Goal: Task Accomplishment & Management: Manage account settings

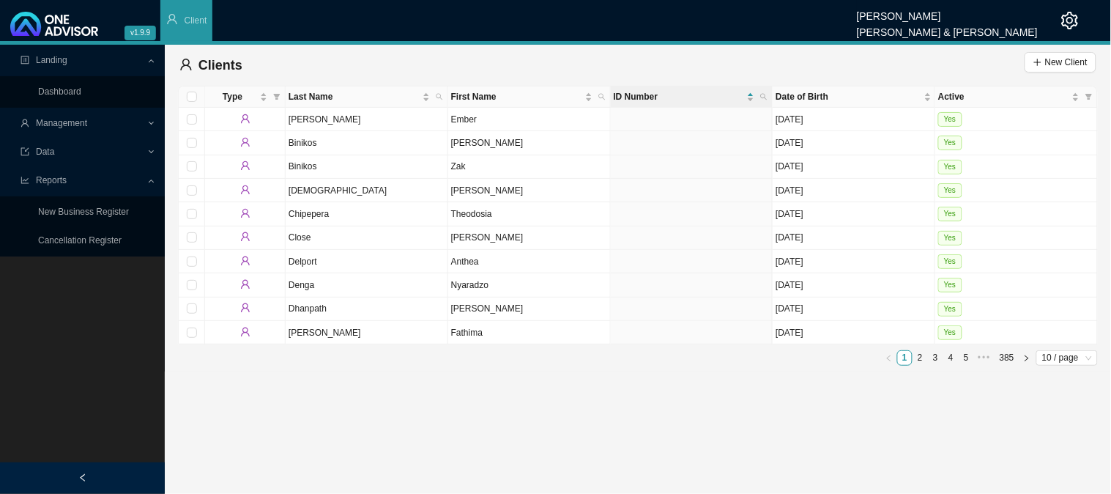
click at [130, 125] on span "Management" at bounding box center [84, 124] width 126 height 26
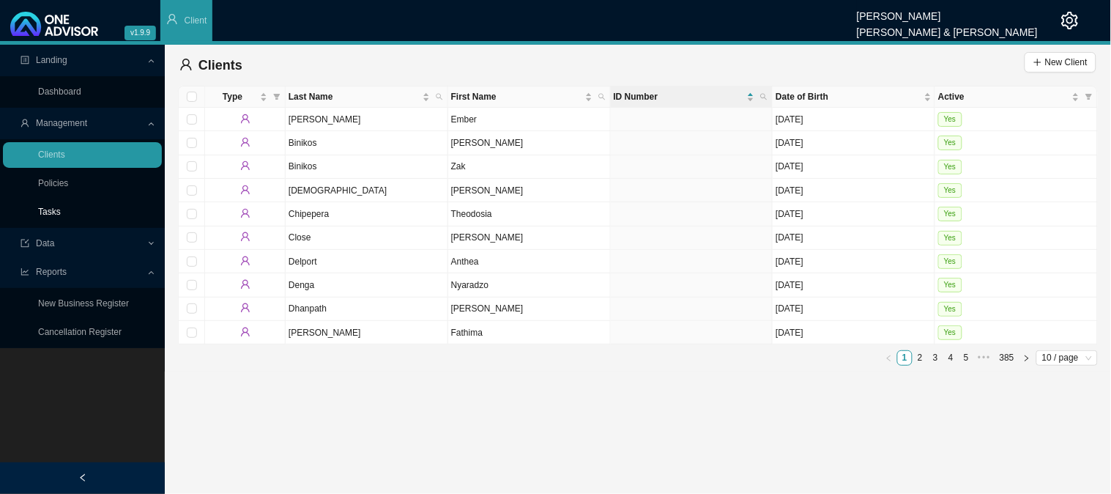
click at [61, 216] on link "Tasks" at bounding box center [49, 212] width 23 height 10
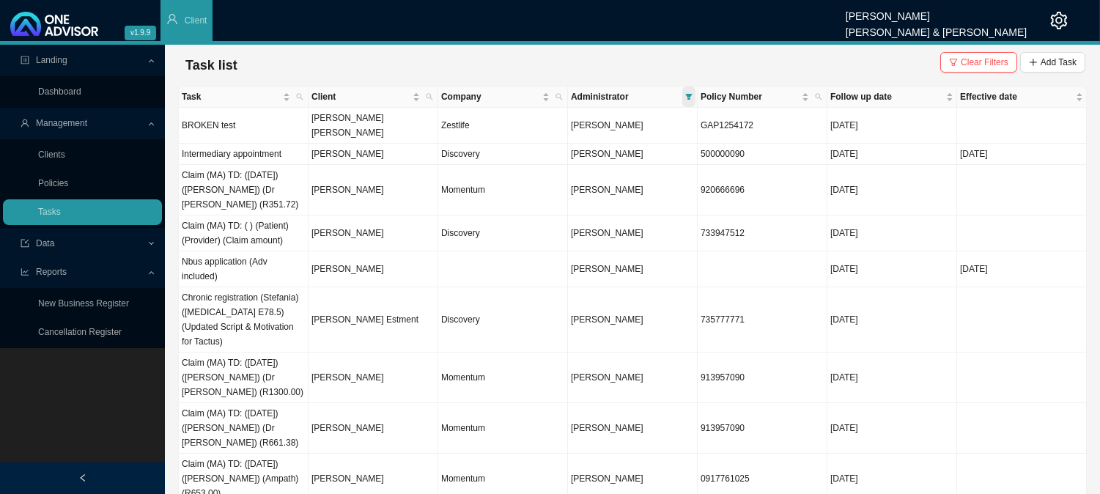
click at [685, 94] on icon "filter" at bounding box center [688, 96] width 7 height 7
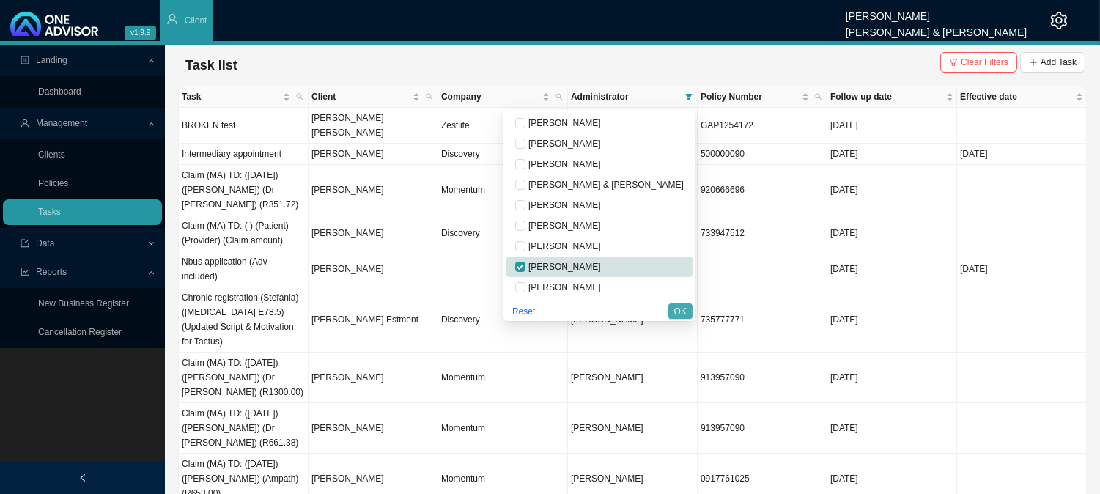
click at [682, 308] on span "OK" at bounding box center [680, 311] width 12 height 15
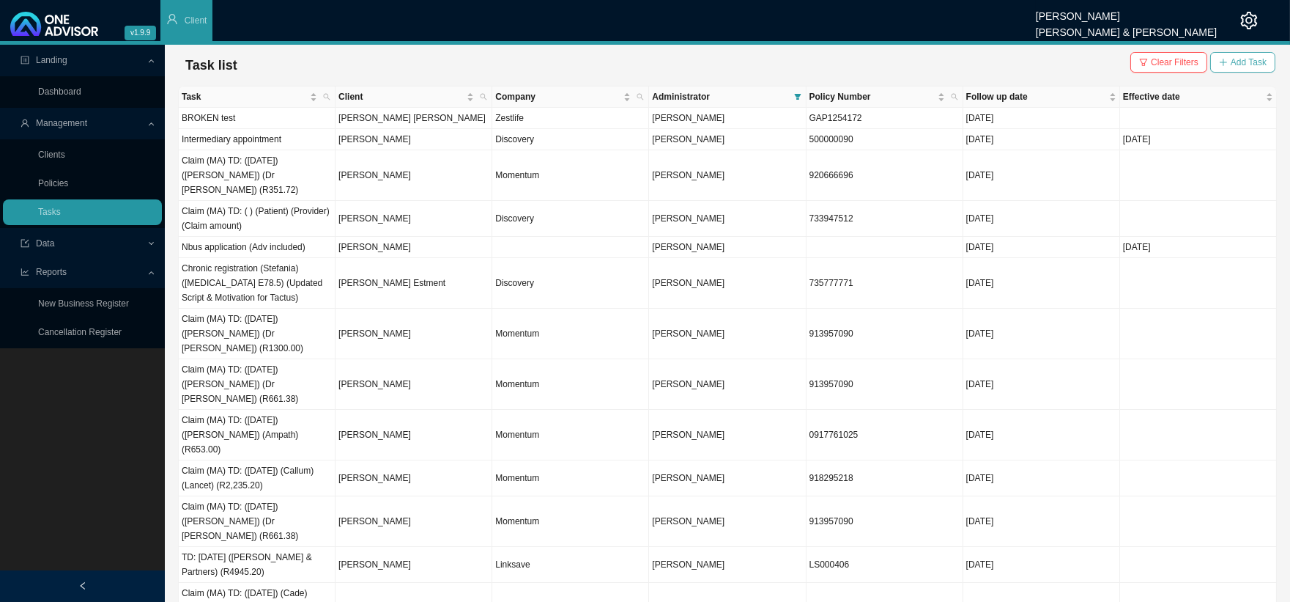
click at [1111, 61] on span "Add Task" at bounding box center [1249, 62] width 36 height 15
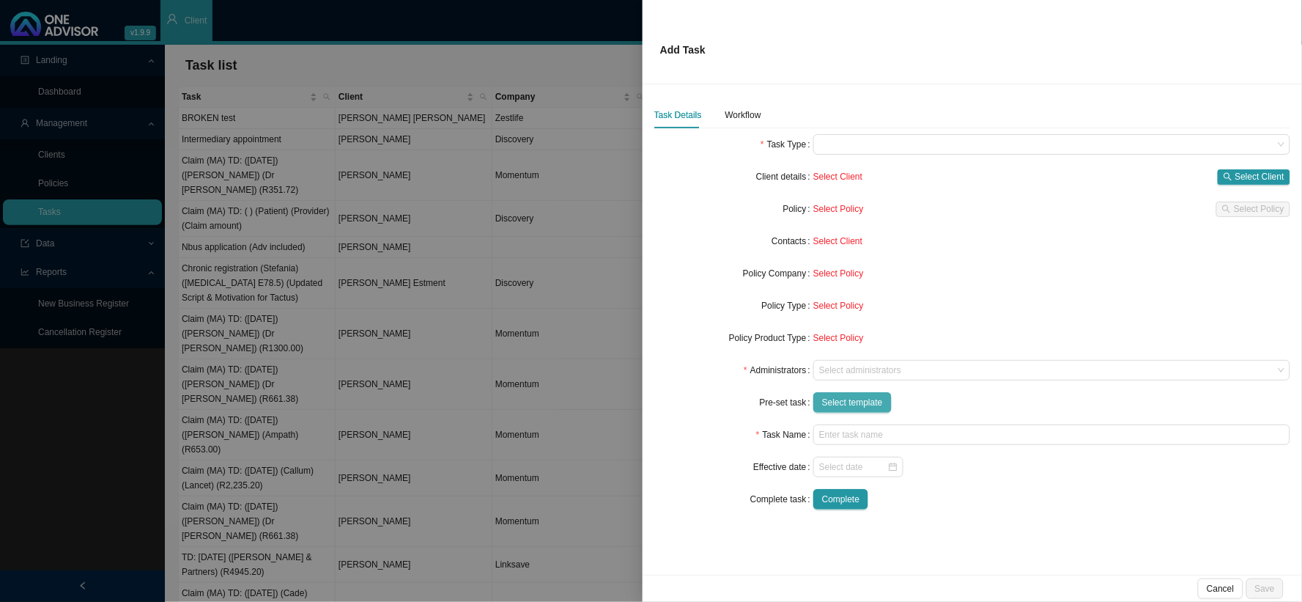
click at [853, 406] on span "Select template" at bounding box center [852, 402] width 61 height 15
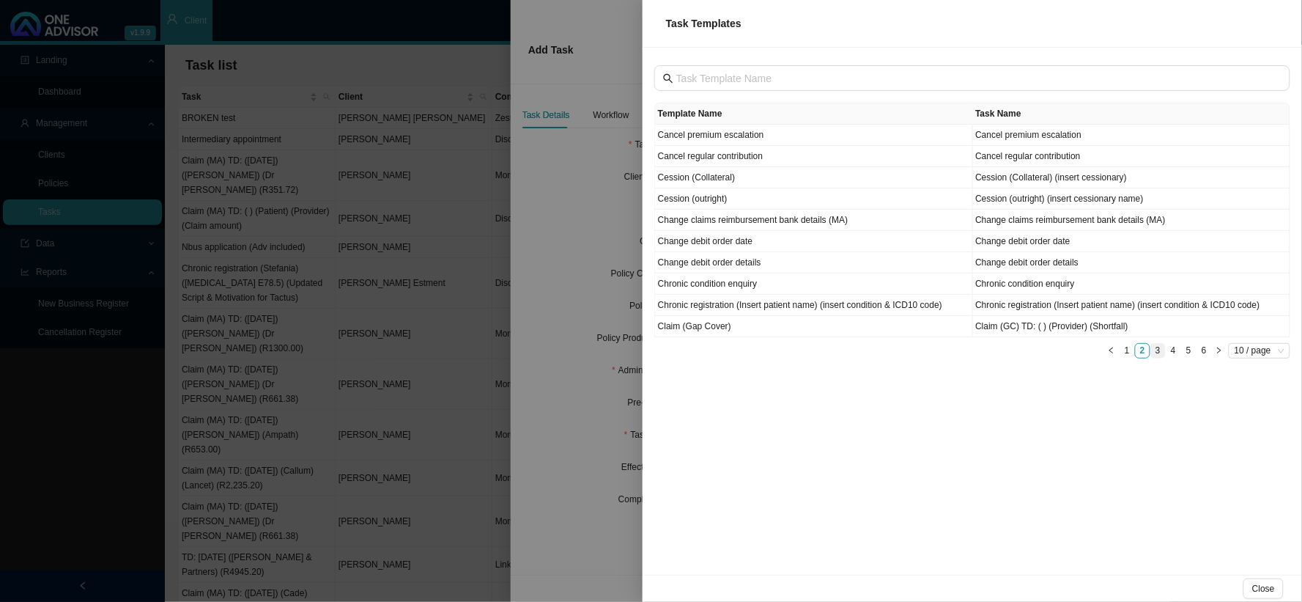
click at [1111, 349] on link "3" at bounding box center [1158, 351] width 14 height 14
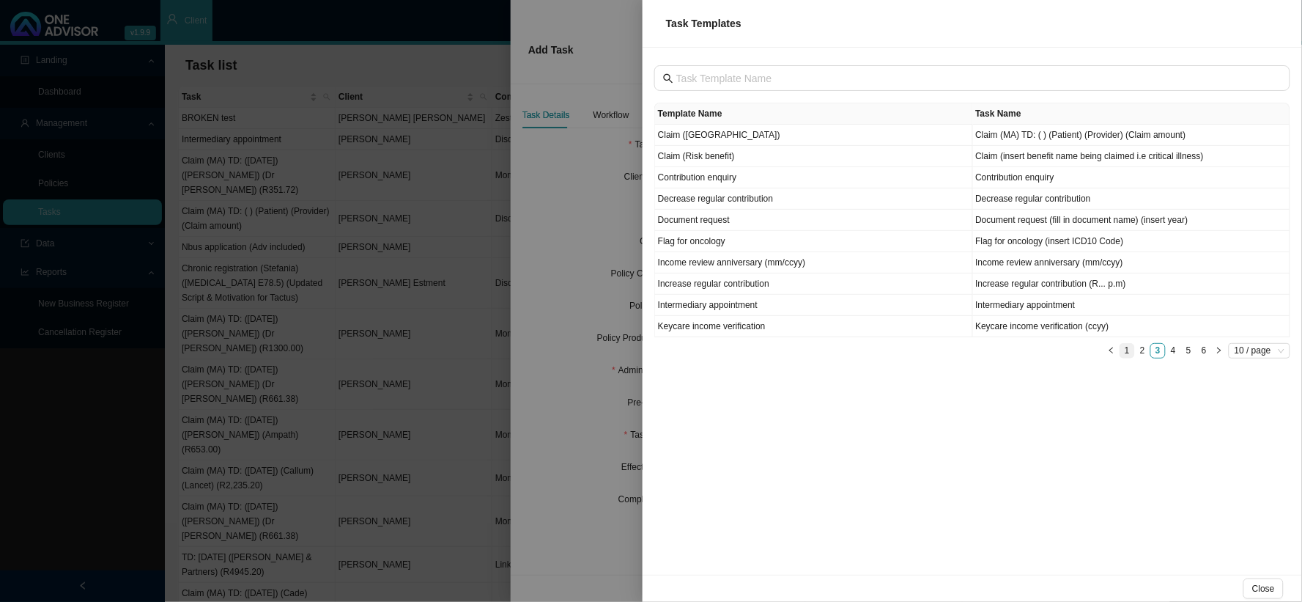
click at [1111, 352] on link "1" at bounding box center [1127, 351] width 14 height 14
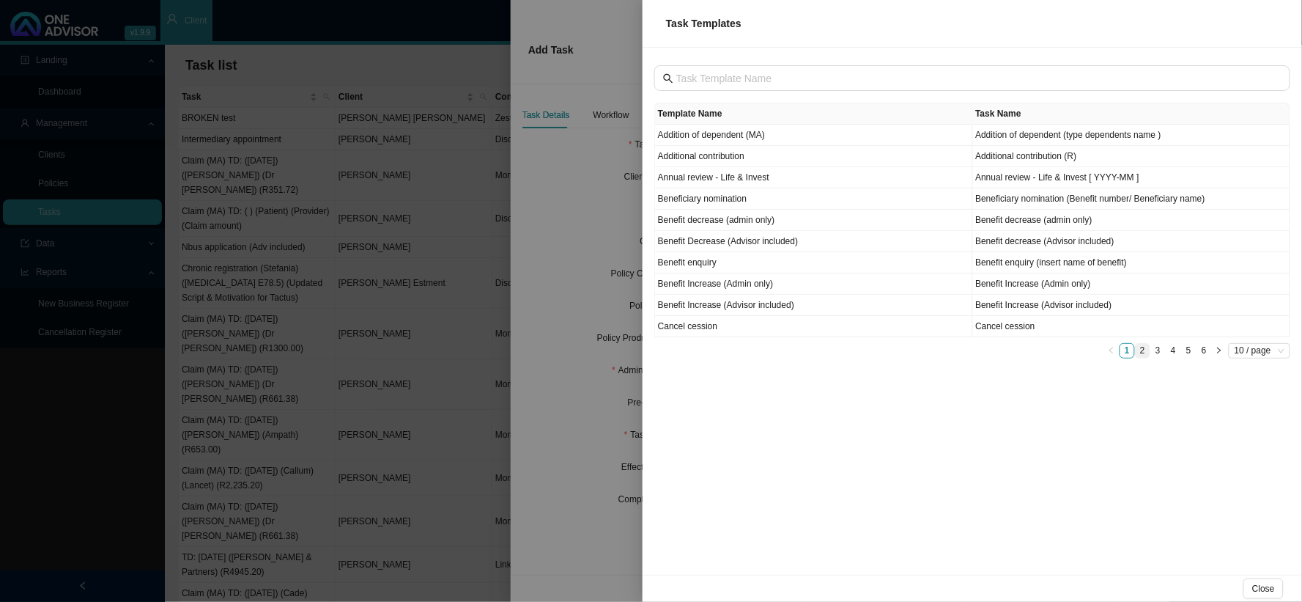
click at [1111, 352] on link "2" at bounding box center [1143, 351] width 14 height 14
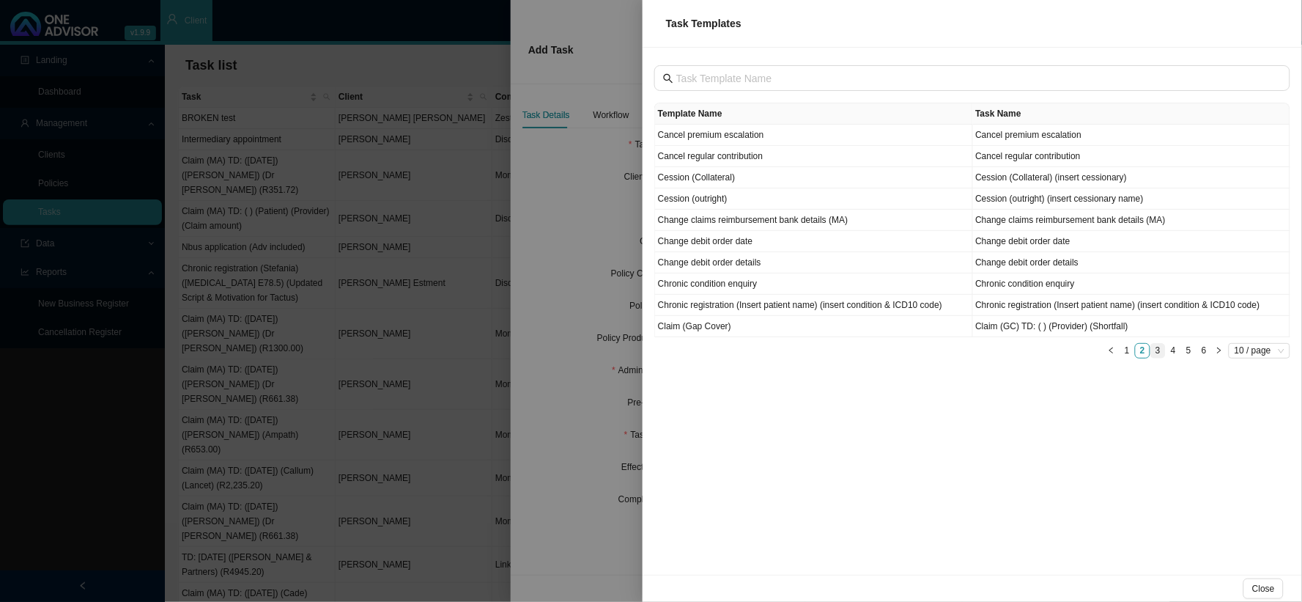
click at [1111, 354] on link "3" at bounding box center [1158, 351] width 14 height 14
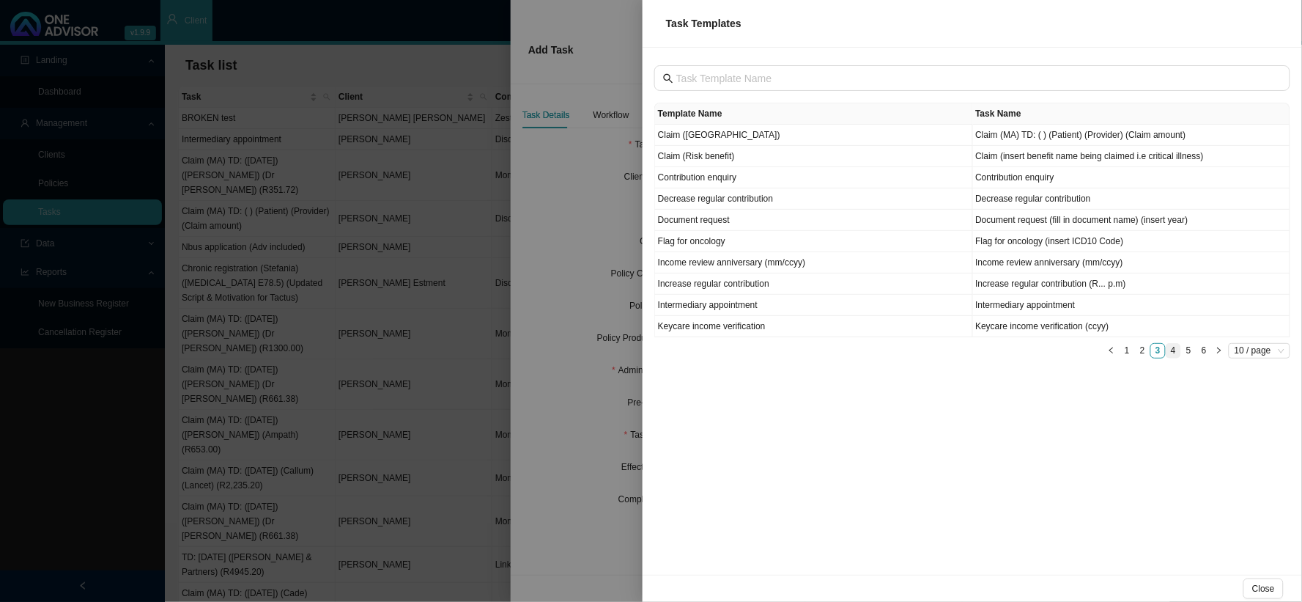
click at [1111, 355] on link "4" at bounding box center [1173, 351] width 14 height 14
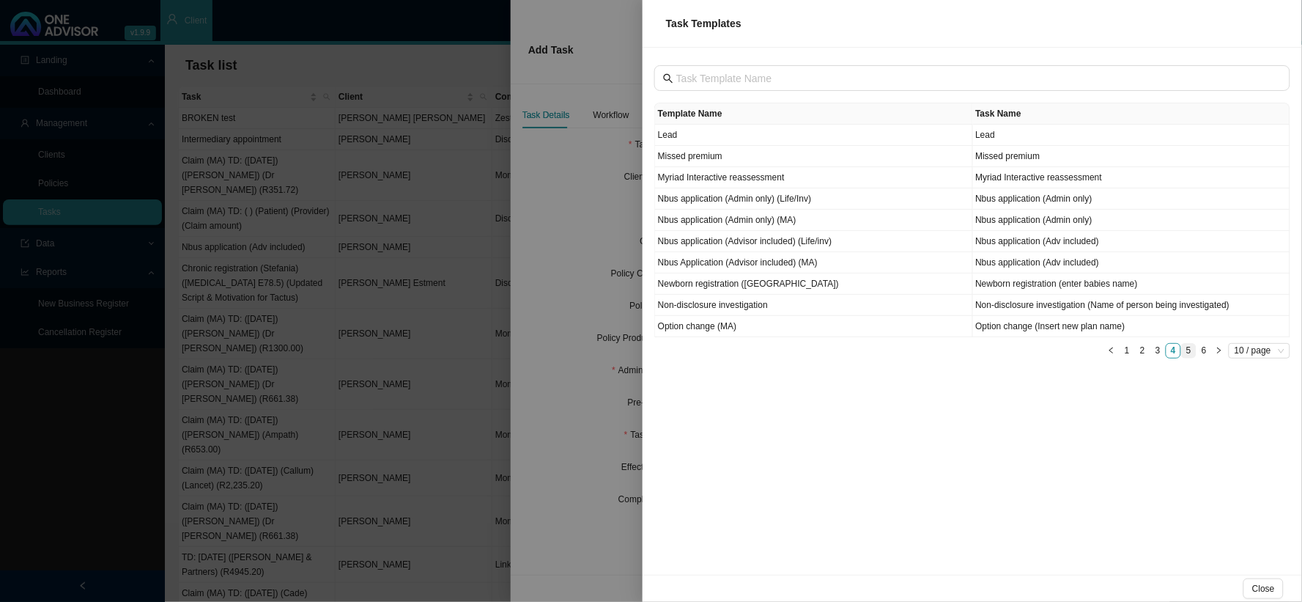
click at [1111, 355] on link "5" at bounding box center [1189, 351] width 14 height 14
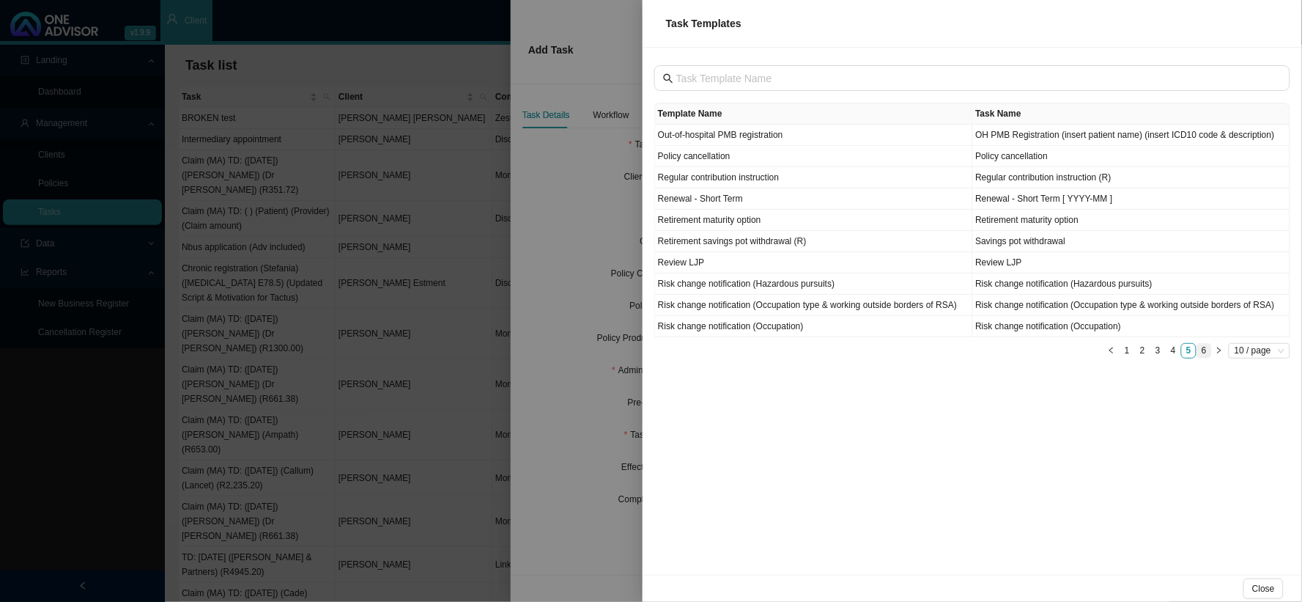
click at [1111, 354] on link "6" at bounding box center [1204, 351] width 14 height 14
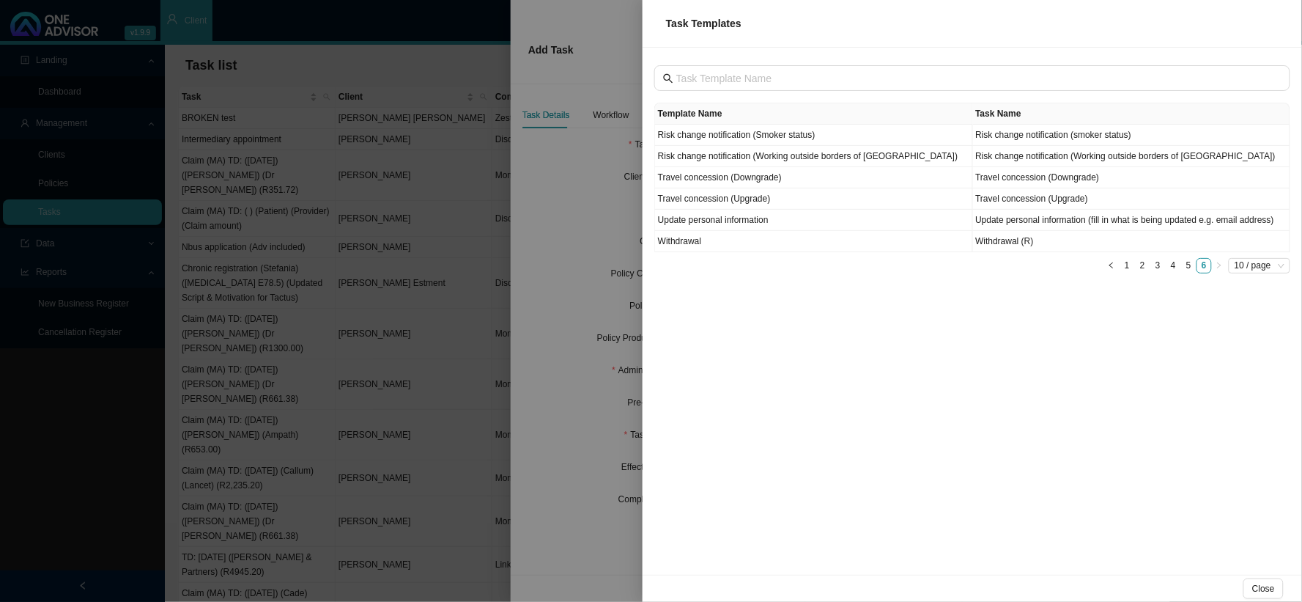
click at [566, 243] on div at bounding box center [651, 301] width 1302 height 602
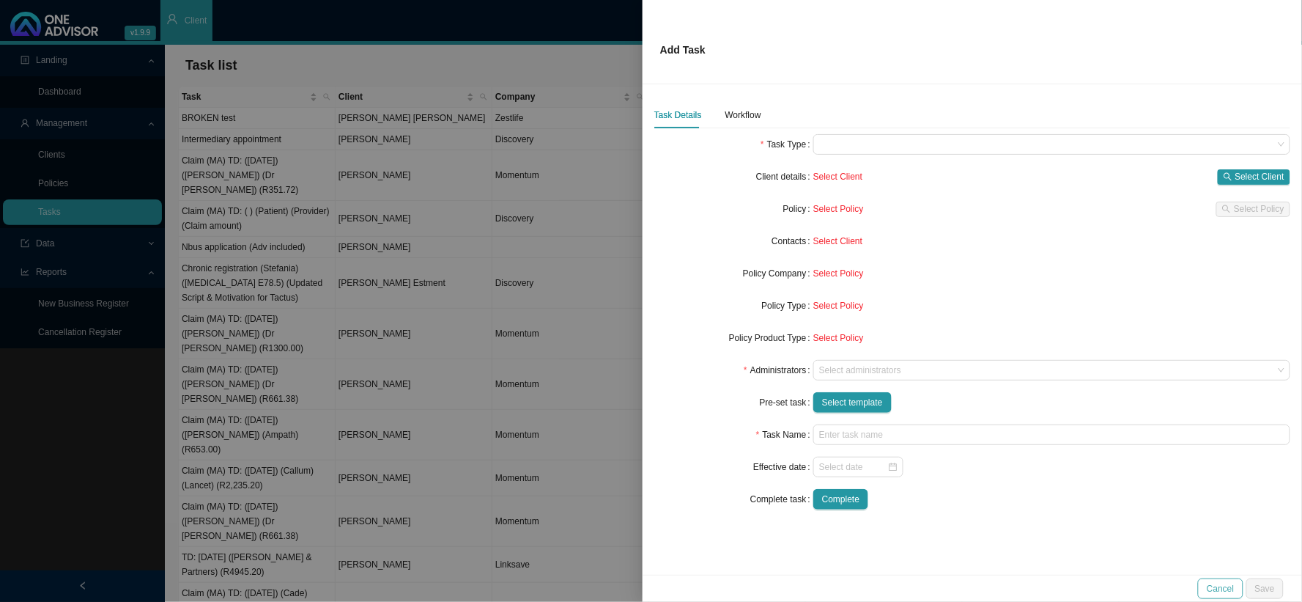
click at [1111, 493] on span "Cancel" at bounding box center [1220, 588] width 27 height 15
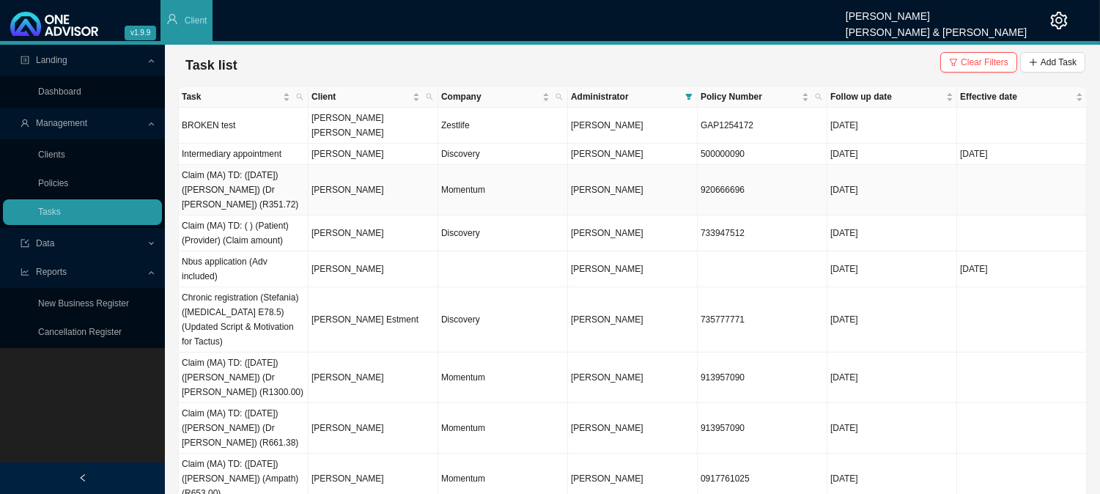
click at [352, 176] on td "[PERSON_NAME]" at bounding box center [373, 190] width 130 height 51
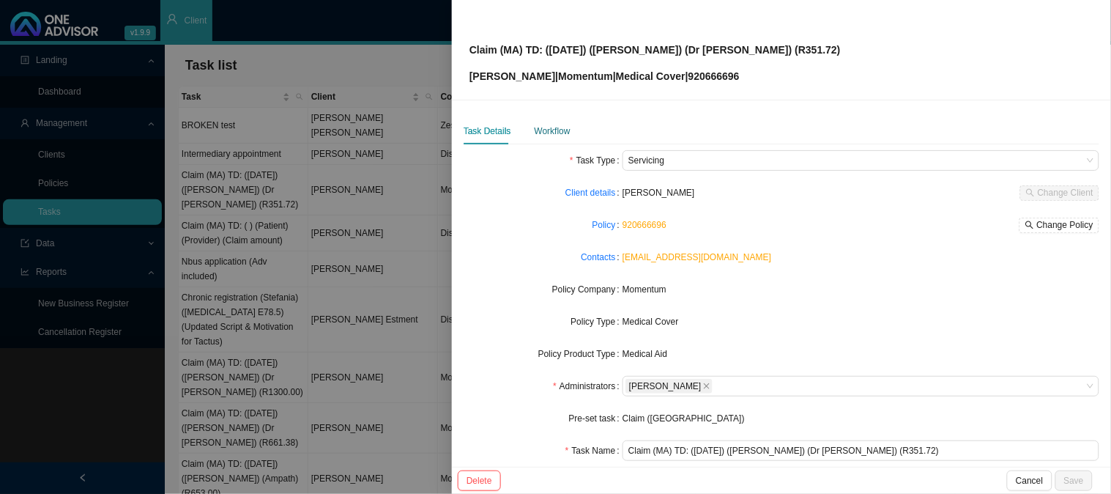
click at [548, 125] on div "Workflow" at bounding box center [553, 131] width 36 height 15
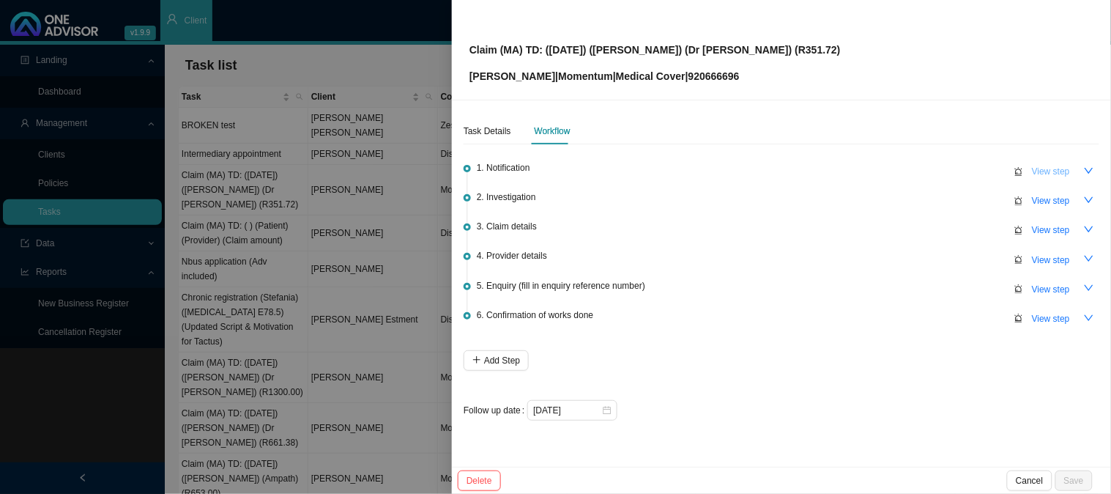
click at [1038, 166] on span "View step" at bounding box center [1051, 171] width 38 height 15
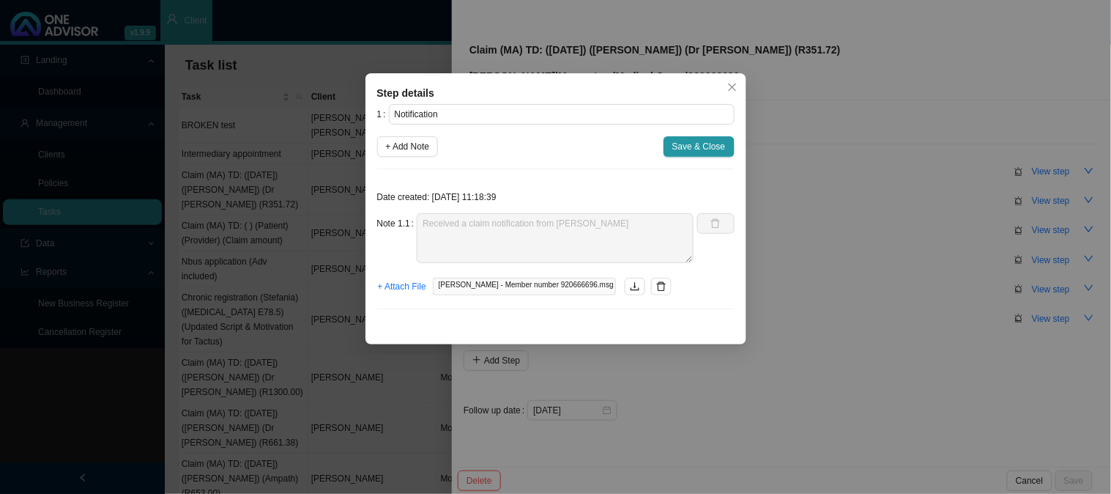
click at [844, 178] on div "Step details 1 Notification + Add Note Save & Close Date created: [DATE] 11:18:…" at bounding box center [555, 247] width 1111 height 494
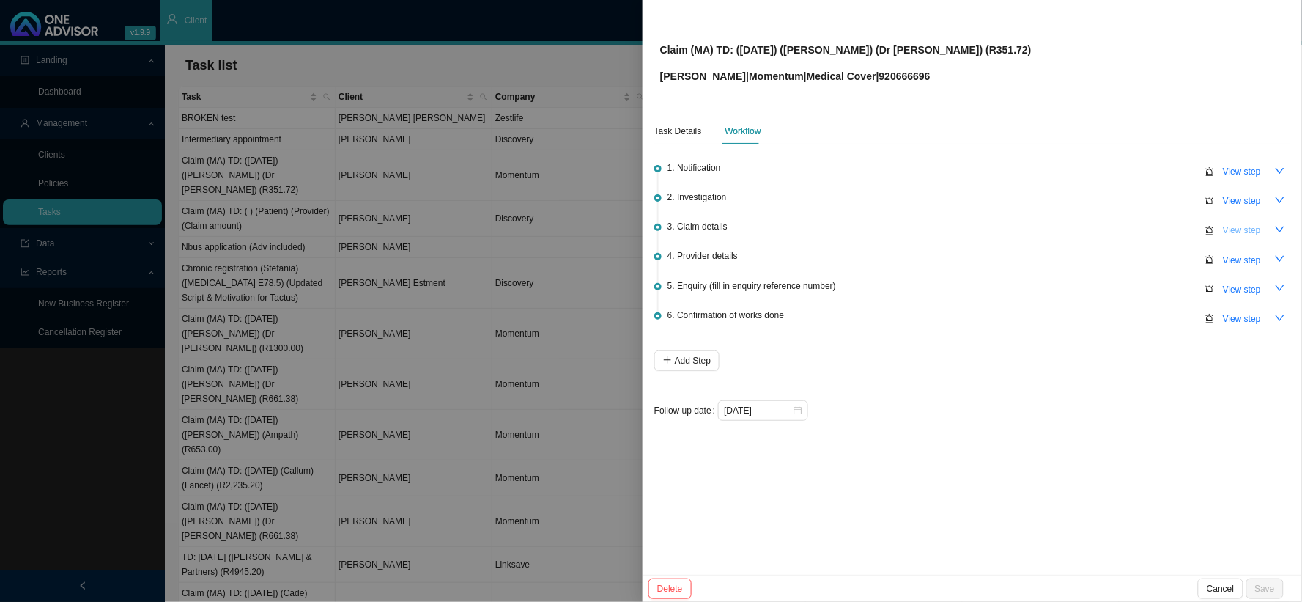
click at [1111, 227] on span "View step" at bounding box center [1242, 230] width 38 height 15
type input "Claim details"
type textarea "Claimed: R351.72 Paid: R0.00 Shortfall: R351.72"
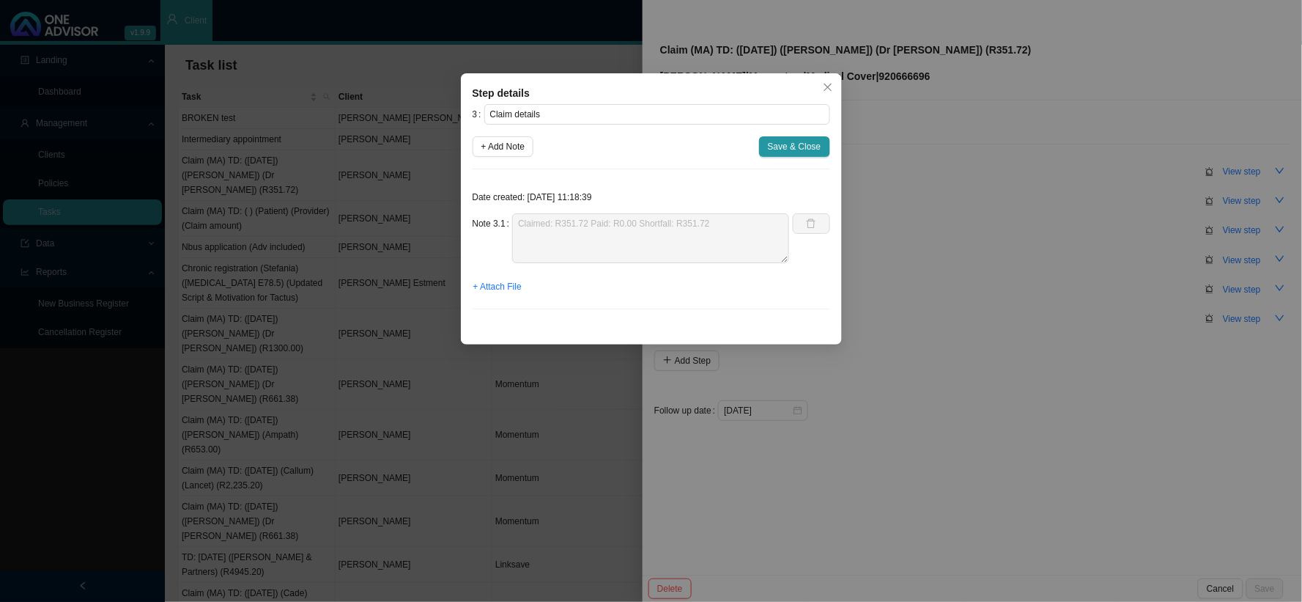
click at [1009, 293] on div "Step details 3 Claim details + Add Note Save & Close Date created: [DATE] 11:18…" at bounding box center [651, 301] width 1302 height 602
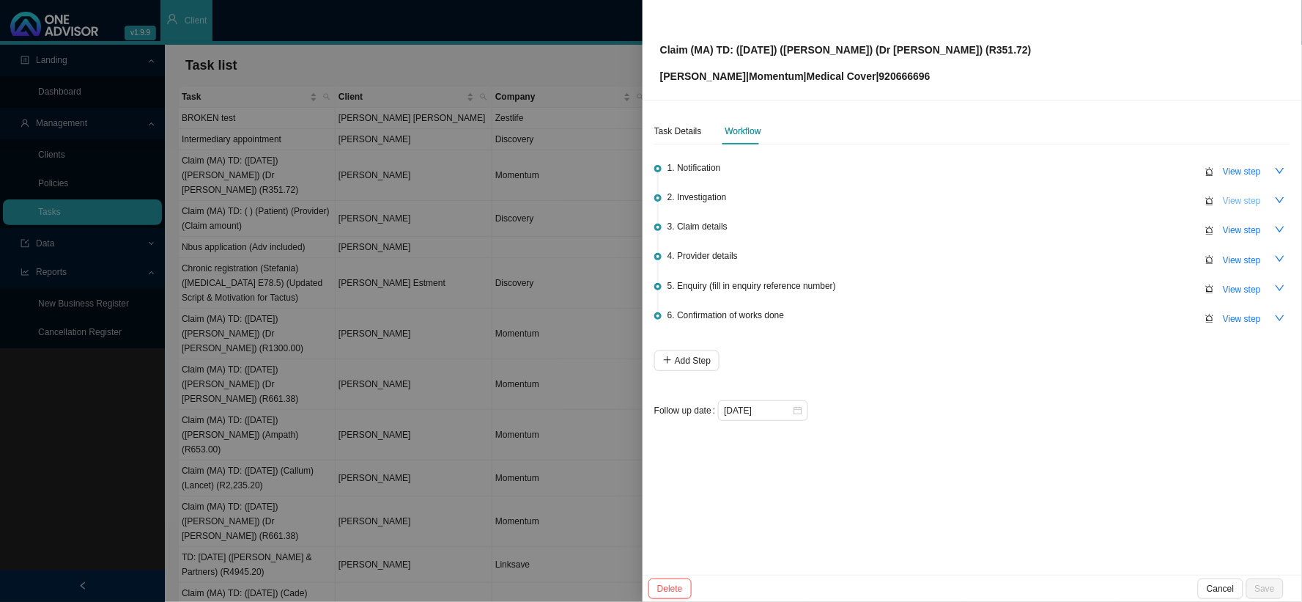
click at [1111, 203] on span "View step" at bounding box center [1242, 200] width 38 height 15
type input "Investigation"
type textarea "R06.0 - Dyspnea (difficulty breathing)"
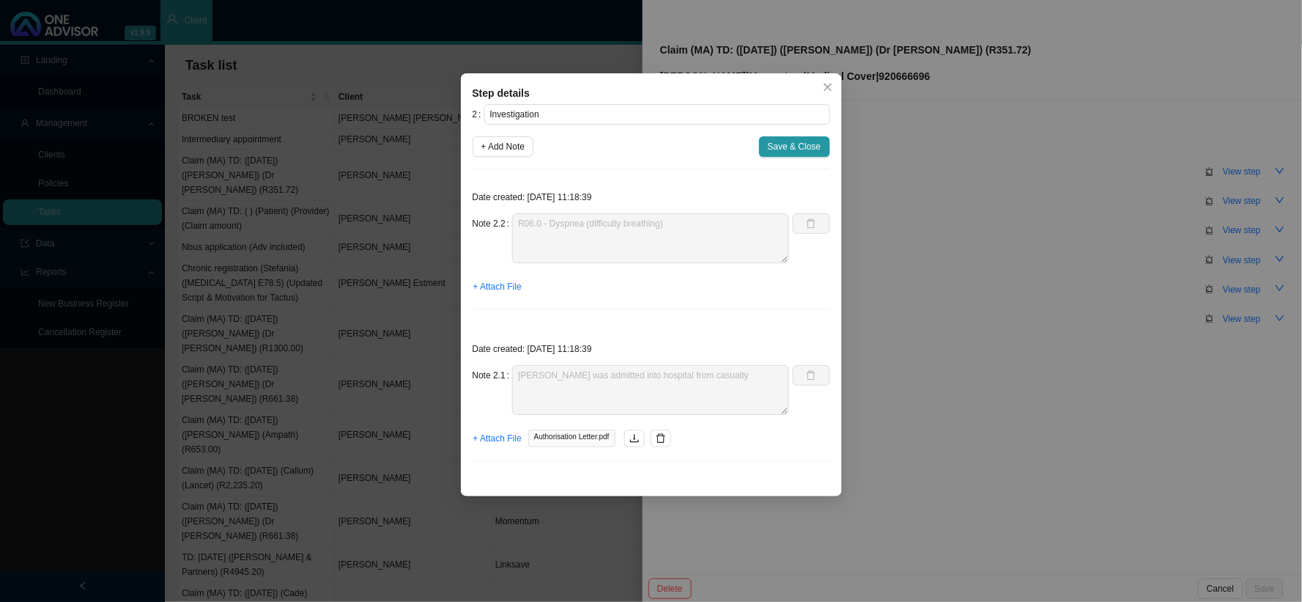
click at [1013, 300] on div "Step details 2 Investigation + Add Note Save & Close Date created: [DATE] 11:18…" at bounding box center [651, 301] width 1302 height 602
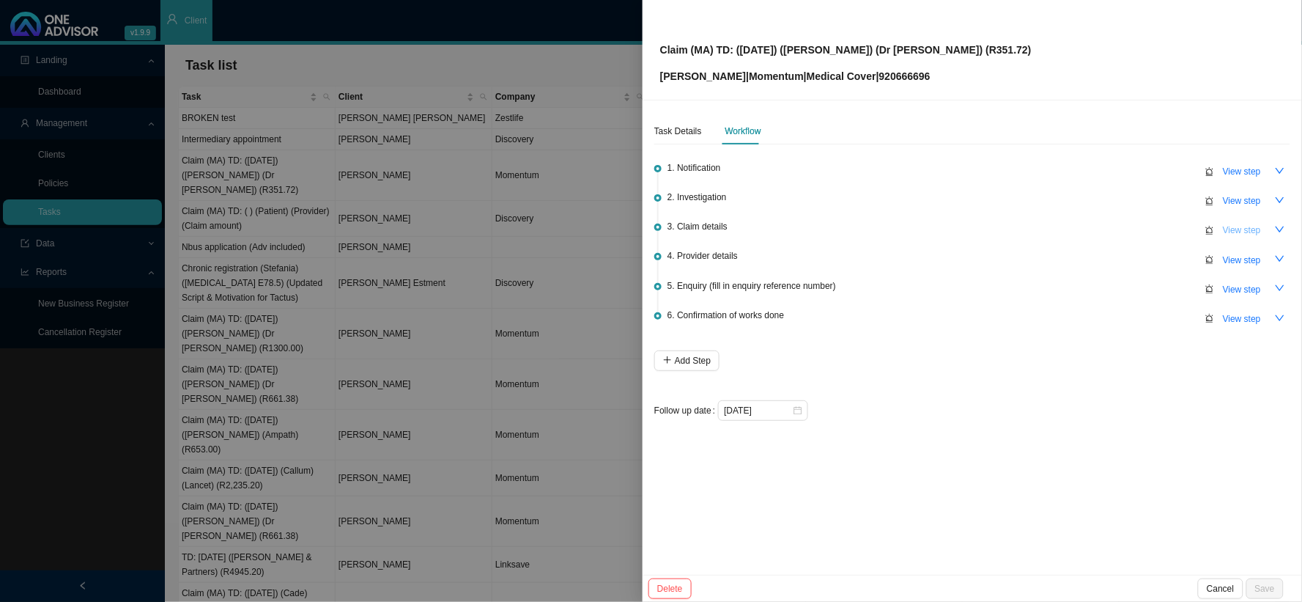
click at [1111, 229] on span "View step" at bounding box center [1242, 230] width 38 height 15
type input "Claim details"
type textarea "Claimed: R351.72 Paid: R0.00 Shortfall: R351.72"
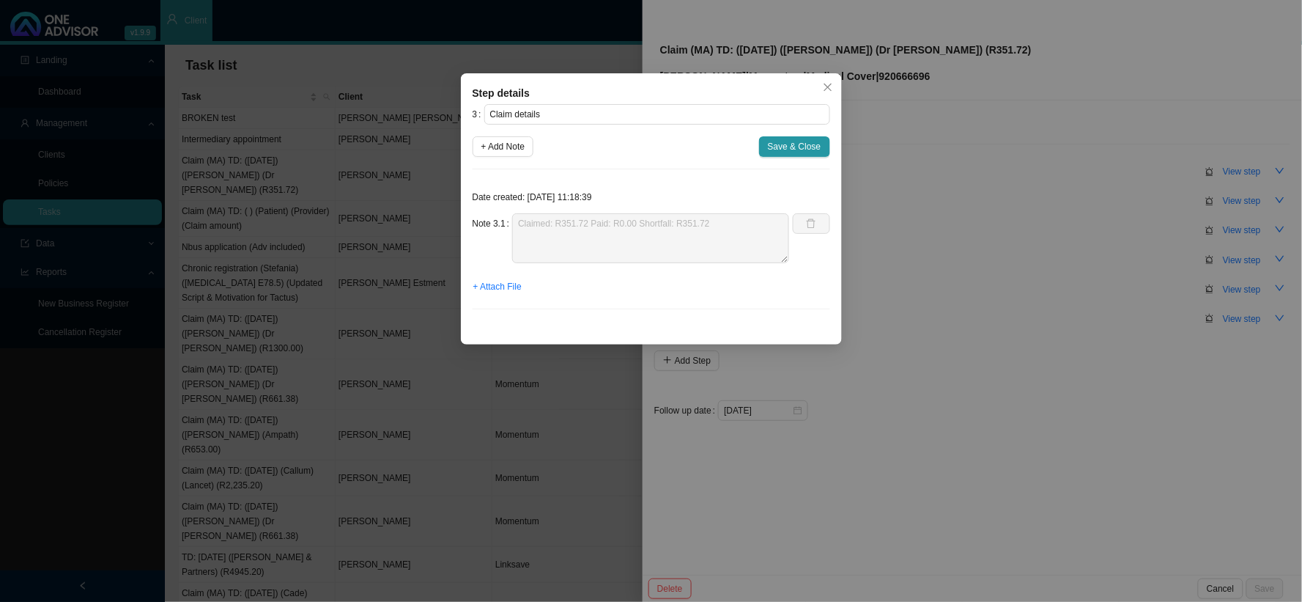
click at [1111, 259] on div "Step details 3 Claim details + Add Note Save & Close Date created: [DATE] 11:18…" at bounding box center [651, 301] width 1302 height 602
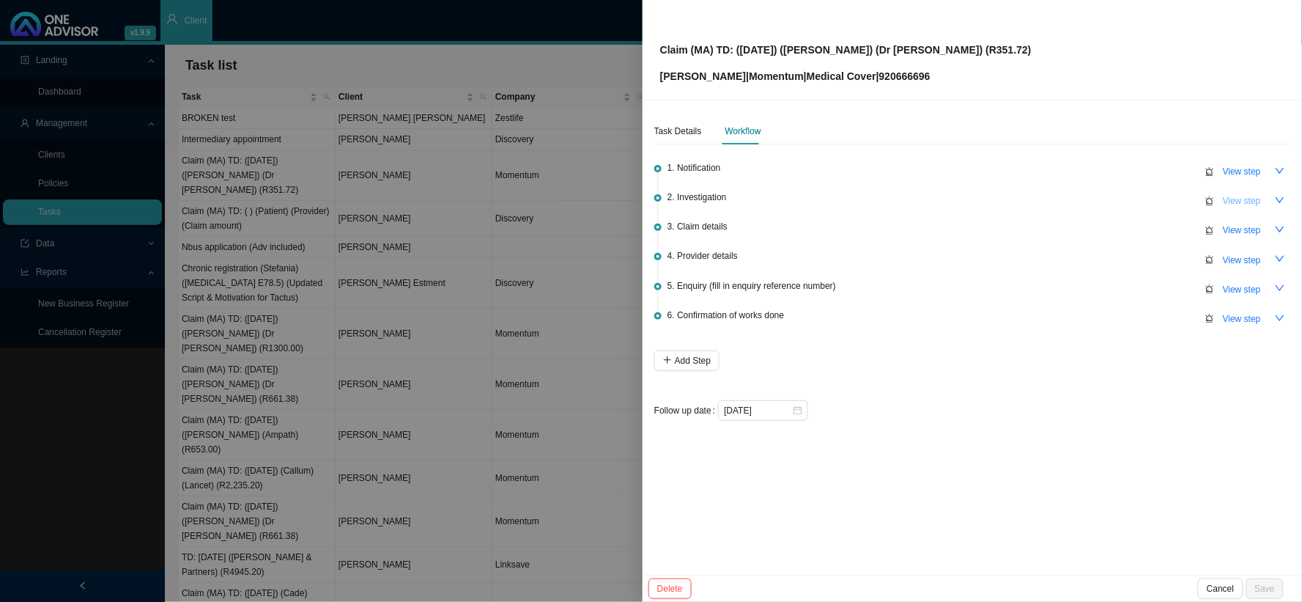
click at [1111, 202] on span "View step" at bounding box center [1242, 200] width 38 height 15
type input "Investigation"
type textarea "R06.0 - Dyspnea (difficulty breathing)"
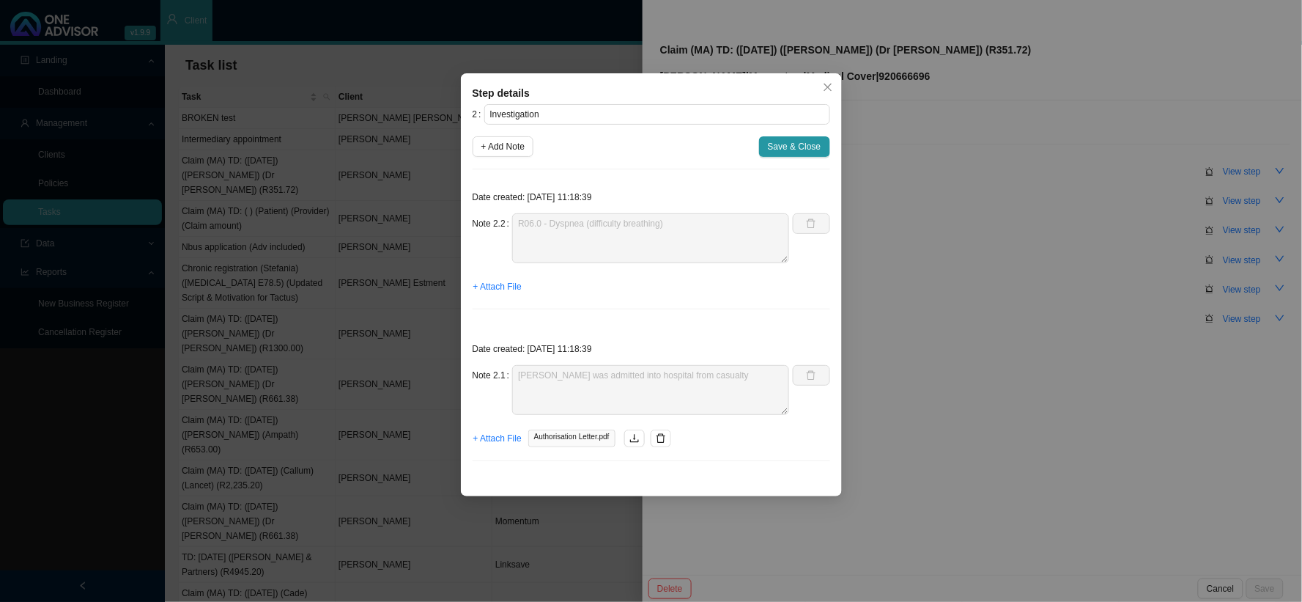
click at [1024, 262] on div "Step details 2 Investigation + Add Note Save & Close Date created: [DATE] 11:18…" at bounding box center [651, 301] width 1302 height 602
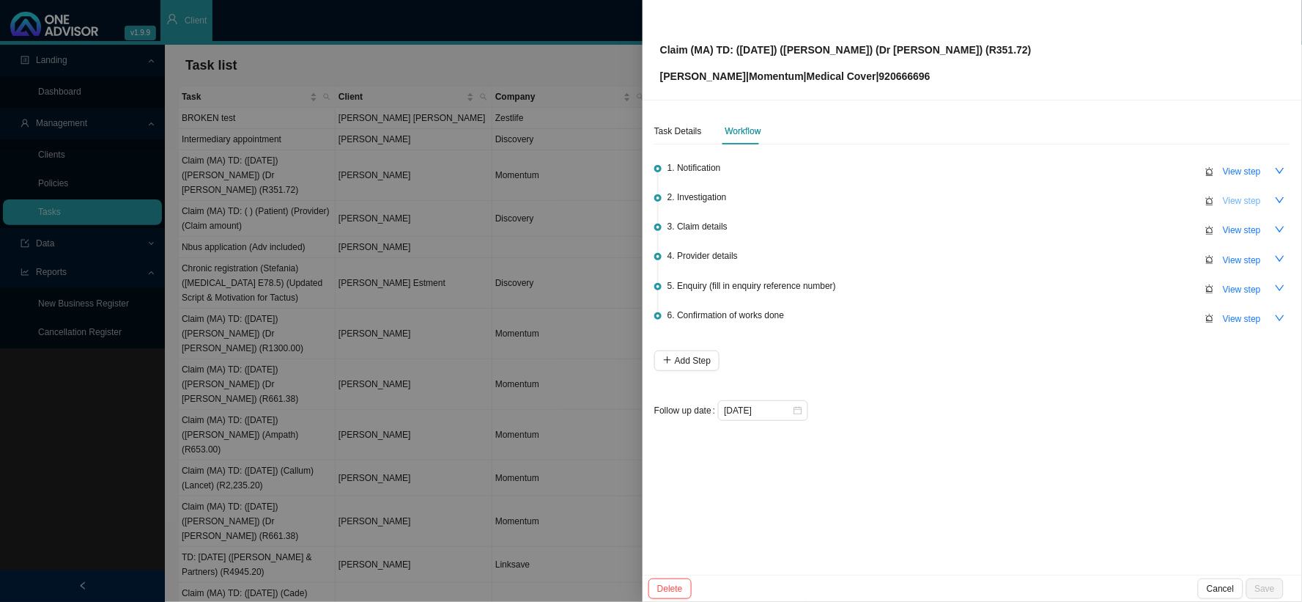
click at [1111, 198] on span "View step" at bounding box center [1242, 200] width 38 height 15
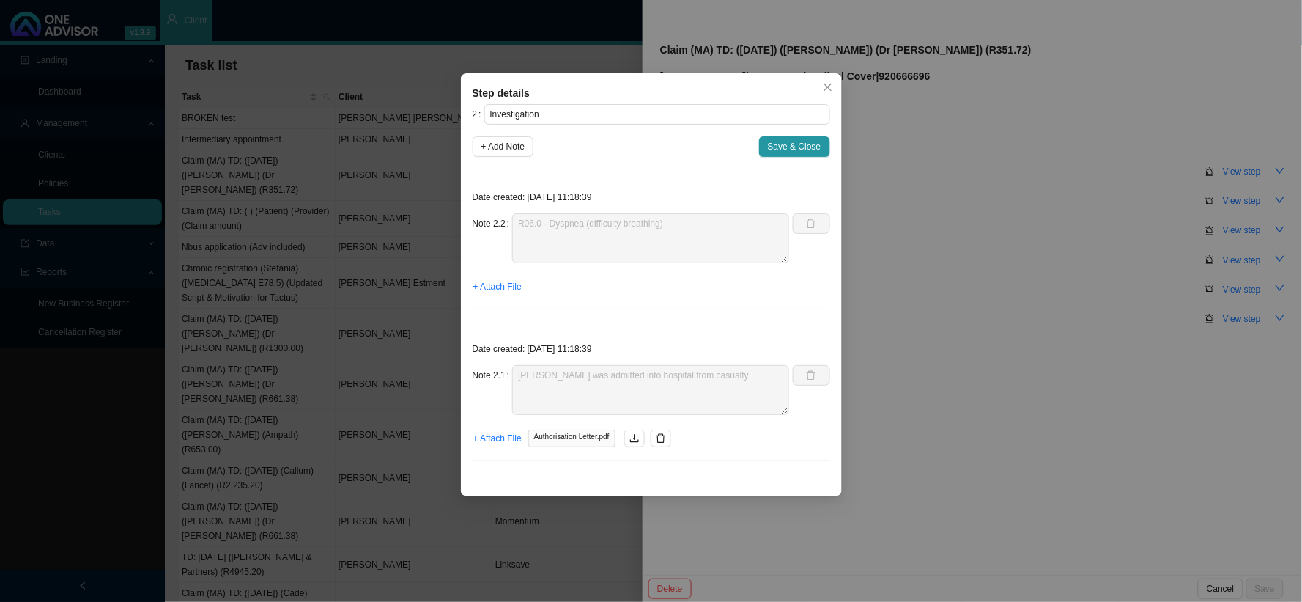
click at [1035, 296] on div "Step details 2 Investigation + Add Note Save & Close Date created: [DATE] 11:18…" at bounding box center [651, 301] width 1302 height 602
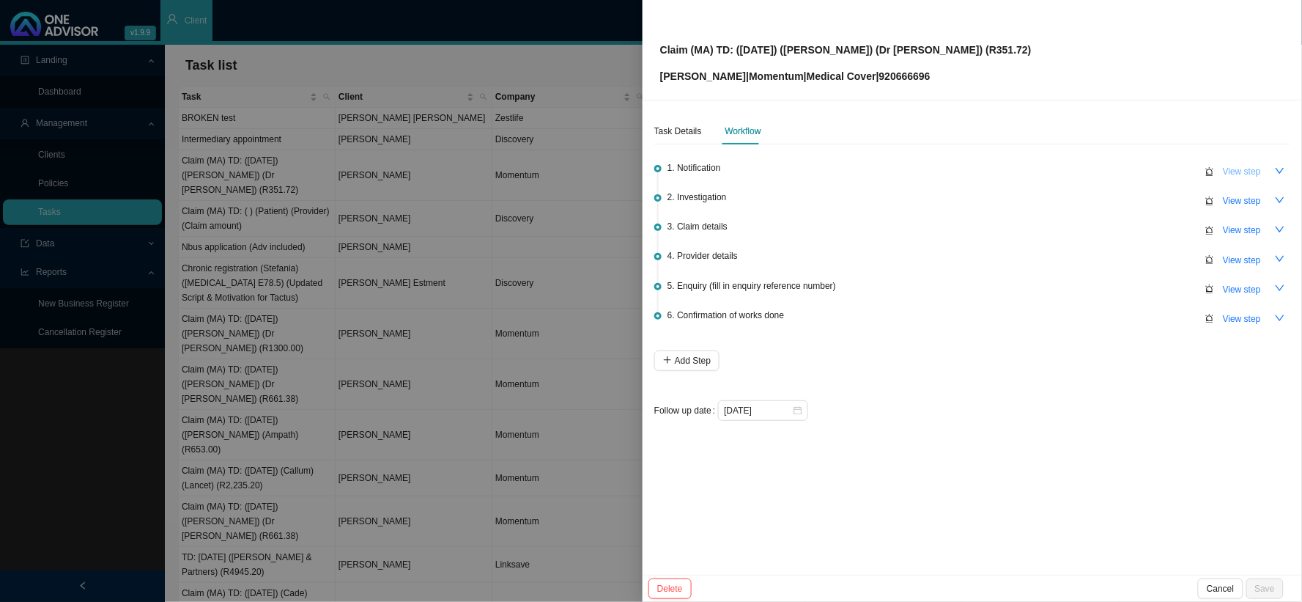
click at [1111, 173] on span "View step" at bounding box center [1242, 171] width 38 height 15
type input "Notification"
type textarea "Received a claim notification from [PERSON_NAME]"
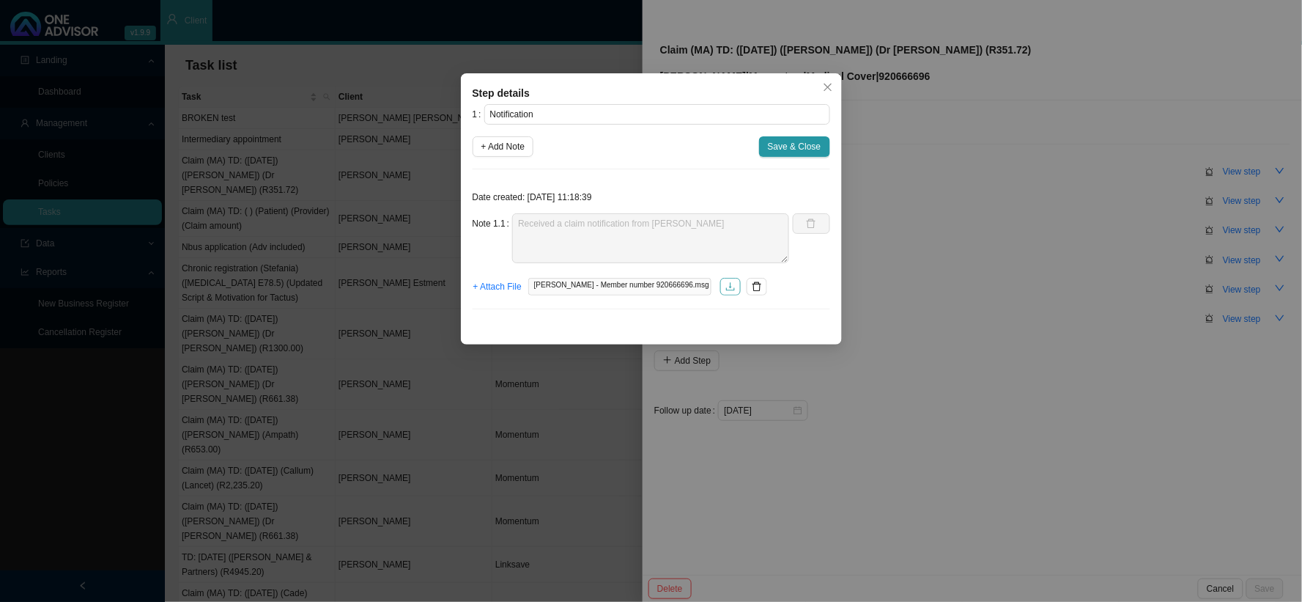
click at [725, 288] on icon "download" at bounding box center [730, 286] width 10 height 10
click at [1111, 98] on div "Step details 1 Notification + Add Note Save & Close Date created: [DATE] 11:18:…" at bounding box center [651, 301] width 1302 height 602
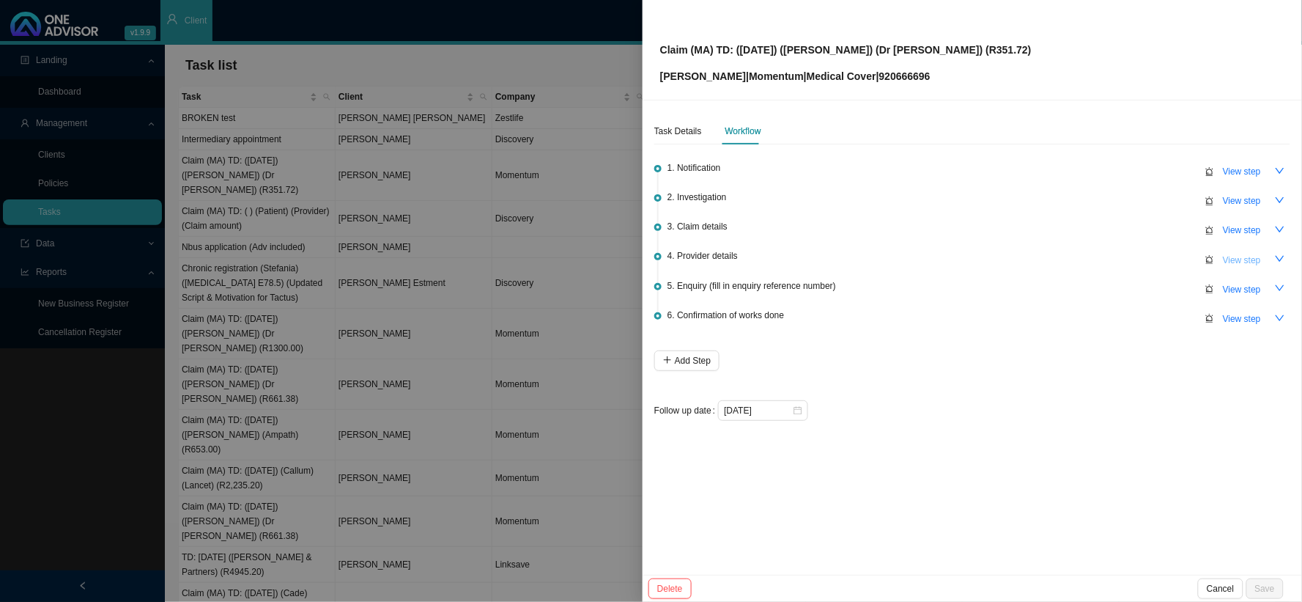
click at [1111, 253] on span "View step" at bounding box center [1242, 260] width 38 height 15
type input "Provider details"
type textarea "Practice number: 521523"
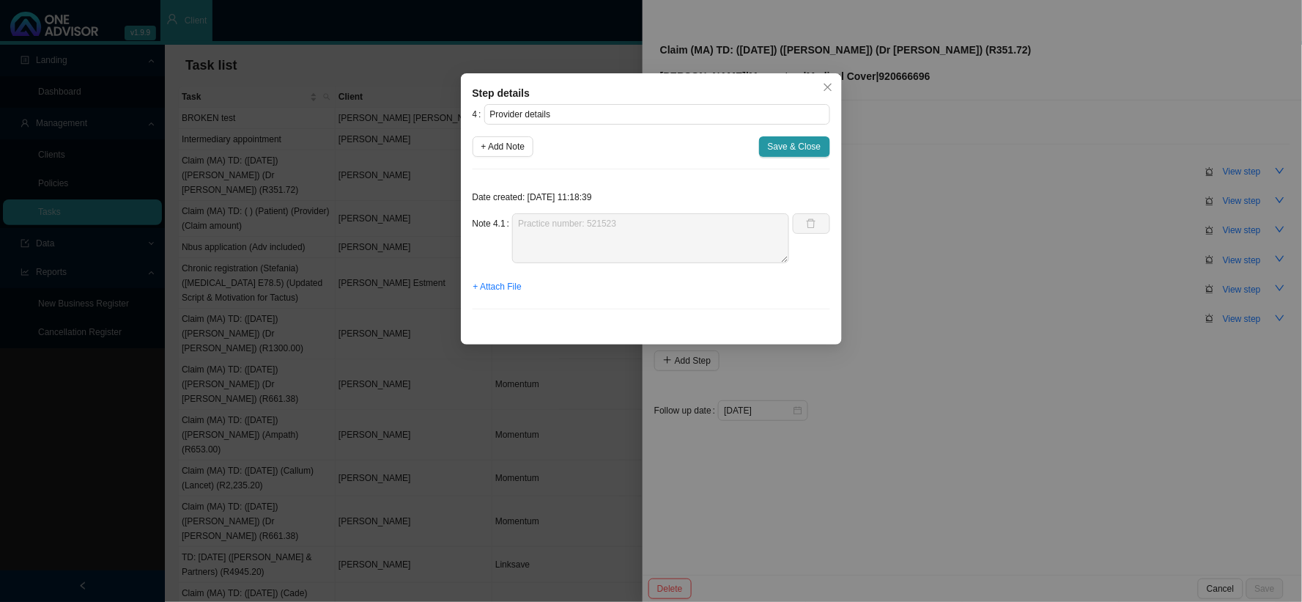
click at [1111, 268] on div "Step details 4 Provider details + Add Note Save & Close Date created: [DATE] 11…" at bounding box center [651, 301] width 1302 height 602
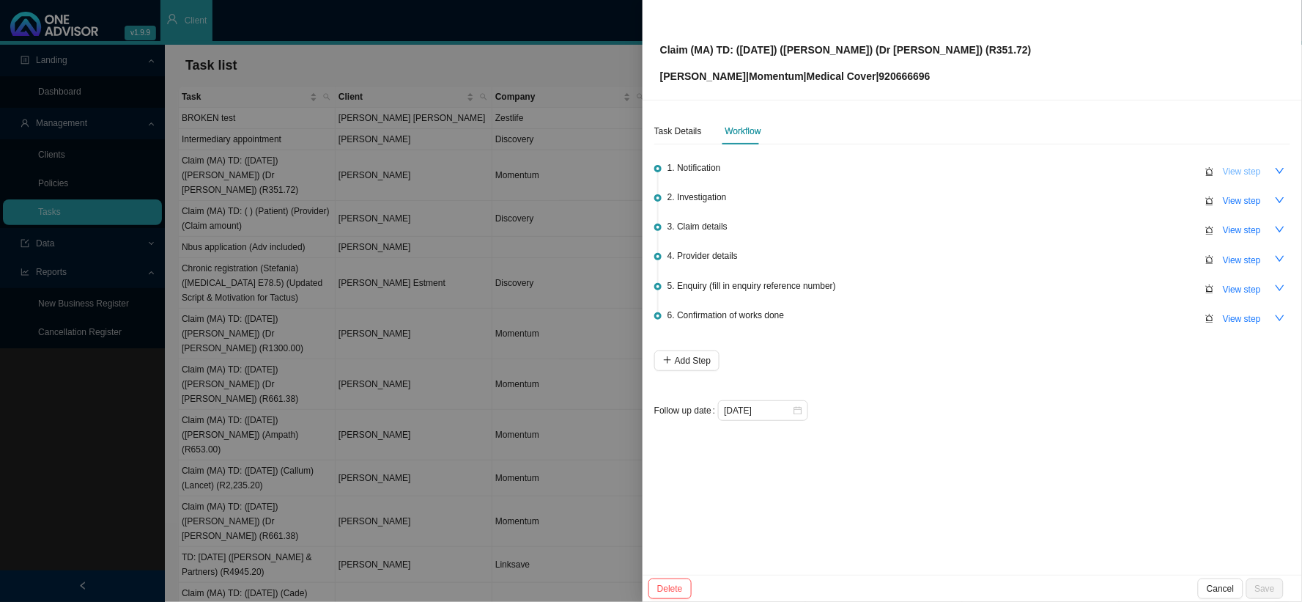
click at [1111, 171] on span "View step" at bounding box center [1242, 171] width 38 height 15
type input "Notification"
type textarea "Received a claim notification from [PERSON_NAME]"
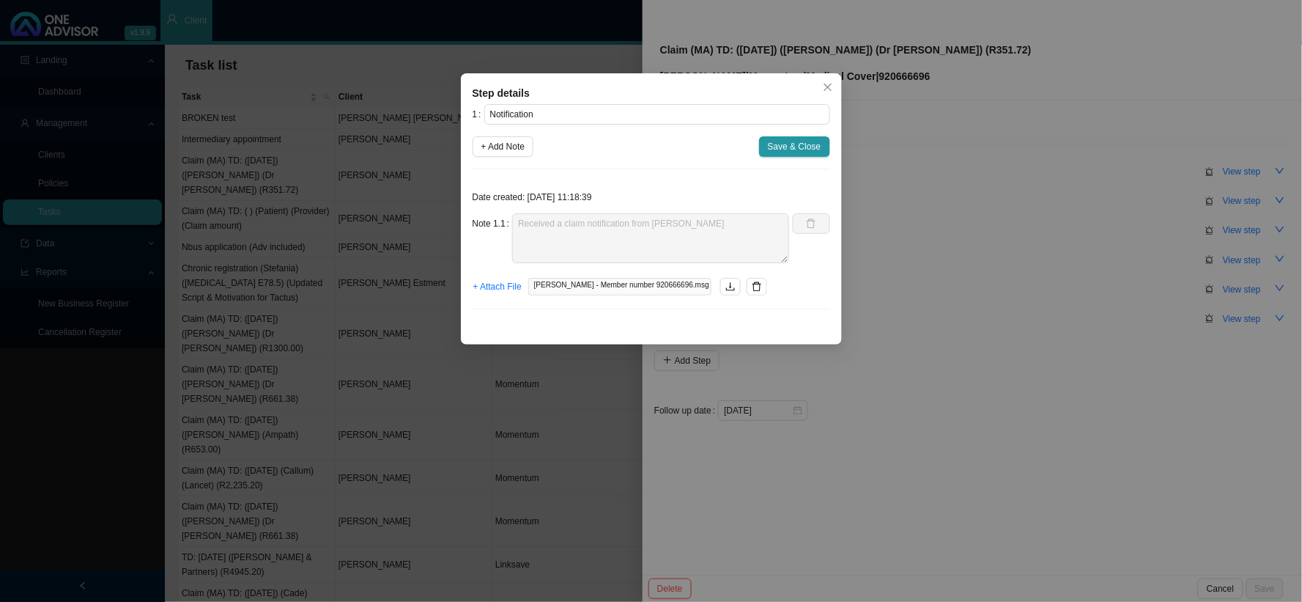
click at [1043, 221] on div "Step details 1 Notification + Add Note Save & Close Date created: [DATE] 11:18:…" at bounding box center [651, 301] width 1302 height 602
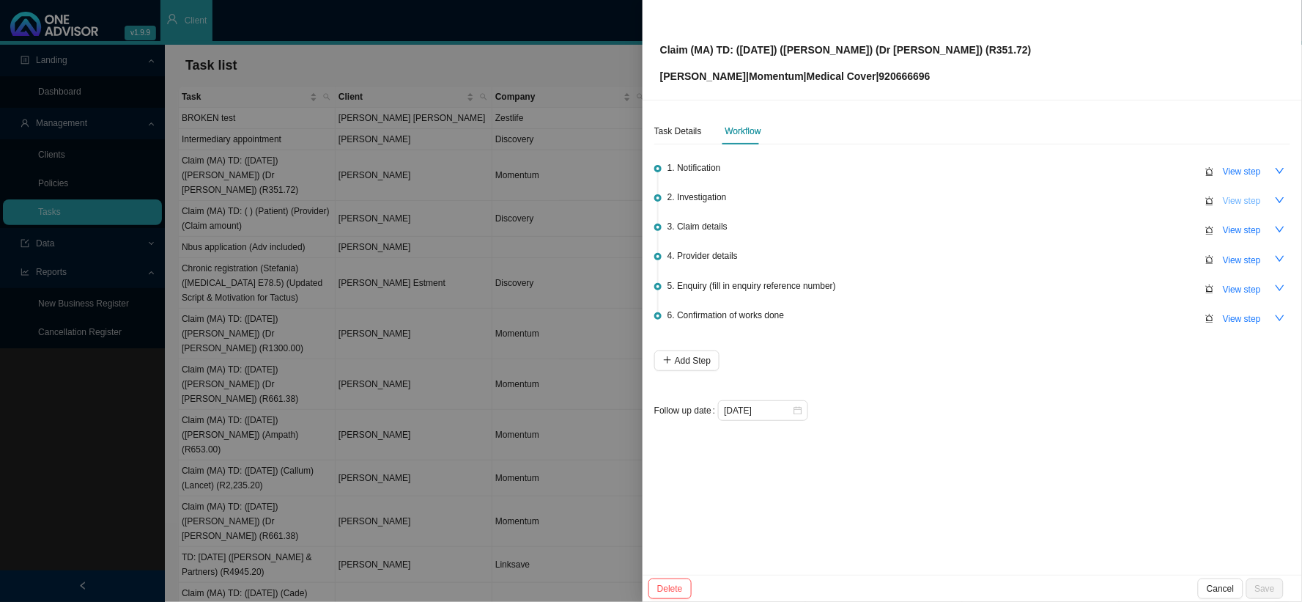
click at [1111, 201] on span "View step" at bounding box center [1242, 200] width 38 height 15
type input "Investigation"
type textarea "R06.0 - Dyspnea (difficulty breathing)"
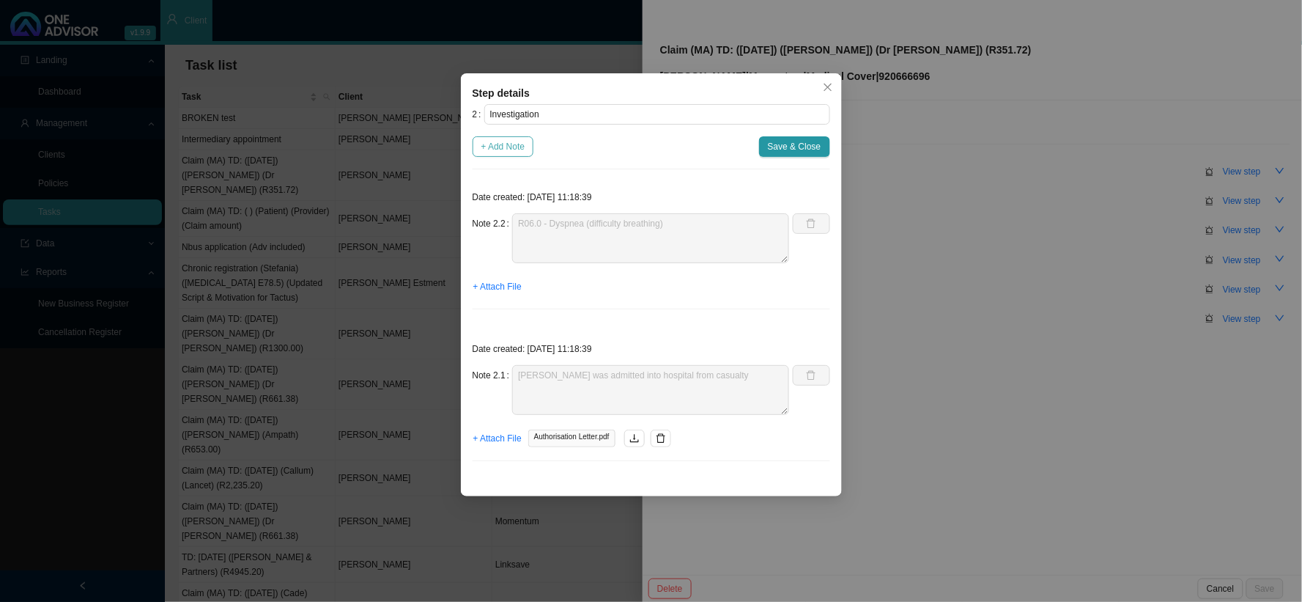
click at [511, 149] on span "+ Add Note" at bounding box center [503, 146] width 44 height 15
type textarea "R06.0 - Dyspnea (difficulty breathing)"
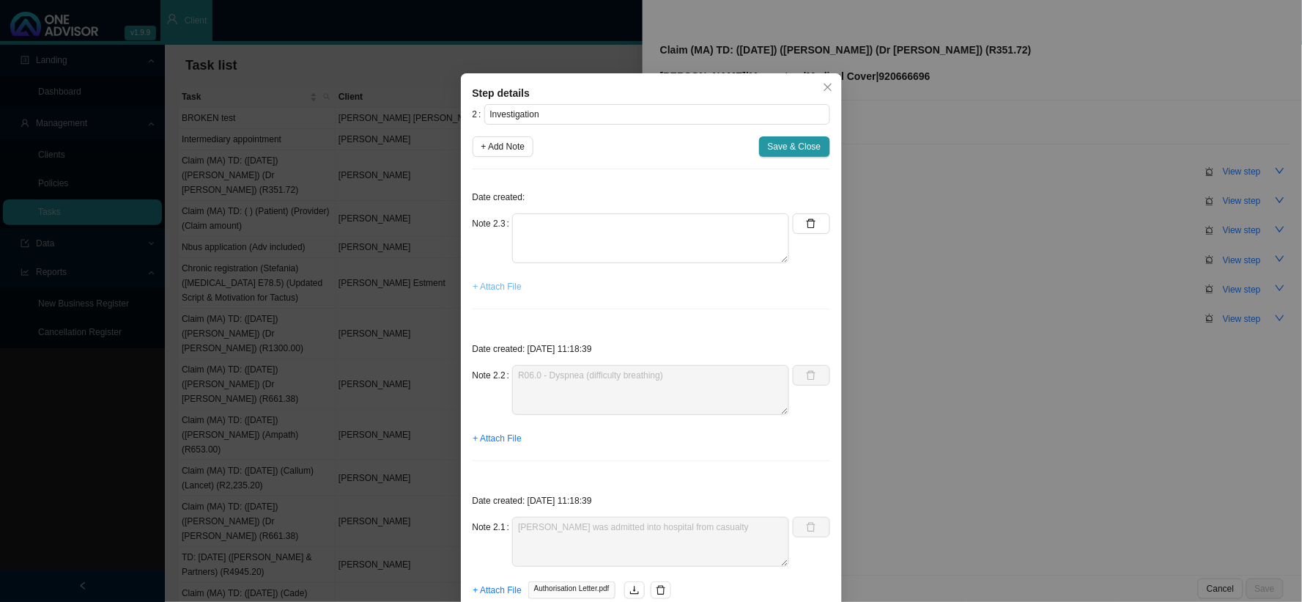
click at [489, 283] on span "+ Attach File" at bounding box center [497, 286] width 48 height 15
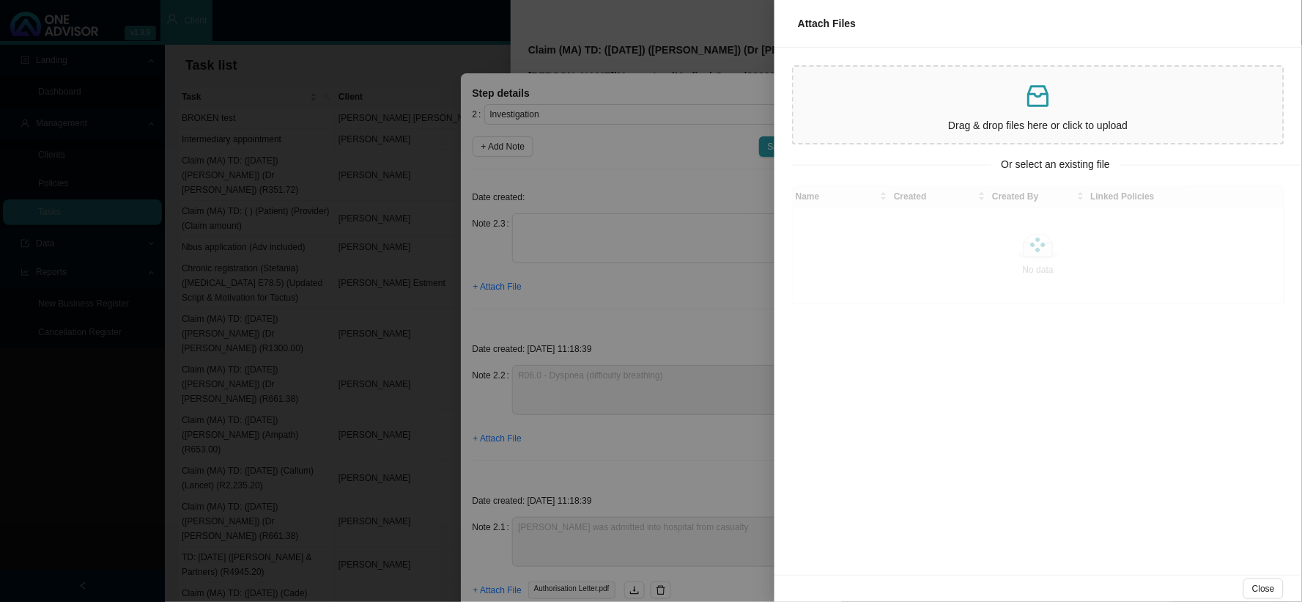
click at [1030, 92] on icon "inbox" at bounding box center [1037, 96] width 21 height 22
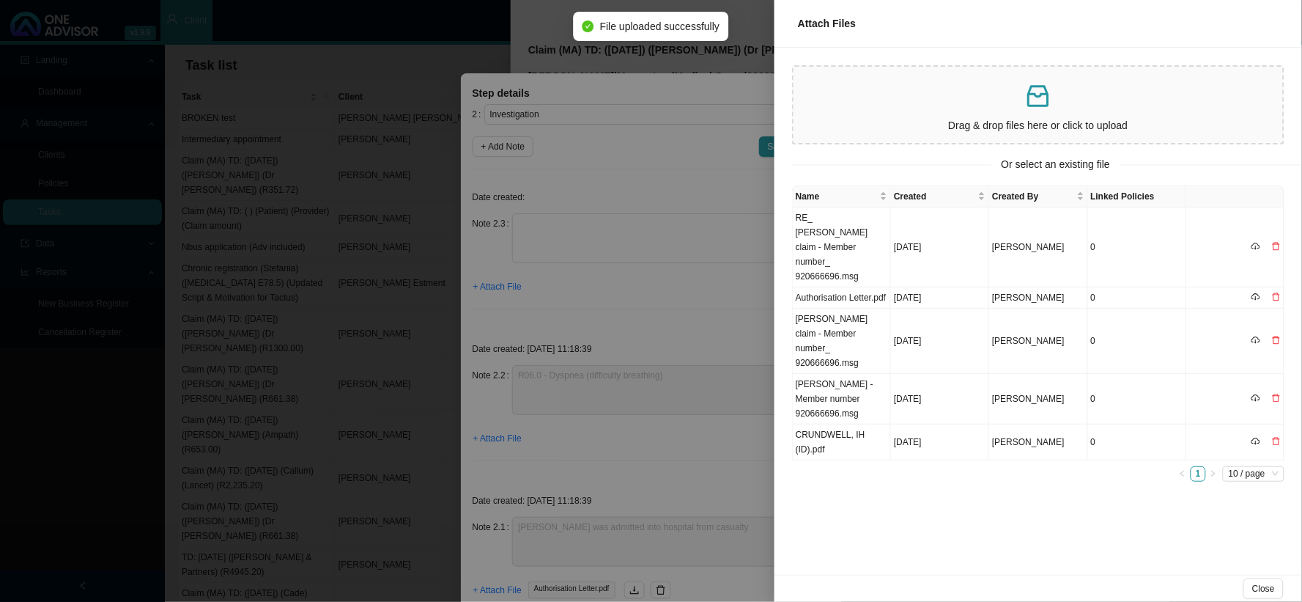
click at [691, 288] on div at bounding box center [651, 301] width 1302 height 602
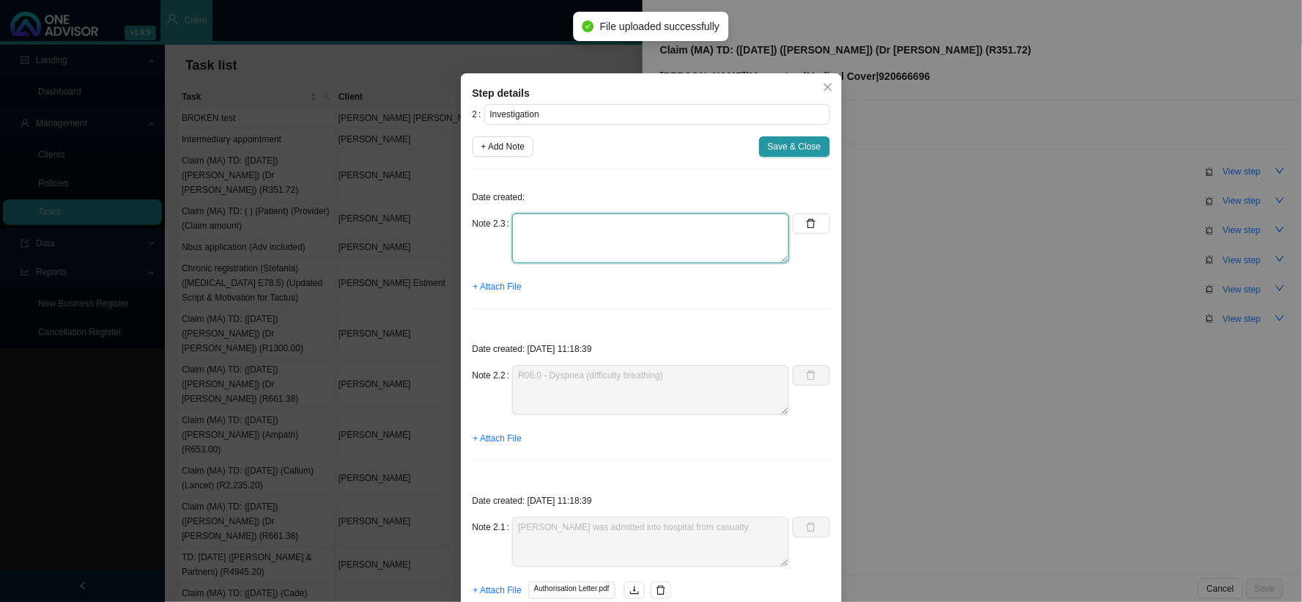
click at [560, 221] on textarea at bounding box center [650, 238] width 277 height 50
type textarea "c"
type textarea "r"
type textarea "Rejection code 398 - confirm report done after hours"
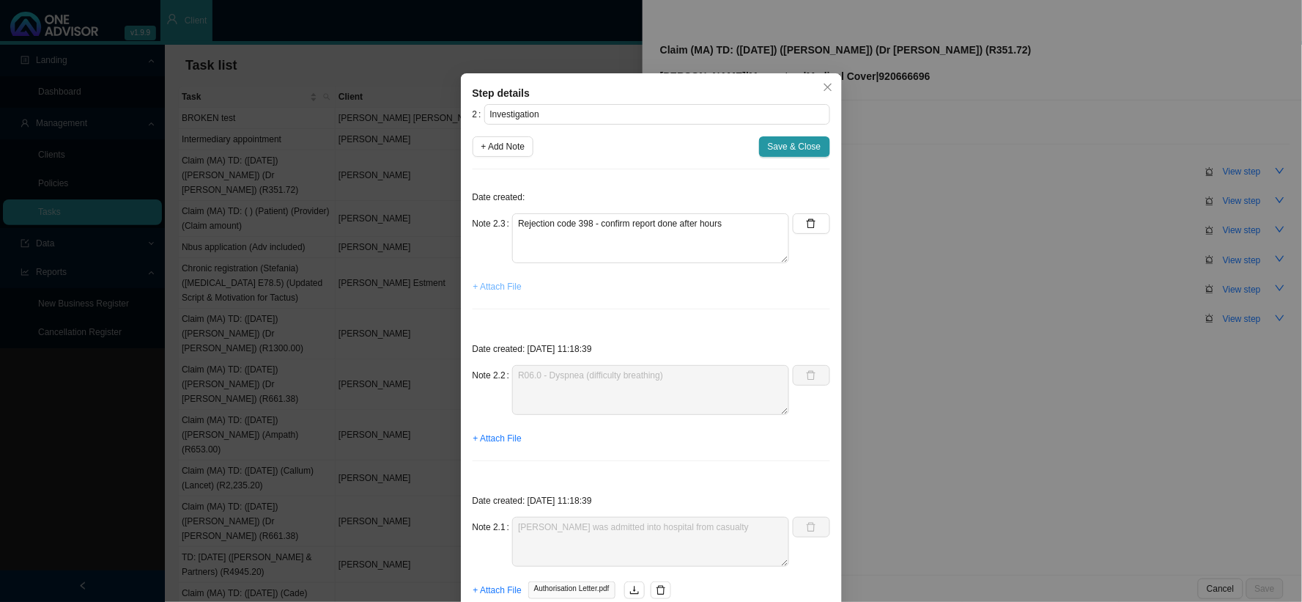
click at [488, 286] on span "+ Attach File" at bounding box center [497, 286] width 48 height 15
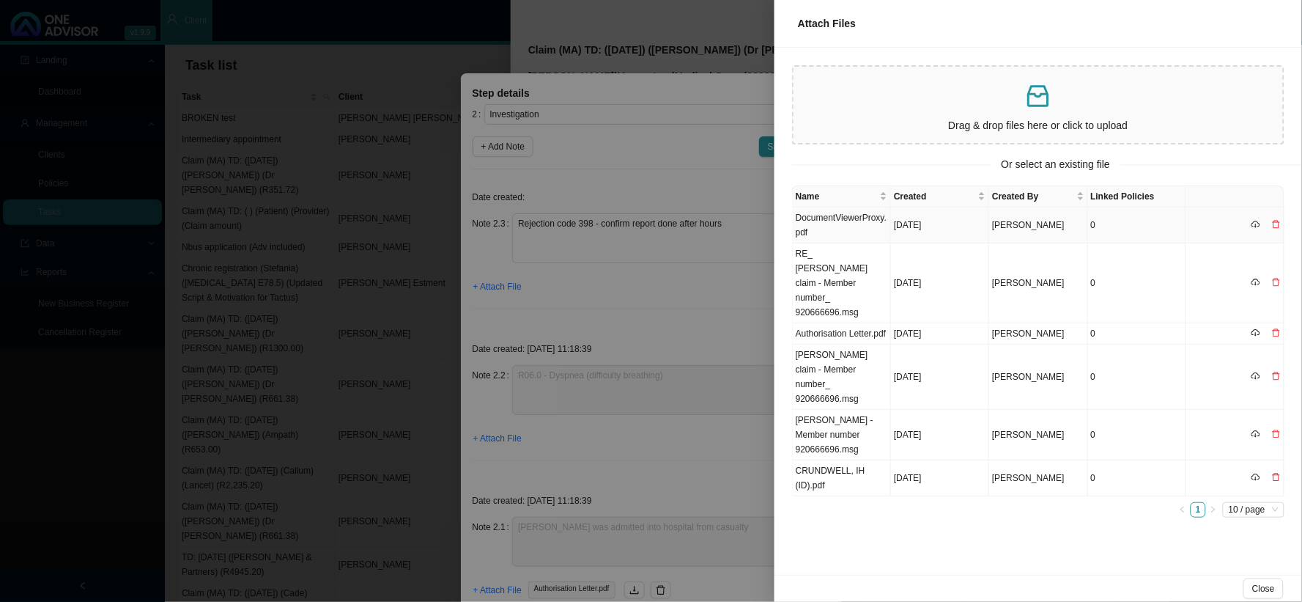
click at [859, 216] on td "DocumentViewerProxy.pdf" at bounding box center [842, 225] width 98 height 36
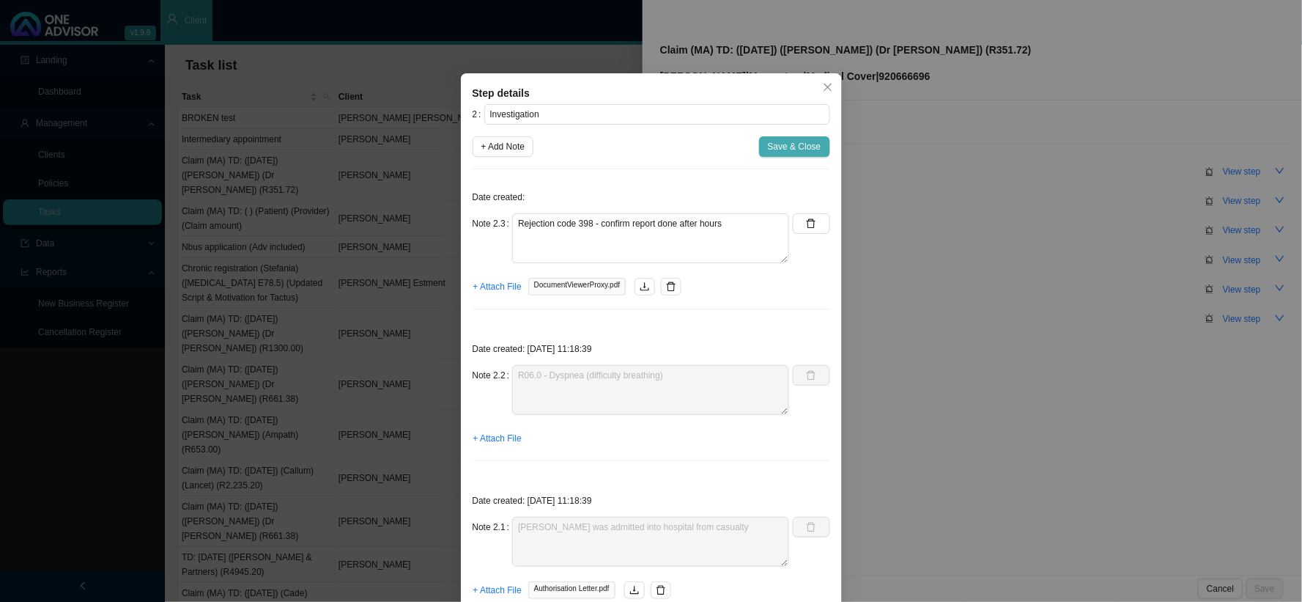
click at [777, 141] on span "Save & Close" at bounding box center [794, 146] width 53 height 15
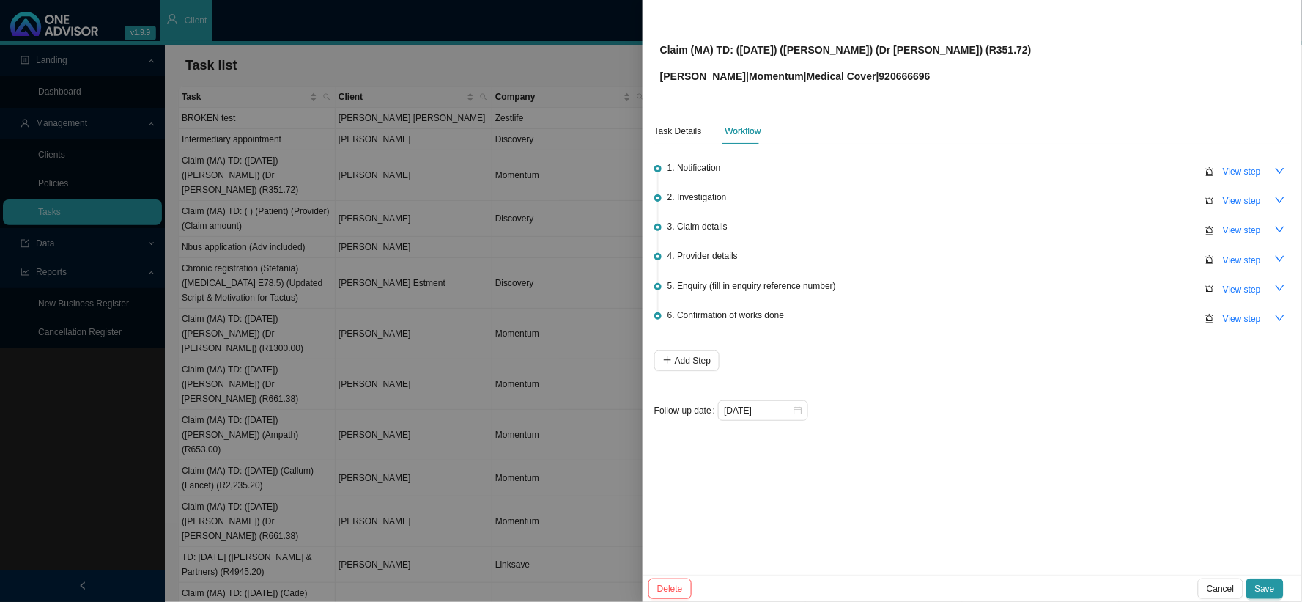
click at [984, 51] on div "Claim (MA) TD: ([DATE]) ([PERSON_NAME]) (Dr [PERSON_NAME]) (R351.72) [PERSON_NA…" at bounding box center [972, 49] width 624 height 69
drag, startPoint x: 984, startPoint y: 51, endPoint x: 720, endPoint y: 50, distance: 263.8
click at [720, 50] on div "Claim (MA) TD: ([DATE]) ([PERSON_NAME]) (Dr [PERSON_NAME]) (R351.72) [PERSON_NA…" at bounding box center [972, 49] width 624 height 69
copy p "TD: ([DATE]) ([PERSON_NAME]) (Dr [PERSON_NAME]) (R351.72)"
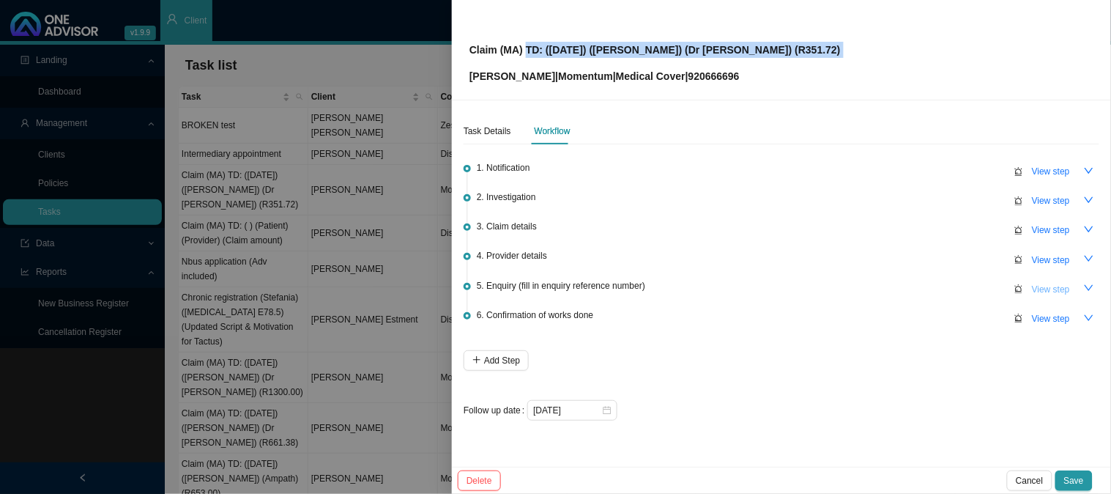
click at [1042, 283] on span "View step" at bounding box center [1051, 289] width 38 height 15
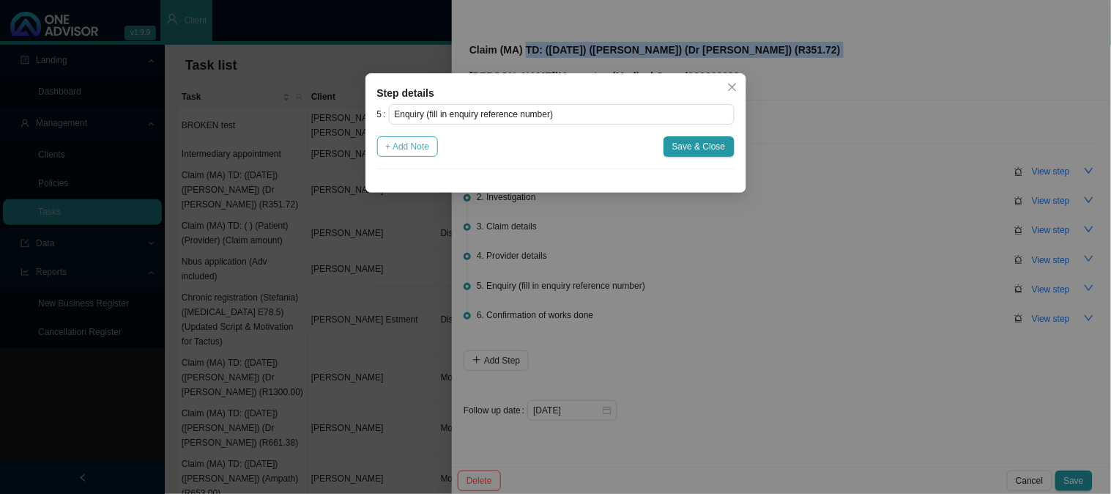
click at [412, 141] on span "+ Add Note" at bounding box center [408, 146] width 44 height 15
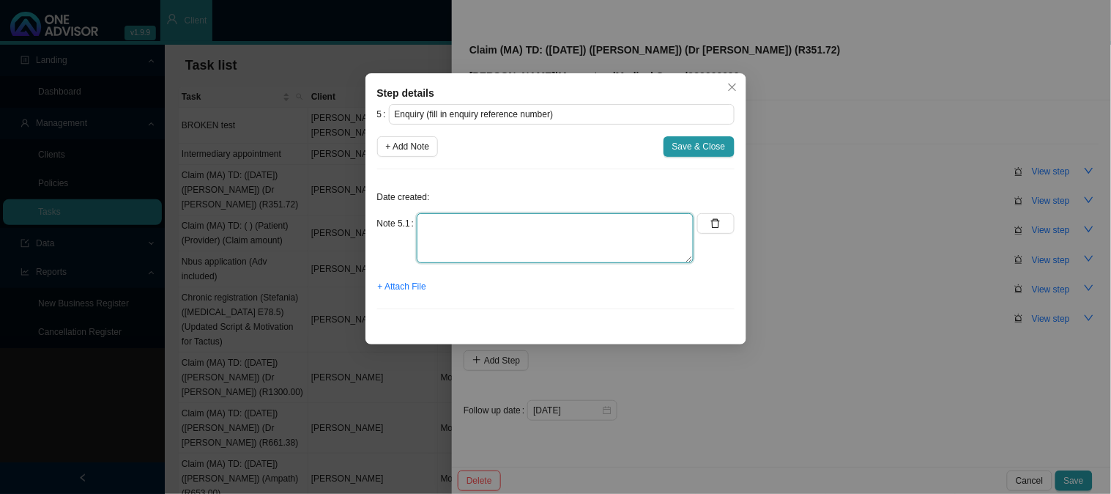
click at [478, 220] on textarea at bounding box center [555, 238] width 277 height 50
type textarea "f"
type textarea "Found an email address online - emailed the practice and requested the report"
click at [396, 288] on span "+ Attach File" at bounding box center [402, 286] width 48 height 15
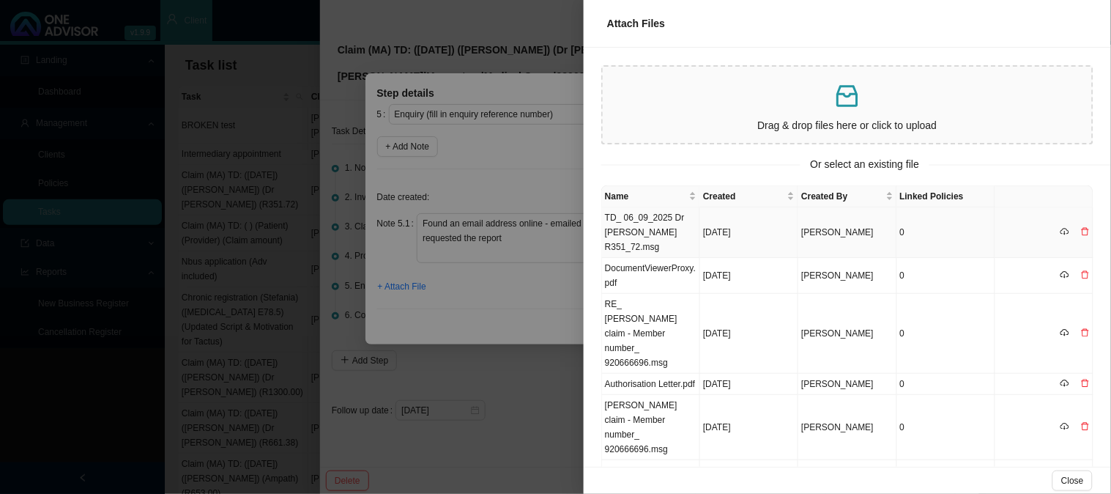
click at [648, 215] on td "TD_ 06_09_2025 Dr [PERSON_NAME] R351_72.msg" at bounding box center [651, 232] width 98 height 51
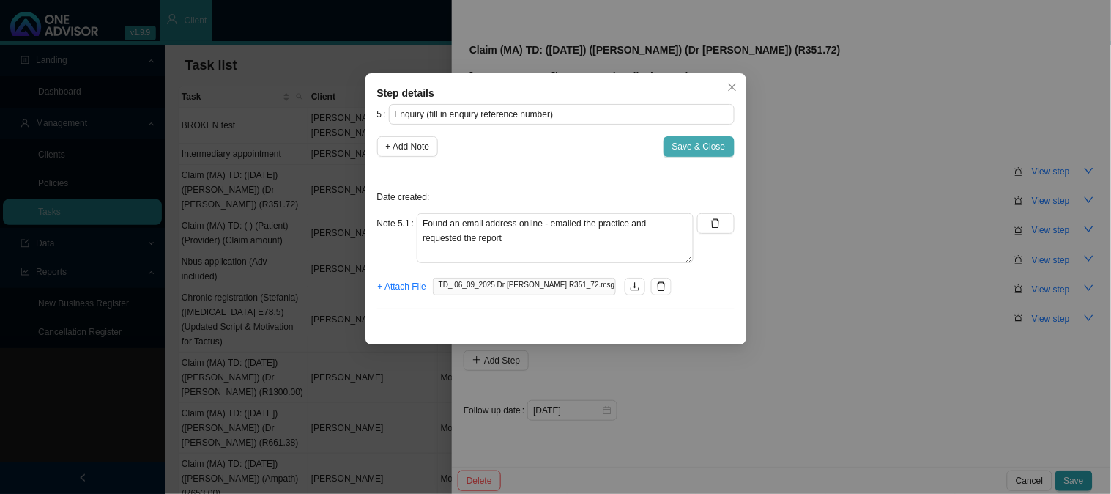
click at [700, 147] on span "Save & Close" at bounding box center [699, 146] width 53 height 15
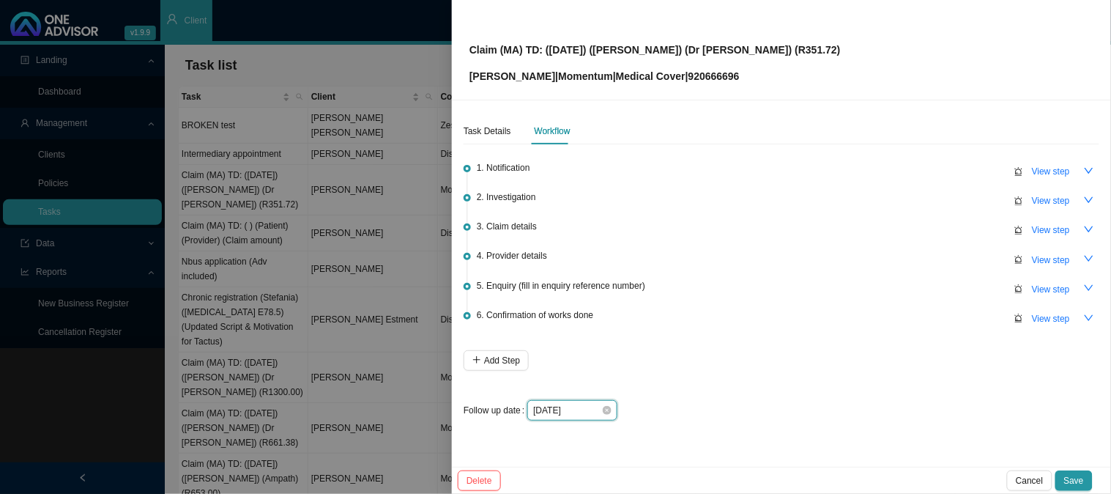
click at [586, 404] on input "[DATE]" at bounding box center [567, 410] width 68 height 15
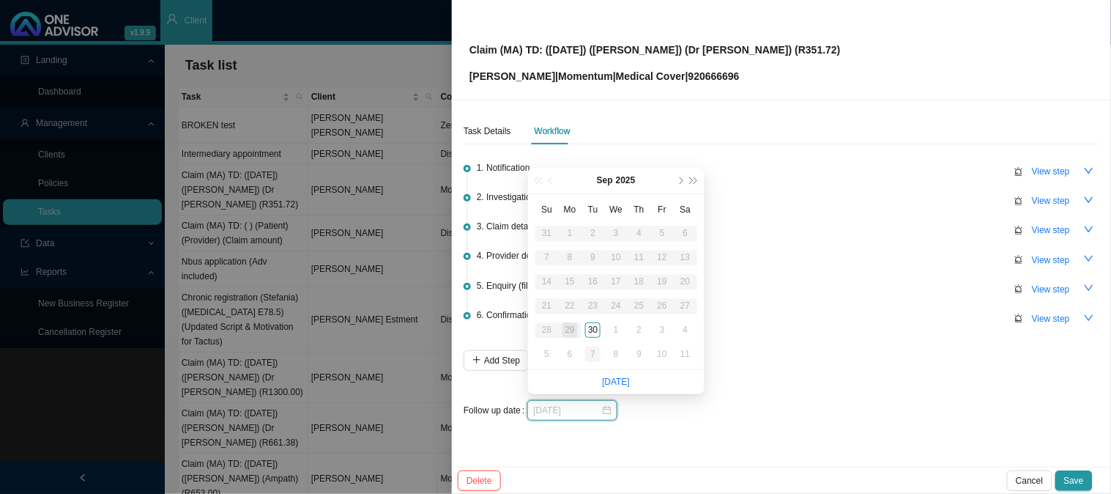
type input "[DATE]"
click at [598, 358] on div "7" at bounding box center [592, 354] width 15 height 15
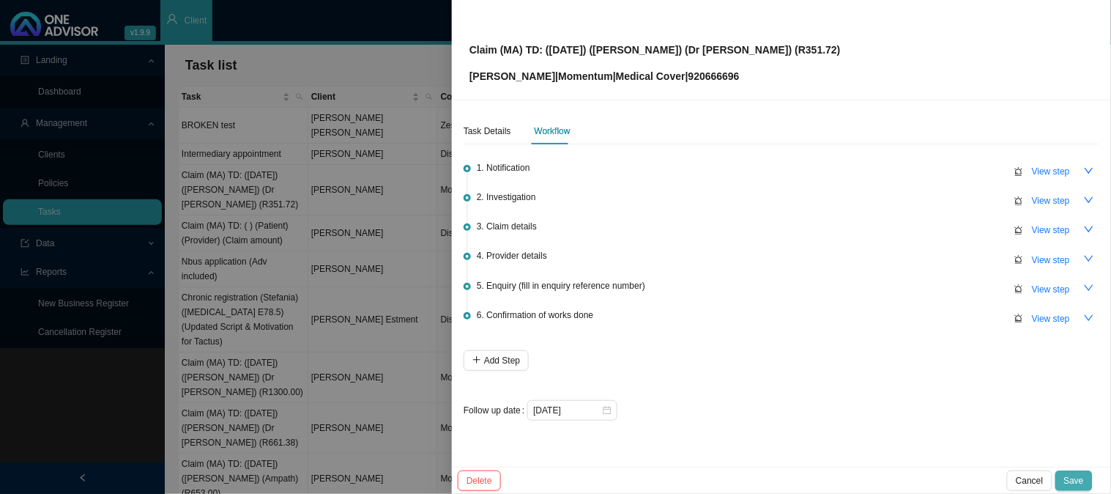
click at [1067, 478] on span "Save" at bounding box center [1075, 480] width 20 height 15
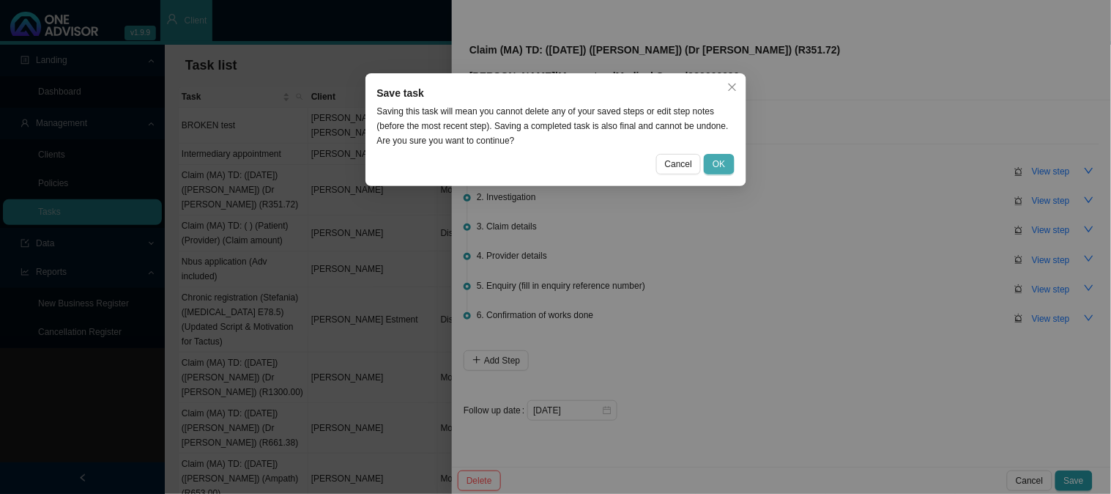
click at [718, 163] on span "OK" at bounding box center [719, 164] width 12 height 15
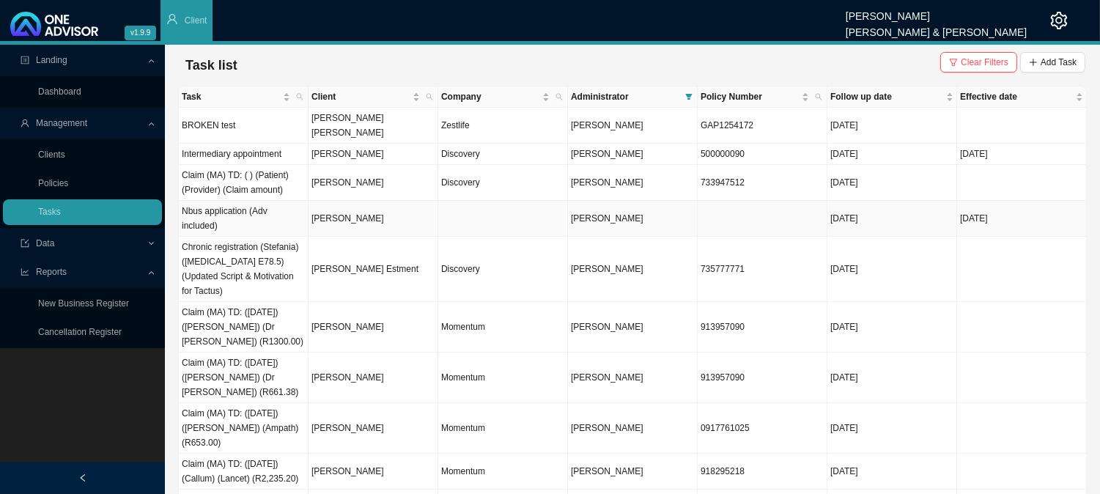
click at [362, 207] on td "[PERSON_NAME]" at bounding box center [373, 219] width 130 height 36
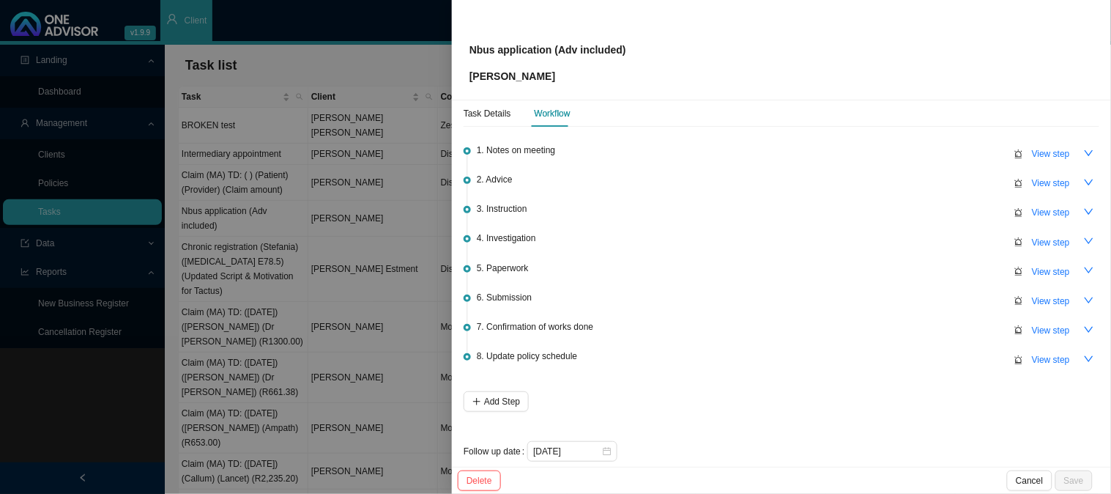
scroll to position [32, 0]
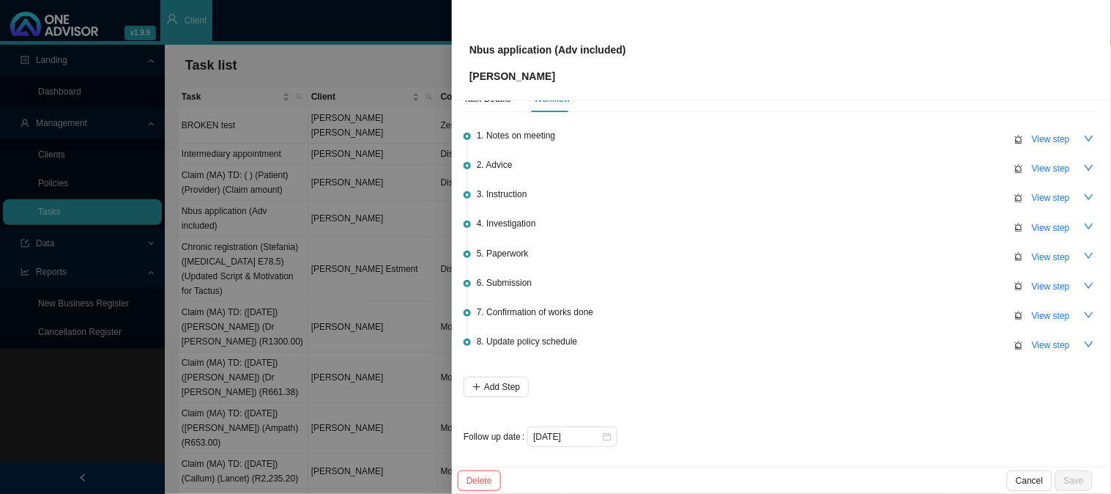
click at [309, 255] on div at bounding box center [555, 247] width 1111 height 494
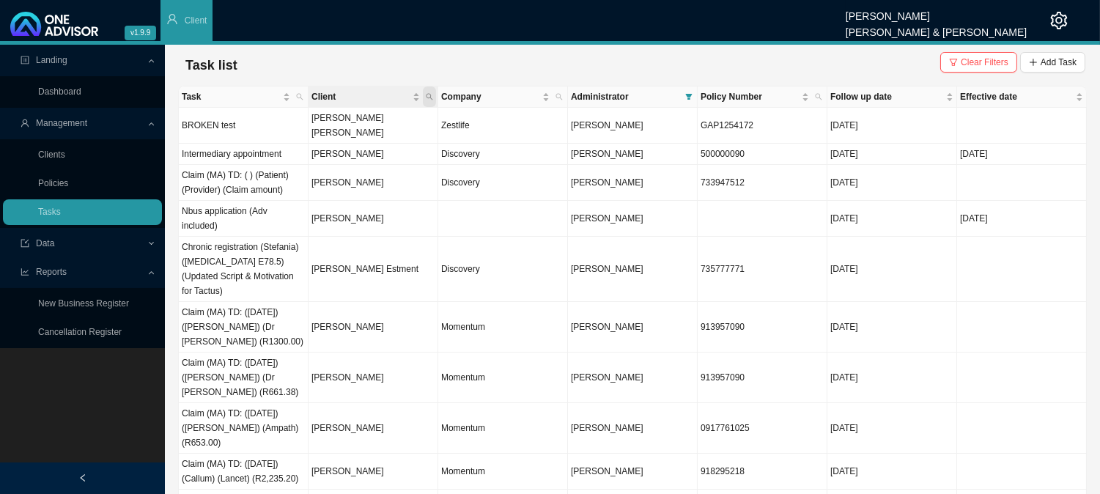
click at [430, 93] on icon "search" at bounding box center [429, 96] width 7 height 7
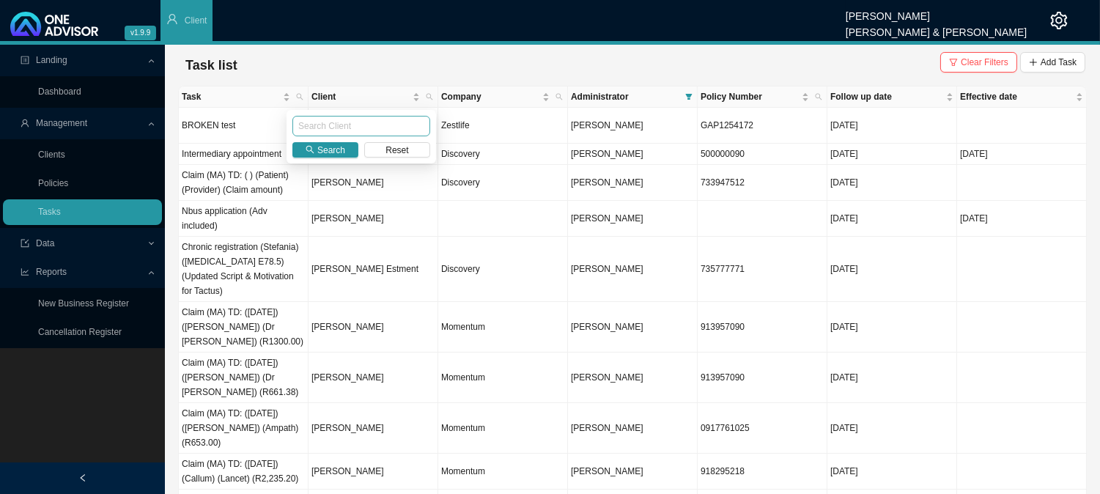
click at [323, 126] on input "text" at bounding box center [361, 126] width 138 height 21
type input "[PERSON_NAME]"
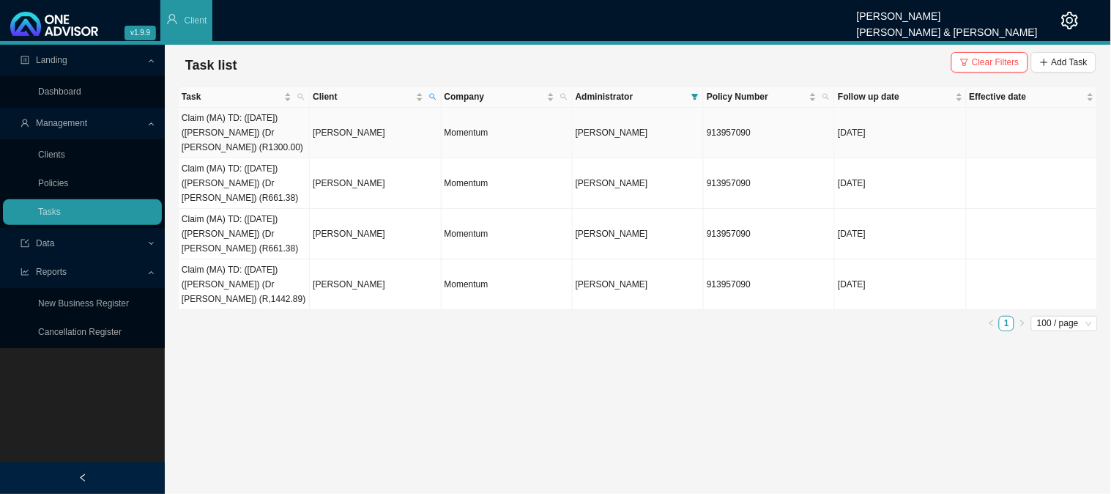
click at [267, 140] on td "Claim (MA) TD: ([DATE]) ([PERSON_NAME]) (Dr [PERSON_NAME]) (R1300.00)" at bounding box center [244, 133] width 131 height 51
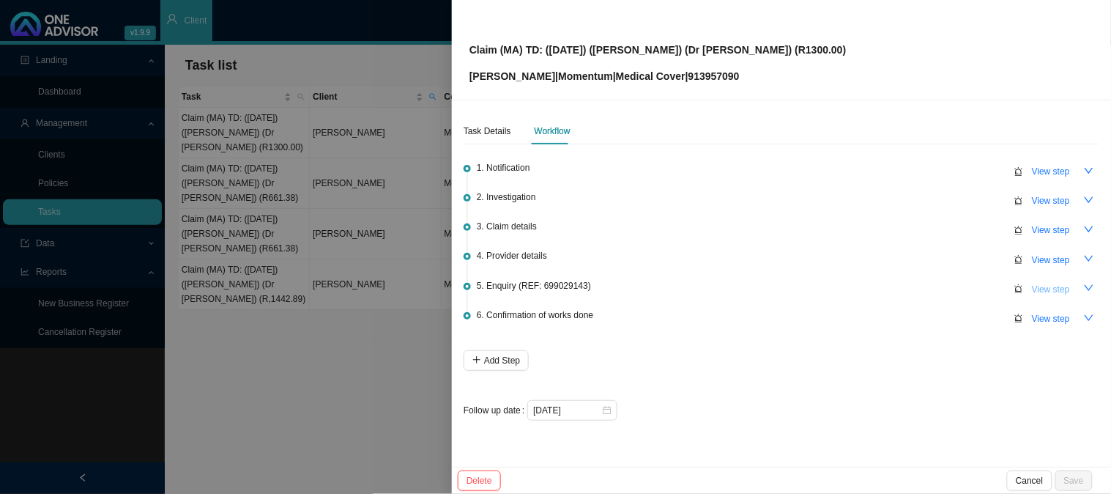
click at [1040, 284] on span "View step" at bounding box center [1051, 289] width 38 height 15
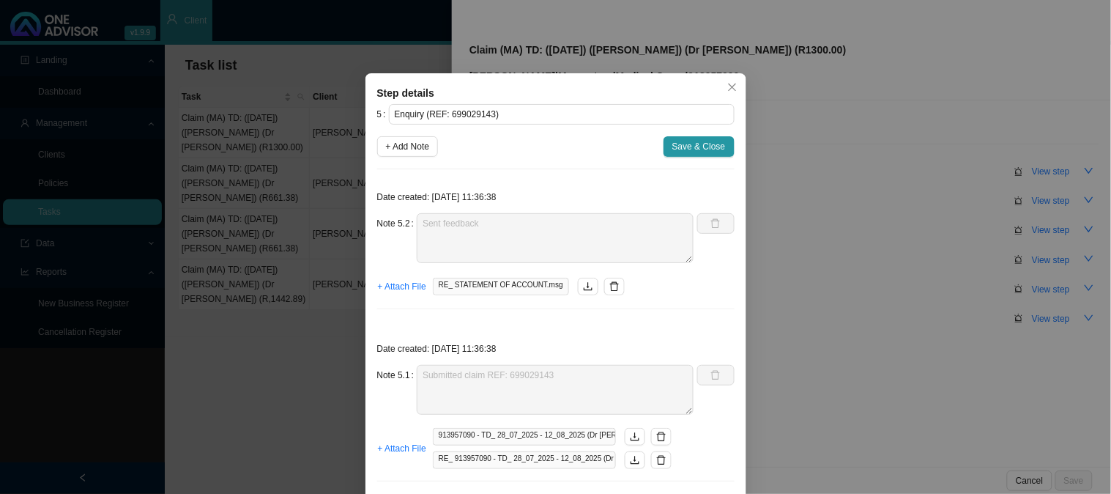
scroll to position [34, 0]
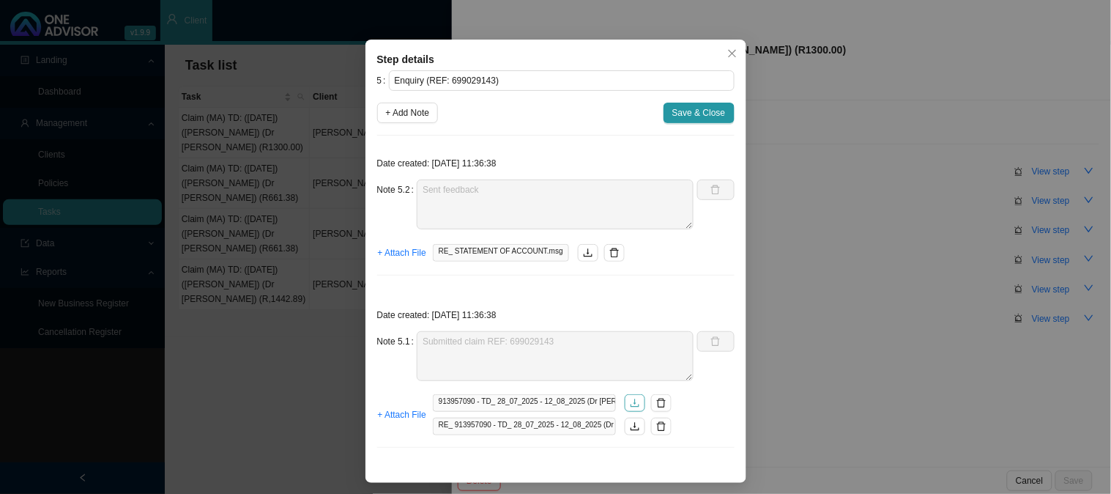
click at [630, 401] on icon "download" at bounding box center [635, 403] width 10 height 10
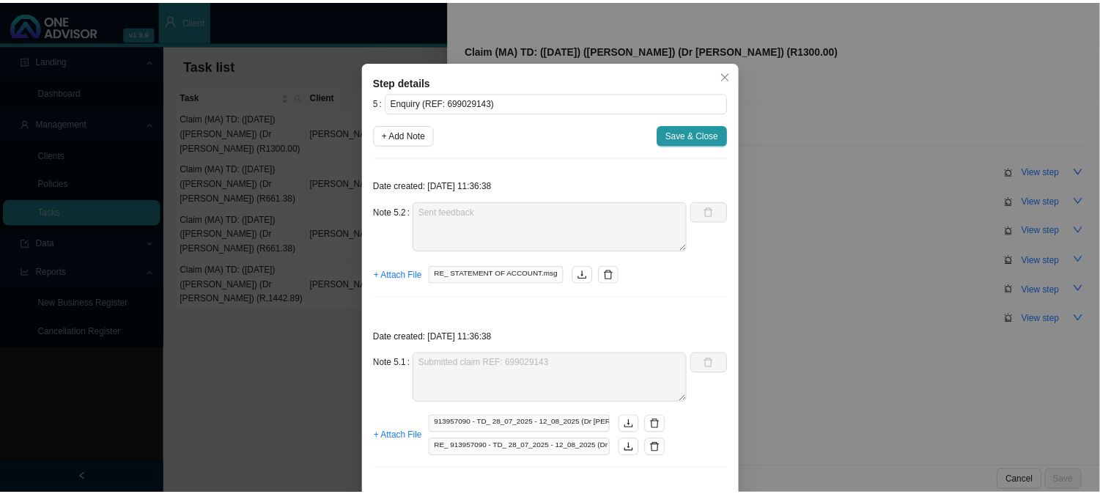
scroll to position [0, 0]
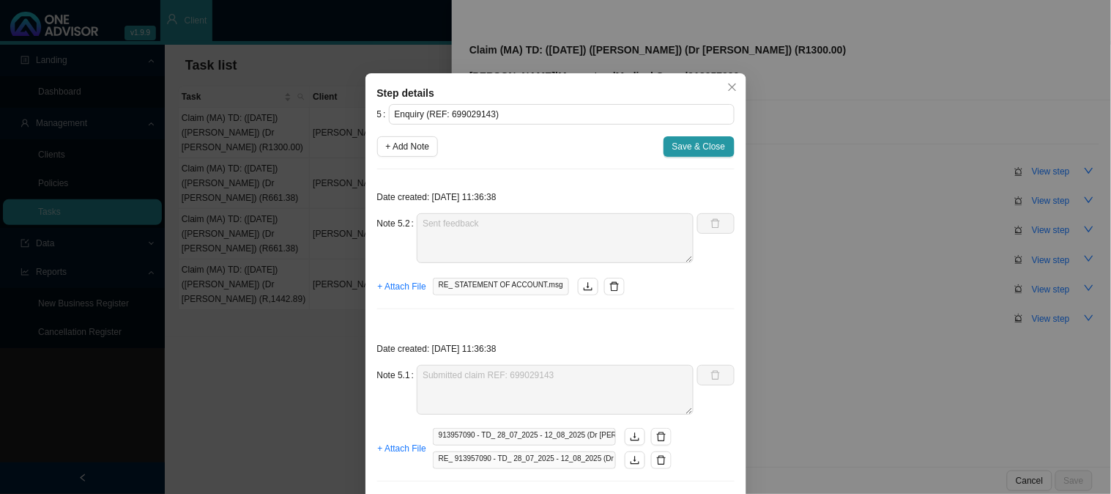
click at [876, 226] on div "Step details 5 Enquiry (REF: 699029143) + Add Note Save & Close Date created: […" at bounding box center [555, 247] width 1111 height 494
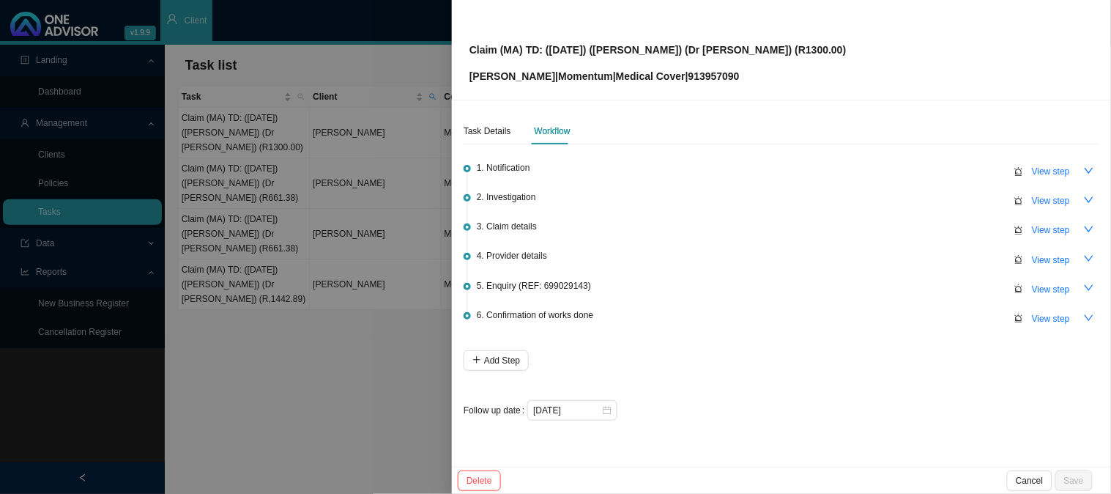
click at [295, 360] on div at bounding box center [555, 247] width 1111 height 494
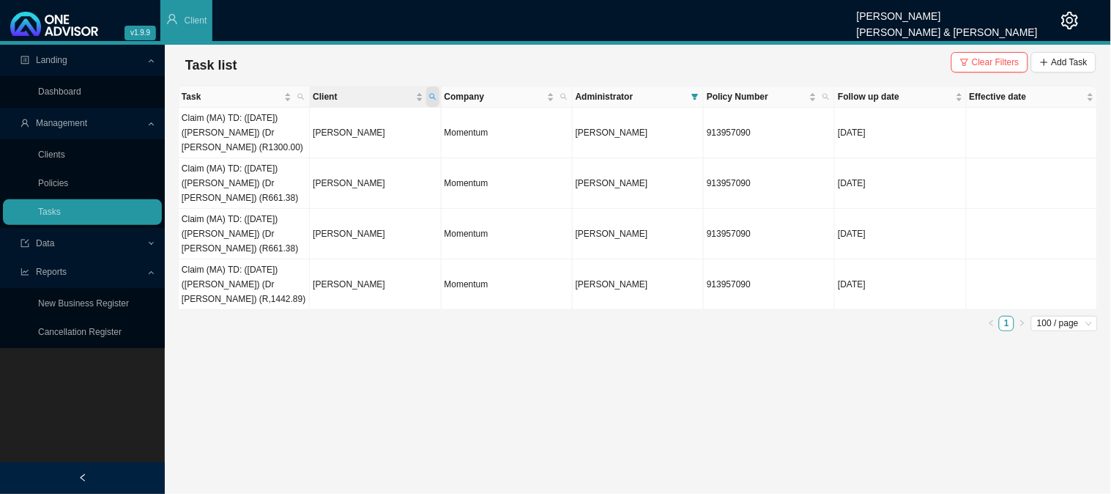
click at [437, 98] on span "Client" at bounding box center [432, 96] width 13 height 21
click at [391, 151] on span "Reset" at bounding box center [399, 150] width 23 height 15
click at [338, 149] on span "Search" at bounding box center [334, 150] width 28 height 15
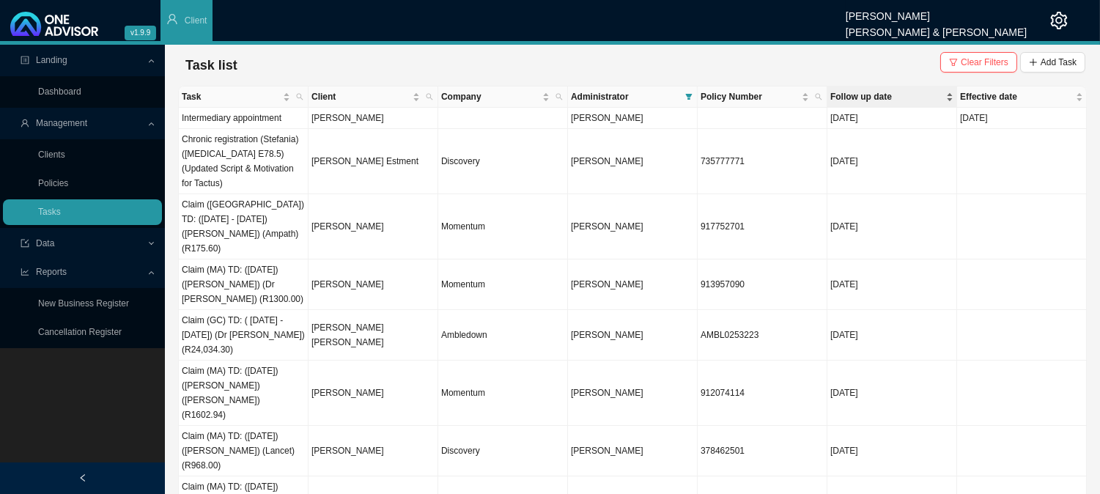
click at [866, 97] on span "Follow up date" at bounding box center [886, 96] width 113 height 15
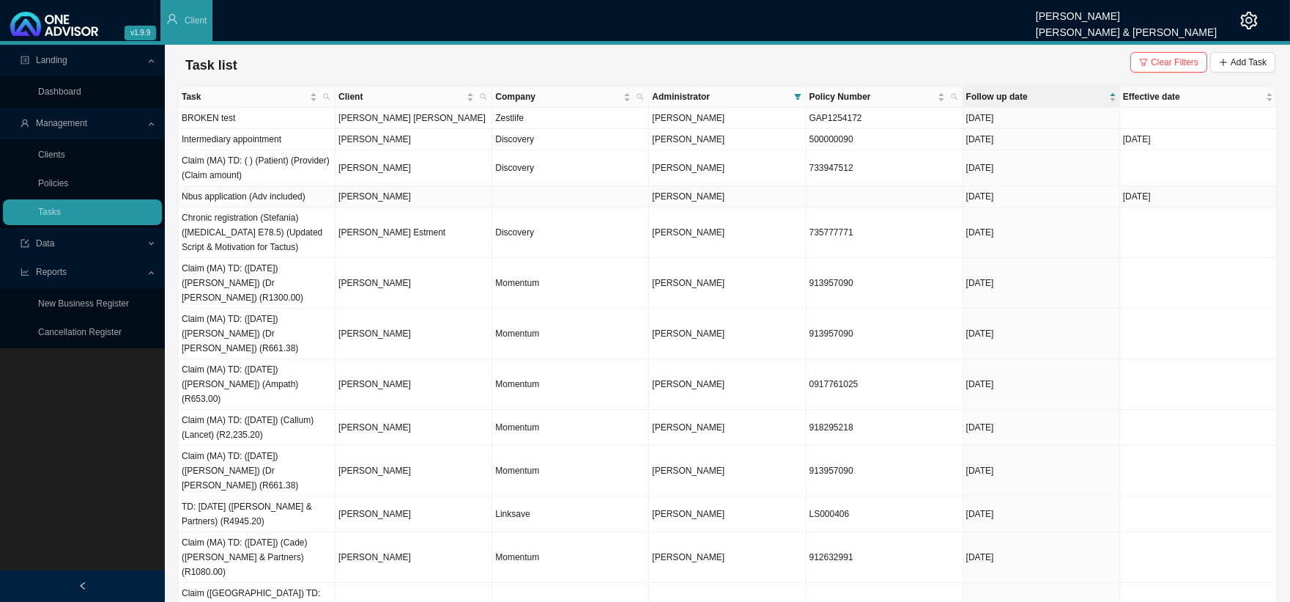
click at [375, 193] on td "[PERSON_NAME]" at bounding box center [414, 196] width 157 height 21
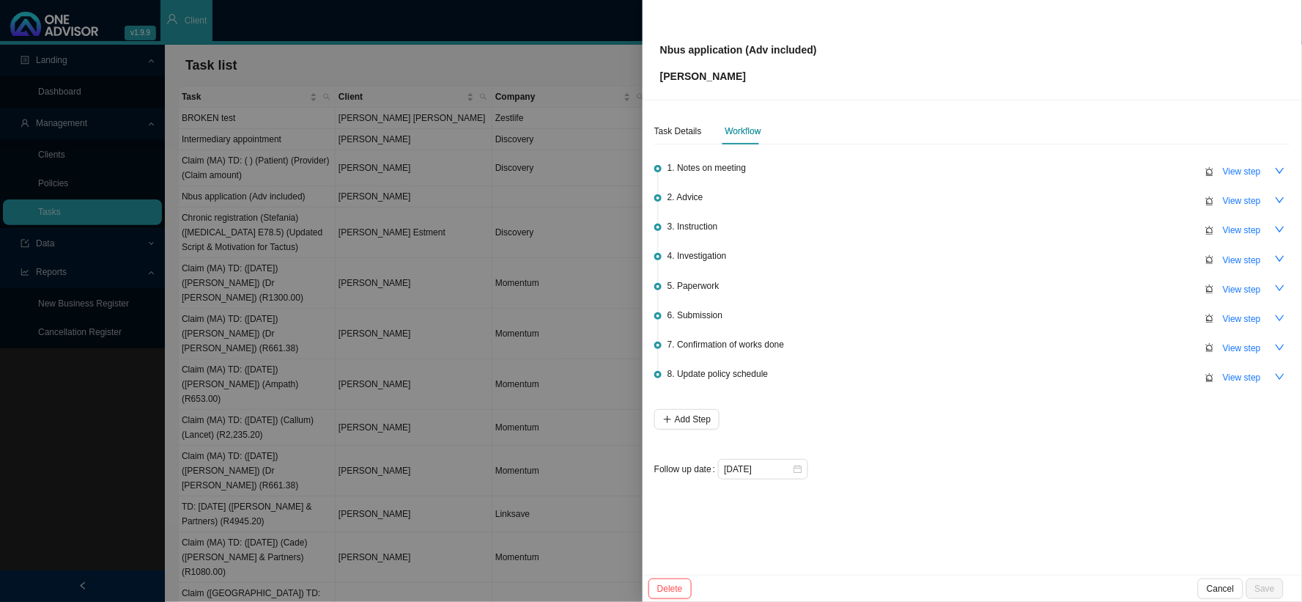
click at [715, 286] on span "5. Paperwork" at bounding box center [693, 285] width 52 height 15
click at [1111, 288] on span "View step" at bounding box center [1242, 289] width 38 height 15
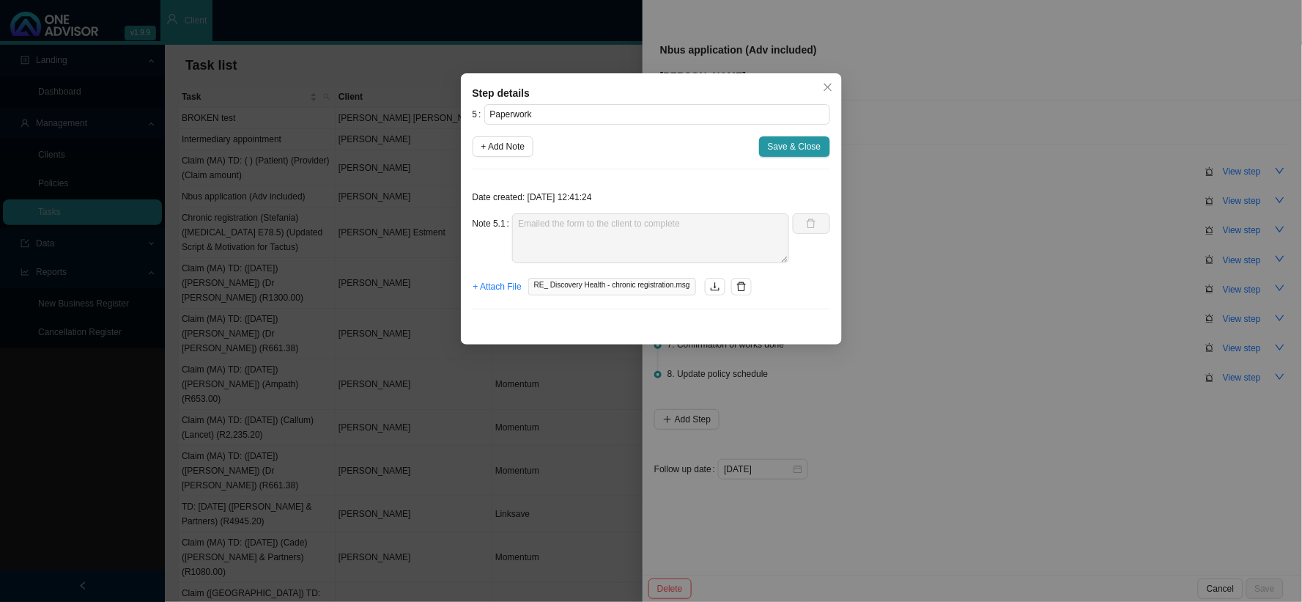
click at [1046, 297] on div "Step details 5 Paperwork + Add Note Save & Close Date created: [DATE] 12:41:24 …" at bounding box center [651, 301] width 1302 height 602
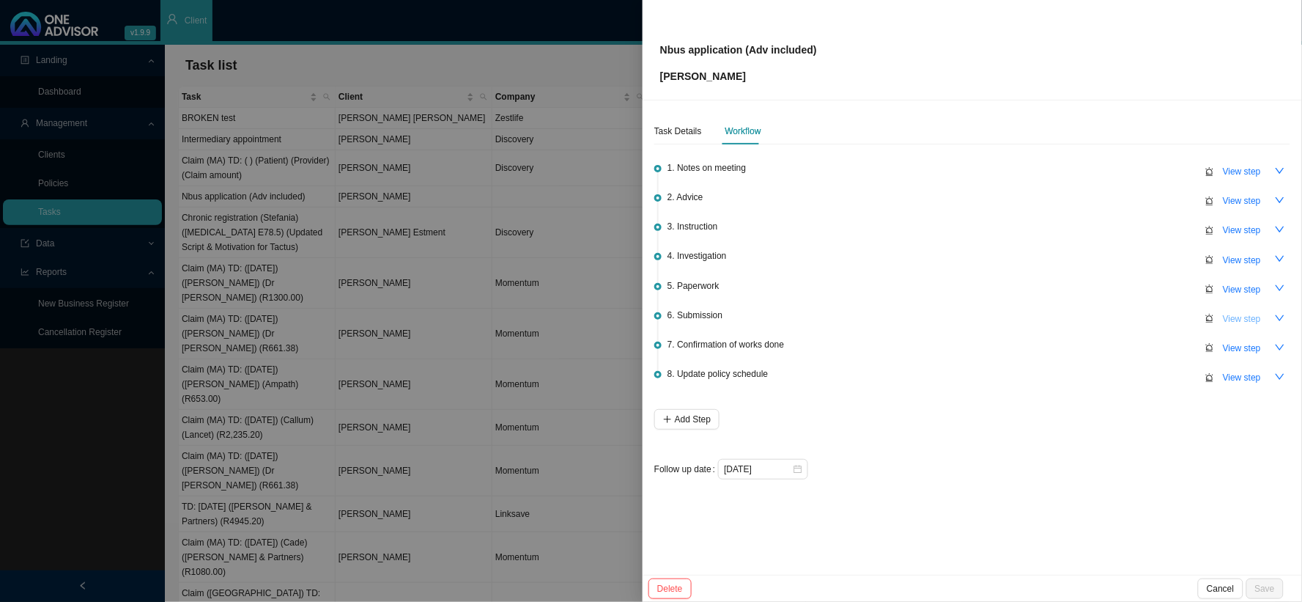
click at [1111, 315] on span "View step" at bounding box center [1242, 318] width 38 height 15
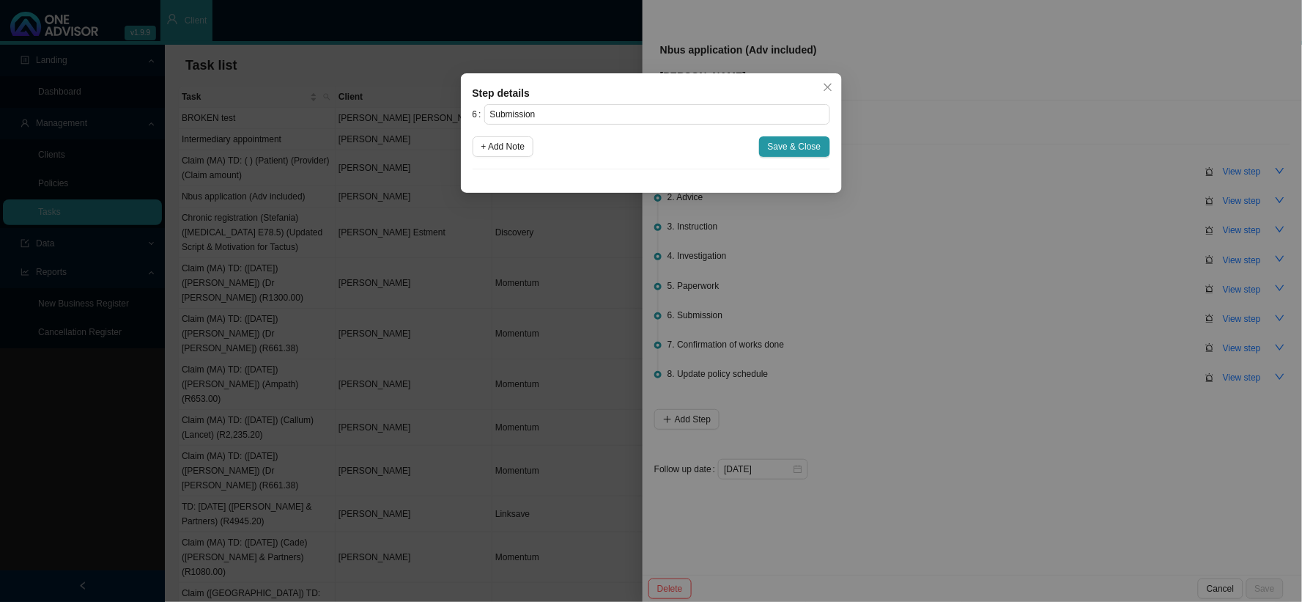
click at [987, 320] on div "Step details 6 Submission + Add Note Save & Close Cancel OK" at bounding box center [651, 301] width 1302 height 602
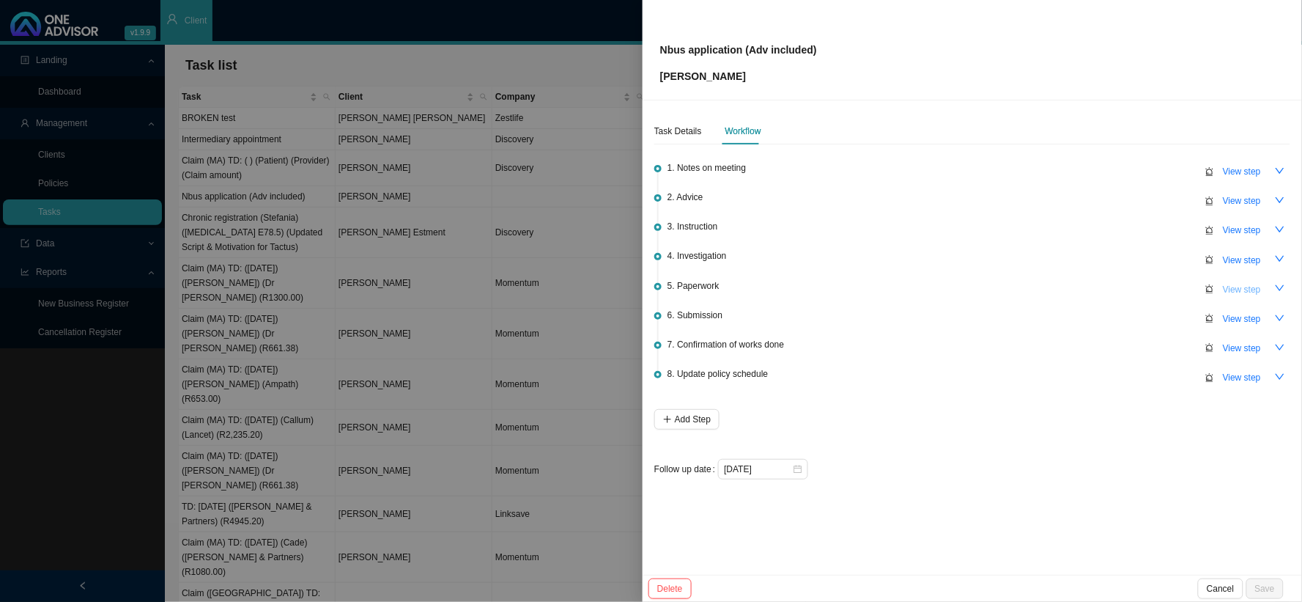
click at [1111, 284] on span "View step" at bounding box center [1242, 289] width 38 height 15
type input "Paperwork"
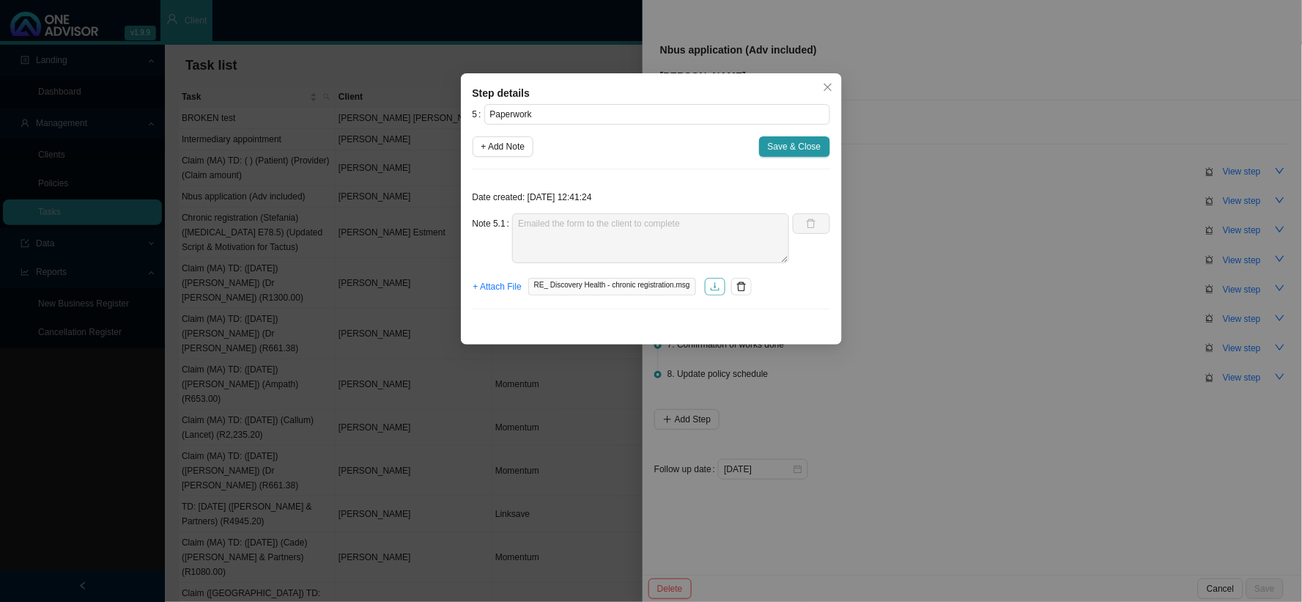
click at [719, 284] on button "button" at bounding box center [715, 287] width 21 height 18
click at [951, 314] on div "Step details 5 Paperwork + Add Note Save & Close Date created: [DATE] 12:41:24 …" at bounding box center [651, 301] width 1302 height 602
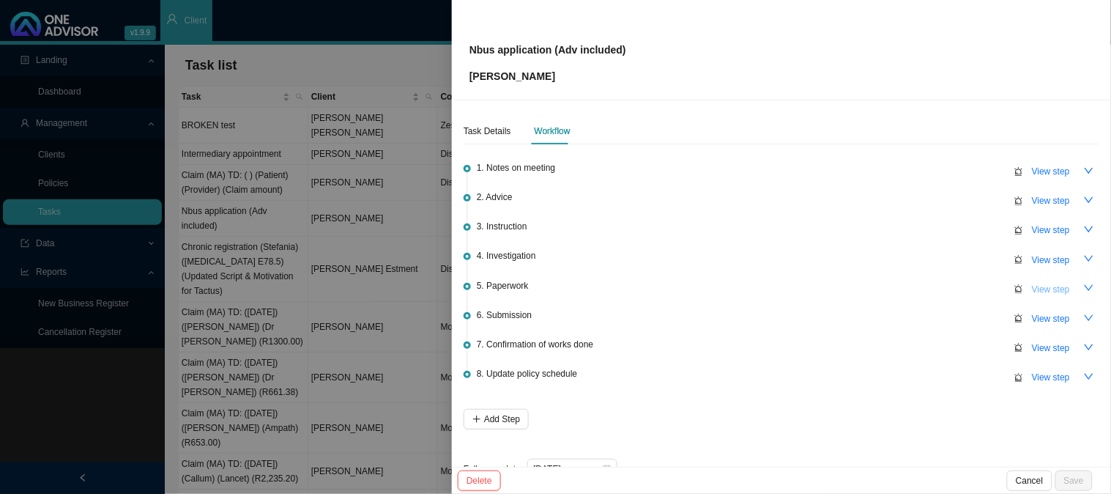
click at [1048, 286] on span "View step" at bounding box center [1051, 289] width 38 height 15
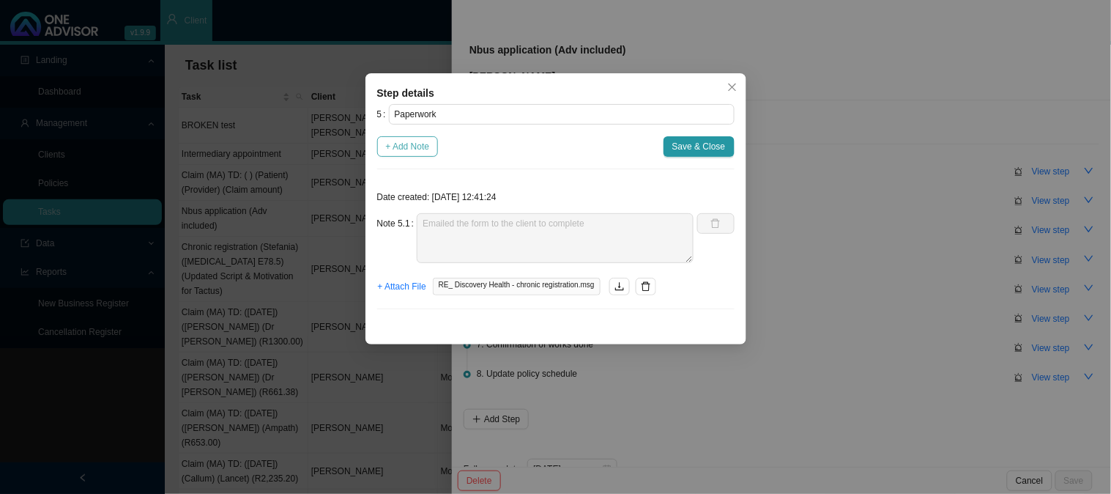
click at [418, 141] on span "+ Add Note" at bounding box center [408, 146] width 44 height 15
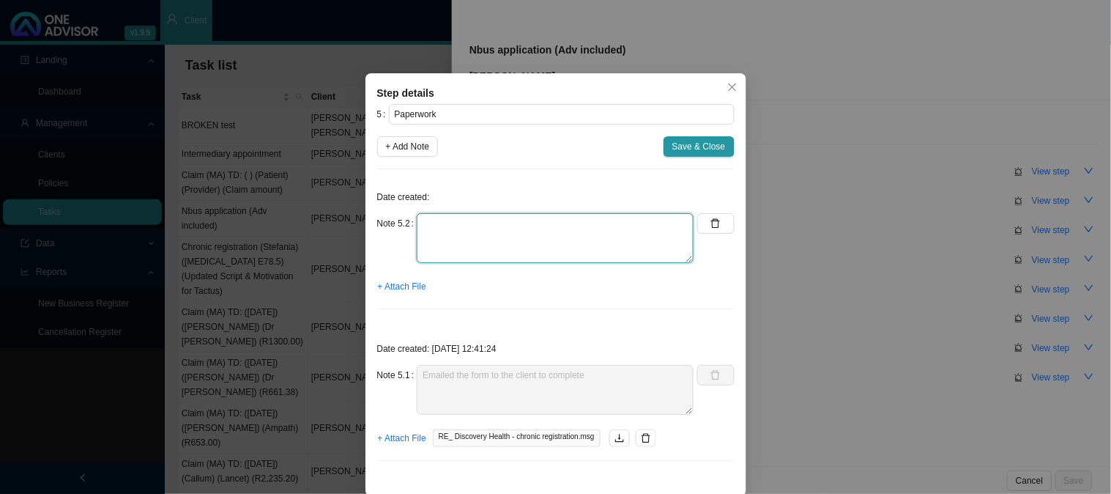
click at [478, 230] on textarea at bounding box center [555, 238] width 277 height 50
type textarea "Sent a reminder"
click at [393, 287] on span "+ Attach File" at bounding box center [402, 286] width 48 height 15
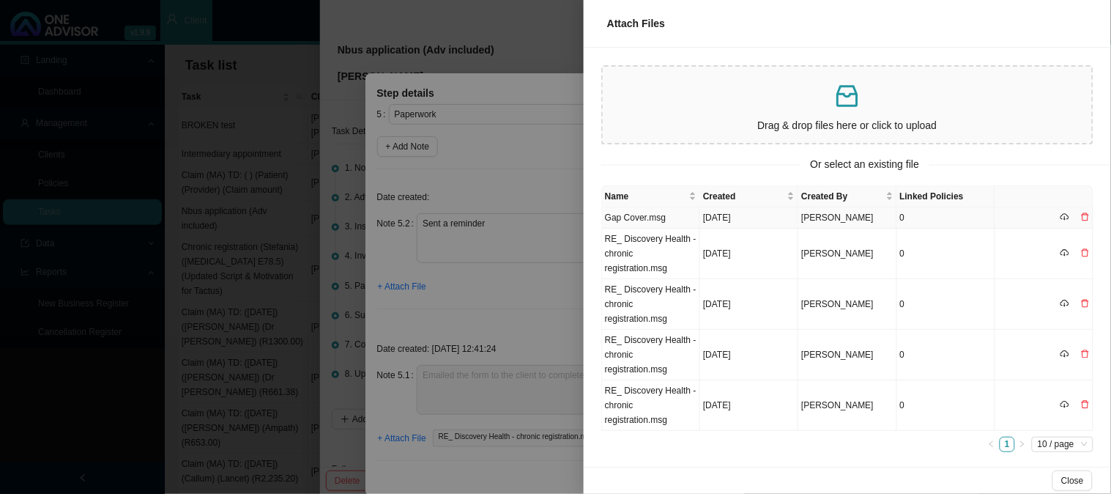
click at [665, 211] on td "Gap Cover.msg" at bounding box center [651, 217] width 98 height 21
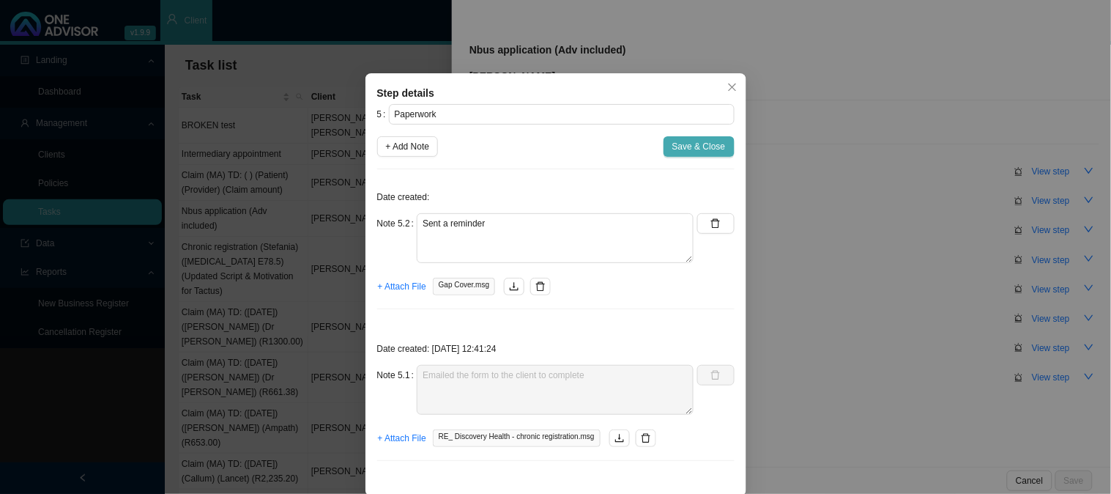
click at [696, 147] on span "Save & Close" at bounding box center [699, 146] width 53 height 15
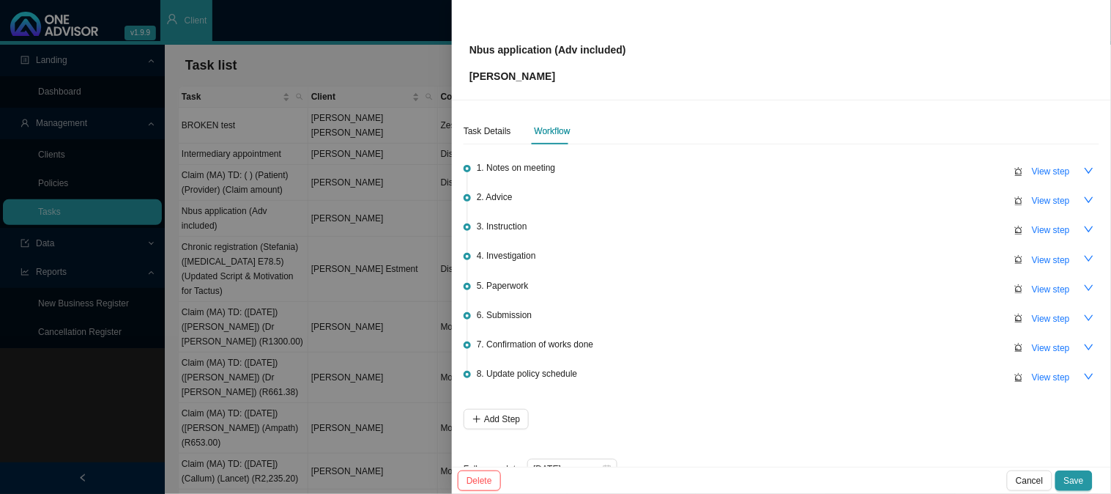
scroll to position [32, 0]
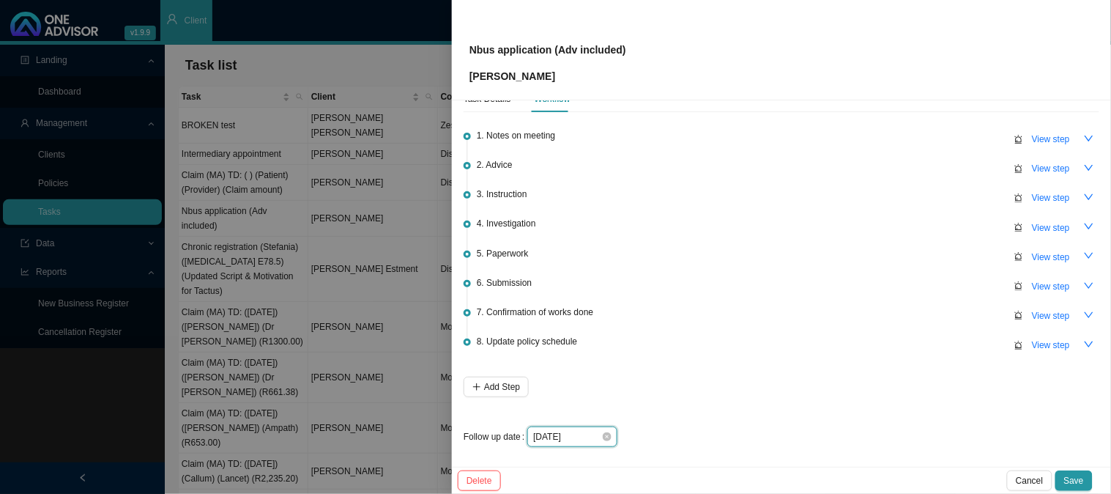
click at [581, 435] on input "[DATE]" at bounding box center [567, 436] width 68 height 15
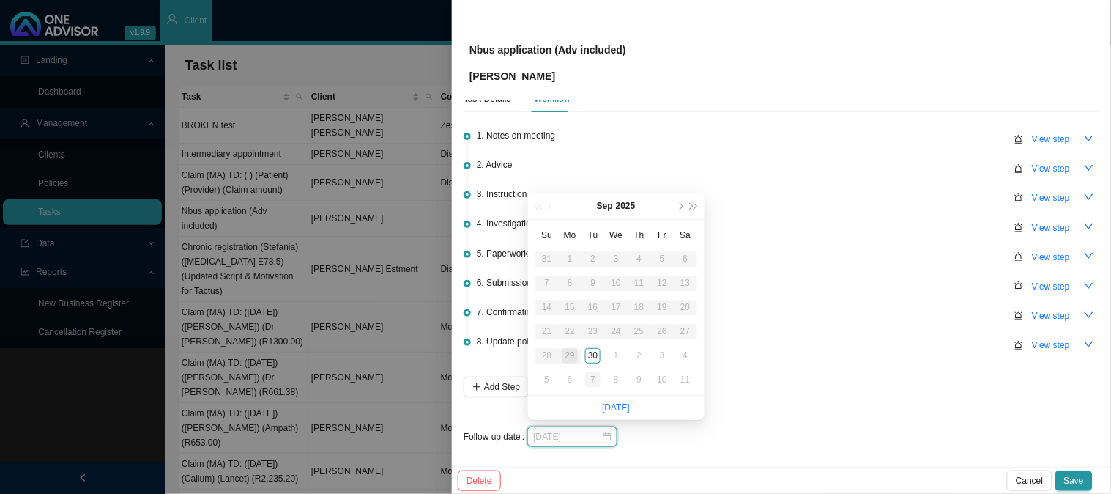
type input "[DATE]"
click at [592, 376] on div "7" at bounding box center [592, 379] width 15 height 15
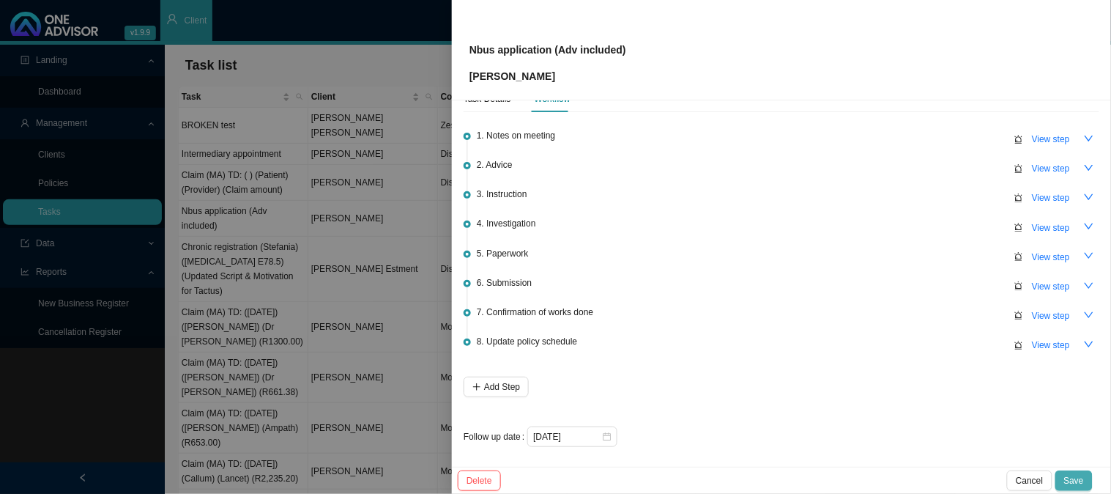
click at [1078, 484] on span "Save" at bounding box center [1075, 480] width 20 height 15
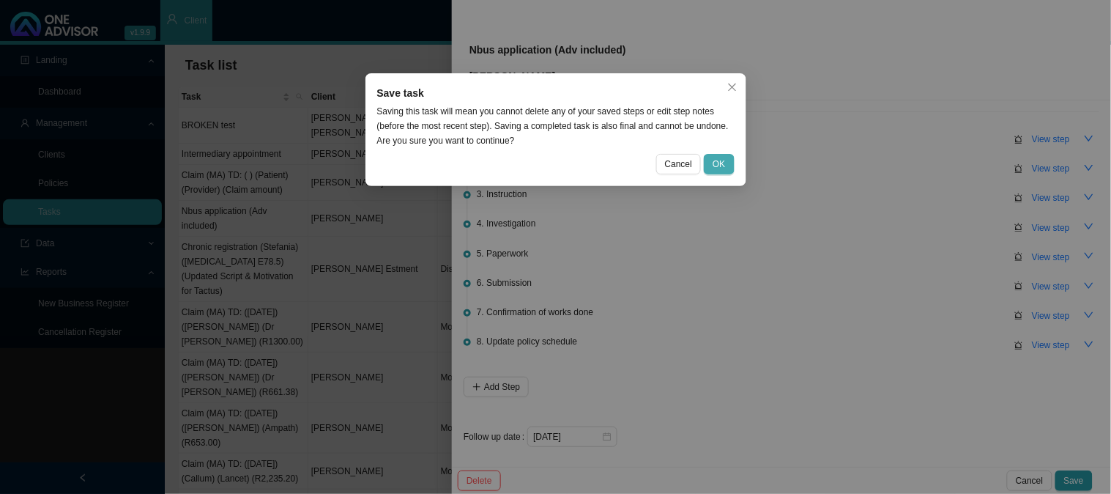
click at [714, 167] on span "OK" at bounding box center [719, 164] width 12 height 15
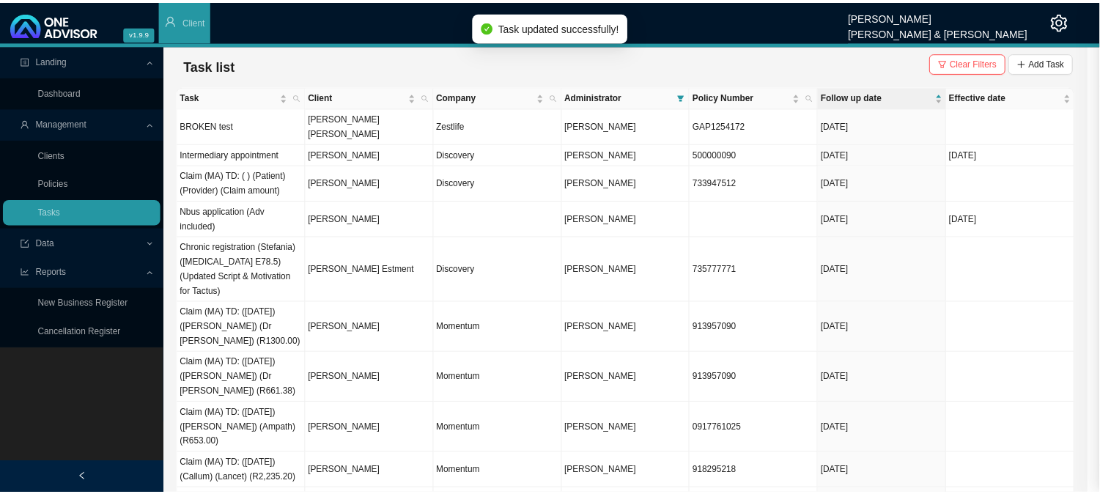
scroll to position [0, 0]
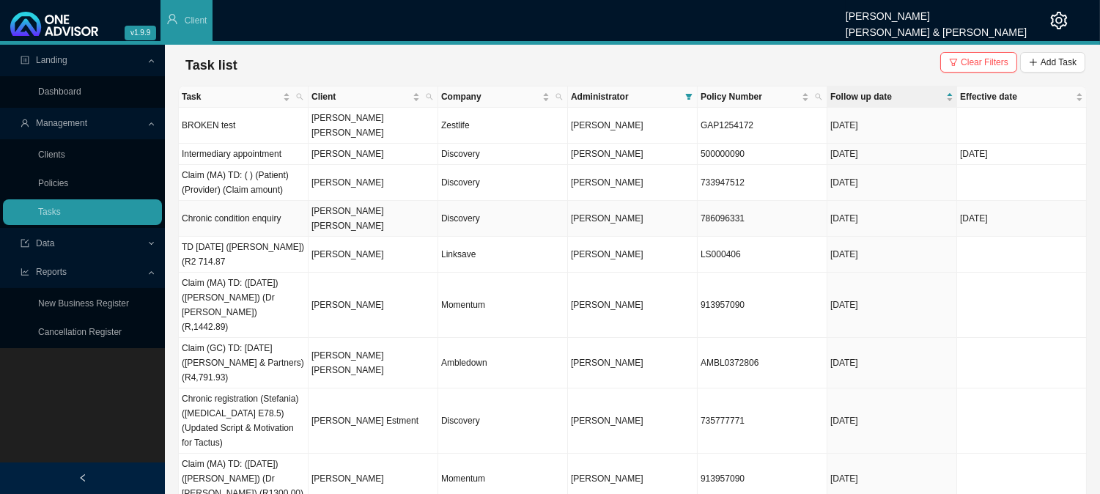
click at [338, 201] on td "[PERSON_NAME] [PERSON_NAME]" at bounding box center [373, 219] width 130 height 36
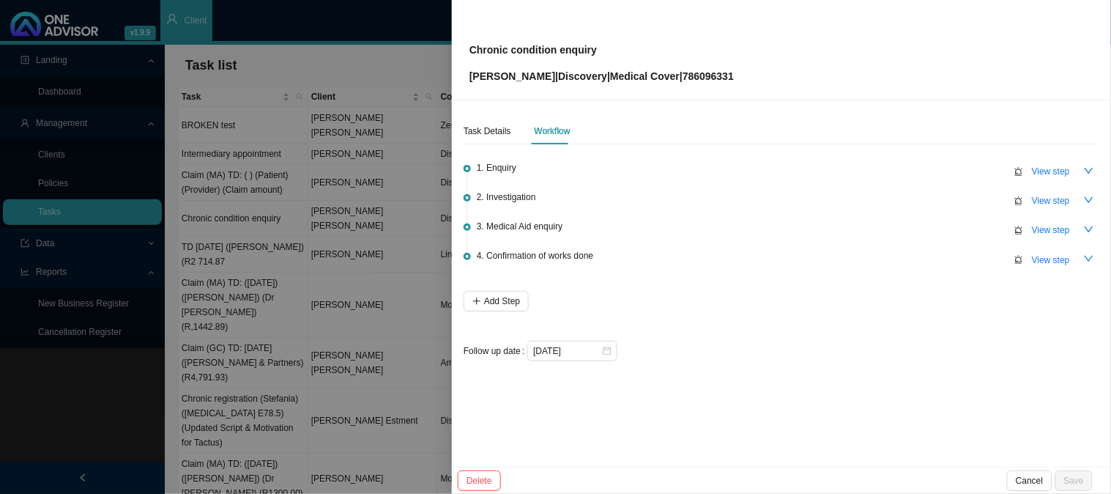
click at [382, 218] on div at bounding box center [555, 247] width 1111 height 494
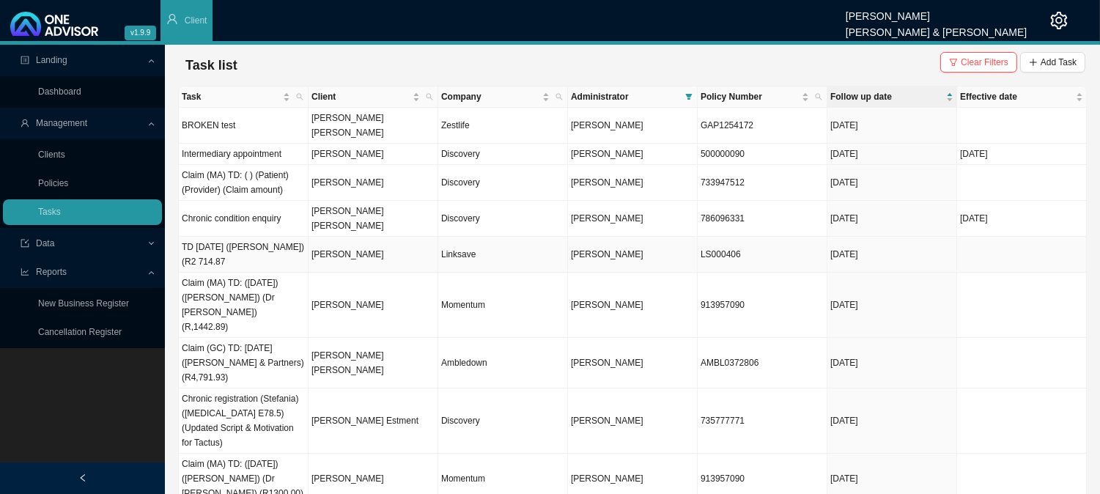
click at [495, 237] on td "Linksave" at bounding box center [503, 255] width 130 height 36
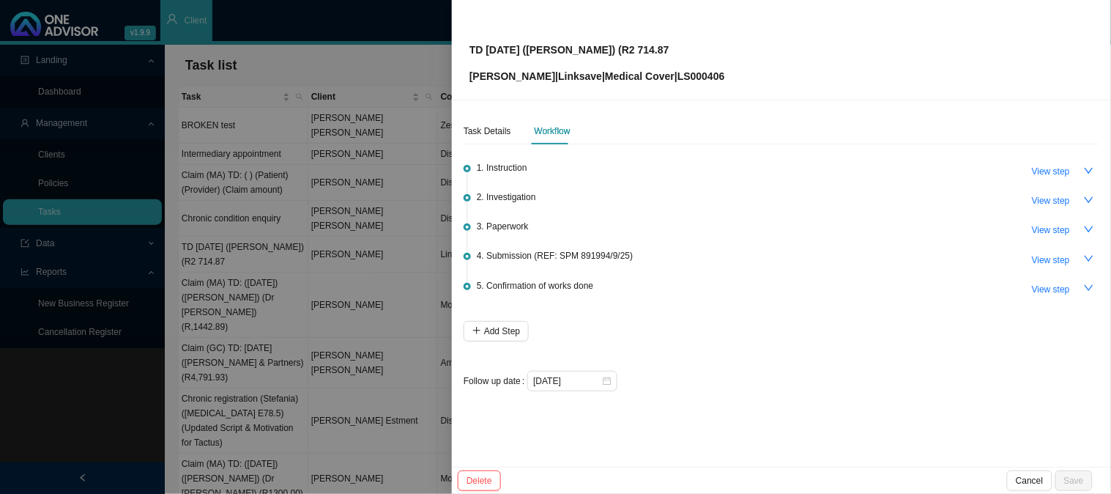
click at [336, 163] on div at bounding box center [555, 247] width 1111 height 494
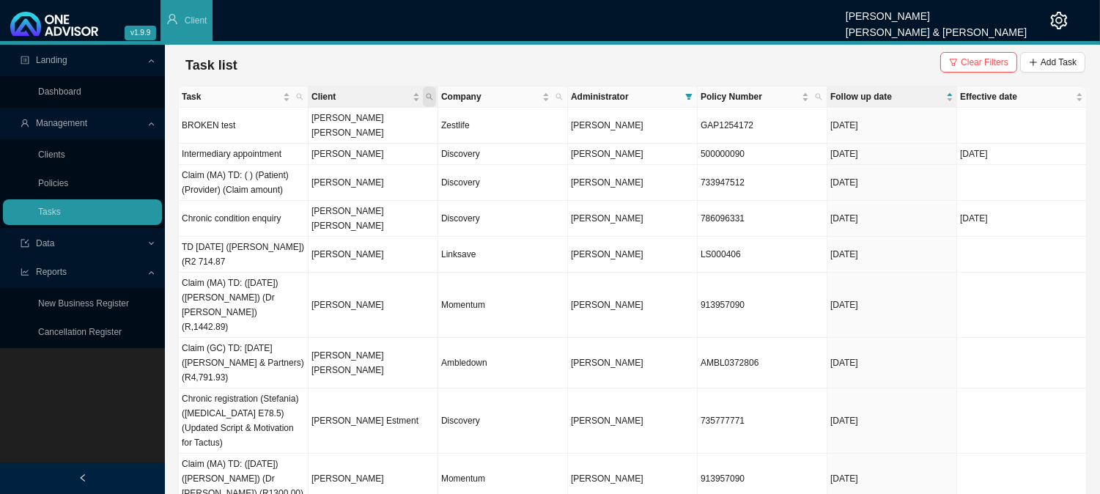
click at [429, 97] on icon "search" at bounding box center [429, 96] width 7 height 7
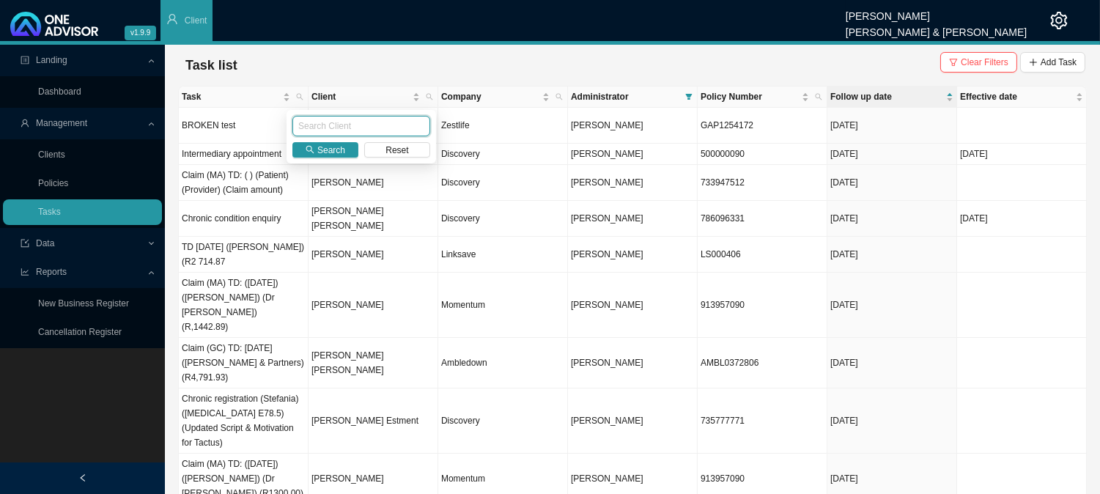
click at [349, 133] on input "text" at bounding box center [361, 126] width 138 height 21
type input "[PERSON_NAME]"
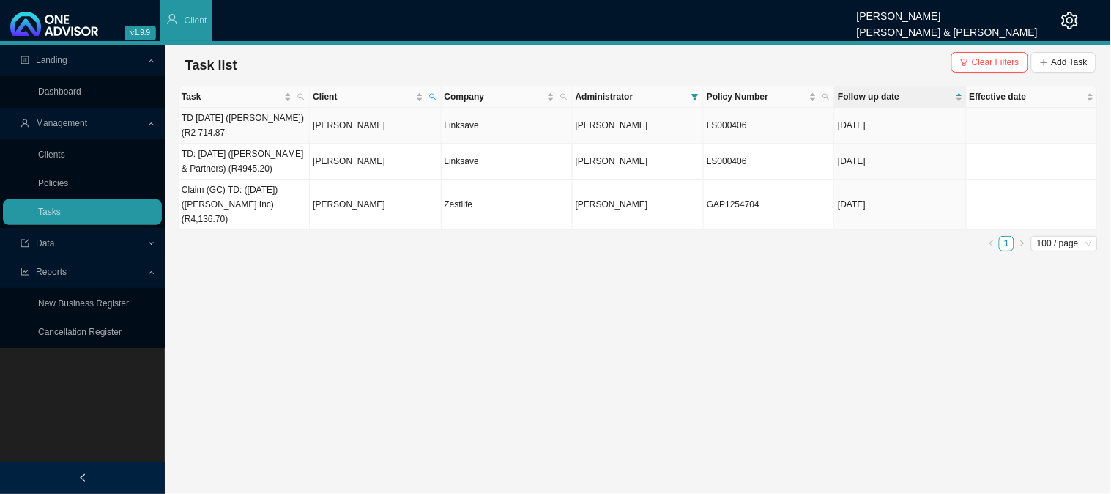
click at [365, 127] on td "[PERSON_NAME]" at bounding box center [375, 126] width 131 height 36
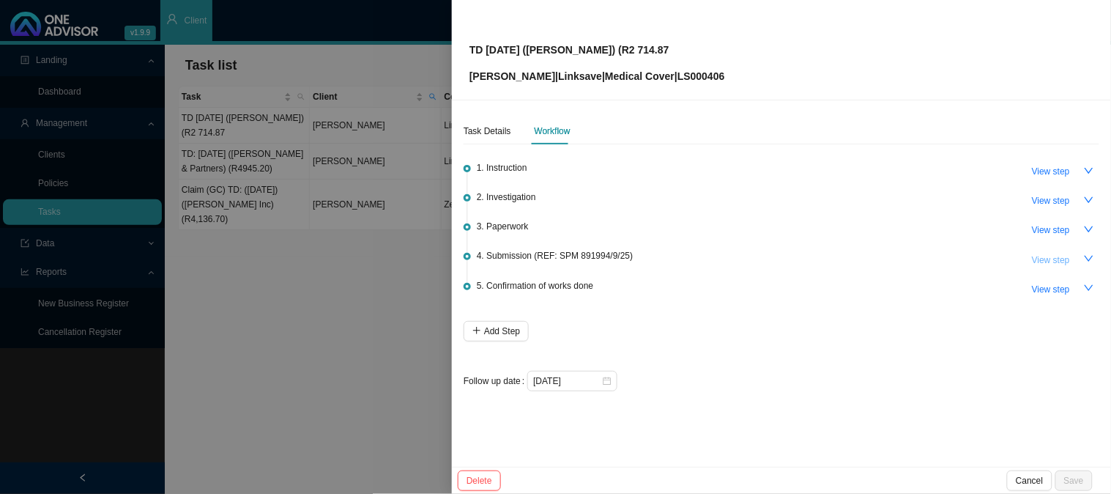
click at [1045, 254] on span "View step" at bounding box center [1051, 260] width 38 height 15
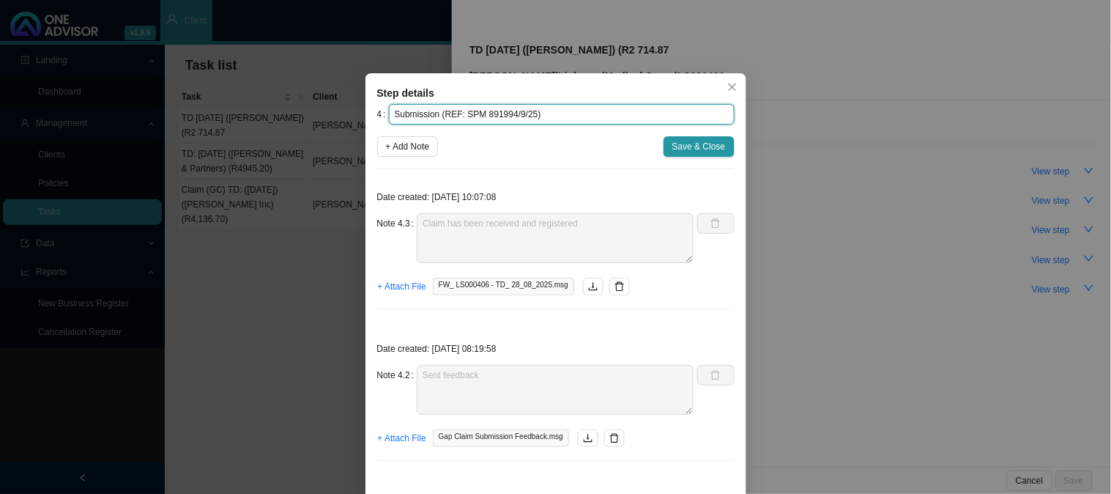
drag, startPoint x: 522, startPoint y: 111, endPoint x: 457, endPoint y: 118, distance: 65.6
click at [457, 118] on input "Submission (REF: SPM 891994/9/25)" at bounding box center [562, 114] width 346 height 21
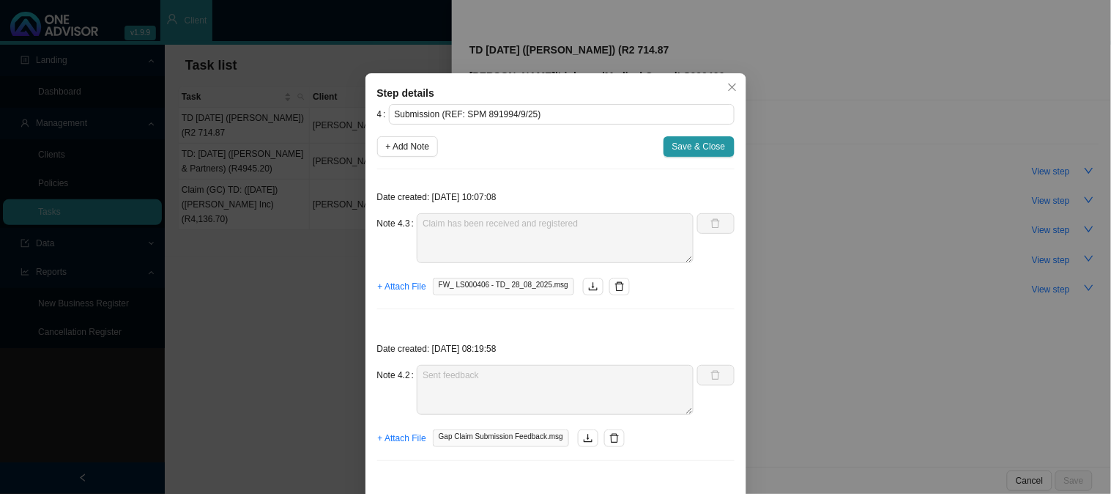
click at [821, 163] on div "Step details 4 Submission (REF: SPM 891994/9/25) + Add Note Save & Close Date c…" at bounding box center [555, 247] width 1111 height 494
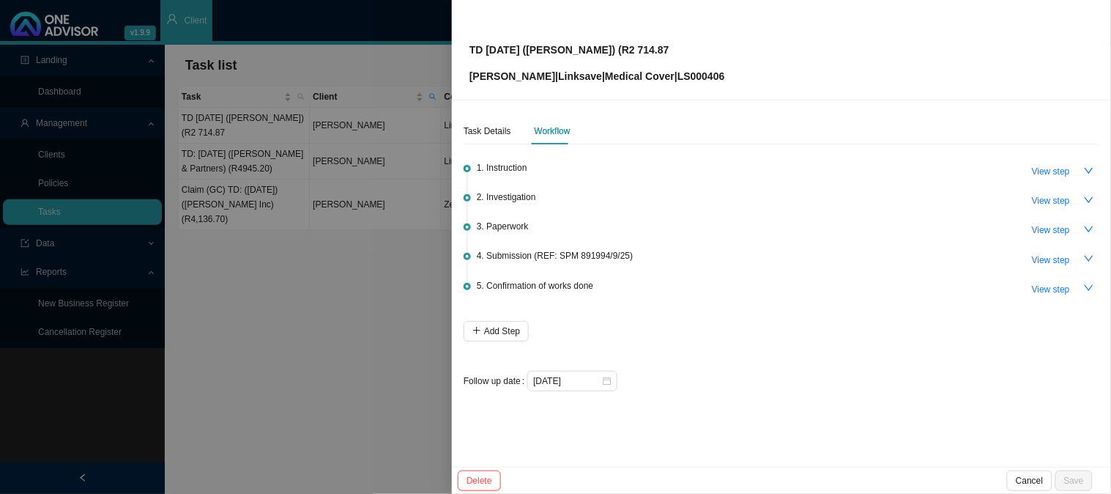
click at [253, 283] on div at bounding box center [555, 247] width 1111 height 494
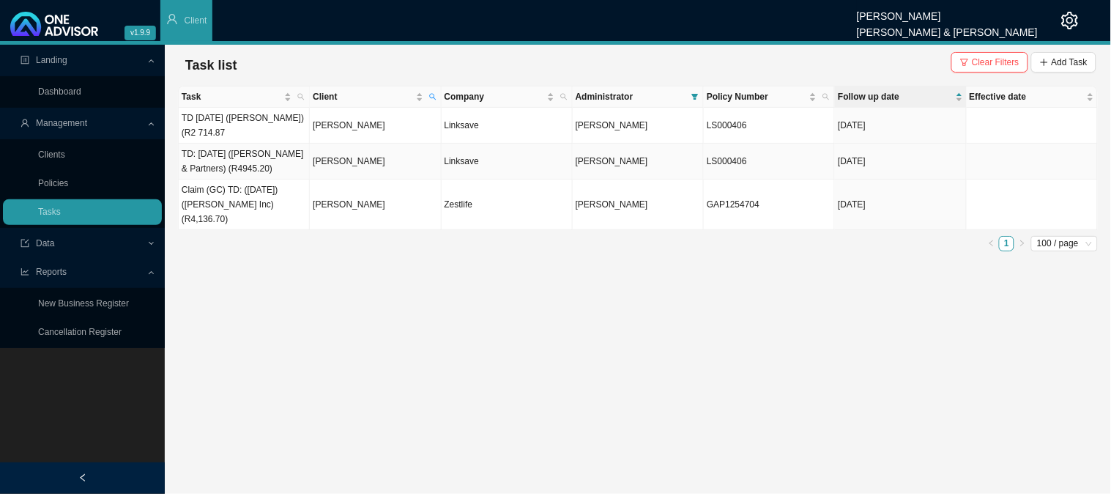
click at [230, 169] on td "TD: [DATE] ([PERSON_NAME] & Partners) (R4945.20)" at bounding box center [244, 162] width 131 height 36
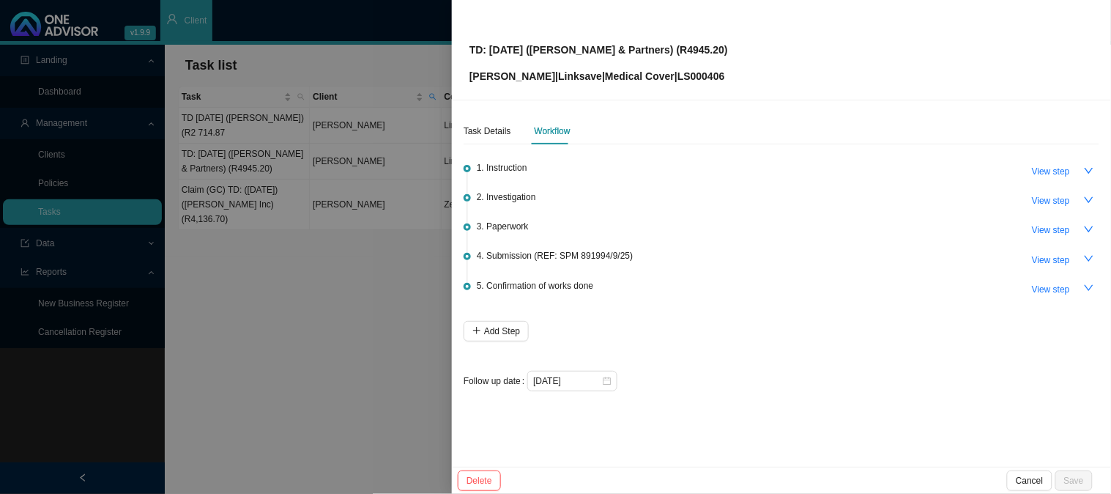
click at [276, 283] on div at bounding box center [555, 247] width 1111 height 494
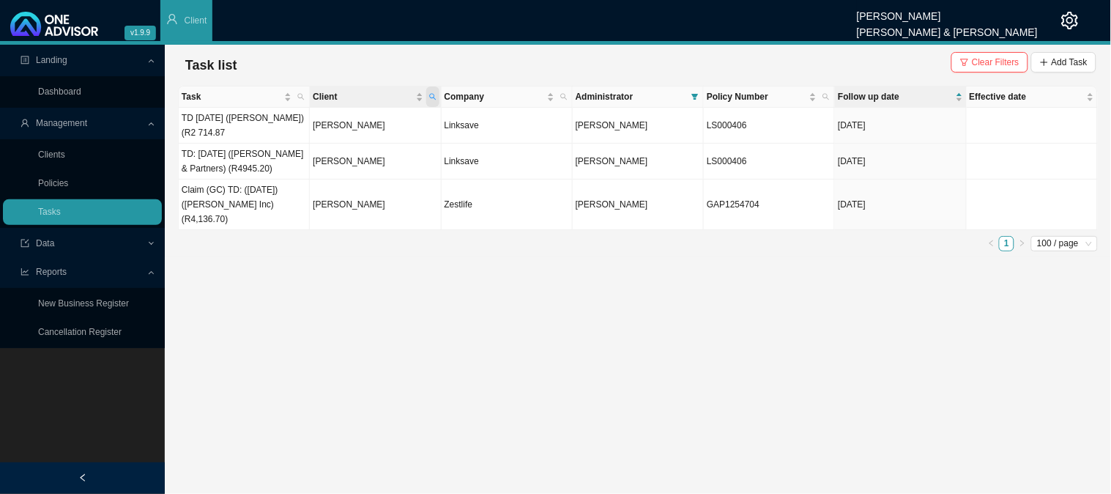
click at [437, 99] on span "Client" at bounding box center [432, 96] width 13 height 21
drag, startPoint x: 338, startPoint y: 128, endPoint x: 283, endPoint y: 125, distance: 55.8
click at [283, 125] on body "v1.9.9 [PERSON_NAME] [PERSON_NAME] & [PERSON_NAME] Client Landing Dashboard Man…" at bounding box center [555, 247] width 1111 height 494
click at [324, 147] on span "Search" at bounding box center [334, 150] width 28 height 15
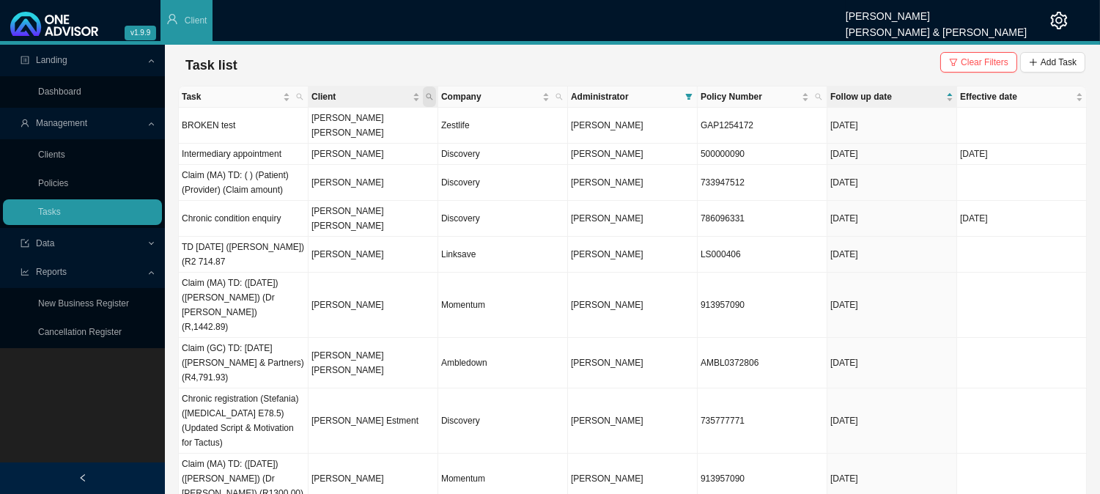
click at [431, 93] on icon "search" at bounding box center [429, 96] width 7 height 7
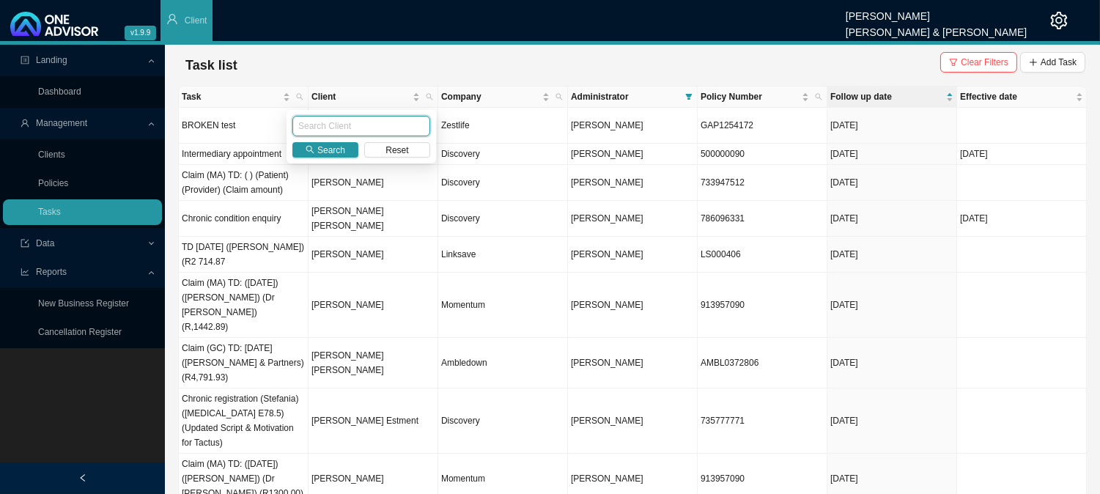
click at [365, 125] on input "text" at bounding box center [361, 126] width 138 height 21
type input "[PERSON_NAME]"
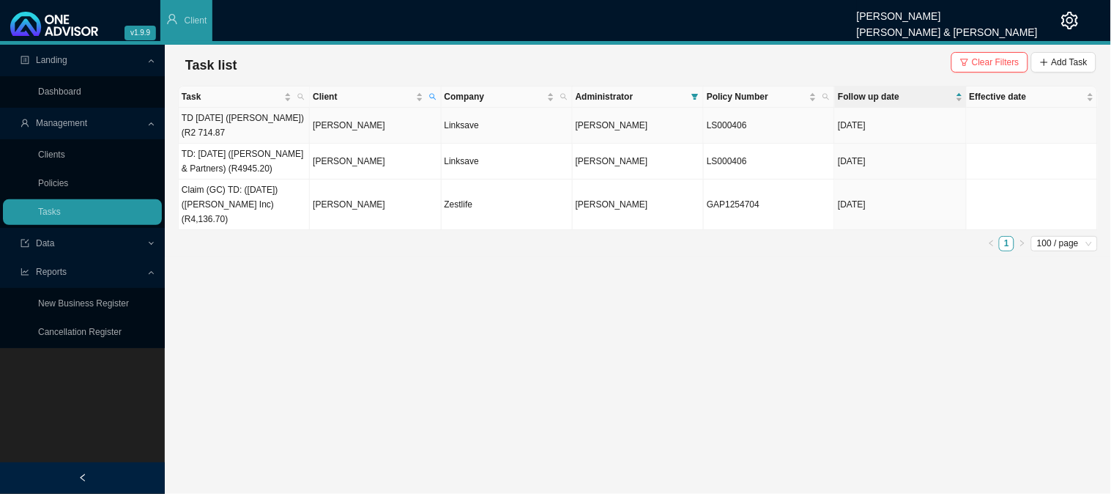
click at [251, 122] on td "TD [DATE] ([PERSON_NAME]) (R2 714.87" at bounding box center [244, 126] width 131 height 36
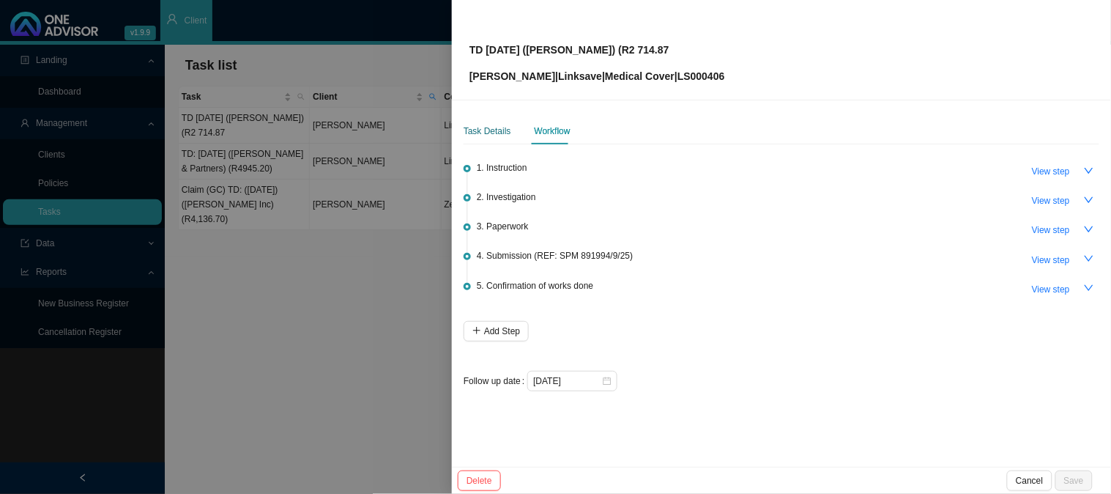
click at [500, 133] on div "Task Details" at bounding box center [488, 131] width 48 height 15
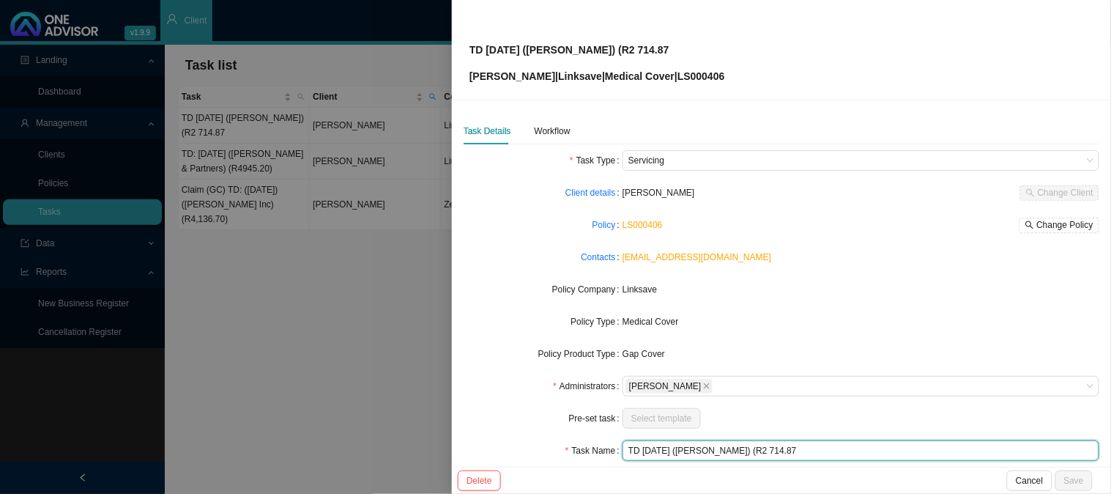
click at [777, 449] on input "TD [DATE] ([PERSON_NAME]) (R2 714.87" at bounding box center [861, 450] width 477 height 21
click at [815, 445] on input "TD [DATE] ([PERSON_NAME]) (R2,714.87" at bounding box center [861, 450] width 477 height 21
click at [718, 447] on input "TD [DATE] ([PERSON_NAME]) (R2,714.87)" at bounding box center [861, 450] width 477 height 21
type input "TD [DATE] ([PERSON_NAME]) (R2,714.87)"
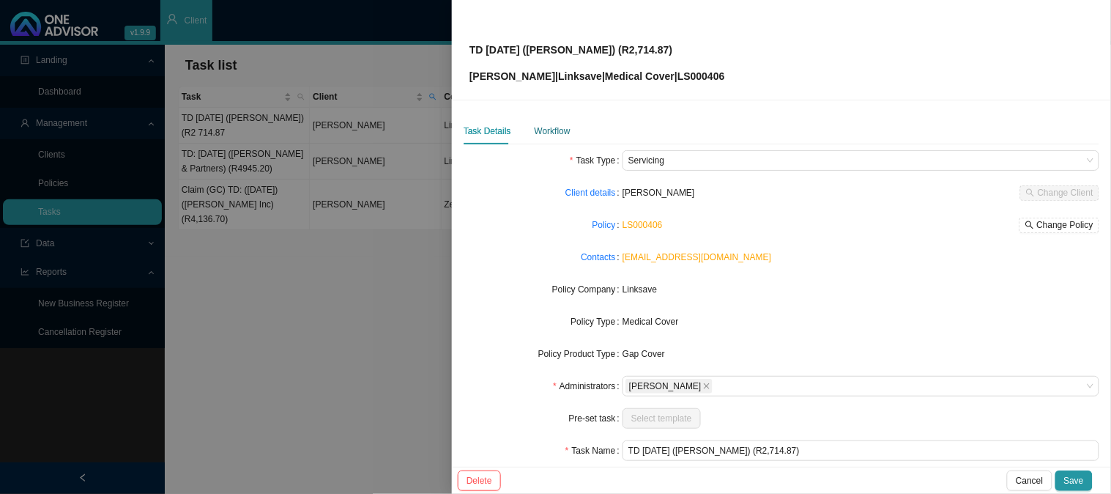
click at [551, 129] on div "Workflow" at bounding box center [553, 131] width 36 height 15
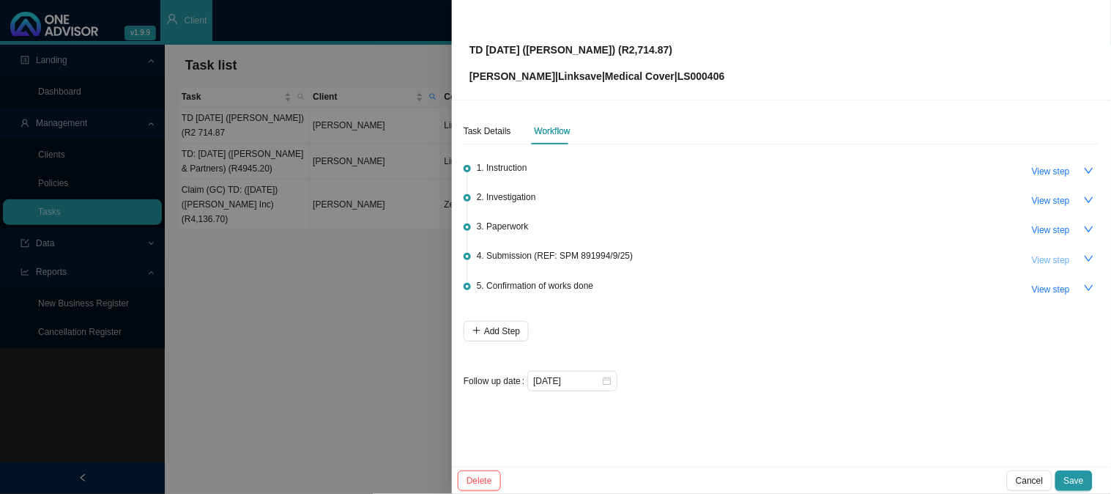
click at [1070, 259] on span "View step" at bounding box center [1051, 260] width 38 height 15
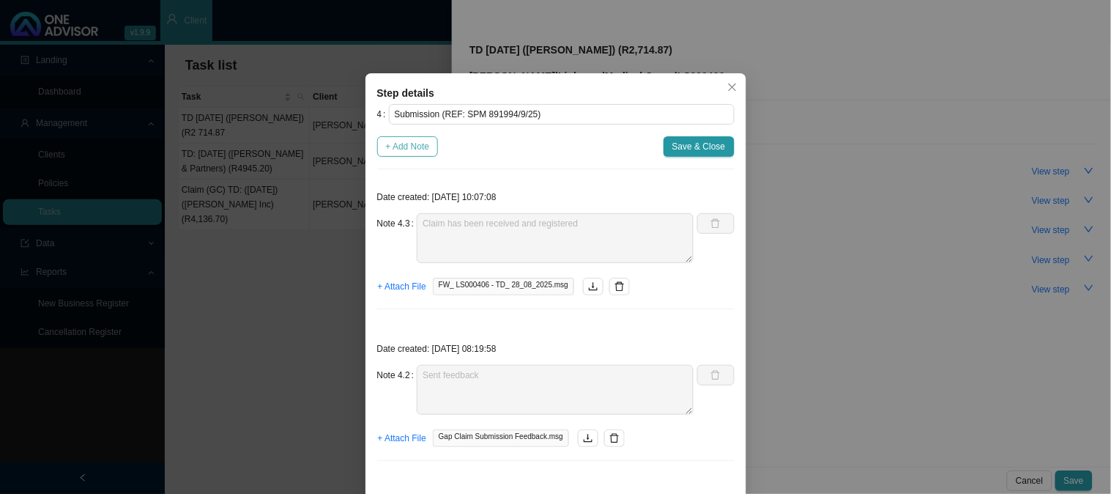
click at [404, 141] on span "+ Add Note" at bounding box center [408, 146] width 44 height 15
type textarea "Claim has been received and registered"
type textarea "Sent feedback"
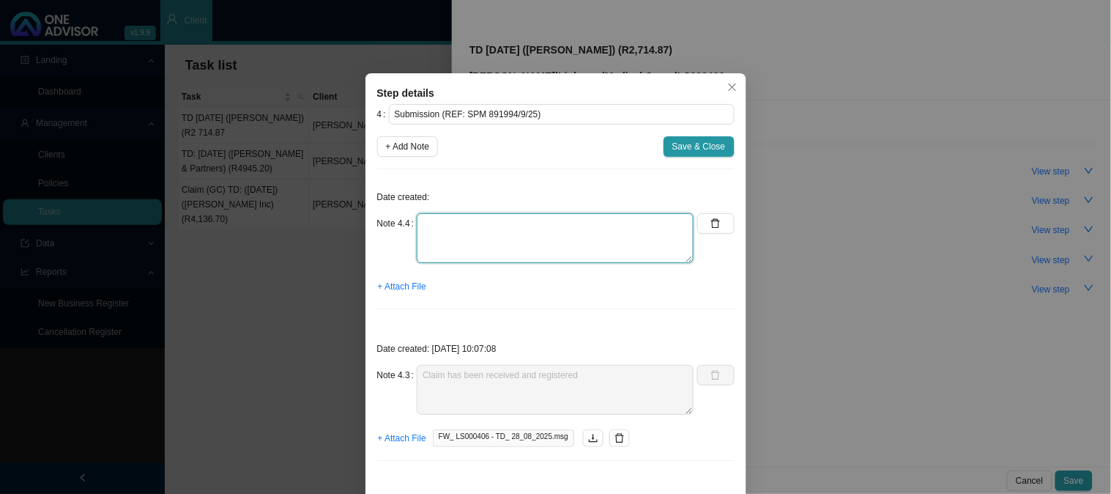
click at [459, 223] on textarea at bounding box center [555, 238] width 277 height 50
type textarea "r"
type textarea "Emailed [PERSON_NAME] and requested feedback"
click at [414, 284] on span "+ Attach File" at bounding box center [402, 286] width 48 height 15
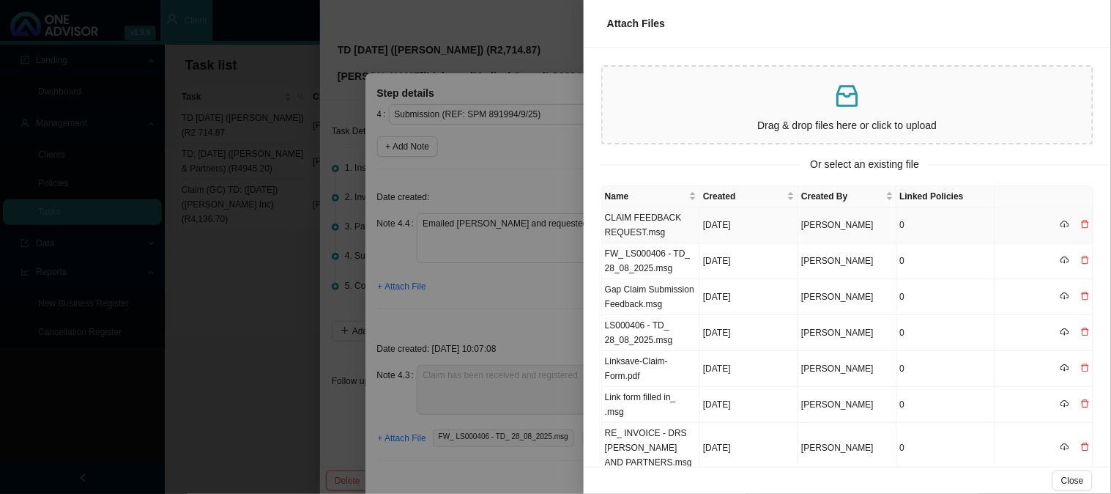
click at [665, 226] on td "CLAIM FEEDBACK REQUEST.msg" at bounding box center [651, 225] width 98 height 36
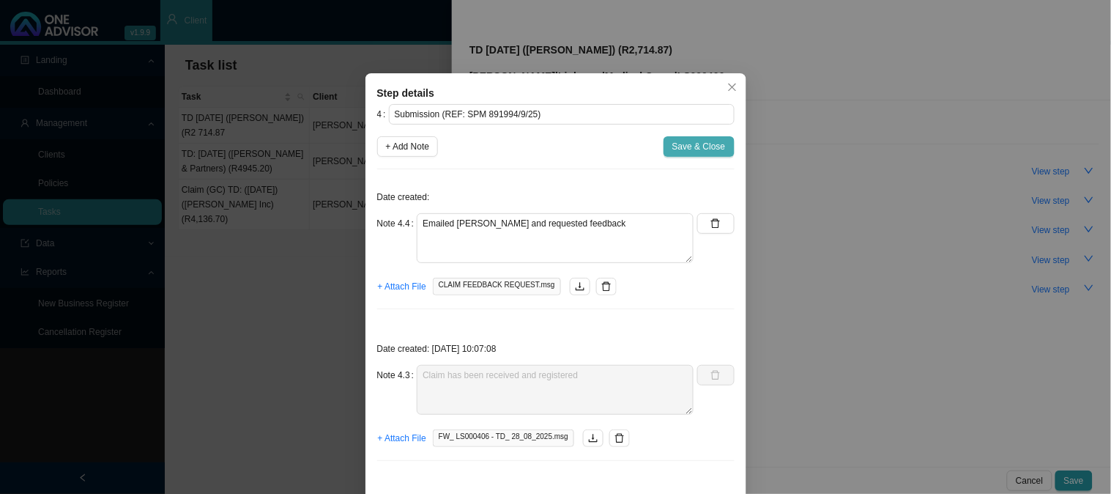
click at [678, 142] on span "Save & Close" at bounding box center [699, 146] width 53 height 15
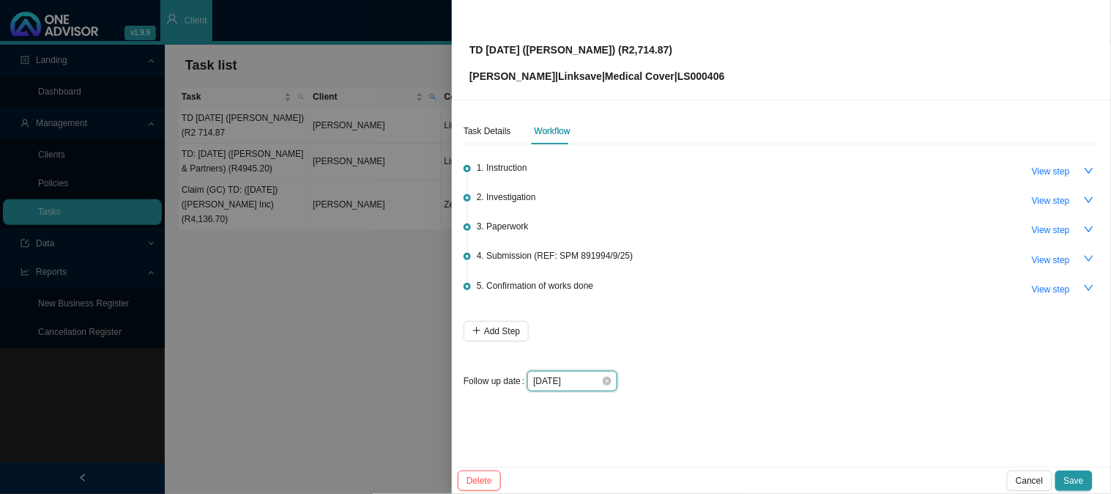
click at [595, 383] on input "[DATE]" at bounding box center [567, 381] width 68 height 15
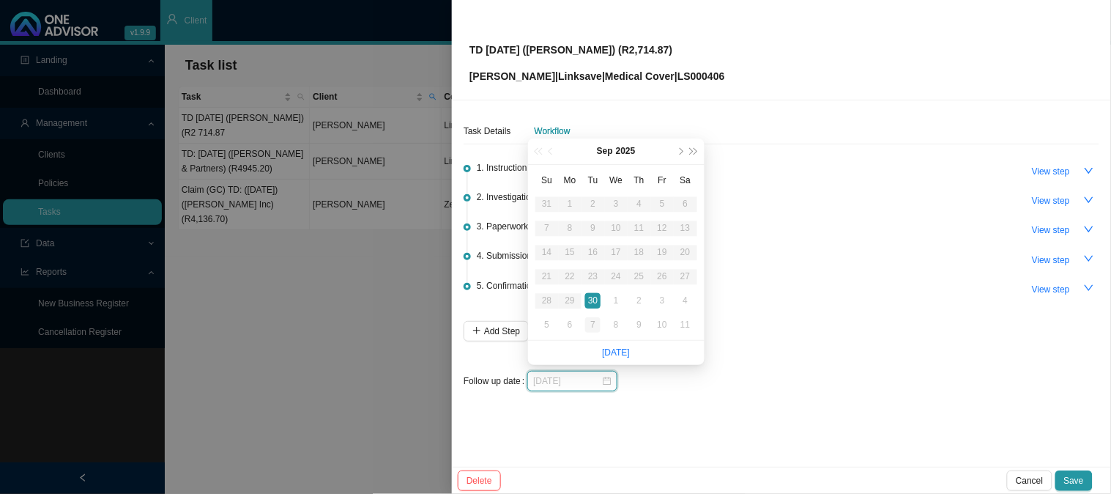
type input "[DATE]"
click at [593, 321] on div "7" at bounding box center [592, 324] width 15 height 15
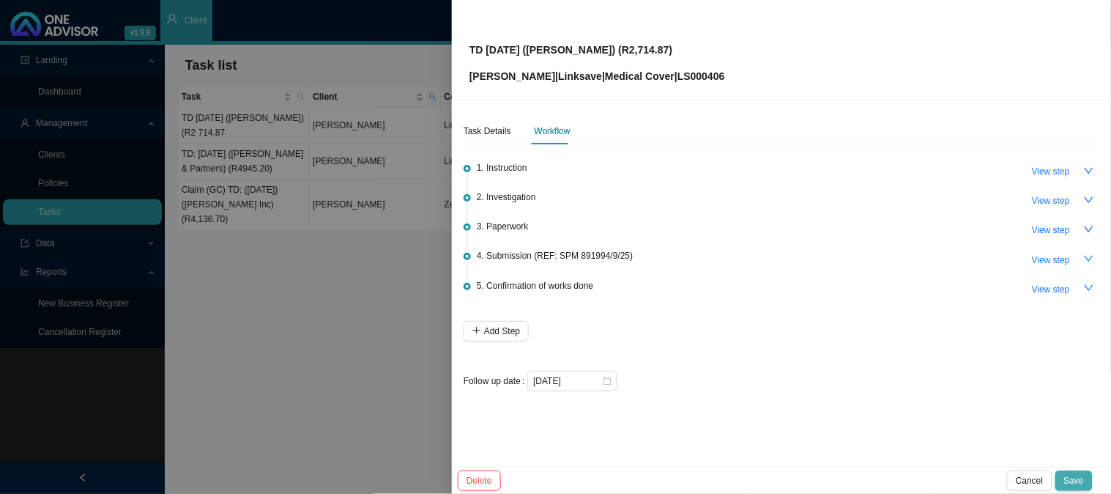
click at [1081, 475] on span "Save" at bounding box center [1075, 480] width 20 height 15
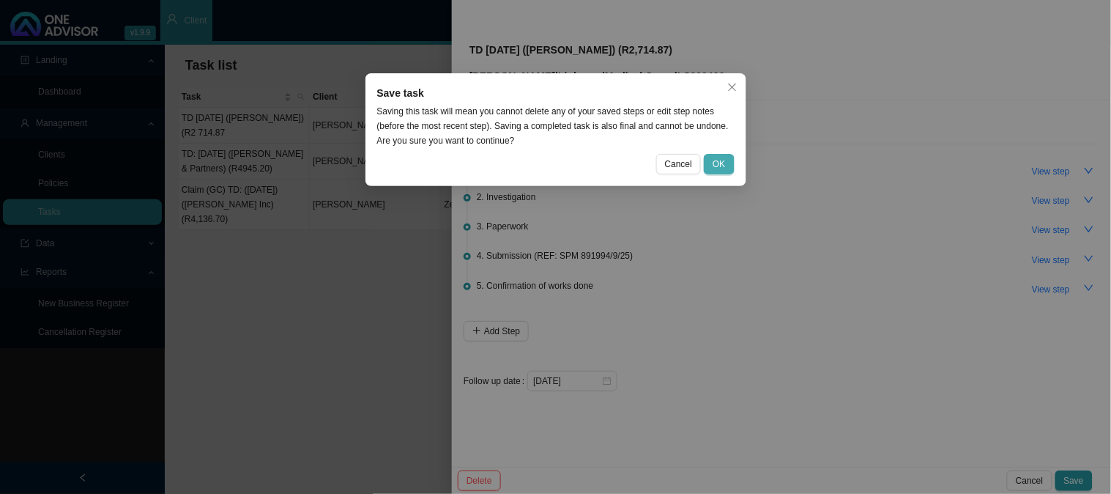
click at [714, 157] on span "OK" at bounding box center [719, 164] width 12 height 15
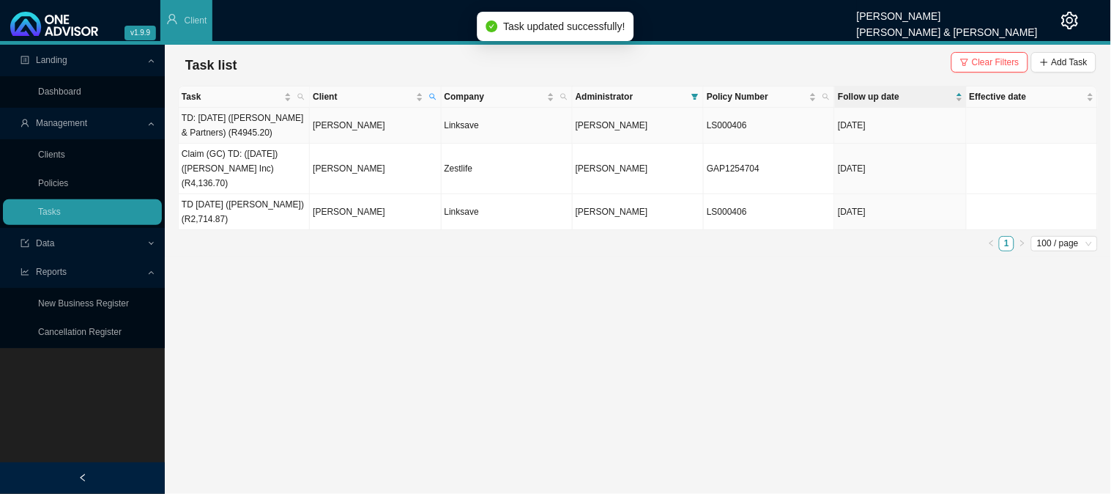
click at [264, 122] on td "TD: [DATE] ([PERSON_NAME] & Partners) (R4945.20)" at bounding box center [244, 126] width 131 height 36
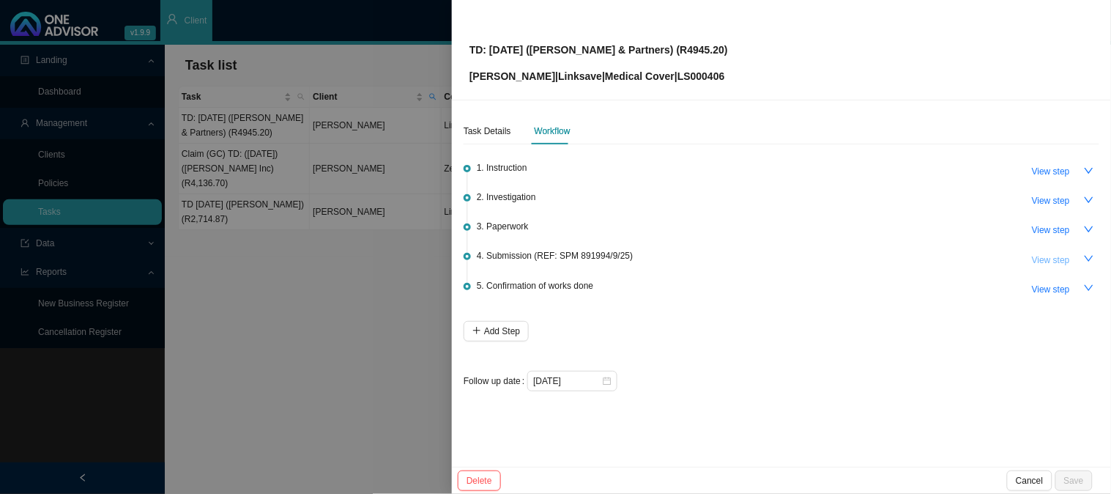
click at [1051, 262] on span "View step" at bounding box center [1051, 260] width 38 height 15
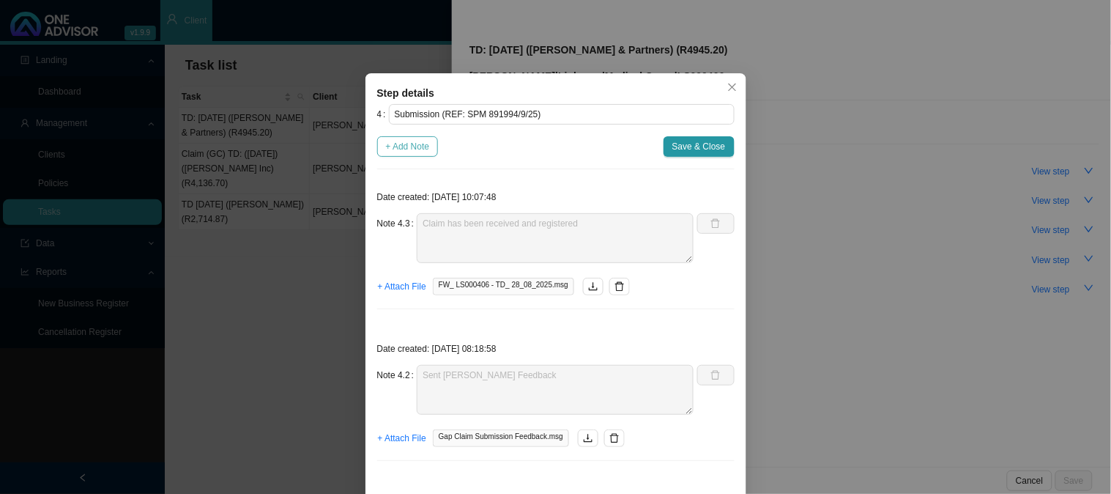
click at [413, 147] on span "+ Add Note" at bounding box center [408, 146] width 44 height 15
type textarea "Claim has been received and registered"
type textarea "Sent [PERSON_NAME] Feedback"
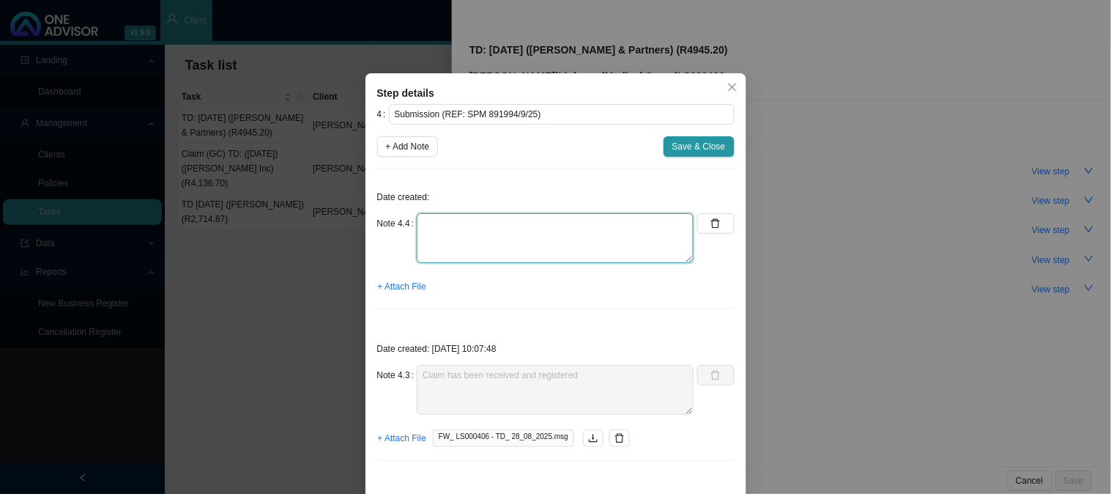
click at [465, 221] on textarea at bounding box center [555, 238] width 277 height 50
type textarea "Emailed [PERSON_NAME] and requested feedback"
click at [400, 286] on span "+ Attach File" at bounding box center [402, 286] width 48 height 15
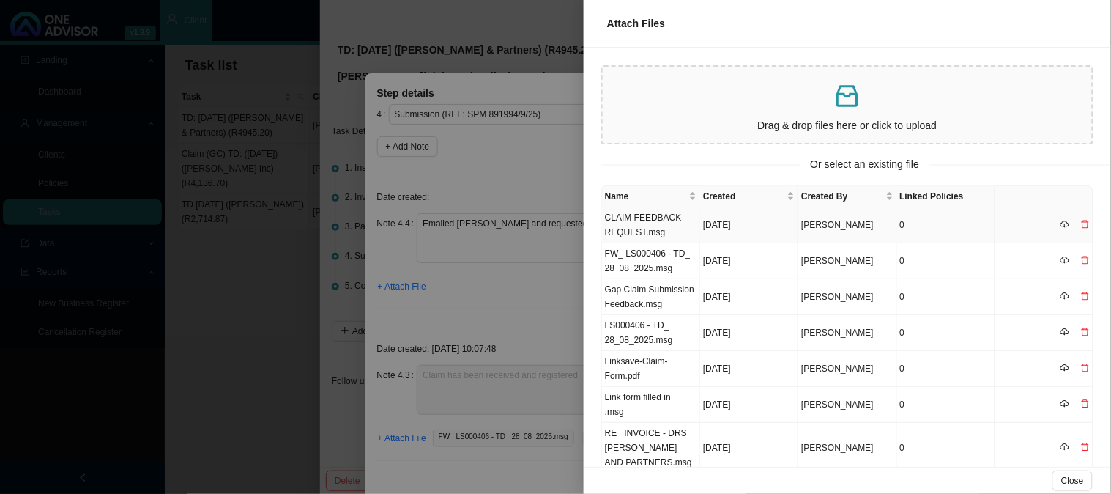
click at [645, 222] on td "CLAIM FEEDBACK REQUEST.msg" at bounding box center [651, 225] width 98 height 36
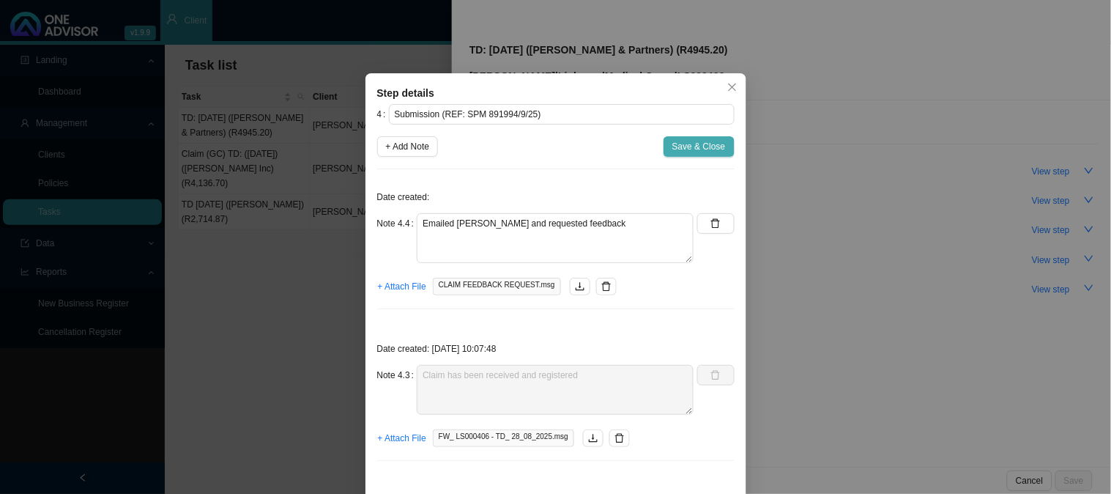
click at [697, 148] on span "Save & Close" at bounding box center [699, 146] width 53 height 15
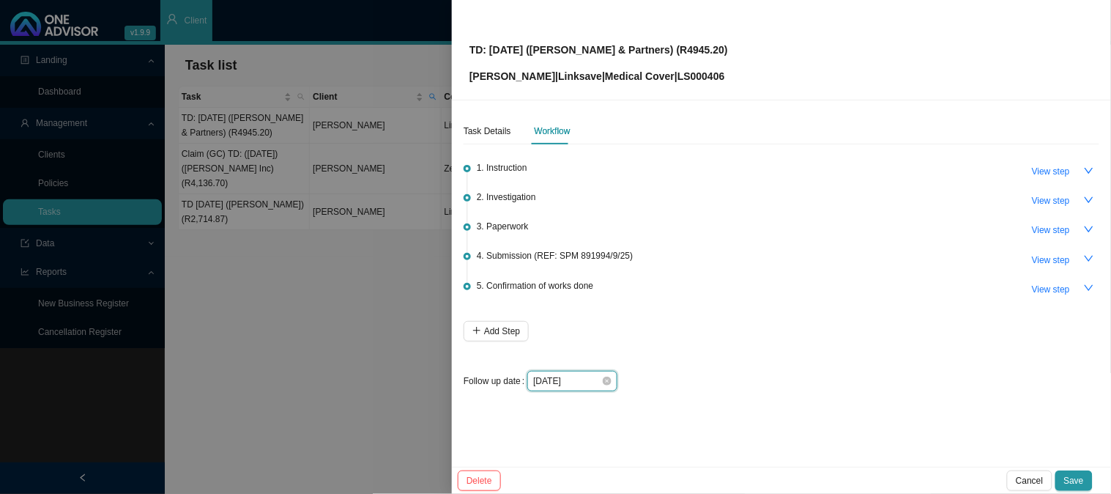
click at [553, 382] on input "[DATE]" at bounding box center [567, 381] width 68 height 15
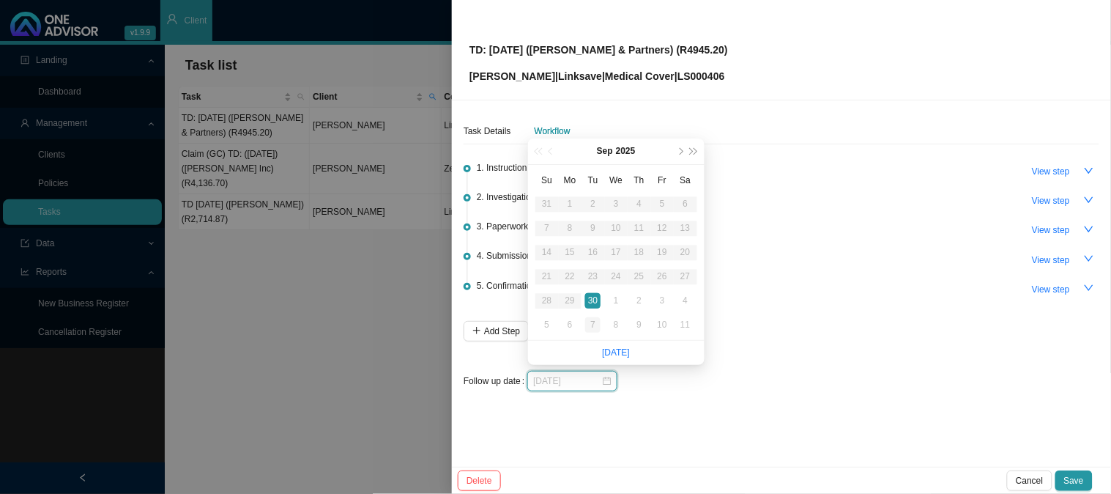
type input "[DATE]"
click at [598, 326] on div "7" at bounding box center [592, 324] width 15 height 15
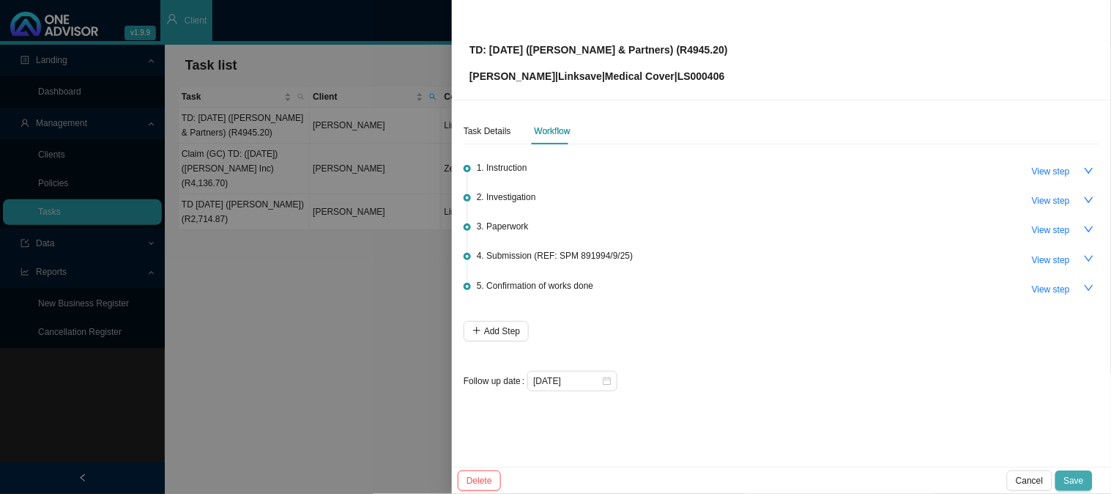
click at [1078, 475] on span "Save" at bounding box center [1075, 480] width 20 height 15
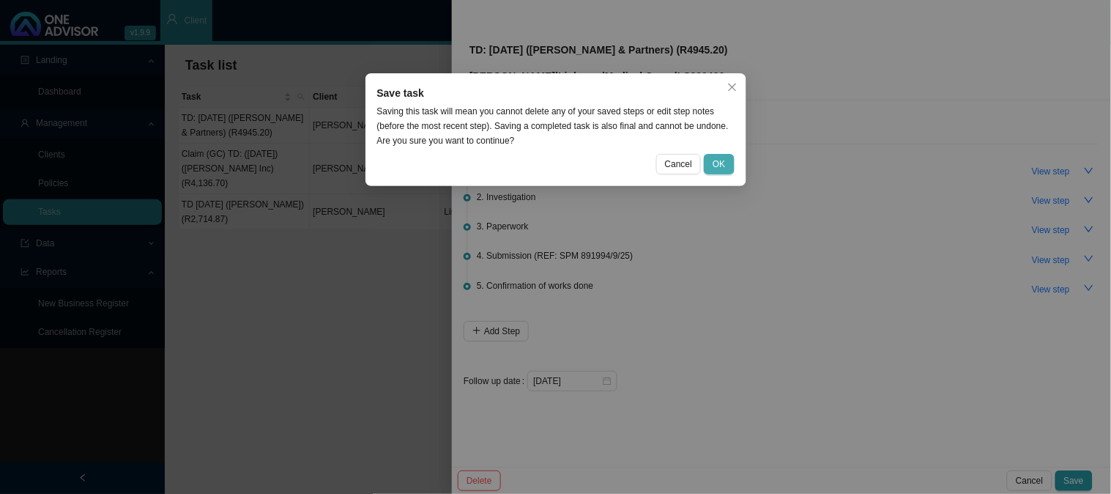
click at [724, 160] on span "OK" at bounding box center [719, 164] width 12 height 15
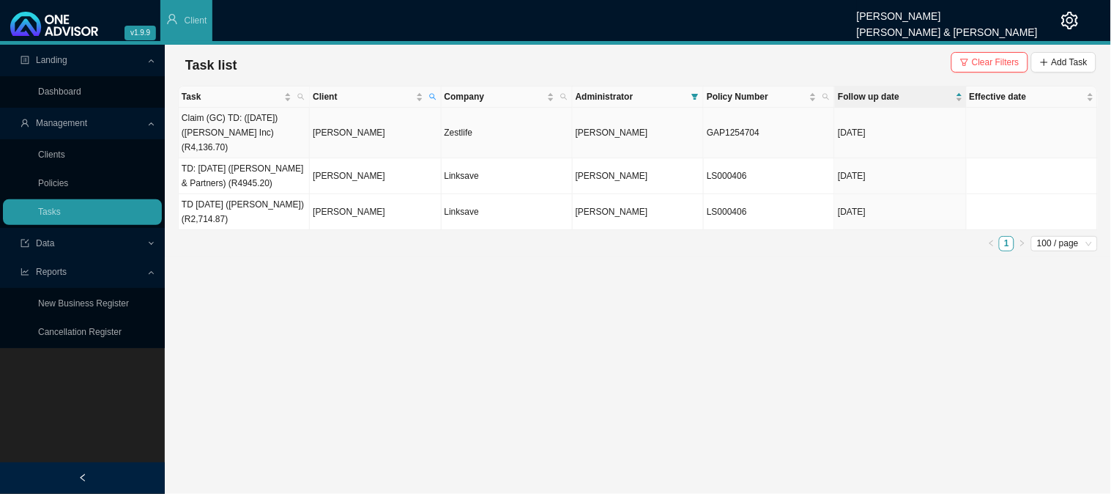
click at [352, 122] on td "[PERSON_NAME]" at bounding box center [375, 133] width 131 height 51
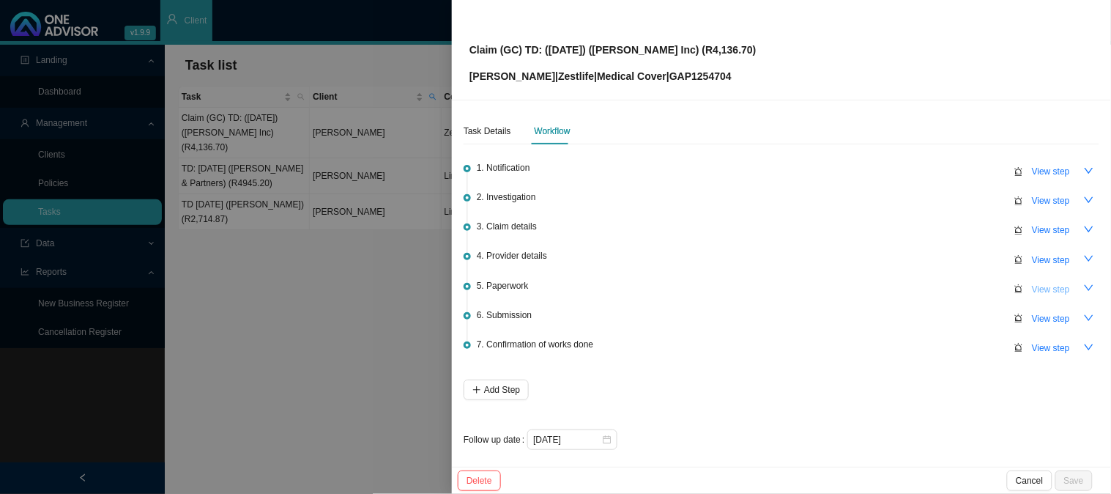
click at [1045, 287] on span "View step" at bounding box center [1051, 289] width 38 height 15
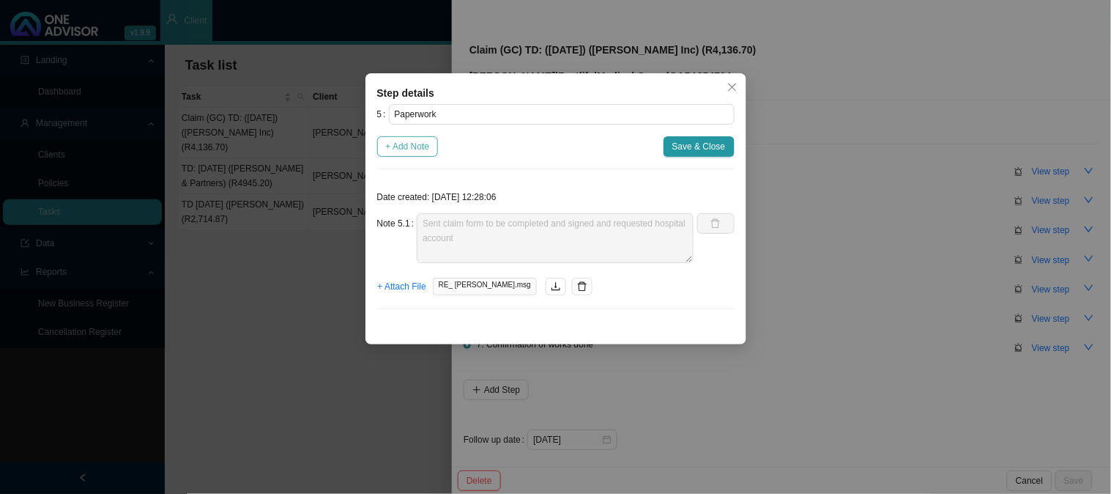
click at [397, 136] on button "+ Add Note" at bounding box center [408, 146] width 62 height 21
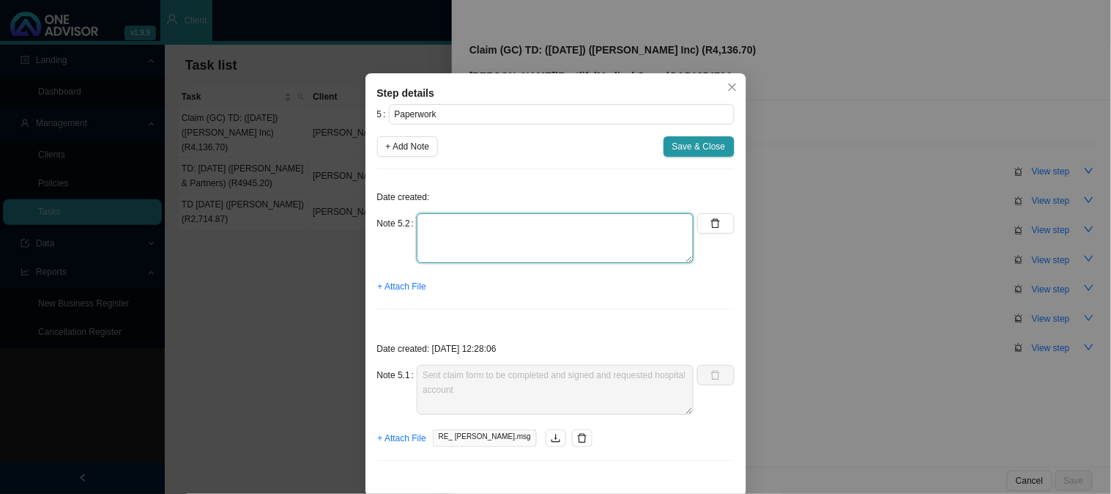
click at [503, 232] on textarea at bounding box center [555, 238] width 277 height 50
type textarea "Received signed and completed page 1 of the claim form"
click at [393, 281] on span "+ Attach File" at bounding box center [402, 286] width 48 height 15
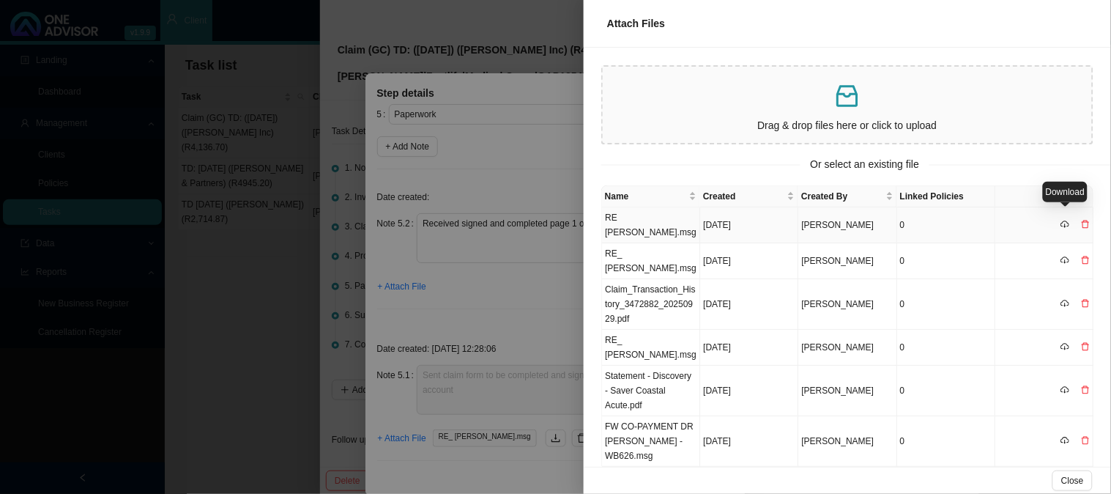
click at [1063, 221] on icon "cloud-download" at bounding box center [1065, 224] width 9 height 6
click at [1013, 330] on td at bounding box center [1045, 348] width 98 height 36
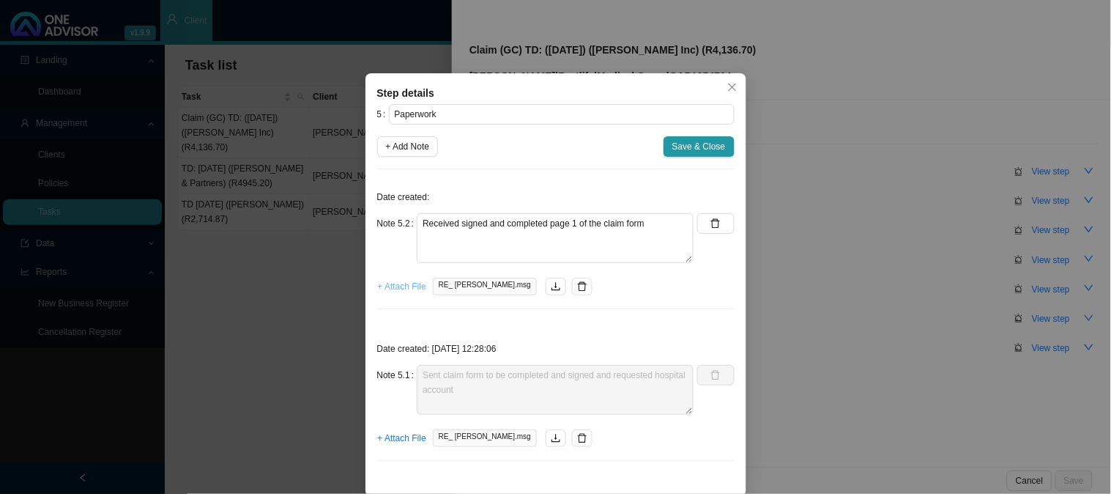
click at [391, 292] on span "+ Attach File" at bounding box center [402, 286] width 48 height 15
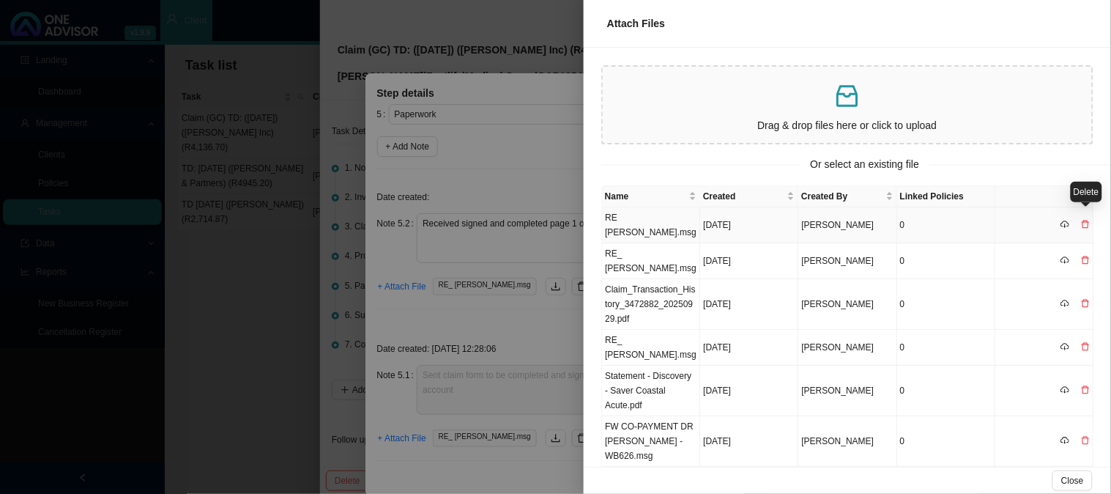
click at [1087, 220] on icon "delete" at bounding box center [1085, 224] width 9 height 9
click at [1092, 182] on div "Delete" at bounding box center [1087, 192] width 32 height 21
click at [1086, 220] on icon "delete" at bounding box center [1085, 224] width 9 height 9
click at [1093, 184] on span "Yes" at bounding box center [1091, 186] width 15 height 15
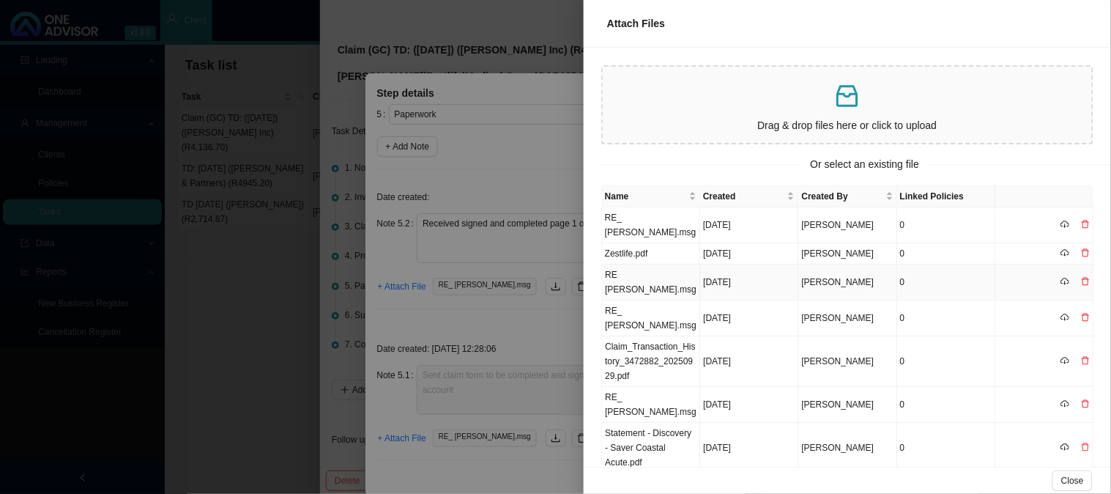
click at [658, 264] on td "RE [PERSON_NAME].msg" at bounding box center [651, 282] width 98 height 36
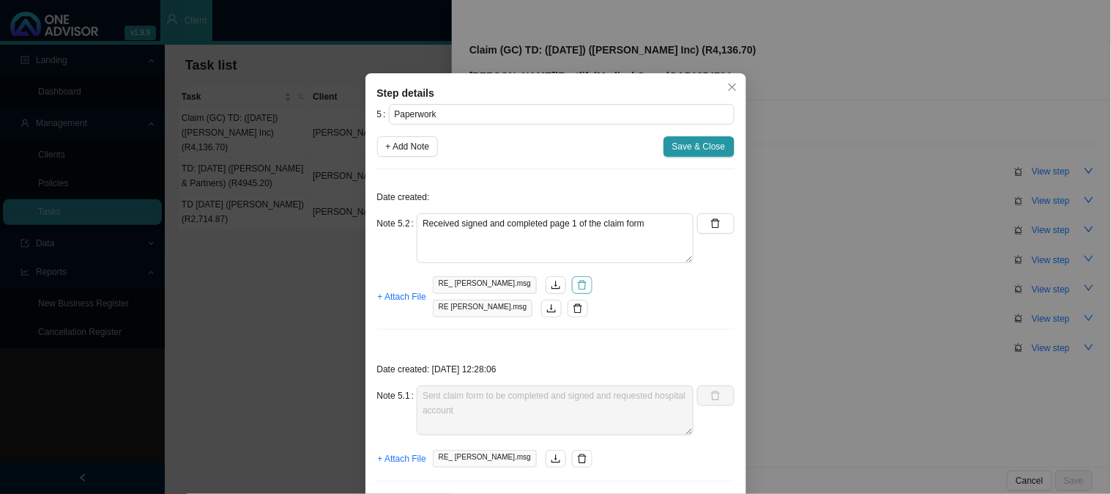
click at [578, 284] on icon "delete" at bounding box center [582, 286] width 9 height 10
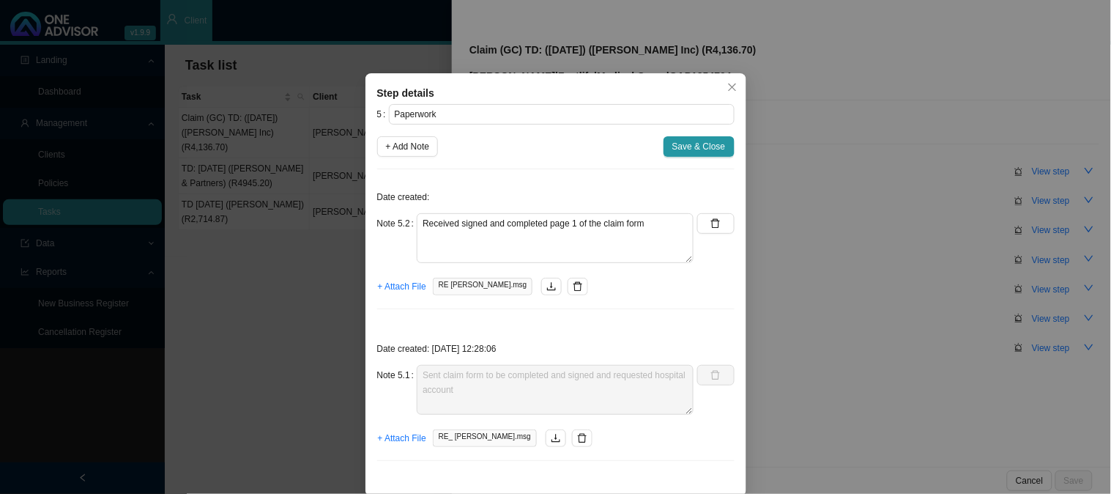
click at [568, 284] on button "button" at bounding box center [578, 287] width 21 height 18
click at [369, 287] on div "Step details 5 Paperwork + Add Note Save & Close Date created: Note 5.2 Receive…" at bounding box center [556, 284] width 381 height 423
click at [407, 290] on span "+ Attach File" at bounding box center [402, 286] width 48 height 15
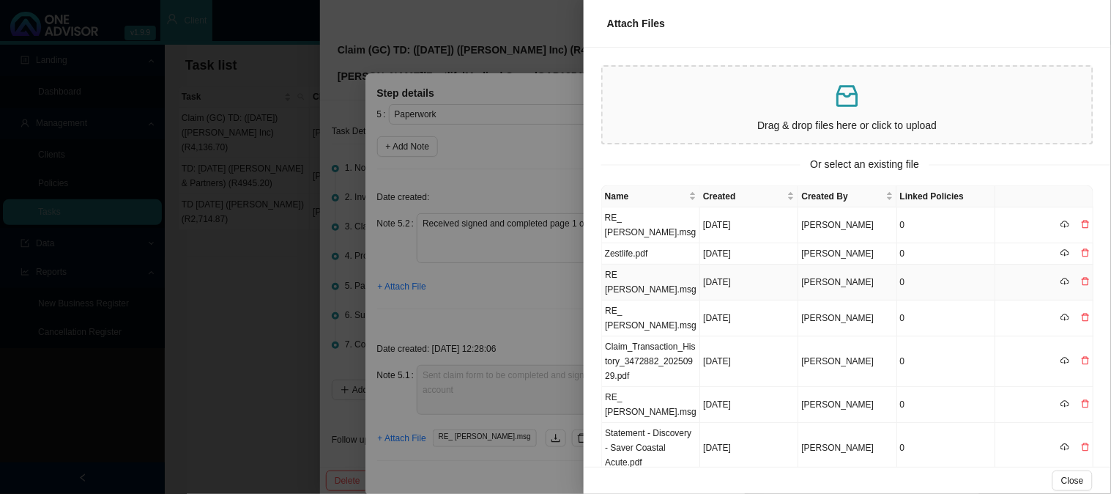
click at [676, 264] on td "RE [PERSON_NAME].msg" at bounding box center [651, 282] width 98 height 36
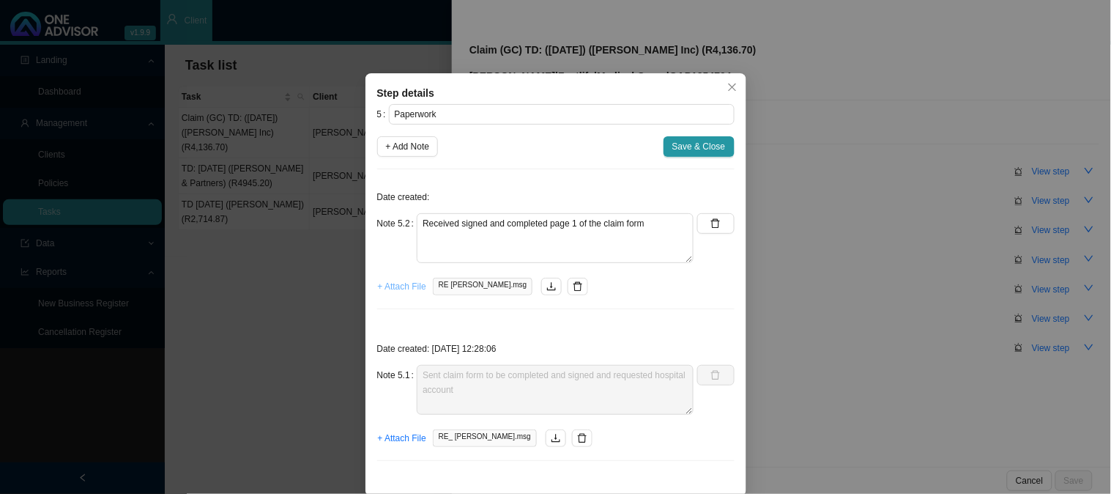
click at [398, 289] on span "+ Attach File" at bounding box center [402, 286] width 48 height 15
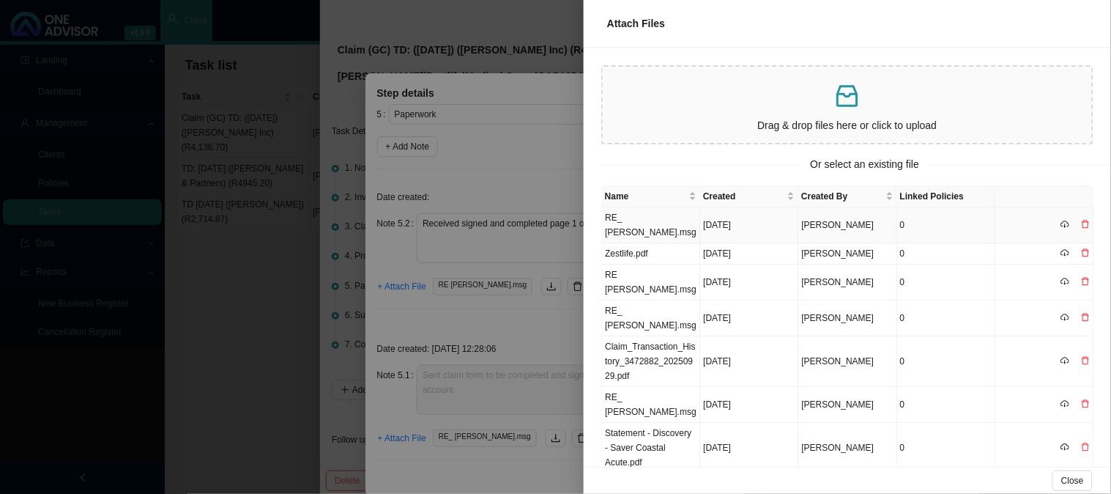
click at [665, 214] on td "RE_ [PERSON_NAME].msg" at bounding box center [651, 225] width 98 height 36
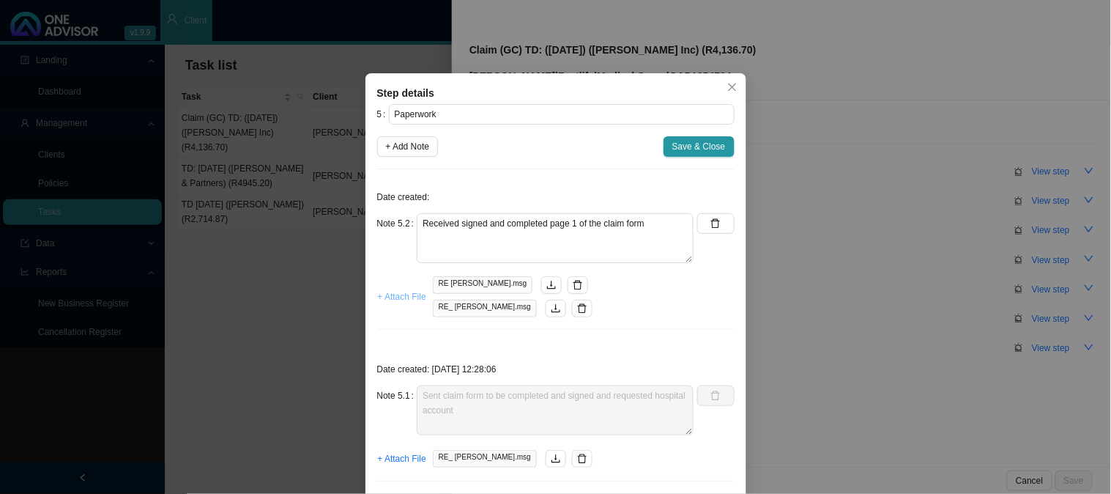
click at [398, 299] on span "+ Attach File" at bounding box center [402, 296] width 48 height 15
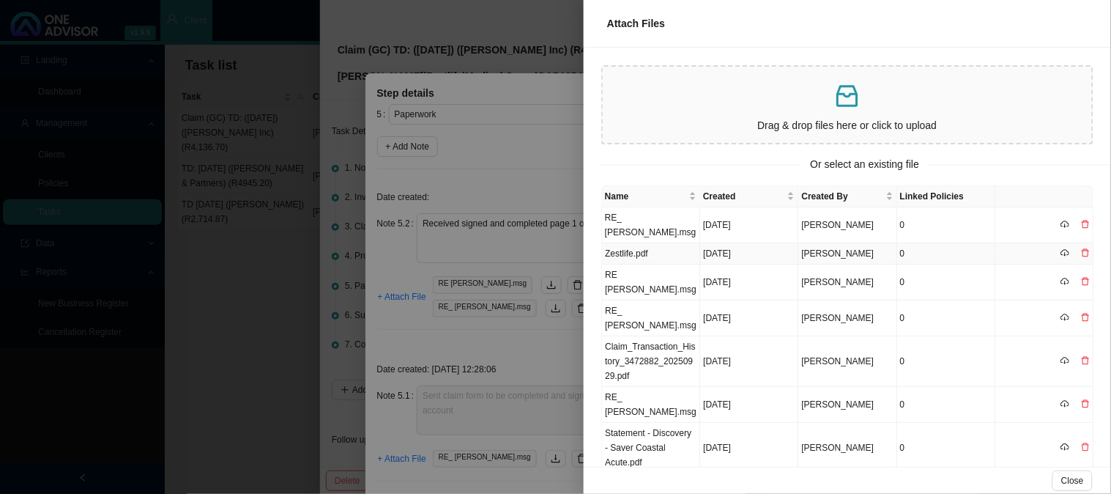
click at [646, 243] on td "Zestlife.pdf" at bounding box center [651, 253] width 98 height 21
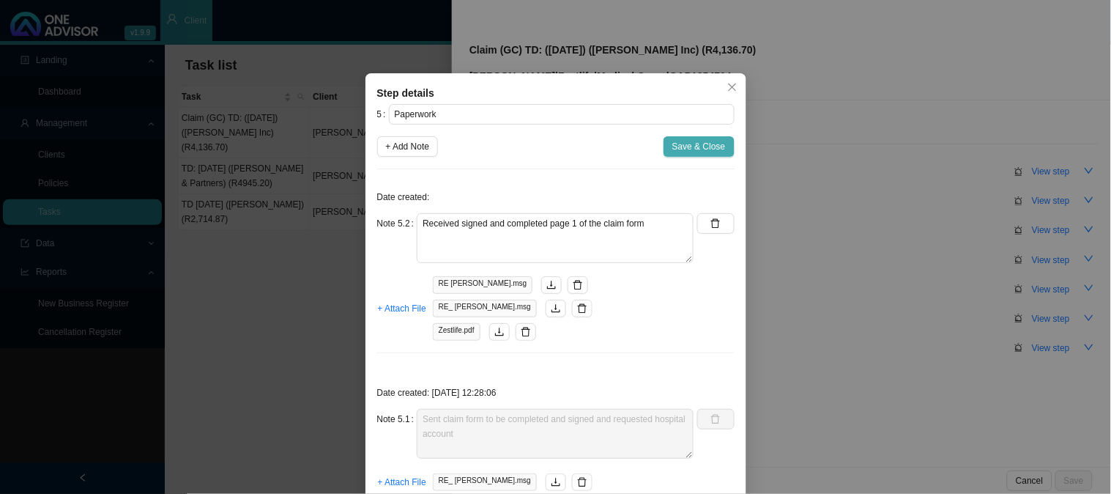
click at [689, 148] on span "Save & Close" at bounding box center [699, 146] width 53 height 15
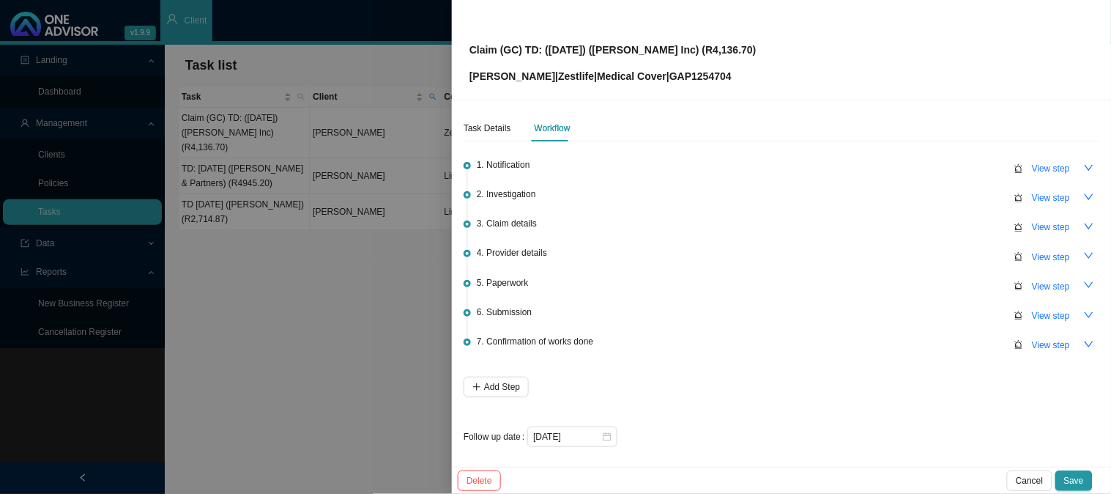
scroll to position [4, 0]
click at [596, 429] on input "[DATE]" at bounding box center [567, 436] width 68 height 15
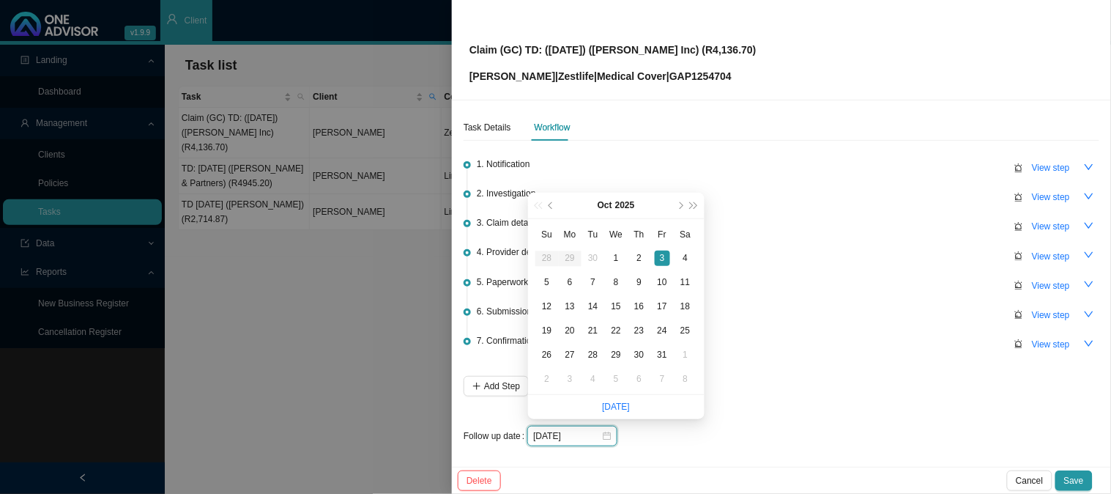
type input "[DATE]"
click at [689, 440] on div "[DATE]" at bounding box center [814, 436] width 572 height 21
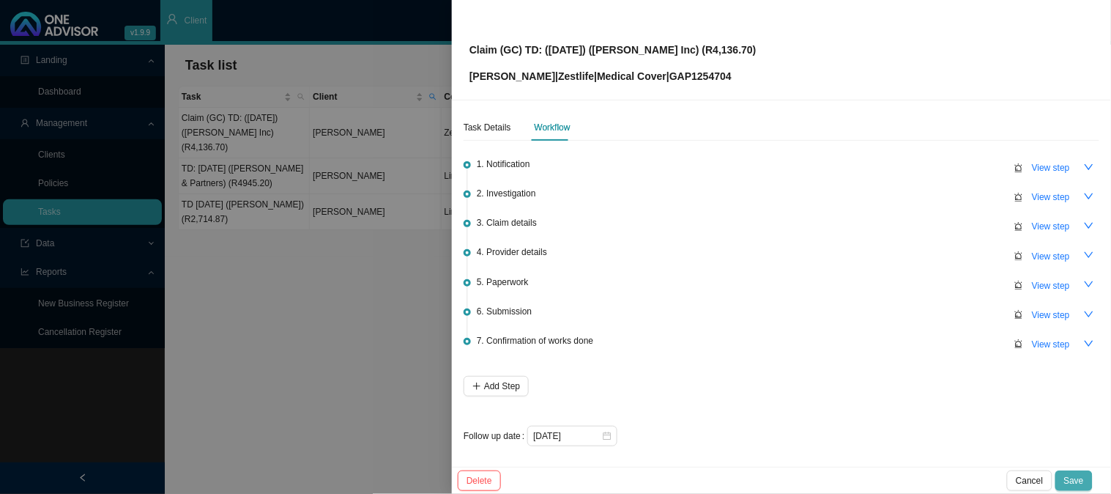
click at [1070, 478] on span "Save" at bounding box center [1075, 480] width 20 height 15
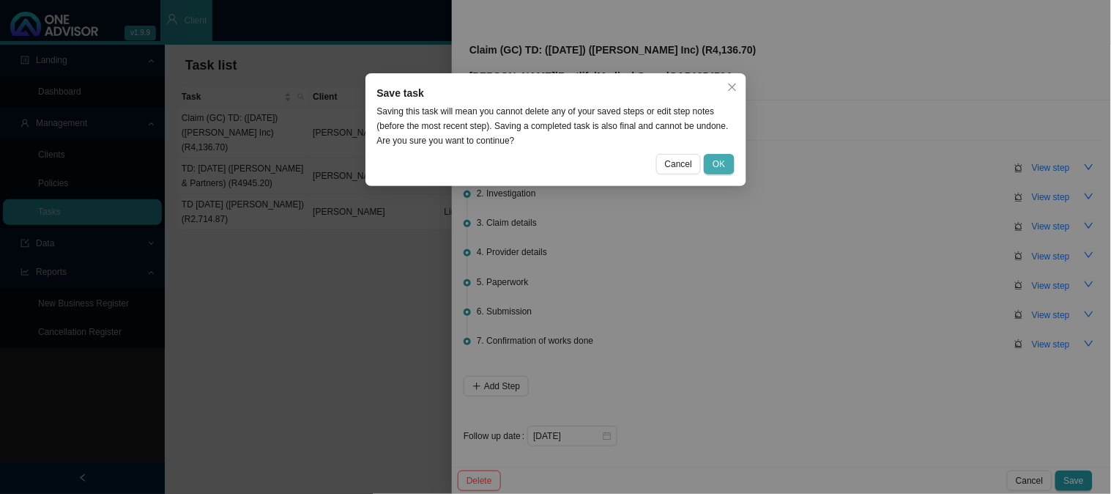
click at [711, 163] on button "OK" at bounding box center [719, 164] width 30 height 21
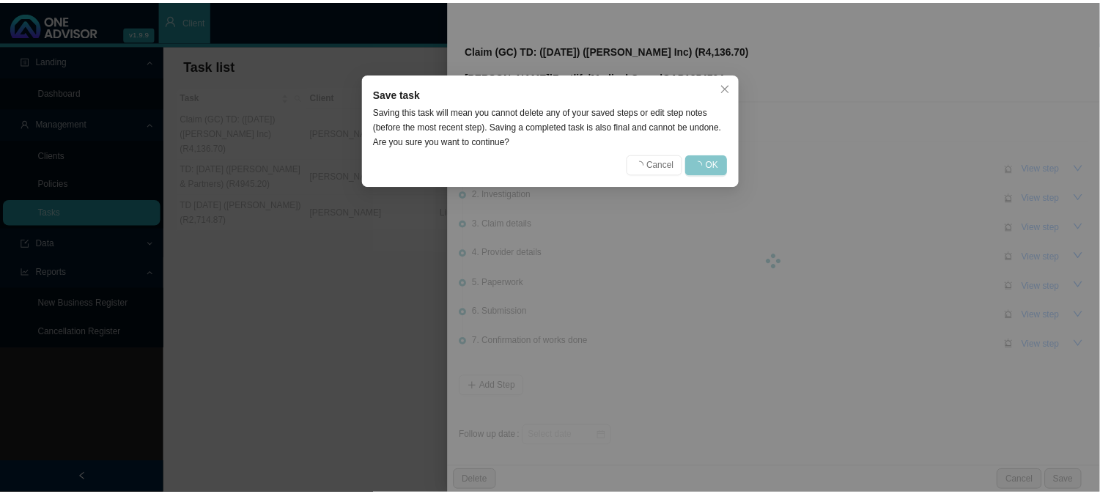
scroll to position [0, 0]
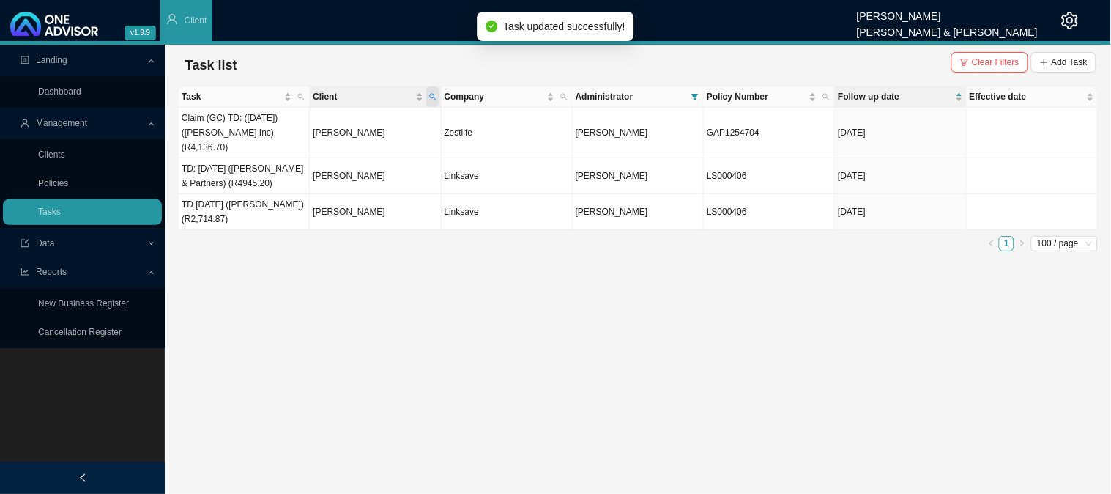
click at [436, 97] on icon "search" at bounding box center [432, 96] width 7 height 7
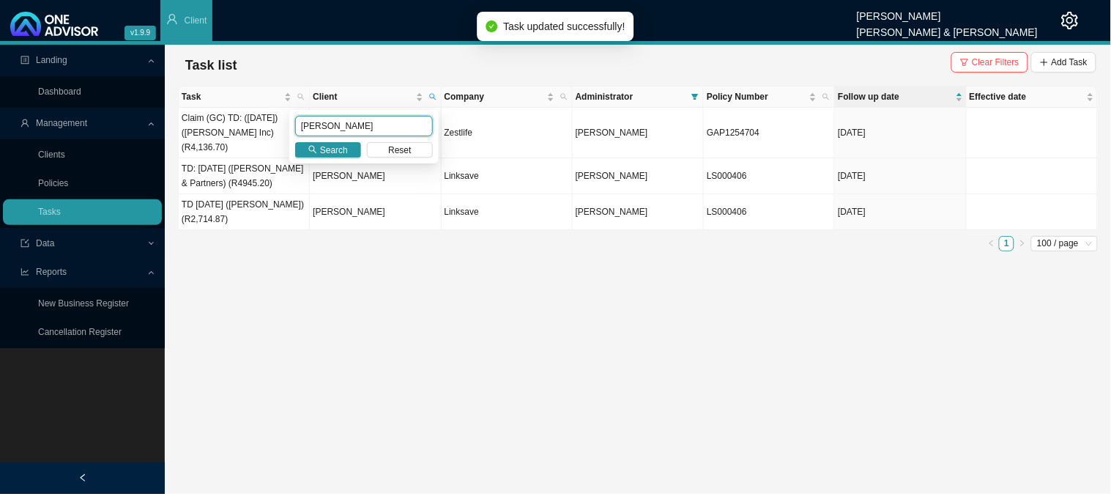
drag, startPoint x: 349, startPoint y: 127, endPoint x: 256, endPoint y: 127, distance: 92.3
click at [256, 127] on body "v1.9.9 [PERSON_NAME] [PERSON_NAME] & [PERSON_NAME] Client Landing Dashboard Man…" at bounding box center [555, 247] width 1111 height 494
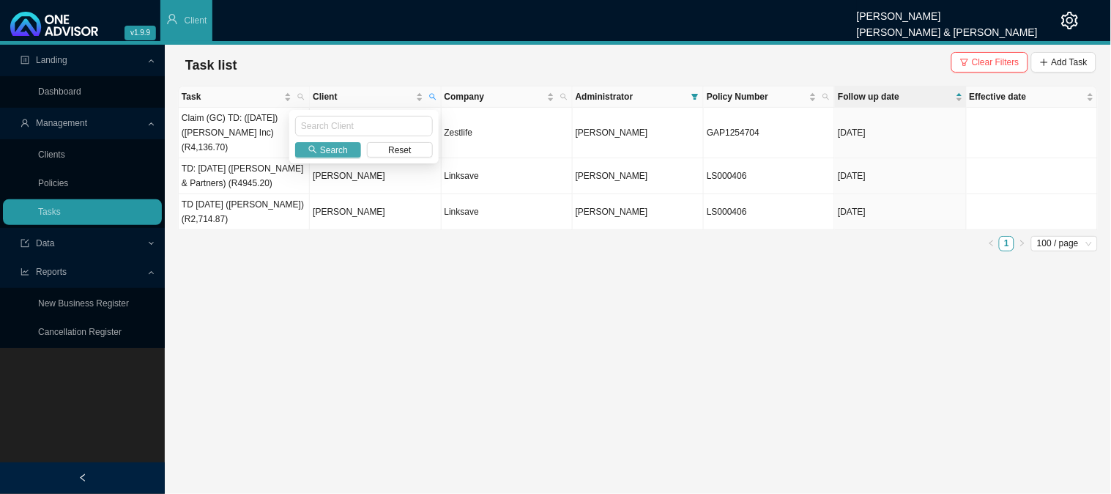
click at [332, 145] on span "Search" at bounding box center [334, 150] width 28 height 15
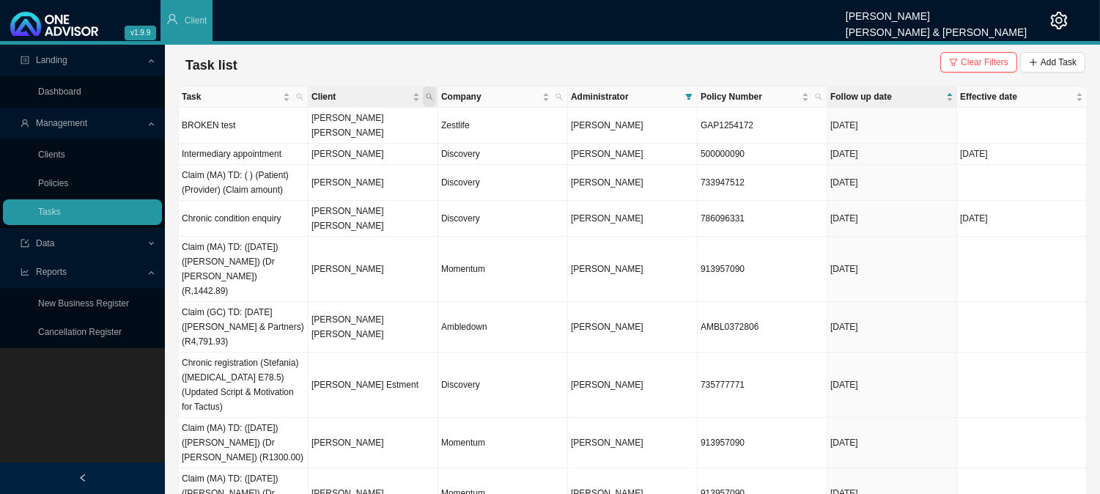
click at [431, 94] on icon "search" at bounding box center [429, 96] width 7 height 7
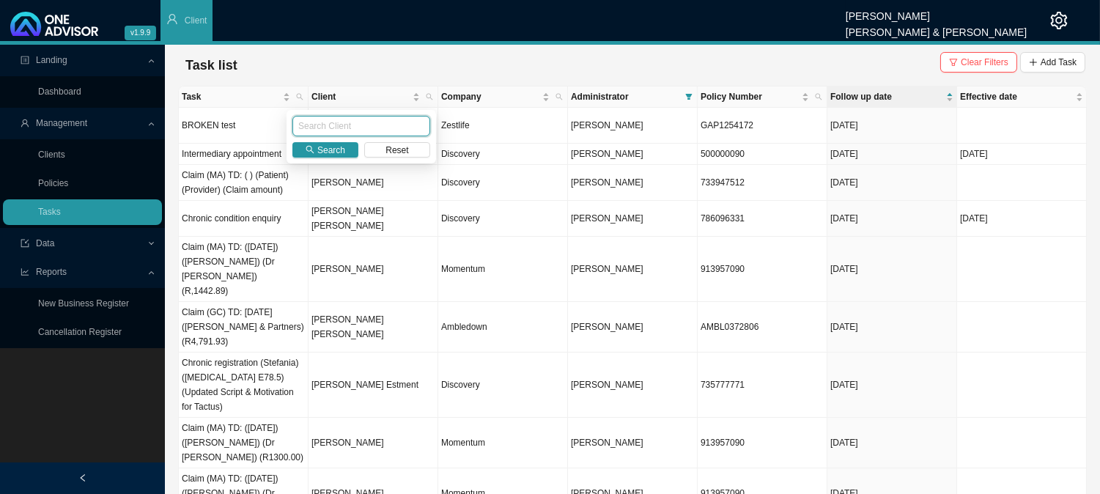
click at [323, 128] on input "text" at bounding box center [361, 126] width 138 height 21
type input "[PERSON_NAME]"
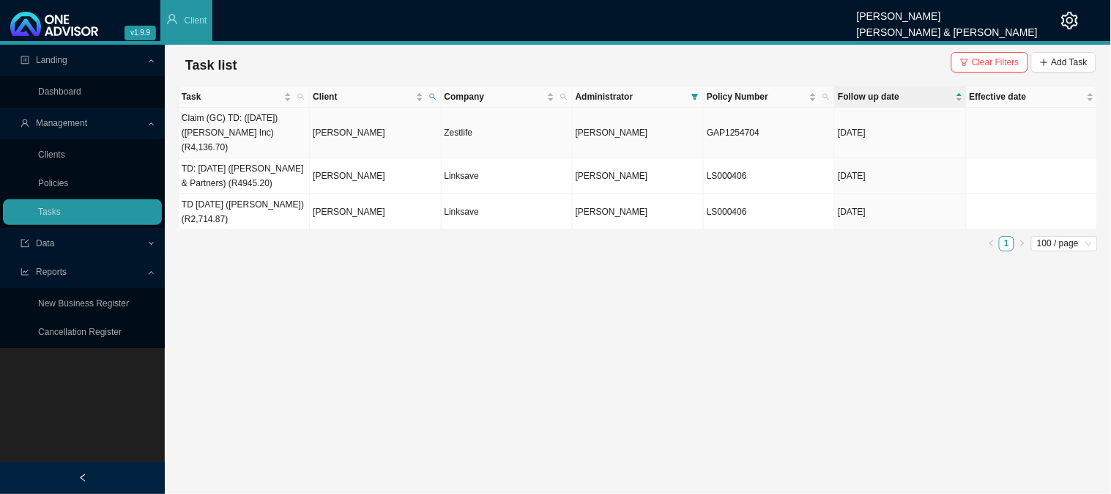
click at [354, 127] on td "[PERSON_NAME]" at bounding box center [375, 133] width 131 height 51
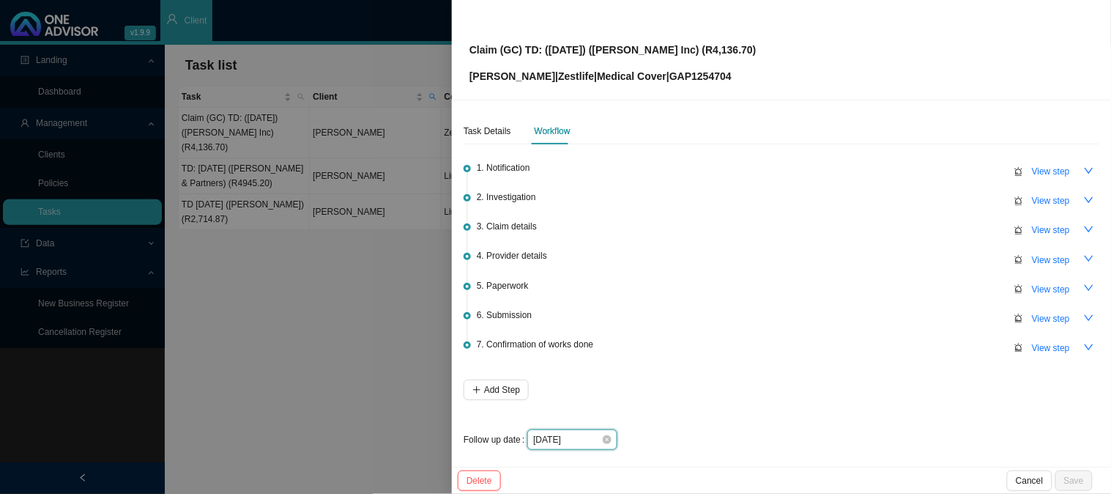
click at [590, 436] on input "[DATE]" at bounding box center [567, 439] width 68 height 15
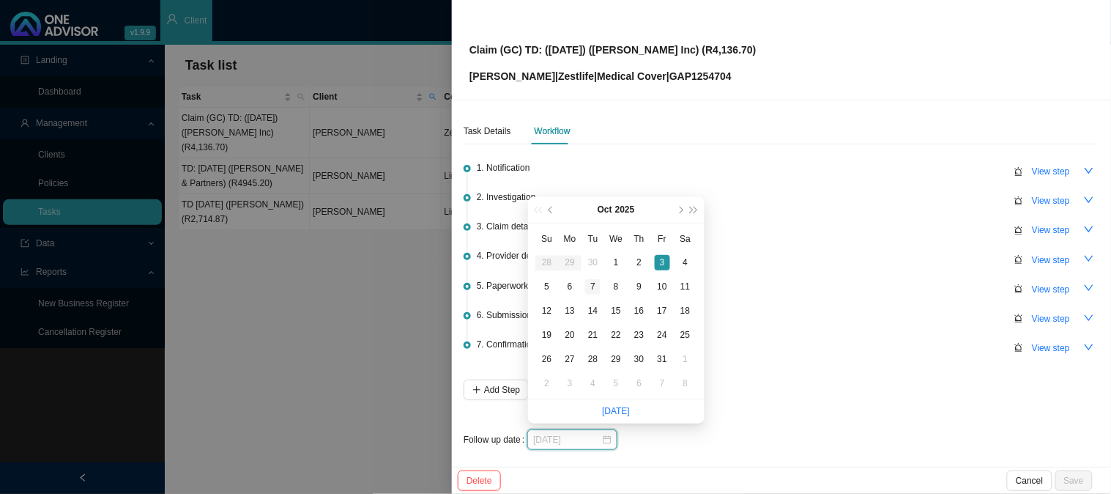
type input "[DATE]"
click at [592, 283] on div "7" at bounding box center [592, 286] width 15 height 15
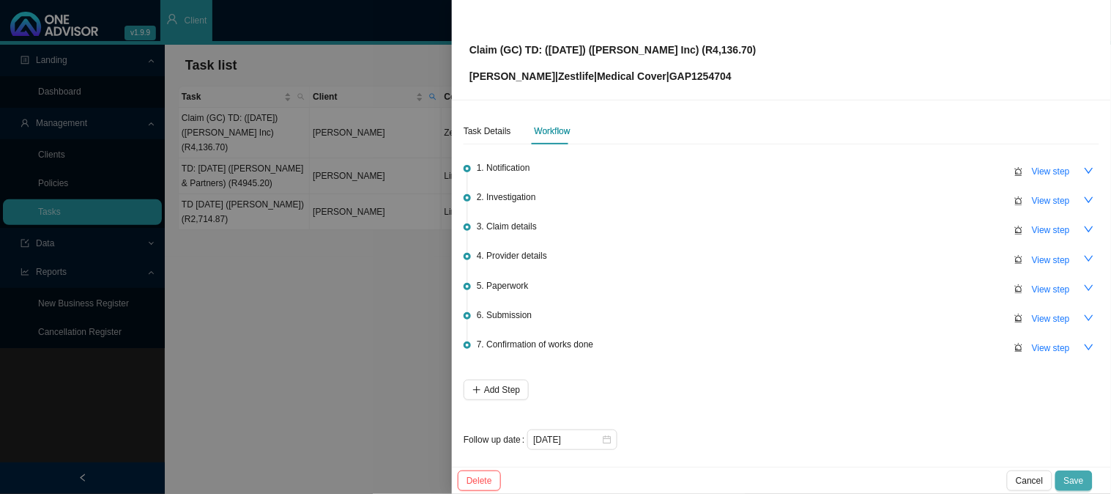
click at [1080, 474] on span "Save" at bounding box center [1075, 480] width 20 height 15
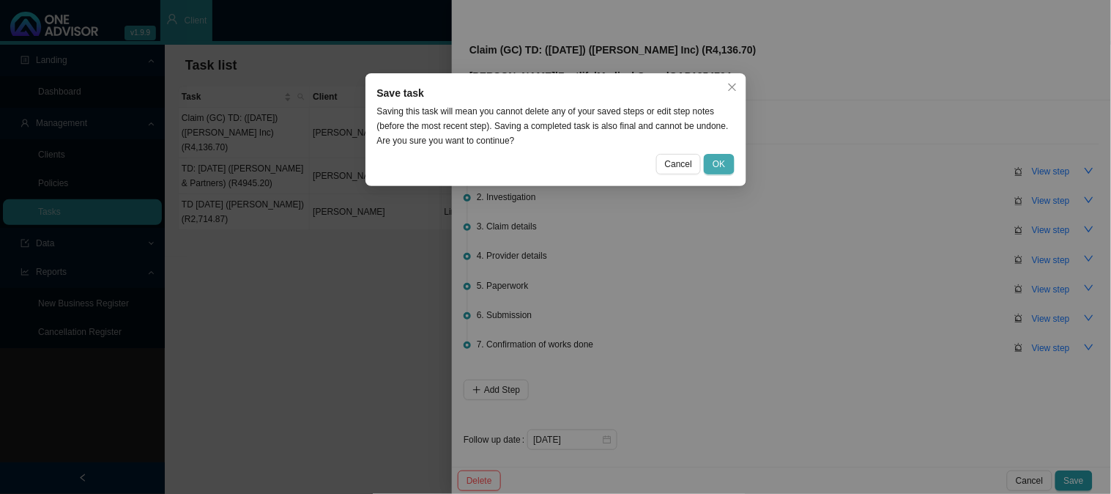
click at [721, 160] on span "OK" at bounding box center [719, 164] width 12 height 15
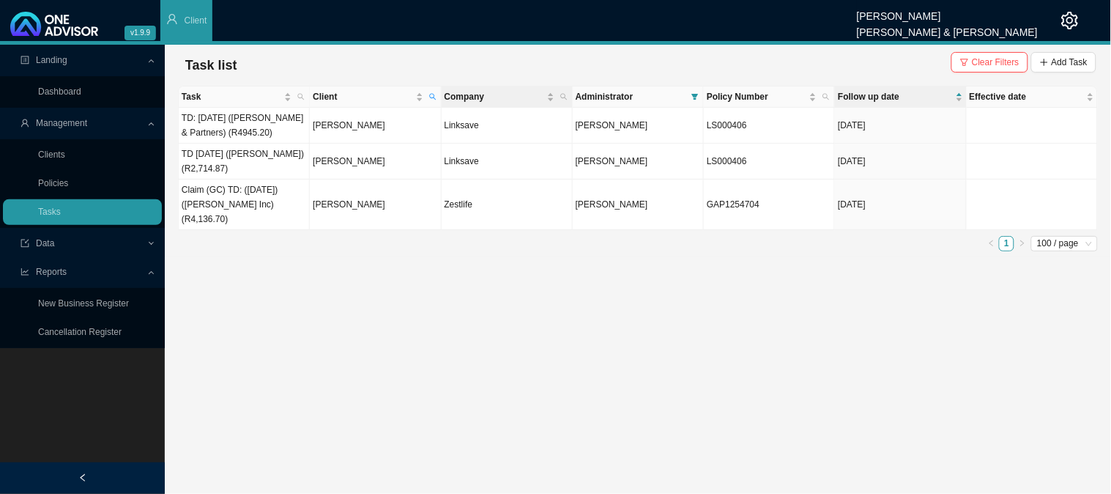
click at [443, 98] on th "Company" at bounding box center [507, 96] width 131 height 21
click at [510, 98] on span "Company" at bounding box center [495, 96] width 100 height 15
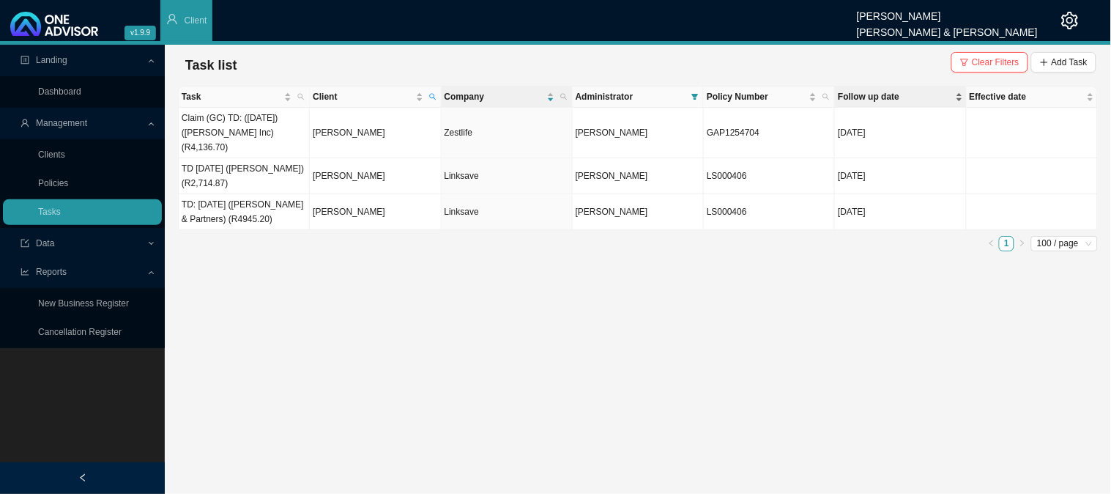
click at [887, 92] on span "Follow up date" at bounding box center [895, 96] width 114 height 15
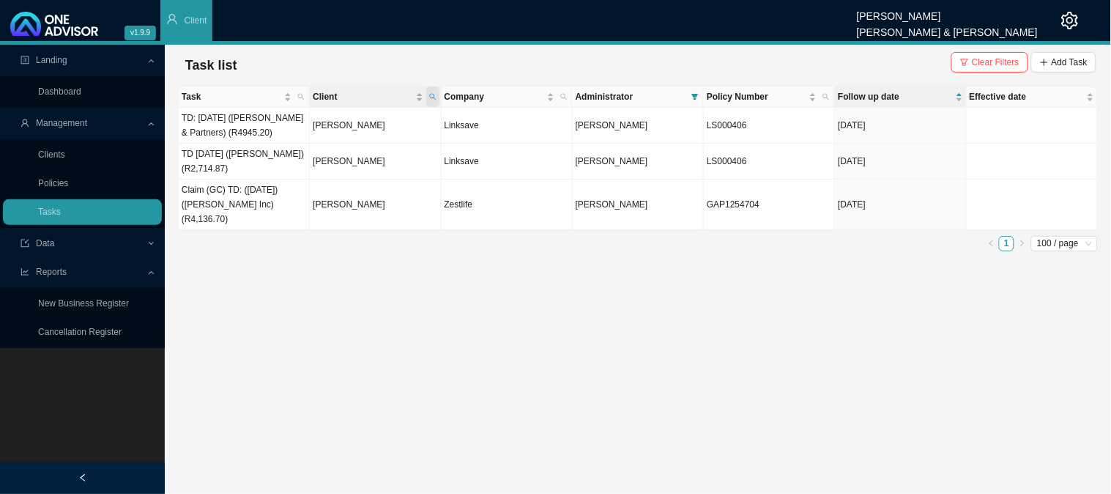
click at [434, 95] on icon "search" at bounding box center [432, 96] width 7 height 7
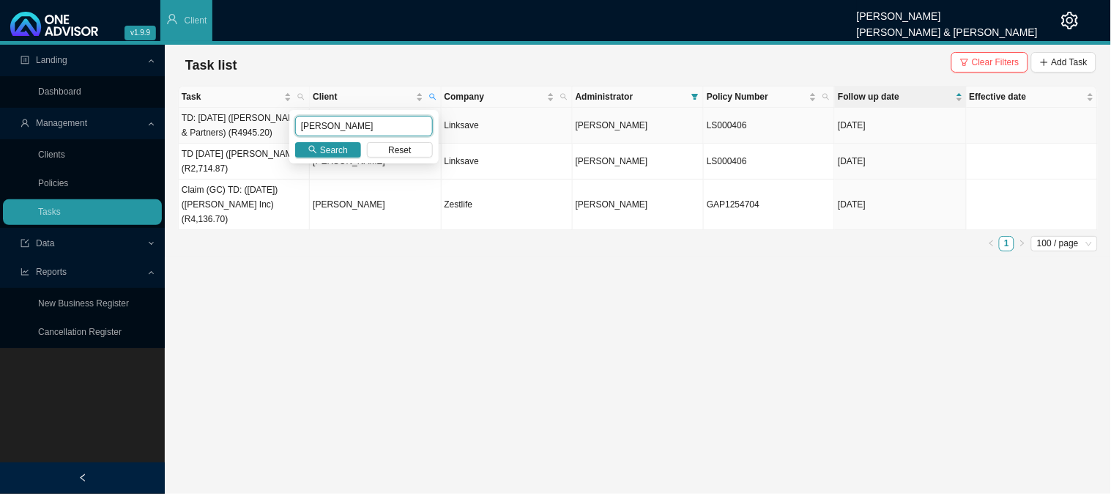
drag, startPoint x: 355, startPoint y: 122, endPoint x: 274, endPoint y: 127, distance: 80.7
click at [274, 127] on body "v1.9.9 [PERSON_NAME] [PERSON_NAME] & [PERSON_NAME] Client Landing Dashboard Man…" at bounding box center [555, 247] width 1111 height 494
type input "loubser"
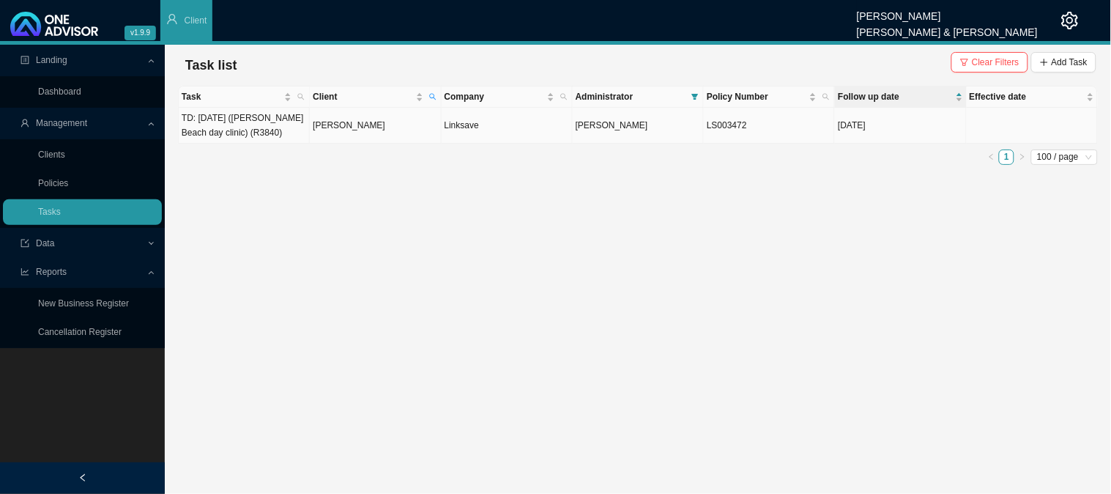
click at [348, 123] on td "[PERSON_NAME]" at bounding box center [375, 126] width 131 height 36
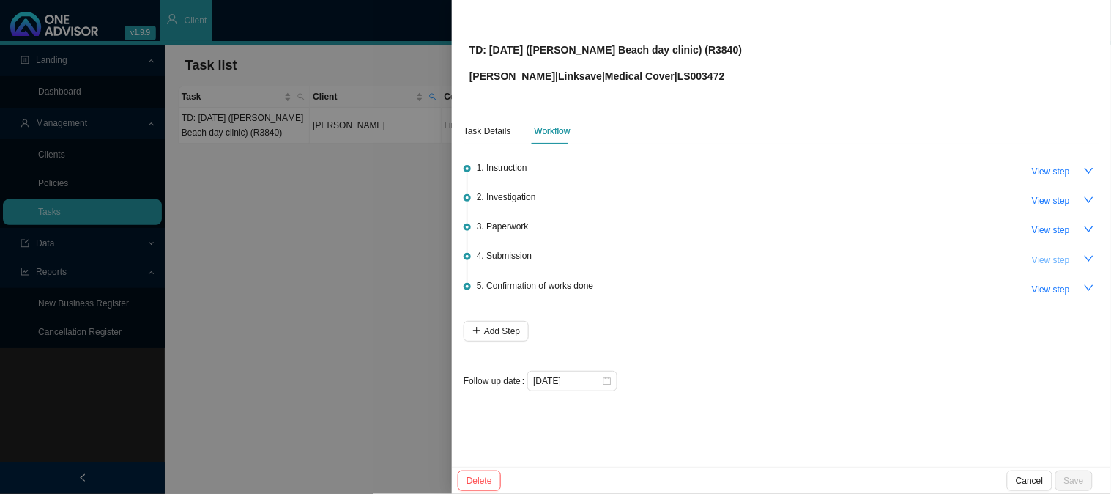
click at [1056, 259] on span "View step" at bounding box center [1051, 260] width 38 height 15
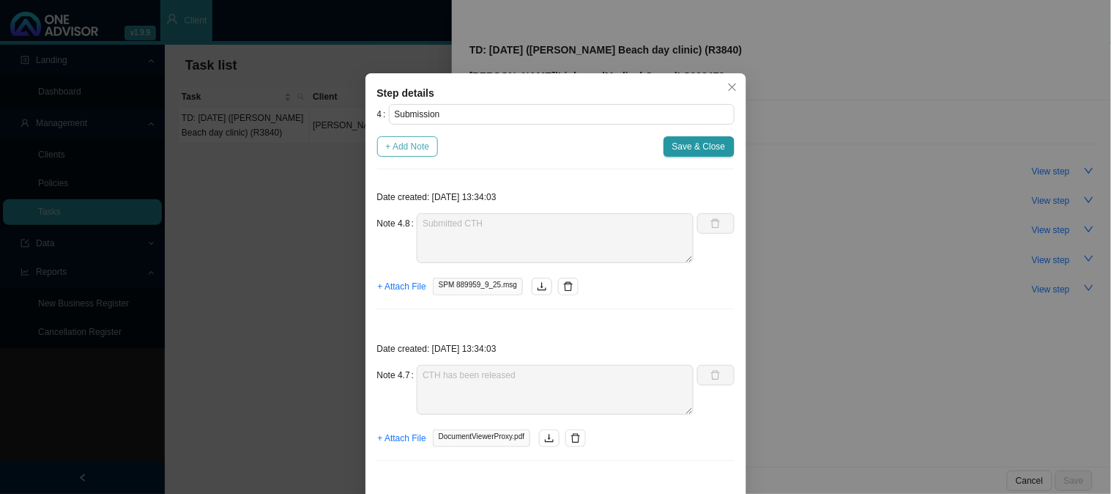
click at [413, 147] on span "+ Add Note" at bounding box center [408, 146] width 44 height 15
type textarea "Submitted CTH"
type textarea "CTH has been released"
type textarea "CTH for the hospital is still not available"
type textarea "CTH is not available. Emailed [PERSON_NAME] and let her know I will send it onc…"
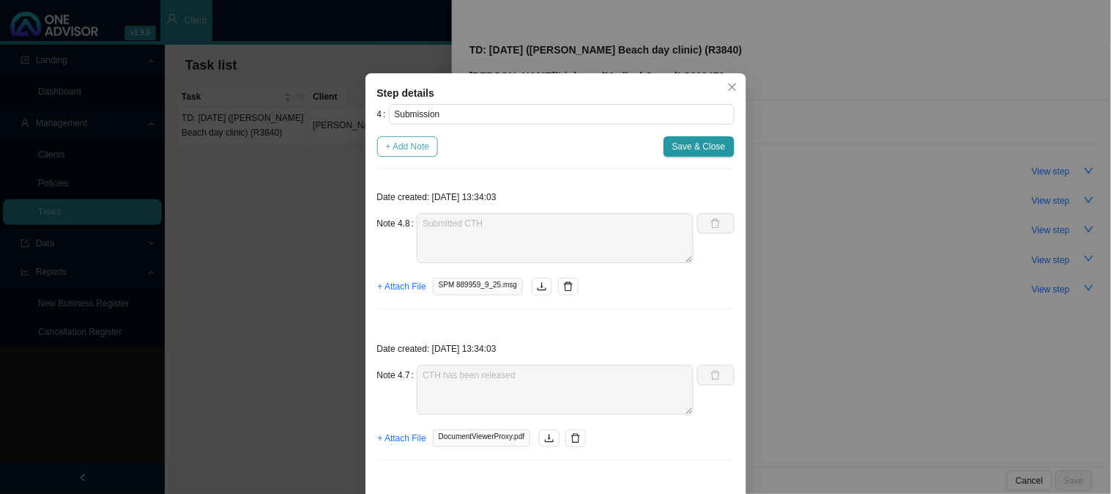
type textarea "[PERSON_NAME] has requested the CTH"
type textarea "SPM 889959/9/25 Claim has been registered"
type textarea "Sent feedback to [PERSON_NAME] and let her know that there will be a delay in t…"
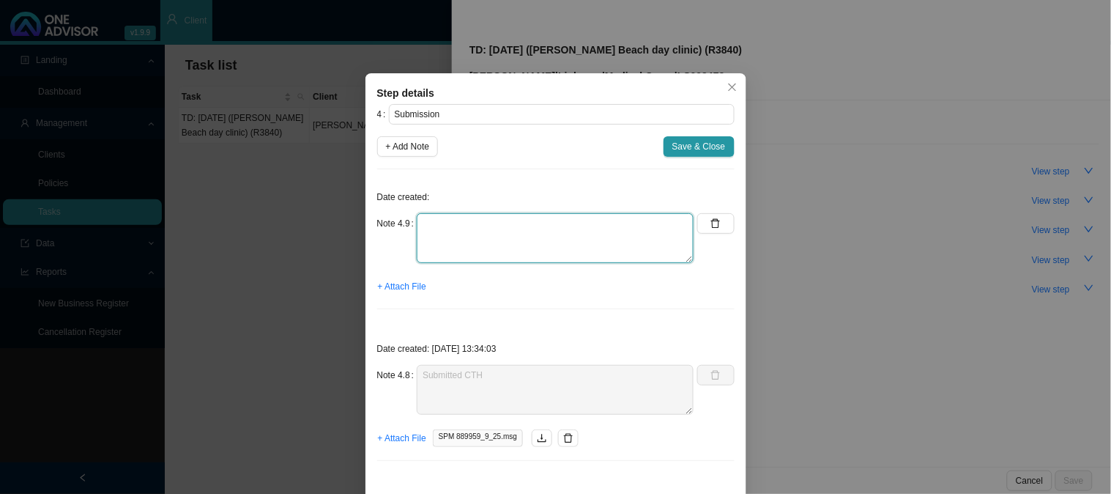
click at [462, 223] on textarea at bounding box center [555, 238] width 277 height 50
click at [533, 227] on textarea "Claim has been approved and was paid to member" at bounding box center [555, 238] width 277 height 50
click at [540, 223] on textarea "Claim has been approved and [PERSON_NAME] paid to member" at bounding box center [555, 238] width 277 height 50
click at [661, 227] on textarea "Claim has been approved and R3840.00 was paid to member" at bounding box center [555, 238] width 277 height 50
type textarea "Claim has been approved and R3840.00 was paid to member on the [DATE]"
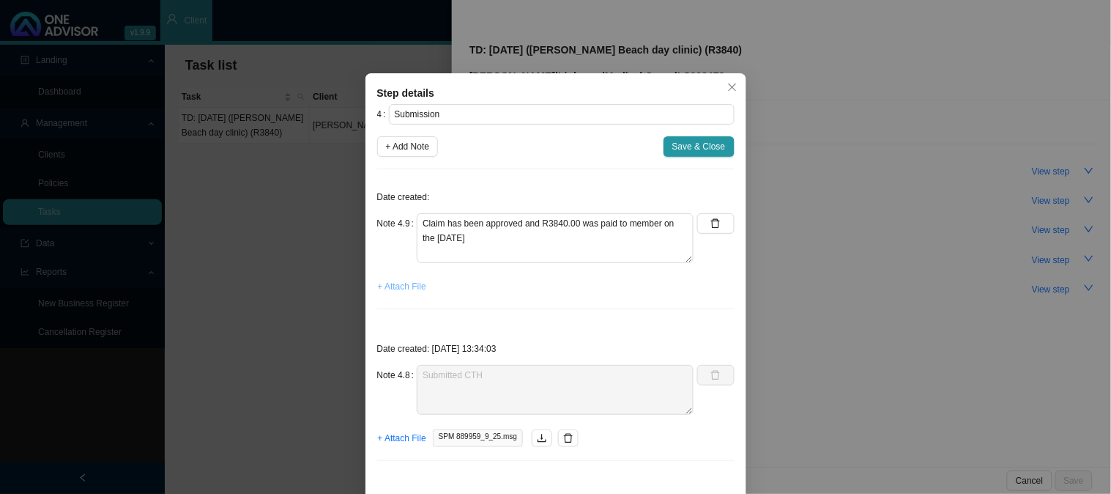
click at [398, 284] on span "+ Attach File" at bounding box center [402, 286] width 48 height 15
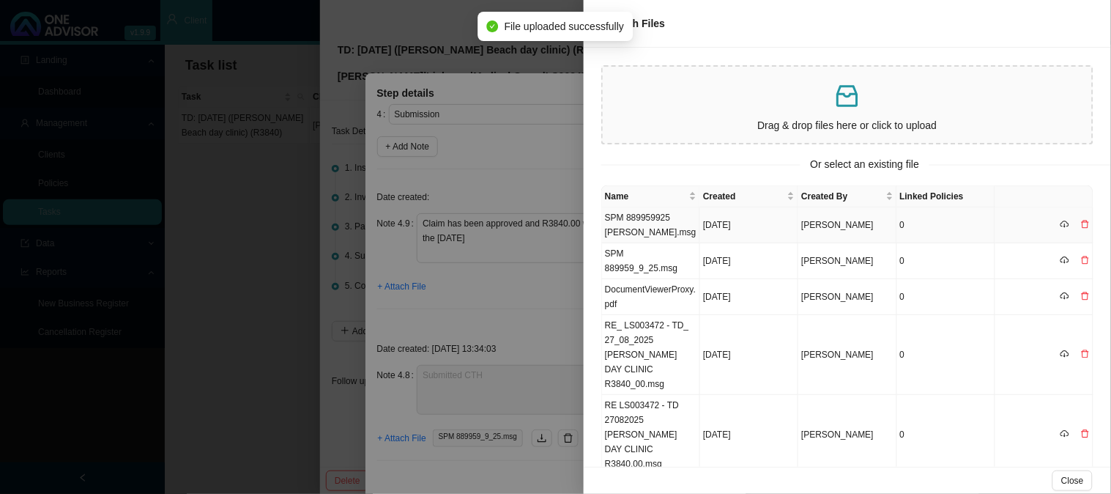
click at [656, 229] on td "SPM 889959925 [PERSON_NAME].msg" at bounding box center [651, 225] width 98 height 36
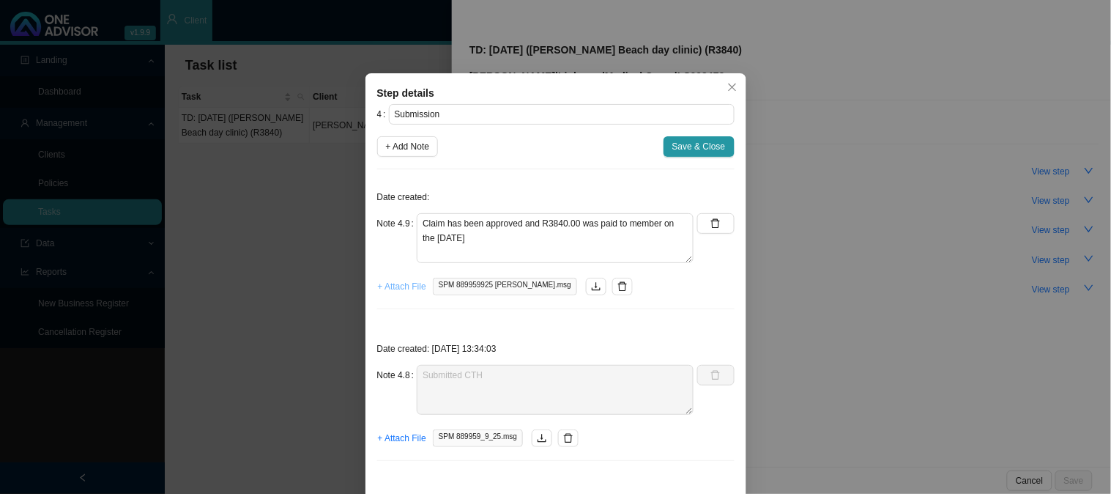
click at [393, 290] on span "+ Attach File" at bounding box center [402, 286] width 48 height 15
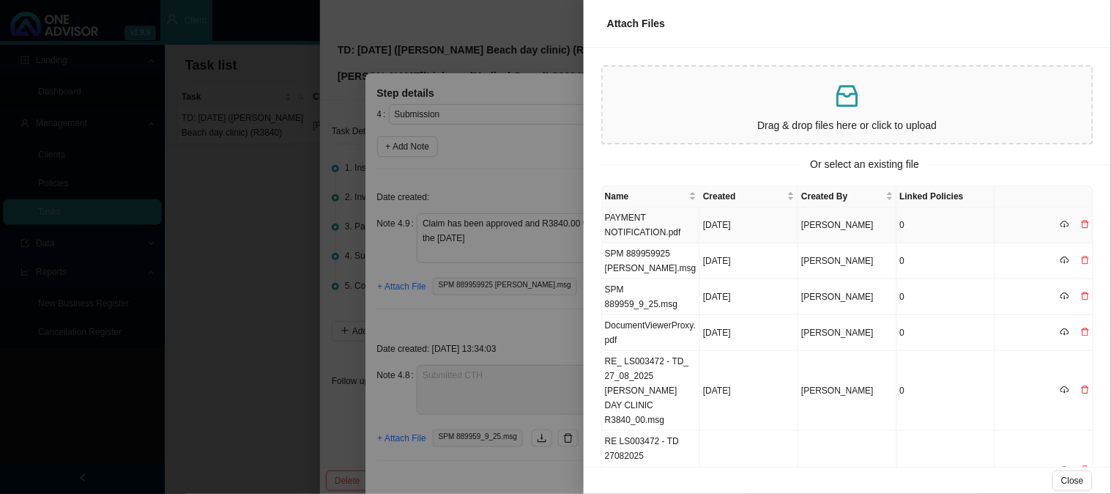
click at [654, 222] on td "PAYMENT NOTIFICATION.pdf" at bounding box center [651, 225] width 98 height 36
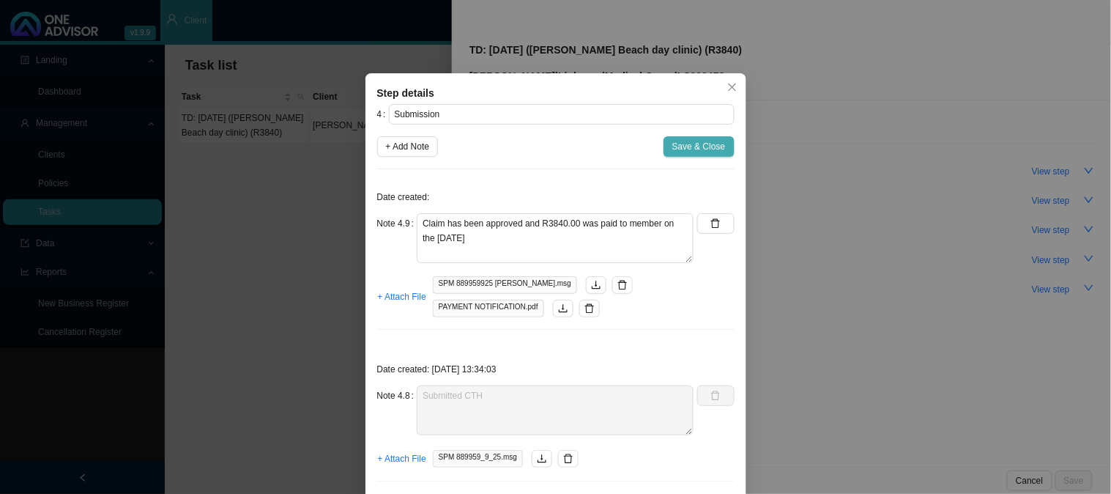
click at [690, 147] on span "Save & Close" at bounding box center [699, 146] width 53 height 15
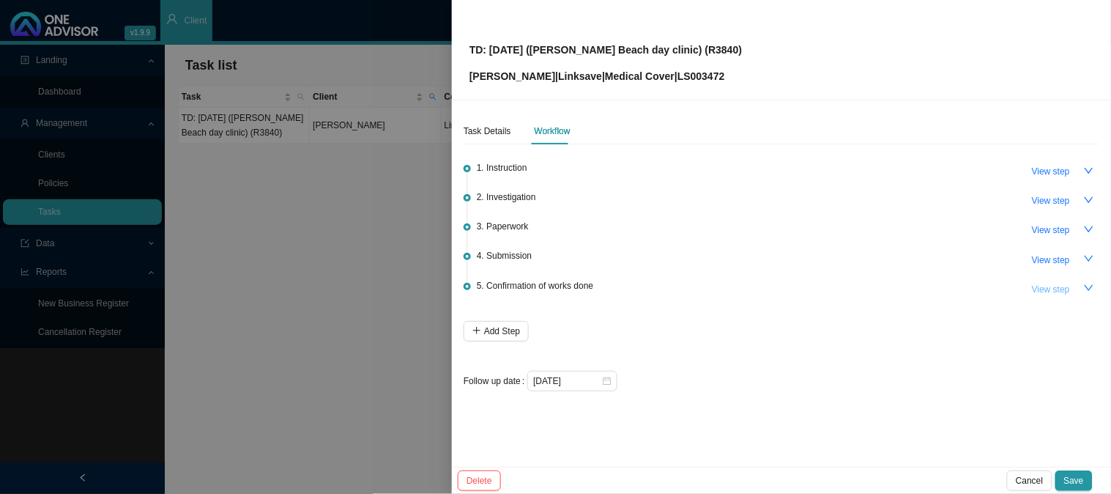
click at [1052, 287] on span "View step" at bounding box center [1051, 289] width 38 height 15
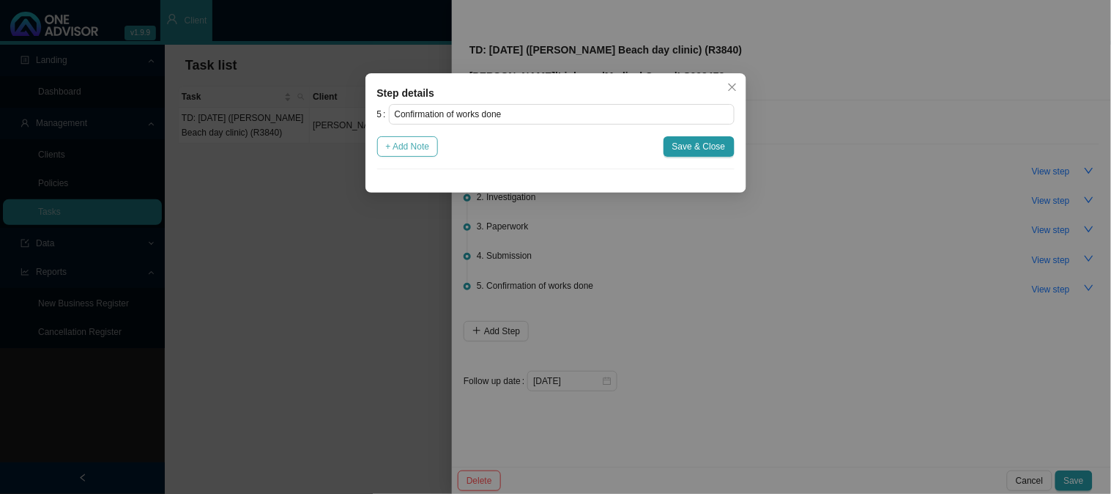
click at [429, 148] on span "+ Add Note" at bounding box center [408, 146] width 44 height 15
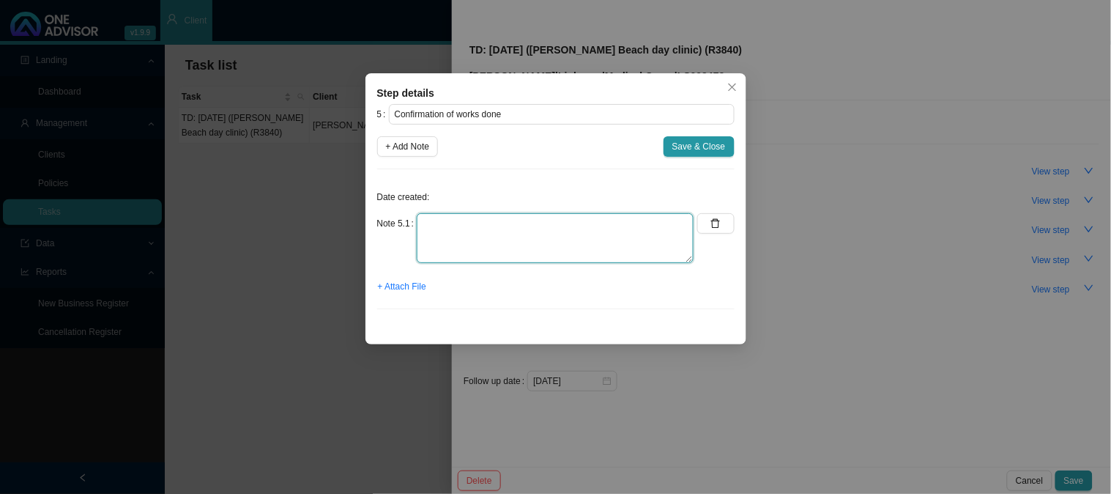
click at [516, 227] on textarea at bounding box center [555, 238] width 277 height 50
click at [396, 284] on span "+ Attach File" at bounding box center [402, 286] width 48 height 15
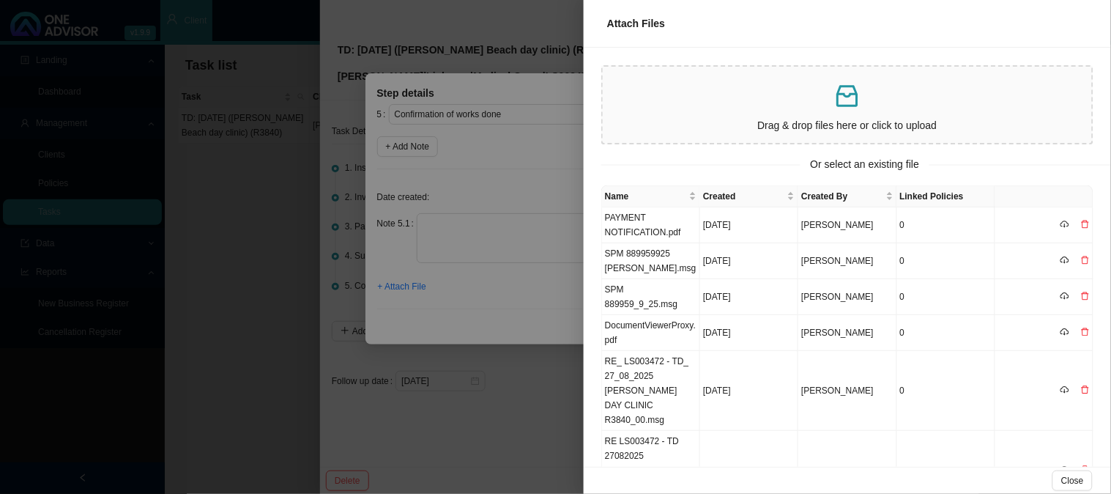
click at [529, 232] on div at bounding box center [555, 247] width 1111 height 494
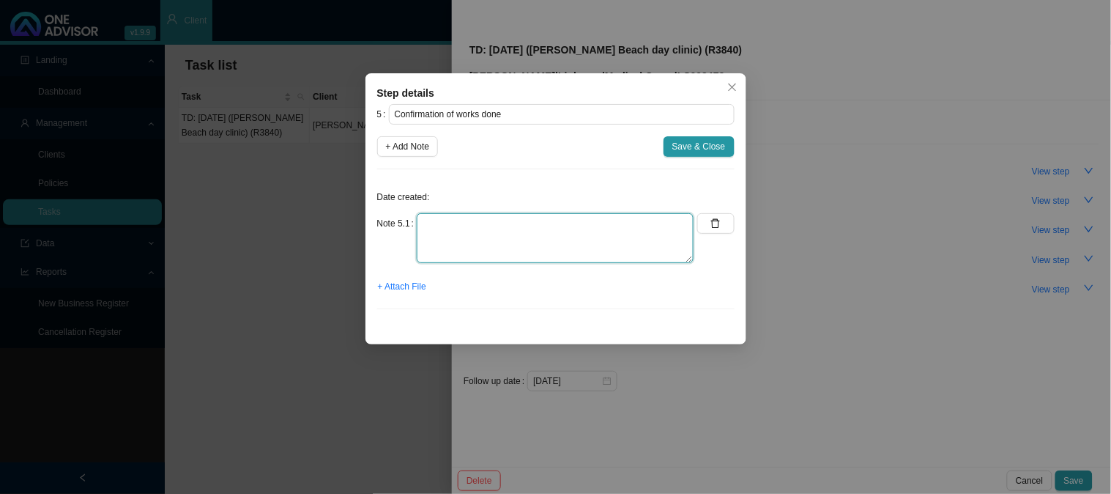
click at [529, 231] on textarea at bounding box center [555, 238] width 277 height 50
type textarea "Sent confirmation of works done"
click at [391, 284] on span "+ Attach File" at bounding box center [402, 286] width 48 height 15
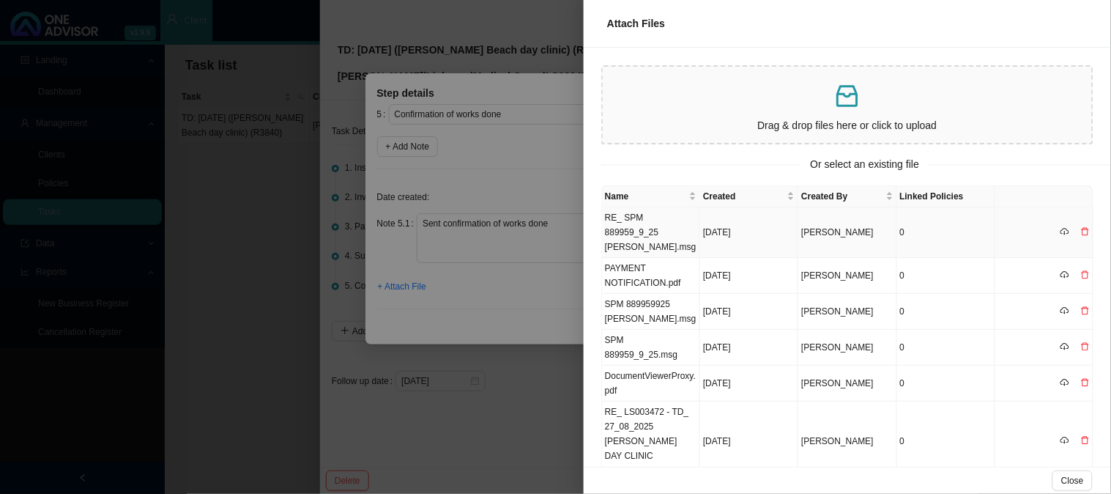
click at [662, 222] on td "RE_ SPM 889959_9_25 [PERSON_NAME].msg" at bounding box center [651, 232] width 98 height 51
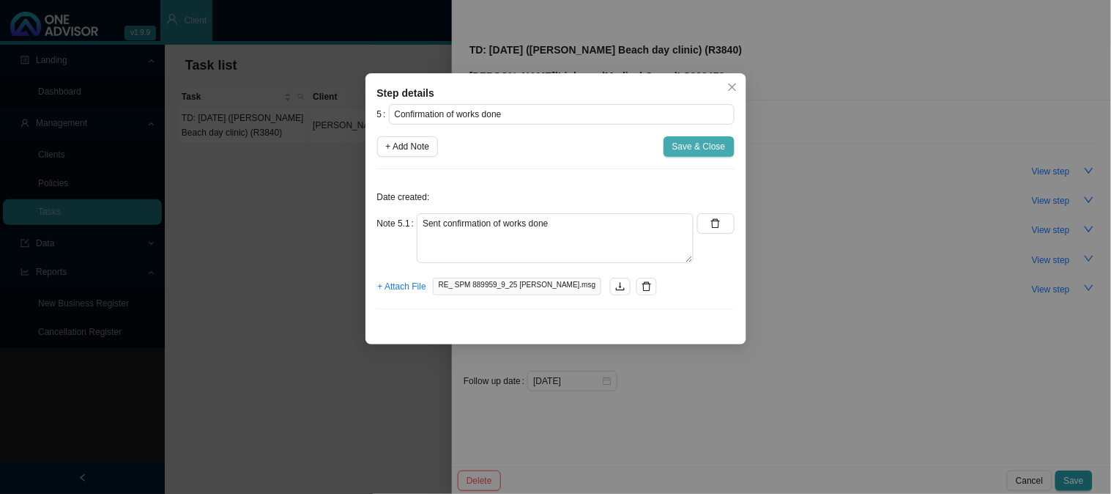
click at [706, 141] on span "Save & Close" at bounding box center [699, 146] width 53 height 15
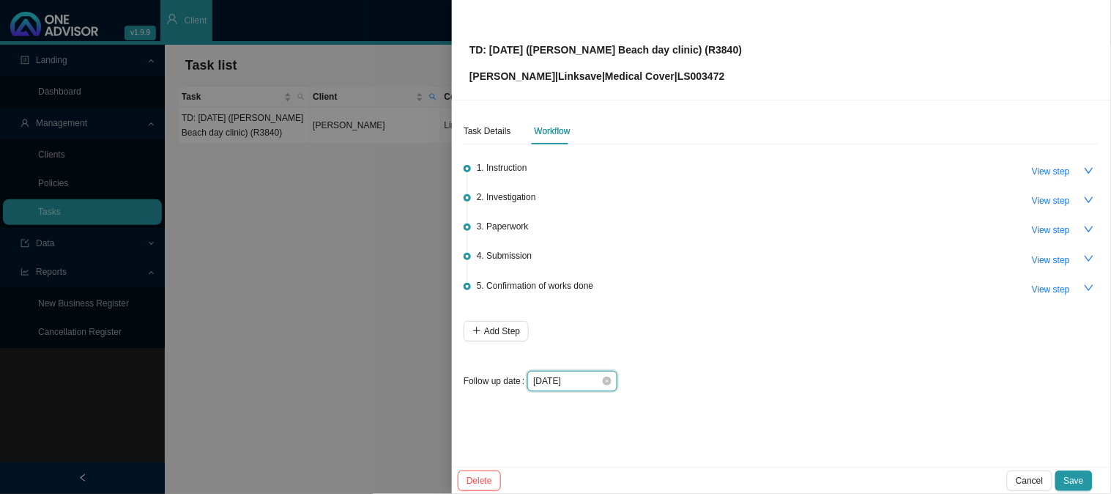
click at [583, 380] on input "[DATE]" at bounding box center [567, 381] width 68 height 15
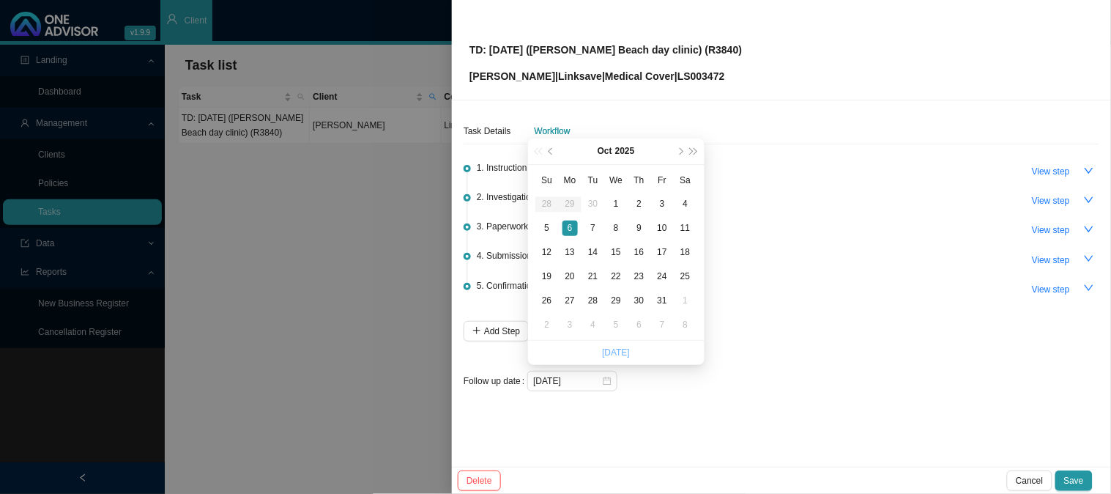
click at [613, 355] on link "[DATE]" at bounding box center [616, 352] width 28 height 10
type input "[DATE]"
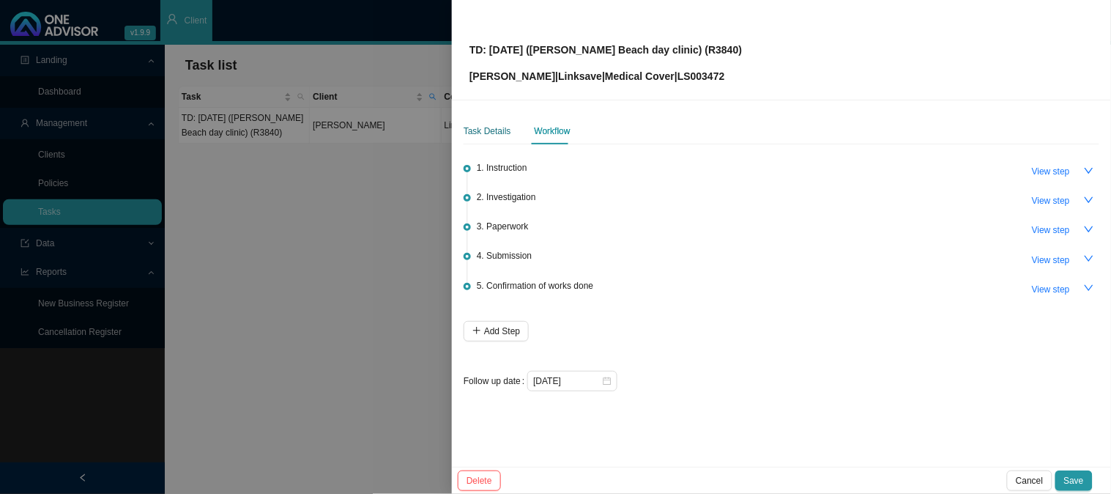
click at [486, 127] on div "Task Details" at bounding box center [488, 131] width 48 height 15
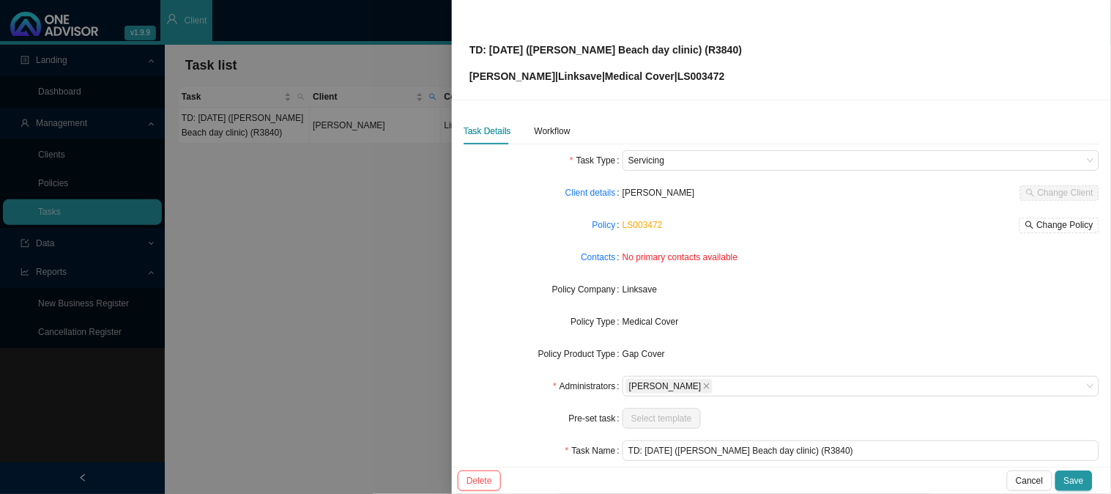
scroll to position [81, 0]
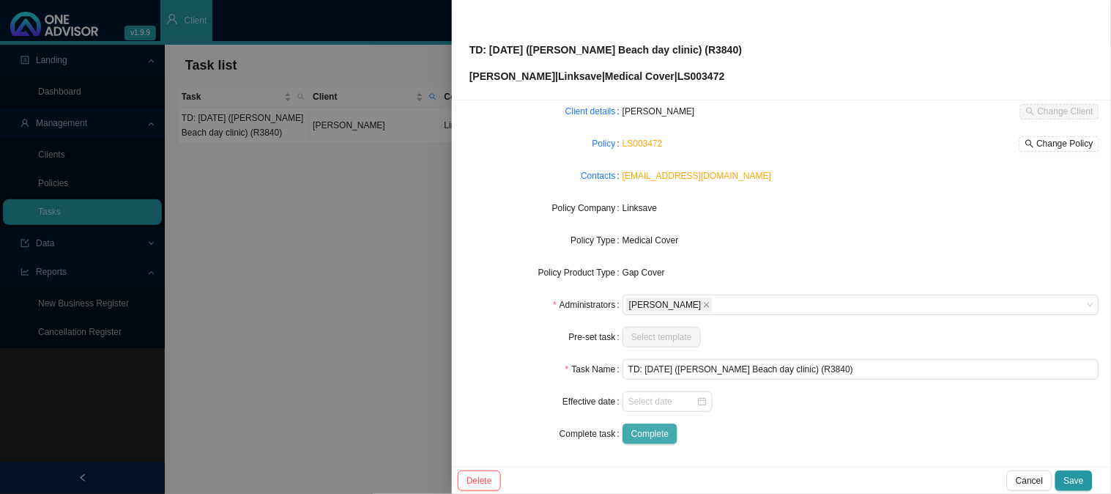
click at [650, 437] on span "Complete" at bounding box center [650, 433] width 37 height 15
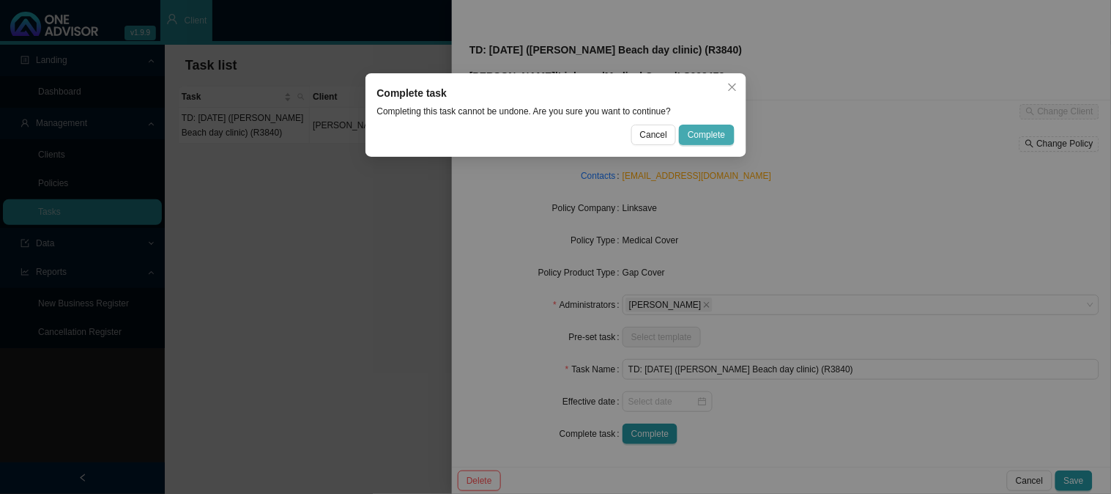
click at [715, 127] on span "Complete" at bounding box center [706, 134] width 37 height 15
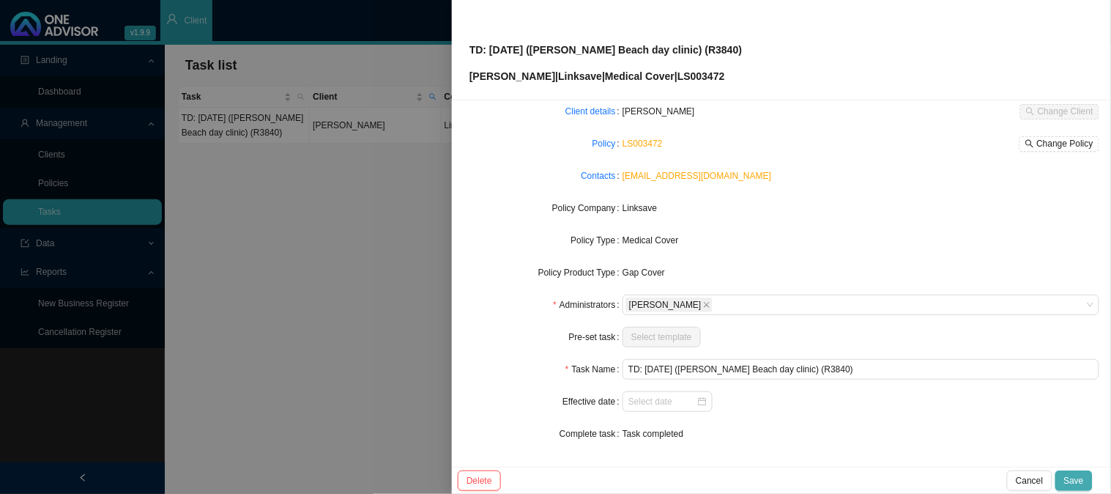
click at [1073, 478] on span "Save" at bounding box center [1075, 480] width 20 height 15
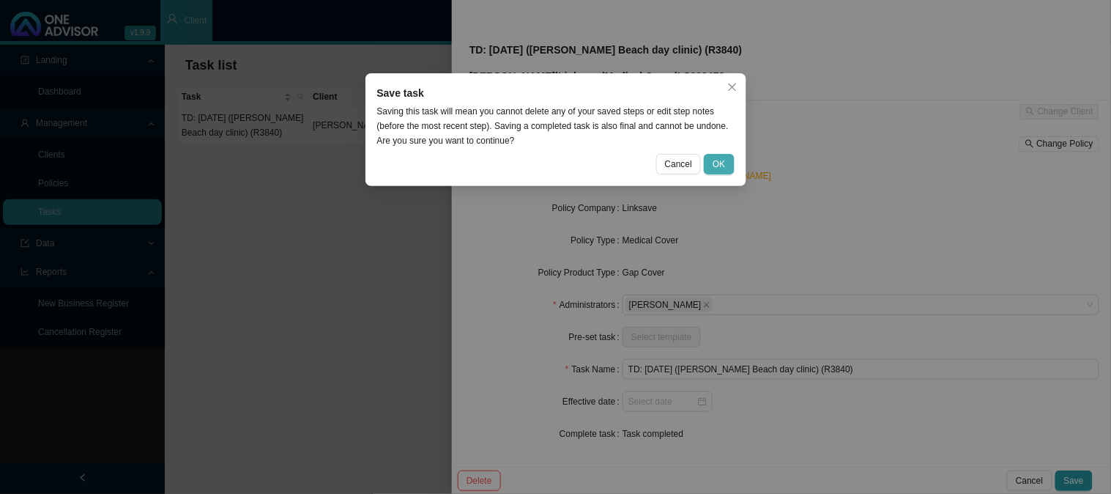
click at [725, 163] on span "OK" at bounding box center [719, 164] width 12 height 15
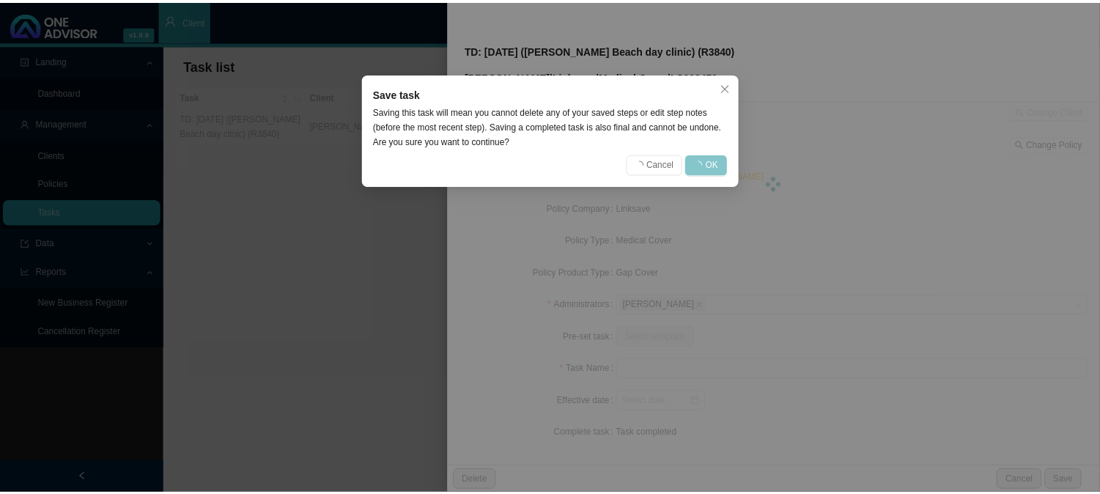
scroll to position [66, 0]
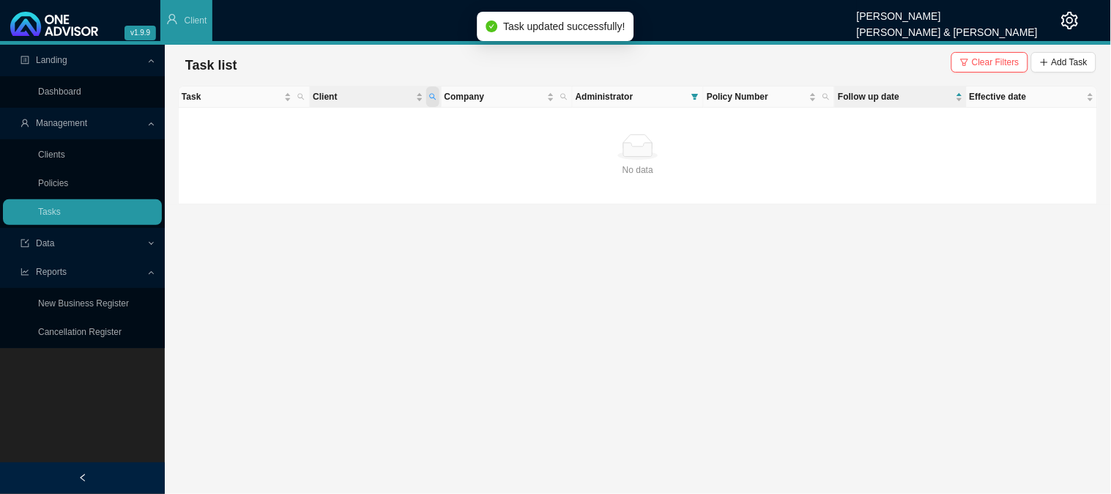
click at [437, 97] on span "Client" at bounding box center [432, 96] width 13 height 21
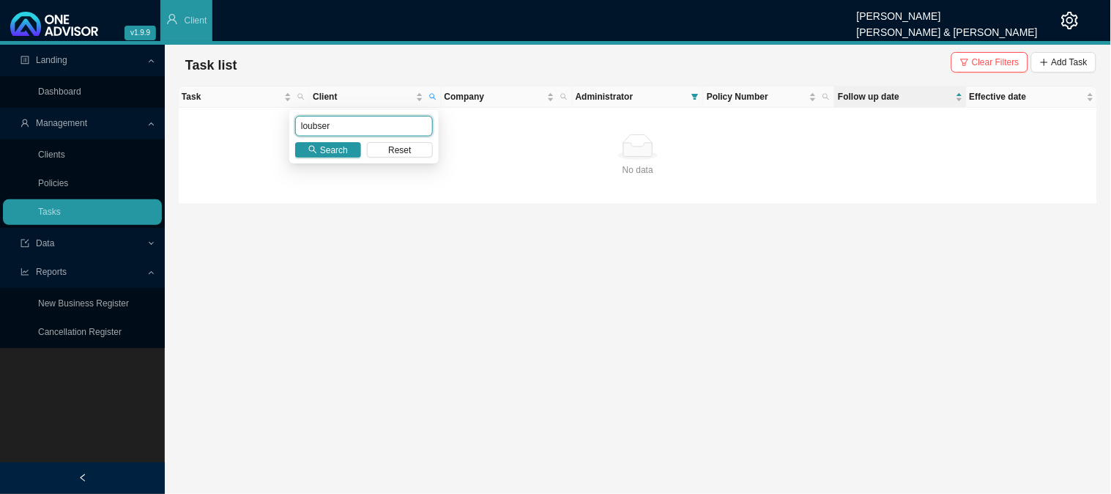
drag, startPoint x: 358, startPoint y: 128, endPoint x: 239, endPoint y: 125, distance: 118.7
click at [239, 125] on body "v1.9.9 [PERSON_NAME] [PERSON_NAME] & [PERSON_NAME] Client Landing Dashboard Man…" at bounding box center [555, 247] width 1111 height 494
click at [320, 144] on button "Search" at bounding box center [328, 149] width 66 height 15
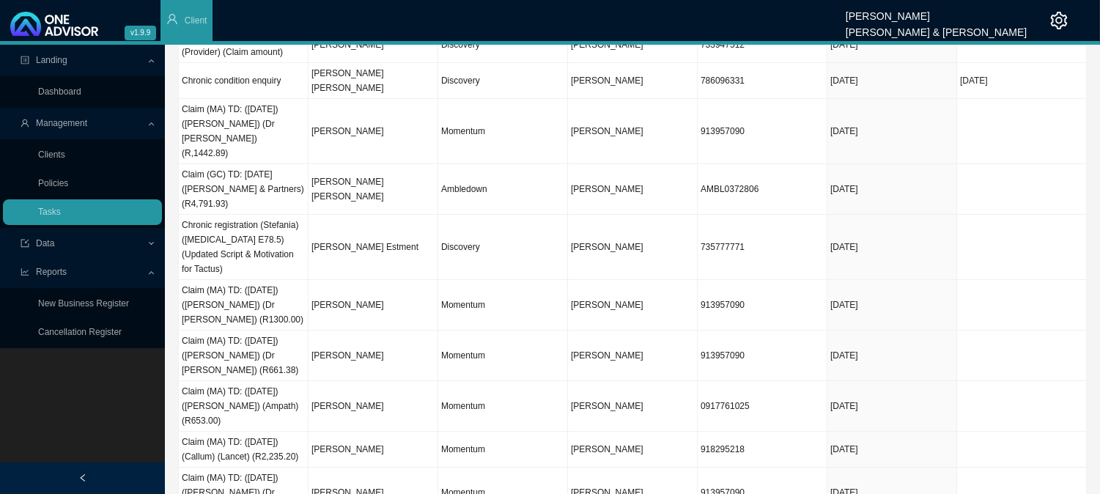
scroll to position [0, 0]
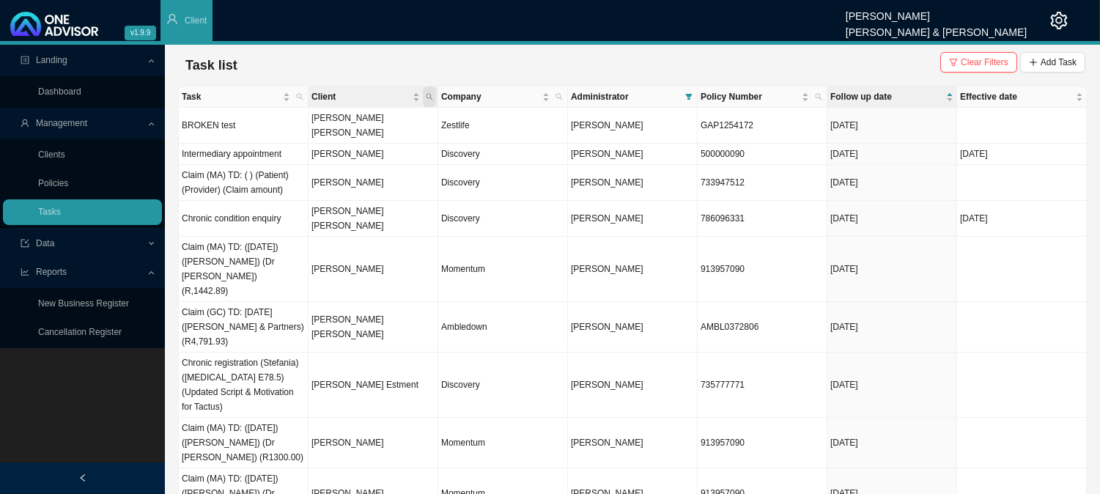
click at [430, 98] on icon "search" at bounding box center [429, 97] width 7 height 7
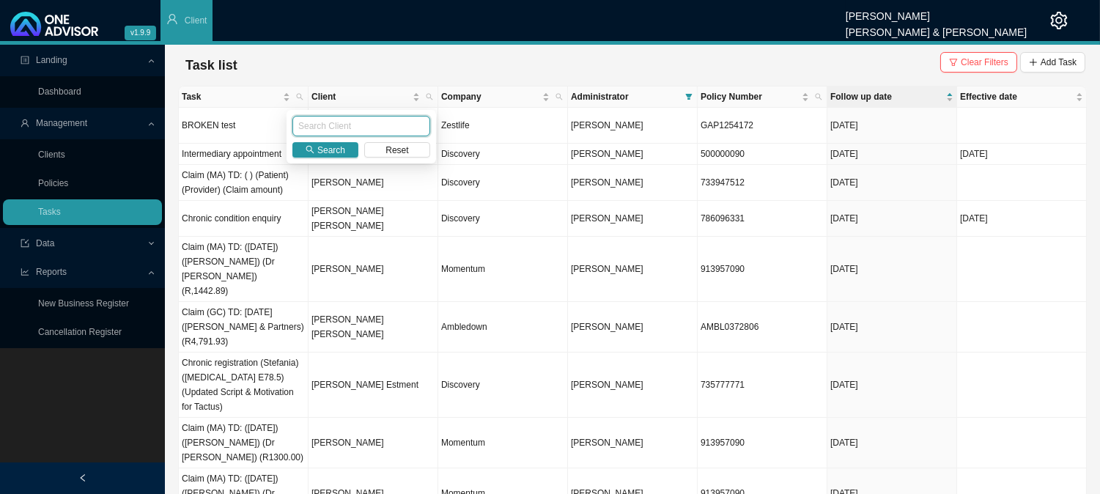
click at [345, 133] on input "text" at bounding box center [361, 126] width 138 height 21
type input "[PERSON_NAME]"
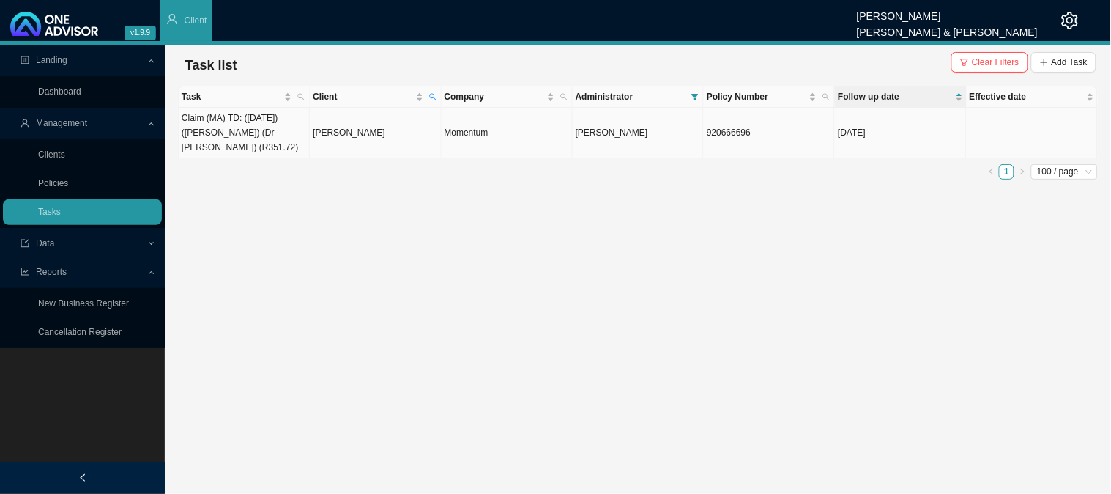
click at [344, 134] on td "[PERSON_NAME]" at bounding box center [375, 133] width 131 height 51
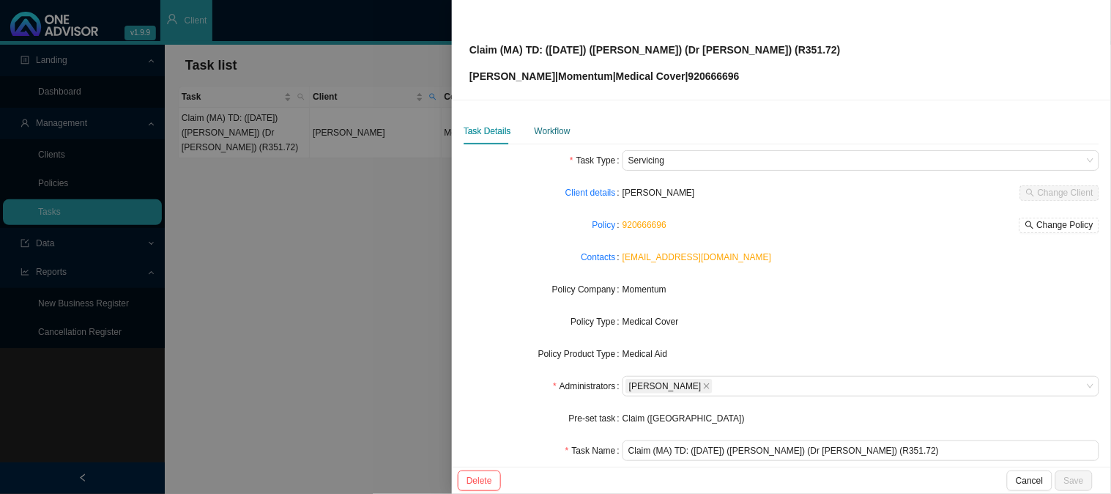
click at [552, 136] on div "Workflow" at bounding box center [553, 131] width 36 height 15
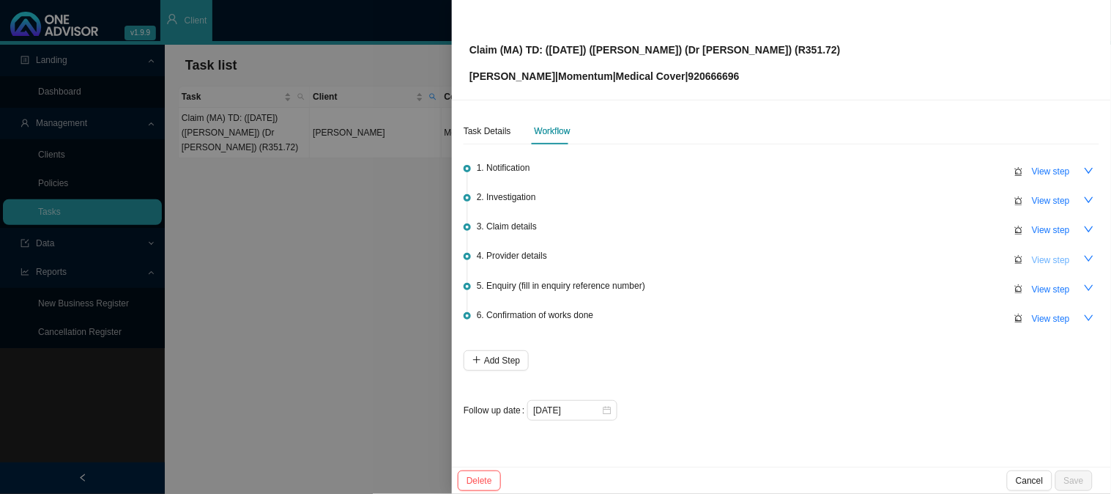
click at [1050, 260] on span "View step" at bounding box center [1051, 260] width 38 height 15
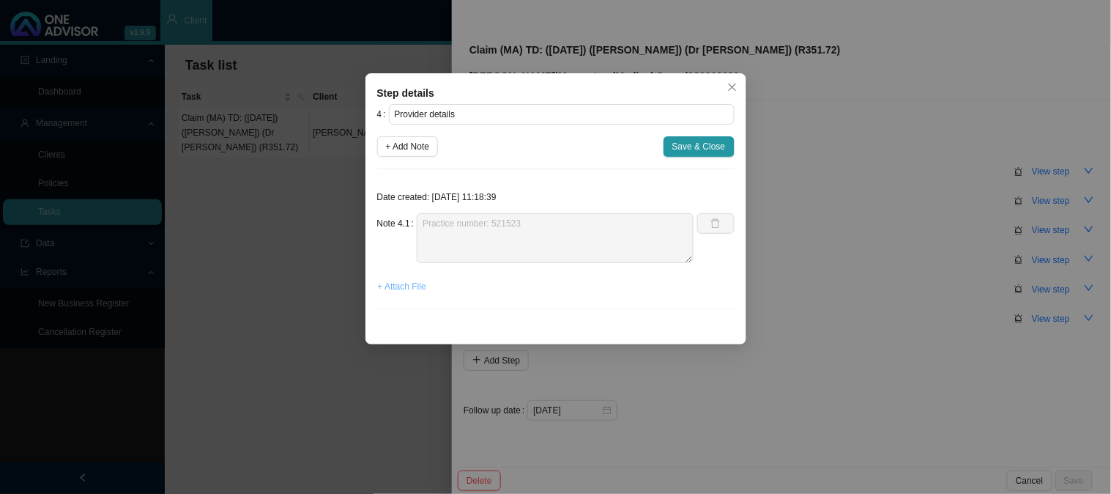
click at [394, 284] on span "+ Attach File" at bounding box center [402, 286] width 48 height 15
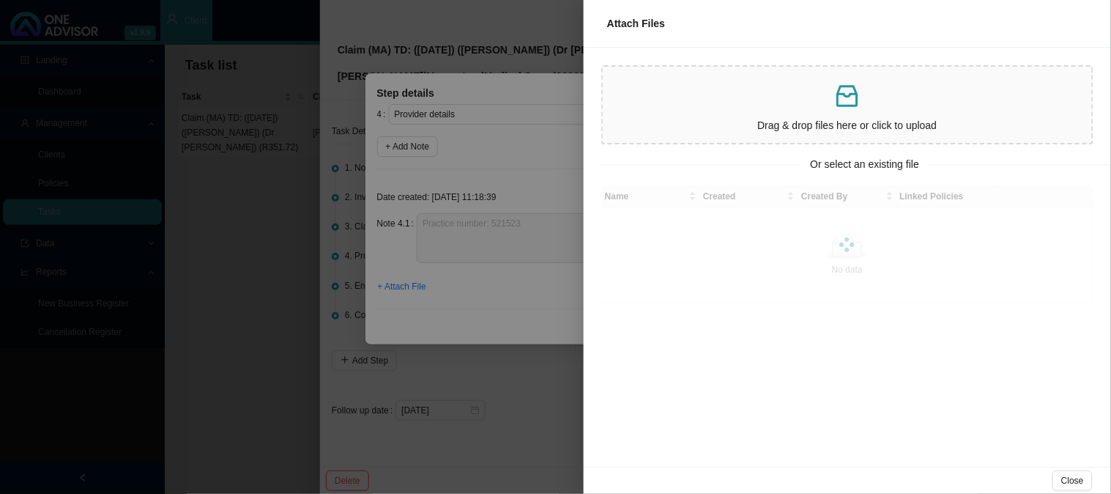
click at [525, 190] on div at bounding box center [555, 247] width 1111 height 494
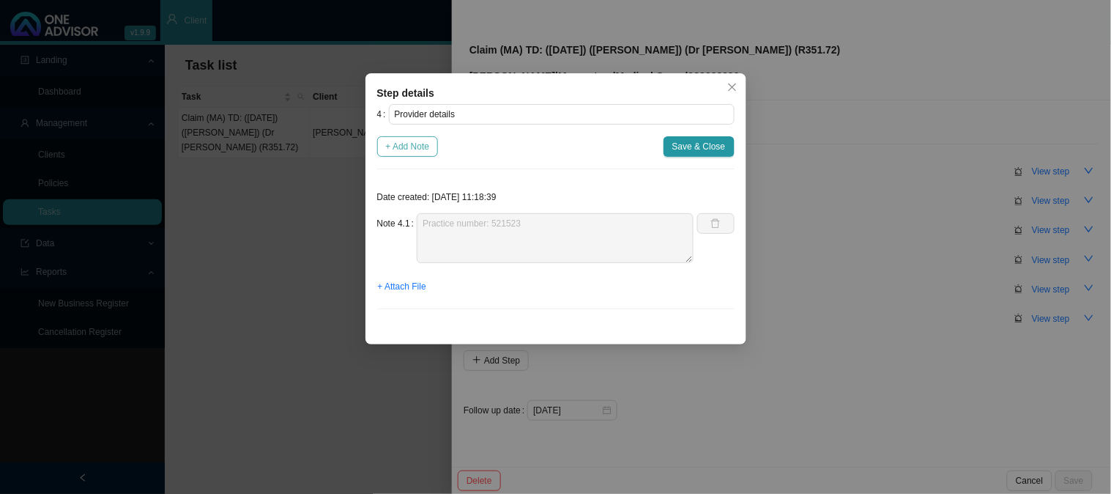
click at [425, 156] on button "+ Add Note" at bounding box center [408, 146] width 62 height 21
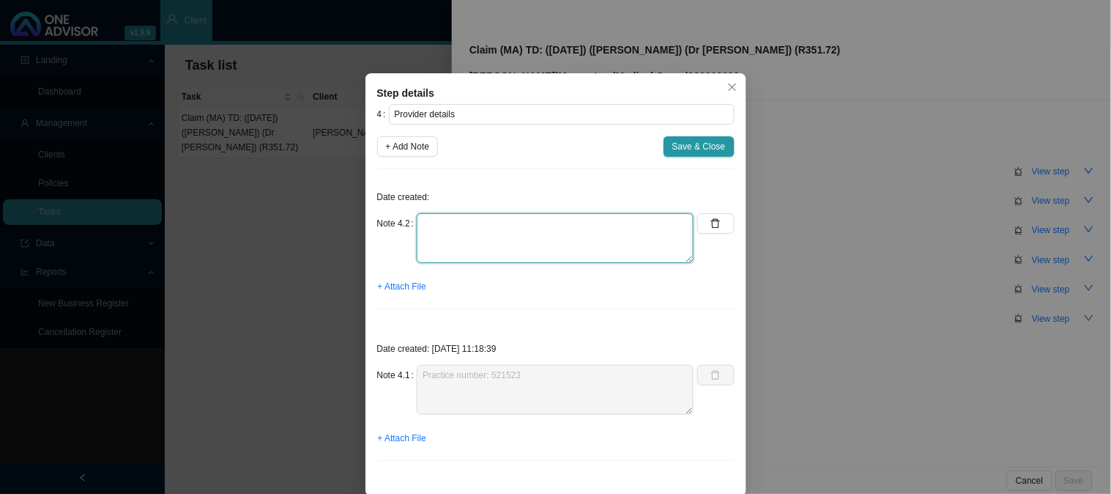
click at [445, 232] on textarea at bounding box center [555, 238] width 277 height 50
paste textarea "[EMAIL_ADDRESS][DOMAIN_NAME]"
type textarea "Email: [EMAIL_ADDRESS][DOMAIN_NAME]"
click at [697, 145] on span "Save & Close" at bounding box center [699, 146] width 53 height 15
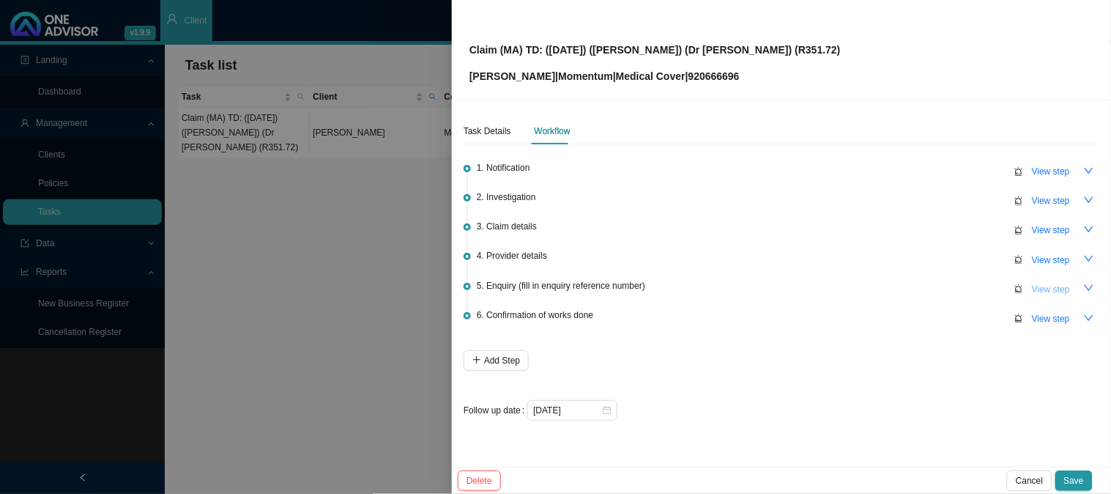
click at [1048, 289] on span "View step" at bounding box center [1051, 289] width 38 height 15
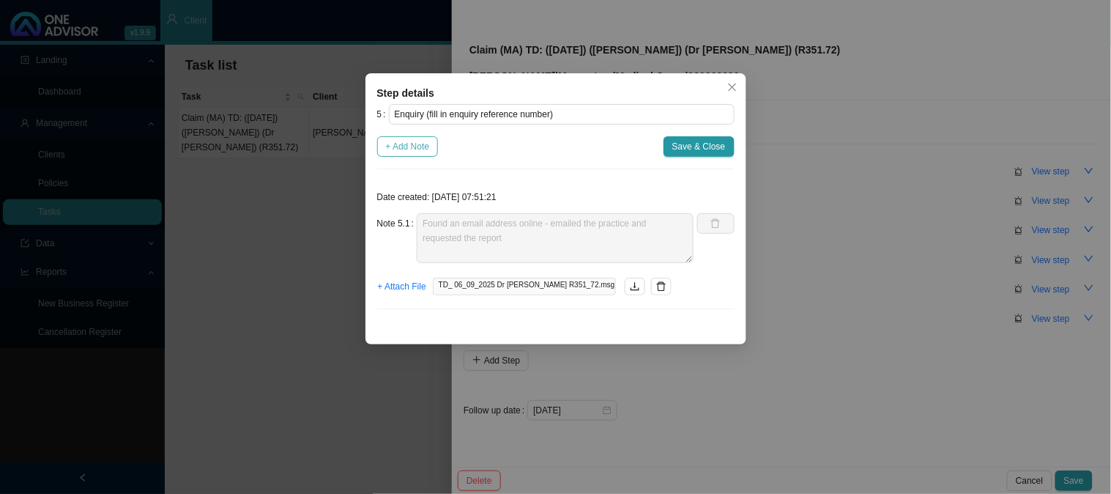
click at [406, 149] on span "+ Add Note" at bounding box center [408, 146] width 44 height 15
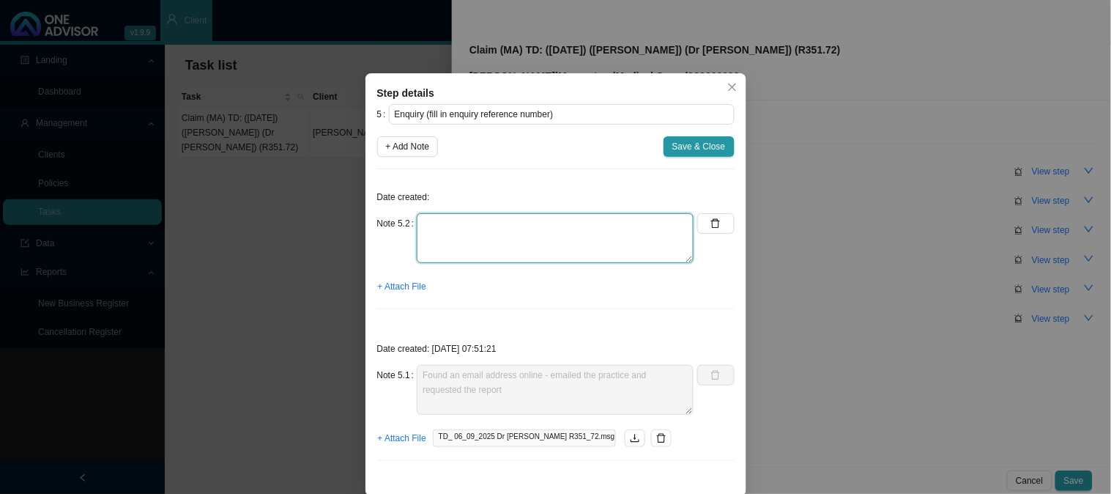
click at [458, 229] on textarea at bounding box center [555, 238] width 277 height 50
type textarea "Received the invoice and report"
click at [397, 284] on span "+ Attach File" at bounding box center [402, 286] width 48 height 15
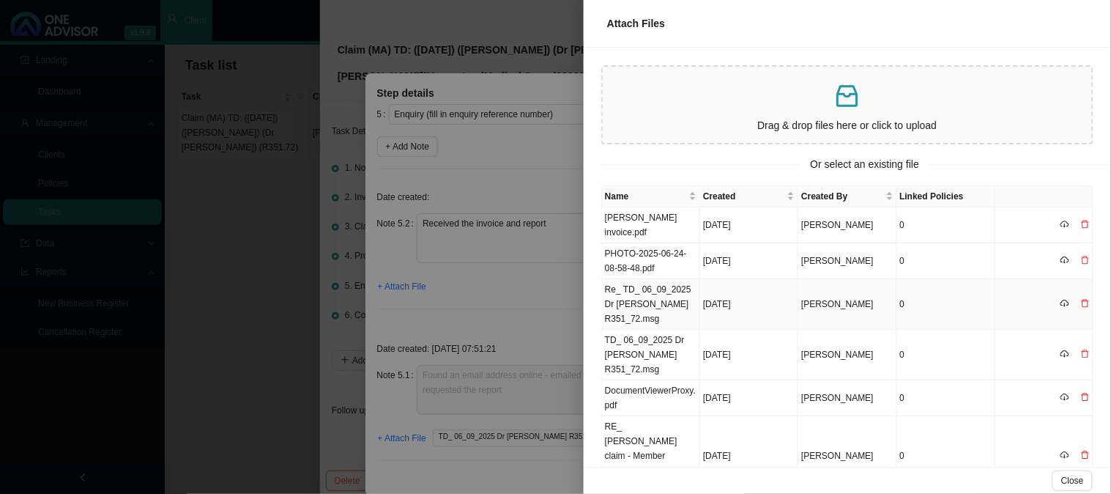
click at [667, 289] on td "Re_ TD_ 06_09_2025 Dr [PERSON_NAME] R351_72.msg" at bounding box center [651, 304] width 98 height 51
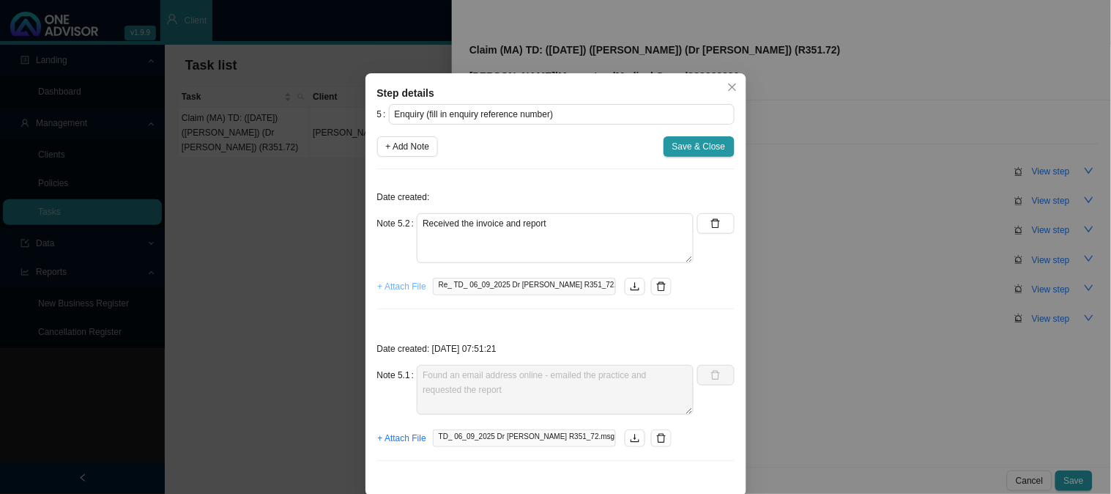
click at [396, 289] on span "+ Attach File" at bounding box center [402, 286] width 48 height 15
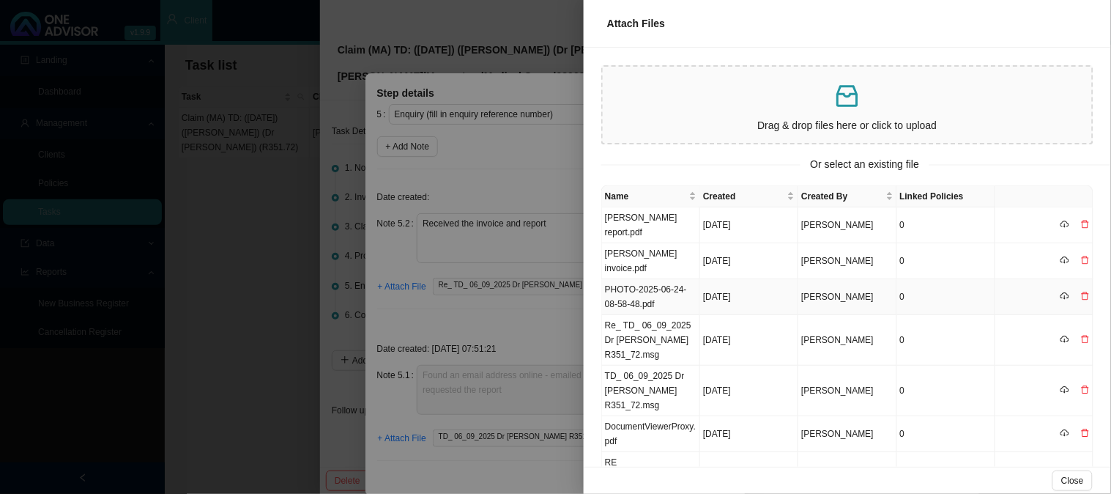
click at [655, 279] on td "PHOTO-2025-06-24-08-58-48.pdf" at bounding box center [651, 297] width 98 height 36
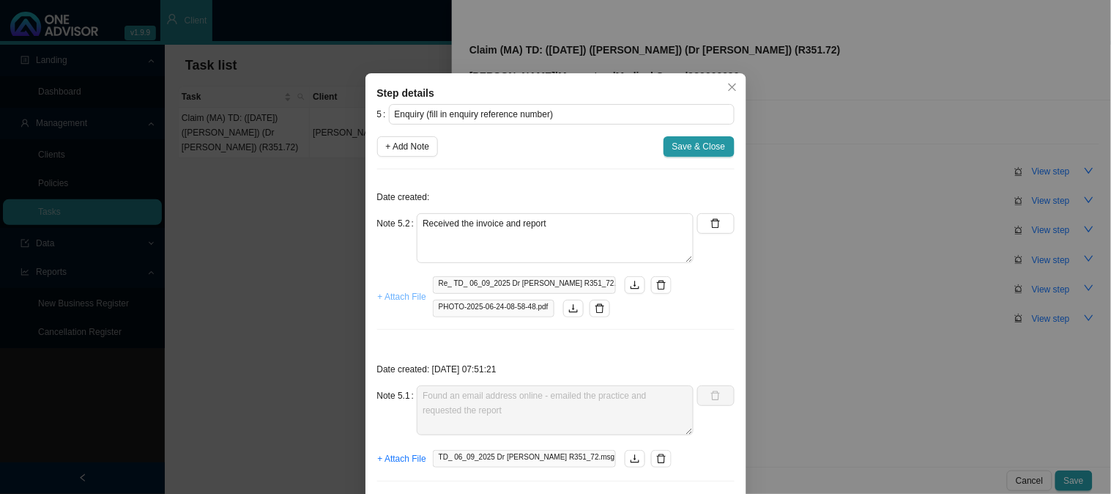
click at [399, 298] on span "+ Attach File" at bounding box center [402, 296] width 48 height 15
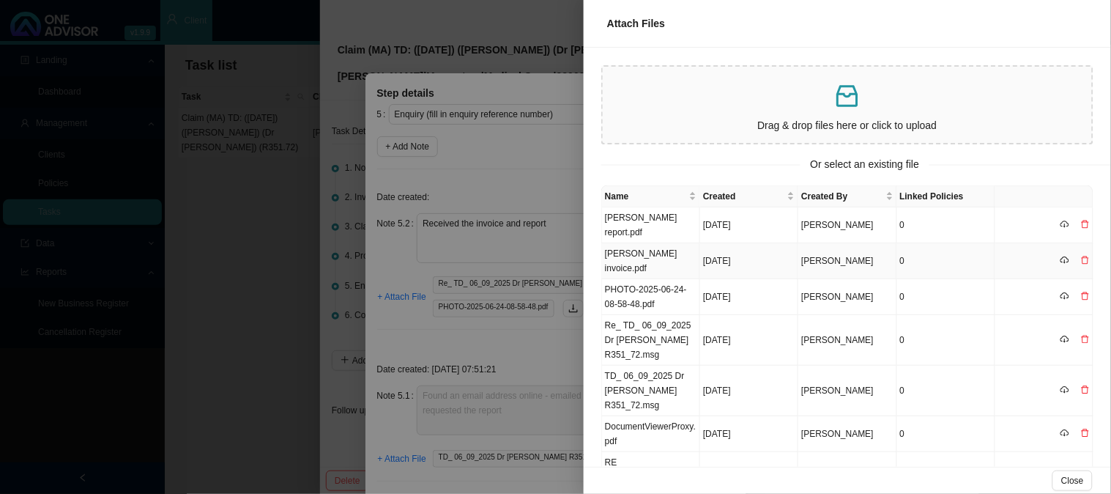
click at [670, 243] on td "[PERSON_NAME] invoice.pdf" at bounding box center [651, 261] width 98 height 36
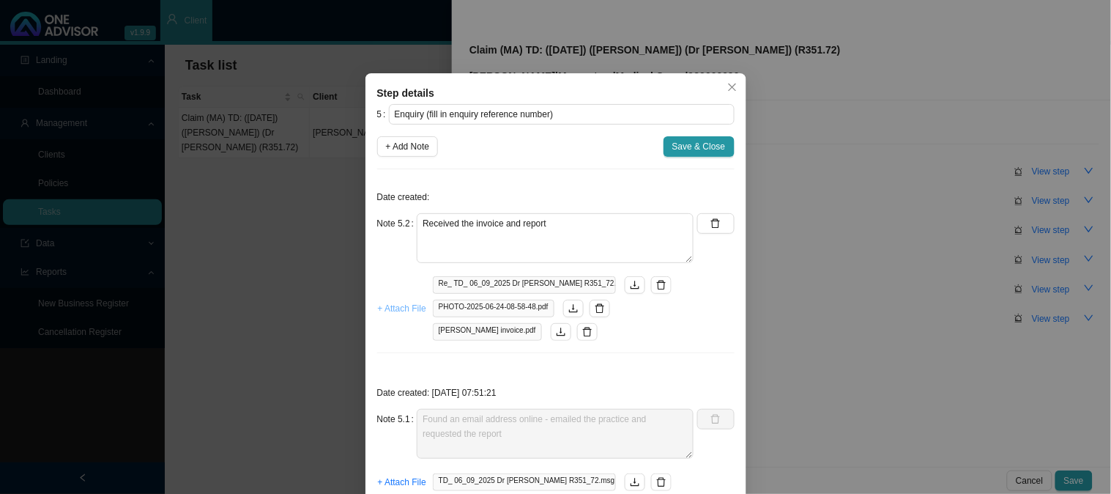
click at [396, 311] on span "+ Attach File" at bounding box center [402, 308] width 48 height 15
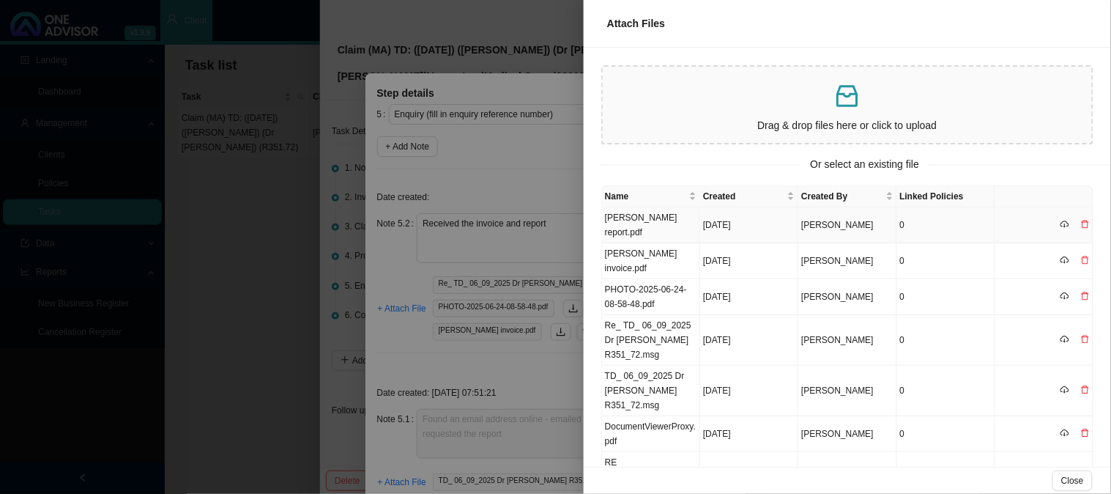
click at [633, 216] on td "[PERSON_NAME] report.pdf" at bounding box center [651, 225] width 98 height 36
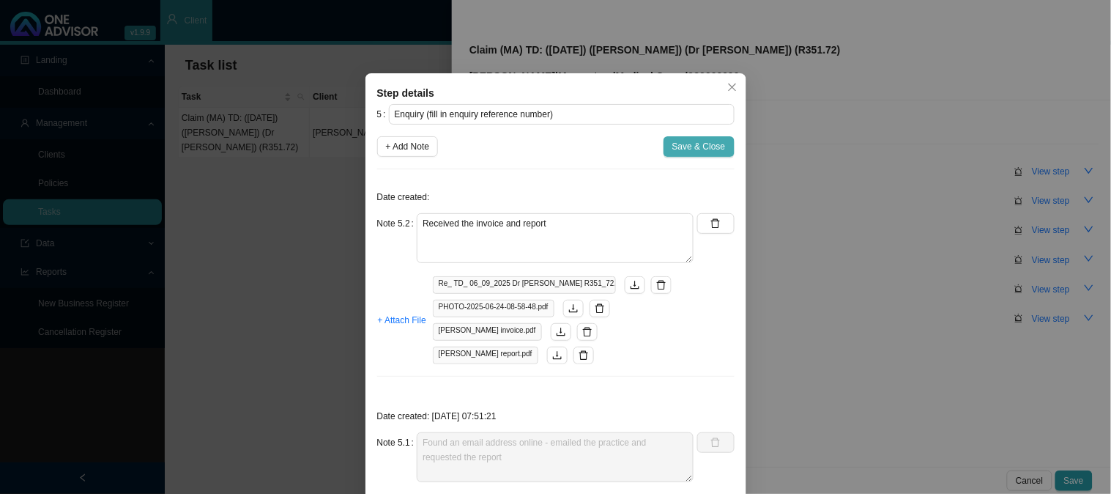
click at [679, 142] on span "Save & Close" at bounding box center [699, 146] width 53 height 15
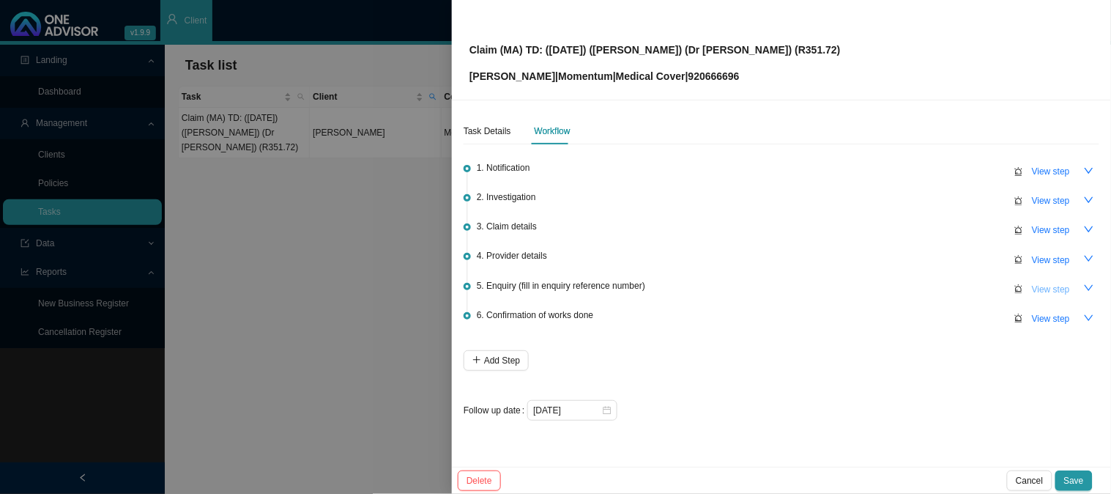
click at [1046, 282] on span "View step" at bounding box center [1051, 289] width 38 height 15
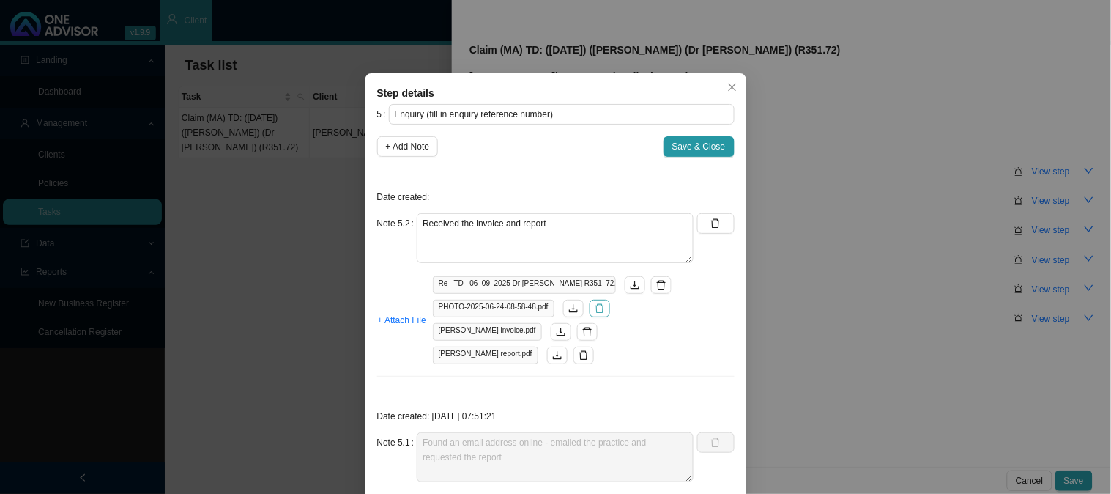
click at [597, 310] on icon "delete" at bounding box center [600, 308] width 10 height 10
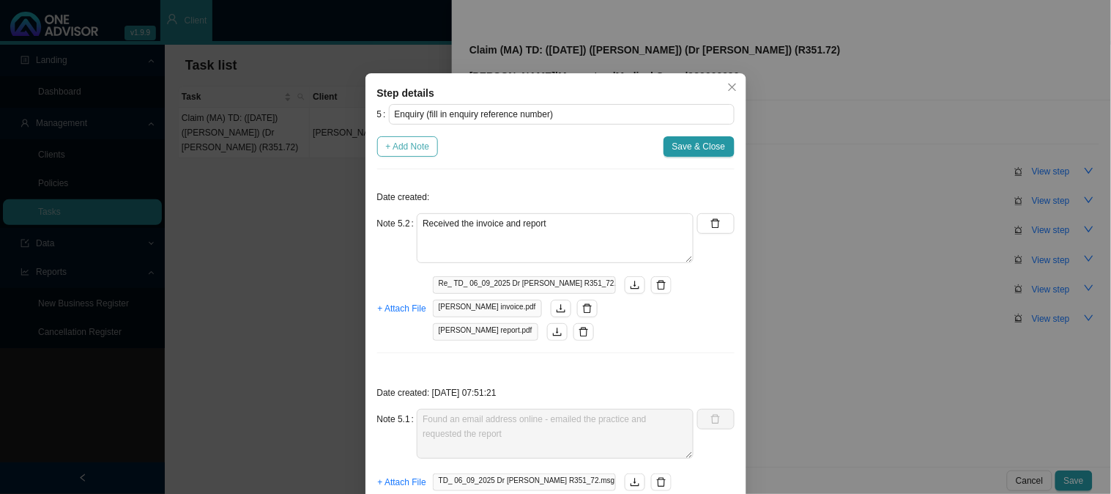
drag, startPoint x: 392, startPoint y: 137, endPoint x: 410, endPoint y: 150, distance: 22.6
click at [392, 137] on button "+ Add Note" at bounding box center [408, 146] width 62 height 21
type textarea "Received the invoice and report"
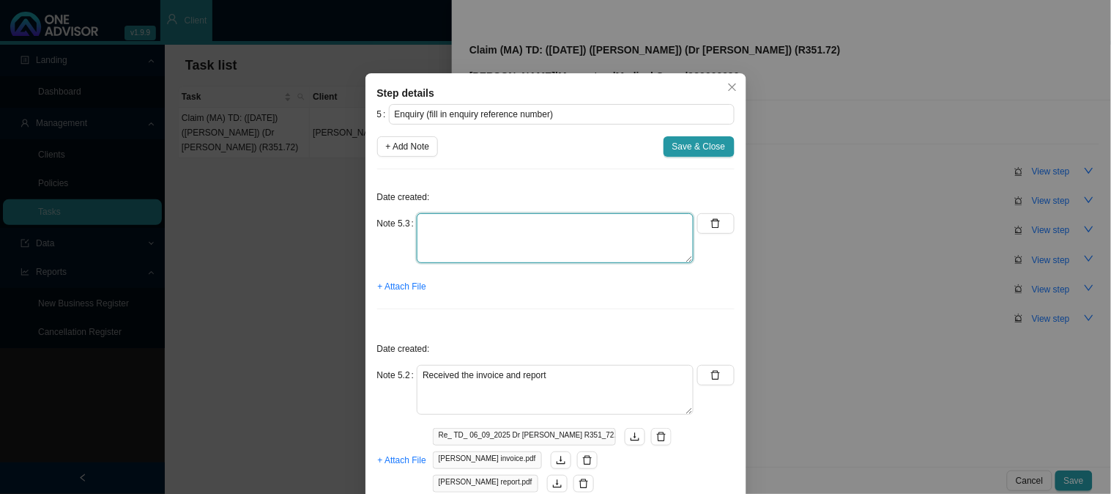
click at [459, 218] on textarea at bounding box center [555, 238] width 277 height 50
type textarea "Submitted the report to MH"
click at [701, 147] on span "Save & Close" at bounding box center [699, 146] width 53 height 15
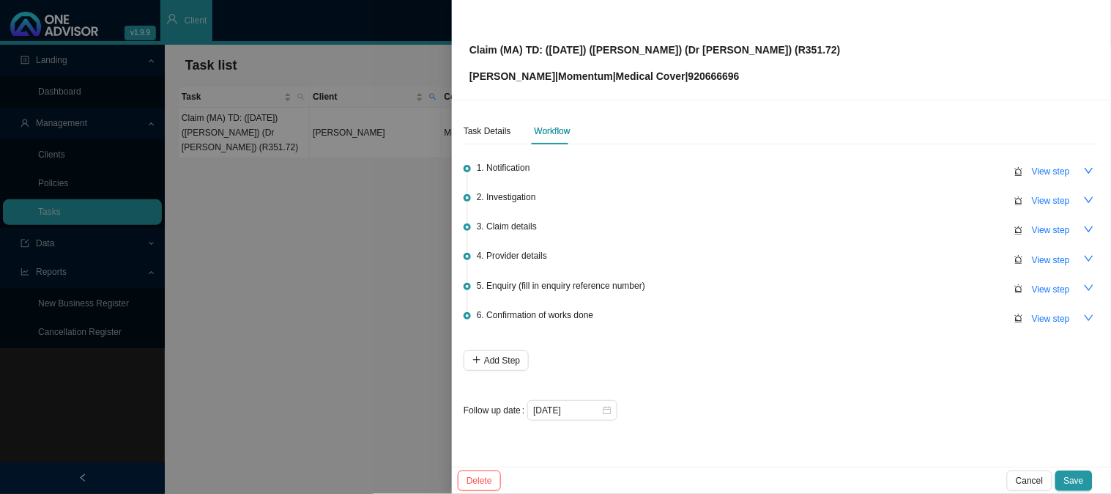
click at [722, 75] on p "[PERSON_NAME] | Momentum | Medical Cover | 920666696" at bounding box center [655, 76] width 371 height 16
copy p "920666696"
click at [1043, 289] on span "View step" at bounding box center [1051, 289] width 38 height 15
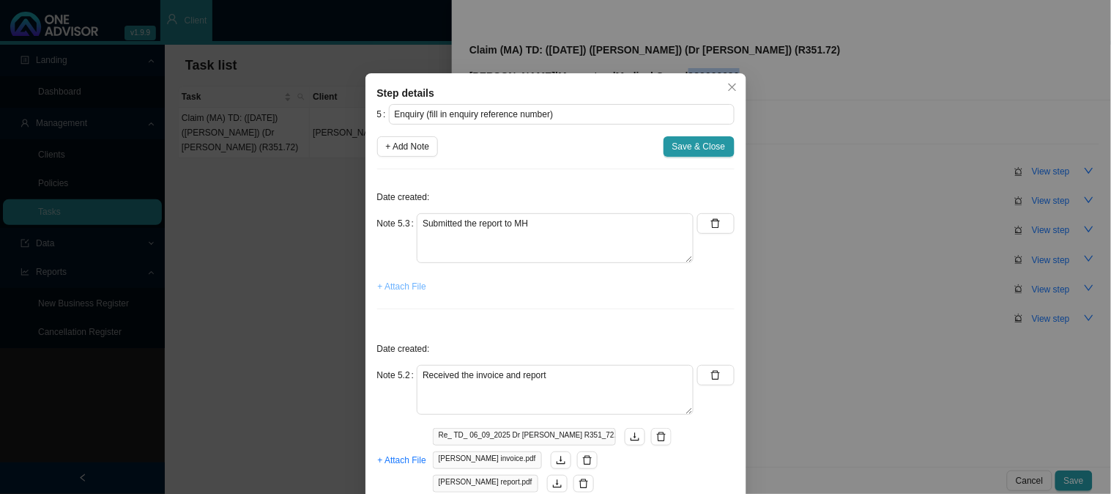
click at [396, 288] on span "+ Attach File" at bounding box center [402, 286] width 48 height 15
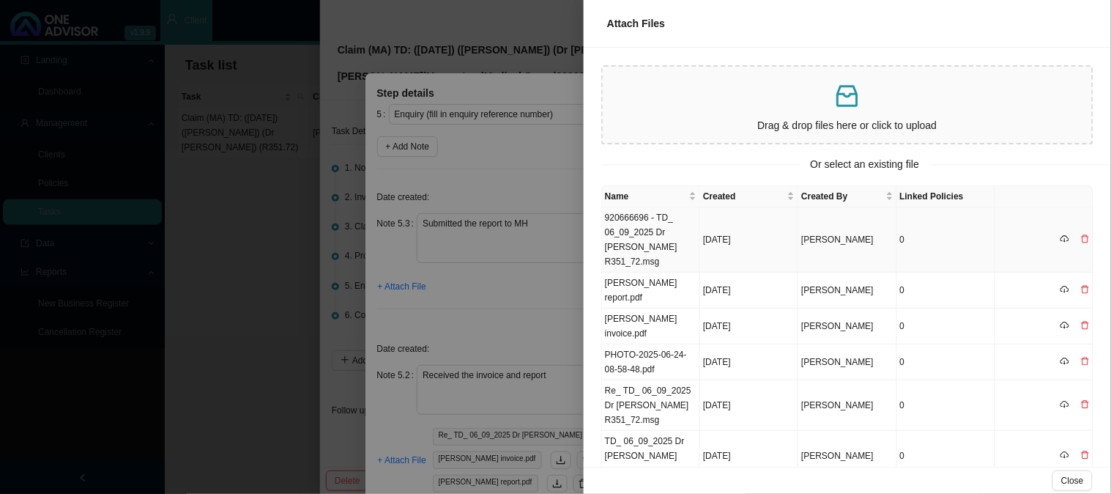
click at [712, 221] on td "[DATE]" at bounding box center [749, 239] width 98 height 65
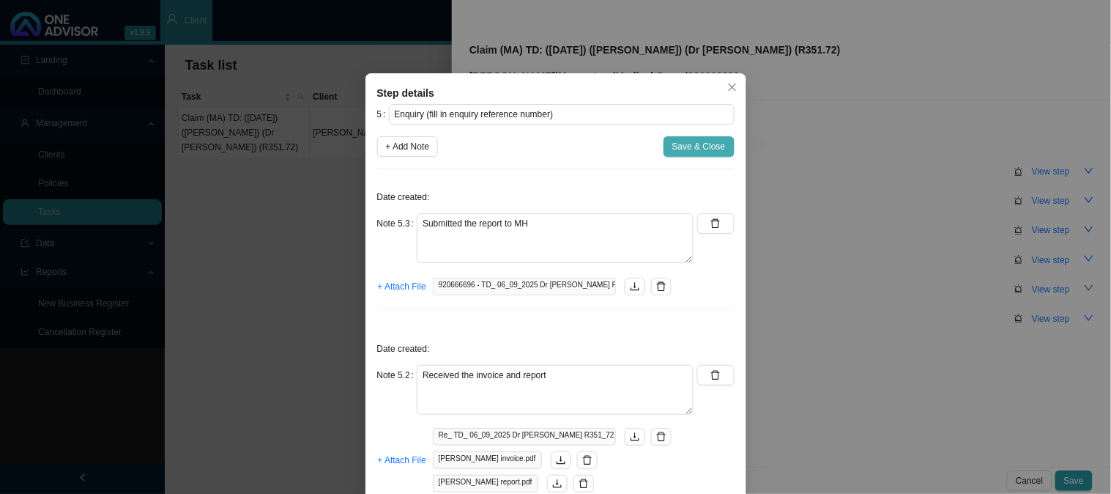
click at [715, 149] on span "Save & Close" at bounding box center [699, 146] width 53 height 15
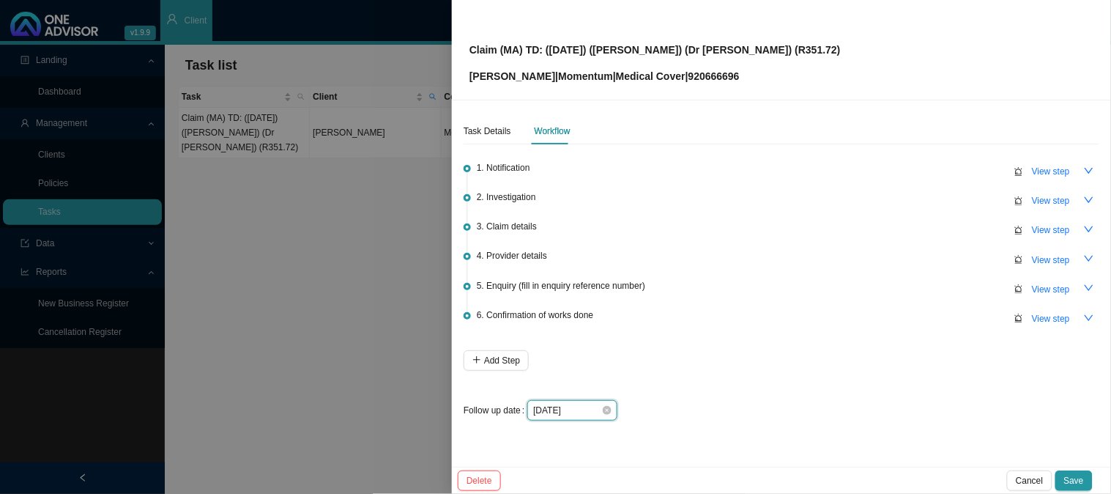
click at [582, 411] on input "[DATE]" at bounding box center [567, 410] width 68 height 15
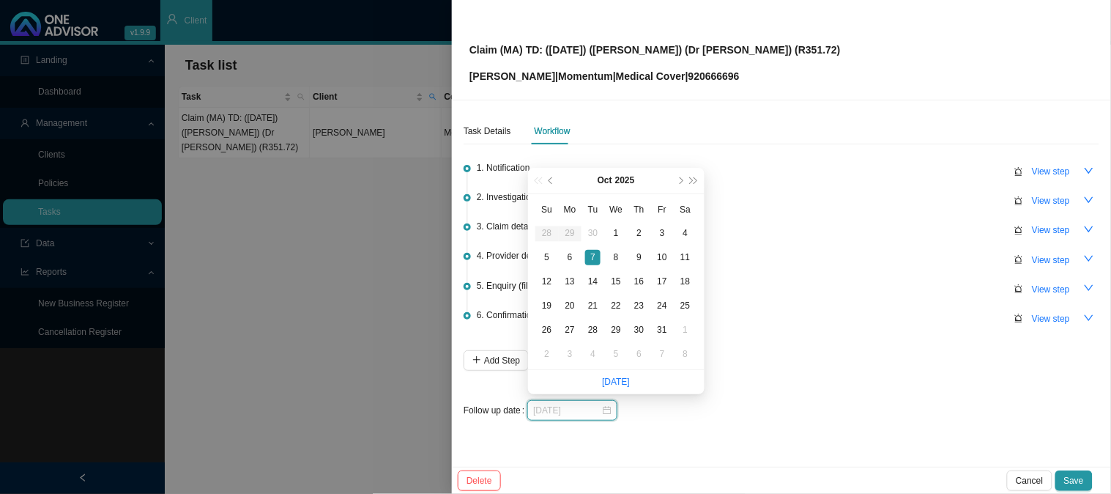
type input "[DATE]"
click at [766, 295] on div "5. Enquiry (fill in enquiry reference number) View step" at bounding box center [788, 289] width 623 height 22
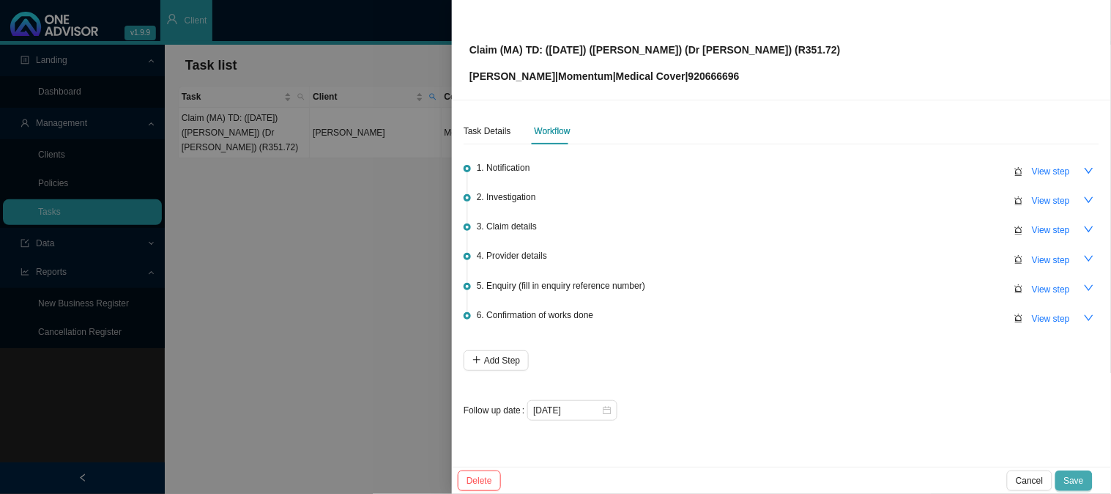
click at [1066, 472] on button "Save" at bounding box center [1074, 480] width 37 height 21
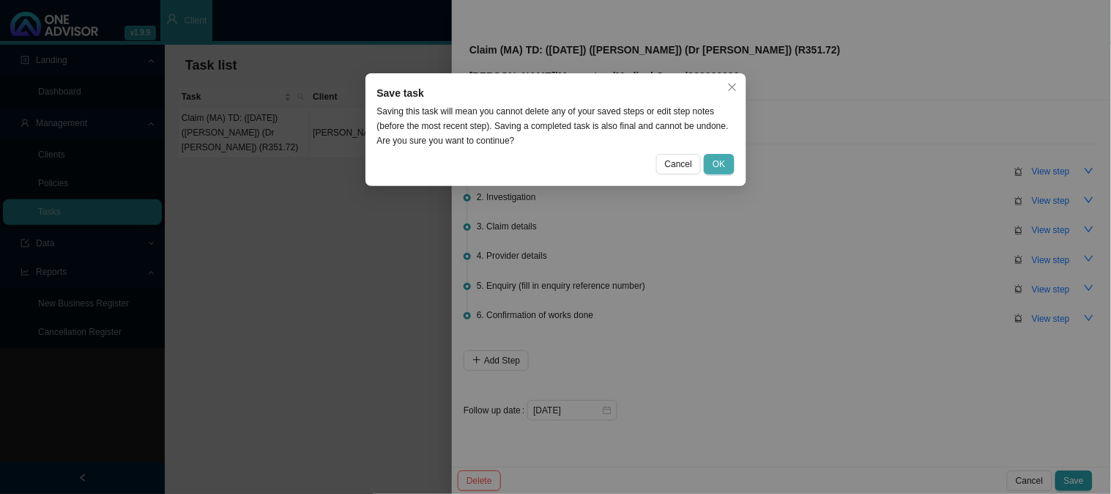
click at [727, 169] on button "OK" at bounding box center [719, 164] width 30 height 21
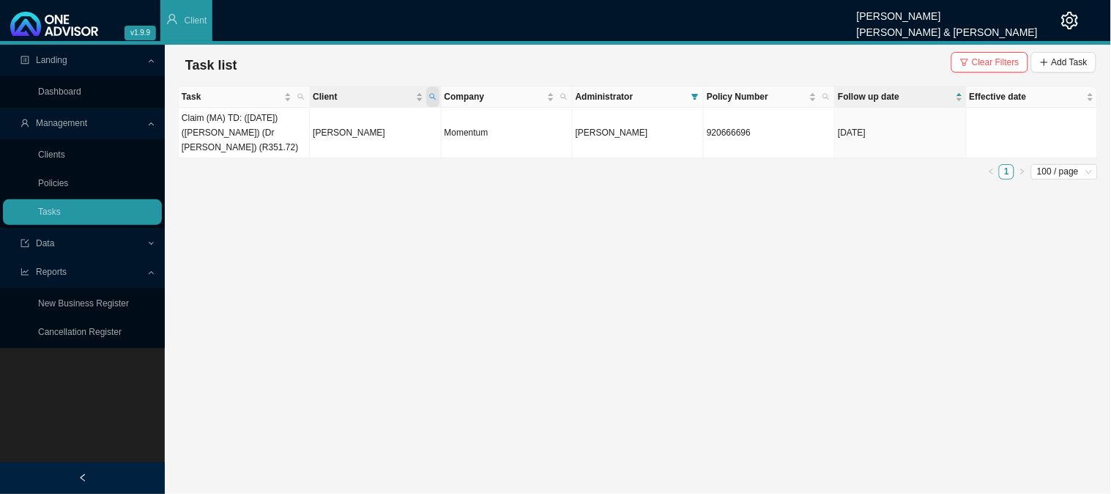
click at [433, 97] on icon "search" at bounding box center [432, 96] width 7 height 7
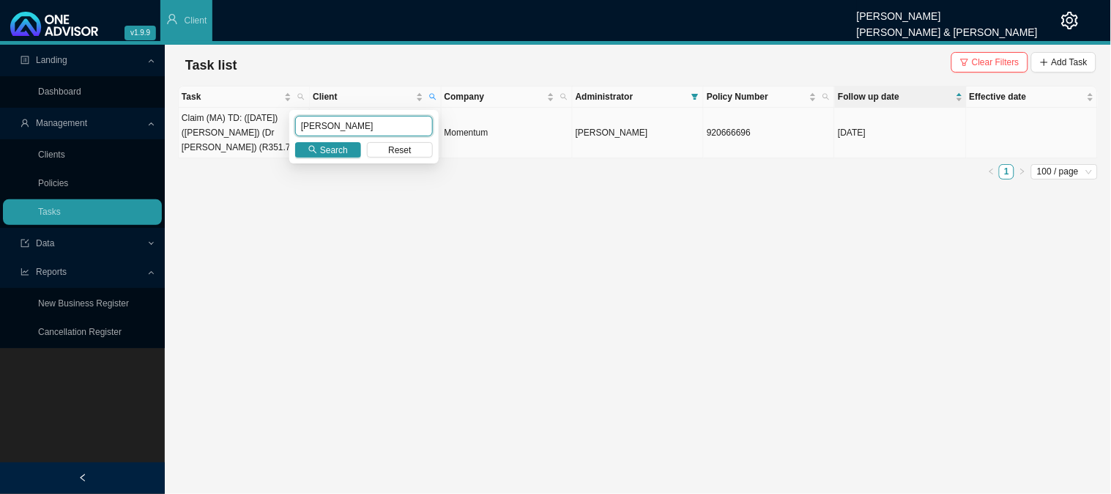
drag, startPoint x: 339, startPoint y: 123, endPoint x: 280, endPoint y: 141, distance: 61.9
click at [280, 141] on body "v1.9.9 [PERSON_NAME] [PERSON_NAME] & [PERSON_NAME] Client Landing Dashboard Man…" at bounding box center [555, 247] width 1111 height 494
click at [338, 122] on input "text" at bounding box center [364, 126] width 138 height 21
type input "[PERSON_NAME]"
click at [317, 145] on icon "search" at bounding box center [312, 149] width 9 height 9
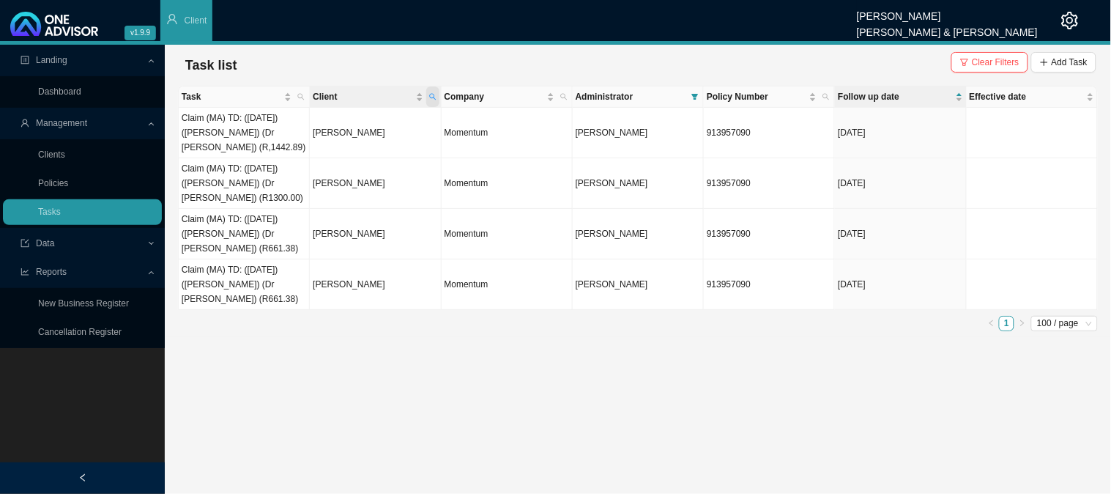
click at [437, 93] on span "Client" at bounding box center [432, 96] width 13 height 21
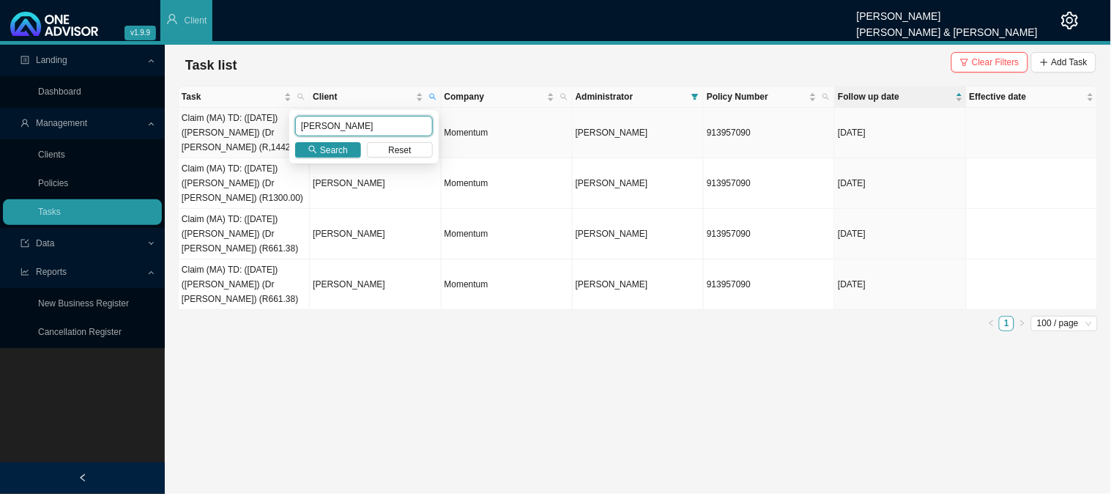
drag, startPoint x: 339, startPoint y: 120, endPoint x: 266, endPoint y: 123, distance: 73.3
click at [266, 123] on body "v1.9.9 [PERSON_NAME] [PERSON_NAME] & [PERSON_NAME] Client Landing Dashboard Man…" at bounding box center [555, 247] width 1111 height 494
click at [313, 145] on icon "search" at bounding box center [312, 149] width 9 height 9
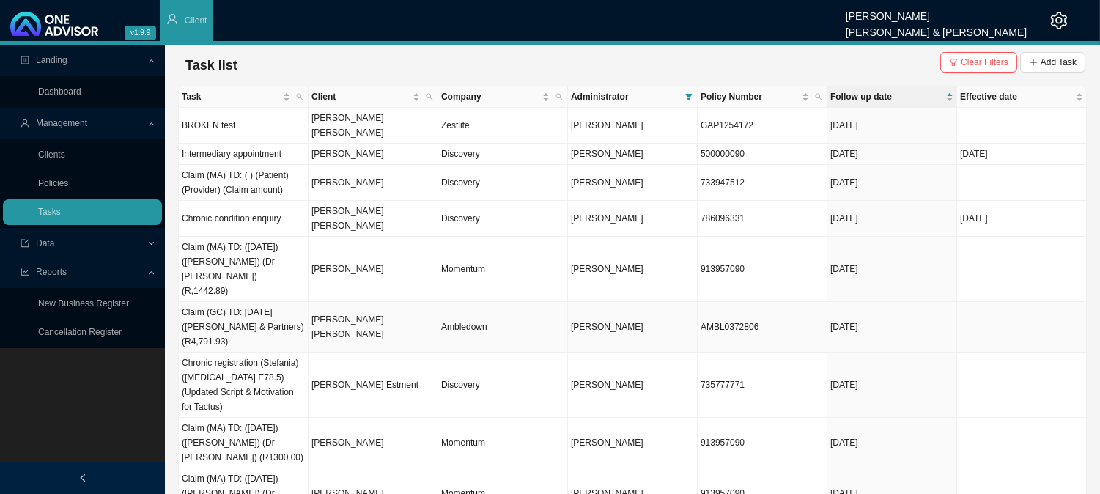
click at [340, 302] on td "[PERSON_NAME] [PERSON_NAME]" at bounding box center [373, 327] width 130 height 51
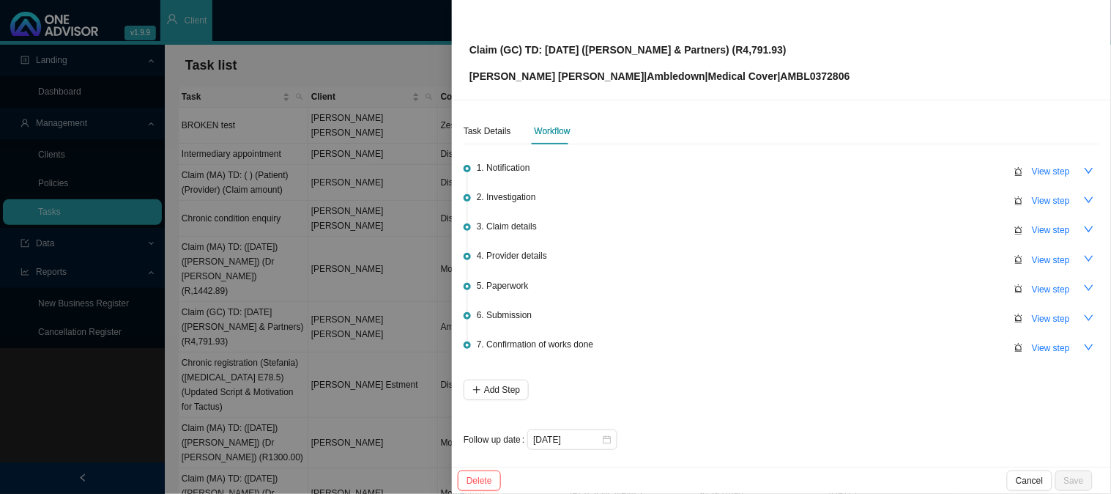
click at [1036, 327] on li "6. Submission View step" at bounding box center [782, 326] width 636 height 29
click at [1038, 320] on span "View step" at bounding box center [1051, 318] width 38 height 15
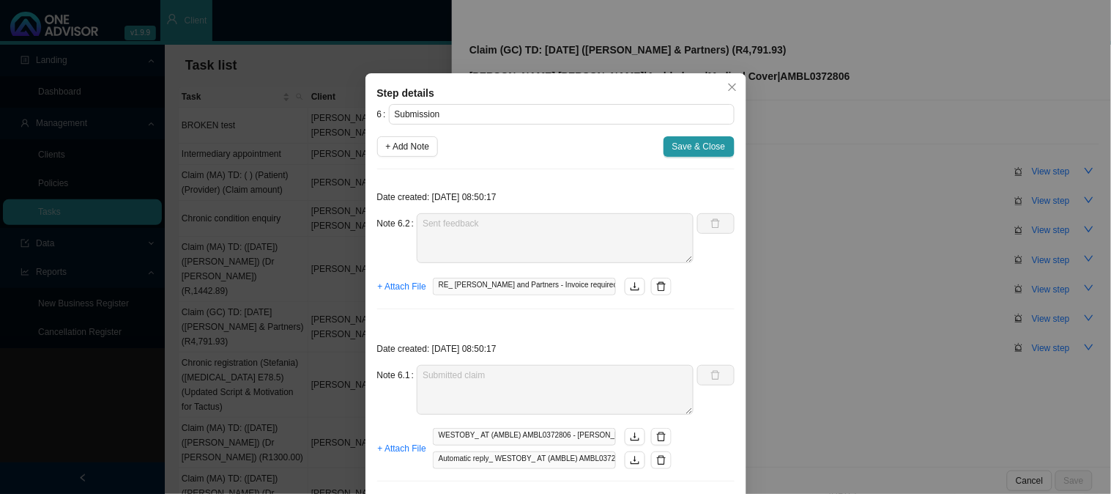
scroll to position [34, 0]
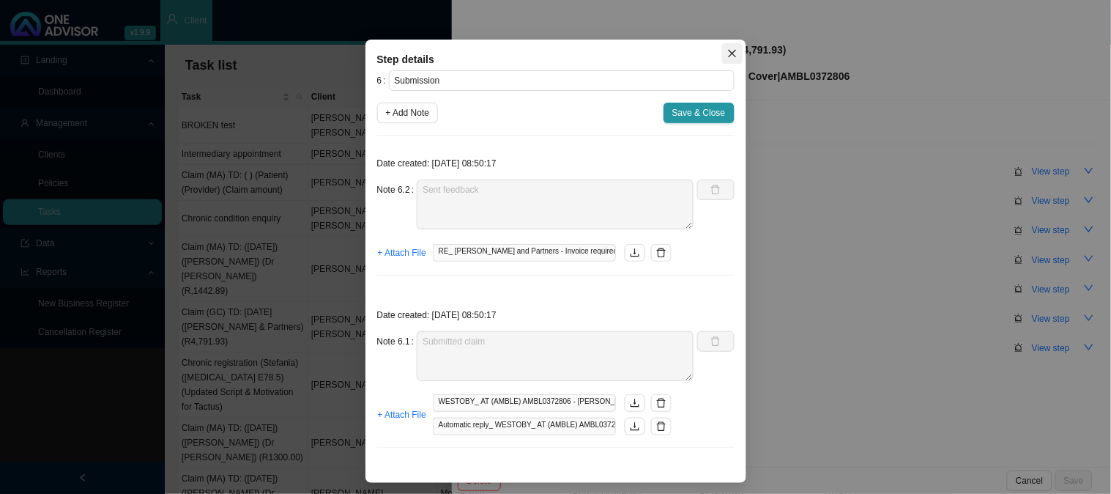
click at [728, 51] on icon "close" at bounding box center [732, 54] width 8 height 8
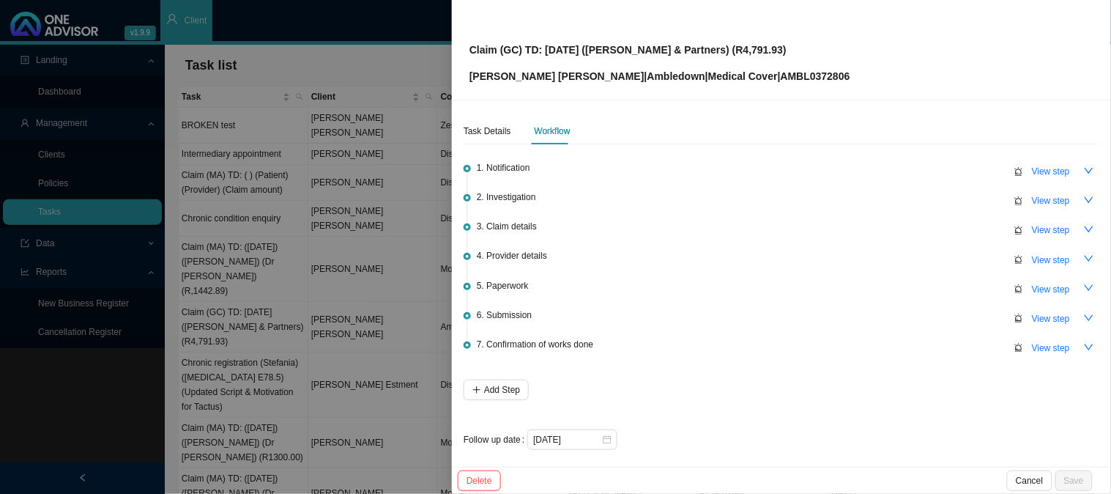
scroll to position [0, 0]
click at [819, 201] on div "2. Investigation View step" at bounding box center [788, 200] width 623 height 22
click at [1032, 315] on span "View step" at bounding box center [1051, 318] width 38 height 15
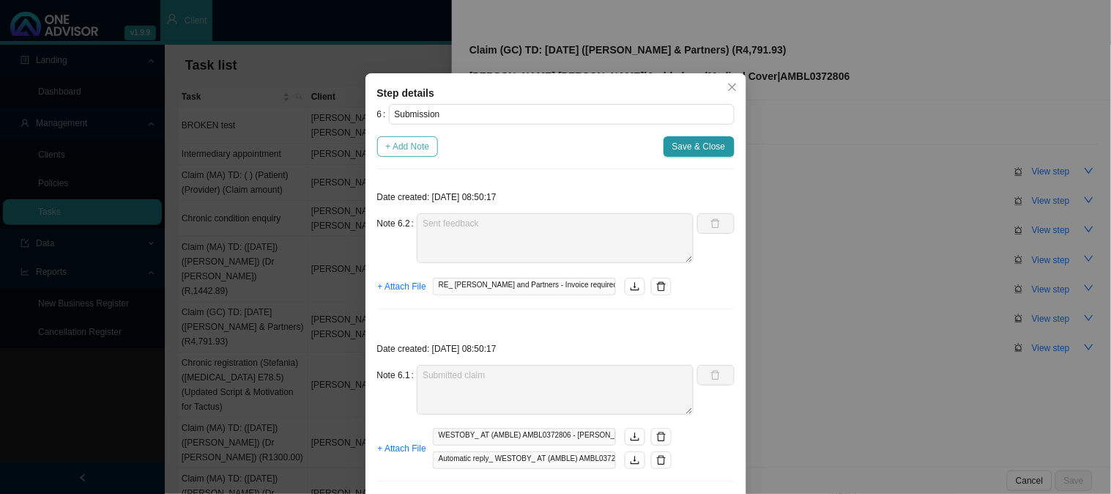
click at [410, 144] on span "+ Add Note" at bounding box center [408, 146] width 44 height 15
type textarea "Sent feedback"
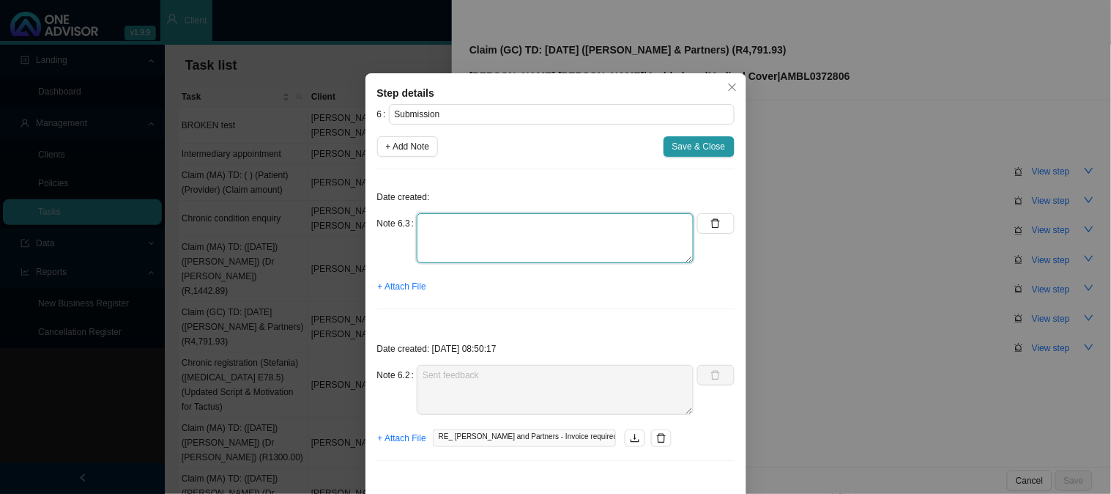
click at [481, 223] on textarea at bounding box center [555, 238] width 277 height 50
type textarea "p"
click at [530, 220] on textarea "Phoned Amble, spoke to [PERSON_NAME]" at bounding box center [555, 238] width 277 height 50
drag, startPoint x: 531, startPoint y: 220, endPoint x: 549, endPoint y: 230, distance: 21.0
click at [531, 220] on textarea "Phoned Amble, spoke to ShaRne" at bounding box center [555, 238] width 277 height 50
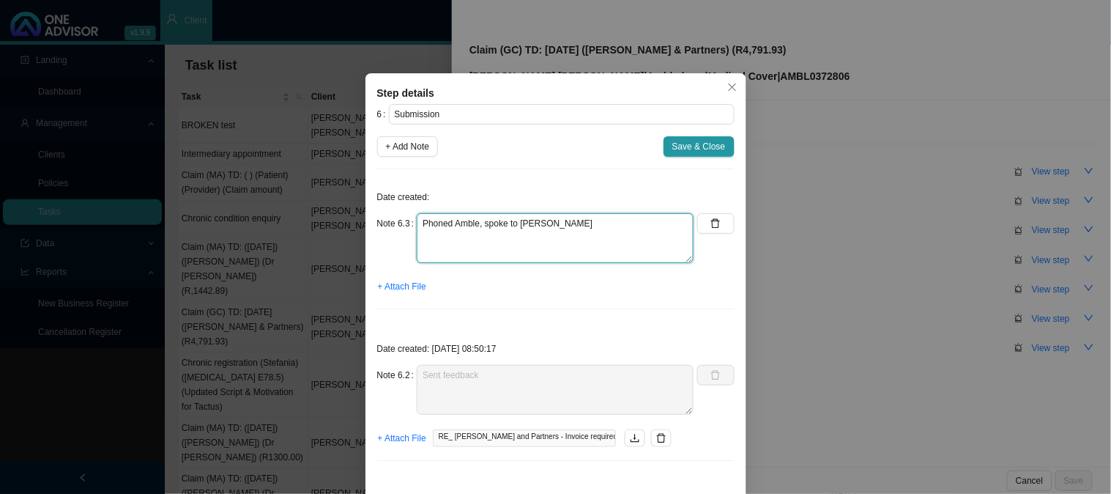
click at [568, 229] on textarea "Phoned Amble, spoke to [PERSON_NAME]" at bounding box center [555, 238] width 277 height 50
type textarea "Phoned Amble, spoke to [PERSON_NAME]"
click at [692, 137] on button "Save & Close" at bounding box center [699, 146] width 71 height 21
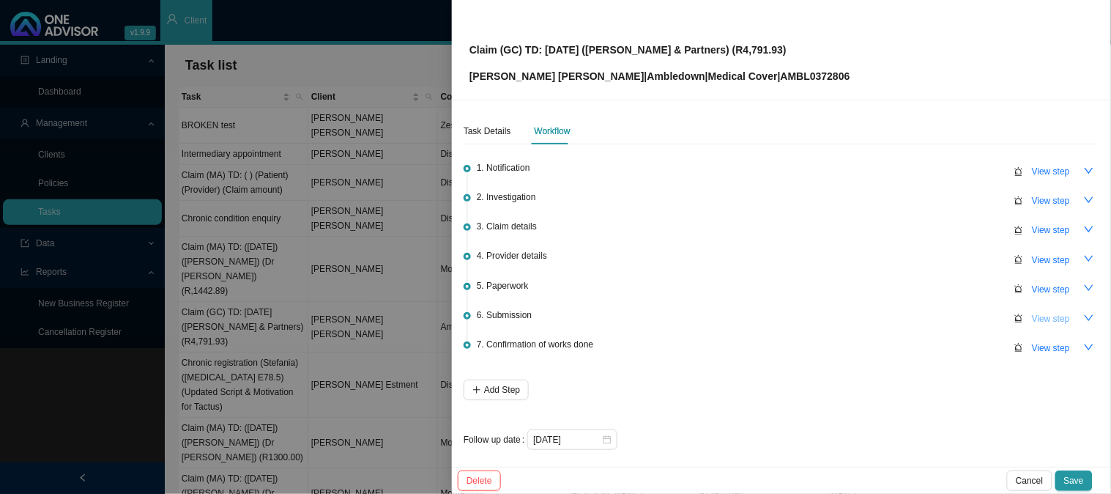
click at [1037, 314] on span "View step" at bounding box center [1051, 318] width 38 height 15
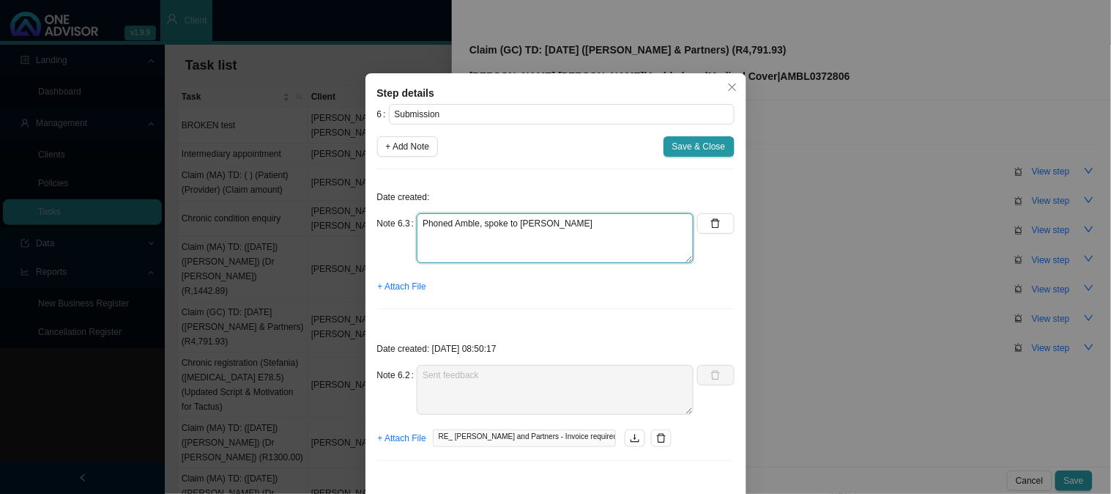
click at [551, 245] on textarea "Phoned Amble, spoke to [PERSON_NAME]" at bounding box center [555, 238] width 277 height 50
click at [544, 242] on textarea "Phoned Amble, spoke to [PERSON_NAME]" at bounding box center [555, 238] width 277 height 50
click at [486, 245] on textarea "Phoned Amble, spoke to [PERSON_NAME]" at bounding box center [555, 238] width 277 height 50
click at [465, 239] on textarea "Phoned Amble, spoke to [PERSON_NAME]" at bounding box center [555, 238] width 277 height 50
click at [453, 250] on textarea "Phoned Amble, spoke to [PERSON_NAME]" at bounding box center [555, 238] width 277 height 50
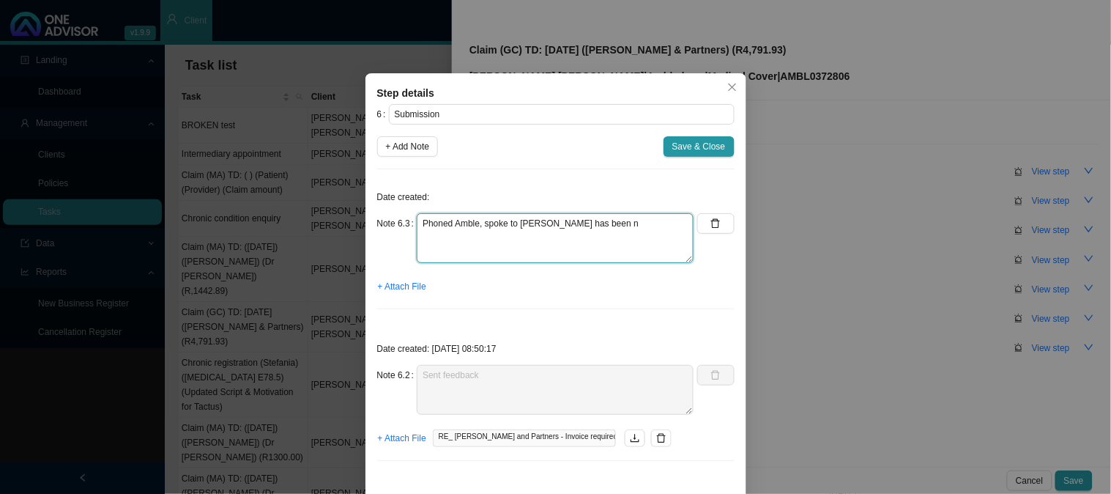
type textarea "Phoned Amble, spoke to [PERSON_NAME] has been"
drag, startPoint x: 501, startPoint y: 243, endPoint x: 407, endPoint y: 229, distance: 95.6
click at [407, 229] on div "Note 6.3 Phoned Amble, spoke to [PERSON_NAME] has been" at bounding box center [535, 238] width 317 height 50
click at [703, 223] on button "button" at bounding box center [715, 223] width 37 height 21
type textarea "Sent feedback"
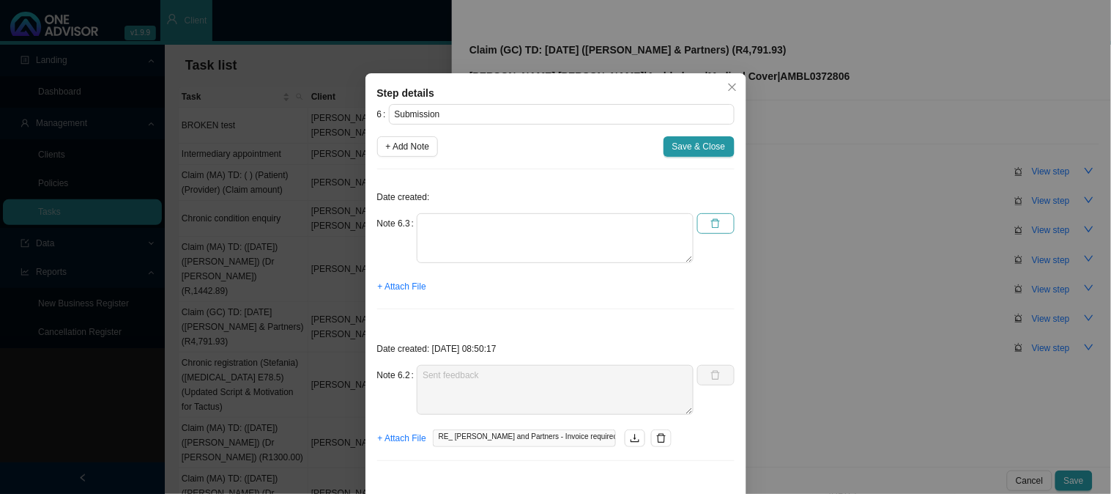
type textarea "Submitted claim"
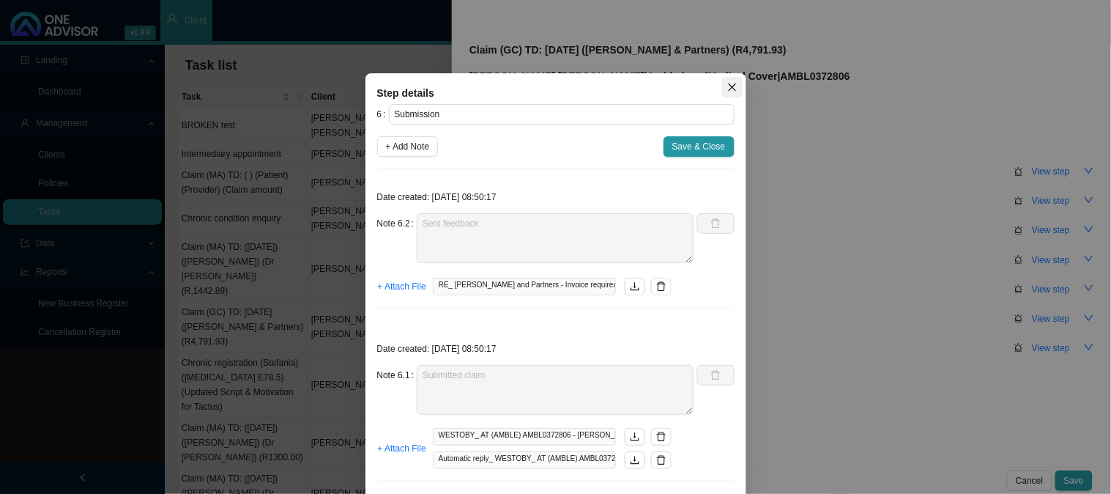
click at [722, 89] on span "Close" at bounding box center [732, 87] width 21 height 10
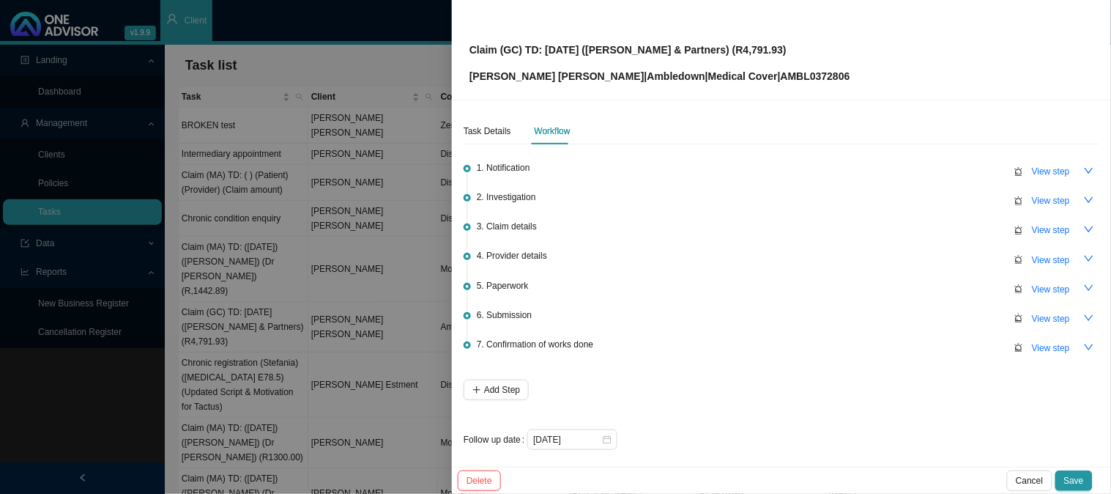
click at [372, 130] on div at bounding box center [555, 247] width 1111 height 494
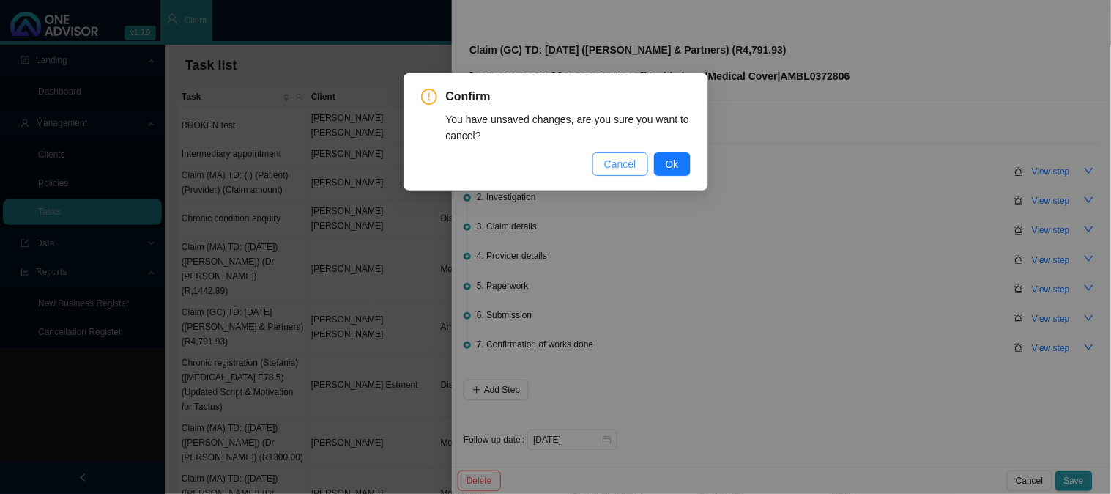
click at [612, 163] on span "Cancel" at bounding box center [620, 164] width 32 height 16
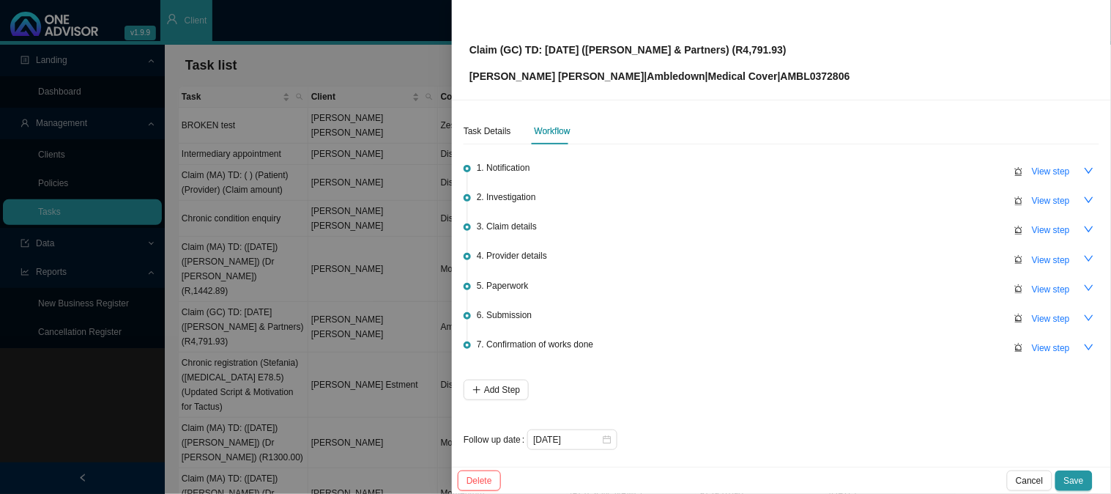
click at [407, 119] on div at bounding box center [555, 247] width 1111 height 494
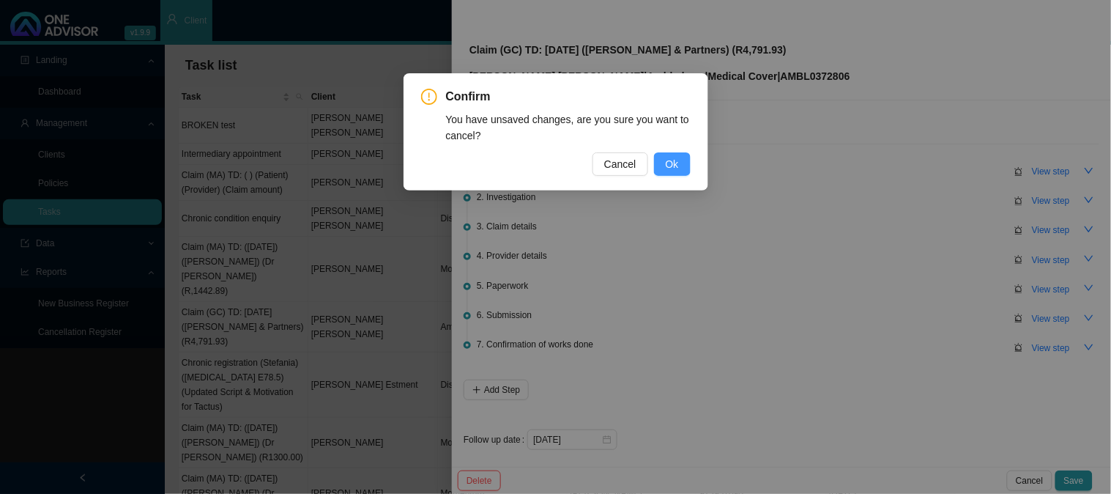
click at [670, 152] on button "Ok" at bounding box center [672, 163] width 37 height 23
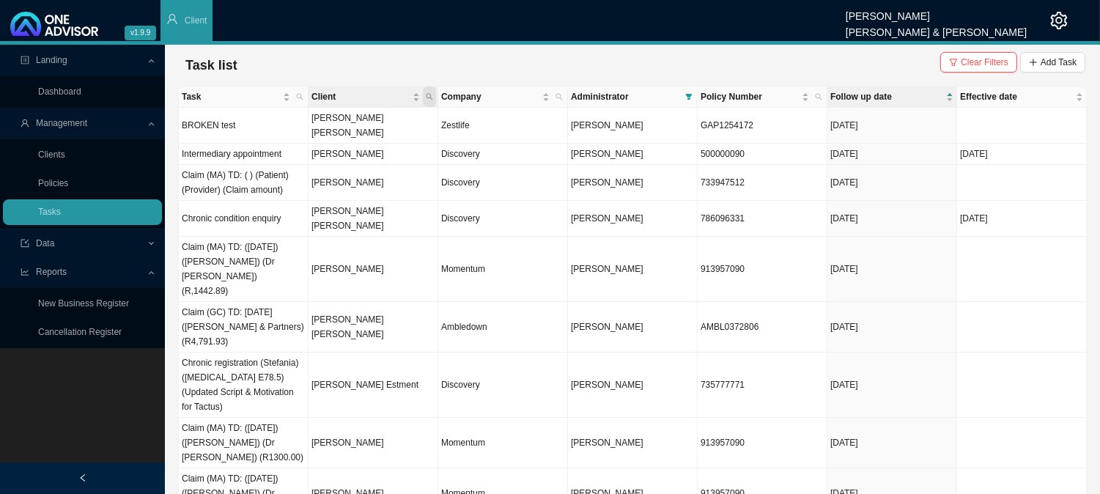
click at [433, 92] on span "Client" at bounding box center [429, 96] width 13 height 21
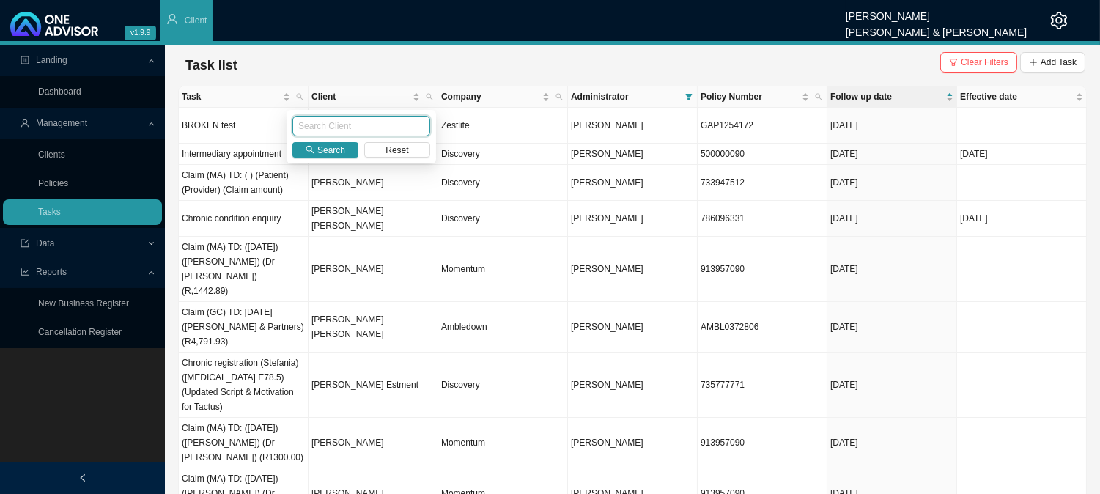
click at [355, 127] on input "text" at bounding box center [361, 126] width 138 height 21
type input "westoby"
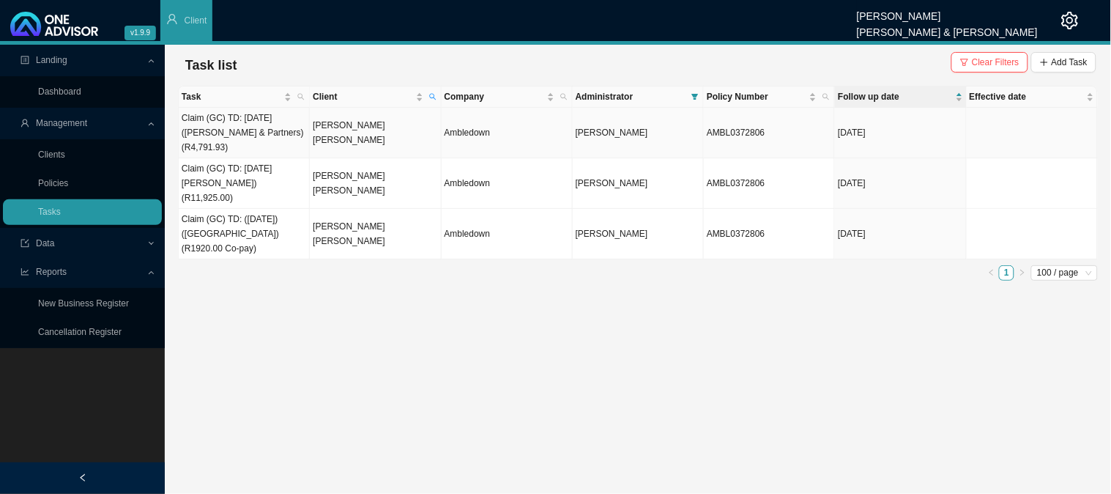
click at [338, 139] on td "[PERSON_NAME] [PERSON_NAME]" at bounding box center [375, 133] width 131 height 51
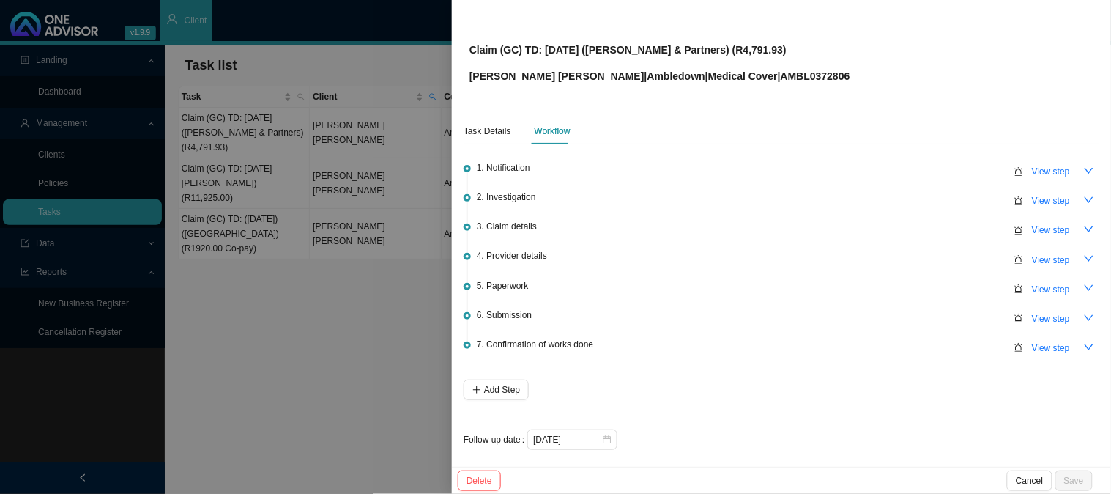
click at [312, 242] on div at bounding box center [555, 247] width 1111 height 494
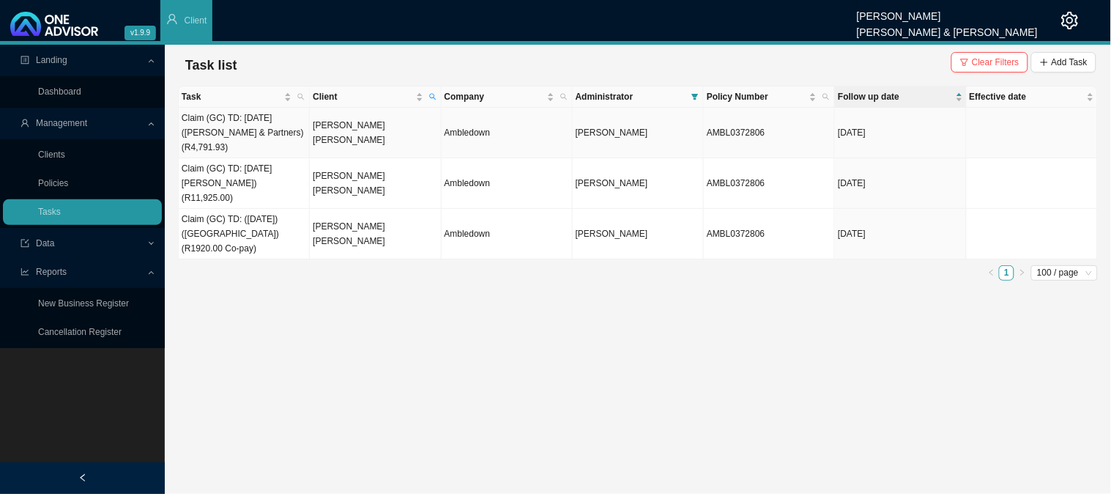
click at [354, 136] on td "[PERSON_NAME] [PERSON_NAME]" at bounding box center [375, 133] width 131 height 51
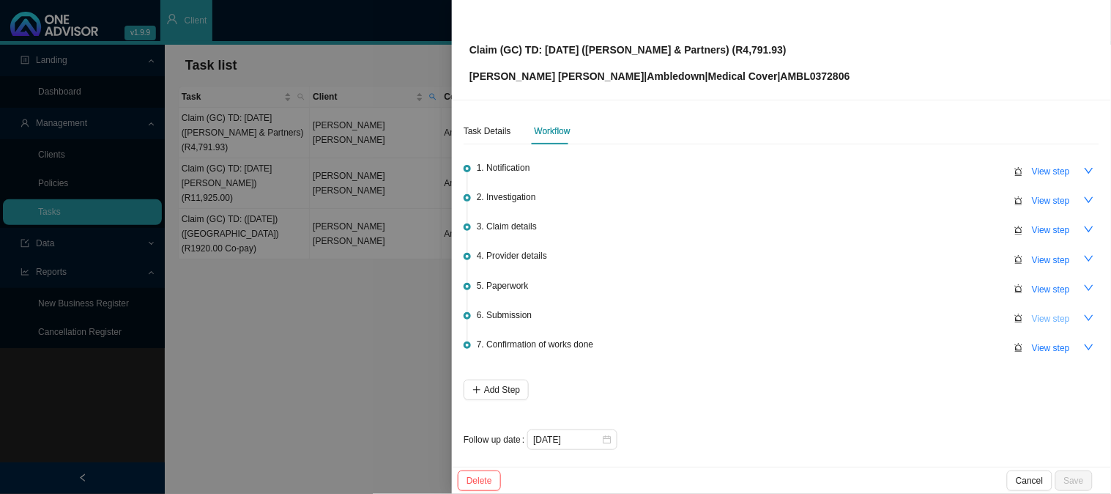
click at [1052, 323] on span "View step" at bounding box center [1051, 318] width 38 height 15
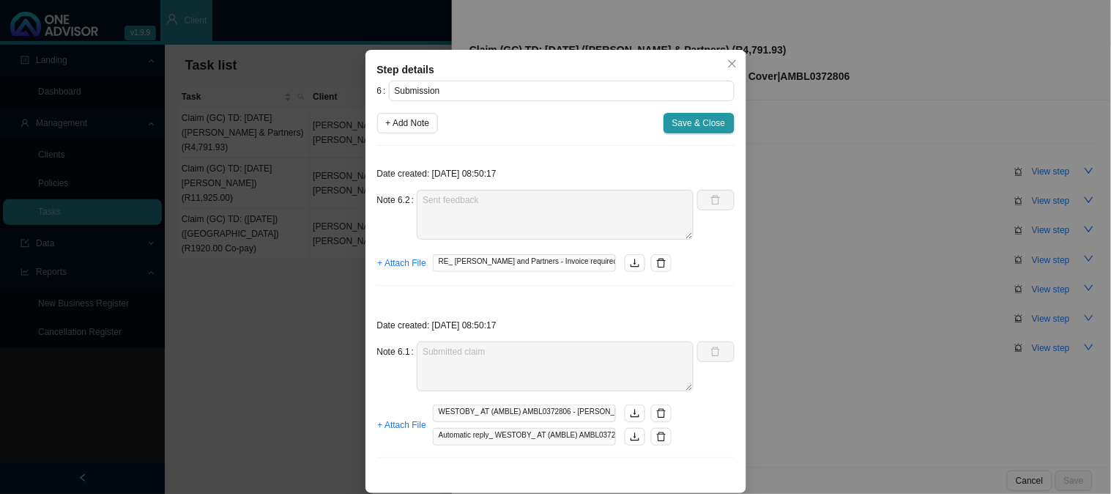
scroll to position [34, 0]
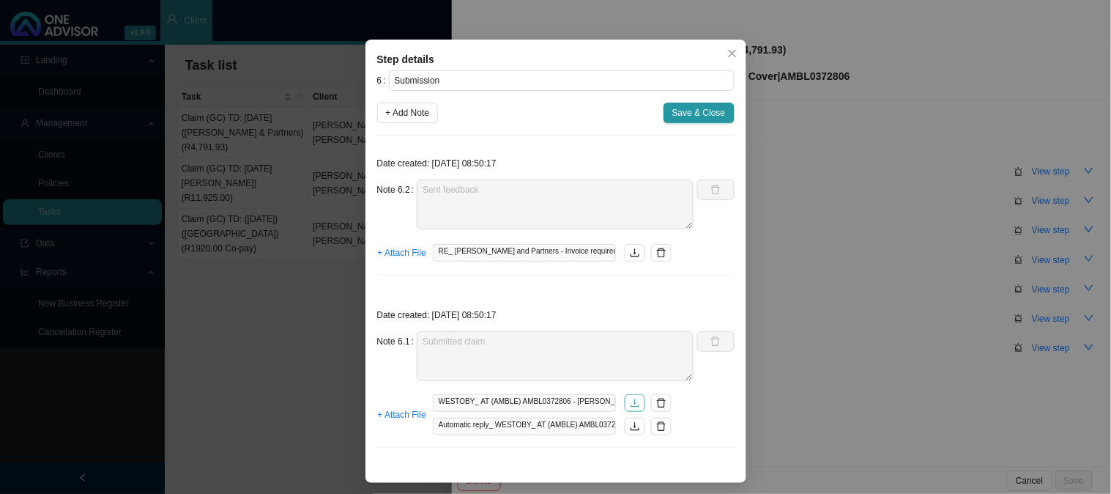
click at [630, 401] on icon "download" at bounding box center [635, 403] width 10 height 10
click at [630, 427] on icon "download" at bounding box center [635, 426] width 10 height 10
click at [726, 61] on button "Close" at bounding box center [732, 53] width 21 height 21
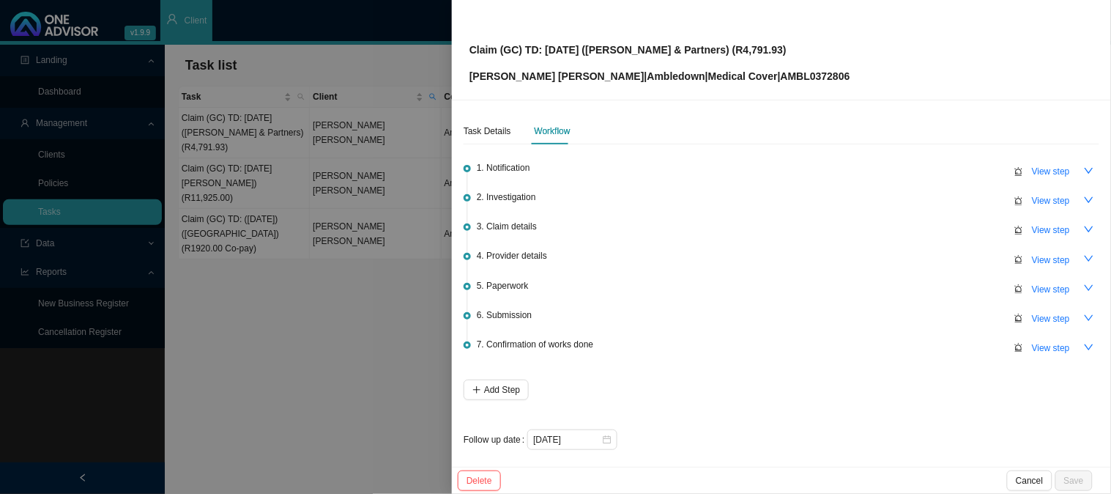
scroll to position [0, 0]
click at [311, 213] on div at bounding box center [555, 247] width 1111 height 494
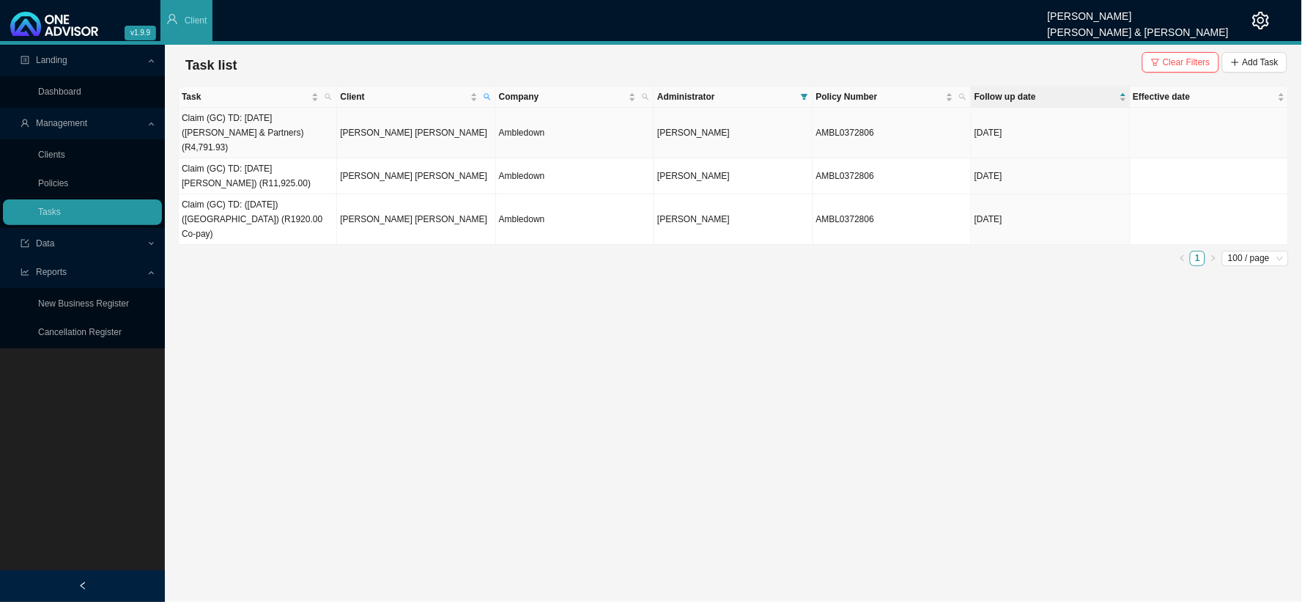
click at [384, 126] on td "[PERSON_NAME] [PERSON_NAME]" at bounding box center [416, 133] width 158 height 51
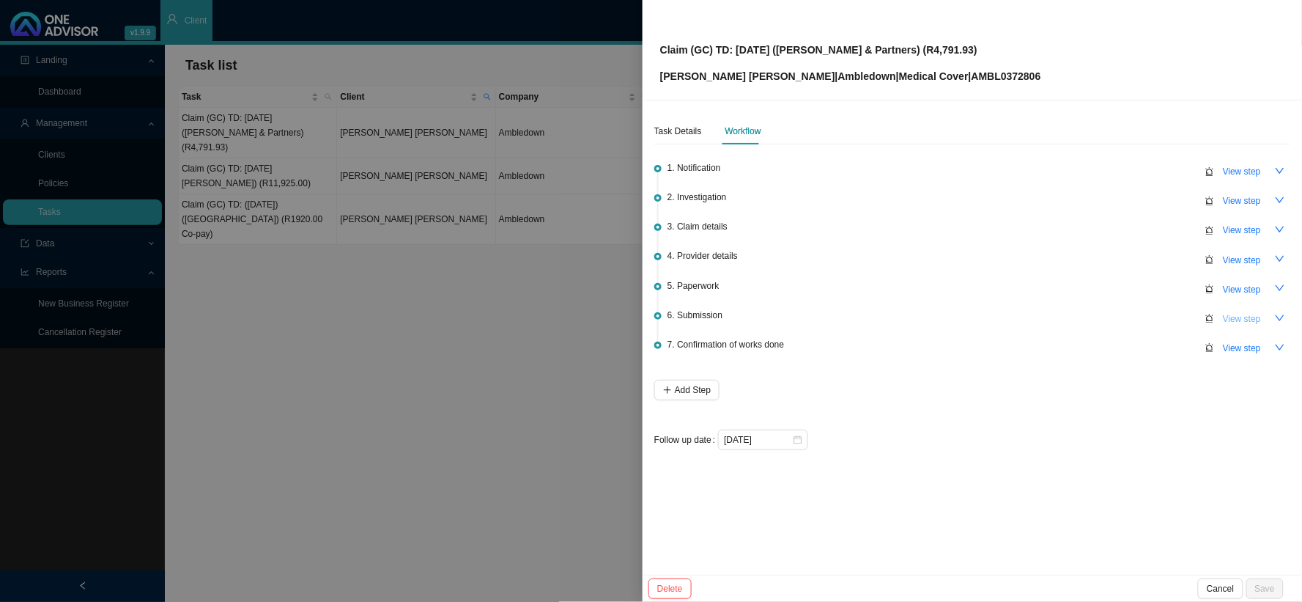
click at [1111, 318] on span "View step" at bounding box center [1242, 318] width 38 height 15
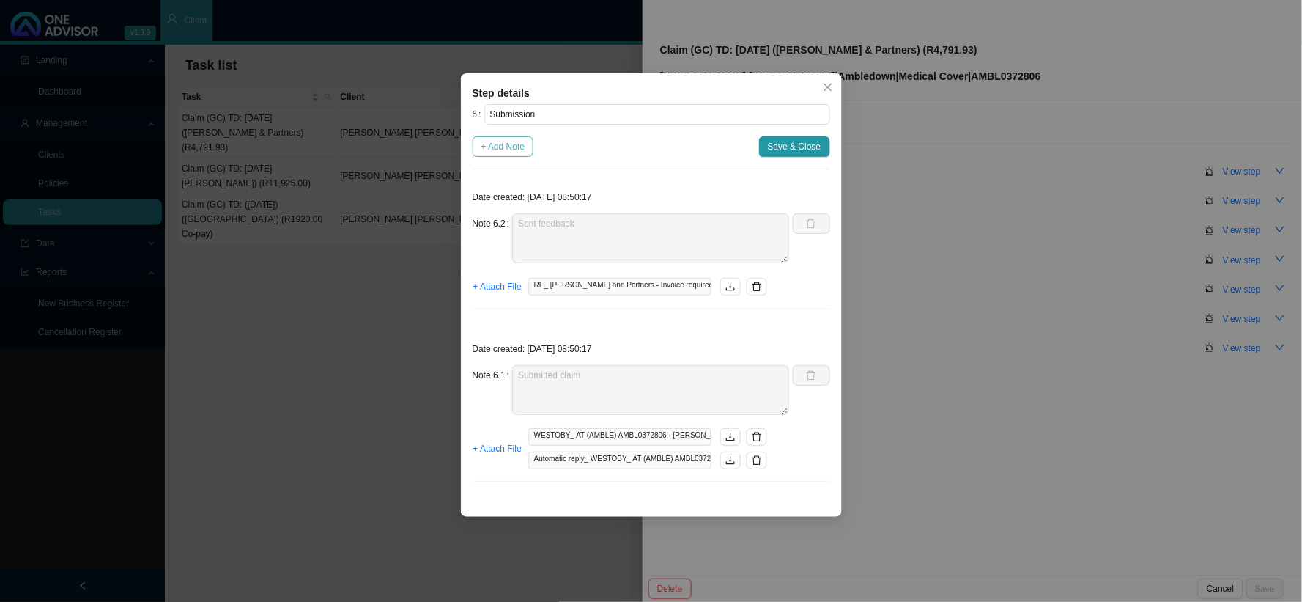
click at [507, 149] on span "+ Add Note" at bounding box center [503, 146] width 44 height 15
type textarea "Sent feedback"
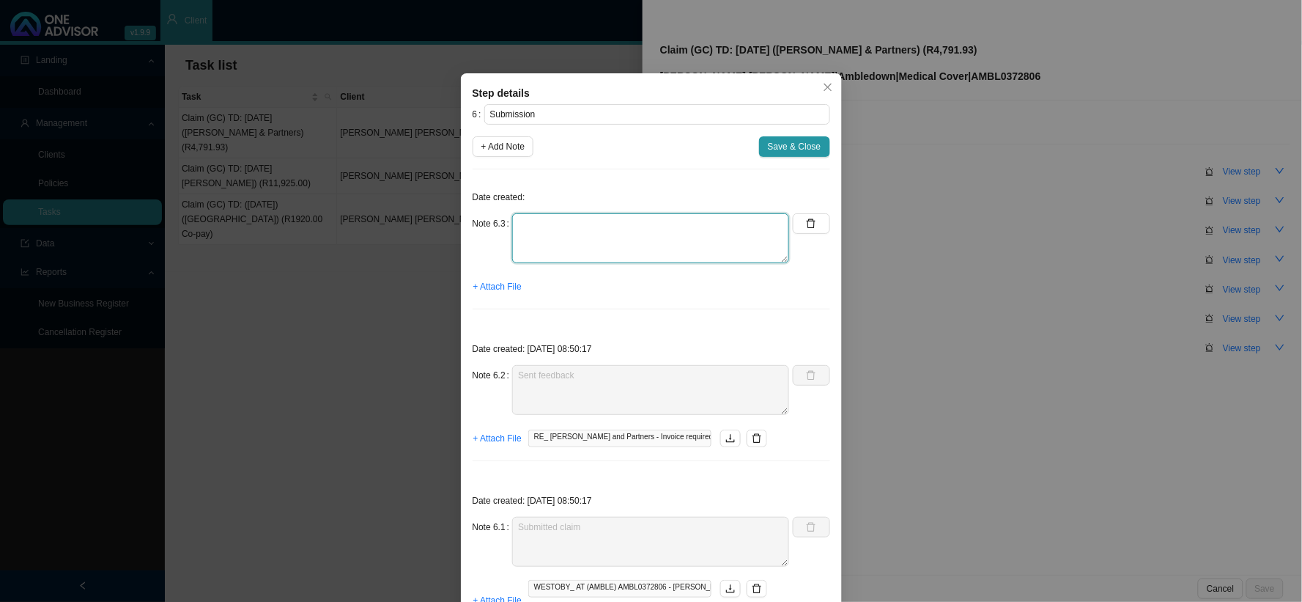
click at [559, 238] on textarea at bounding box center [650, 238] width 277 height 50
paste textarea "Phoned Amble, spoke to [PERSON_NAME] has been"
type textarea "Phoned Amble, spoke to [PERSON_NAME] has been received for [PERSON_NAME]"
click at [788, 147] on span "Save & Close" at bounding box center [794, 146] width 53 height 15
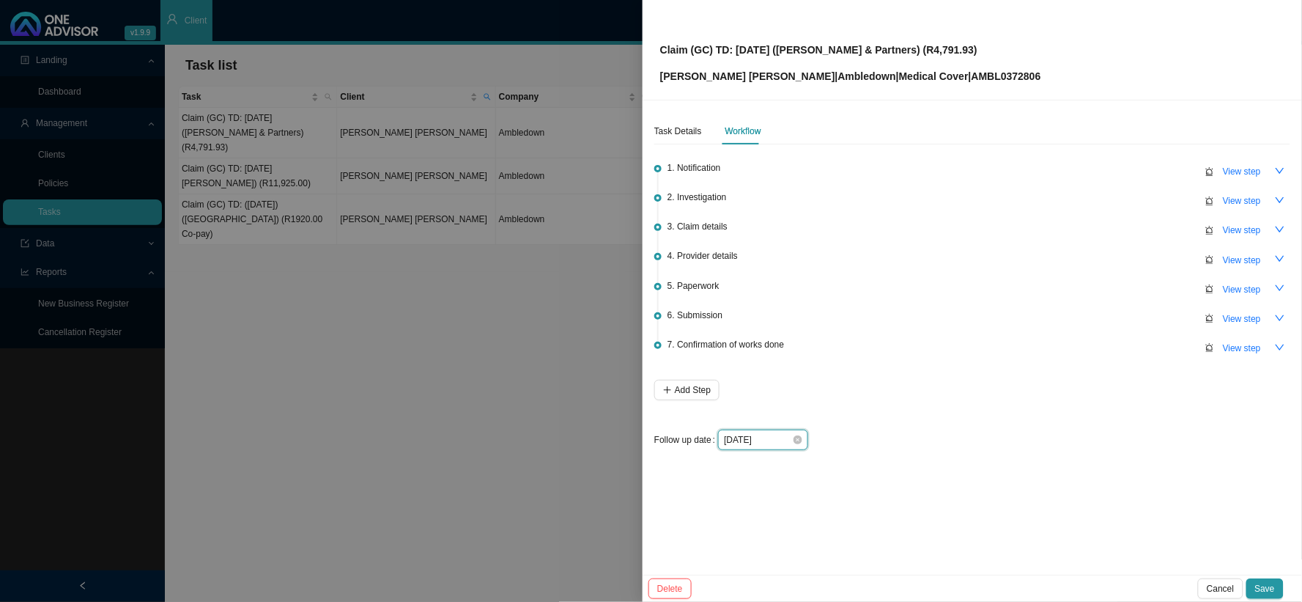
click at [778, 437] on input "[DATE]" at bounding box center [758, 439] width 68 height 15
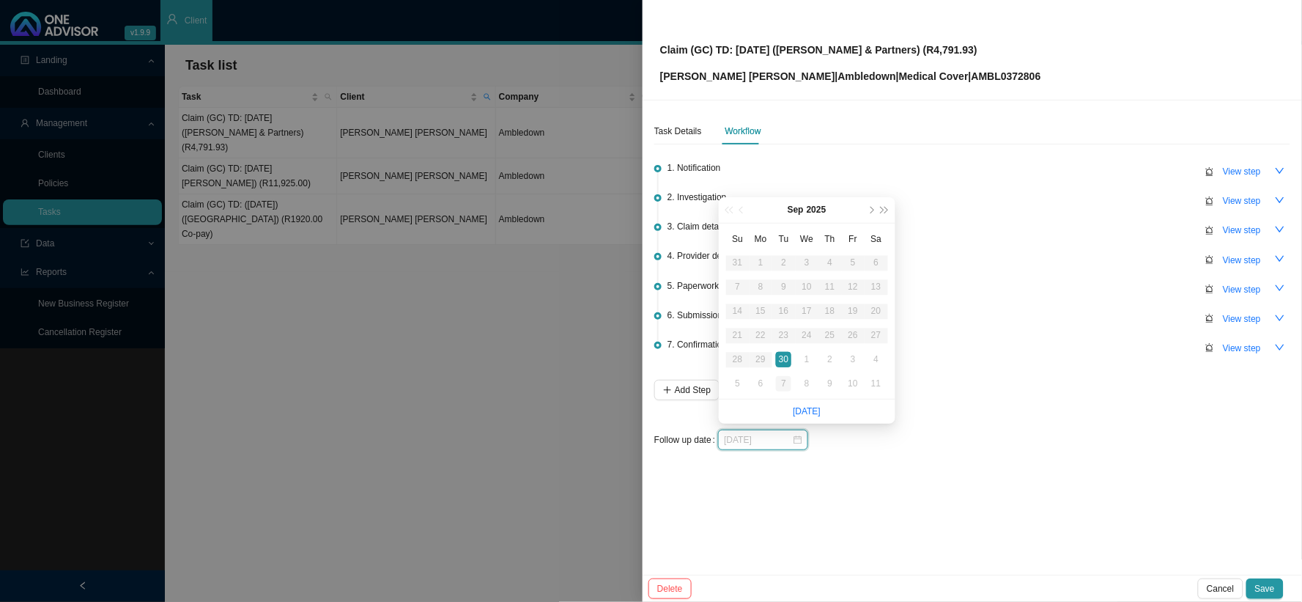
type input "[DATE]"
click at [784, 381] on div "7" at bounding box center [783, 383] width 15 height 15
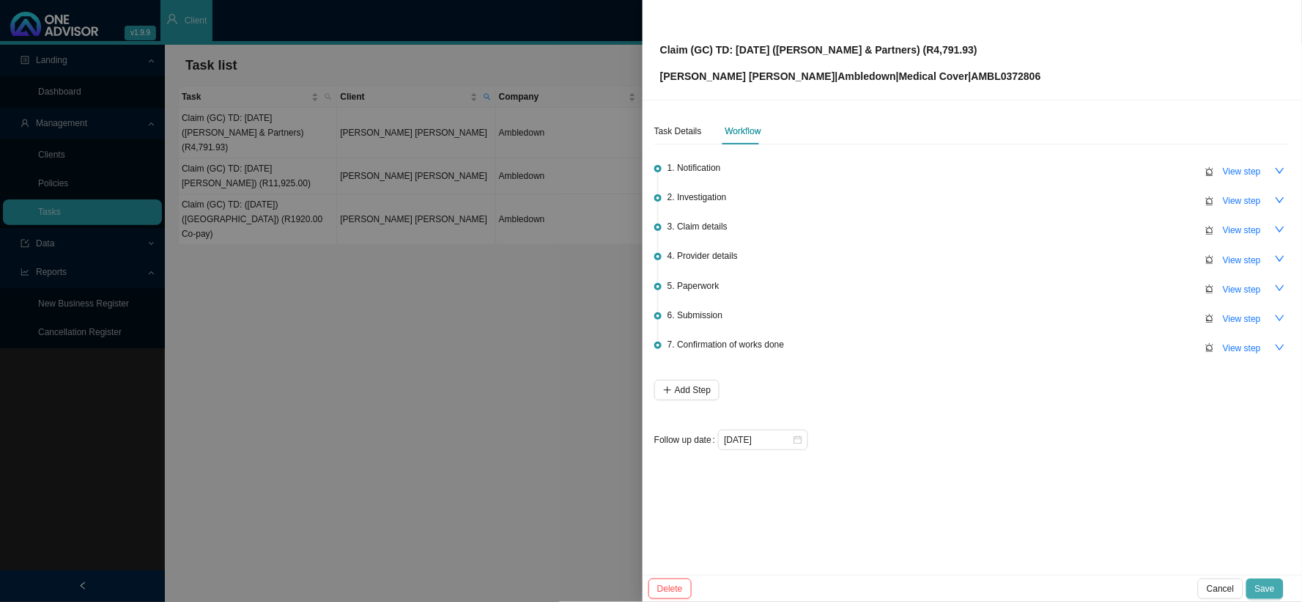
click at [1111, 493] on span "Save" at bounding box center [1265, 588] width 20 height 15
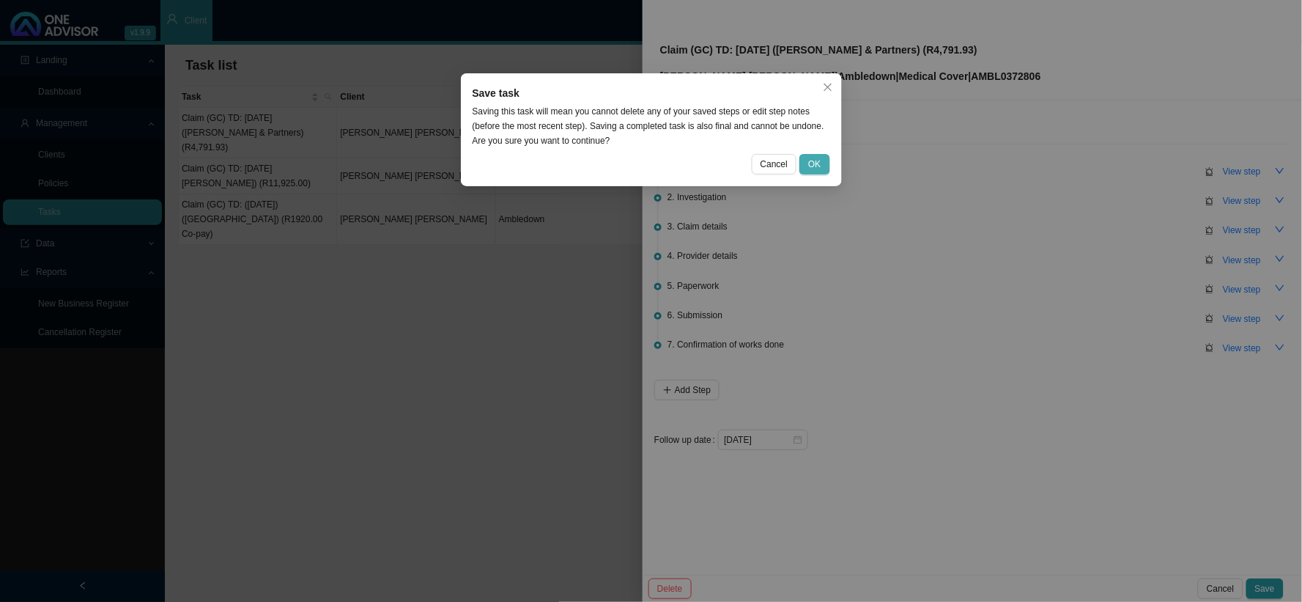
click at [818, 159] on span "OK" at bounding box center [814, 164] width 12 height 15
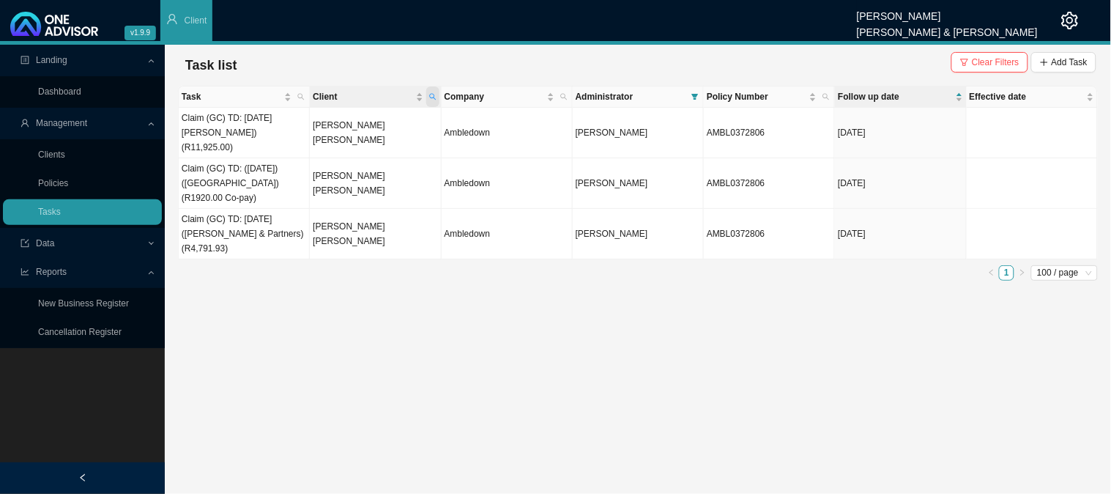
click at [432, 94] on icon "search" at bounding box center [432, 97] width 7 height 7
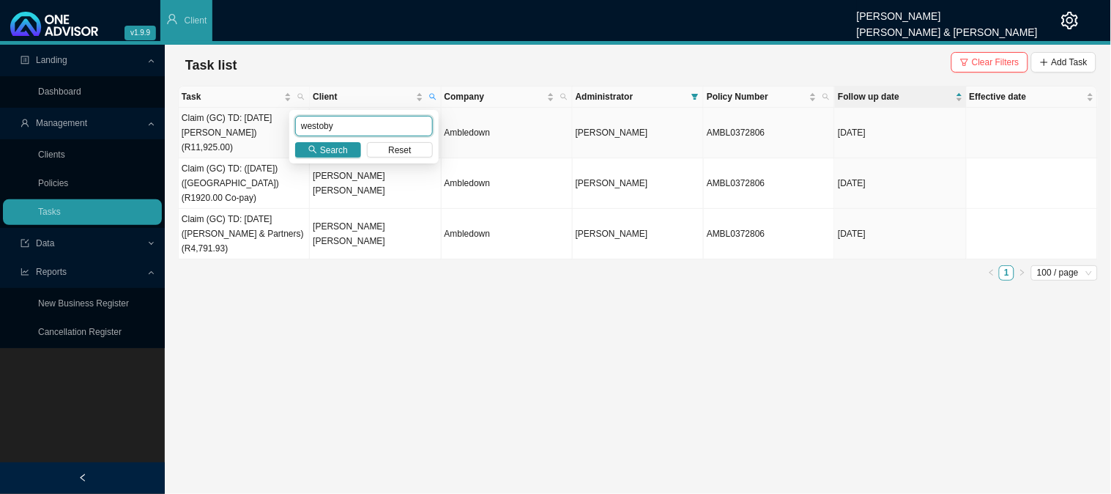
drag, startPoint x: 341, startPoint y: 120, endPoint x: 242, endPoint y: 129, distance: 99.3
click at [242, 129] on body "v1.9.9 [PERSON_NAME] [PERSON_NAME] & [PERSON_NAME] Client Landing Dashboard Man…" at bounding box center [555, 247] width 1111 height 494
type input "[PERSON_NAME]"
click at [317, 145] on icon "search" at bounding box center [312, 149] width 9 height 9
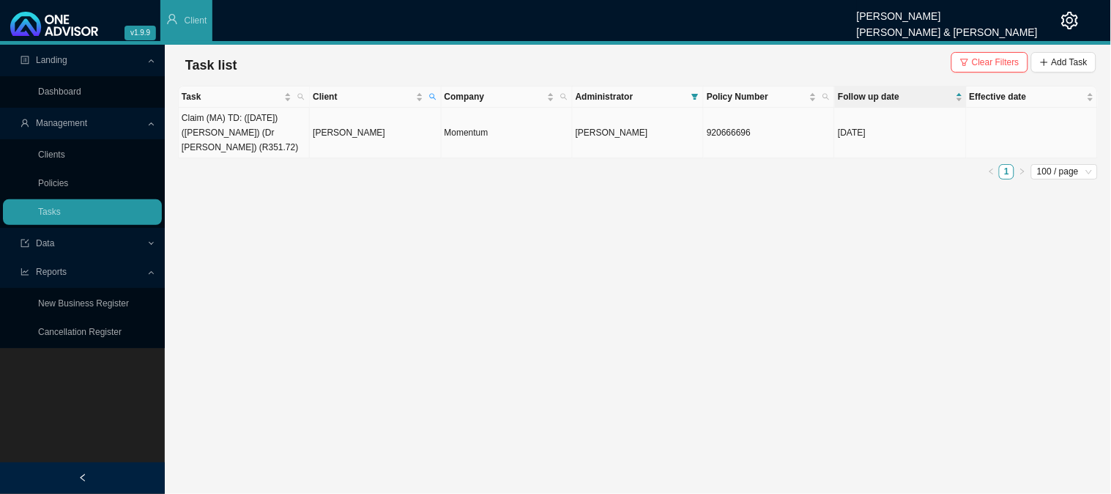
click at [332, 136] on td "[PERSON_NAME]" at bounding box center [375, 133] width 131 height 51
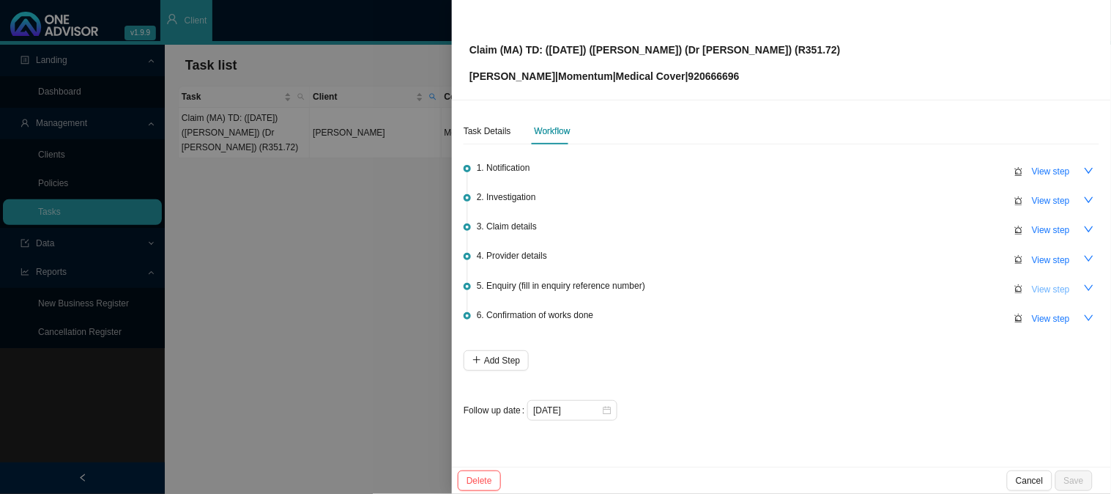
click at [1048, 284] on span "View step" at bounding box center [1051, 289] width 38 height 15
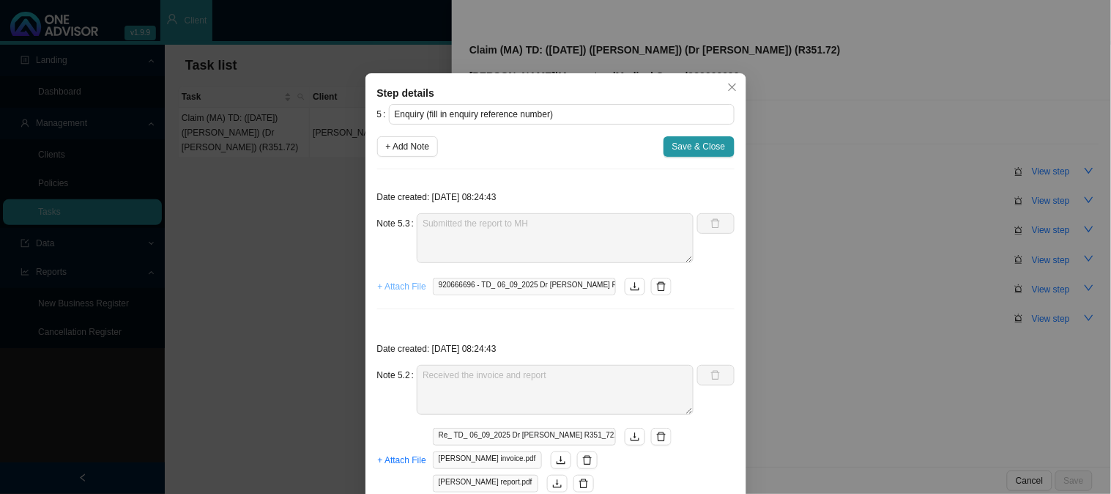
click at [406, 286] on span "+ Attach File" at bounding box center [402, 286] width 48 height 15
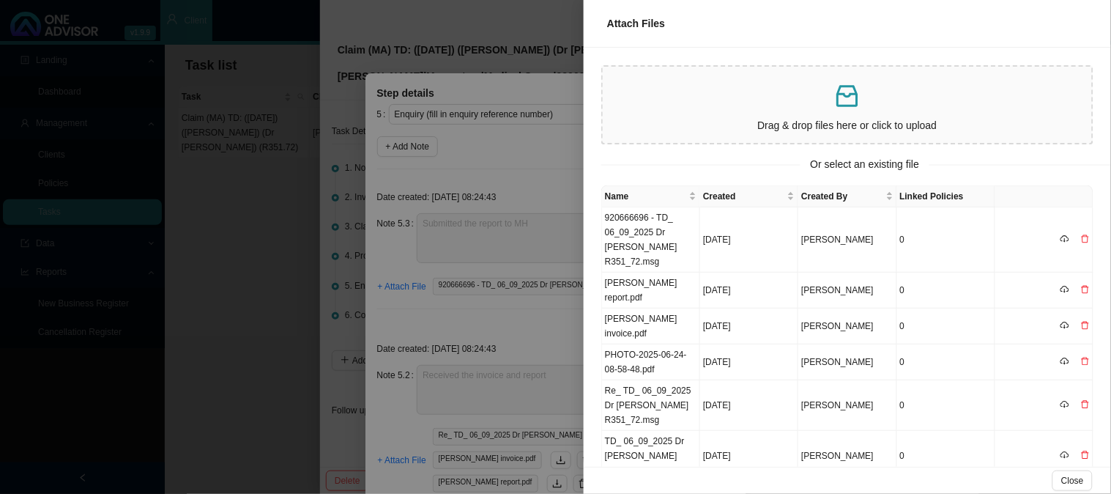
click at [484, 193] on div at bounding box center [555, 247] width 1111 height 494
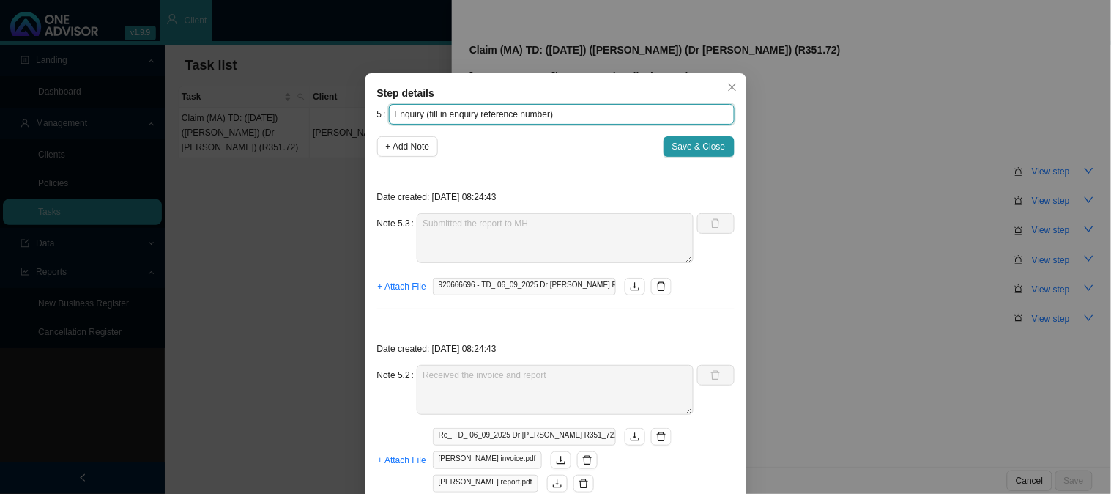
drag, startPoint x: 543, startPoint y: 111, endPoint x: 421, endPoint y: 113, distance: 121.6
click at [421, 113] on input "Enquiry (fill in enquiry reference number)" at bounding box center [562, 114] width 346 height 21
paste input "700246007"
type input "Enquiry (REF: 700246007)"
click at [404, 282] on span "+ Attach File" at bounding box center [402, 286] width 48 height 15
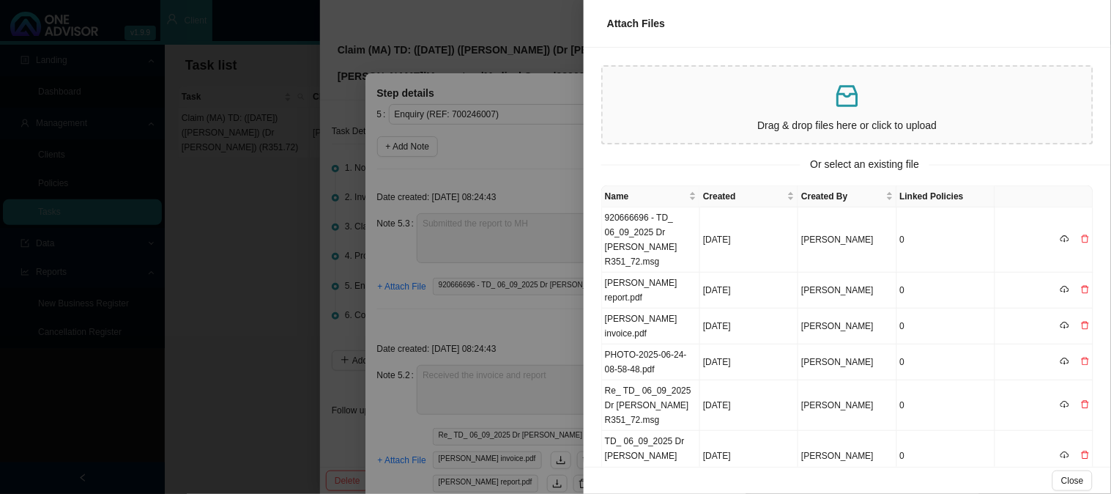
click at [542, 327] on div at bounding box center [555, 247] width 1111 height 494
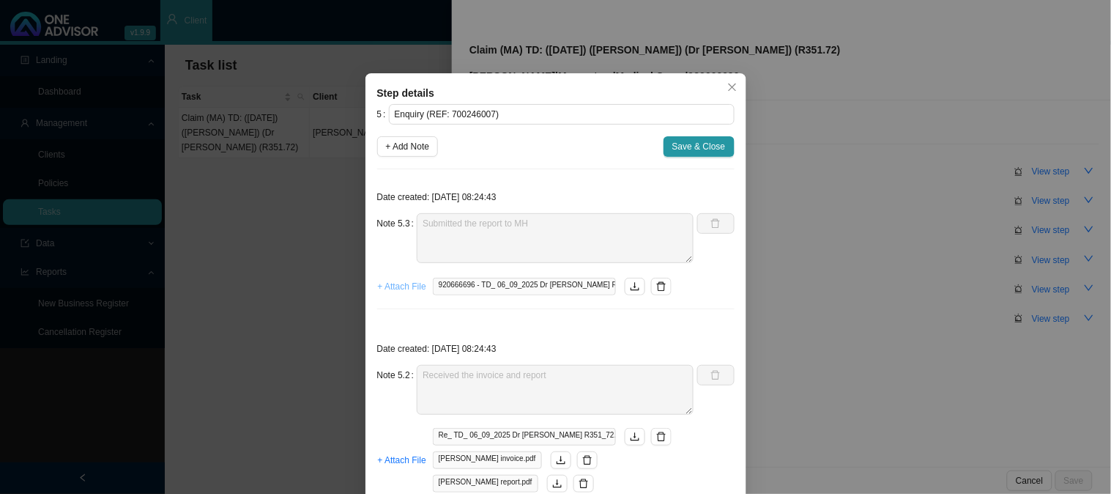
click at [404, 289] on span "+ Attach File" at bounding box center [402, 286] width 48 height 15
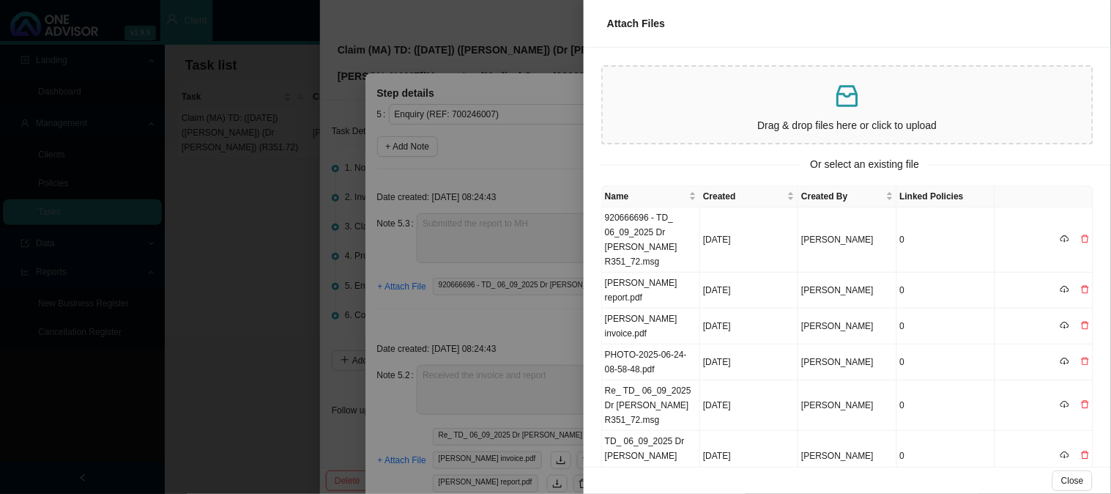
click at [837, 103] on icon "inbox" at bounding box center [847, 95] width 29 height 29
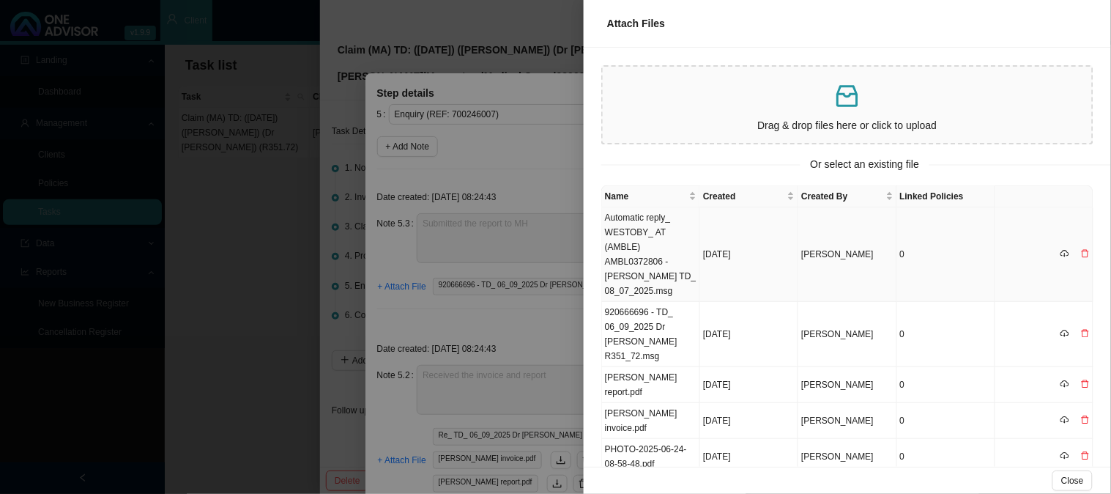
click at [727, 249] on td "[DATE]" at bounding box center [749, 254] width 98 height 95
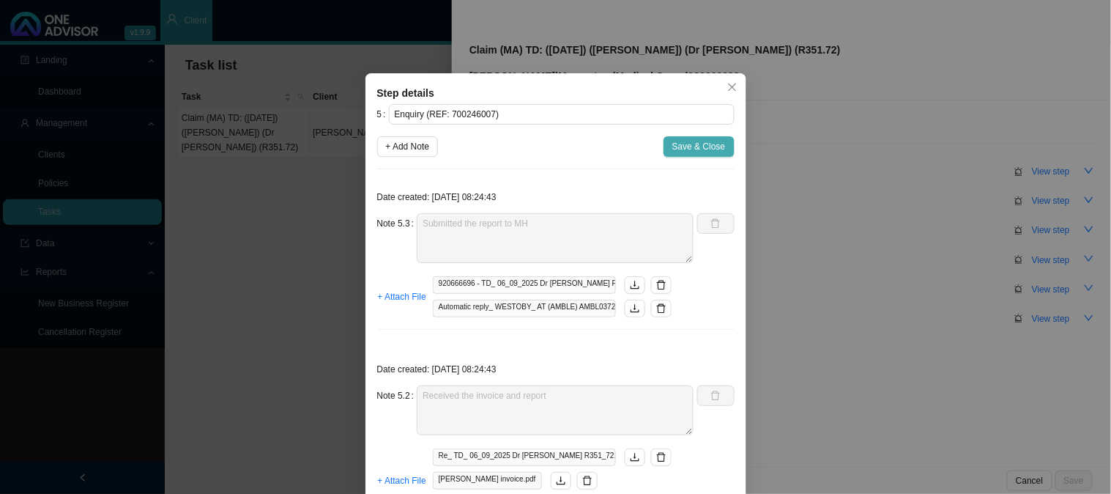
click at [686, 151] on span "Save & Close" at bounding box center [699, 146] width 53 height 15
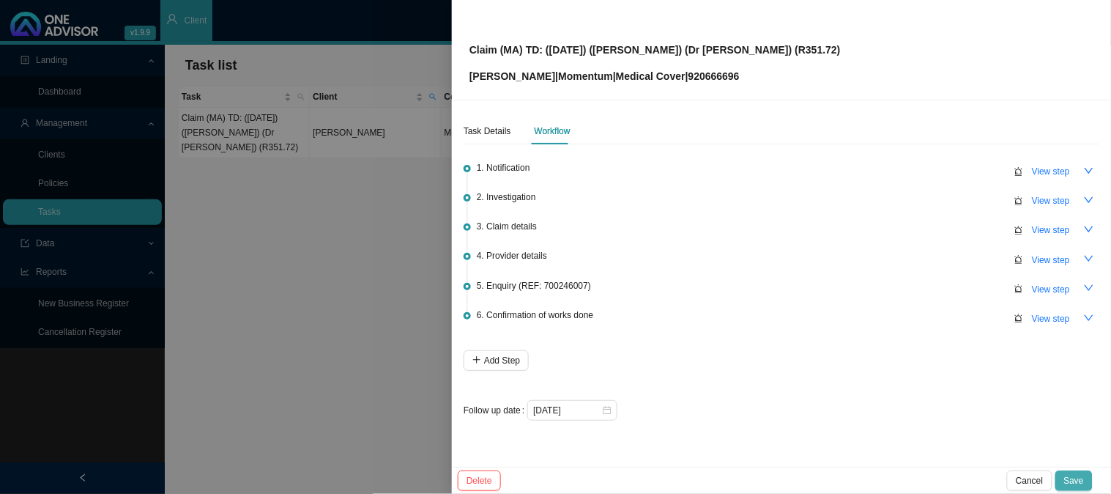
click at [1082, 478] on span "Save" at bounding box center [1075, 480] width 20 height 15
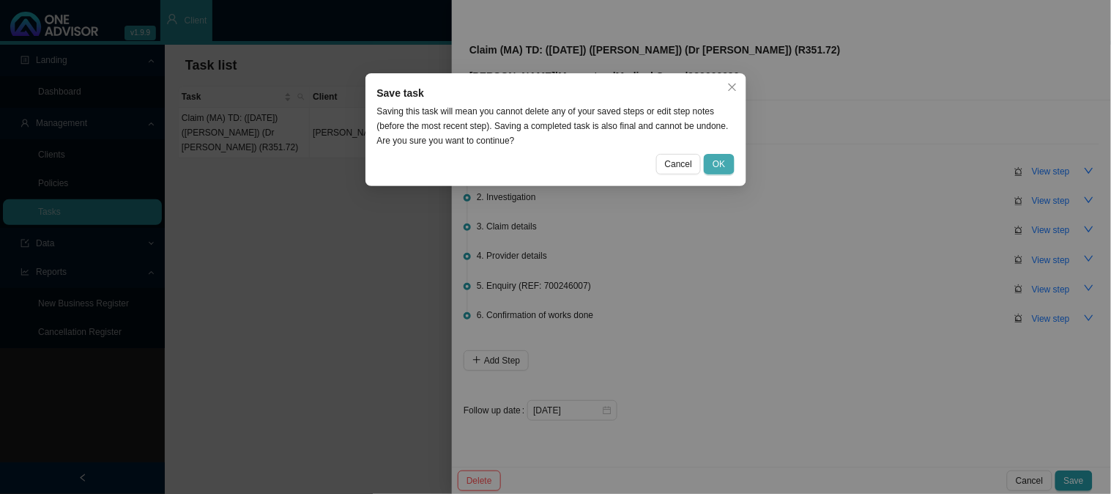
click at [719, 162] on span "OK" at bounding box center [719, 164] width 12 height 15
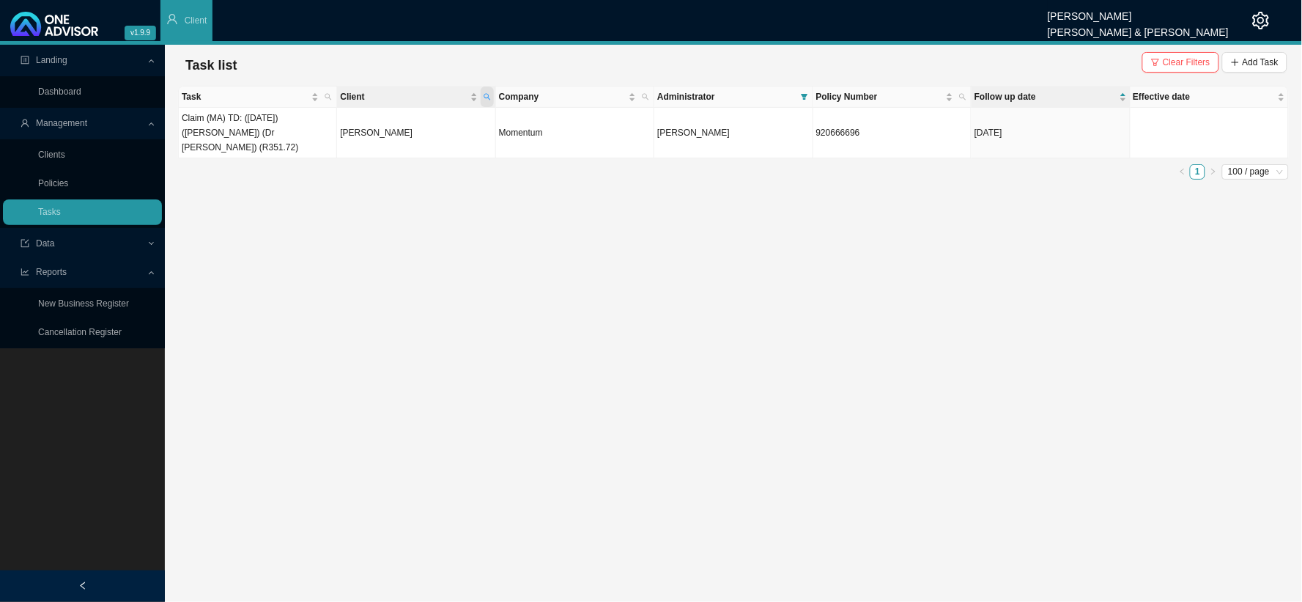
click at [489, 97] on icon "search" at bounding box center [487, 96] width 7 height 7
drag, startPoint x: 404, startPoint y: 125, endPoint x: 321, endPoint y: 127, distance: 83.6
click at [321, 127] on body "v1.9.9 [PERSON_NAME] [PERSON_NAME] & [PERSON_NAME] Client Landing Dashboard Man…" at bounding box center [651, 301] width 1302 height 602
type input "[PERSON_NAME]"
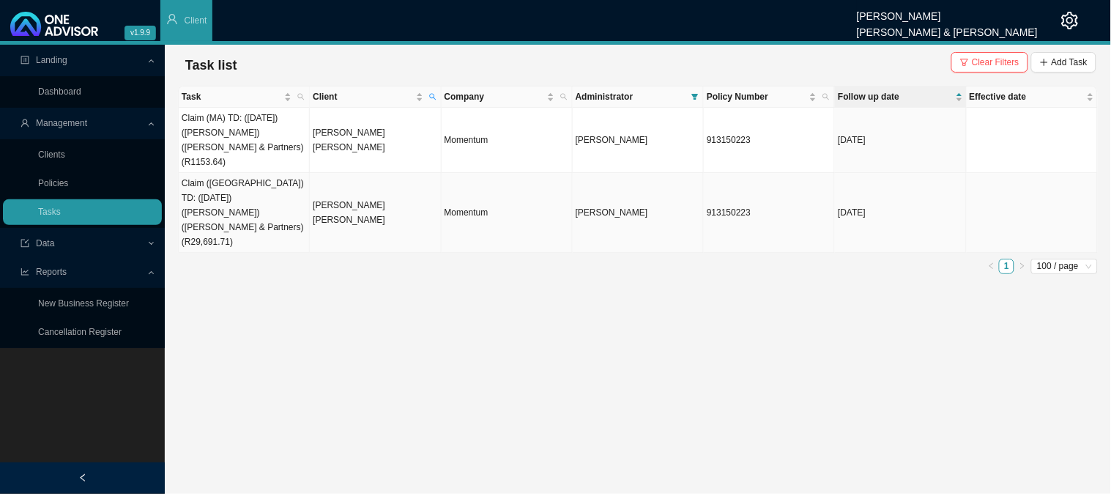
click at [245, 186] on td "Claim ([GEOGRAPHIC_DATA]) TD: ([DATE]) ([PERSON_NAME]) ([PERSON_NAME] & Partner…" at bounding box center [244, 213] width 131 height 80
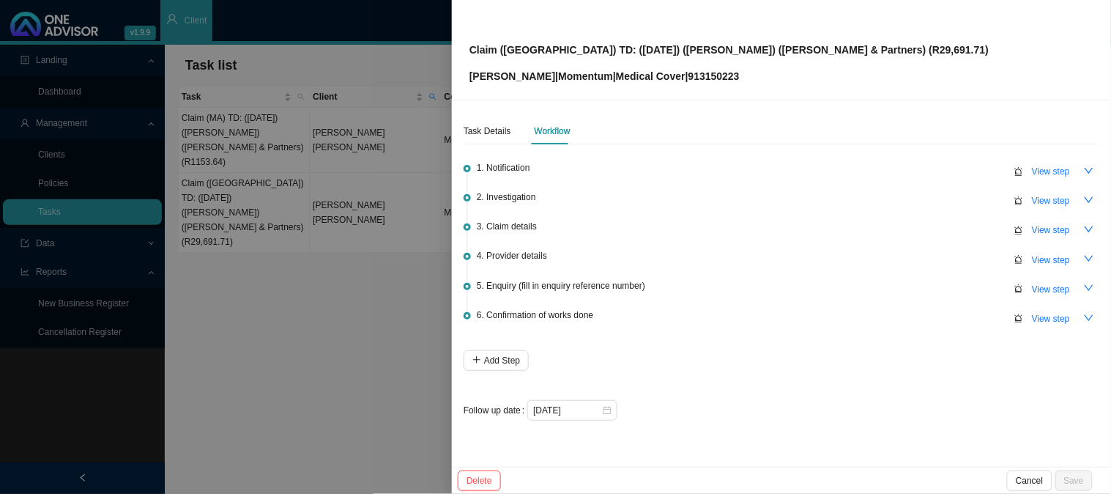
click at [380, 253] on div at bounding box center [555, 247] width 1111 height 494
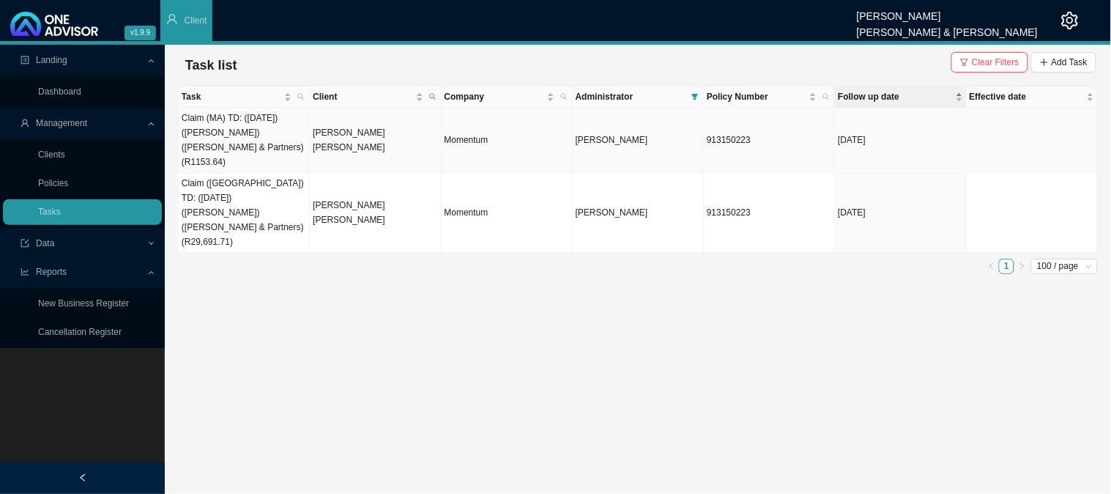
click at [367, 133] on td "[PERSON_NAME] [PERSON_NAME]" at bounding box center [375, 140] width 131 height 65
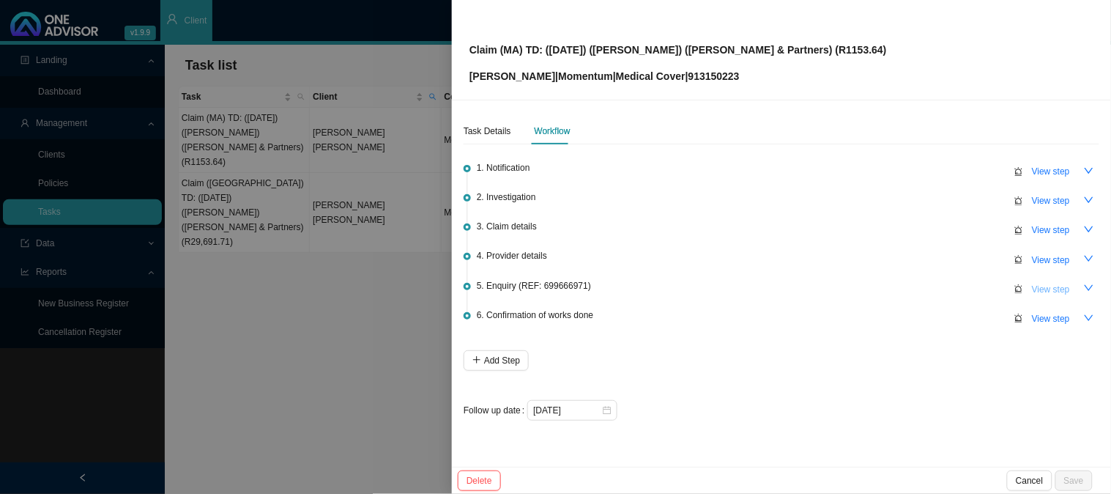
click at [1059, 287] on span "View step" at bounding box center [1051, 289] width 38 height 15
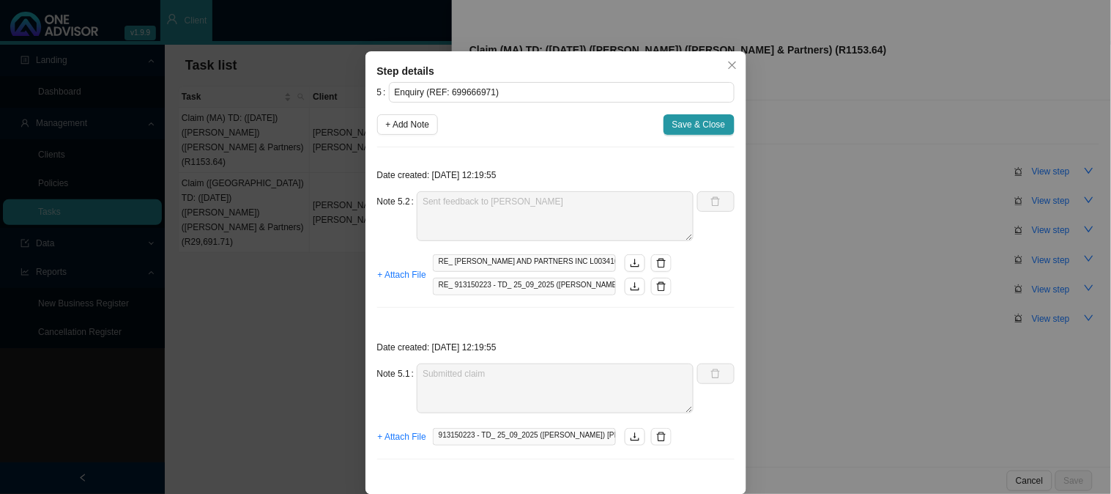
scroll to position [34, 0]
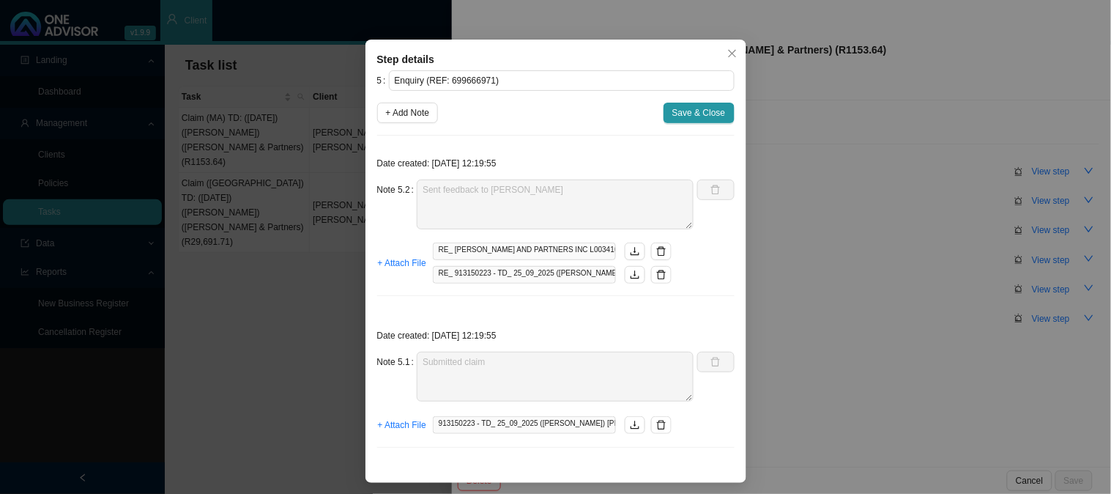
click at [773, 277] on div "Step details 5 Enquiry (REF: 699666971) + Add Note Save & Close Date created: […" at bounding box center [555, 247] width 1111 height 494
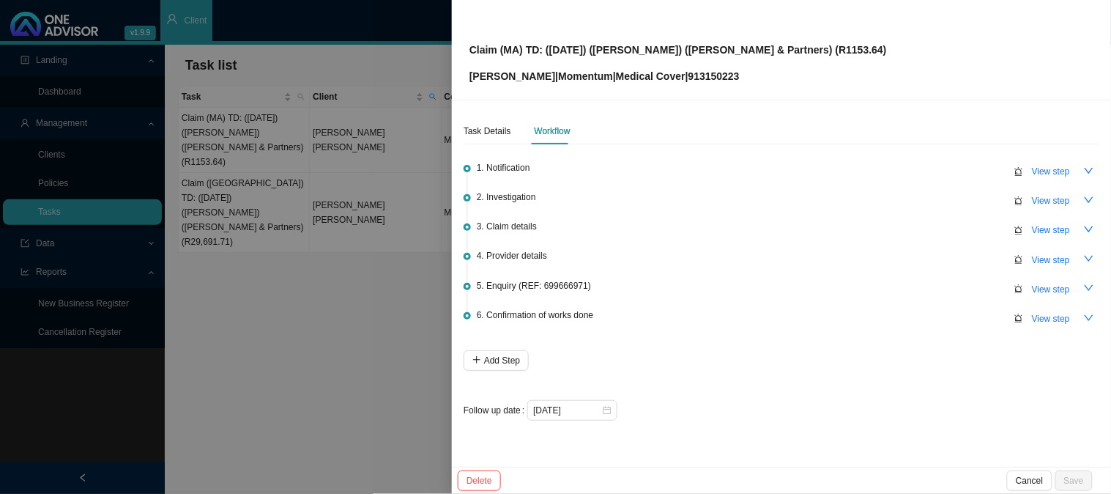
click at [365, 251] on div at bounding box center [555, 247] width 1111 height 494
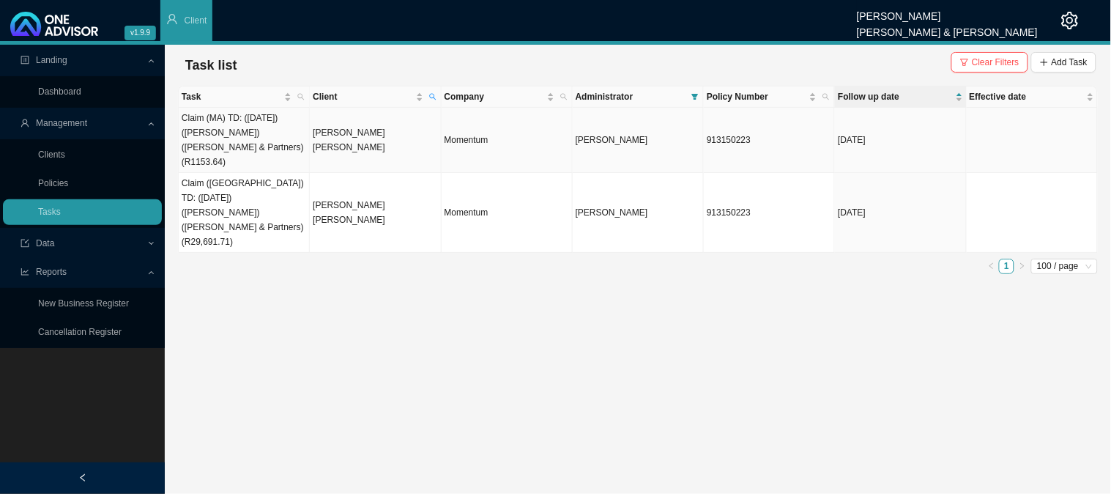
click at [344, 133] on td "[PERSON_NAME] [PERSON_NAME]" at bounding box center [375, 140] width 131 height 65
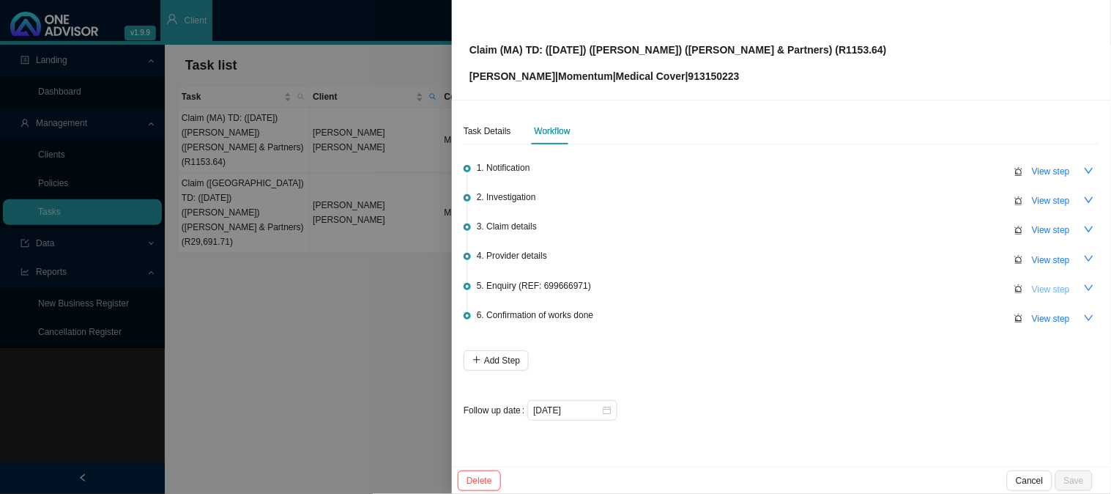
click at [1065, 295] on button "View step" at bounding box center [1052, 289] width 56 height 21
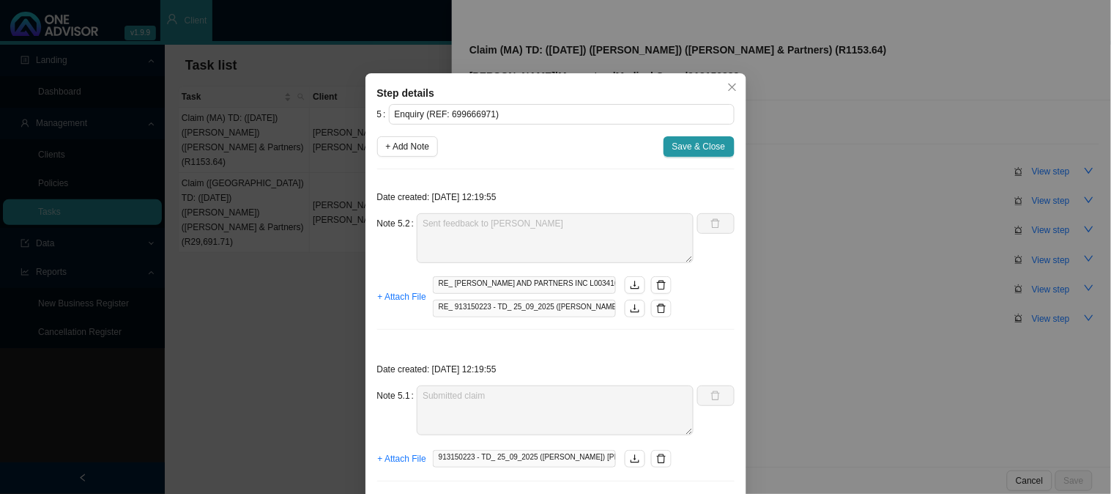
scroll to position [34, 0]
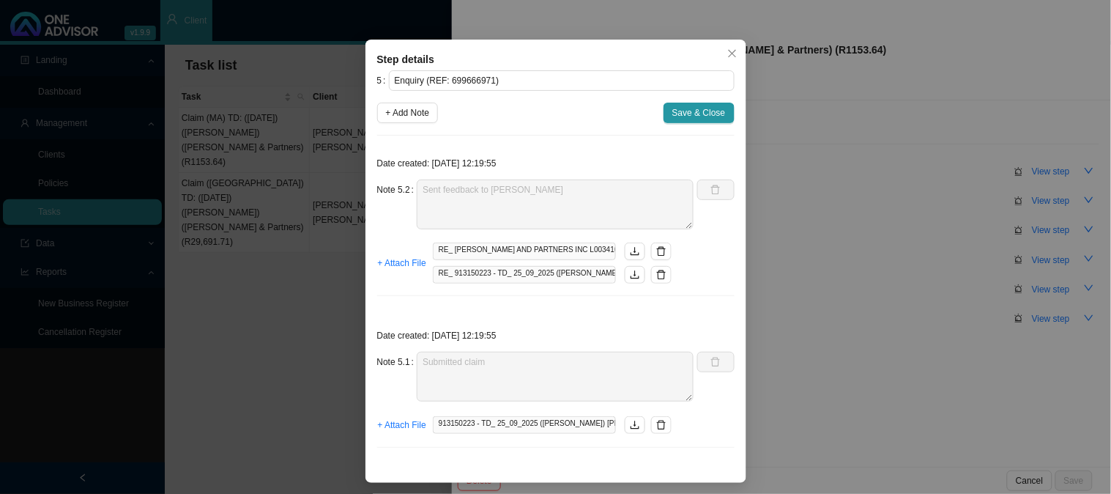
click at [821, 290] on div "Step details 5 Enquiry (REF: 699666971) + Add Note Save & Close Date created: […" at bounding box center [555, 247] width 1111 height 494
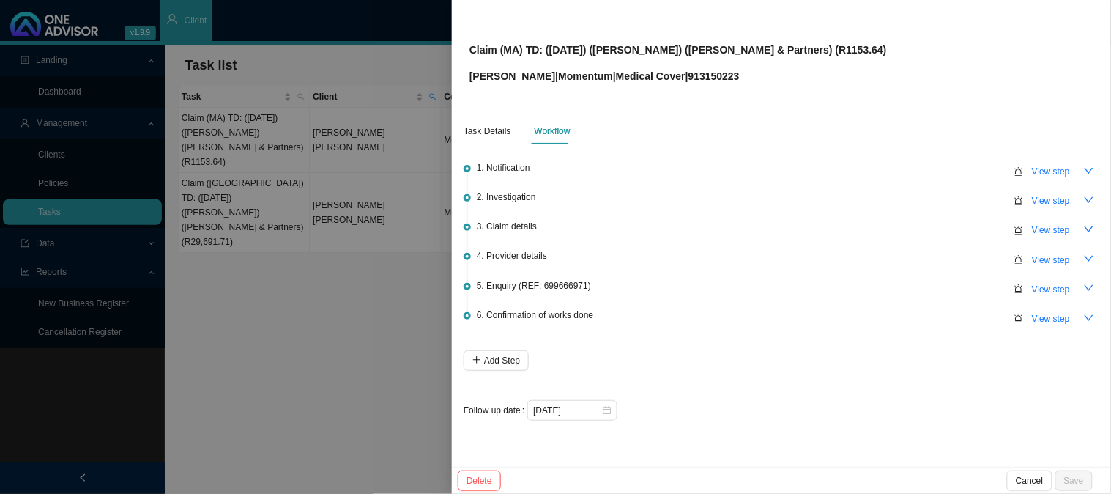
click at [330, 243] on div at bounding box center [555, 247] width 1111 height 494
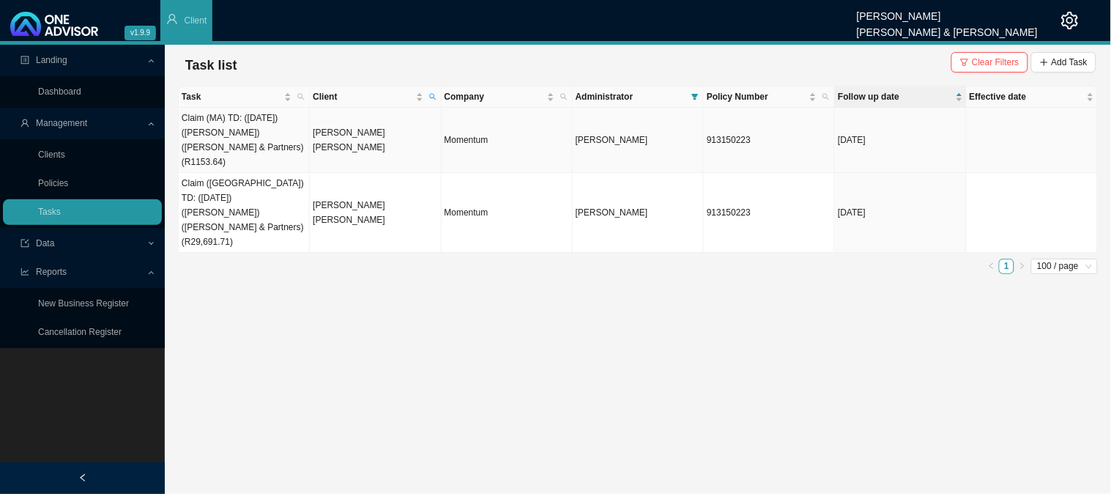
click at [315, 140] on td "[PERSON_NAME] [PERSON_NAME]" at bounding box center [375, 140] width 131 height 65
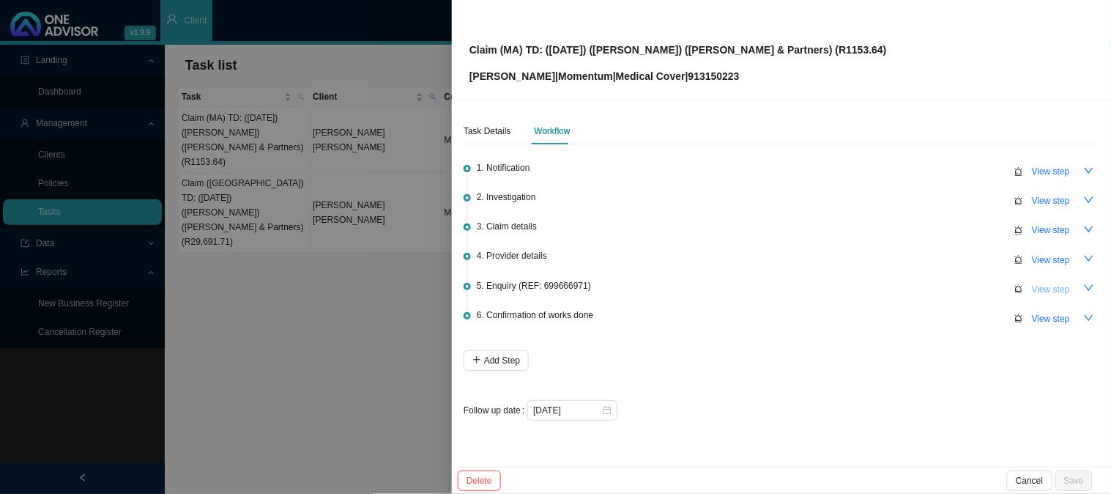
click at [1033, 294] on span "View step" at bounding box center [1051, 289] width 38 height 15
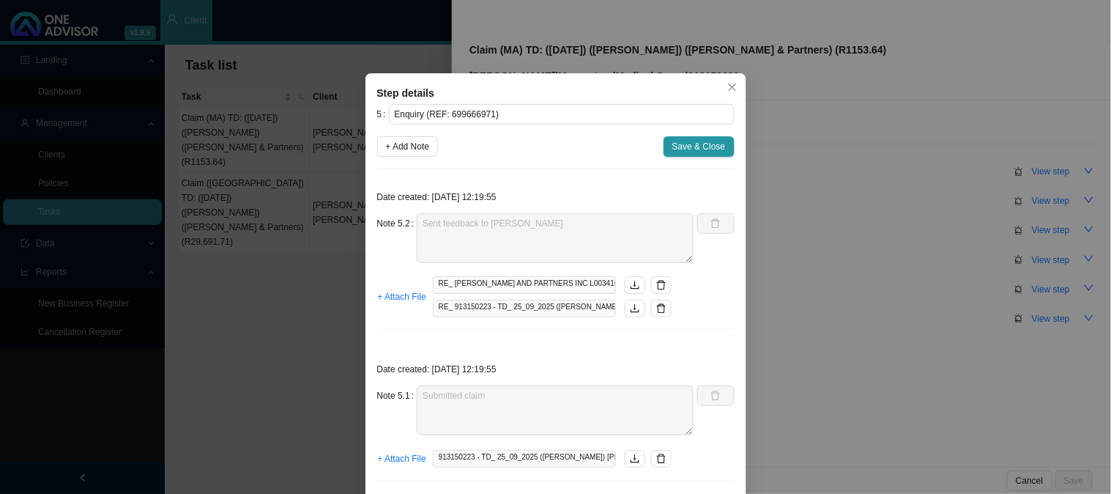
click at [845, 199] on div "Step details 5 Enquiry (REF: 699666971) + Add Note Save & Close Date created: […" at bounding box center [555, 247] width 1111 height 494
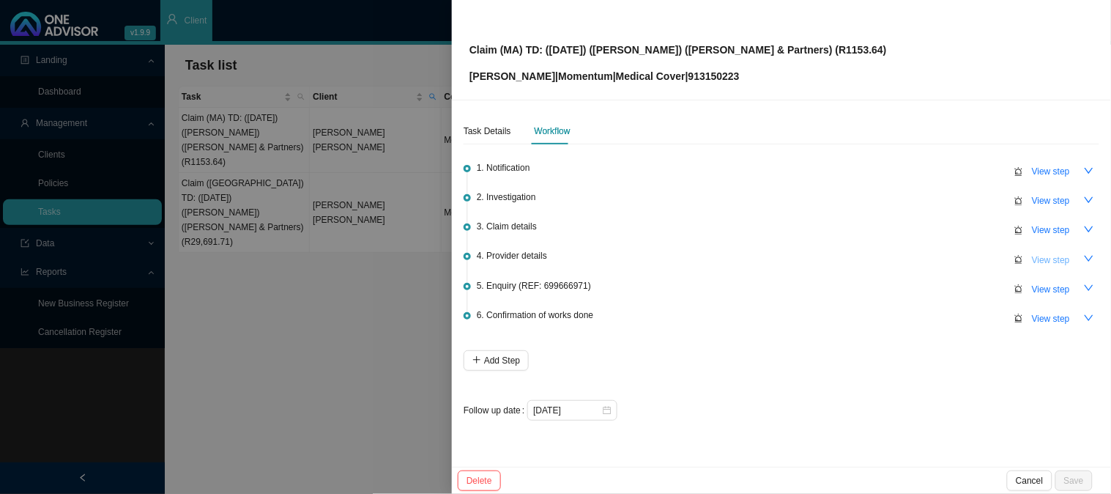
click at [1042, 253] on span "View step" at bounding box center [1051, 260] width 38 height 15
type input "Provider details"
type textarea "Practice: [PHONE_NUMBER] Phone: [PHONE_NUMBER] Email: [EMAIL_ADDRESS][DOMAIN_NA…"
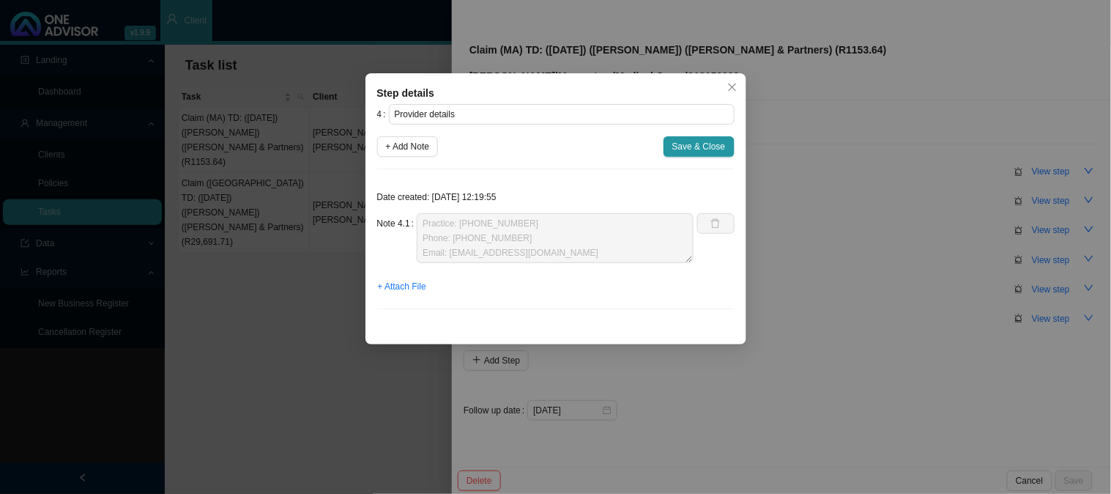
click at [914, 271] on div "Step details 4 Provider details + Add Note Save & Close Date created: [DATE] 12…" at bounding box center [555, 247] width 1111 height 494
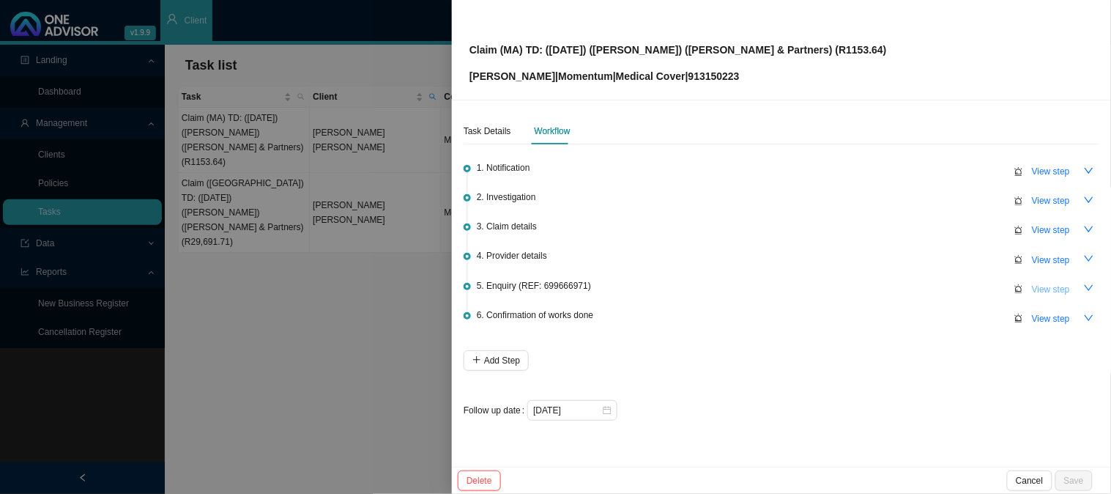
click at [1053, 289] on span "View step" at bounding box center [1051, 289] width 38 height 15
type input "Enquiry (REF: 699666971)"
type textarea "Sent feedback to [PERSON_NAME]"
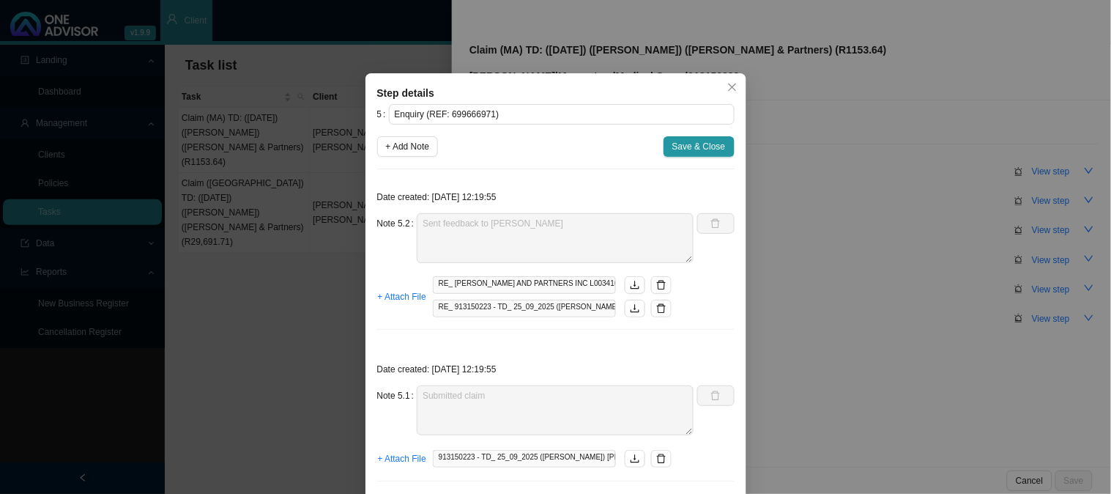
click at [873, 279] on div "Step details 5 Enquiry (REF: 699666971) + Add Note Save & Close Date created: […" at bounding box center [555, 247] width 1111 height 494
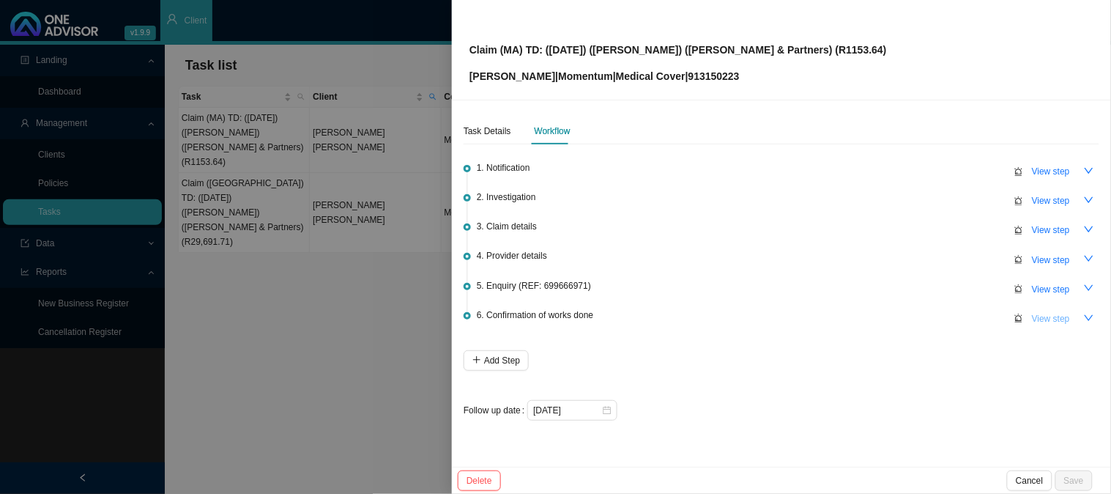
click at [1056, 317] on span "View step" at bounding box center [1051, 318] width 38 height 15
type input "Confirmation of works done"
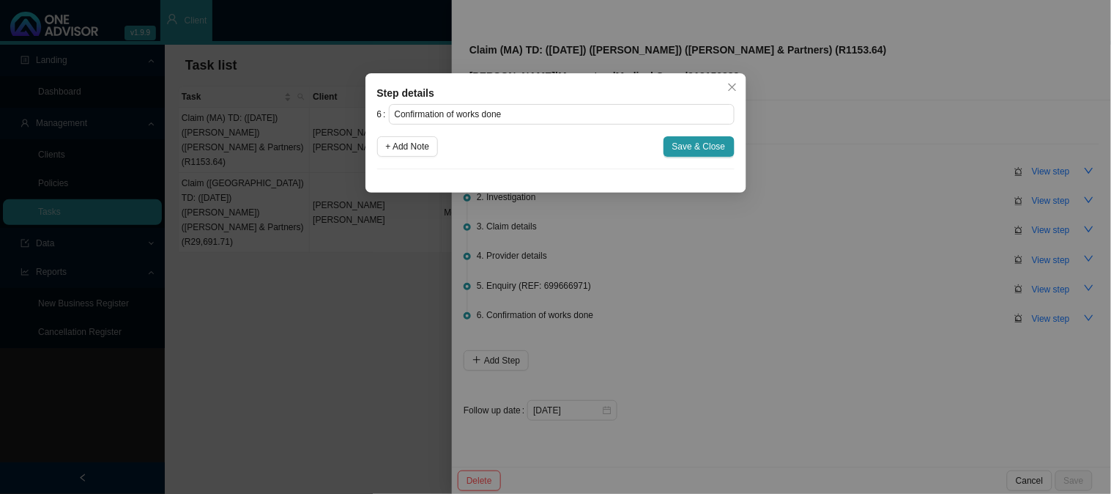
click at [892, 298] on div "Step details 6 Confirmation of works done + Add Note Save & Close Cancel OK" at bounding box center [555, 247] width 1111 height 494
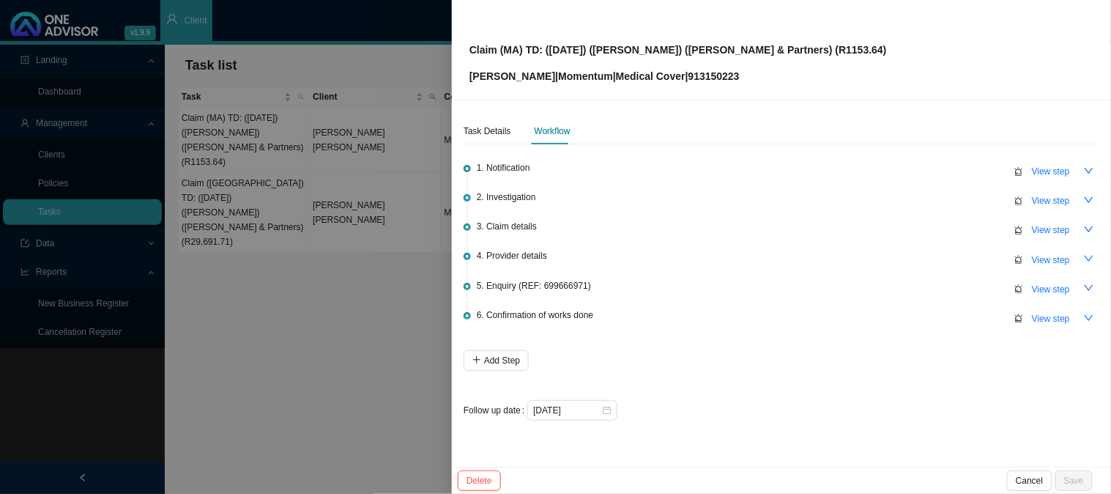
click at [361, 208] on div at bounding box center [555, 247] width 1111 height 494
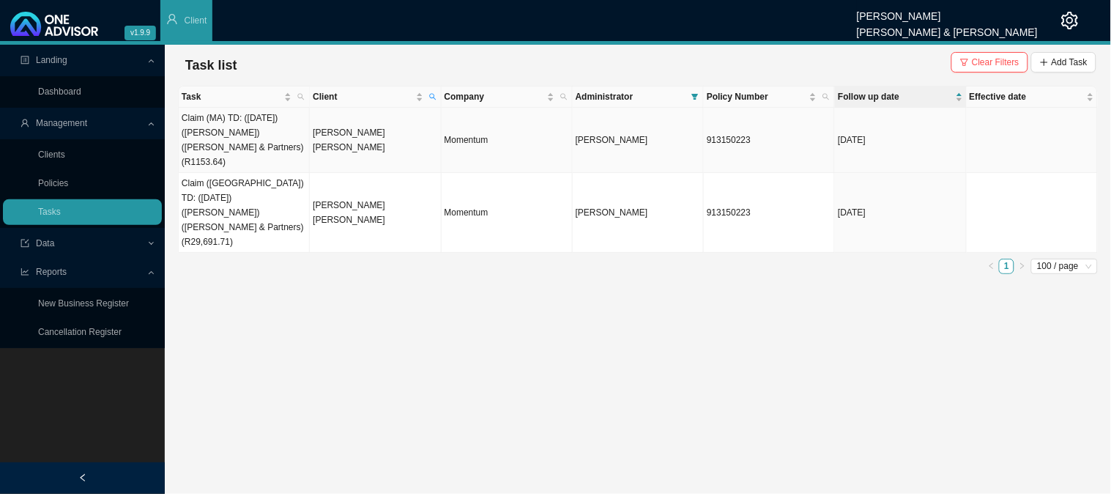
click at [344, 132] on td "[PERSON_NAME] [PERSON_NAME]" at bounding box center [375, 140] width 131 height 65
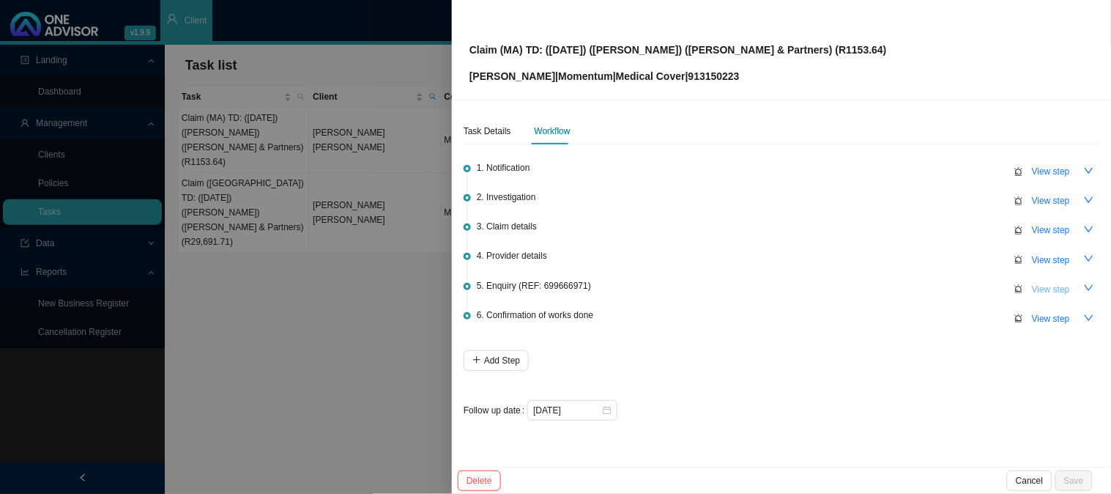
click at [1057, 283] on span "View step" at bounding box center [1051, 289] width 38 height 15
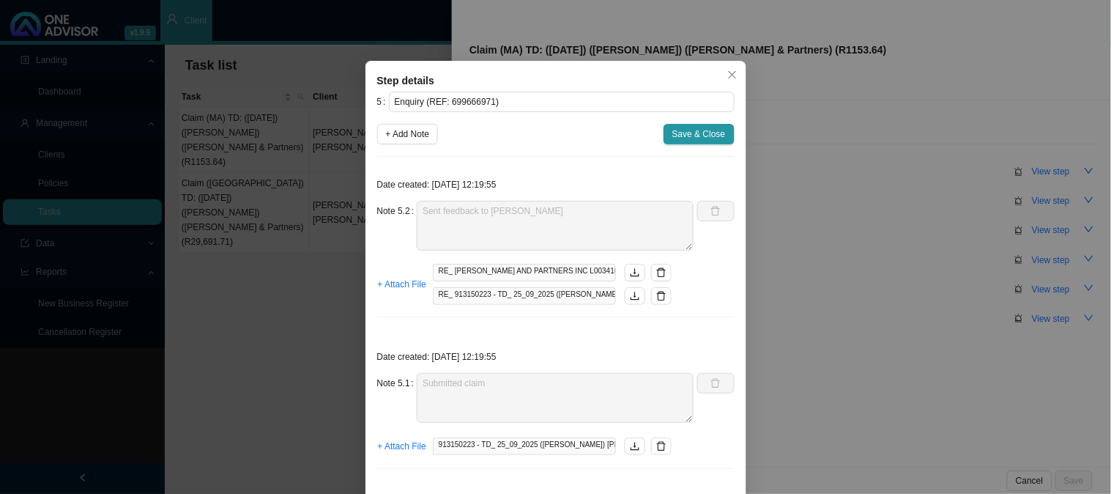
scroll to position [34, 0]
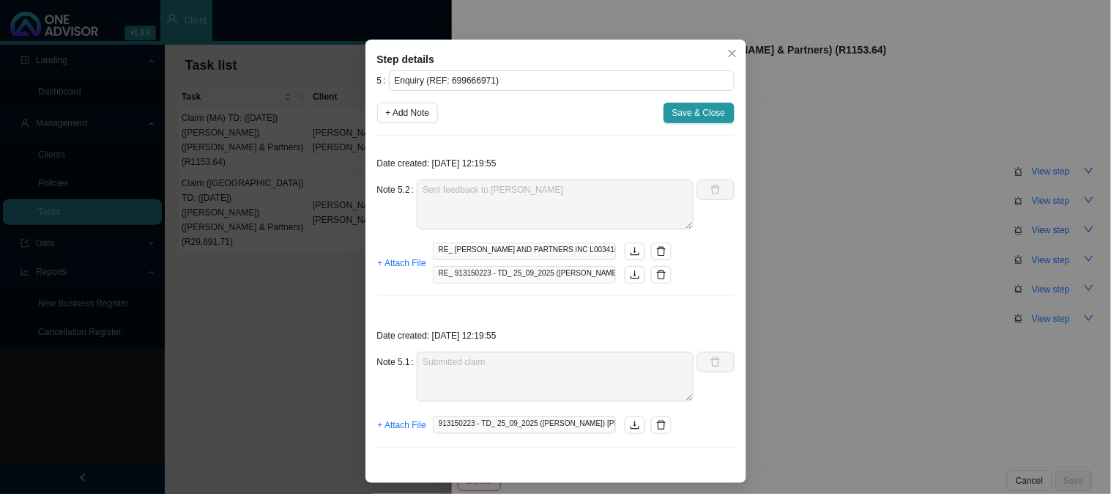
click at [275, 245] on div "Step details 5 Enquiry (REF: 699666971) + Add Note Save & Close Date created: […" at bounding box center [555, 247] width 1111 height 494
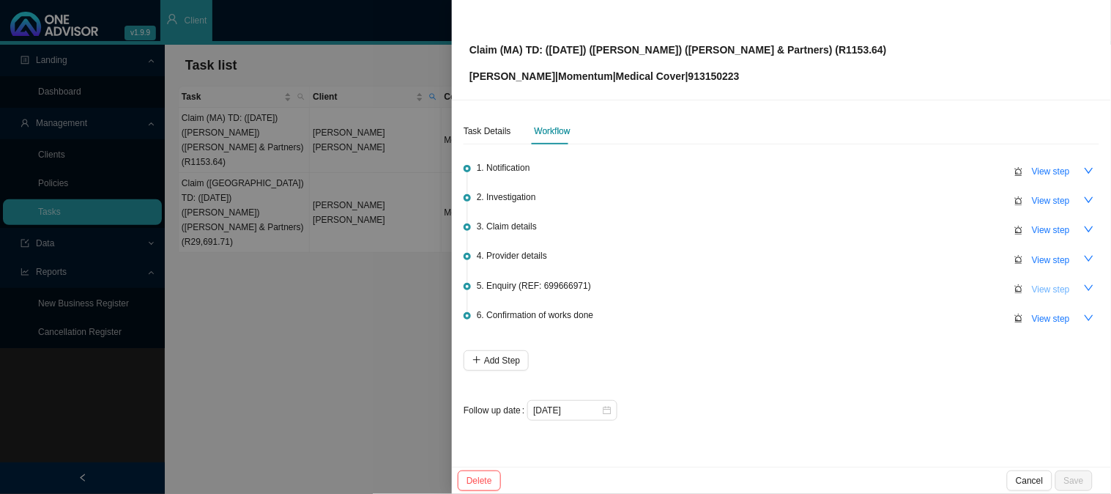
click at [1048, 288] on span "View step" at bounding box center [1051, 289] width 38 height 15
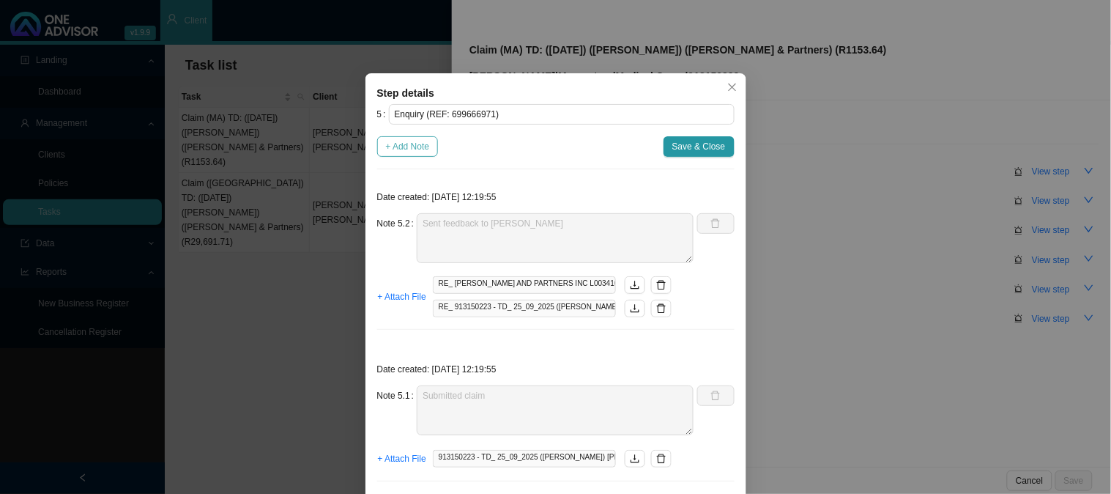
click at [414, 149] on span "+ Add Note" at bounding box center [408, 146] width 44 height 15
type textarea "Sent feedback to [PERSON_NAME]"
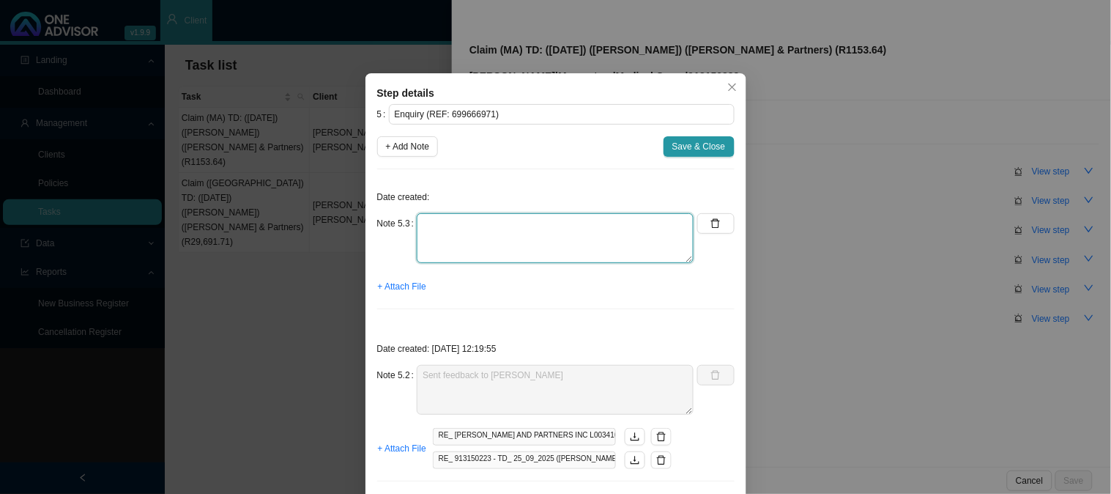
click at [450, 217] on textarea at bounding box center [555, 238] width 277 height 50
type textarea "[PERSON_NAME] has requested the report"
click at [405, 289] on span "+ Attach File" at bounding box center [402, 286] width 48 height 15
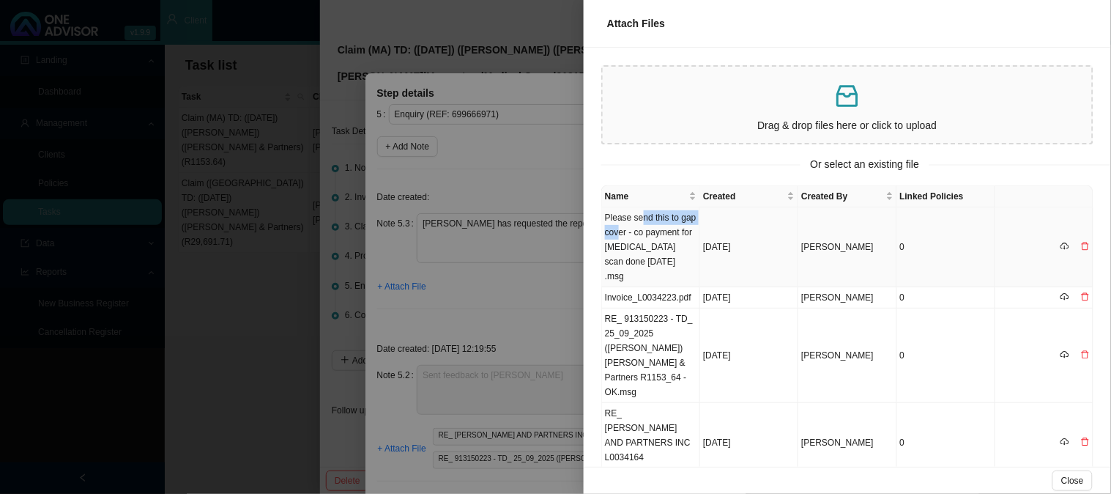
drag, startPoint x: 638, startPoint y: 232, endPoint x: 643, endPoint y: 218, distance: 13.9
click at [643, 218] on td "Please send this to gap cover - co payment for [MEDICAL_DATA] scan done [DATE] …" at bounding box center [651, 247] width 98 height 80
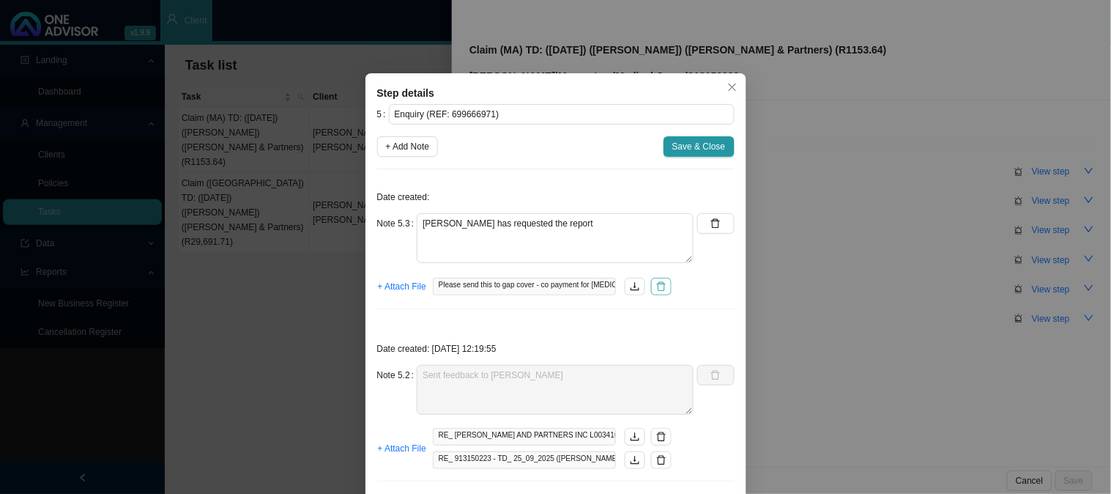
click at [657, 289] on icon "delete" at bounding box center [661, 286] width 10 height 10
click at [404, 286] on span "+ Attach File" at bounding box center [402, 286] width 48 height 15
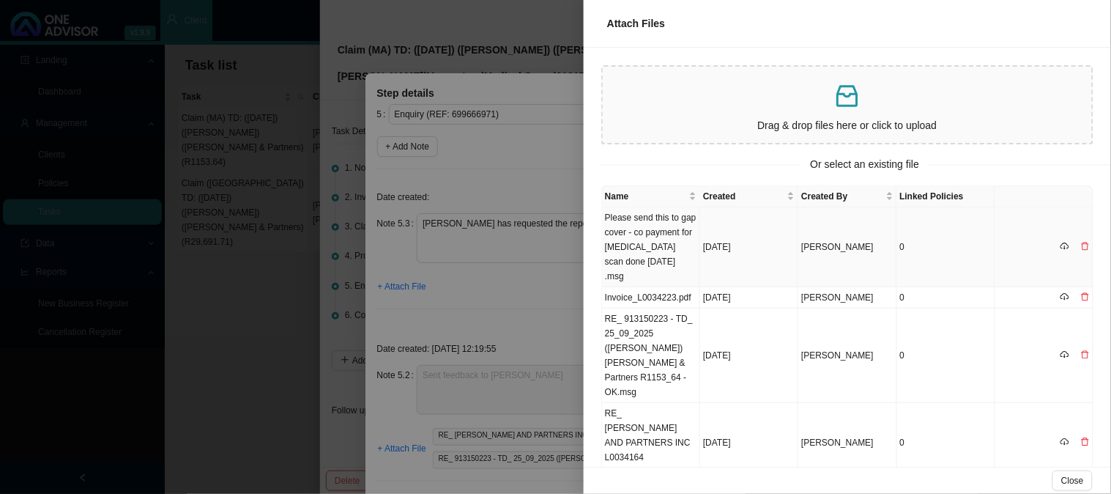
click at [647, 250] on td "Please send this to gap cover - co payment for [MEDICAL_DATA] scan done [DATE] …" at bounding box center [651, 247] width 98 height 80
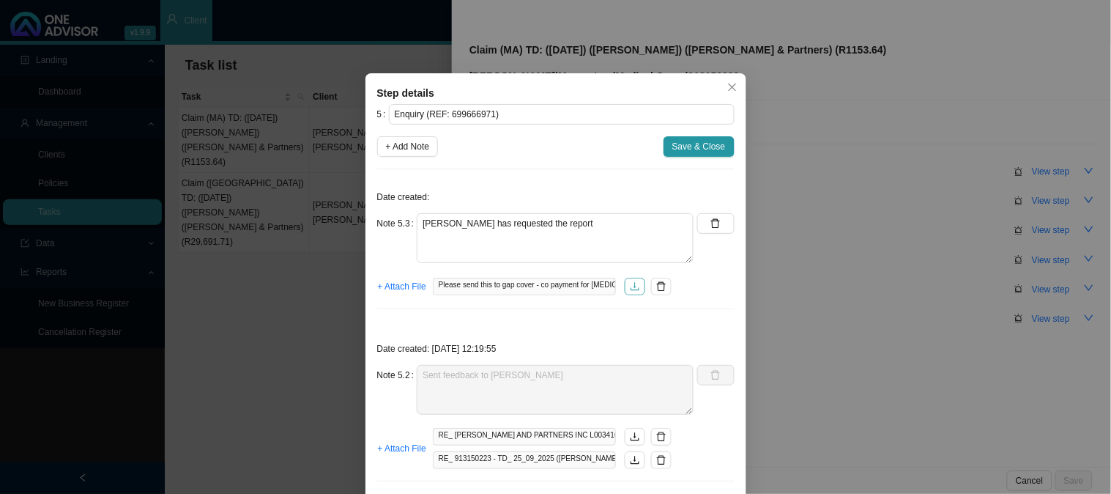
click at [632, 287] on icon "download" at bounding box center [635, 286] width 10 height 10
drag, startPoint x: 571, startPoint y: 223, endPoint x: 397, endPoint y: 213, distance: 174.6
click at [397, 213] on div "Note 5.3 [PERSON_NAME] has requested the report" at bounding box center [535, 238] width 317 height 50
click at [701, 148] on span "Save & Close" at bounding box center [699, 146] width 53 height 15
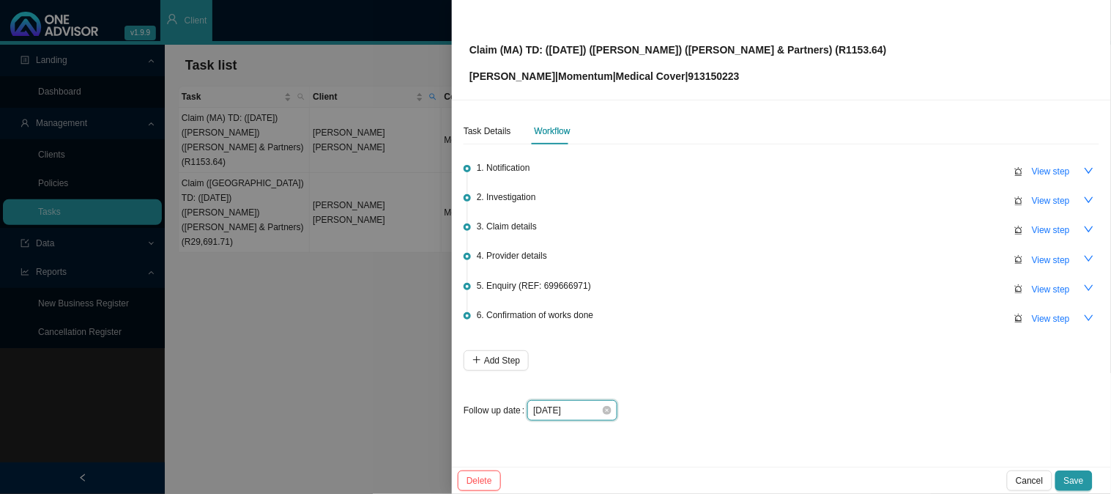
click at [597, 410] on input "[DATE]" at bounding box center [567, 410] width 68 height 15
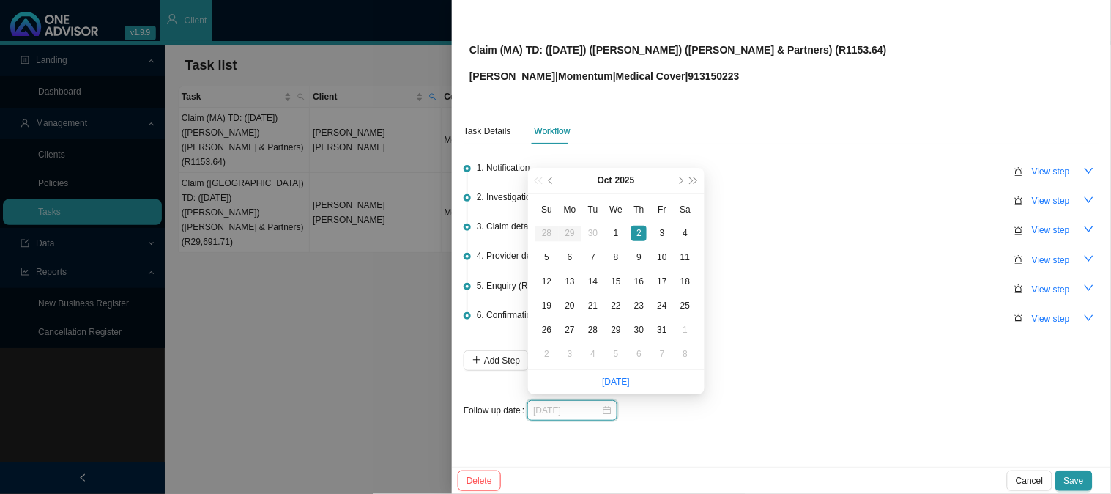
type input "[DATE]"
click at [803, 308] on div "6. Confirmation of works done View step" at bounding box center [788, 318] width 623 height 22
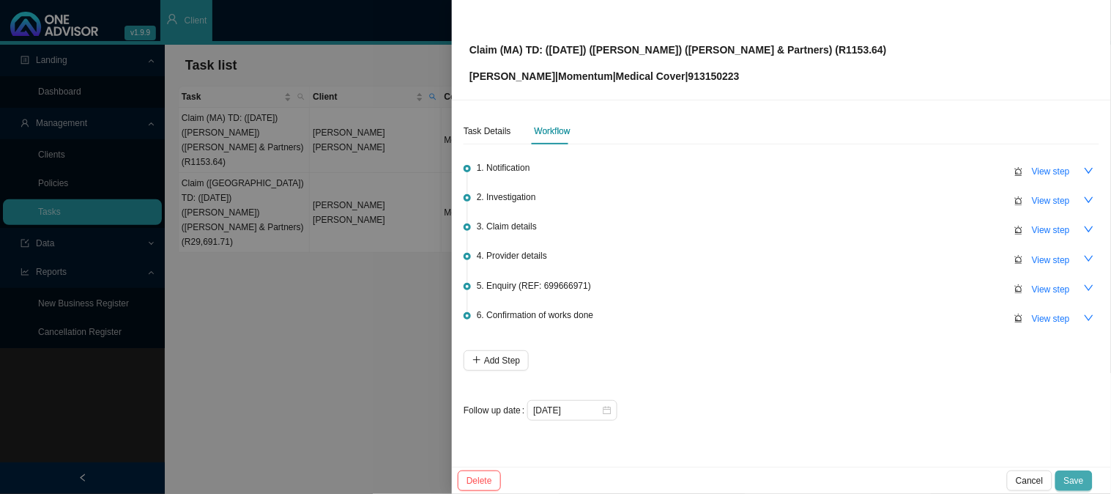
click at [1083, 474] on span "Save" at bounding box center [1075, 480] width 20 height 15
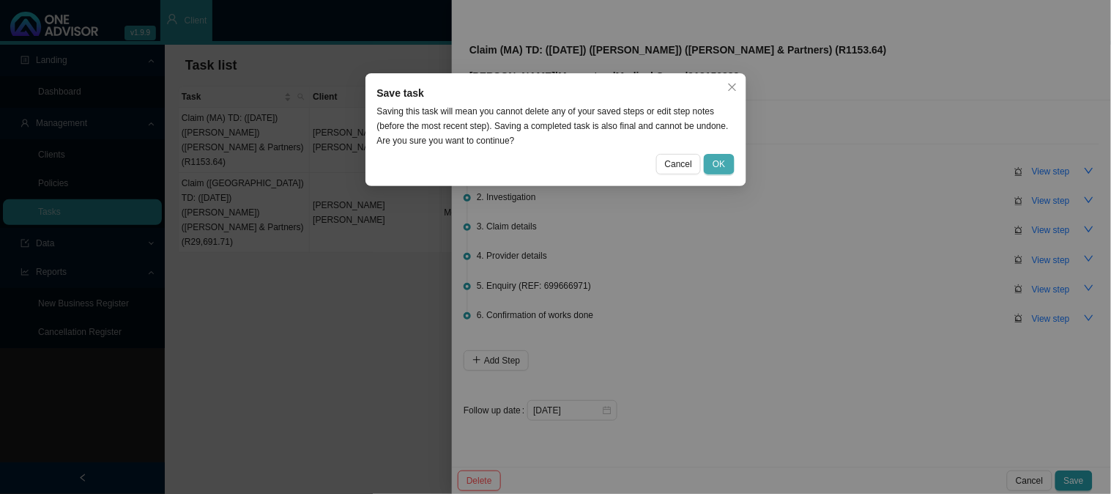
click at [719, 158] on span "OK" at bounding box center [719, 164] width 12 height 15
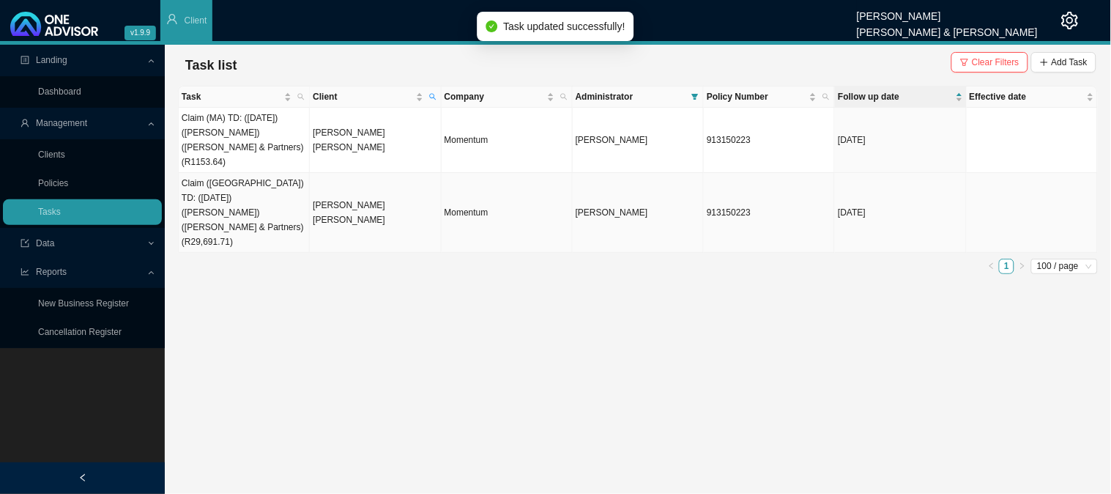
click at [326, 182] on td "[PERSON_NAME] [PERSON_NAME]" at bounding box center [375, 213] width 131 height 80
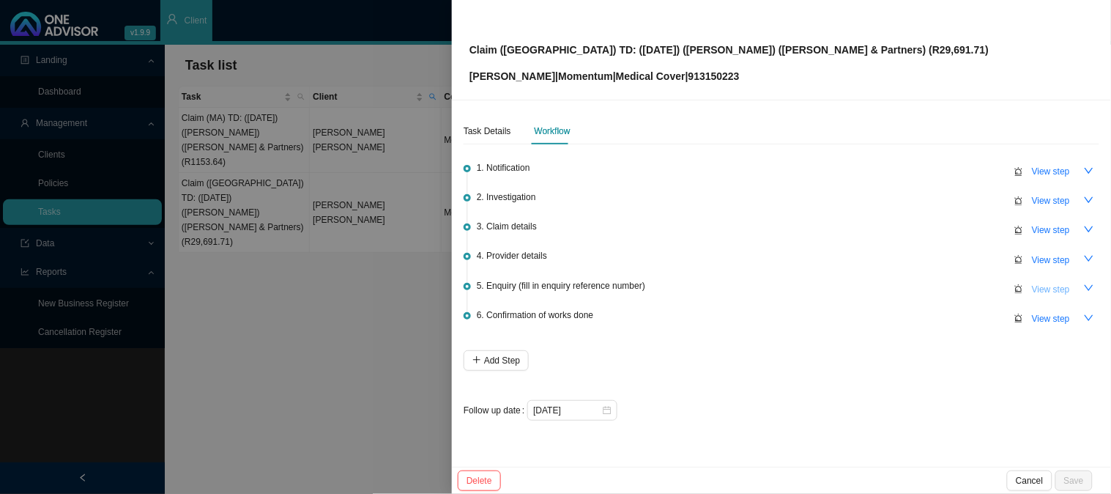
click at [1064, 287] on span "View step" at bounding box center [1051, 289] width 38 height 15
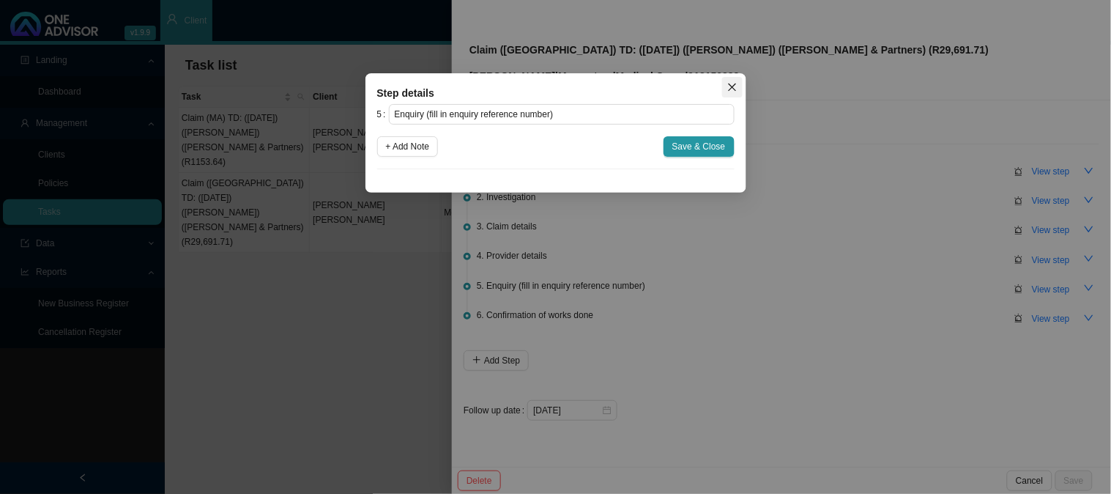
click at [733, 92] on icon "close" at bounding box center [733, 87] width 10 height 10
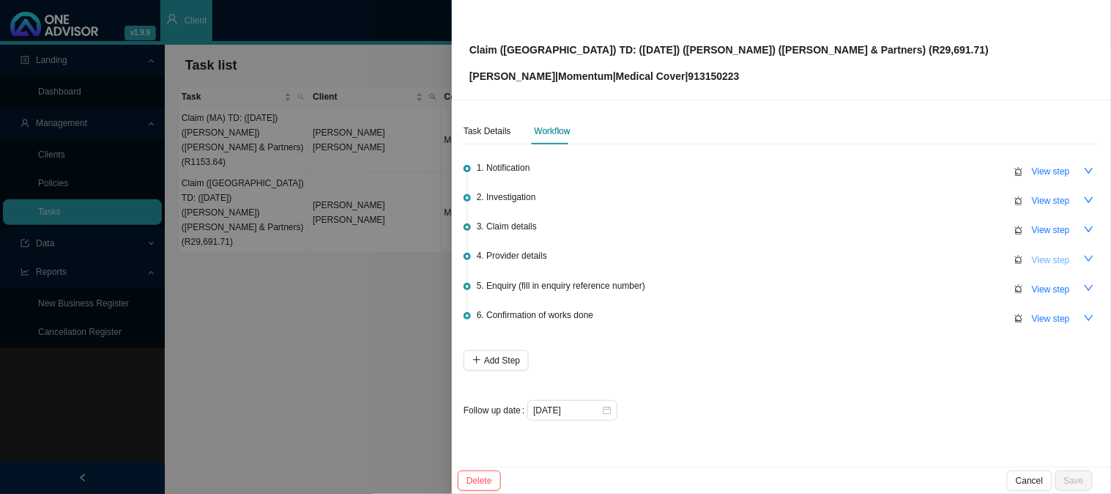
click at [1042, 262] on span "View step" at bounding box center [1051, 260] width 38 height 15
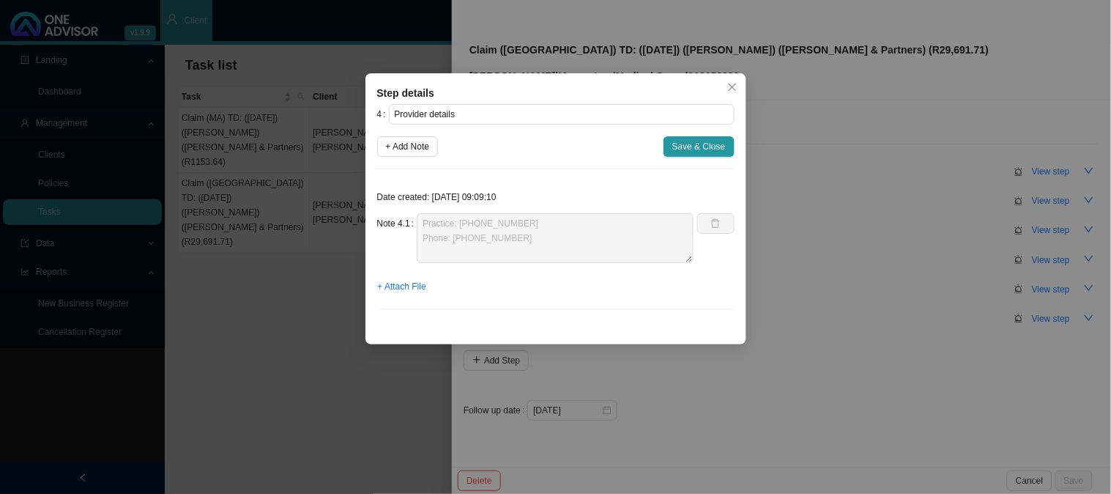
click at [777, 234] on div "Step details 4 Provider details + Add Note Save & Close Date created: [DATE] 09…" at bounding box center [555, 247] width 1111 height 494
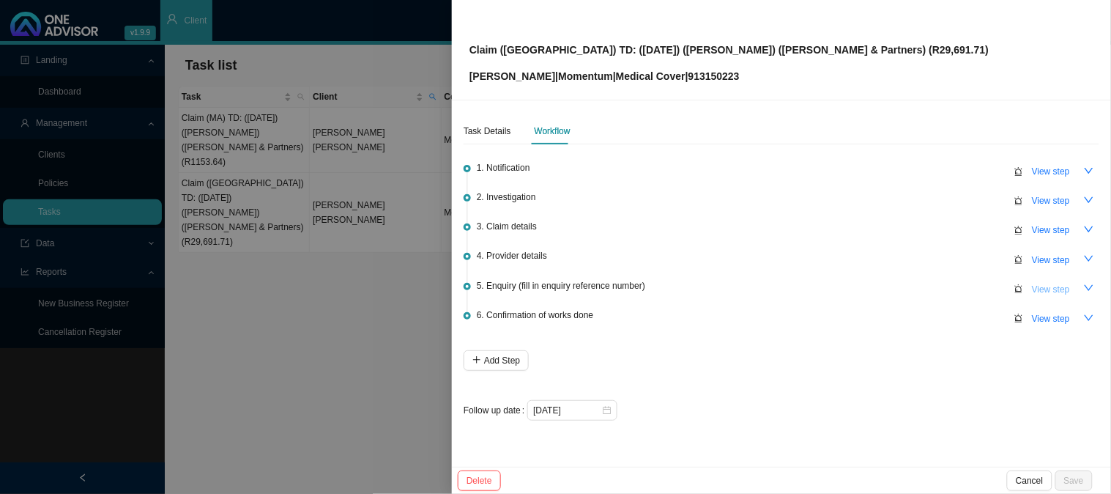
click at [1036, 287] on span "View step" at bounding box center [1051, 289] width 38 height 15
type input "Enquiry (fill in enquiry reference number)"
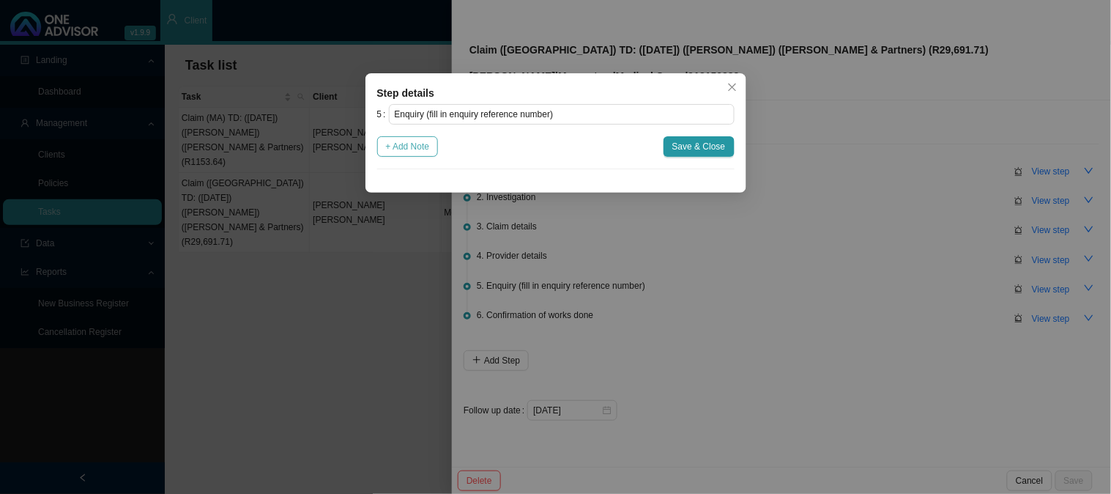
click at [418, 148] on span "+ Add Note" at bounding box center [408, 146] width 44 height 15
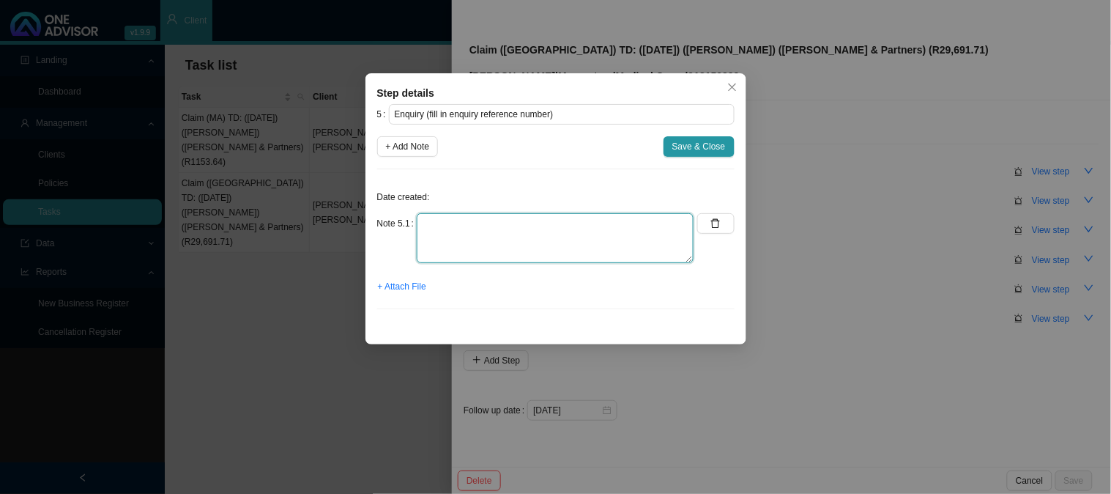
click at [497, 216] on textarea at bounding box center [555, 238] width 277 height 50
paste textarea "[PERSON_NAME] has requested the report"
type textarea "[PERSON_NAME] has requested the report"
click at [416, 278] on button "+ Attach File" at bounding box center [402, 286] width 50 height 21
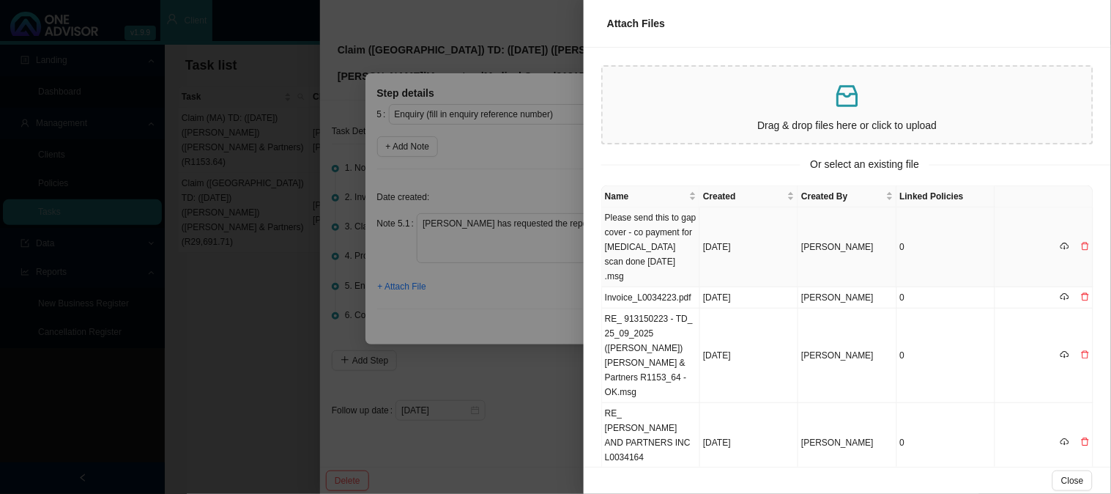
click at [670, 234] on td "Please send this to gap cover - co payment for [MEDICAL_DATA] scan done [DATE] …" at bounding box center [651, 247] width 98 height 80
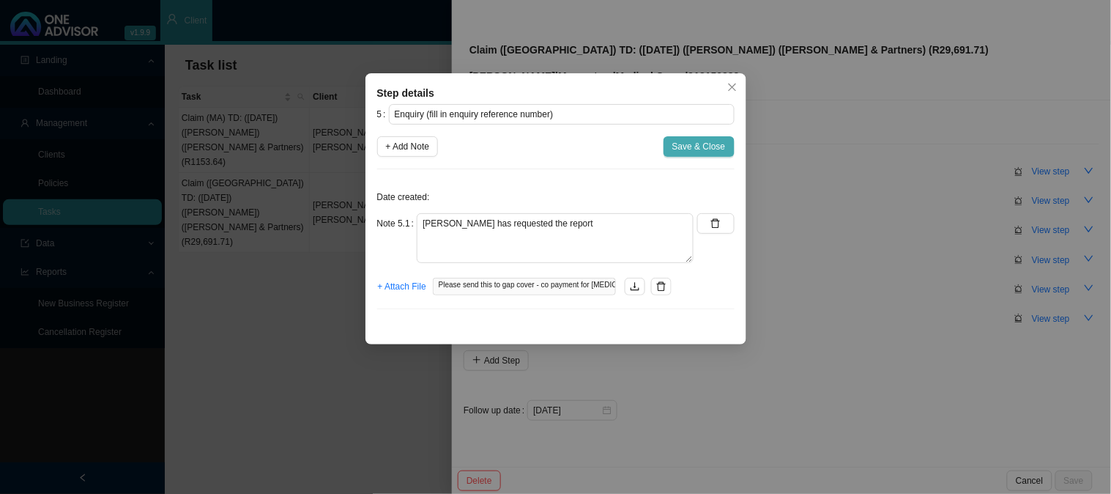
click at [685, 150] on span "Save & Close" at bounding box center [699, 146] width 53 height 15
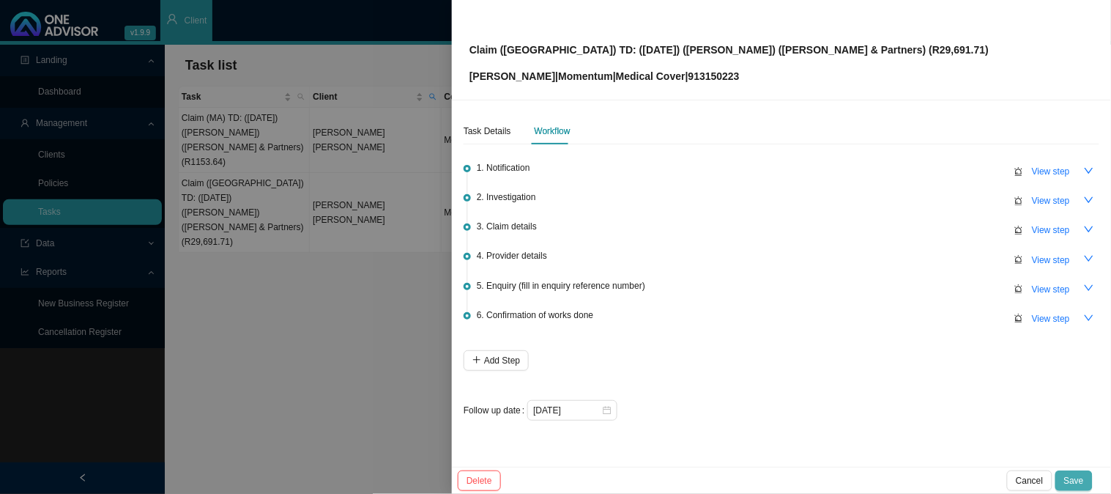
click at [1074, 471] on button "Save" at bounding box center [1074, 480] width 37 height 21
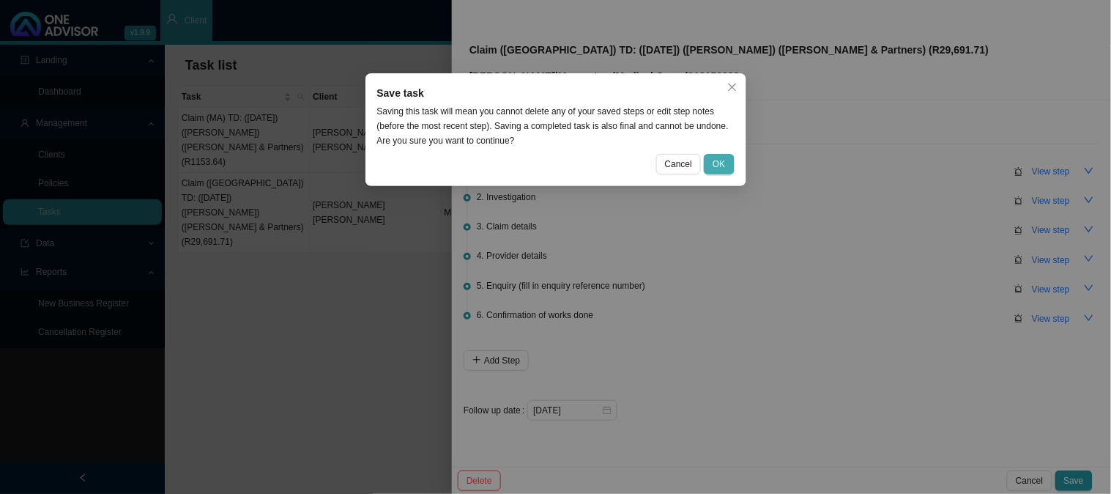
click at [717, 171] on span "OK" at bounding box center [719, 164] width 12 height 15
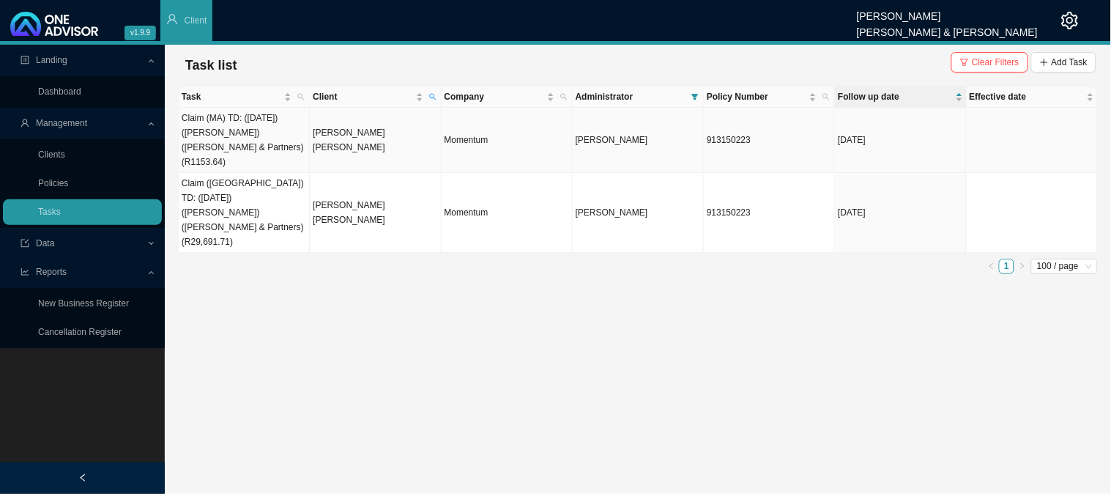
click at [273, 145] on td "Claim (MA) TD: ([DATE]) ([PERSON_NAME]) ([PERSON_NAME] & Partners) (R1153.64)" at bounding box center [244, 140] width 131 height 65
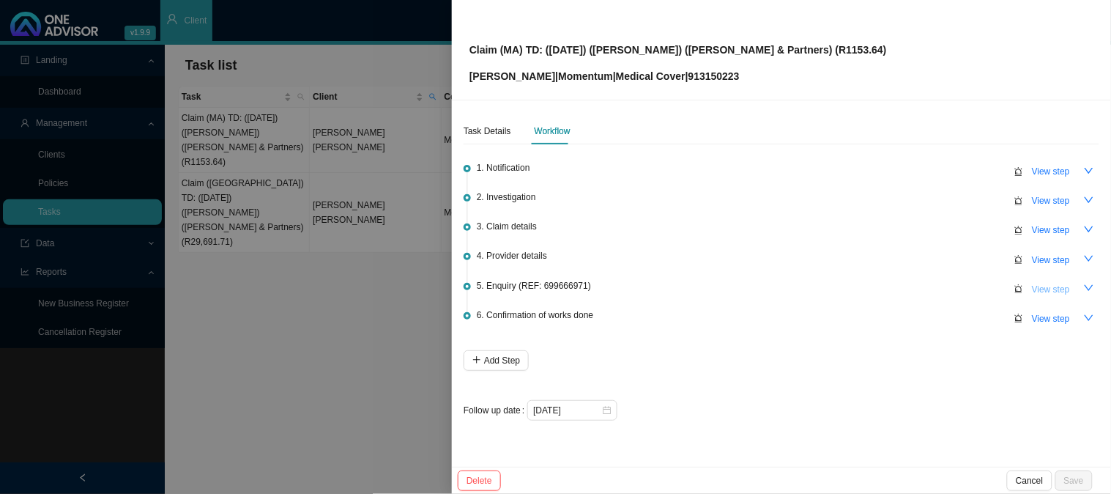
click at [1053, 286] on span "View step" at bounding box center [1051, 289] width 38 height 15
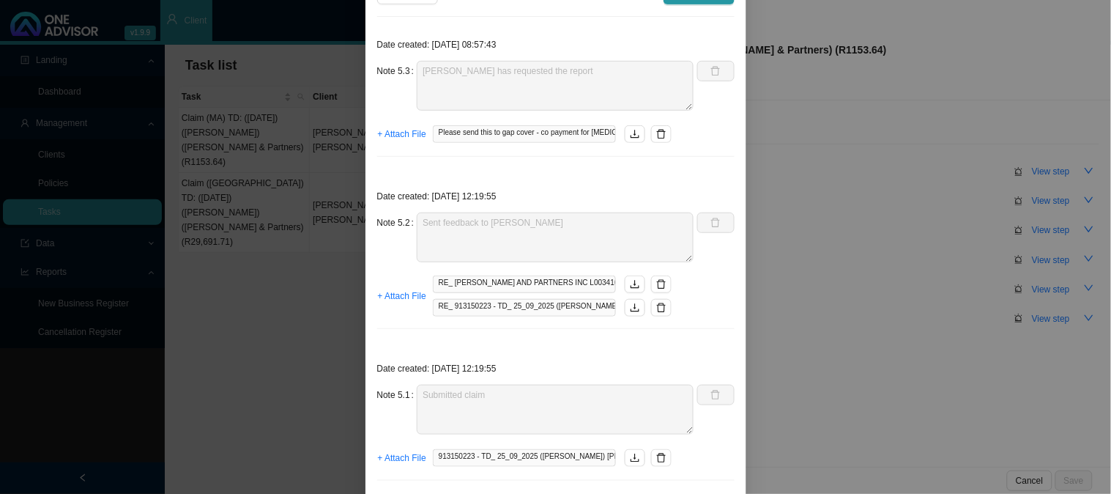
scroll to position [163, 0]
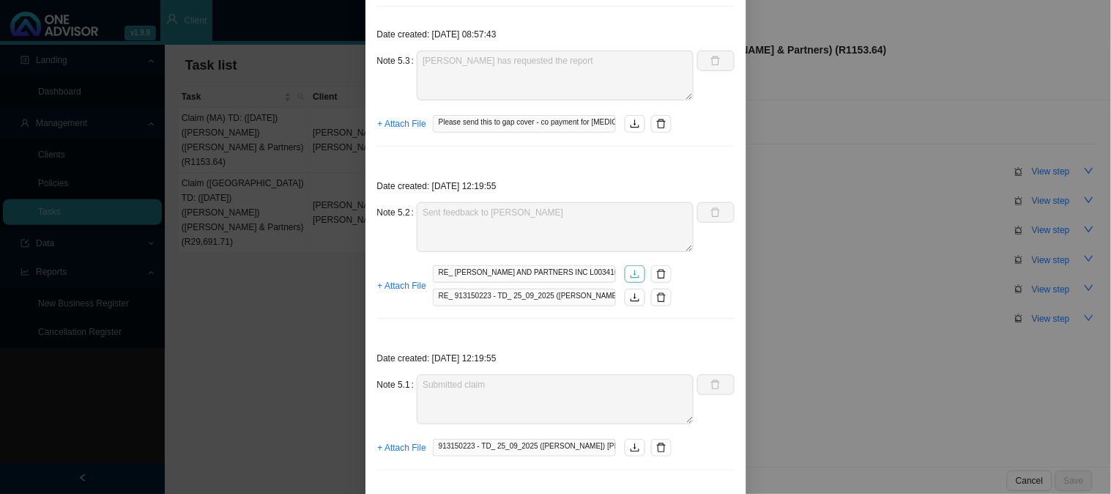
click at [630, 273] on icon "download" at bounding box center [635, 274] width 10 height 10
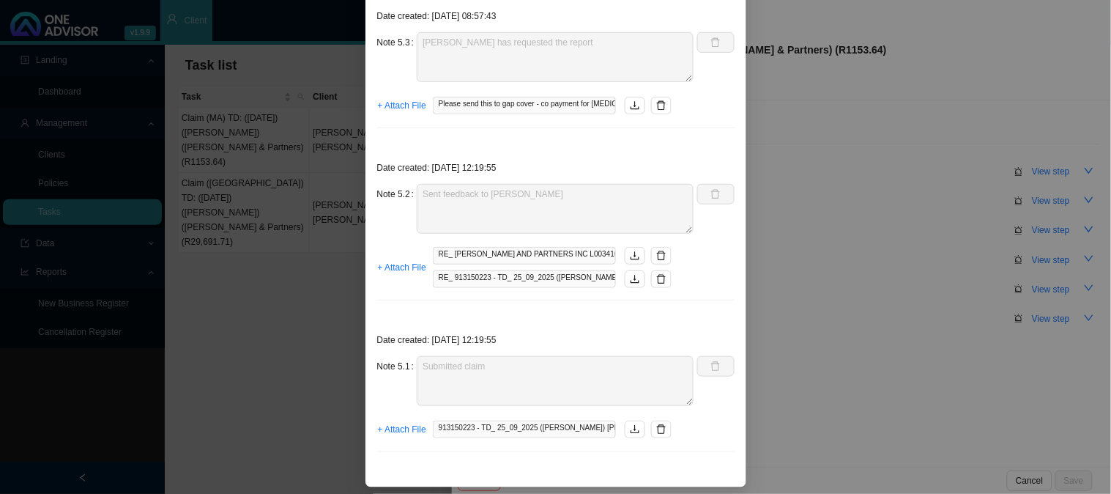
scroll to position [186, 0]
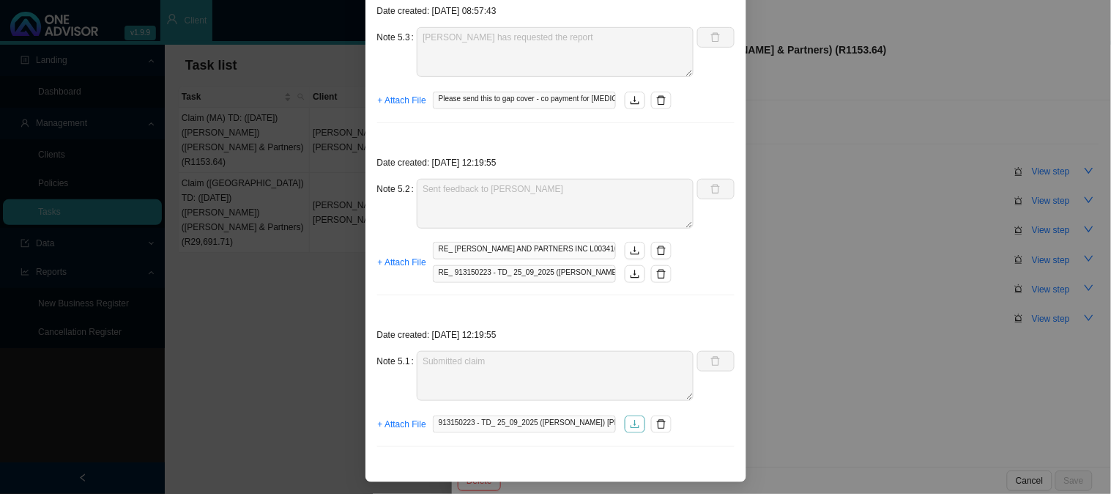
click at [633, 430] on button "button" at bounding box center [635, 424] width 21 height 18
click at [982, 169] on div "Step details 5 Enquiry (REF: 699666971) + Add Note Save & Close Date created: […" at bounding box center [555, 247] width 1111 height 494
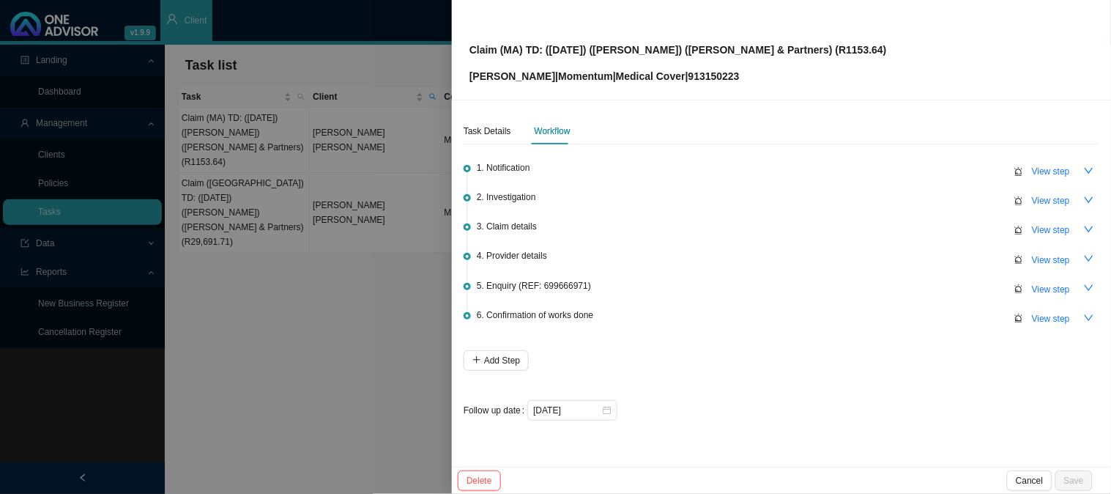
click at [179, 303] on div at bounding box center [555, 247] width 1111 height 494
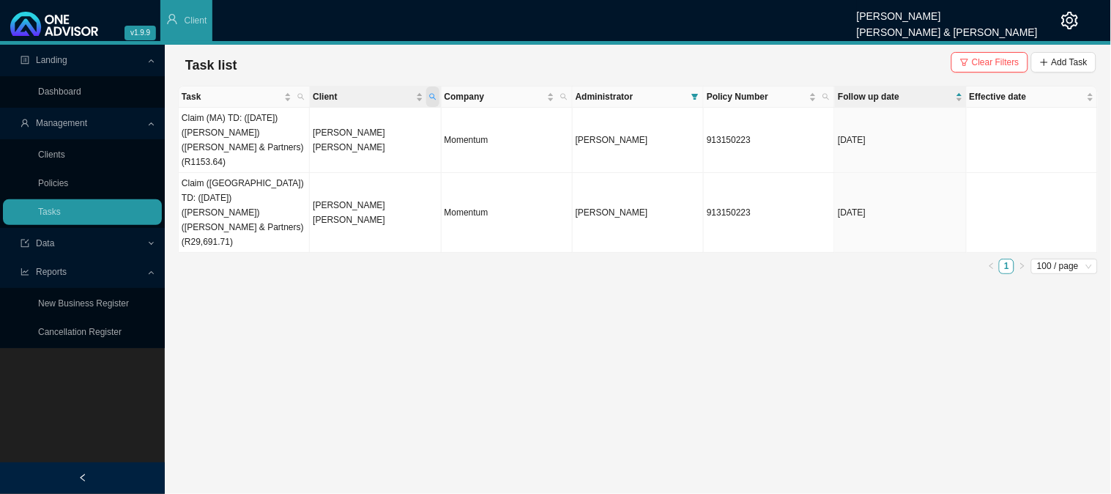
click at [434, 94] on icon "search" at bounding box center [432, 97] width 7 height 7
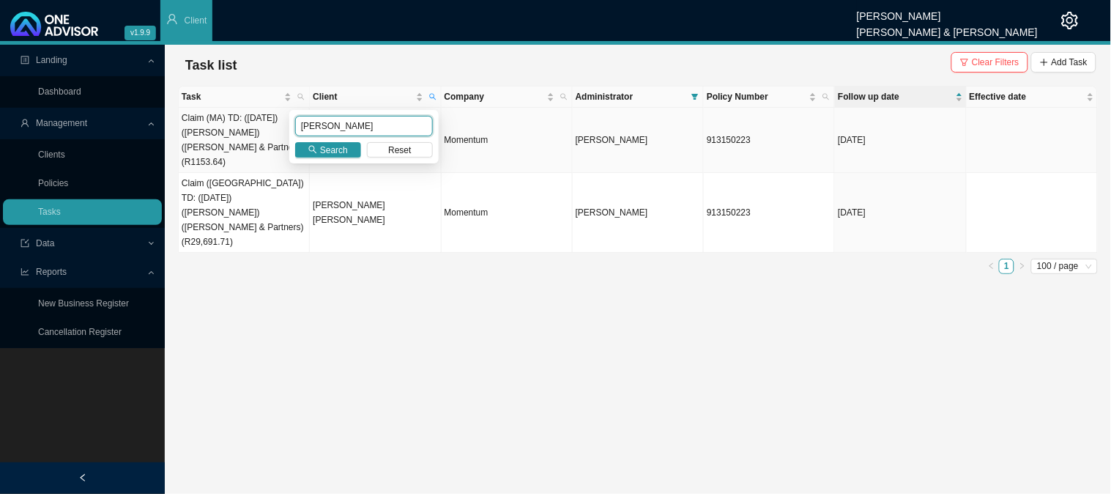
drag, startPoint x: 345, startPoint y: 133, endPoint x: 277, endPoint y: 127, distance: 68.4
click at [277, 127] on body "v1.9.9 [PERSON_NAME] [PERSON_NAME] & [PERSON_NAME] Client Landing Dashboard Man…" at bounding box center [555, 247] width 1111 height 494
click at [336, 155] on span "Search" at bounding box center [334, 150] width 28 height 15
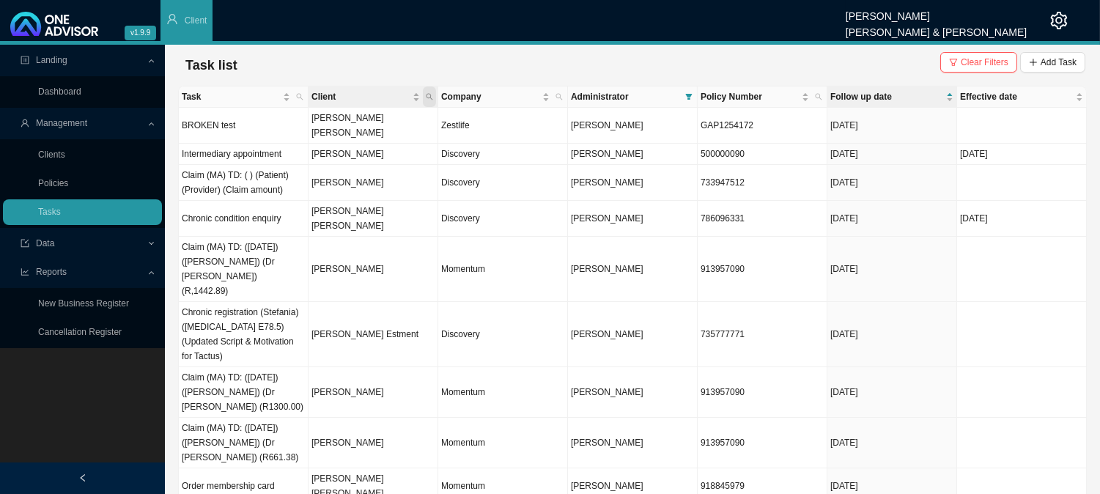
click at [432, 97] on icon "search" at bounding box center [429, 96] width 7 height 7
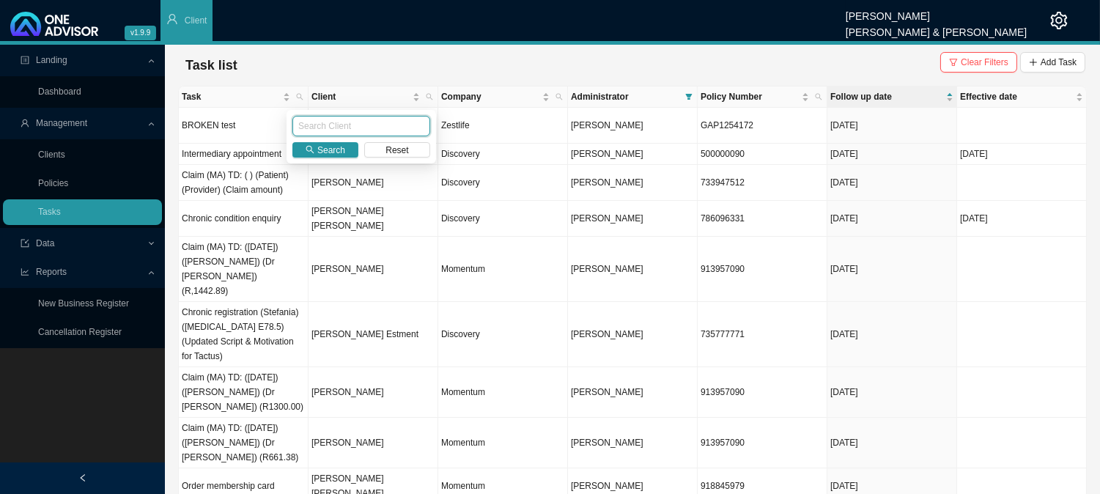
click at [334, 127] on input "text" at bounding box center [361, 126] width 138 height 21
type input "[PERSON_NAME]"
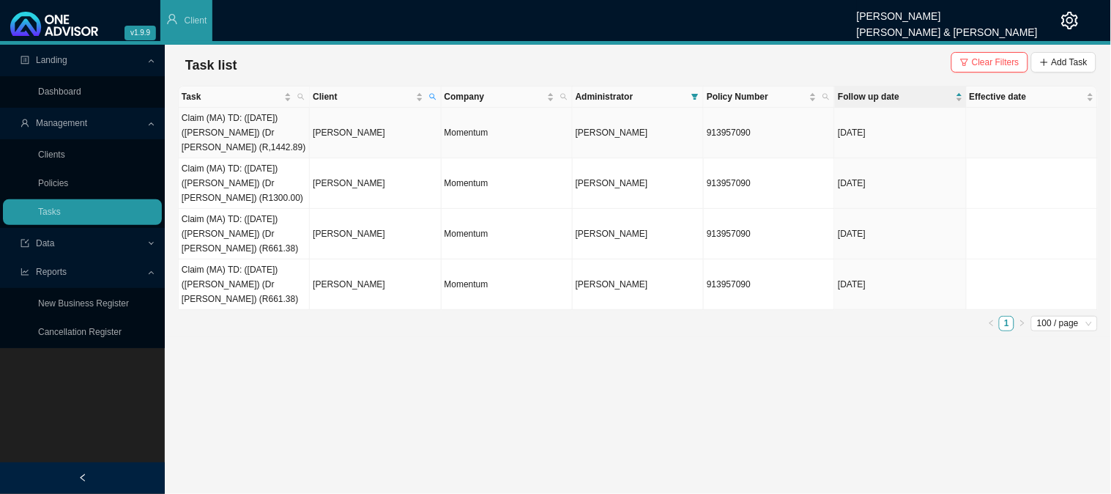
click at [266, 125] on td "Claim (MA) TD: ([DATE]) ([PERSON_NAME]) (Dr [PERSON_NAME]) (R,1442.89)" at bounding box center [244, 133] width 131 height 51
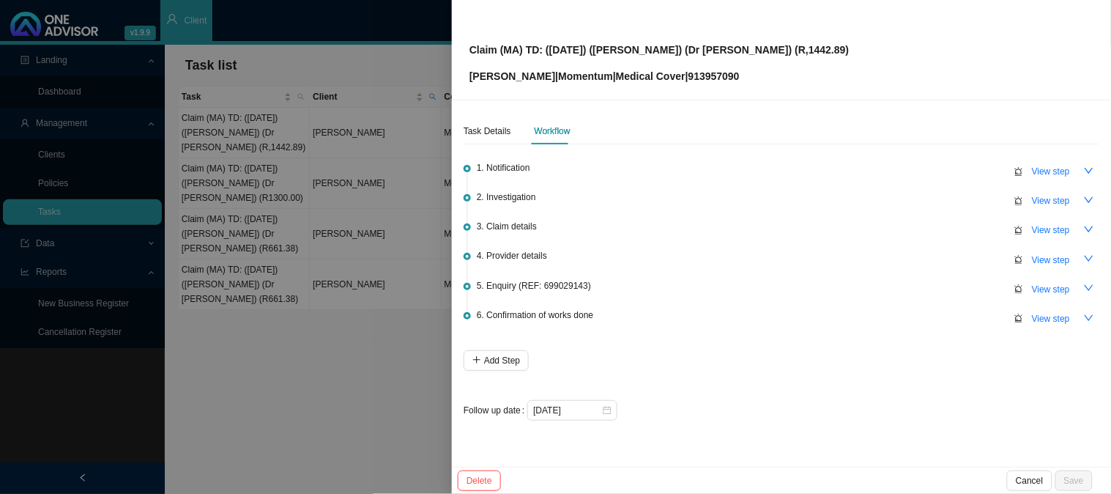
click at [716, 76] on p "[PERSON_NAME] | Momentum | Medical Cover | 913957090" at bounding box center [660, 76] width 380 height 16
copy p "913957090"
click at [327, 370] on div at bounding box center [555, 247] width 1111 height 494
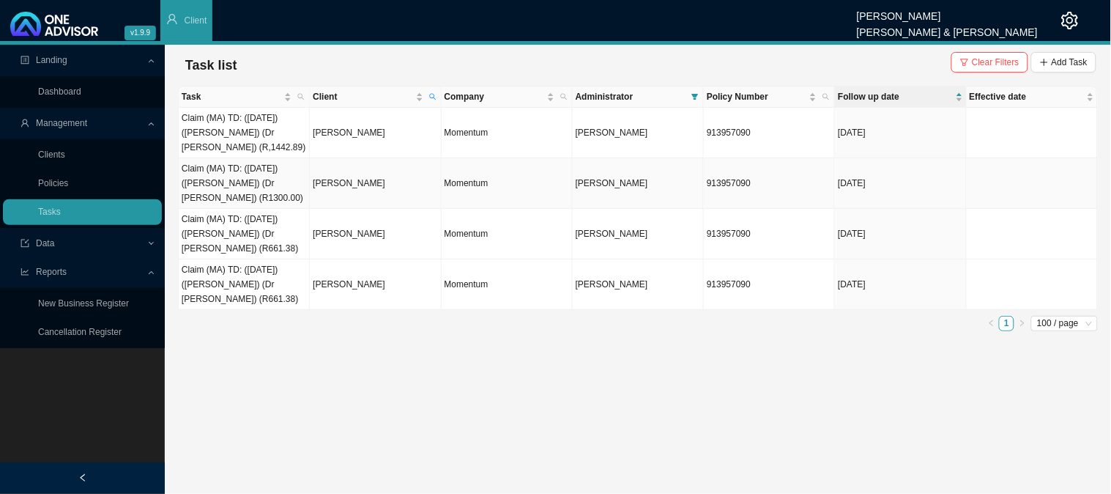
click at [211, 161] on td "Claim (MA) TD: ([DATE]) ([PERSON_NAME]) (Dr [PERSON_NAME]) (R1300.00)" at bounding box center [244, 183] width 131 height 51
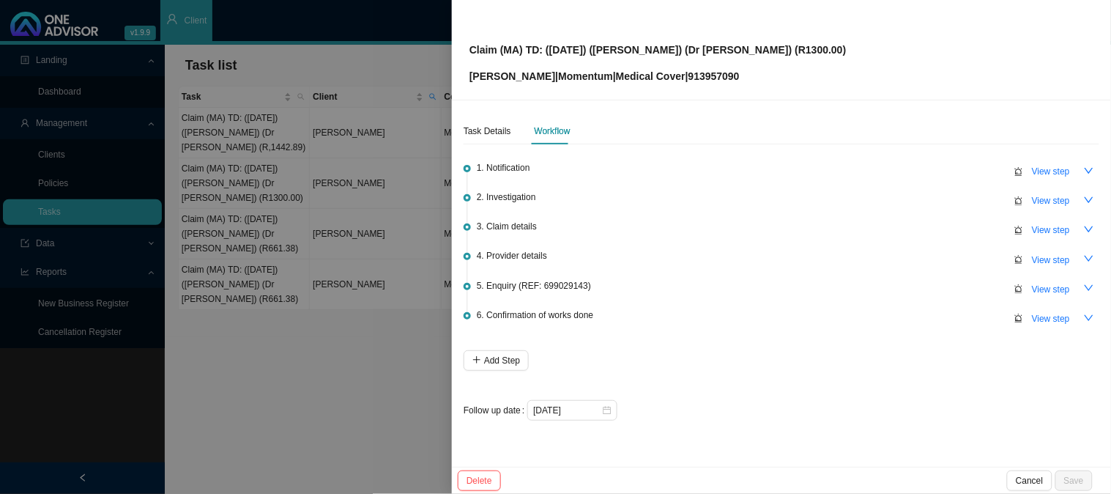
click at [278, 178] on div at bounding box center [555, 247] width 1111 height 494
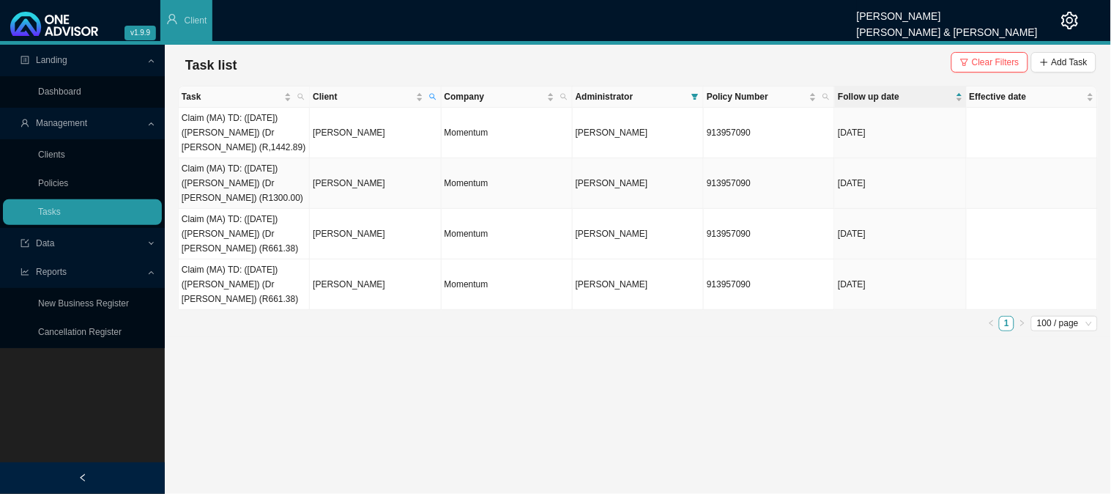
click at [278, 178] on td "Claim (MA) TD: ([DATE]) ([PERSON_NAME]) (Dr [PERSON_NAME]) (R1300.00)" at bounding box center [244, 183] width 131 height 51
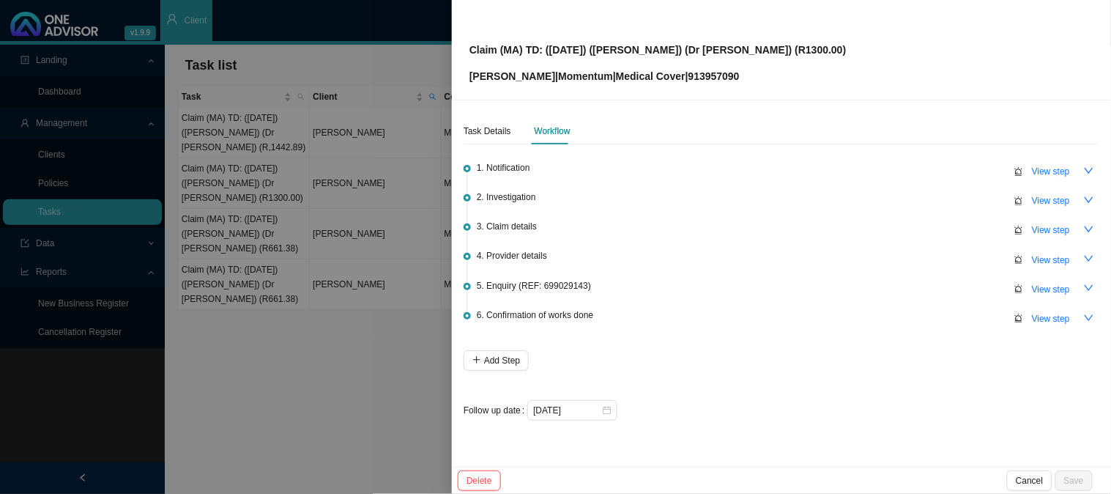
click at [247, 237] on div at bounding box center [555, 247] width 1111 height 494
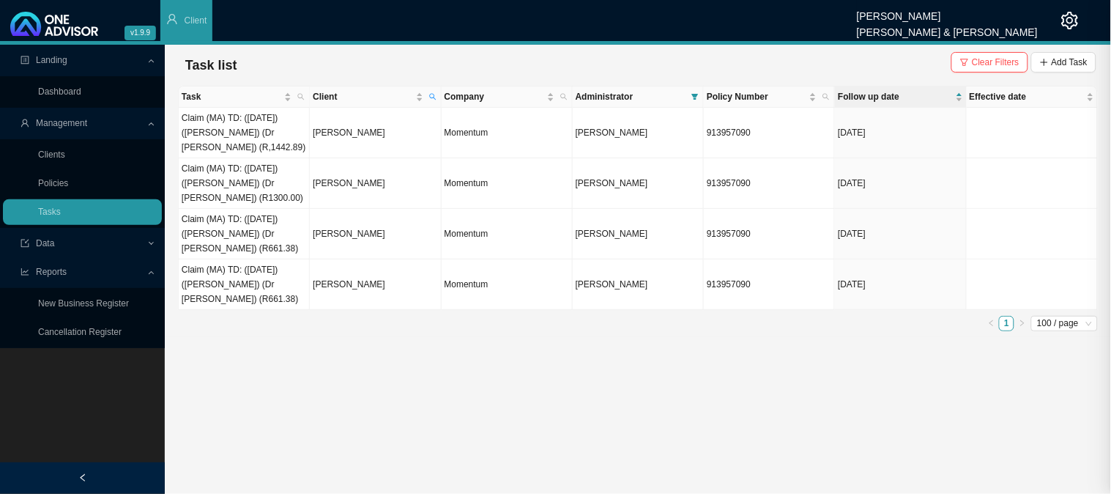
click at [247, 237] on td "Claim (MA) TD: ([DATE]) ([PERSON_NAME]) (Dr [PERSON_NAME]) (R661.38)" at bounding box center [244, 234] width 131 height 51
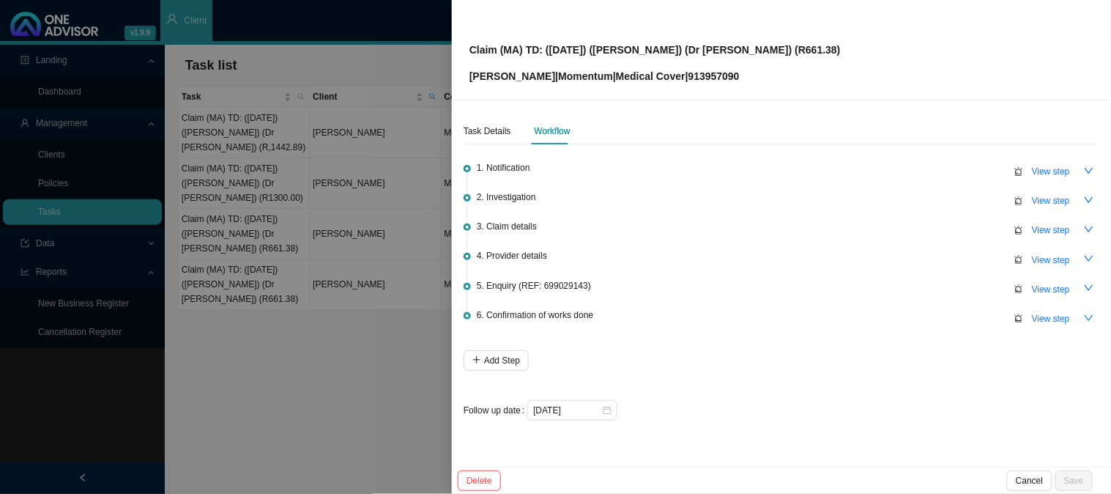
click at [247, 237] on div at bounding box center [555, 247] width 1111 height 494
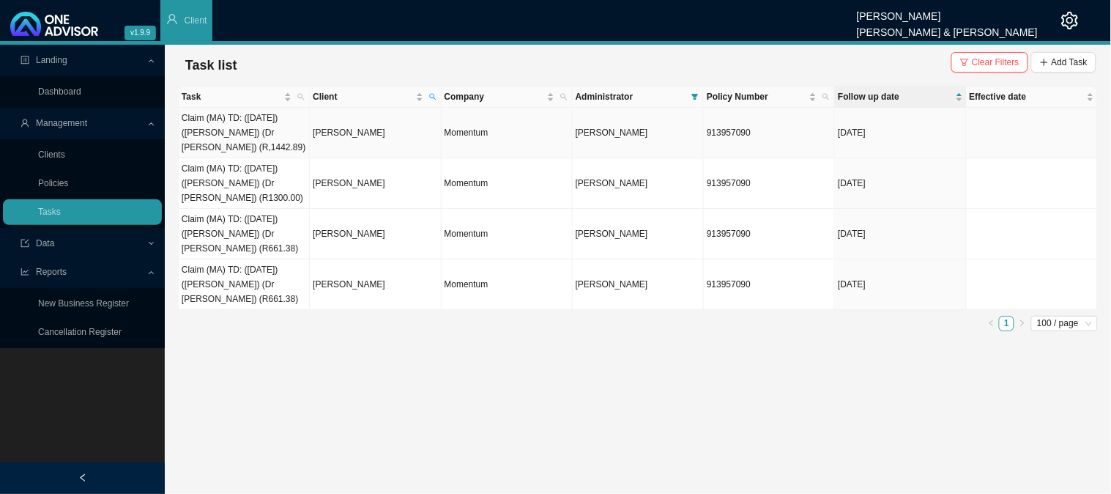
click at [253, 141] on td "Claim (MA) TD: ([DATE]) ([PERSON_NAME]) (Dr [PERSON_NAME]) (R,1442.89)" at bounding box center [244, 133] width 131 height 51
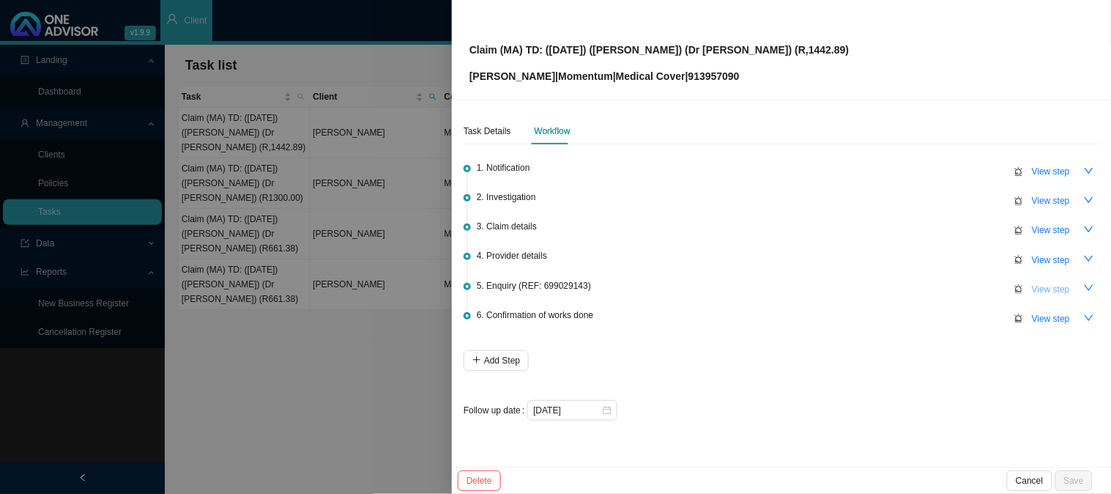
click at [1051, 291] on span "View step" at bounding box center [1051, 289] width 38 height 15
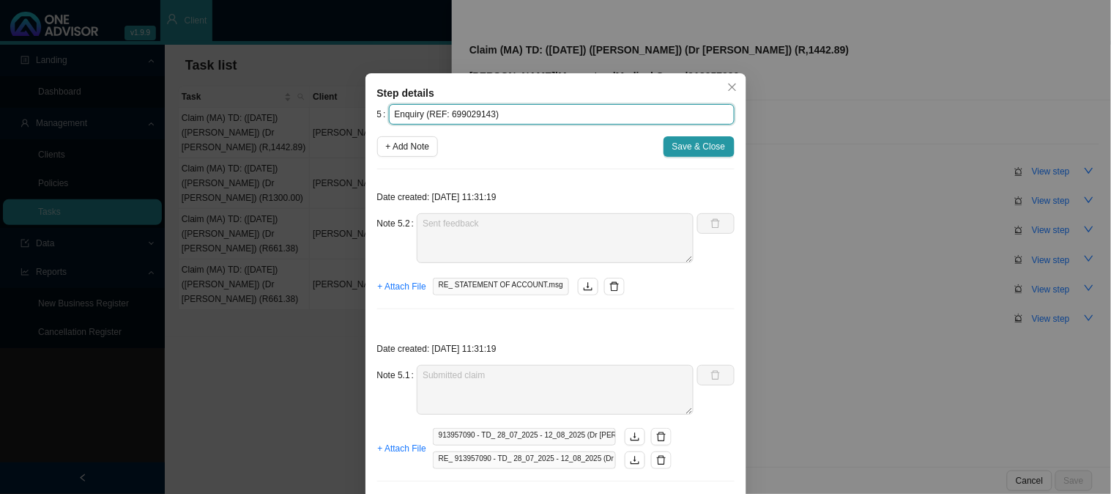
click at [477, 114] on input "Enquiry (REF: 699029143)" at bounding box center [562, 114] width 346 height 21
click at [481, 108] on input "Enquiry (REF: 699029143)" at bounding box center [562, 114] width 346 height 21
click at [500, 112] on input "Enquiry (REF: 699029143)" at bounding box center [562, 114] width 346 height 21
drag, startPoint x: 481, startPoint y: 112, endPoint x: 421, endPoint y: 114, distance: 60.9
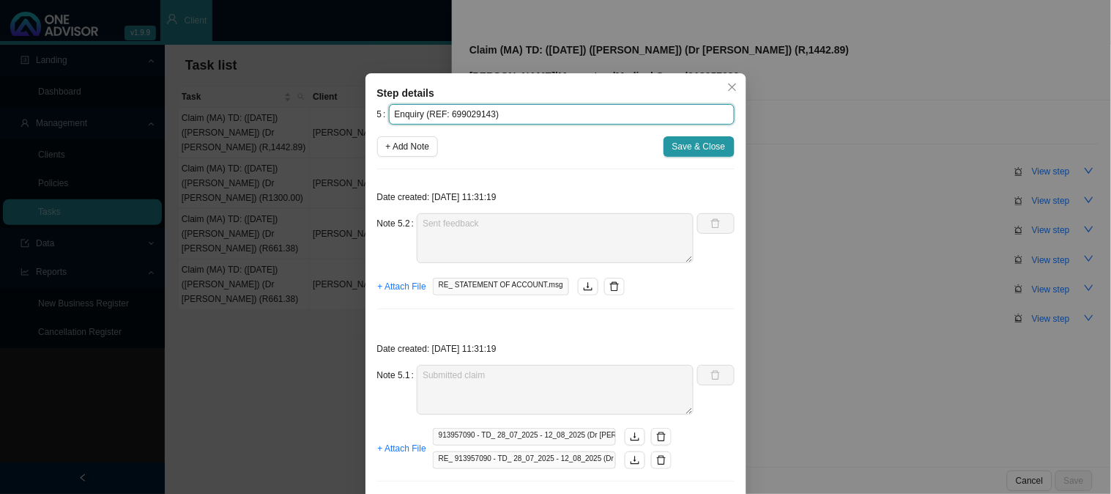
click at [421, 114] on input "Enquiry (REF: 699029143)" at bounding box center [562, 114] width 346 height 21
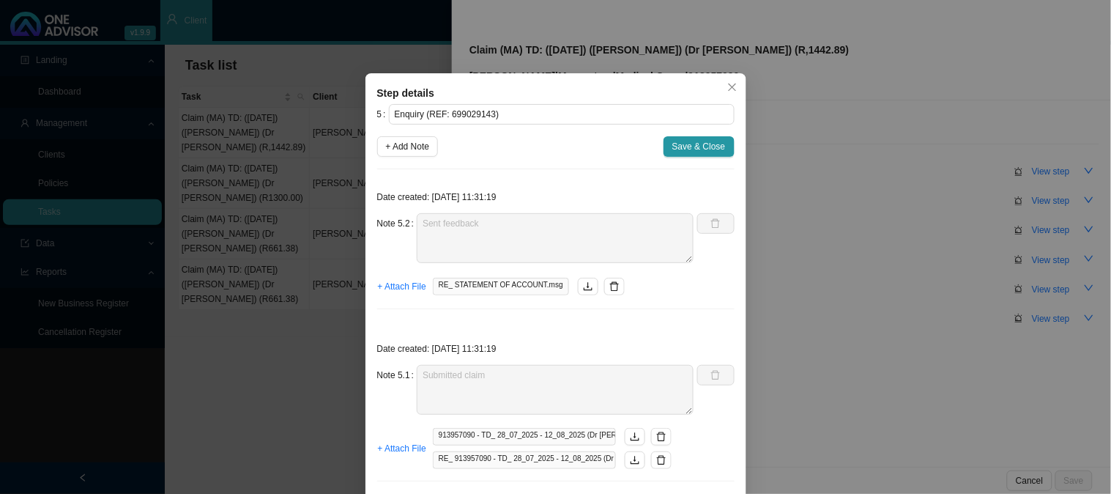
click at [300, 317] on div "Step details 5 Enquiry (REF: 699029143) + Add Note Save & Close Date created: […" at bounding box center [555, 247] width 1111 height 494
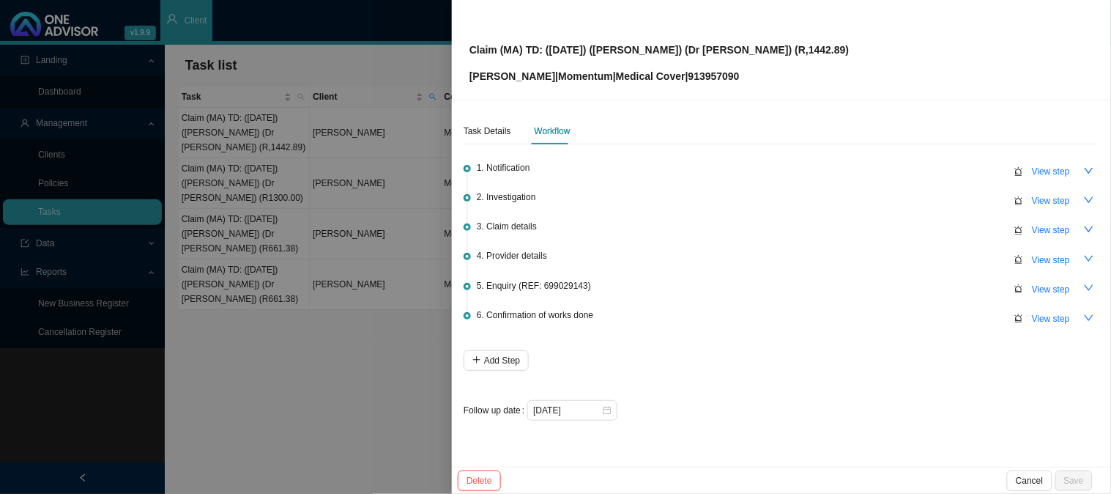
click at [243, 221] on div at bounding box center [555, 247] width 1111 height 494
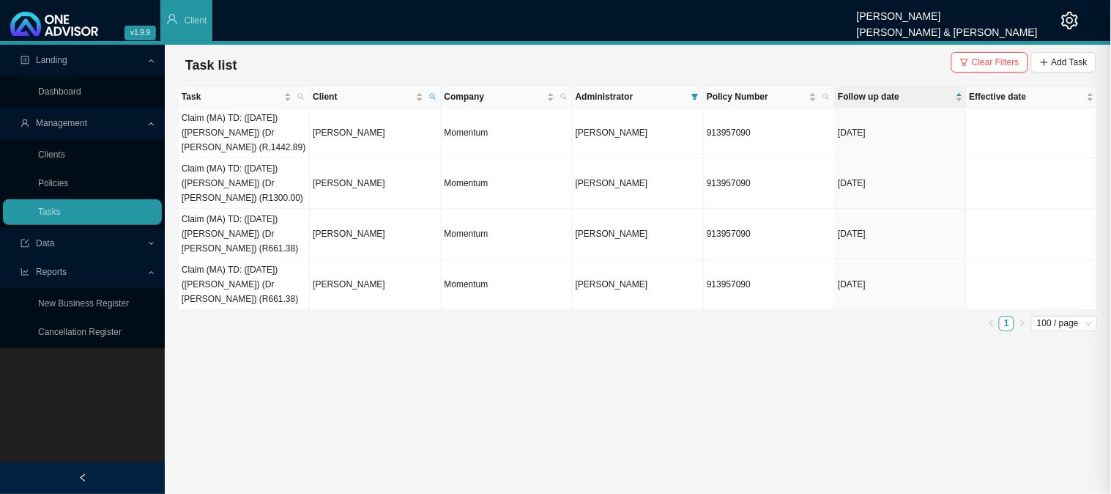
click at [245, 232] on td "Claim (MA) TD: ([DATE]) ([PERSON_NAME]) (Dr [PERSON_NAME]) (R661.38)" at bounding box center [244, 234] width 131 height 51
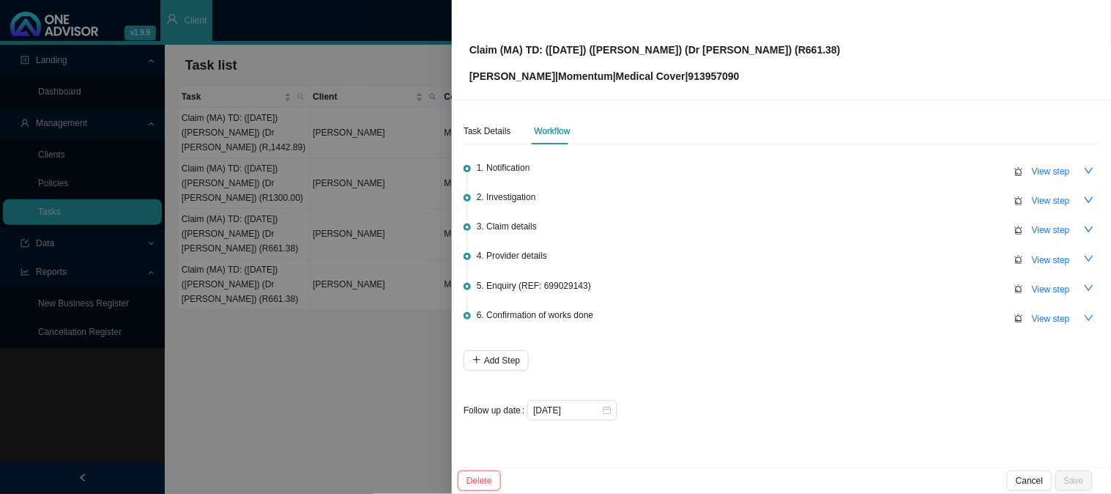
click at [247, 276] on div at bounding box center [555, 247] width 1111 height 494
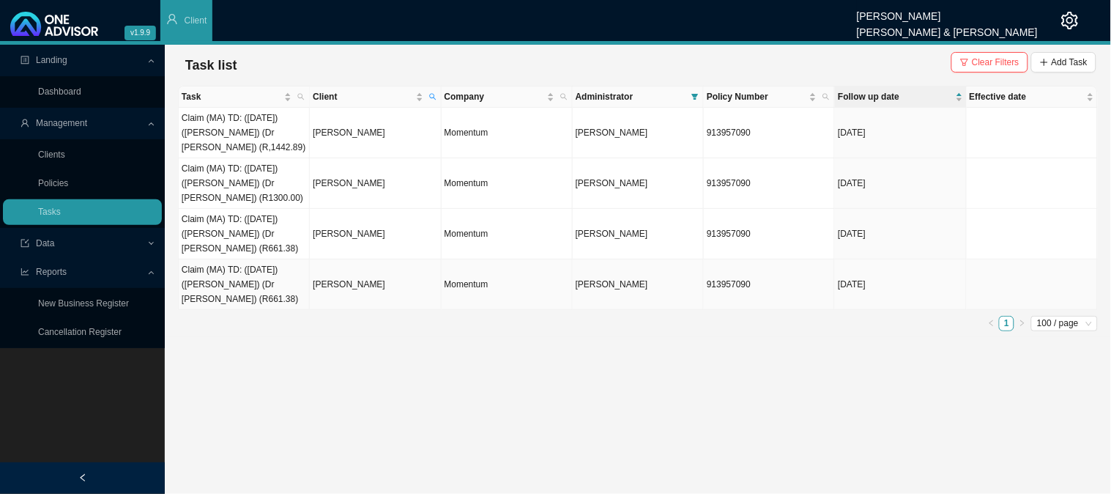
click at [245, 282] on td "Claim (MA) TD: ([DATE]) ([PERSON_NAME]) (Dr [PERSON_NAME]) (R661.38)" at bounding box center [244, 284] width 131 height 51
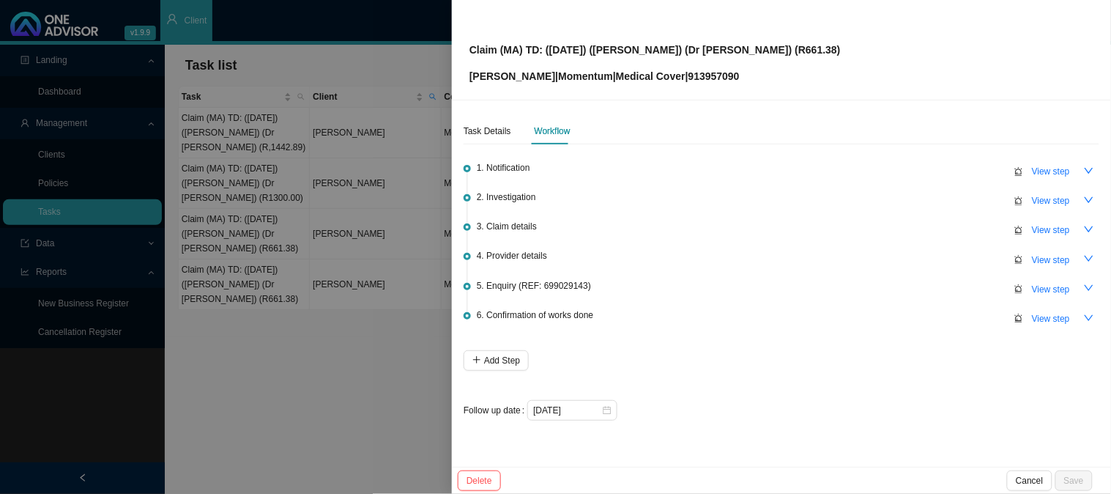
click at [253, 349] on div at bounding box center [555, 247] width 1111 height 494
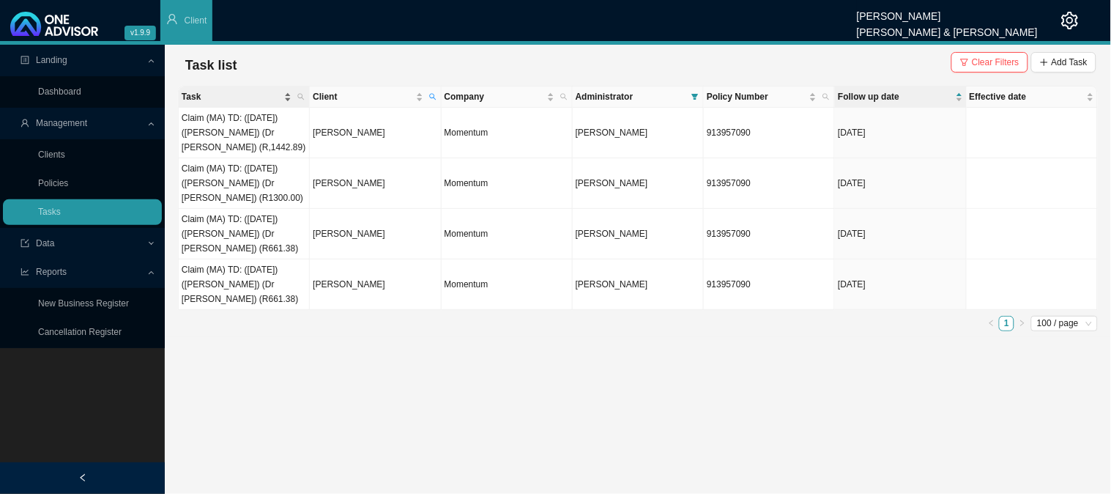
click at [264, 97] on span "Task" at bounding box center [232, 96] width 100 height 15
click at [275, 100] on span "Task" at bounding box center [232, 96] width 100 height 15
click at [365, 93] on span "Client" at bounding box center [363, 96] width 100 height 15
click at [889, 95] on span "Follow up date" at bounding box center [895, 96] width 114 height 15
click at [235, 174] on td "Claim (MA) TD: ([DATE]) ([PERSON_NAME]) (Dr [PERSON_NAME]) (R1300.00)" at bounding box center [244, 183] width 131 height 51
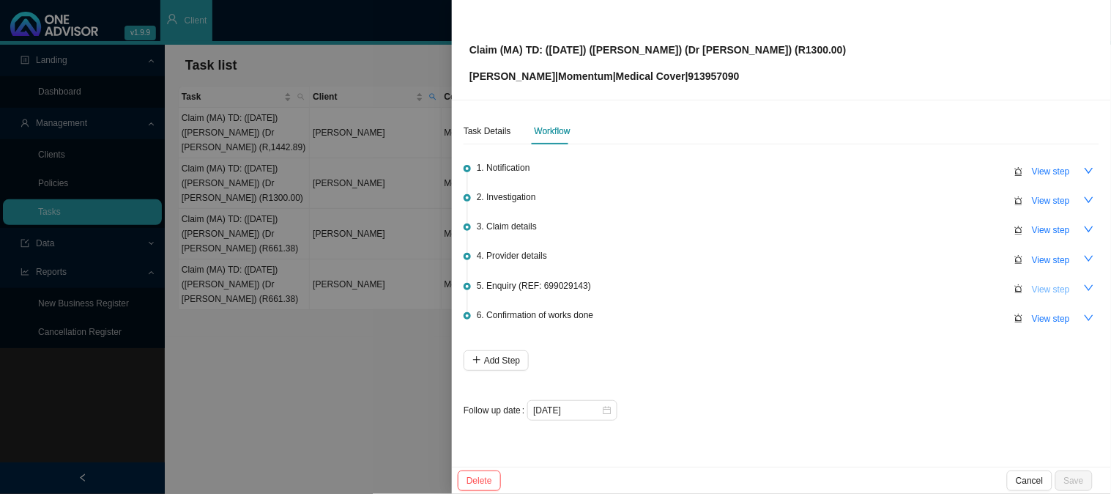
click at [1051, 289] on span "View step" at bounding box center [1051, 289] width 38 height 15
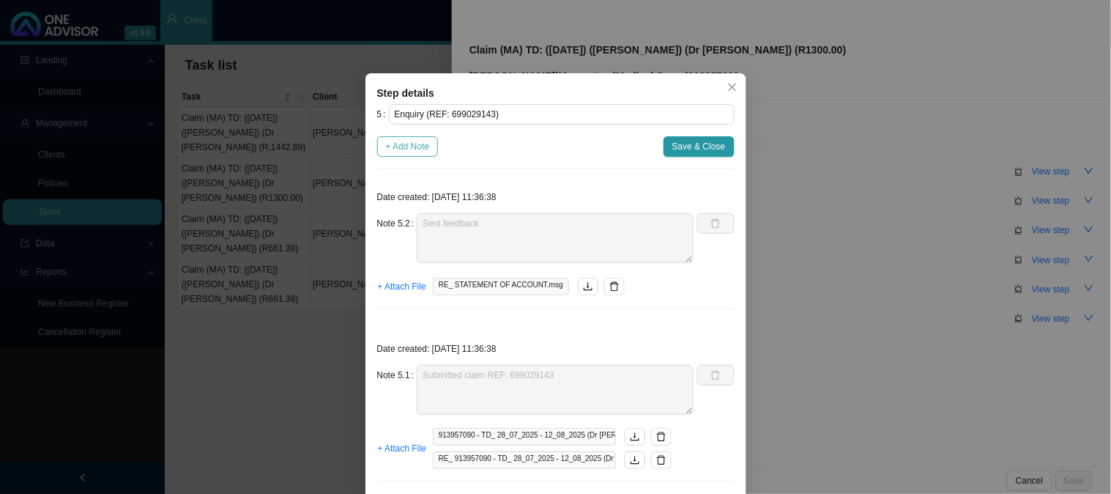
click at [407, 141] on span "+ Add Note" at bounding box center [408, 146] width 44 height 15
type textarea "Sent feedback"
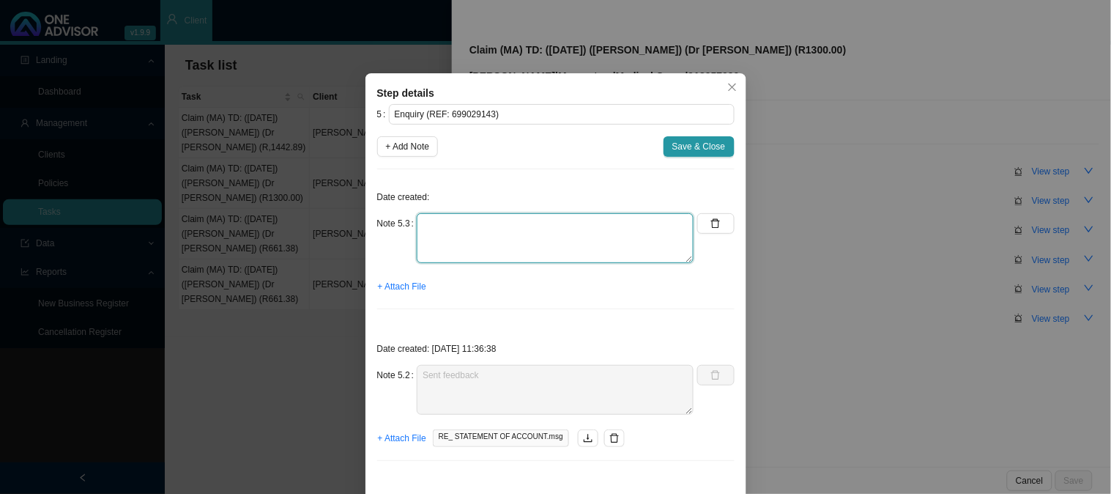
click at [466, 229] on textarea at bounding box center [555, 238] width 277 height 50
click at [423, 222] on textarea "Poned MH," at bounding box center [555, 238] width 277 height 50
click at [492, 217] on textarea "Phoned MH," at bounding box center [555, 238] width 277 height 50
click at [479, 237] on textarea "Phoned MH, spoke to Ndileka" at bounding box center [555, 238] width 277 height 50
paste textarea "there is no proof of payment submitted with the claim, therefore an amount of R…"
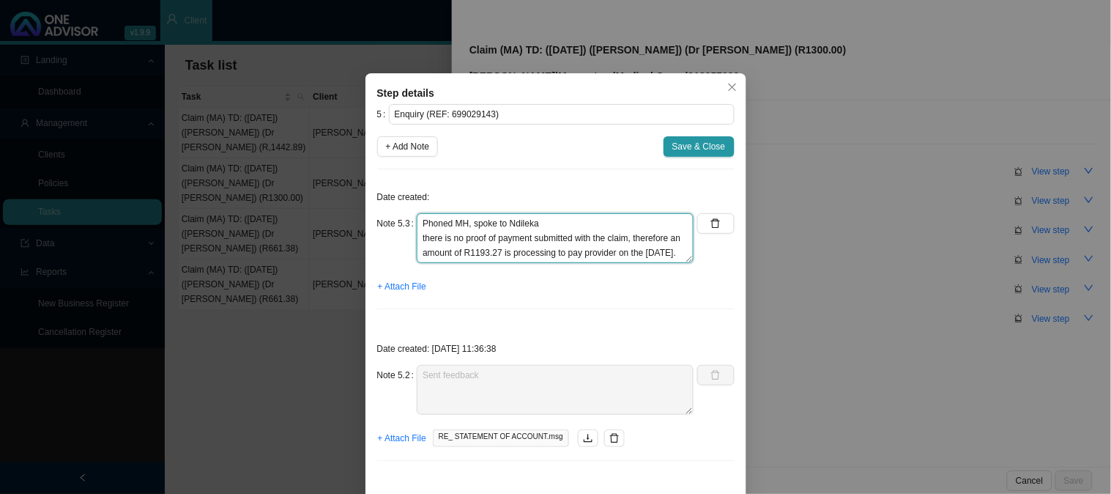
scroll to position [0, 0]
click at [419, 237] on textarea "Phoned MH, spoke to Ndileka there is no proof of payment submitted with the cla…" at bounding box center [555, 238] width 277 height 50
drag, startPoint x: 419, startPoint y: 252, endPoint x: 412, endPoint y: 238, distance: 15.4
click at [417, 238] on textarea "Phoned MH, spoke to Ndileka There is no proof of payment submitted with the cla…" at bounding box center [555, 238] width 277 height 50
click at [524, 259] on textarea "Phoned MH, spoke to Ndileka An amount of R1193.27 is processing to pay provider…" at bounding box center [555, 238] width 277 height 50
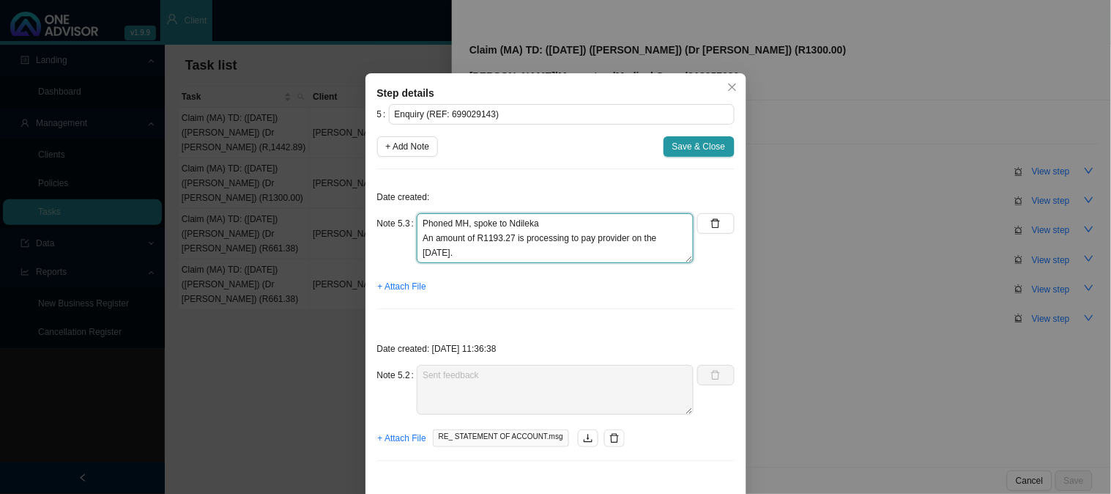
click at [499, 258] on textarea "Phoned MH, spoke to Ndileka An amount of R1193.27 is processing to pay provider…" at bounding box center [555, 238] width 277 height 50
click at [474, 249] on textarea "Phoned MH, spoke to Ndileka An amount of R1193.27 is processing to pay provider…" at bounding box center [555, 238] width 277 height 50
click at [475, 250] on textarea "Phoned MH, spoke to Ndileka An amount of R1193.27 is processing to pay provider…" at bounding box center [555, 238] width 277 height 50
click at [488, 240] on textarea "Phoned MH, spoke to Ndileka An amount of R1193.27 is processing to pay provider…" at bounding box center [555, 238] width 277 height 50
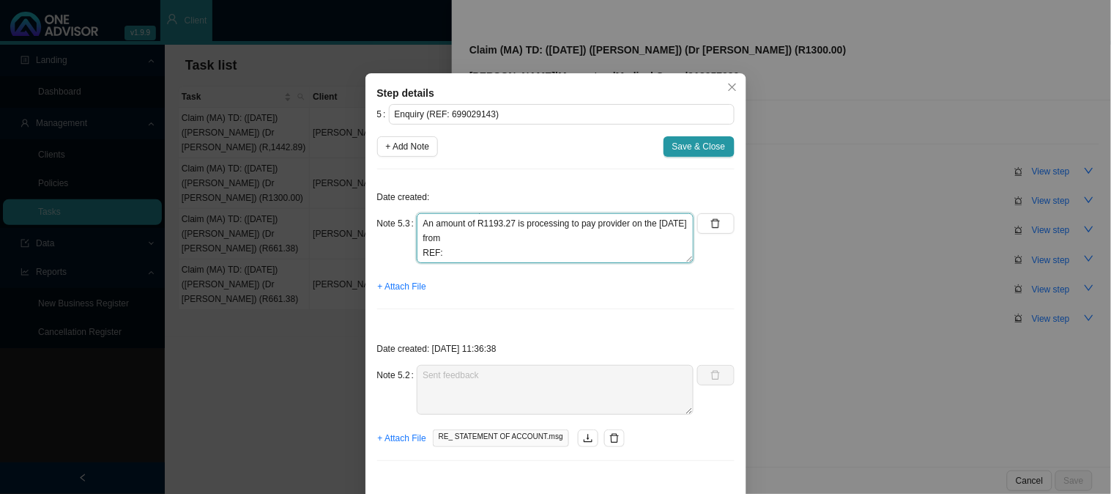
click at [500, 238] on textarea "Phoned MH, spoke to Ndileka An amount of R1193.27 is processing to pay provider…" at bounding box center [555, 238] width 277 height 50
paste textarea "Claim is paying from the paediatrician authorisation, one consultation is still…"
drag, startPoint x: 603, startPoint y: 229, endPoint x: 592, endPoint y: 248, distance: 22.0
click at [574, 260] on textarea "Phoned MH, spoke to Ndileka An amount of R1193.27 is processing to pay provider…" at bounding box center [555, 238] width 277 height 50
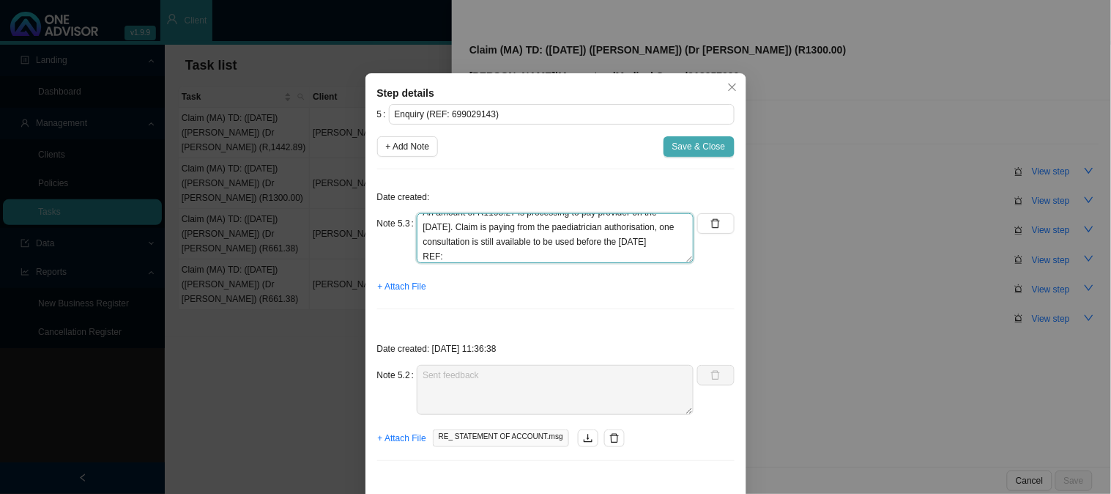
type textarea "Phoned MH, spoke to Ndileka An amount of R1193.27 is processing to pay provider…"
click at [692, 150] on span "Save & Close" at bounding box center [699, 146] width 53 height 15
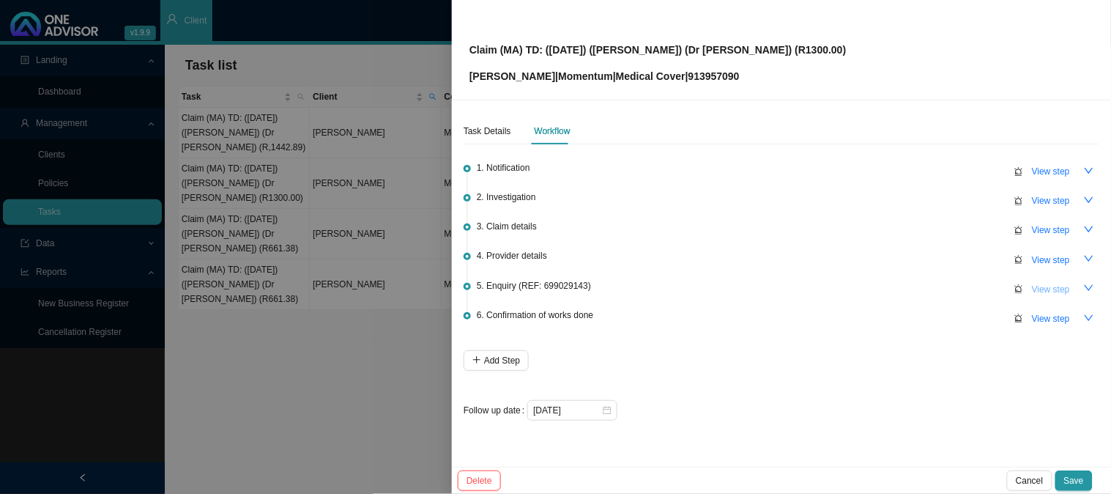
click at [1040, 286] on span "View step" at bounding box center [1051, 289] width 38 height 15
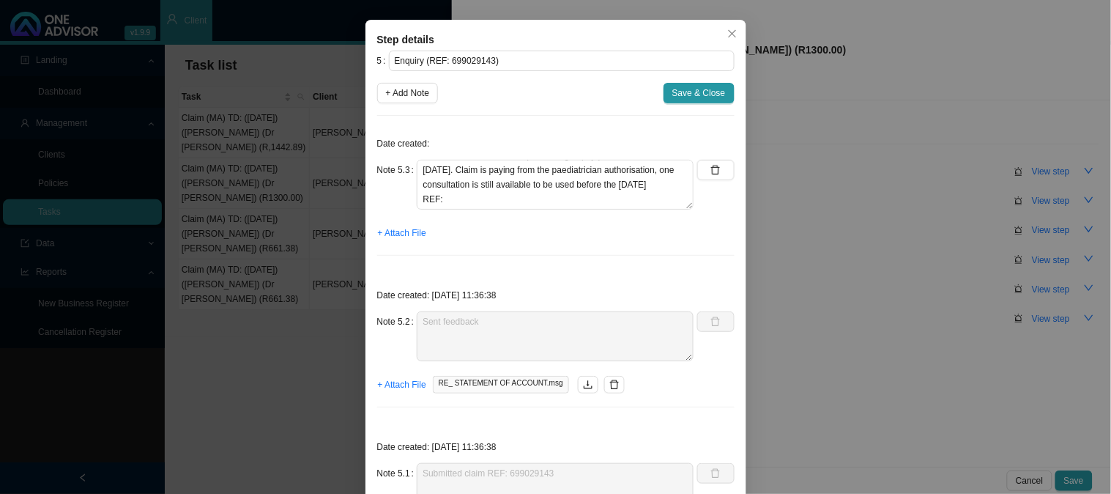
scroll to position [81, 0]
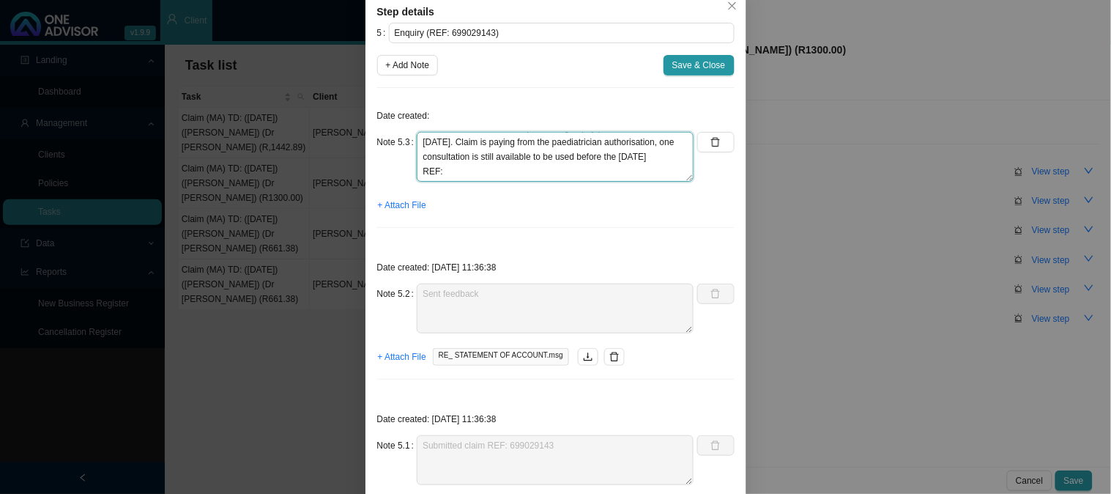
click at [533, 169] on textarea "Phoned MH, spoke to Ndileka An amount of R1193.27 is processing to pay provider…" at bounding box center [555, 157] width 277 height 50
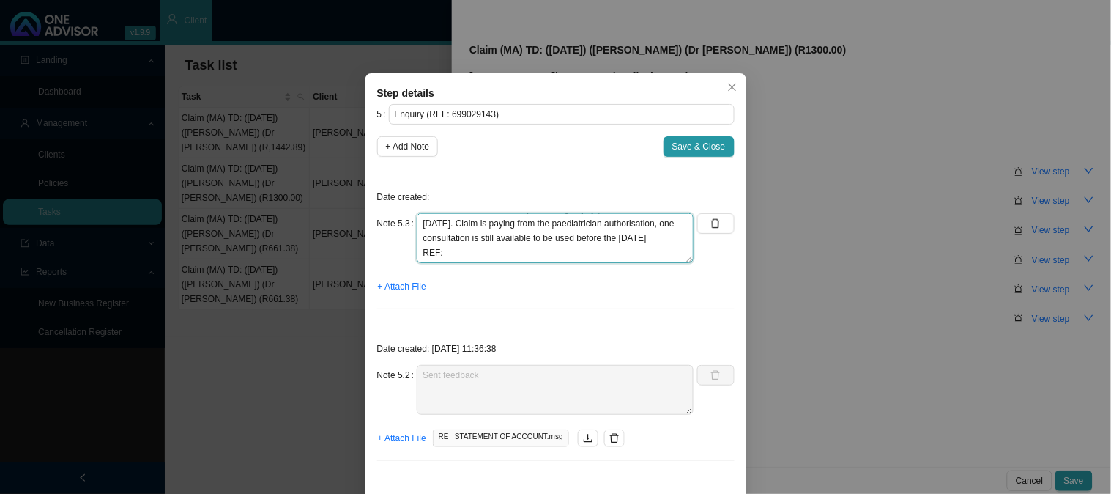
click at [509, 254] on textarea "Phoned MH, spoke to Ndileka An amount of R1193.27 is processing to pay provider…" at bounding box center [555, 238] width 277 height 50
click at [686, 149] on span "Save & Close" at bounding box center [699, 146] width 53 height 15
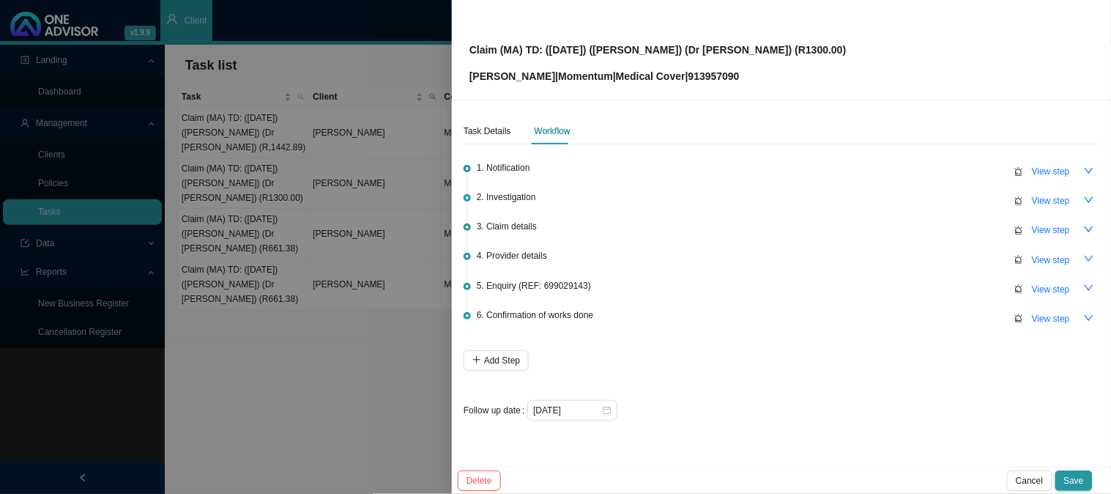
click at [665, 372] on div "1. Notification View step 2. Investigation View step 3. Claim details View step…" at bounding box center [782, 285] width 636 height 270
click at [585, 408] on input "[DATE]" at bounding box center [567, 410] width 68 height 15
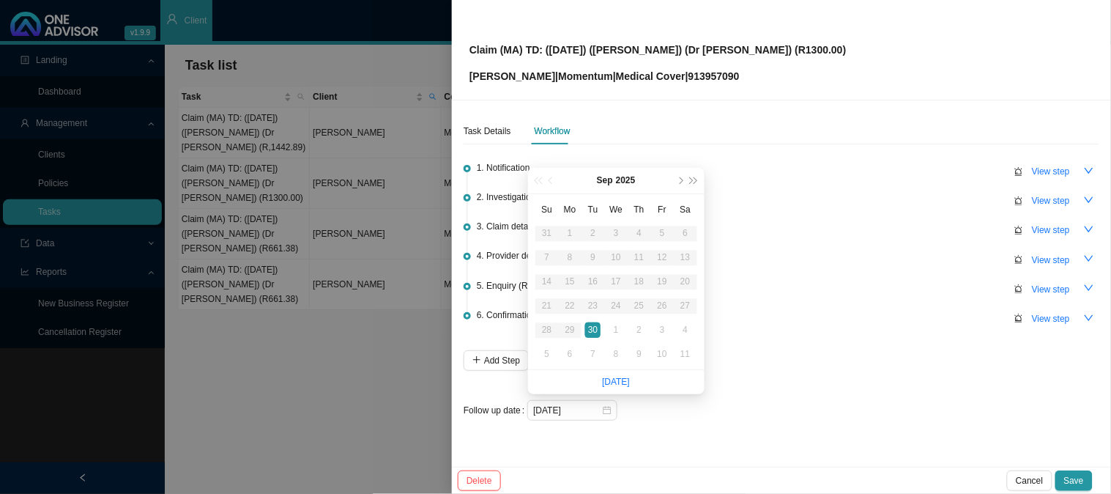
click at [569, 331] on div "29" at bounding box center [570, 329] width 15 height 15
type input "[DATE]"
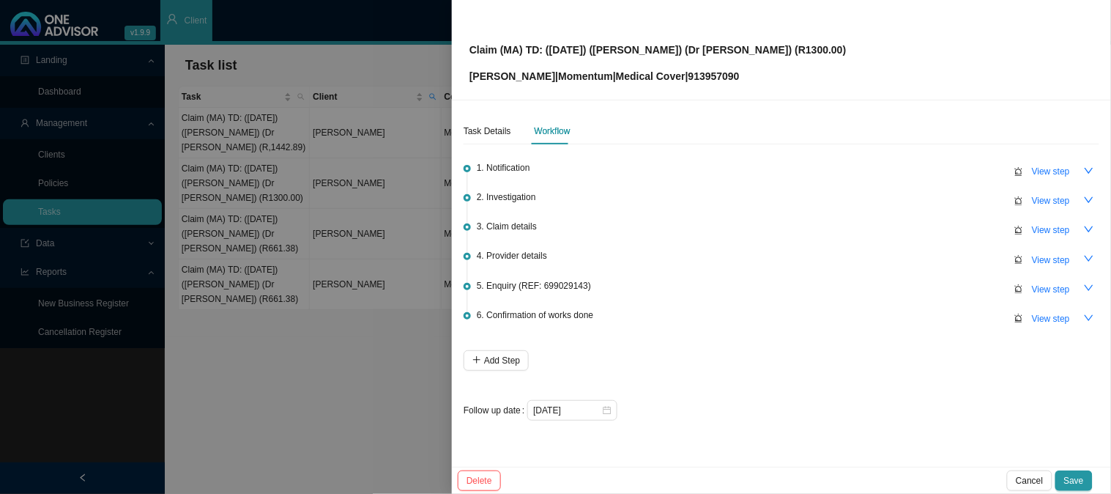
click at [671, 412] on div "[DATE]" at bounding box center [814, 410] width 572 height 21
click at [1046, 283] on span "View step" at bounding box center [1051, 289] width 38 height 15
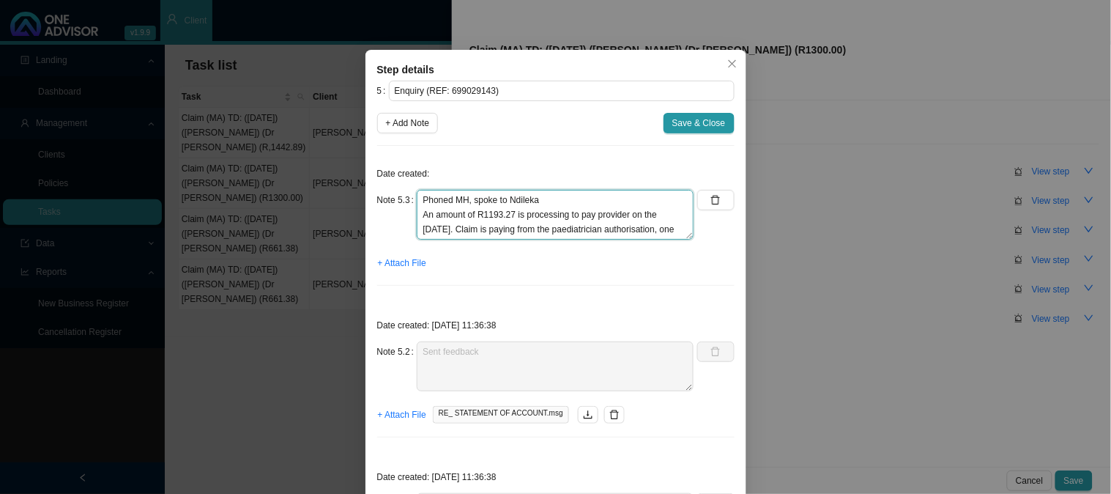
drag, startPoint x: 456, startPoint y: 229, endPoint x: 403, endPoint y: 187, distance: 68.3
click at [403, 187] on div "Date created: Note 5.3 Phoned MH, spoke to Ndileka An amount of R1193.27 is pro…" at bounding box center [556, 228] width 358 height 140
click at [722, 240] on div "Note 5.3 Phoned MH, spoke to Ndileka An amount of R1193.27 is processing to pay…" at bounding box center [556, 221] width 358 height 62
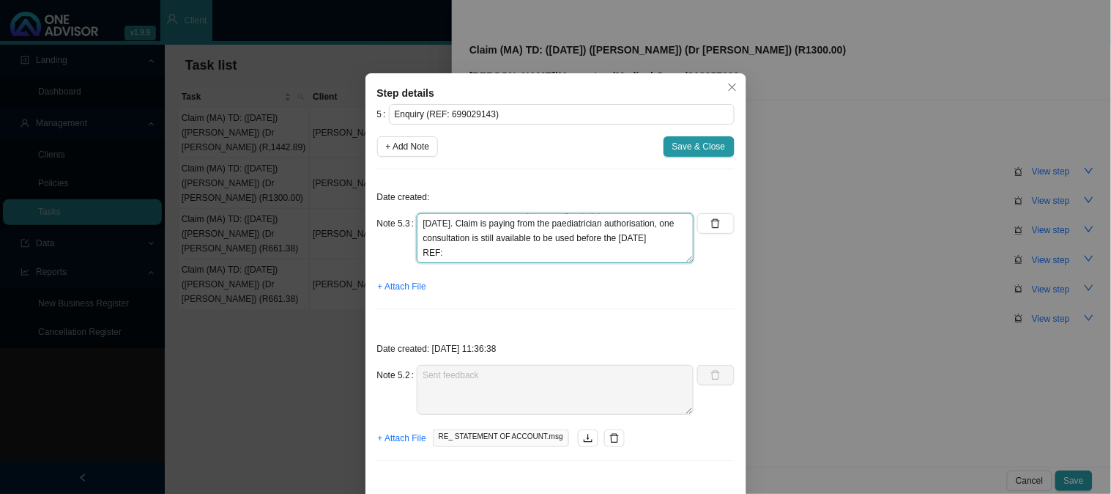
click at [491, 253] on textarea "Phoned MH, spoke to Ndileka An amount of R1193.27 is processing to pay provider…" at bounding box center [555, 238] width 277 height 50
click at [521, 253] on textarea "Phoned MH, spoke to Ndileka An amount of R1193.27 is processing to pay provider…" at bounding box center [555, 238] width 277 height 50
paste textarea "700268516"
type textarea "Phoned MH, spoke to Ndileka An amount of R1193.27 is processing to pay provider…"
click at [681, 143] on span "Save & Close" at bounding box center [699, 146] width 53 height 15
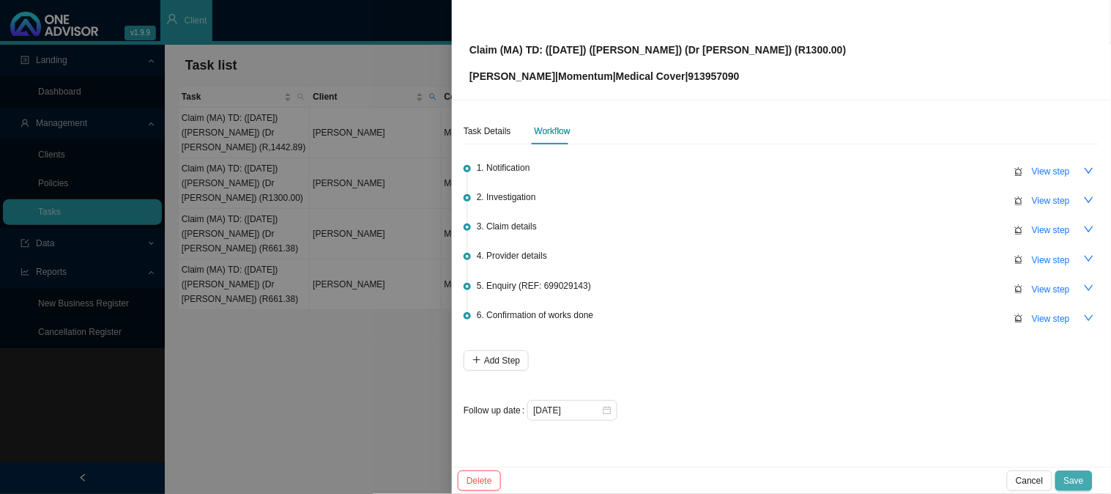
click at [1078, 478] on span "Save" at bounding box center [1075, 480] width 20 height 15
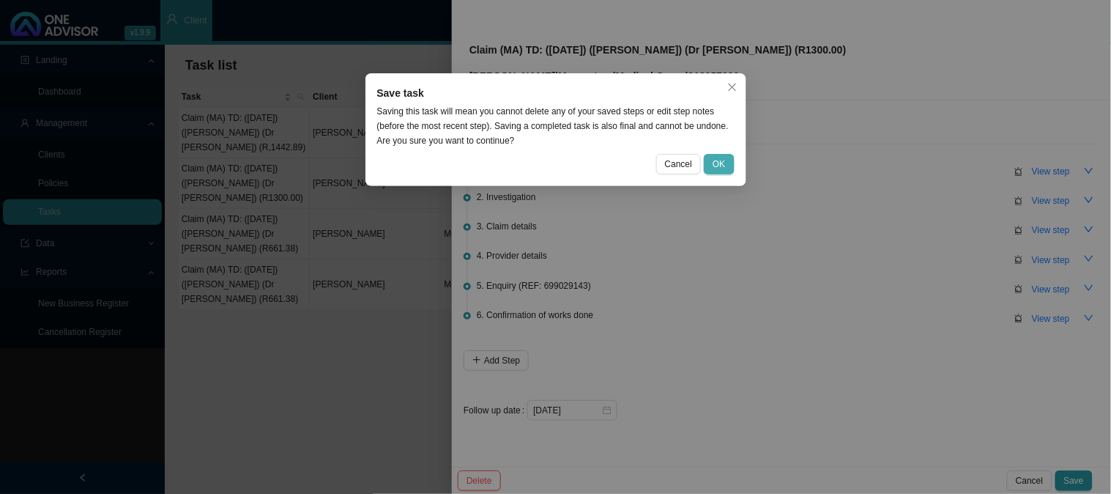
click at [724, 154] on button "OK" at bounding box center [719, 164] width 30 height 21
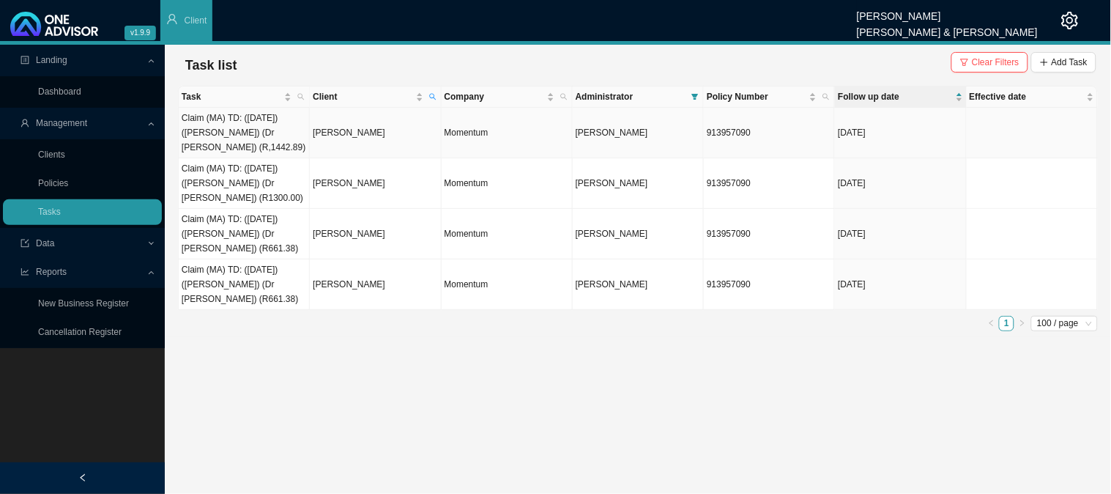
click at [258, 129] on td "Claim (MA) TD: ([DATE]) ([PERSON_NAME]) (Dr [PERSON_NAME]) (R,1442.89)" at bounding box center [244, 133] width 131 height 51
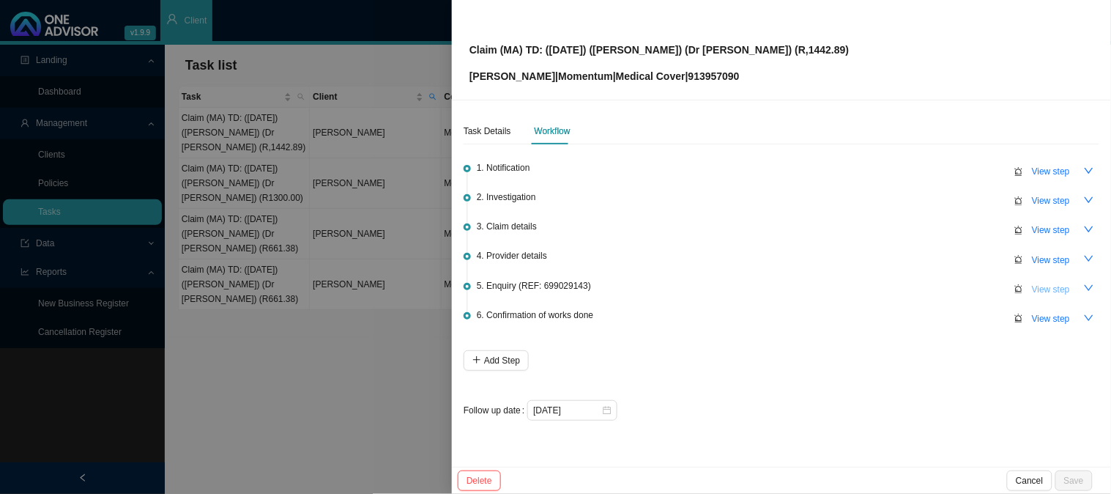
click at [1051, 289] on span "View step" at bounding box center [1051, 289] width 38 height 15
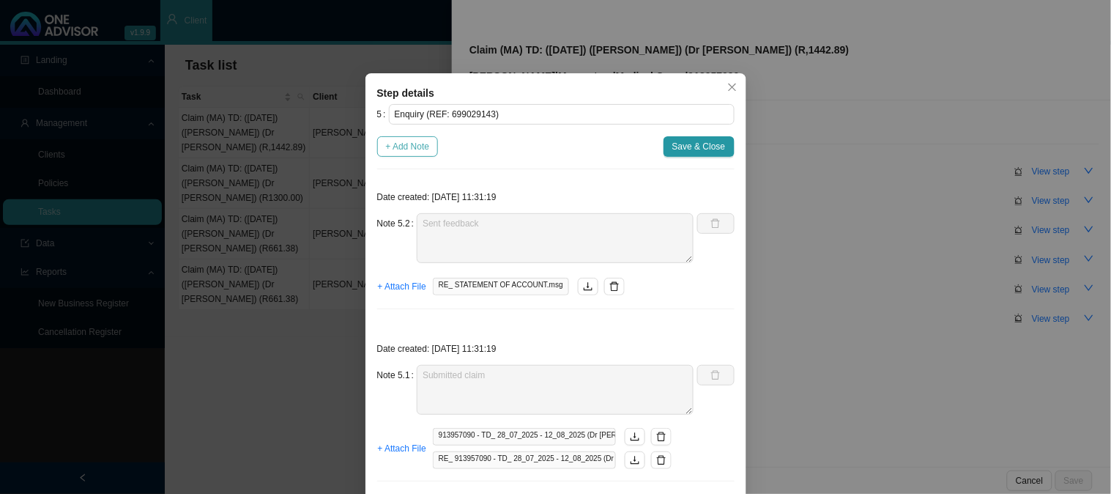
click at [393, 148] on span "+ Add Note" at bounding box center [408, 146] width 44 height 15
type textarea "Sent feedback"
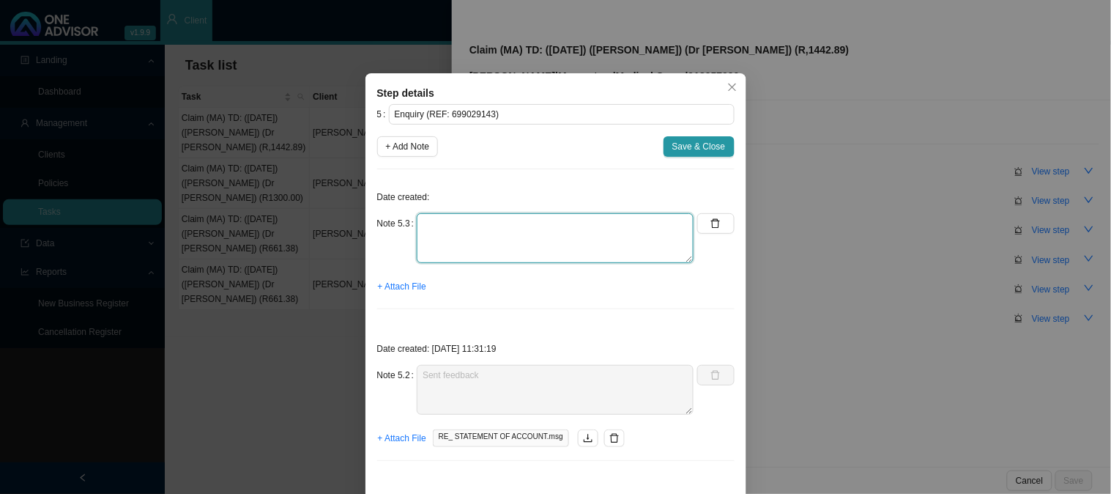
click at [443, 227] on textarea at bounding box center [555, 238] width 277 height 50
click at [508, 237] on textarea "Phoned MH, spoke to Ndileka" at bounding box center [555, 238] width 277 height 50
paste textarea "R1303.26 paid to provider on the [DATE] from hospital authorisation, claims sho…"
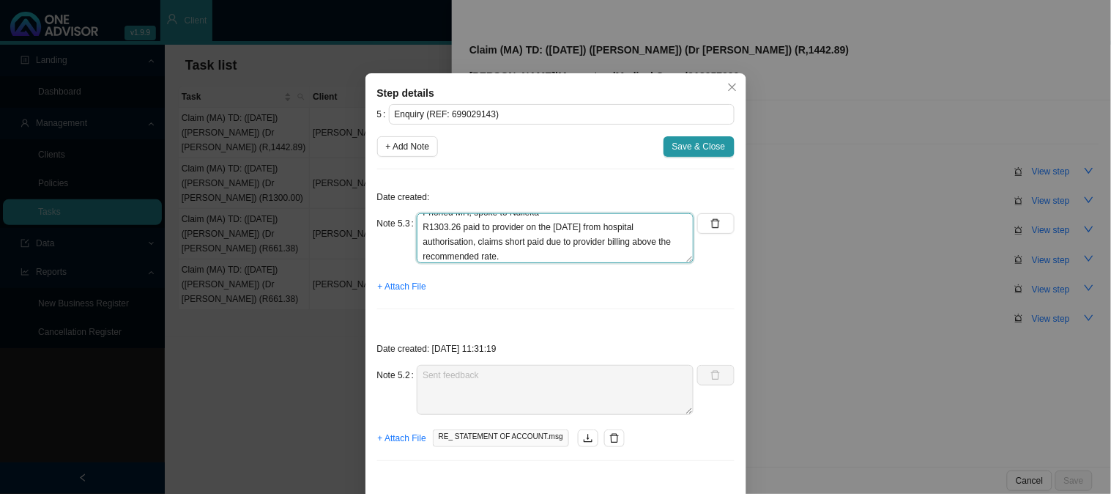
scroll to position [26, 0]
click at [508, 257] on textarea "Phoned MH, spoke to Ndileka R1303.26 paid to provider on the [DATE] from hospit…" at bounding box center [555, 238] width 277 height 50
paste textarea "700268516"
type textarea "Phoned MH, spoke to Ndileka R1303.26 paid to provider on the [DATE] from hospit…"
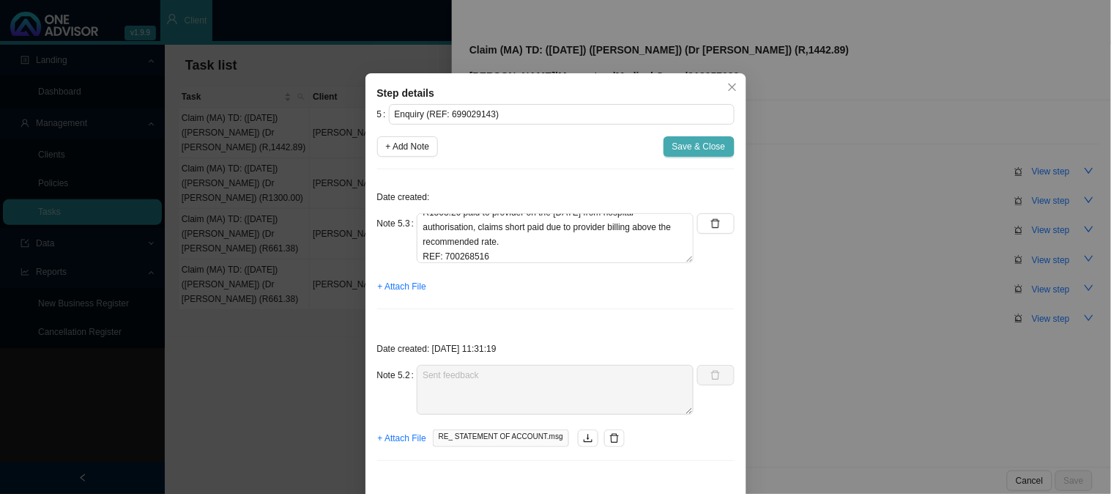
click at [697, 148] on span "Save & Close" at bounding box center [699, 146] width 53 height 15
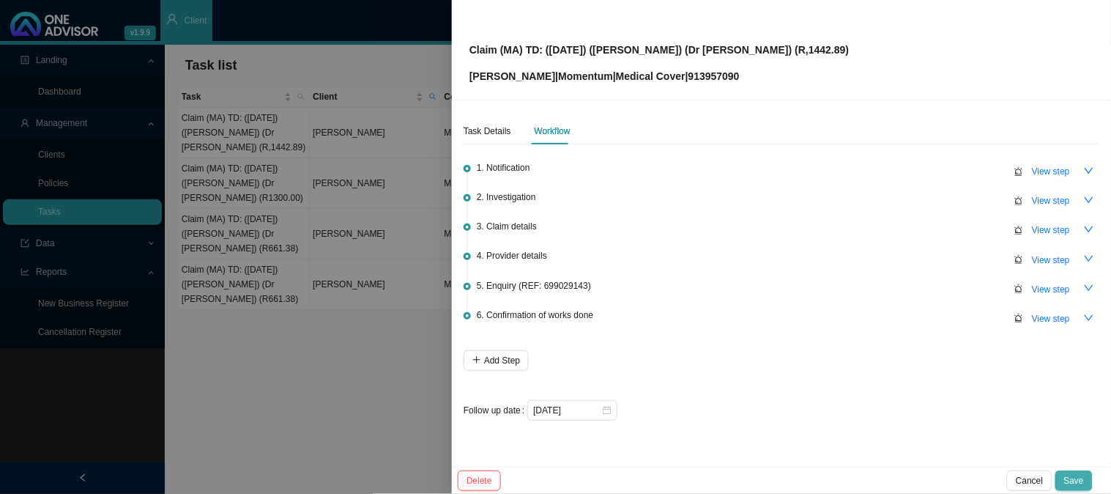
click at [1078, 482] on span "Save" at bounding box center [1075, 480] width 20 height 15
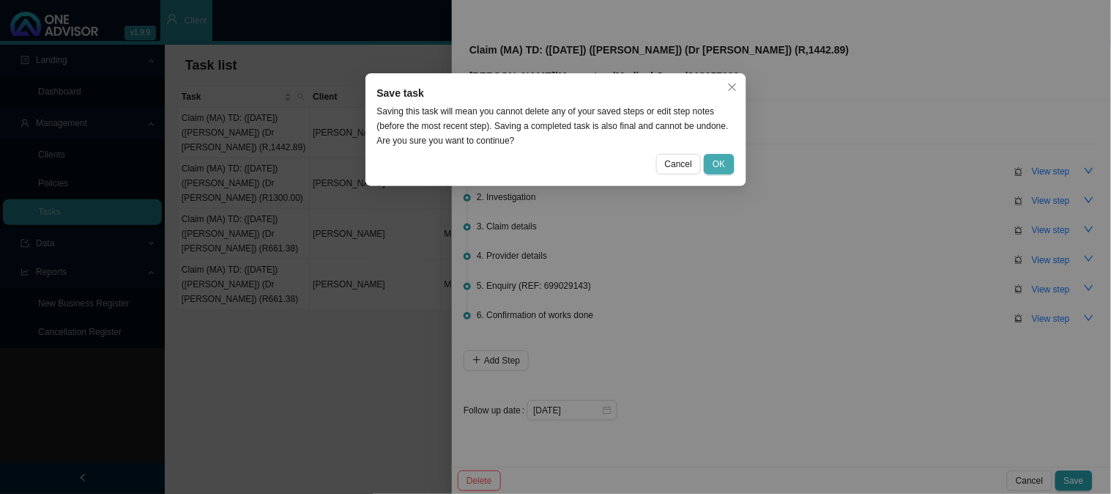
click at [721, 167] on span "OK" at bounding box center [719, 164] width 12 height 15
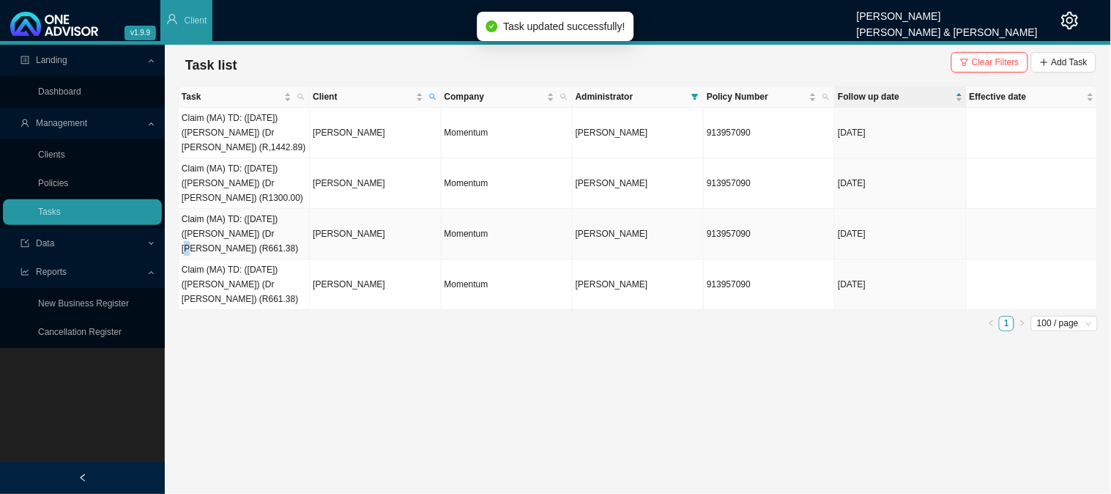
click at [248, 232] on td "Claim (MA) TD: ([DATE]) ([PERSON_NAME]) (Dr [PERSON_NAME]) (R661.38)" at bounding box center [244, 234] width 131 height 51
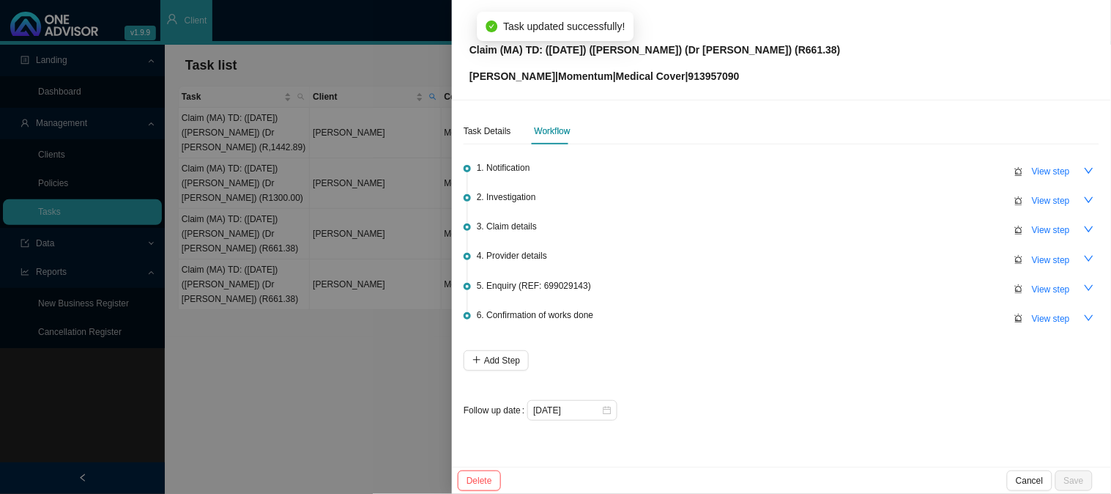
click at [242, 282] on div at bounding box center [555, 247] width 1111 height 494
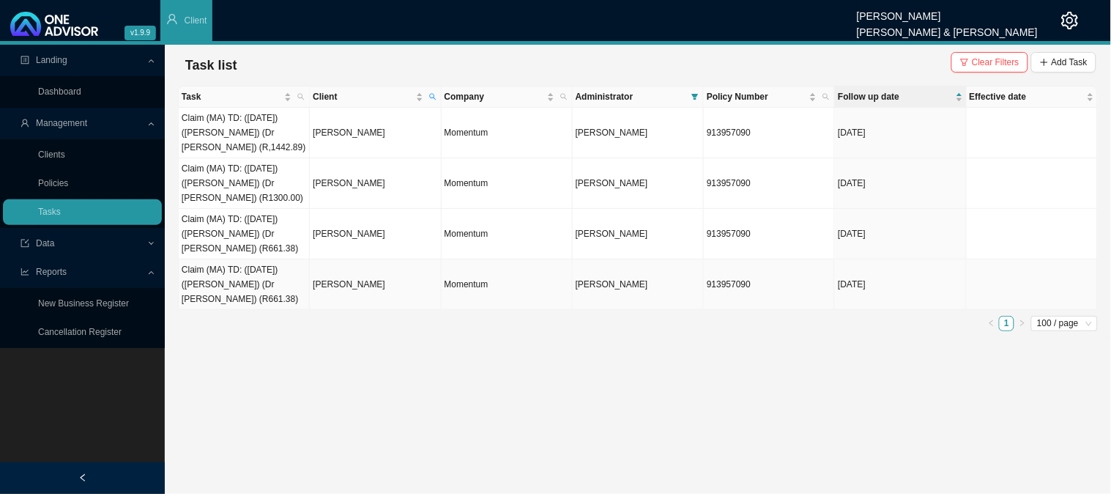
click at [242, 282] on td "Claim (MA) TD: ([DATE]) ([PERSON_NAME]) (Dr [PERSON_NAME]) (R661.38)" at bounding box center [244, 284] width 131 height 51
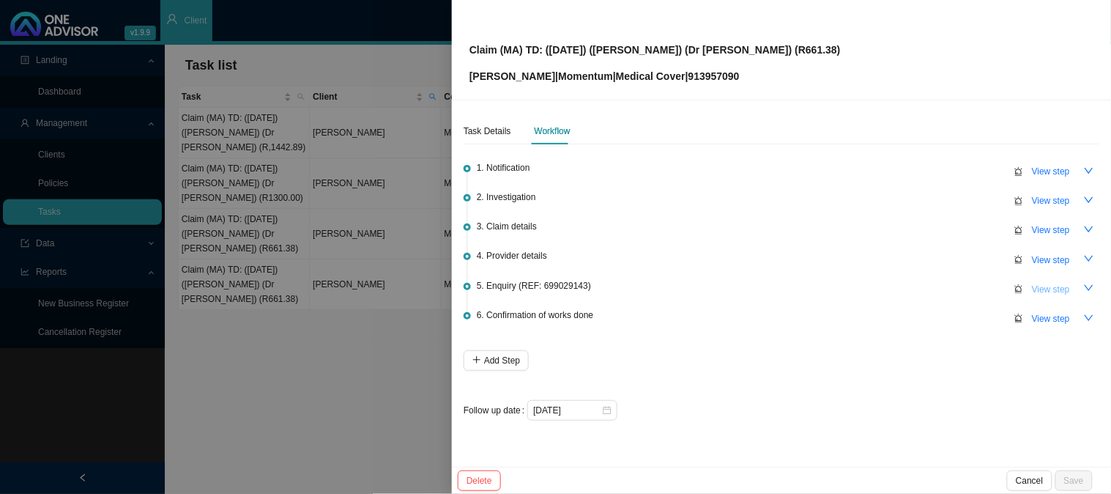
click at [1048, 286] on span "View step" at bounding box center [1051, 289] width 38 height 15
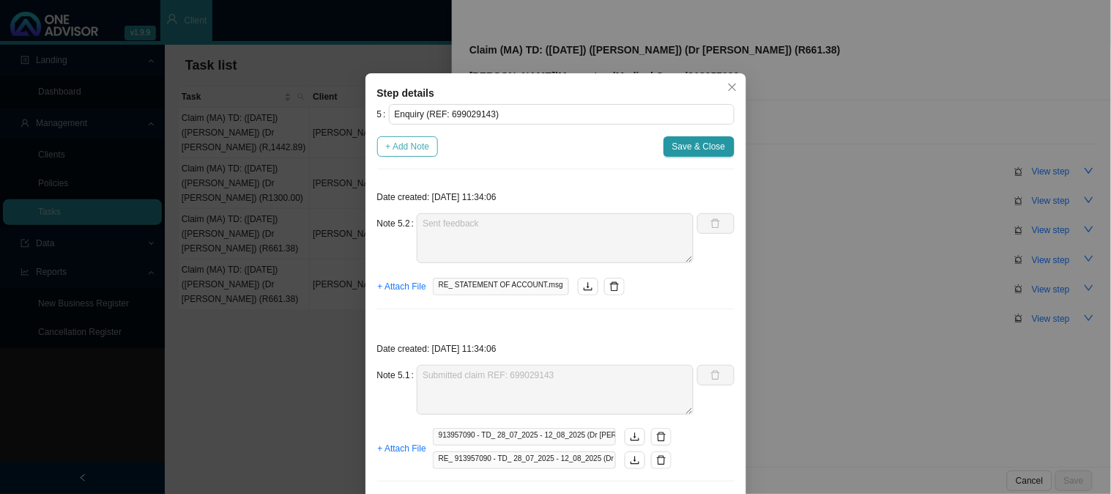
click at [414, 149] on span "+ Add Note" at bounding box center [408, 146] width 44 height 15
type textarea "Sent feedback"
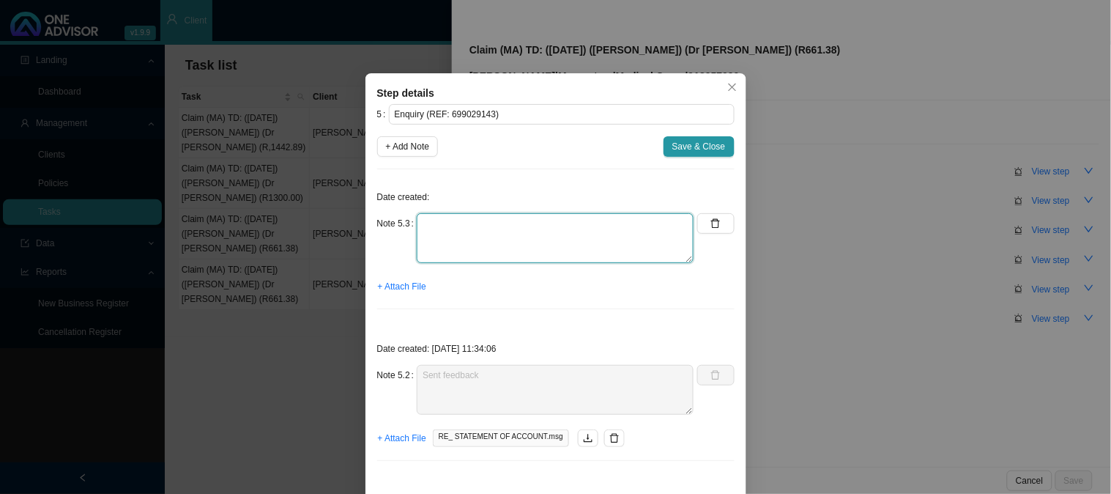
click at [449, 226] on textarea at bounding box center [555, 238] width 277 height 50
drag, startPoint x: 444, startPoint y: 220, endPoint x: 466, endPoint y: 230, distance: 24.3
click at [445, 220] on textarea "Phoned Ndileka" at bounding box center [555, 238] width 277 height 50
click at [553, 235] on textarea "Phoned MH, spoke Ndileka" at bounding box center [555, 238] width 277 height 50
paste textarea "The amount of R597.38 paid to provider on the [DATE] also from hospital authori…"
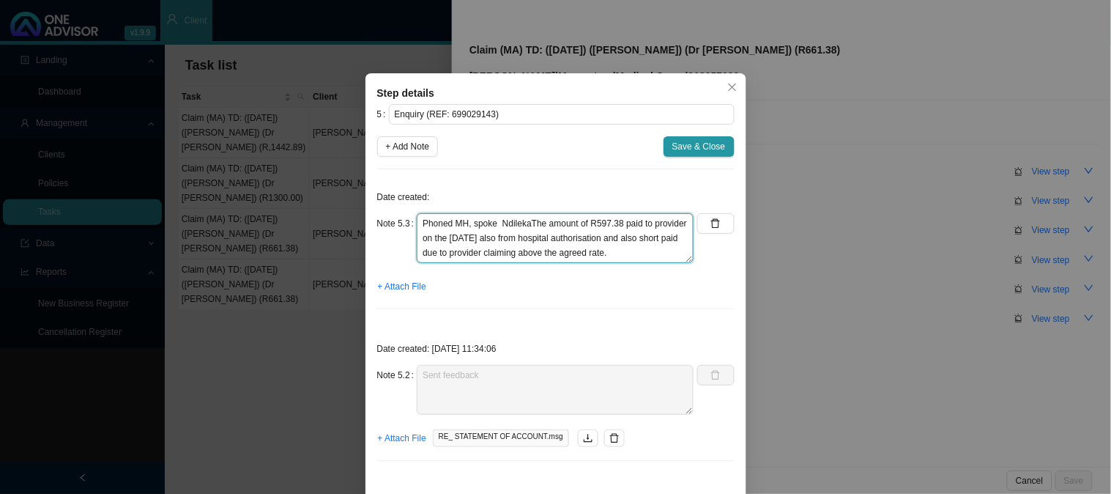
click at [525, 222] on textarea "Phoned MH, spoke NdilekaThe amount of R597.38 paid to provider on the [DATE] al…" at bounding box center [555, 238] width 277 height 50
click at [664, 252] on textarea "Phoned MH, spoke Ndileka The amount of R597.38 paid to provider on the [DATE] a…" at bounding box center [555, 238] width 277 height 50
click at [617, 254] on textarea "Phoned MH, spoke Ndileka The amount of R597.38 paid to provider on the [DATE] a…" at bounding box center [555, 238] width 277 height 50
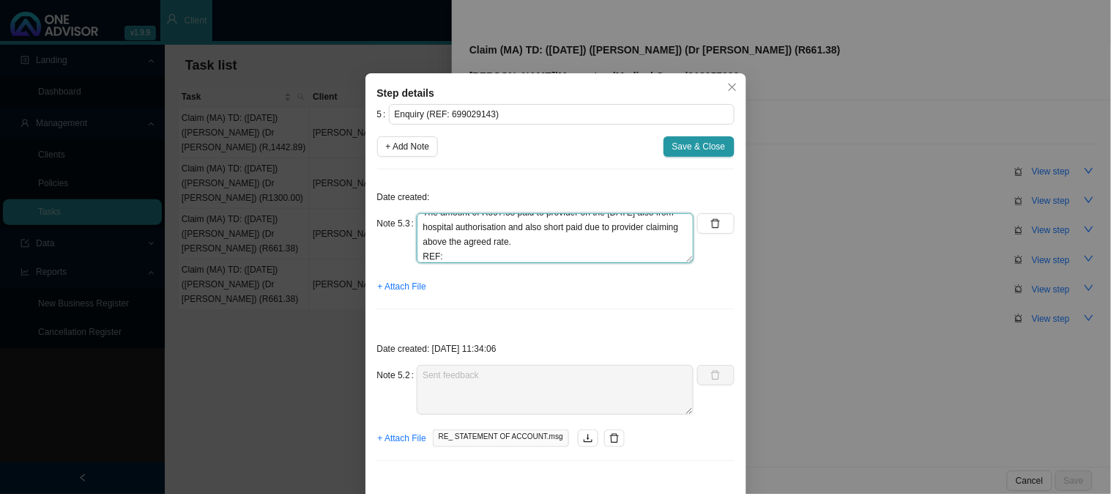
click at [470, 253] on textarea "Phoned MH, spoke Ndileka The amount of R597.38 paid to provider on the [DATE] a…" at bounding box center [555, 238] width 277 height 50
paste textarea "700268516"
click at [470, 253] on textarea "Phoned MH, spoke Ndileka The amount of R597.38 paid to provider on the [DATE] a…" at bounding box center [555, 238] width 277 height 50
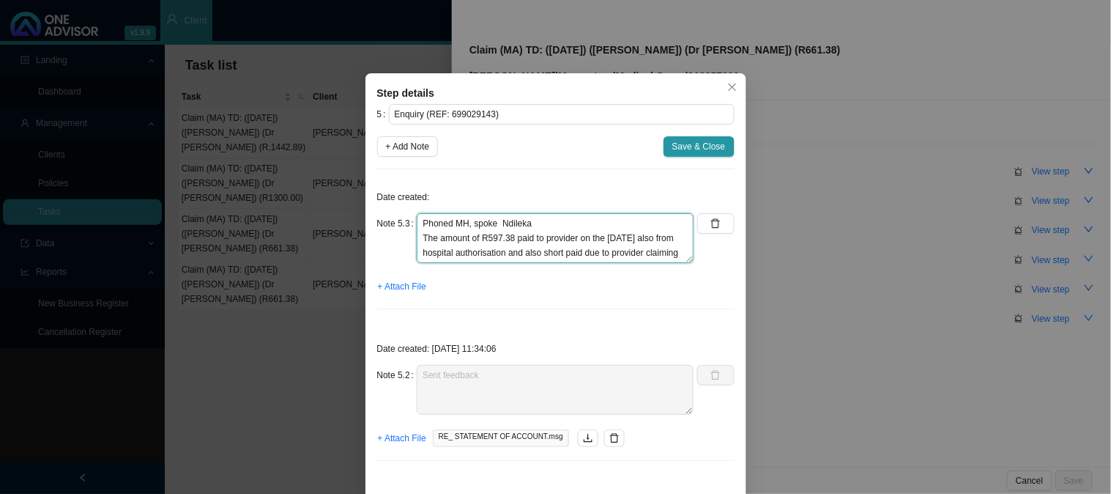
drag, startPoint x: 489, startPoint y: 254, endPoint x: 372, endPoint y: 166, distance: 146.5
click at [377, 166] on div "5 Enquiry (REF: 699029143) + Add Note Save & Close Date created: Note 5.3 Phone…" at bounding box center [556, 374] width 358 height 541
type textarea "Phoned MH, spoke Ndileka The amount of R597.38 paid to provider on the [DATE] a…"
click at [682, 141] on span "Save & Close" at bounding box center [699, 146] width 53 height 15
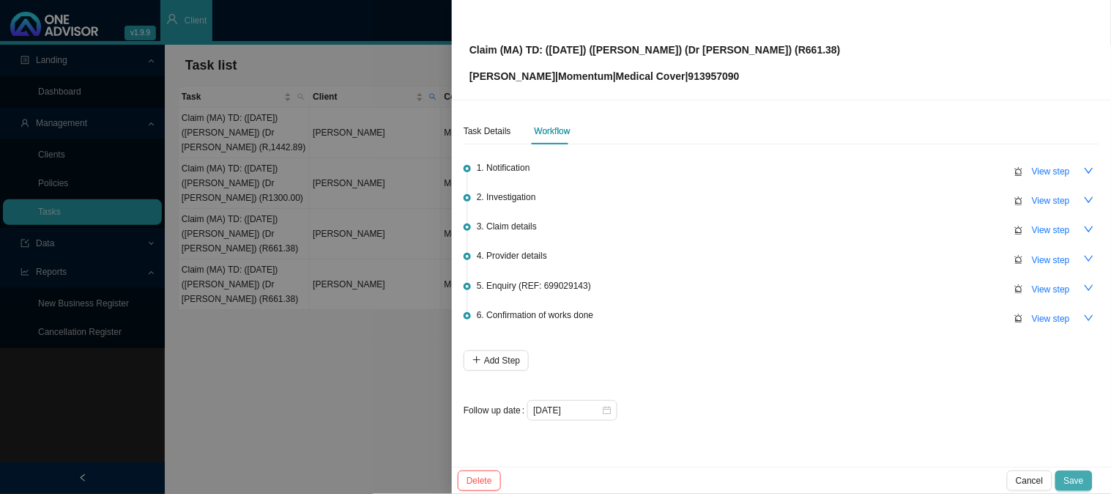
click at [1081, 481] on span "Save" at bounding box center [1075, 480] width 20 height 15
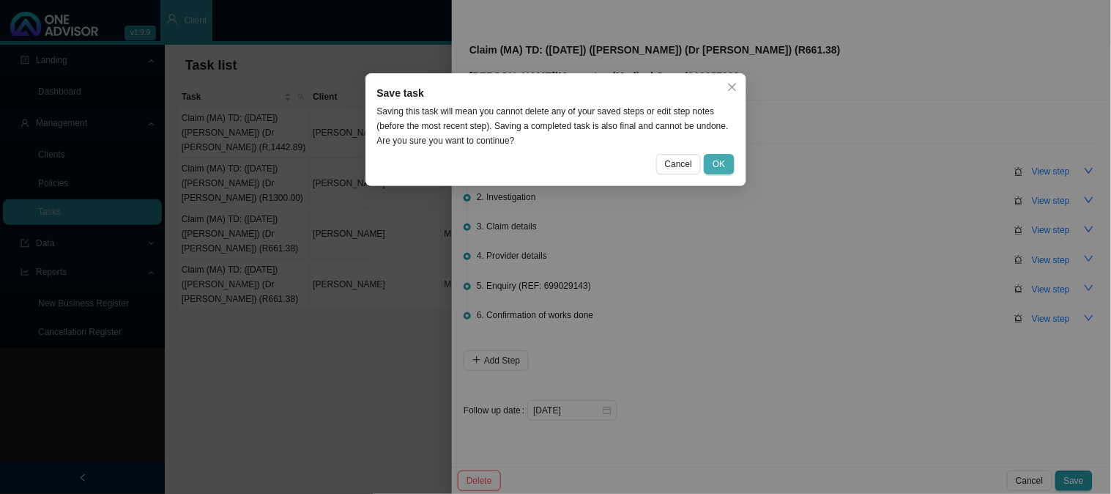
click at [719, 162] on span "OK" at bounding box center [719, 164] width 12 height 15
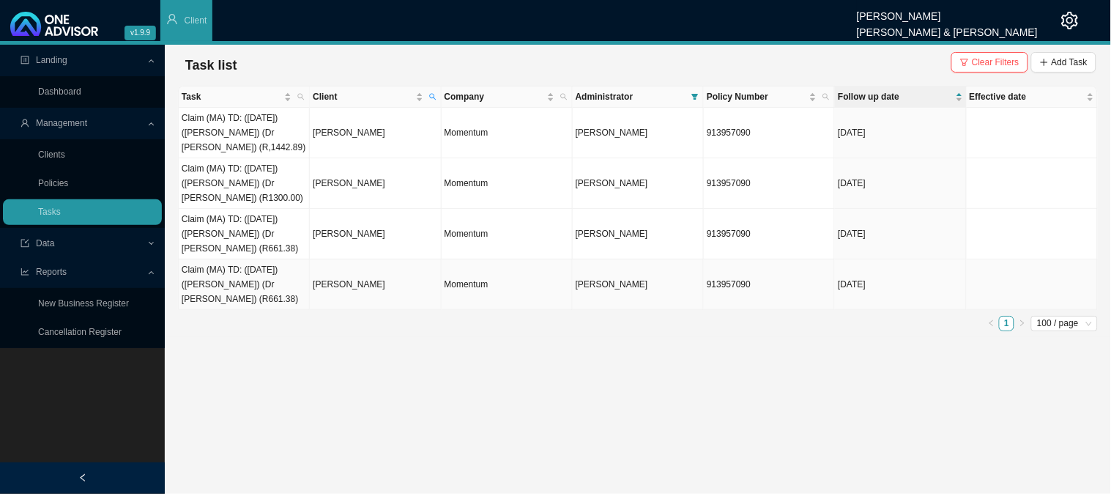
click at [244, 306] on td "Claim (MA) TD: ([DATE]) ([PERSON_NAME]) (Dr [PERSON_NAME]) (R661.38)" at bounding box center [244, 284] width 131 height 51
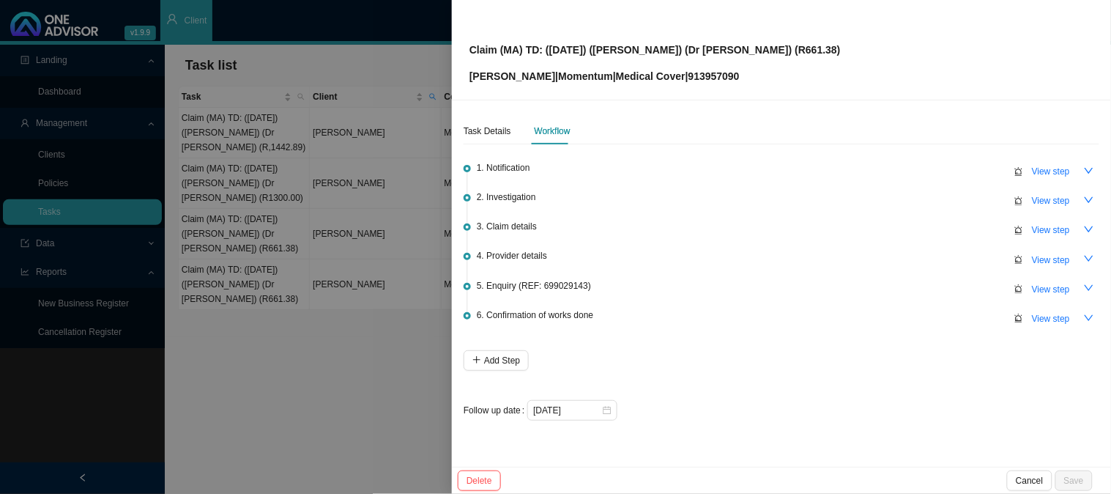
click at [251, 284] on div at bounding box center [555, 247] width 1111 height 494
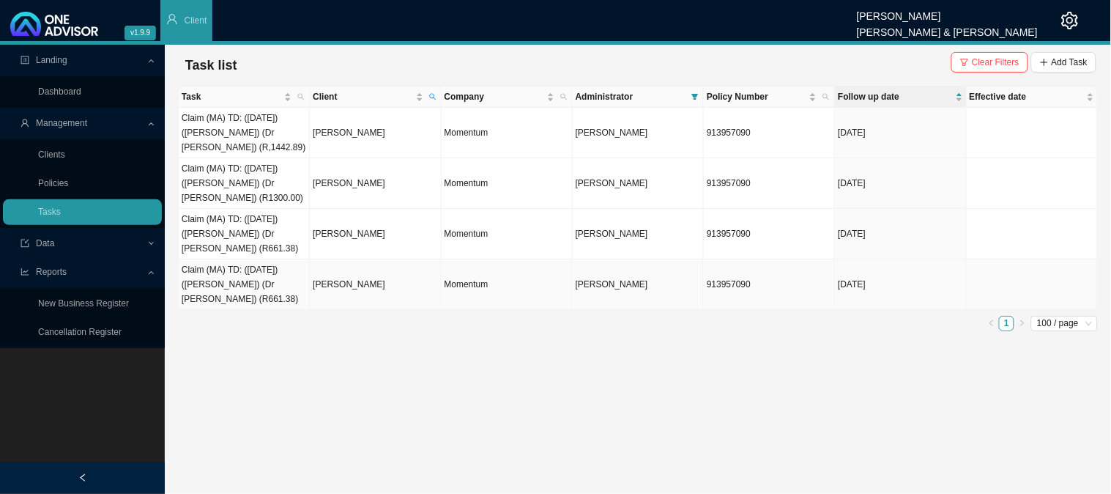
click at [374, 284] on td "[PERSON_NAME]" at bounding box center [375, 284] width 131 height 51
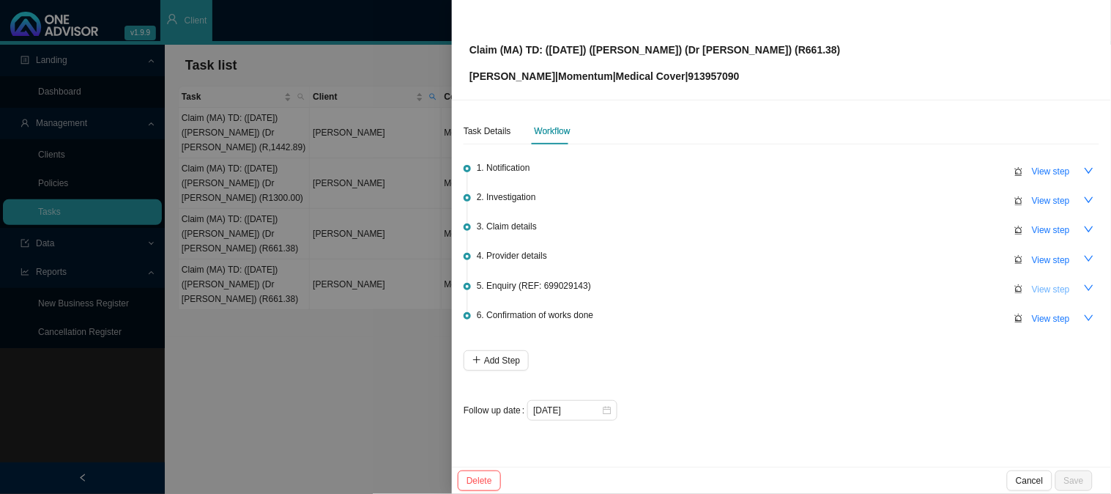
click at [1055, 286] on span "View step" at bounding box center [1051, 289] width 38 height 15
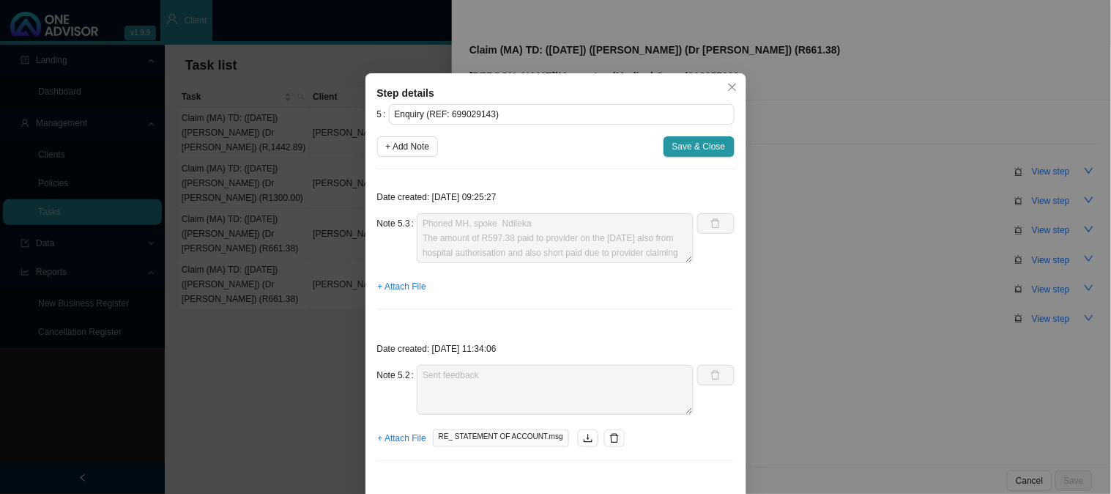
click at [284, 215] on div "Step details 5 Enquiry (REF: 699029143) + Add Note Save & Close Date created: […" at bounding box center [555, 247] width 1111 height 494
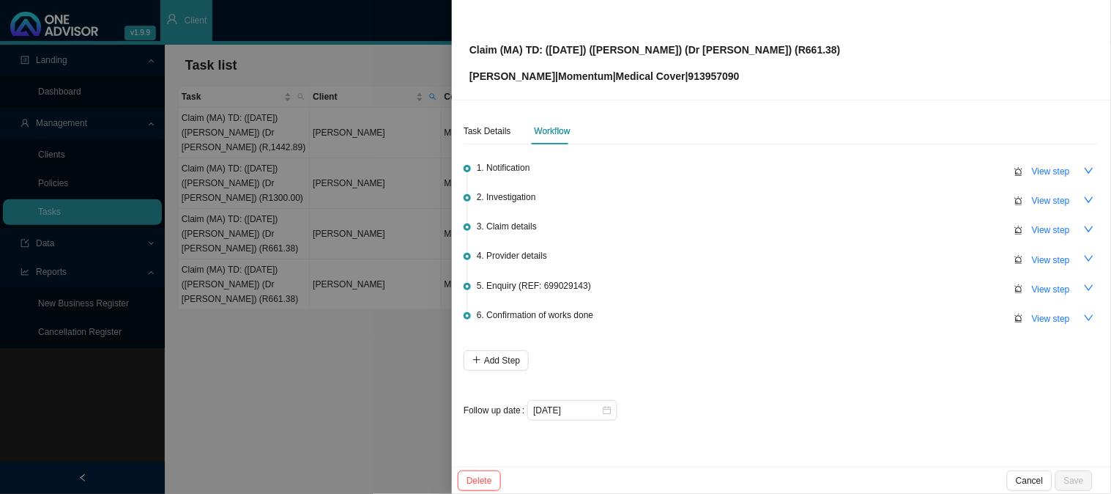
click at [276, 215] on div at bounding box center [555, 247] width 1111 height 494
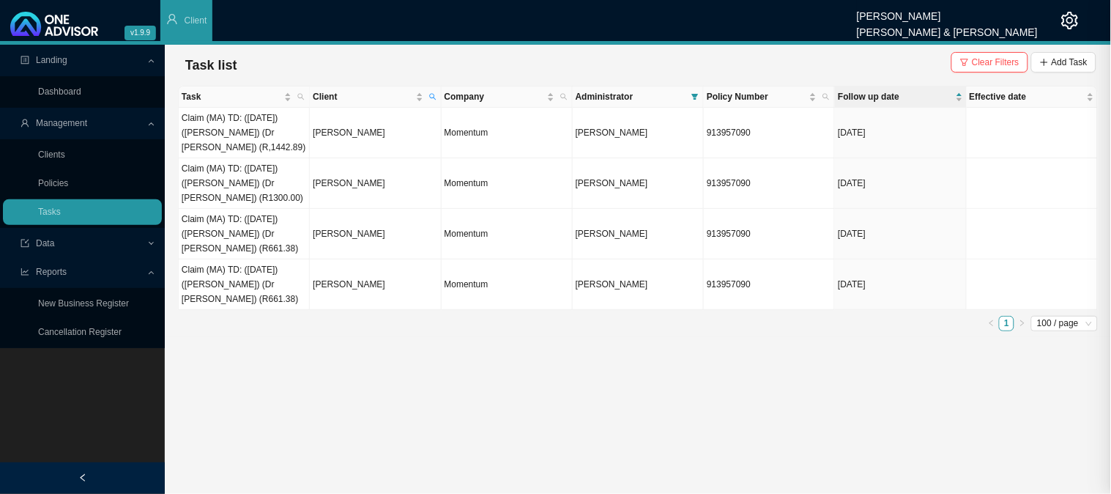
click at [271, 217] on td "Claim (MA) TD: ([DATE]) ([PERSON_NAME]) (Dr [PERSON_NAME]) (R661.38)" at bounding box center [244, 234] width 131 height 51
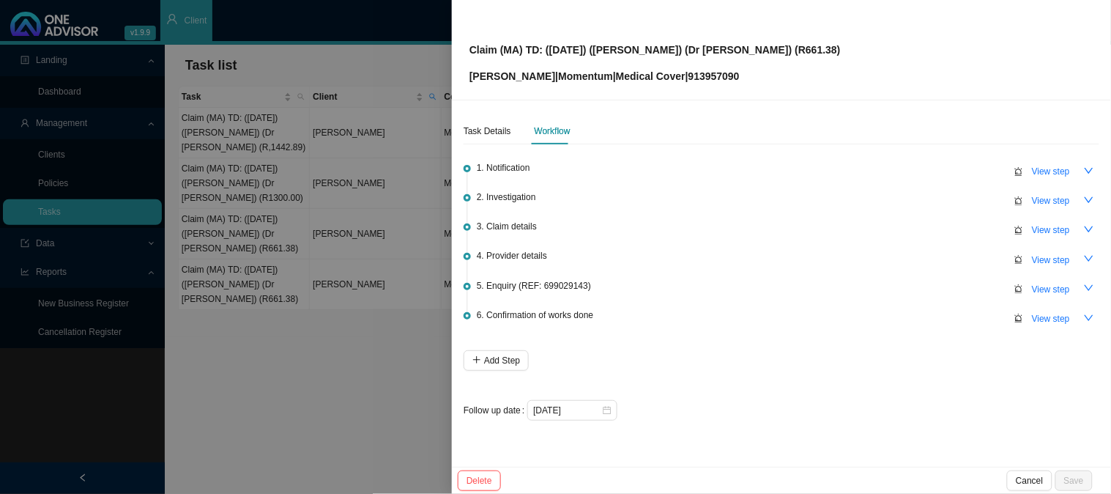
click at [267, 229] on div at bounding box center [555, 247] width 1111 height 494
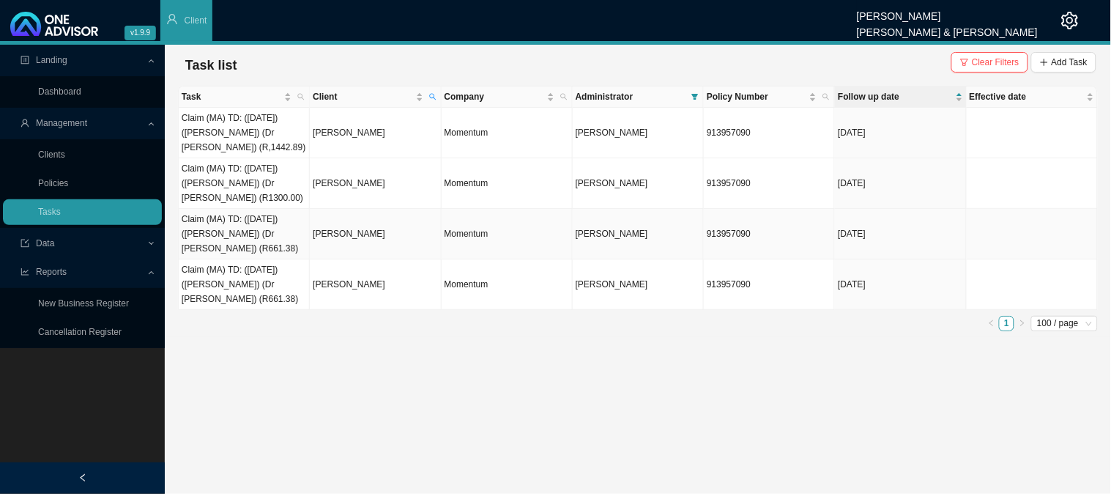
click at [267, 229] on td "Claim (MA) TD: ([DATE]) ([PERSON_NAME]) (Dr [PERSON_NAME]) (R661.38)" at bounding box center [244, 234] width 131 height 51
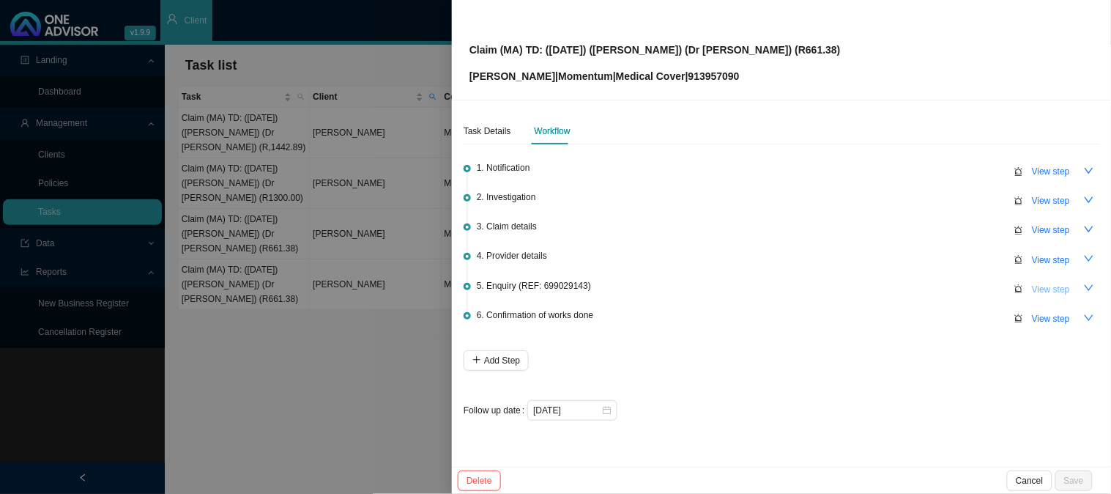
click at [1048, 288] on span "View step" at bounding box center [1051, 289] width 38 height 15
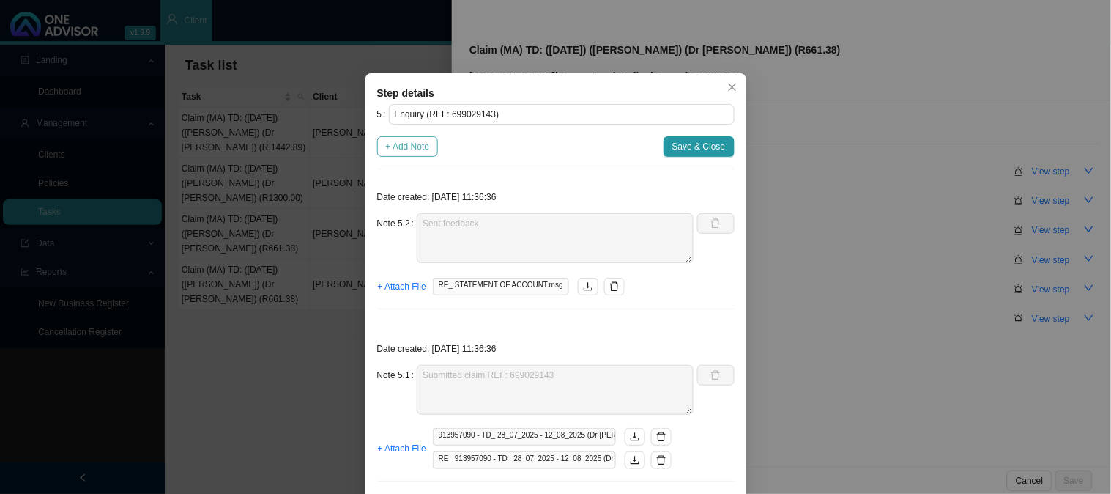
click at [408, 155] on button "+ Add Note" at bounding box center [408, 146] width 62 height 21
type textarea "Sent feedback"
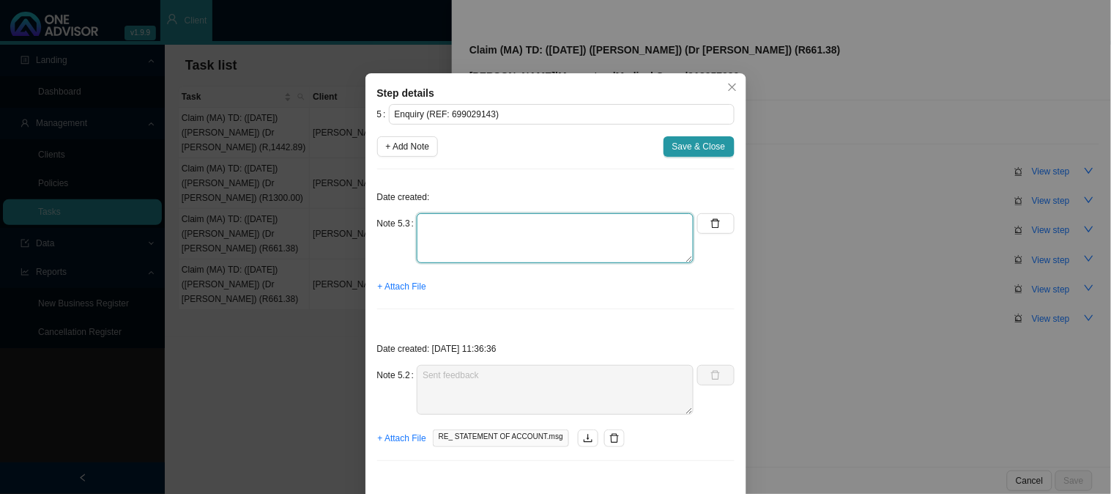
click at [464, 218] on textarea at bounding box center [555, 238] width 277 height 50
paste textarea "Phoned MH, spoke Ndileka The amount of R597.38 paid to provider on the [DATE] a…"
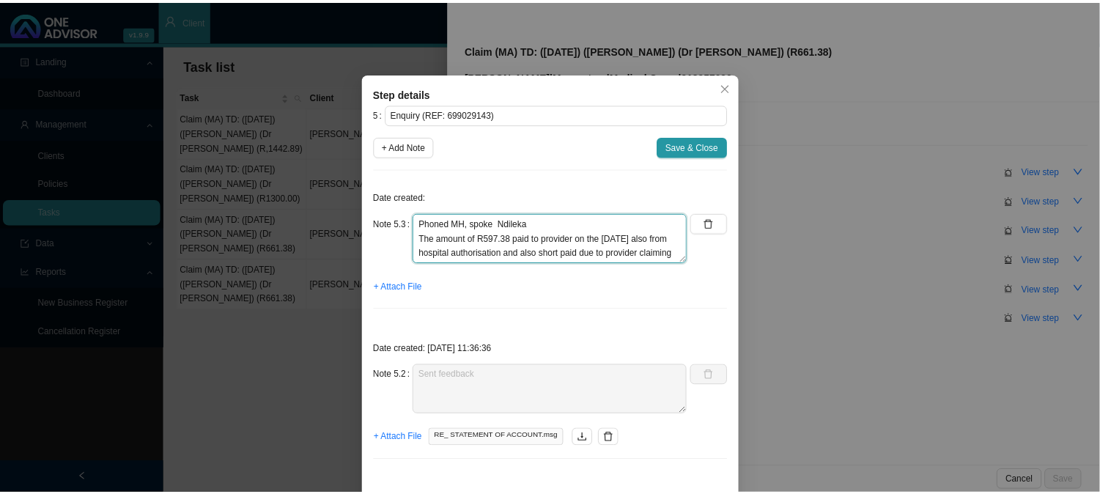
scroll to position [26, 0]
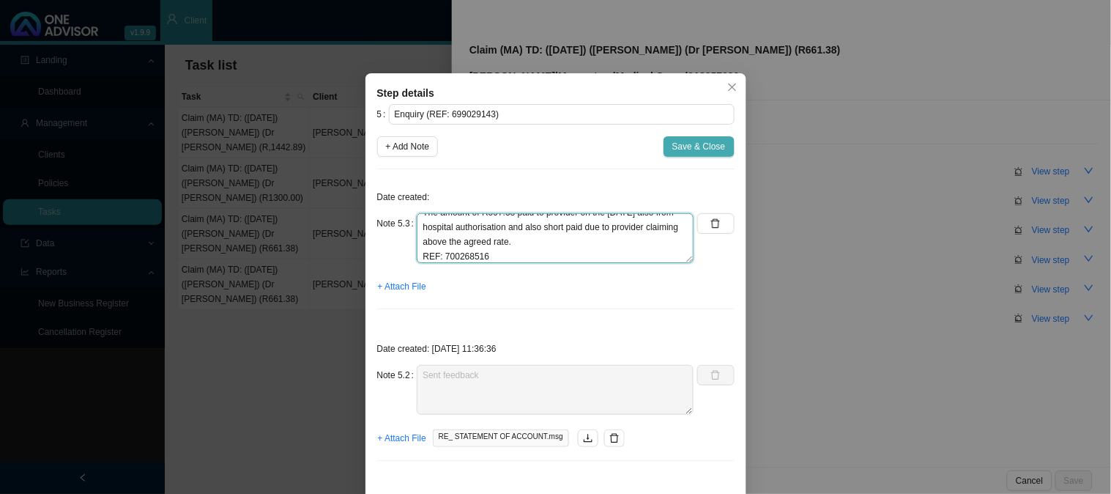
type textarea "Phoned MH, spoke Ndileka The amount of R597.38 paid to provider on the [DATE] a…"
click at [703, 149] on span "Save & Close" at bounding box center [699, 146] width 53 height 15
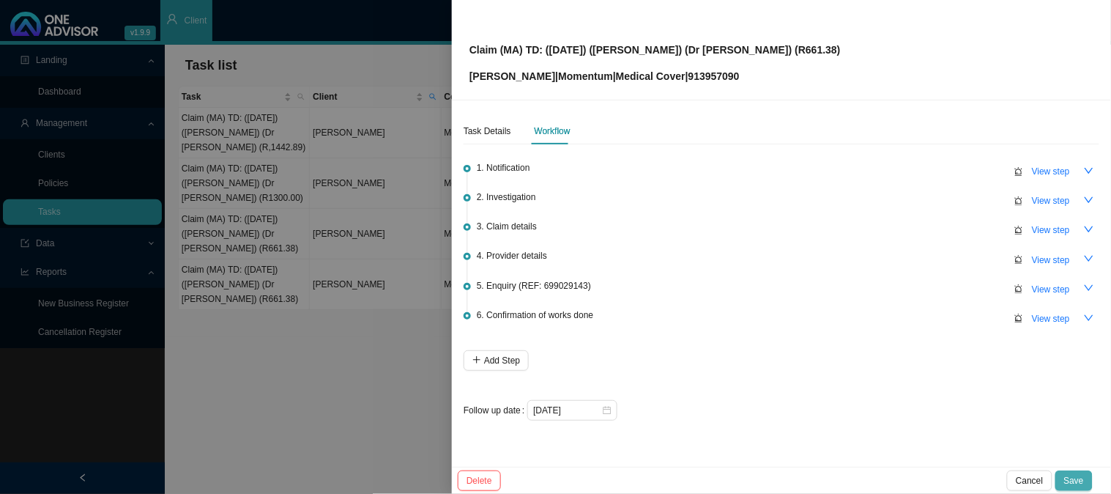
click at [1073, 478] on span "Save" at bounding box center [1075, 480] width 20 height 15
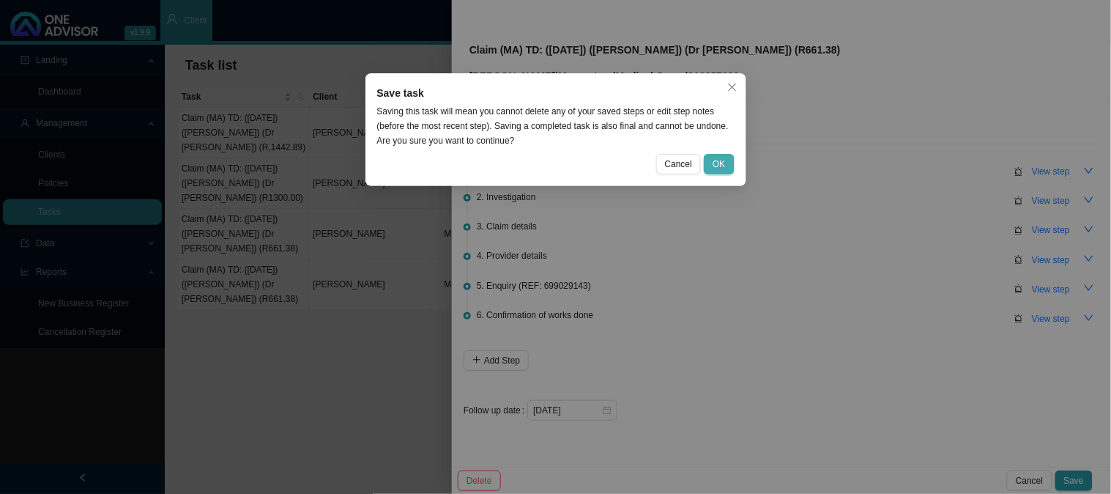
click at [719, 159] on span "OK" at bounding box center [719, 164] width 12 height 15
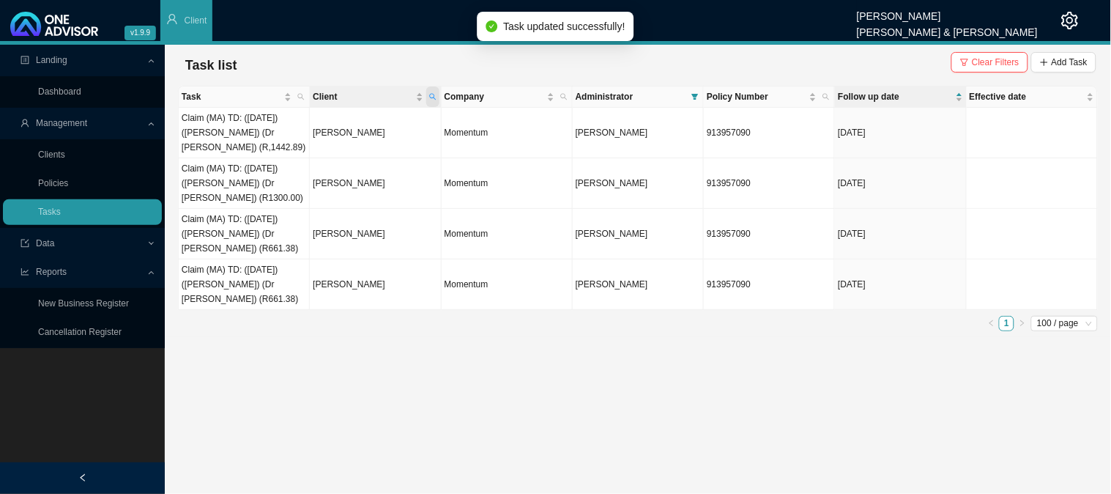
click at [431, 95] on icon "search" at bounding box center [432, 96] width 7 height 7
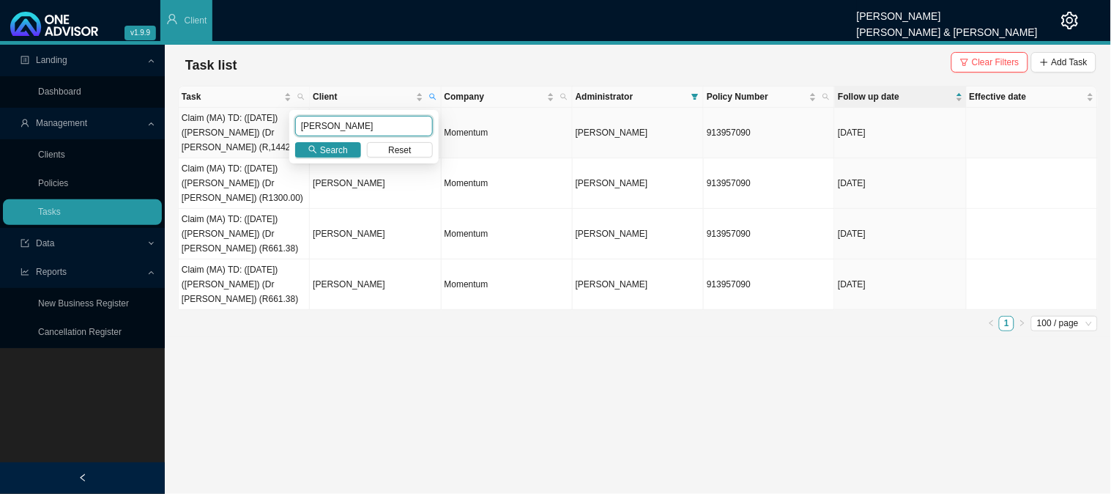
drag, startPoint x: 352, startPoint y: 126, endPoint x: 235, endPoint y: 114, distance: 117.9
click at [237, 119] on body "v1.9.9 [PERSON_NAME] [PERSON_NAME] & [PERSON_NAME] Client Landing Dashboard Man…" at bounding box center [555, 247] width 1111 height 494
click at [312, 144] on button "Search" at bounding box center [328, 149] width 66 height 15
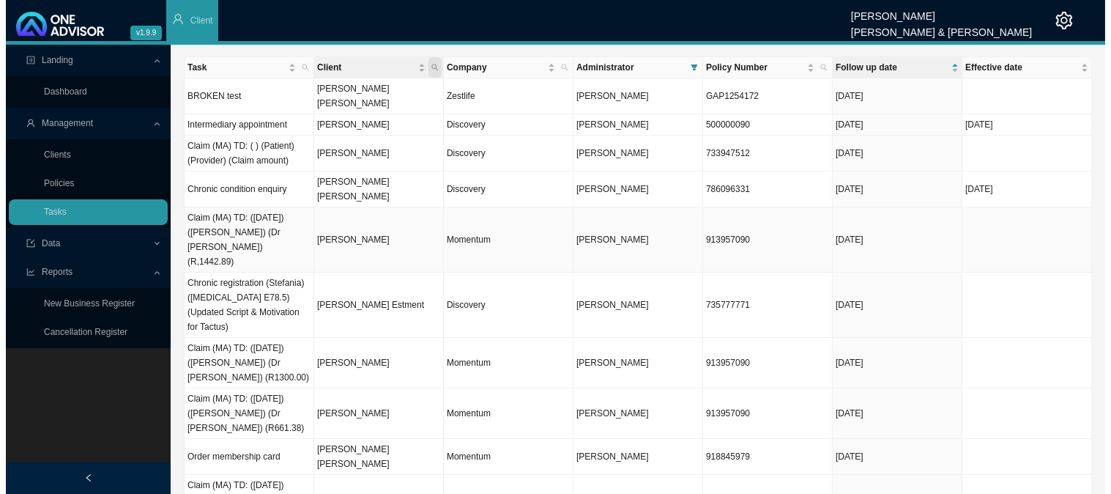
scroll to position [0, 0]
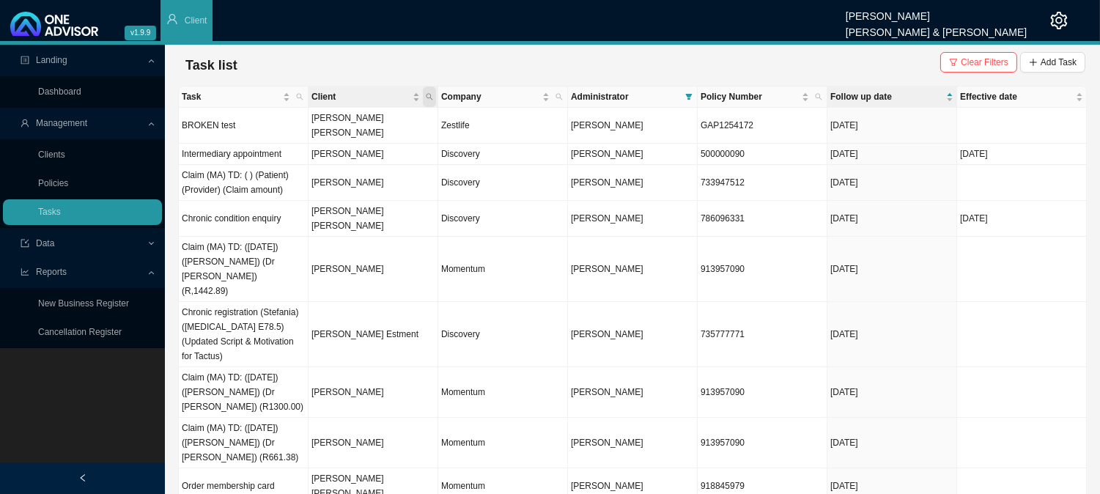
click at [429, 97] on icon "search" at bounding box center [429, 96] width 7 height 7
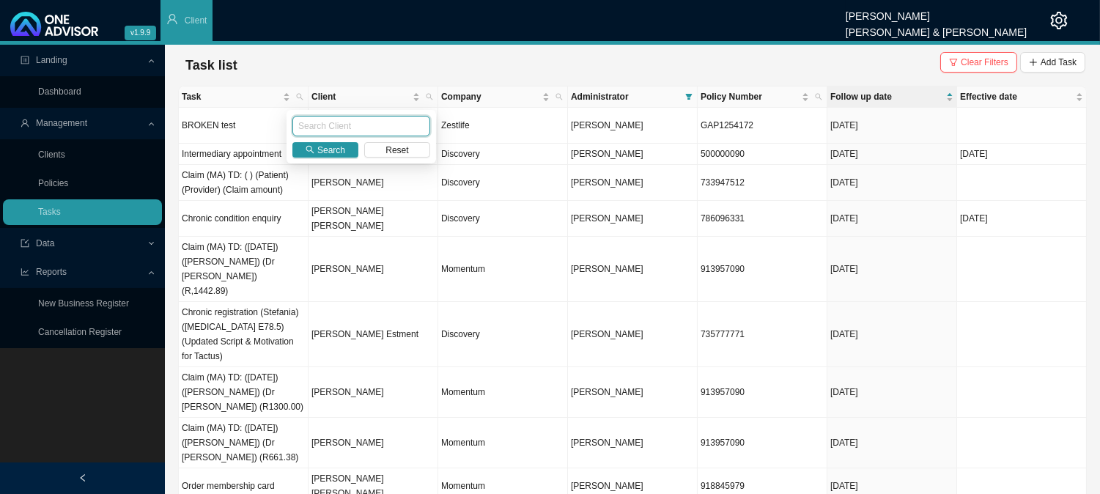
click at [344, 128] on input "text" at bounding box center [361, 126] width 138 height 21
type input "HALLE"
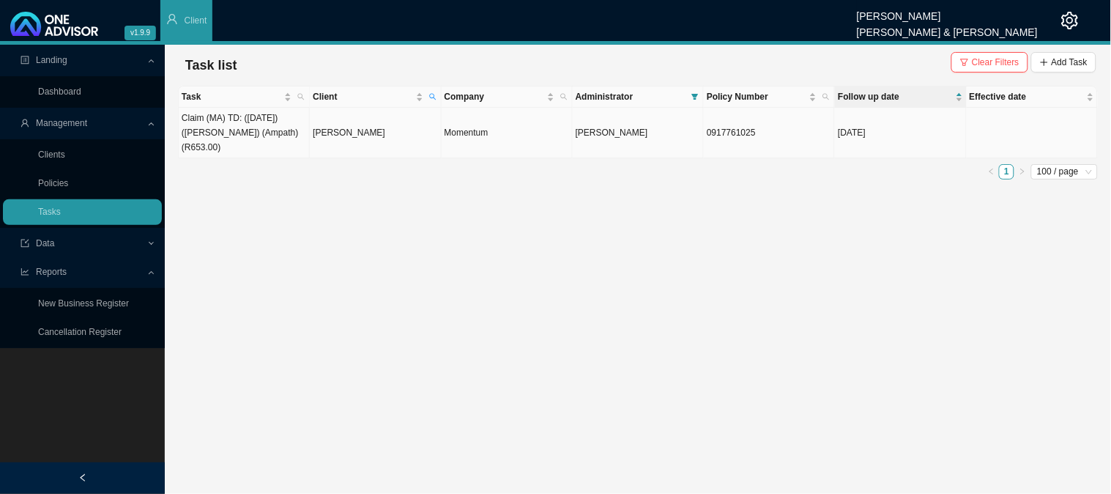
click at [359, 130] on td "[PERSON_NAME]" at bounding box center [375, 133] width 131 height 51
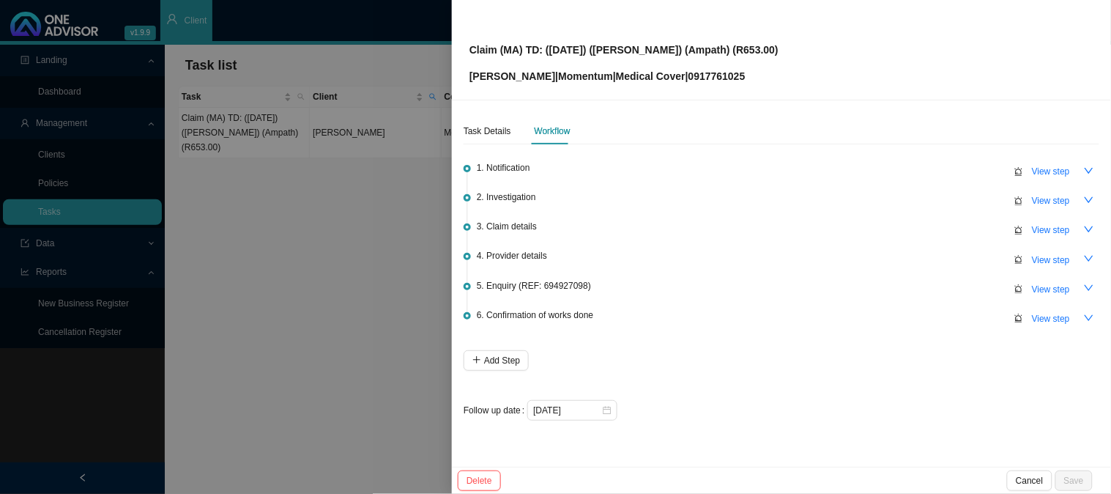
click at [701, 73] on p "[PERSON_NAME] | Momentum | Medical Cover | 0917761025" at bounding box center [624, 76] width 309 height 16
copy p "0917761025"
click at [715, 111] on div "Task Details Workflow 1. Notification View step 2. Investigation View step 3. C…" at bounding box center [781, 283] width 659 height 366
click at [492, 133] on div "Task Details" at bounding box center [488, 131] width 48 height 15
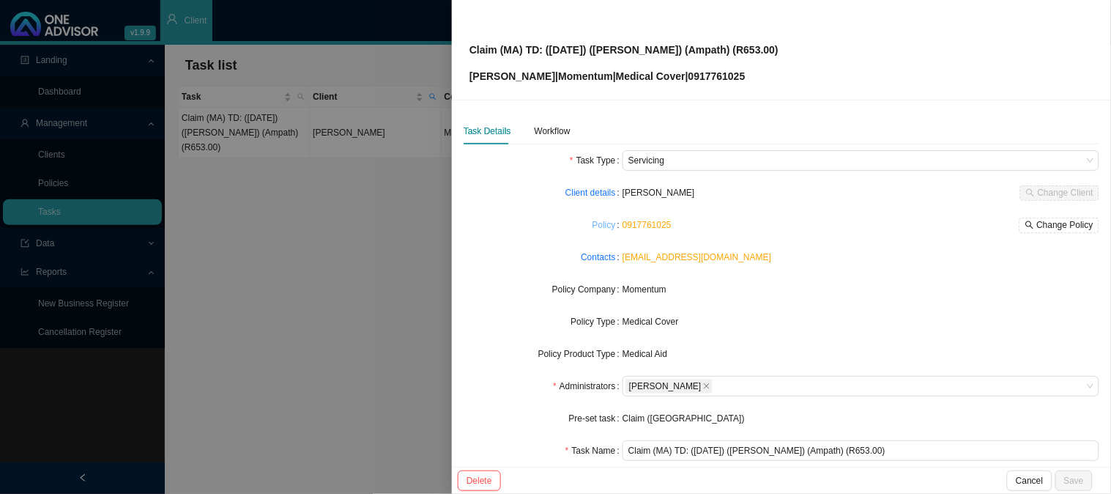
click at [604, 221] on link "Policy" at bounding box center [604, 225] width 23 height 15
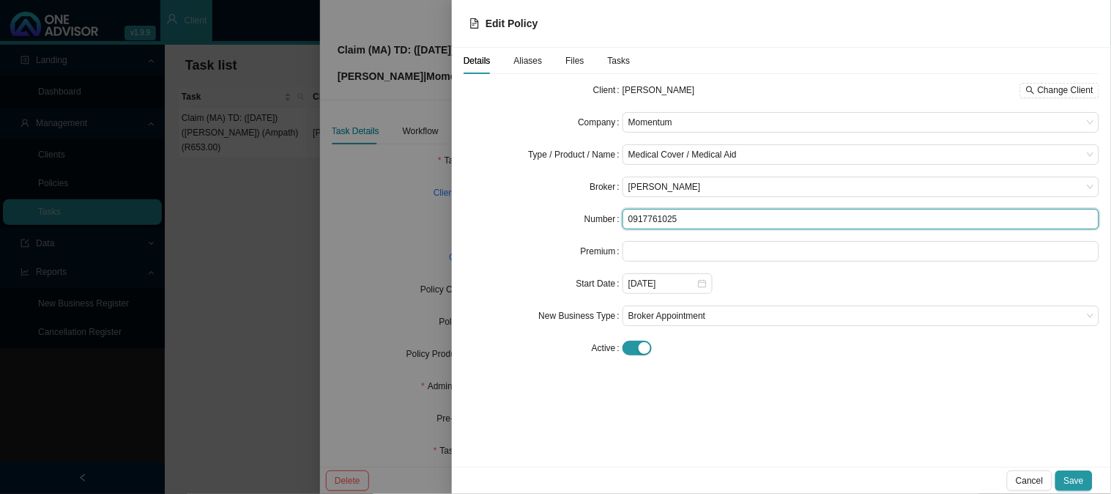
click at [634, 215] on input "0917761025" at bounding box center [861, 219] width 477 height 21
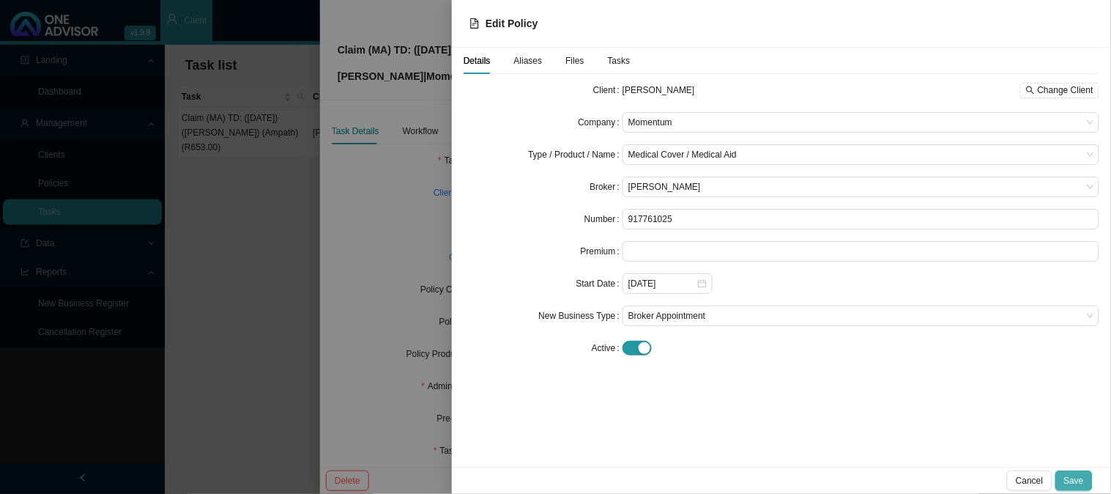
click at [1075, 479] on span "Save" at bounding box center [1075, 480] width 20 height 15
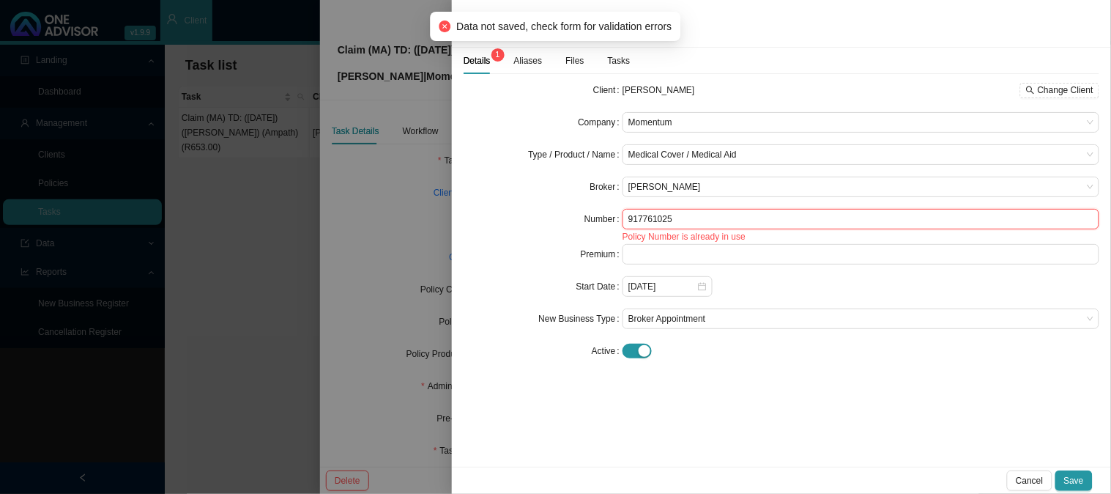
click at [628, 216] on input "917761025" at bounding box center [861, 219] width 477 height 21
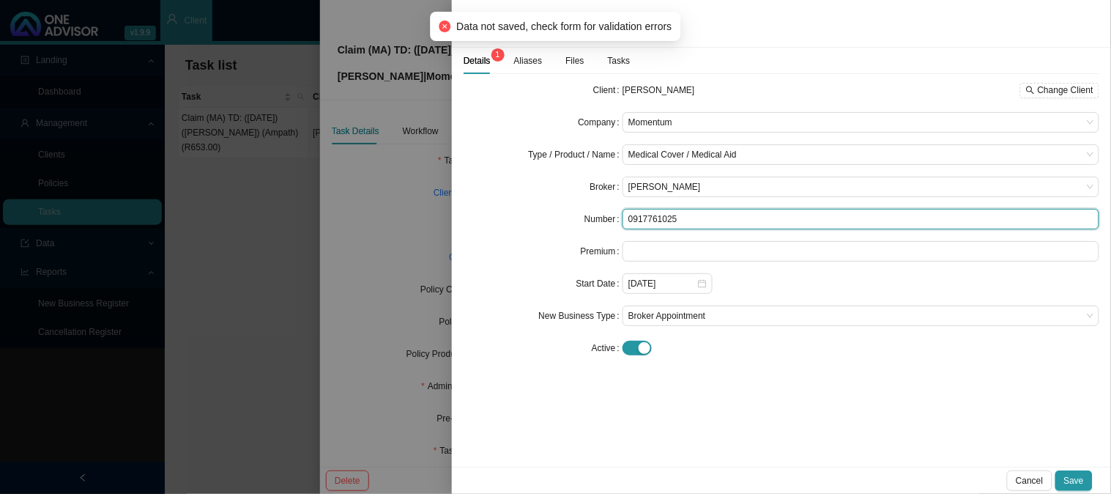
type input "0917761025"
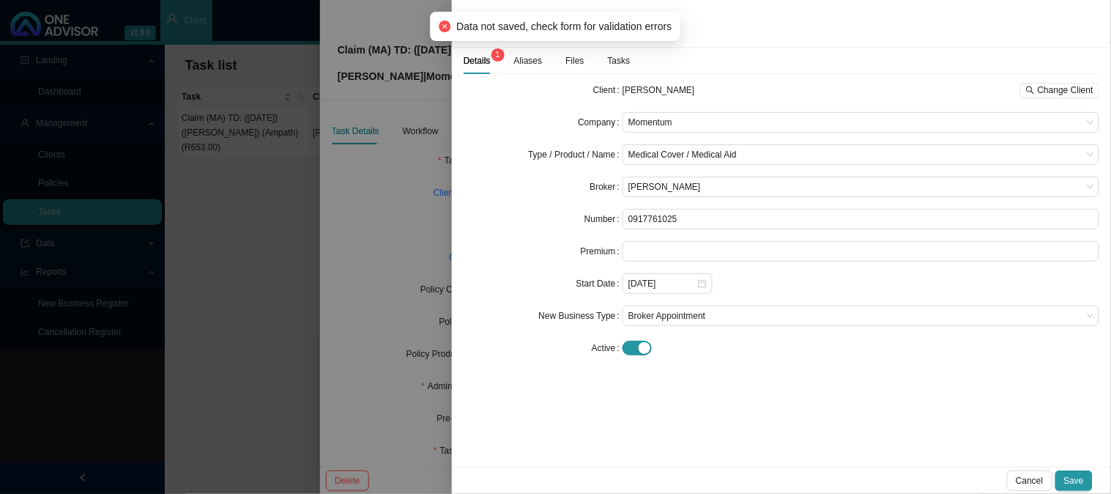
click at [431, 248] on div at bounding box center [555, 247] width 1111 height 494
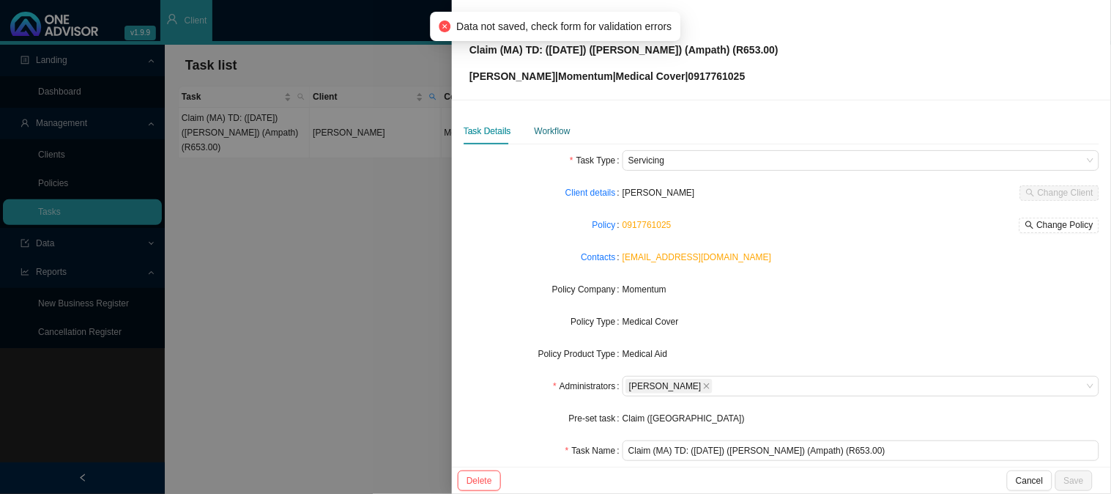
click at [544, 130] on div "Workflow" at bounding box center [553, 131] width 36 height 15
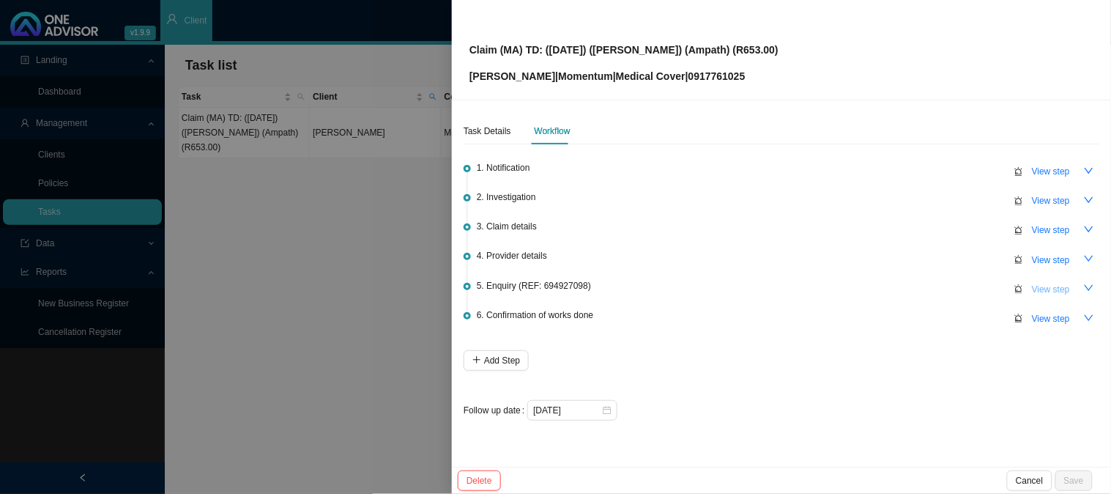
click at [1046, 286] on span "View step" at bounding box center [1051, 289] width 38 height 15
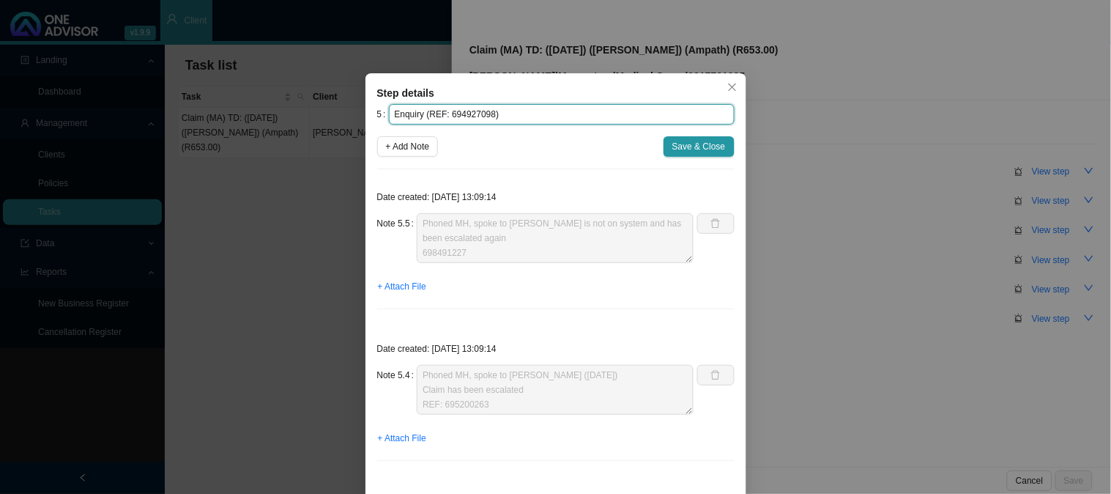
click at [500, 114] on input "Enquiry (REF: 694927098)" at bounding box center [562, 114] width 346 height 21
drag, startPoint x: 487, startPoint y: 111, endPoint x: 427, endPoint y: 106, distance: 60.3
click at [427, 106] on input "Enquiry (REF: 694927098)" at bounding box center [562, 114] width 346 height 21
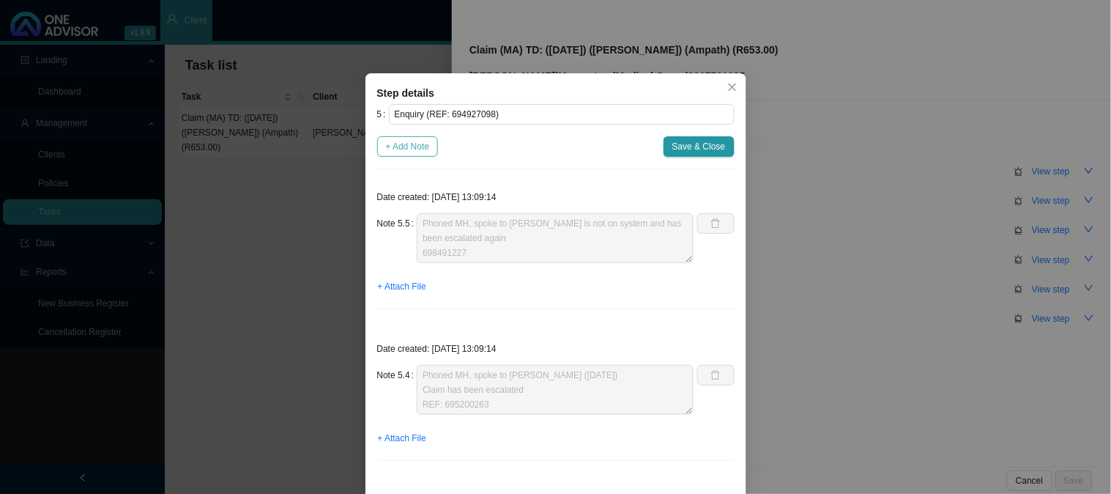
click at [413, 144] on span "+ Add Note" at bounding box center [408, 146] width 44 height 15
type textarea "Phoned MH, spoke to [PERSON_NAME] is not on system and has been escalated again…"
type textarea "Phoned MH, spoke to [PERSON_NAME] ([DATE]) Claim has been escalated REF: 695200…"
type textarea "Phoned MH, spoke to [PERSON_NAME] ([DATE]) Claim is currently in progress REF: …"
type textarea "Claim has been sent for processing ([DATE])"
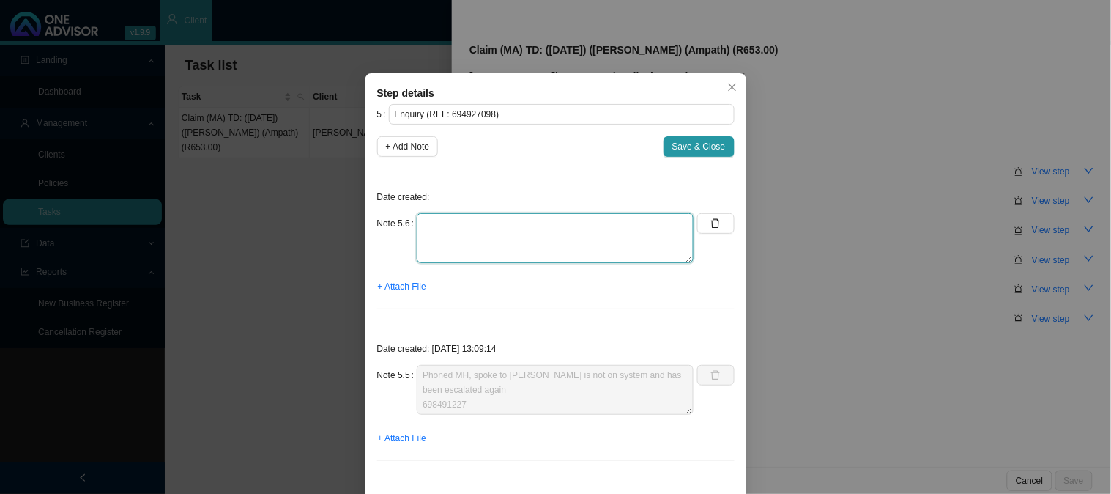
click at [459, 226] on textarea at bounding box center [555, 238] width 277 height 50
type textarea "Phoned MH, spoke to Ndileka REF:"
click at [693, 152] on span "Save & Close" at bounding box center [699, 146] width 53 height 15
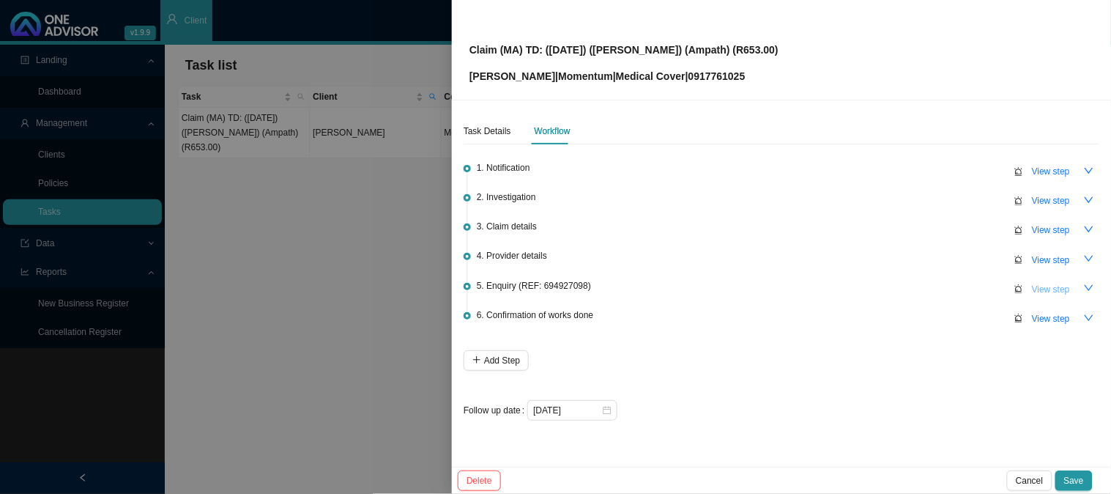
click at [1050, 284] on span "View step" at bounding box center [1051, 289] width 38 height 15
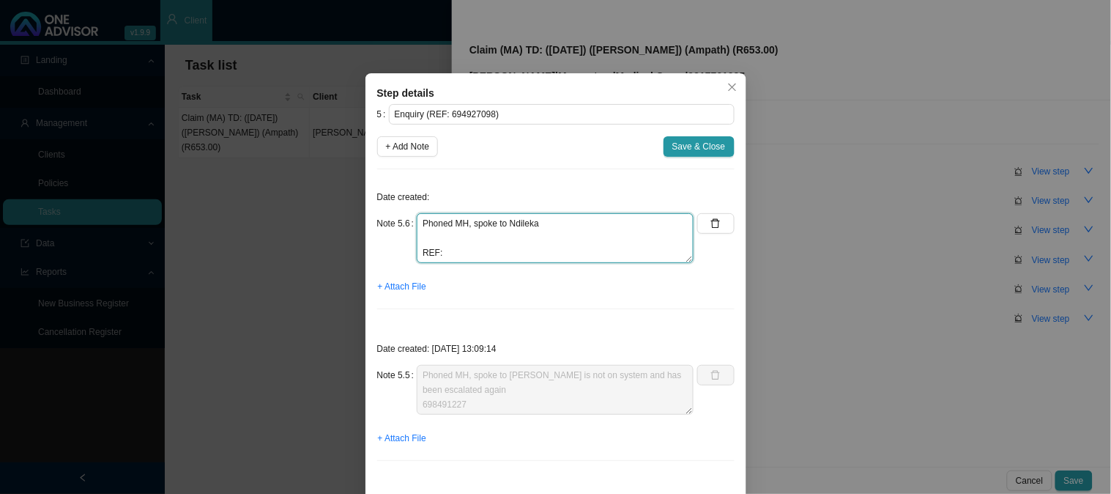
click at [423, 238] on textarea "Phoned MH, spoke to Ndileka REF:" at bounding box center [555, 238] width 277 height 50
click at [500, 238] on textarea "Phoned MH, spoke to Ndileka REF:" at bounding box center [555, 238] width 277 height 50
click at [708, 144] on span "Save & Close" at bounding box center [699, 146] width 53 height 15
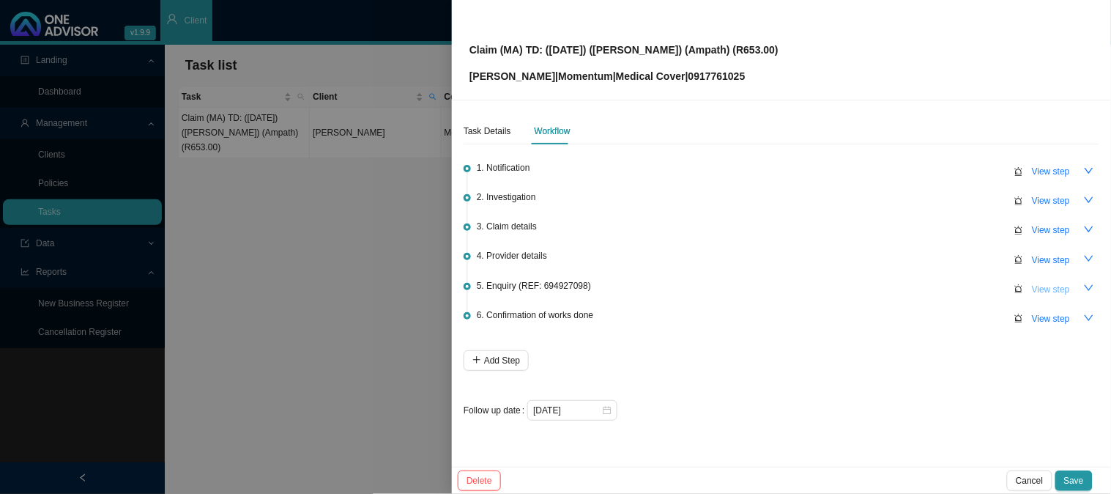
click at [1051, 282] on span "View step" at bounding box center [1051, 289] width 38 height 15
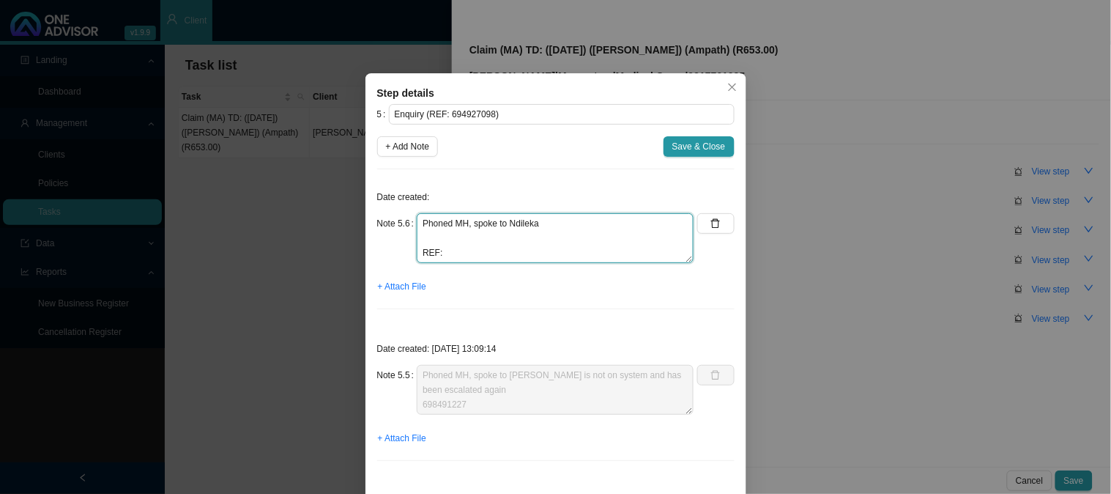
drag, startPoint x: 450, startPoint y: 253, endPoint x: 387, endPoint y: 211, distance: 75.6
click at [387, 211] on div "Date created: Note 5.6 Phoned MH, spoke to Ndileka REF: + Attach File" at bounding box center [556, 251] width 358 height 140
click at [711, 225] on icon "delete" at bounding box center [716, 223] width 10 height 10
type textarea "Phoned MH, spoke to [PERSON_NAME] is not on system and has been escalated again…"
type textarea "Phoned MH, spoke to [PERSON_NAME] ([DATE]) Claim has been escalated REF: 695200…"
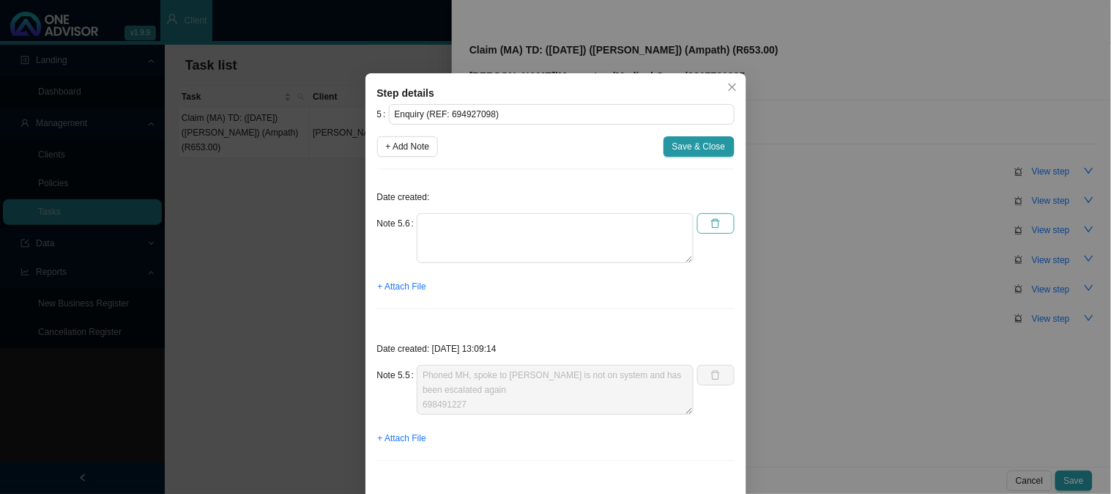
type textarea "Phoned MH, spoke to [PERSON_NAME] ([DATE]) Claim is currently in progress REF: …"
type textarea "Claim has been sent for processing ([DATE])"
type textarea "Submitted amended invoice ([DATE]) REF: 694927098"
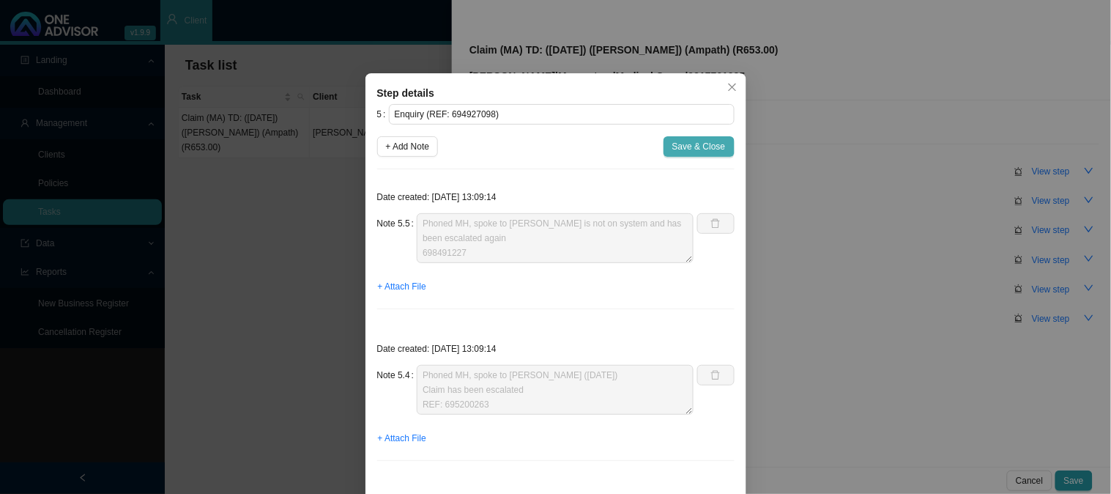
click at [714, 148] on span "Save & Close" at bounding box center [699, 146] width 53 height 15
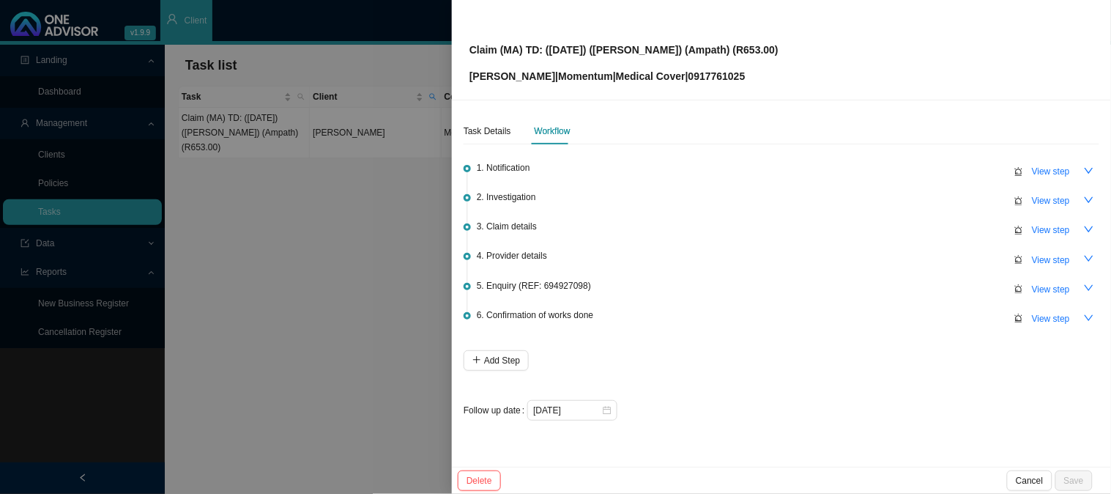
click at [334, 281] on div at bounding box center [555, 247] width 1111 height 494
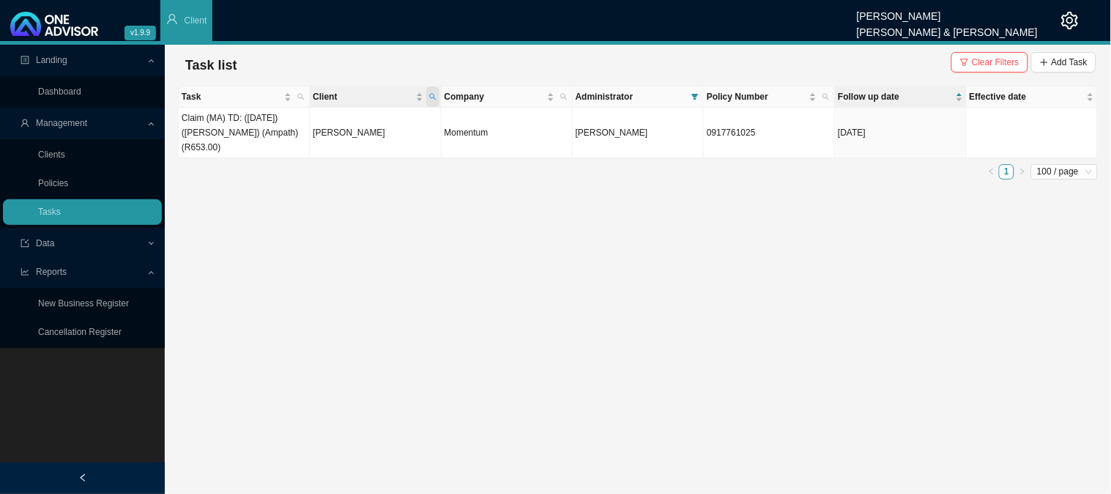
click at [438, 93] on span "Client" at bounding box center [432, 96] width 13 height 21
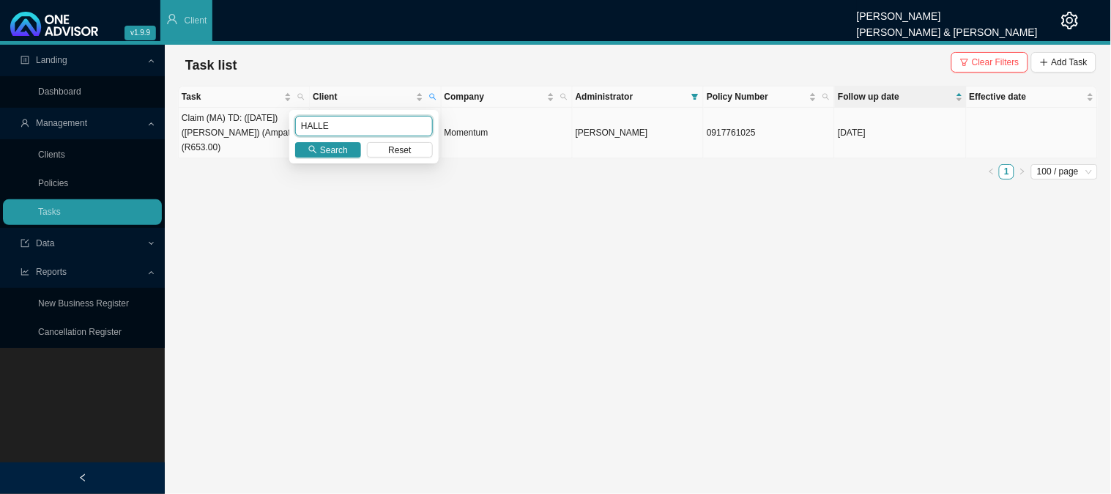
drag, startPoint x: 345, startPoint y: 128, endPoint x: 210, endPoint y: 119, distance: 135.1
click at [210, 119] on body "v1.9.9 [PERSON_NAME] [PERSON_NAME] & [PERSON_NAME] Client Landing Dashboard Man…" at bounding box center [555, 247] width 1111 height 494
click at [325, 155] on span "Search" at bounding box center [334, 150] width 28 height 15
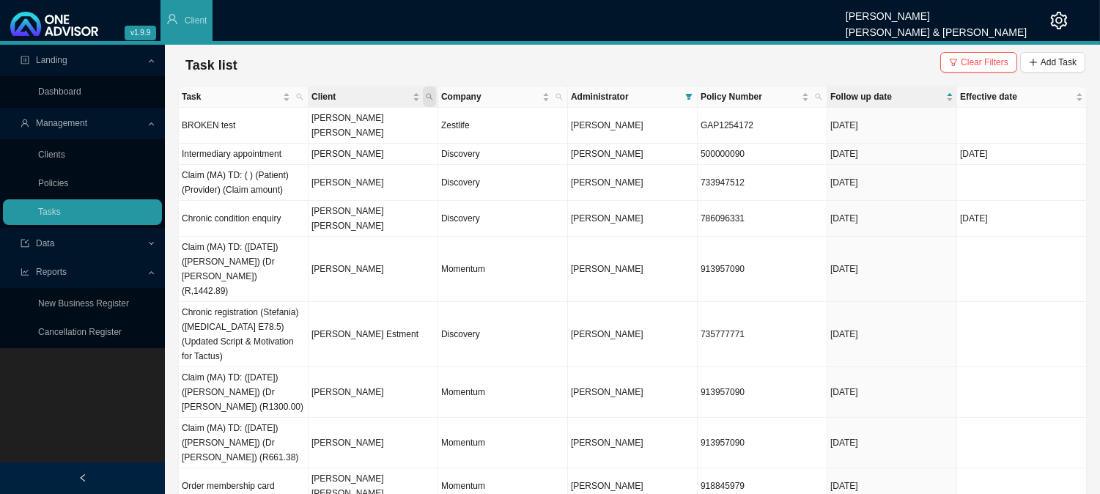
click at [430, 94] on icon "search" at bounding box center [429, 96] width 7 height 7
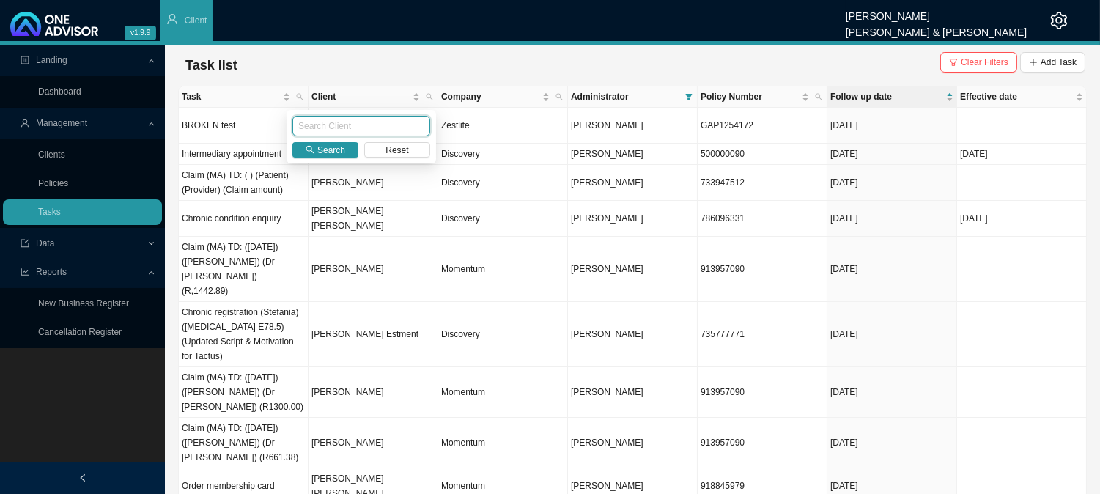
click at [343, 122] on input "text" at bounding box center [361, 126] width 138 height 21
type input "halle"
click at [333, 149] on span "Search" at bounding box center [331, 150] width 28 height 15
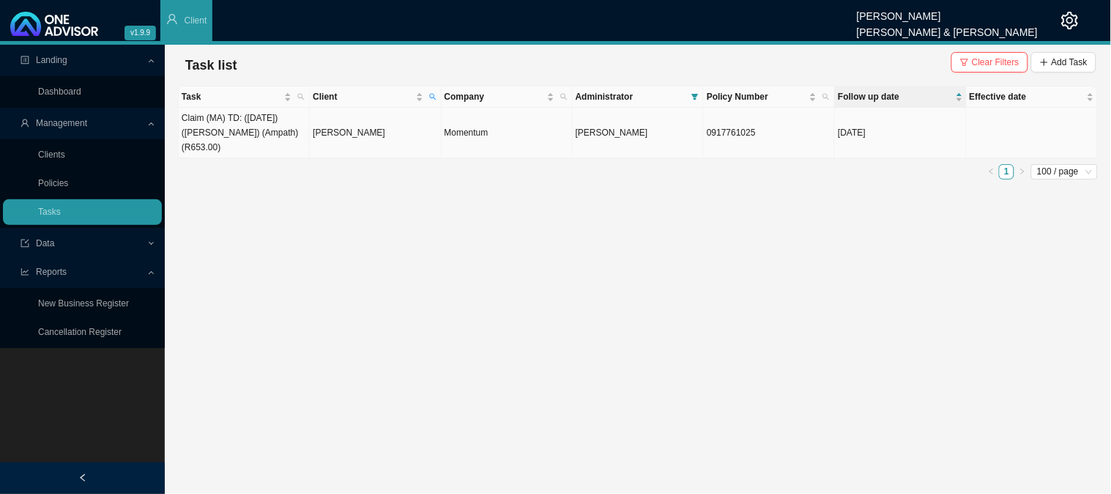
click at [385, 126] on td "[PERSON_NAME]" at bounding box center [375, 133] width 131 height 51
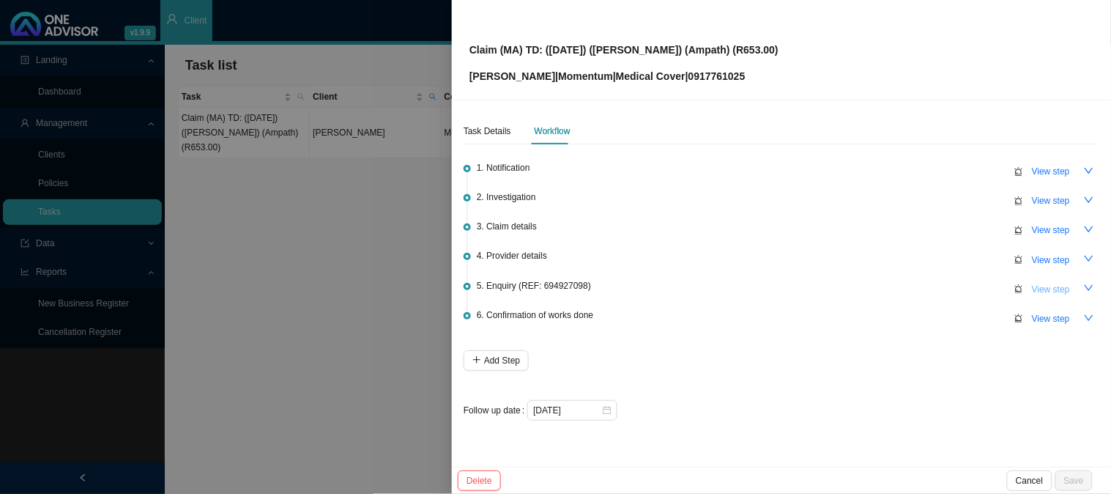
click at [1048, 284] on span "View step" at bounding box center [1051, 289] width 38 height 15
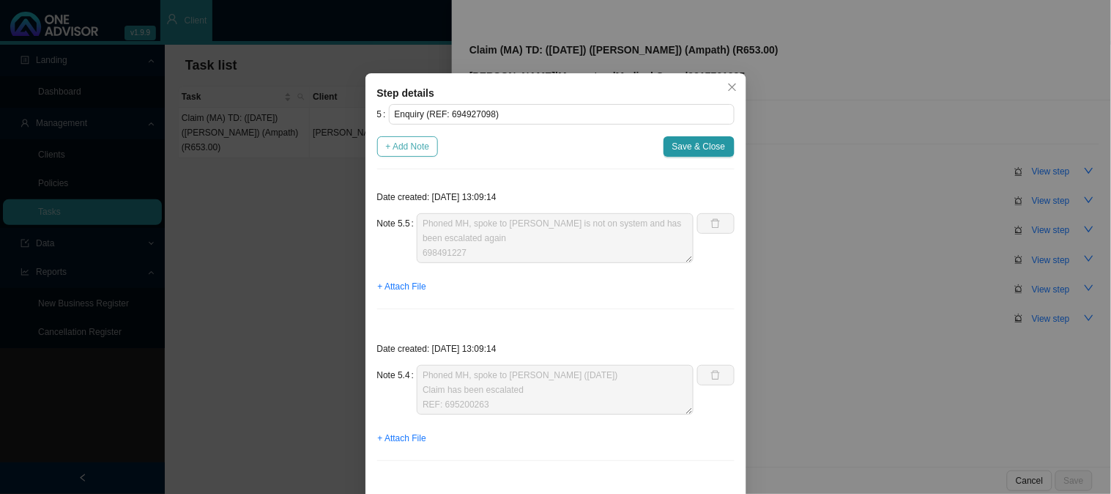
click at [408, 147] on span "+ Add Note" at bounding box center [408, 146] width 44 height 15
type textarea "Phoned MH, spoke to [PERSON_NAME] is not on system and has been escalated again…"
type textarea "Phoned MH, spoke to [PERSON_NAME] ([DATE]) Claim has been escalated REF: 695200…"
type textarea "Phoned MH, spoke to [PERSON_NAME] ([DATE]) Claim is currently in progress REF: …"
type textarea "Claim has been sent for processing ([DATE])"
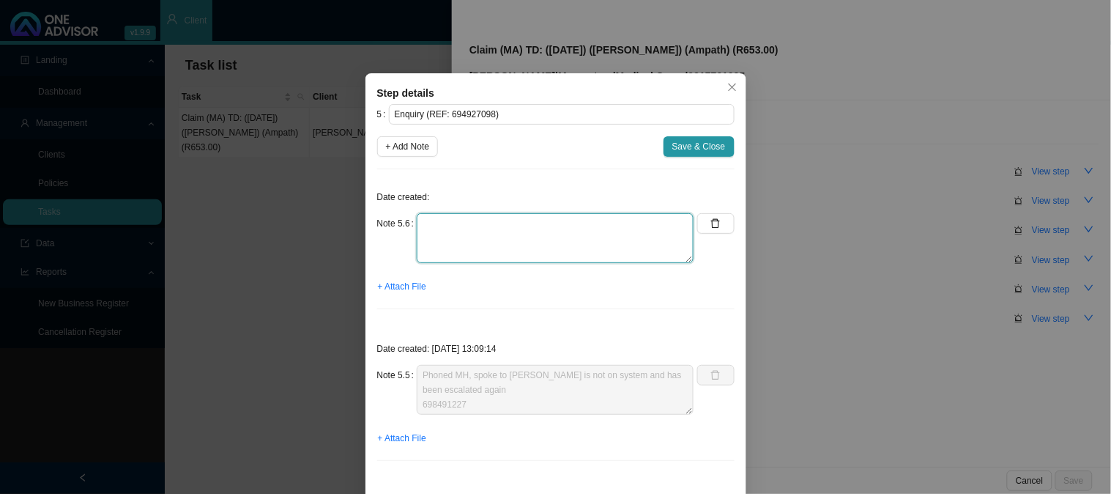
click at [473, 228] on textarea at bounding box center [555, 238] width 277 height 50
paste textarea "The tariff code is for [MEDICAL_DATA] [MEDICAL_DATA], and is covered from day t…"
click at [548, 227] on textarea "Phoned MH, spoke to The tariff code is for [MEDICAL_DATA] [MEDICAL_DATA], and i…" at bounding box center [555, 238] width 277 height 50
paste textarea "provider claimed tariff code 3974 billed at R653.00."
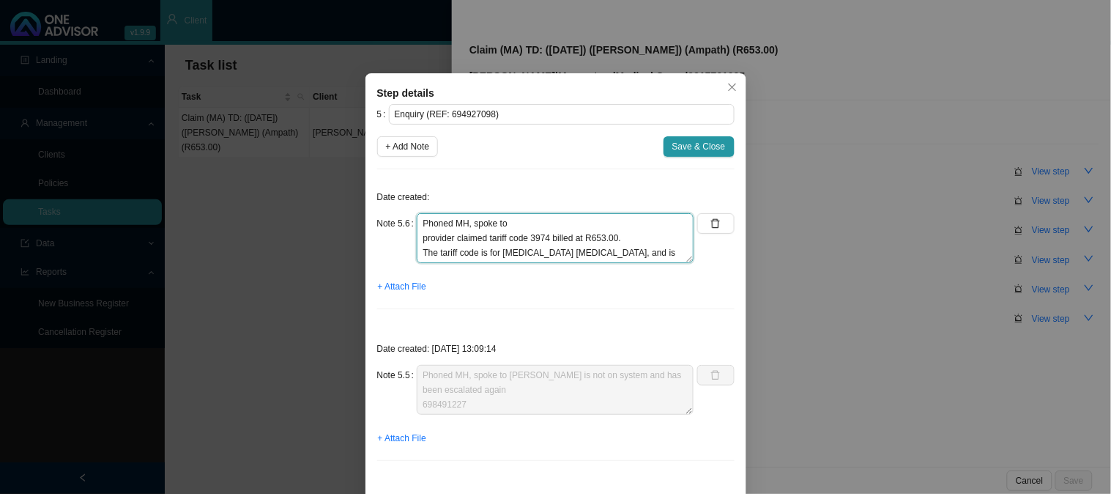
click at [420, 234] on textarea "Phoned MH, spoke to provider claimed tariff code 3974 billed at R653.00. The ta…" at bounding box center [555, 238] width 277 height 50
click at [532, 220] on textarea "Phoned MH, spoke to Provider claimed tariff code 3974 billed at R653.00. The ta…" at bounding box center [555, 238] width 277 height 50
click at [538, 253] on textarea "Phoned MH, spoke to Ndileka Provider claimed tariff code 3974 billed at R653.00…" at bounding box center [555, 238] width 277 height 50
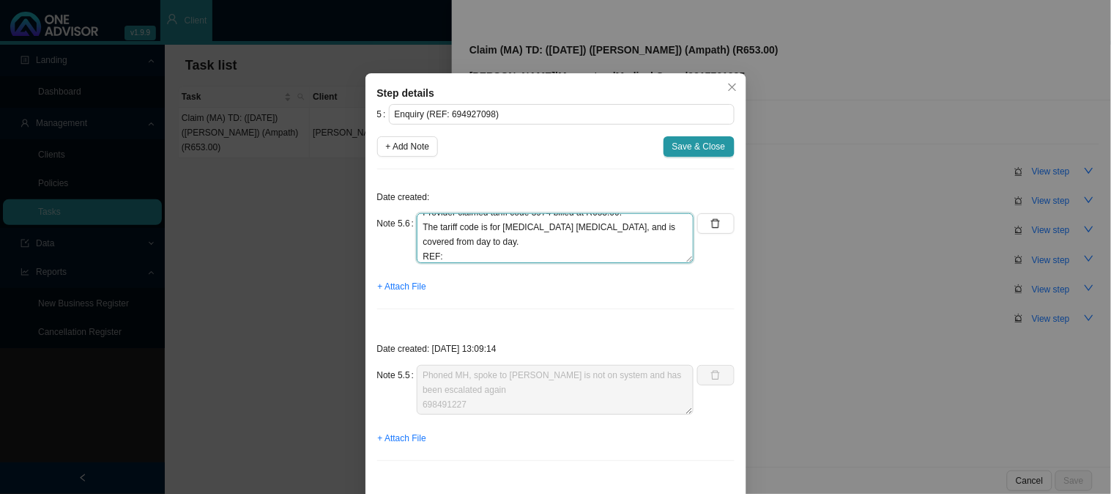
type textarea "Phoned MH, spoke to Ndileka Provider claimed tariff code 3974 billed at R653.00…"
click at [465, 255] on textarea "Phoned MH, spoke to Ndileka Provider claimed tariff code 3974 billed at R653.00…" at bounding box center [555, 238] width 277 height 50
click at [676, 144] on span "Save & Close" at bounding box center [699, 146] width 53 height 15
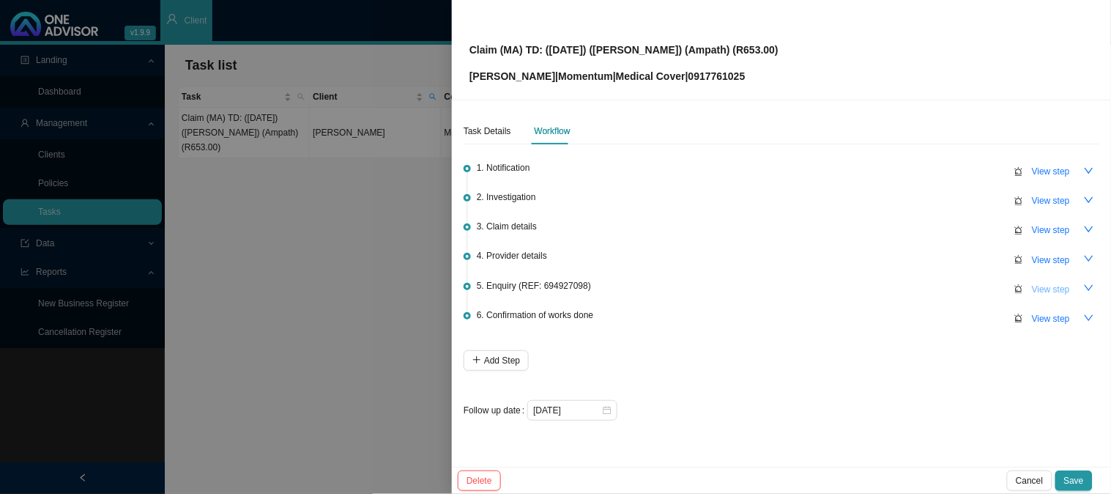
click at [1053, 284] on span "View step" at bounding box center [1051, 289] width 38 height 15
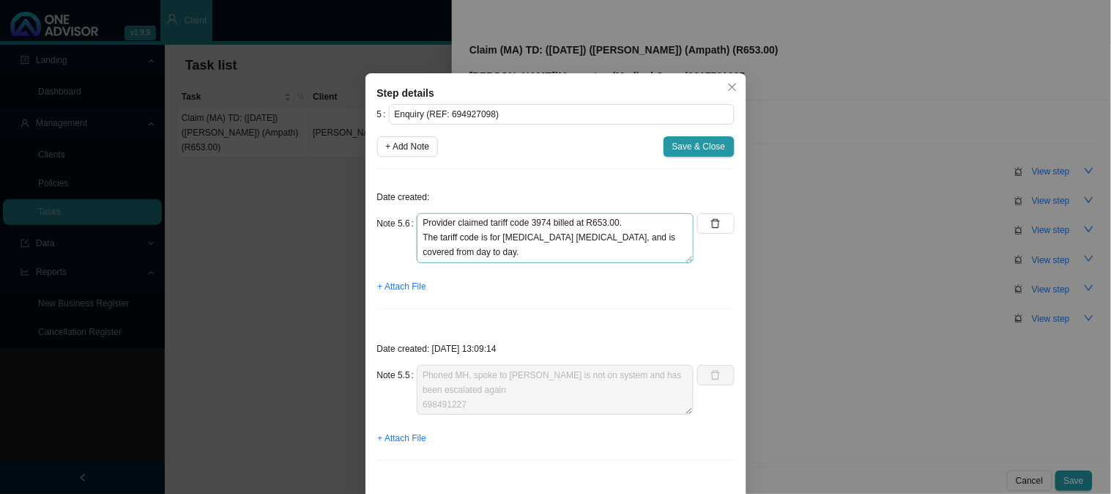
scroll to position [29, 0]
click at [511, 251] on textarea "Phoned MH, spoke to Ndileka Provider claimed tariff code 3974 billed at R653.00…" at bounding box center [555, 238] width 277 height 50
click at [581, 253] on textarea "Phoned MH, spoke to Ndileka Provider claimed tariff code 3974 billed at R653.00…" at bounding box center [555, 238] width 277 height 50
paste textarea "700277950"
type textarea "Phoned MH, spoke to Ndileka Provider claimed tariff code 3974 billed at R653.00…"
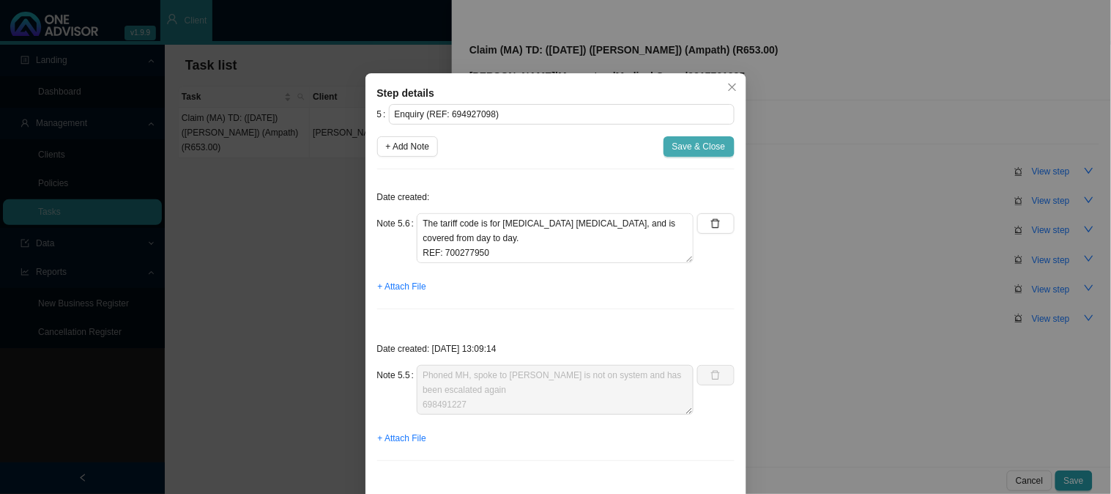
click at [674, 149] on span "Save & Close" at bounding box center [699, 146] width 53 height 15
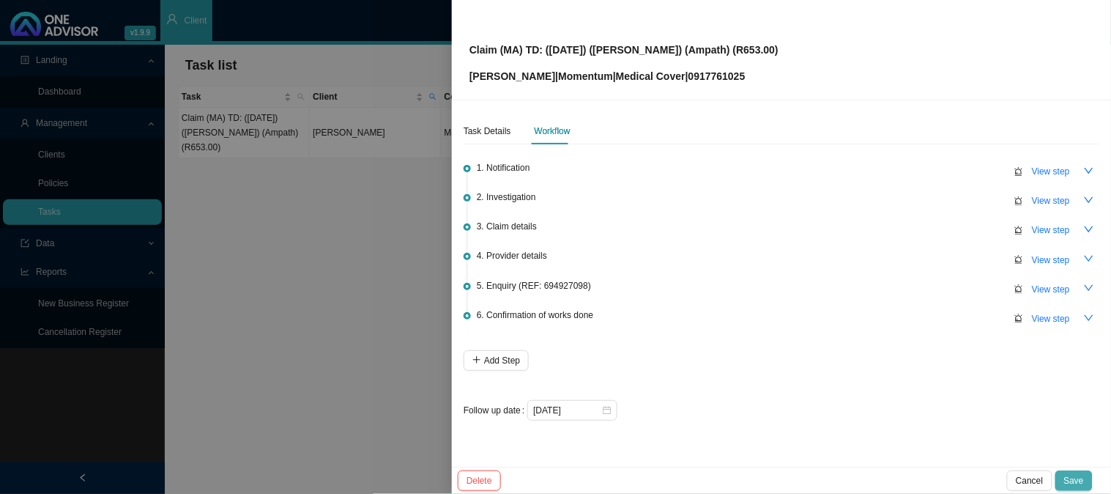
click at [1068, 478] on span "Save" at bounding box center [1075, 480] width 20 height 15
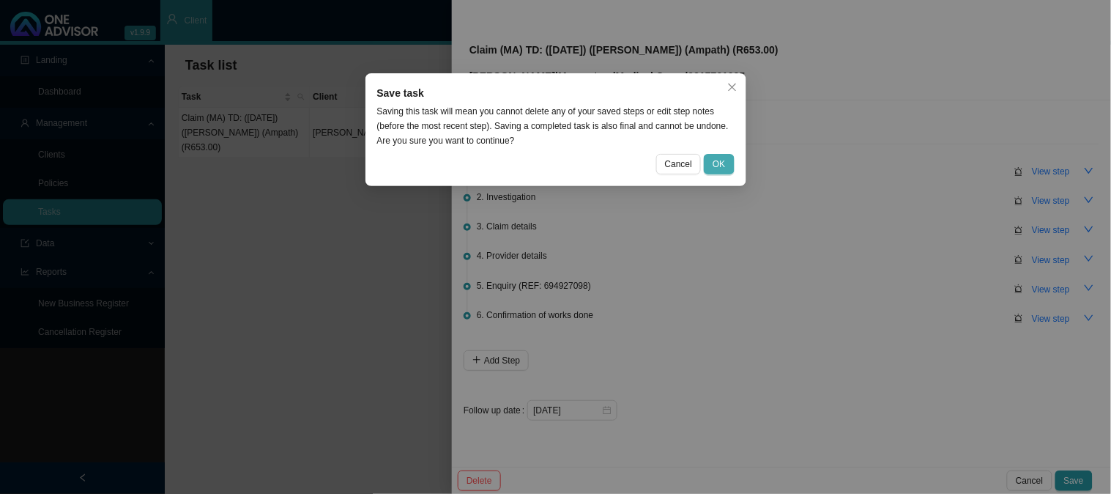
click at [724, 173] on button "OK" at bounding box center [719, 164] width 30 height 21
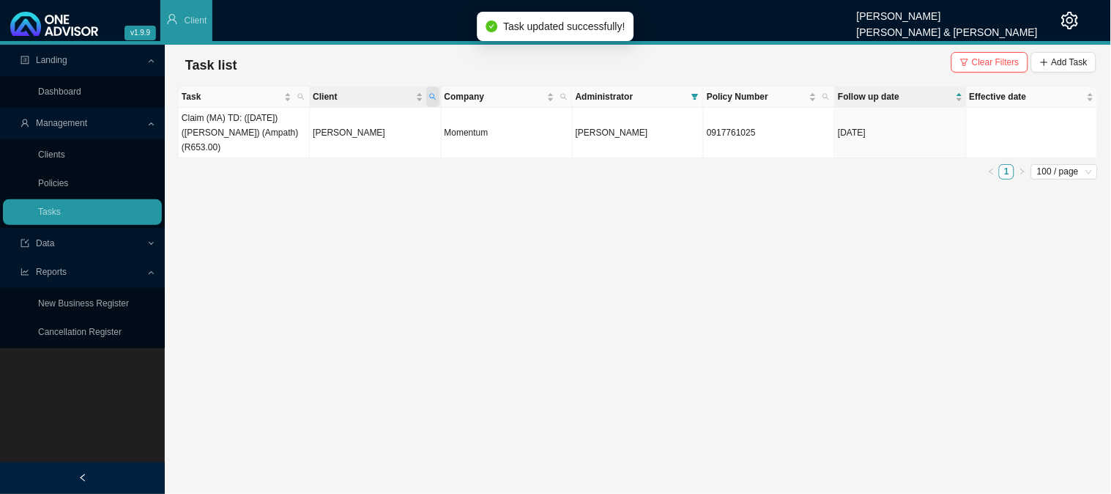
click at [431, 99] on icon "search" at bounding box center [432, 96] width 7 height 7
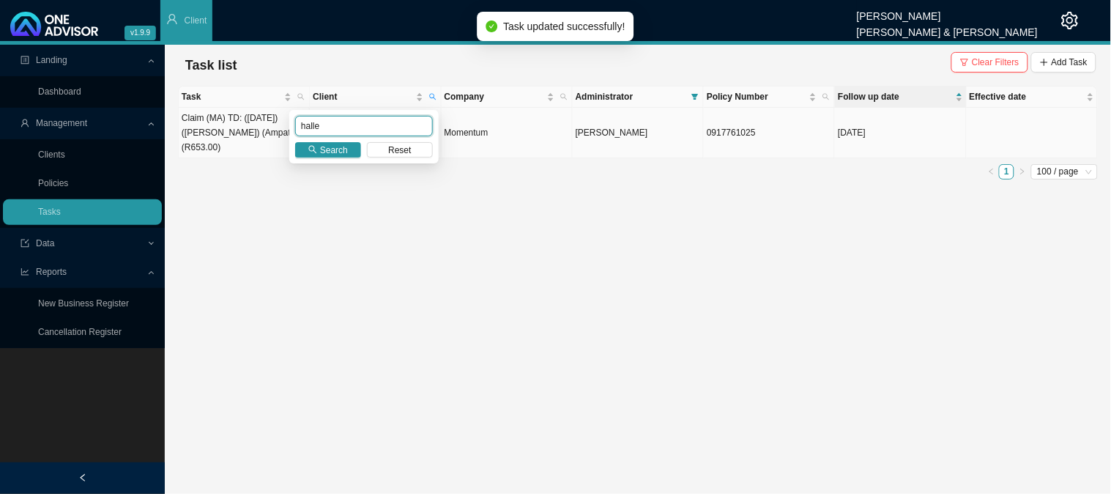
drag, startPoint x: 361, startPoint y: 122, endPoint x: 232, endPoint y: 128, distance: 129.8
click at [232, 128] on body "v1.9.9 [PERSON_NAME] [PERSON_NAME] & [PERSON_NAME] Client Landing Dashboard Man…" at bounding box center [555, 247] width 1111 height 494
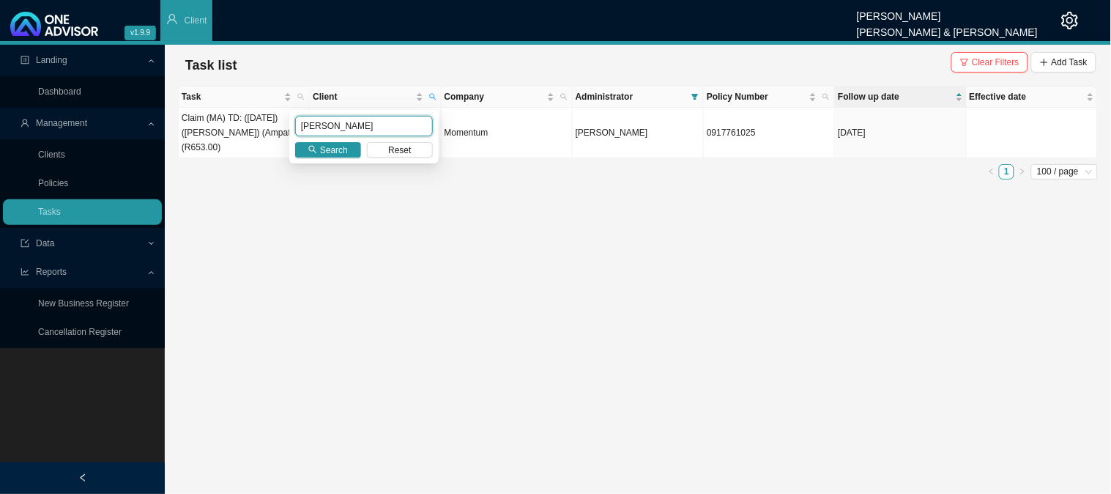
type input "[PERSON_NAME]"
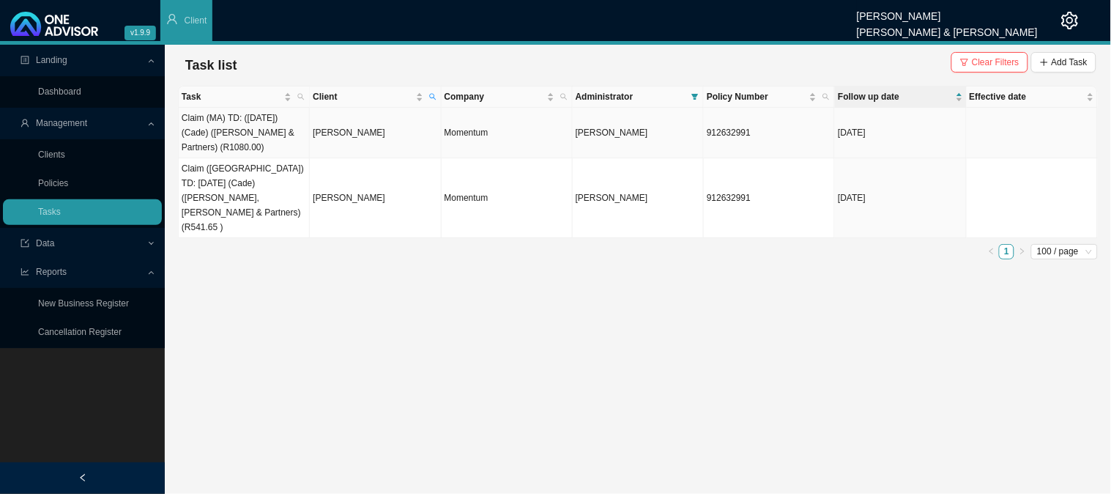
click at [386, 135] on td "[PERSON_NAME]" at bounding box center [375, 133] width 131 height 51
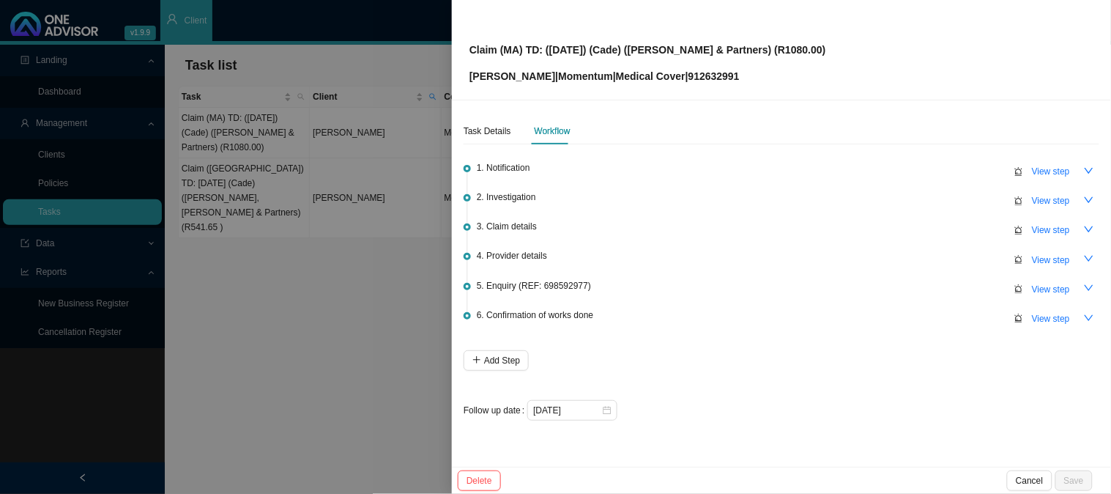
click at [706, 72] on p "[PERSON_NAME] | Momentum | Medical Cover | 912632991" at bounding box center [648, 76] width 357 height 16
copy p "912632991"
click at [1050, 289] on span "View step" at bounding box center [1051, 289] width 38 height 15
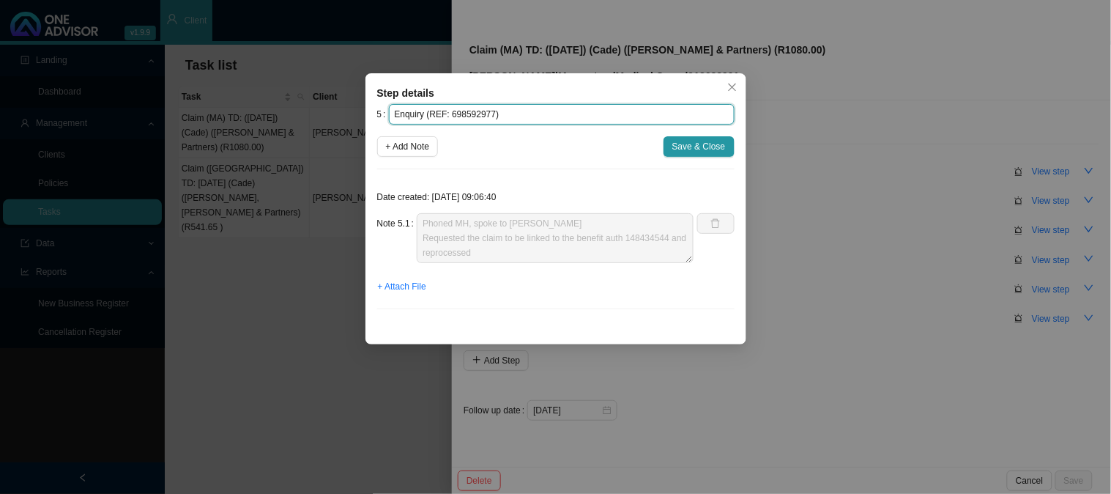
click at [469, 108] on input "Enquiry (REF: 698592977)" at bounding box center [562, 114] width 346 height 21
click at [488, 115] on input "Enquiry (REF: 698592977)" at bounding box center [562, 114] width 346 height 21
drag, startPoint x: 488, startPoint y: 114, endPoint x: 427, endPoint y: 107, distance: 61.3
click at [427, 107] on input "Enquiry (REF: 698592977)" at bounding box center [562, 114] width 346 height 21
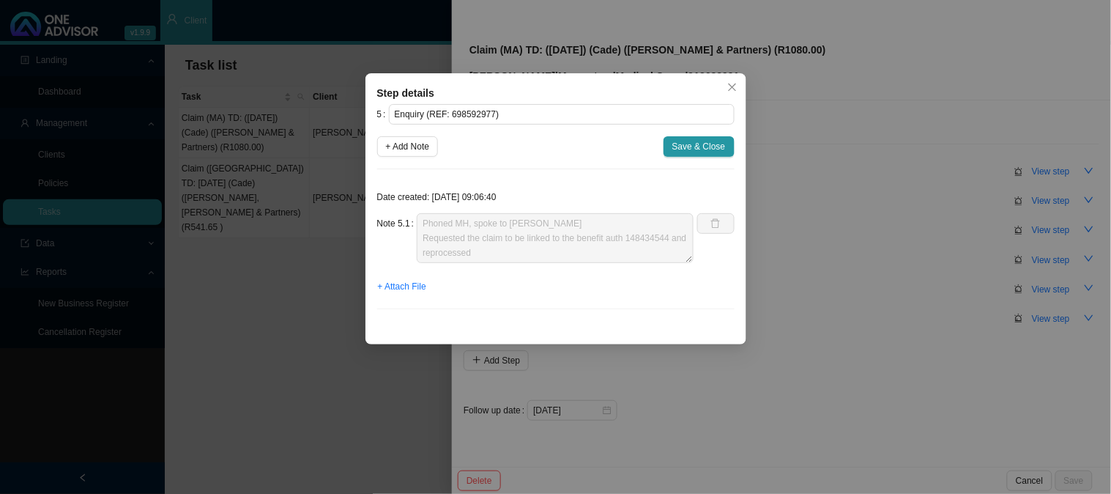
click at [784, 227] on div "Step details 5 Enquiry (REF: 698592977) + Add Note Save & Close Date created: […" at bounding box center [555, 247] width 1111 height 494
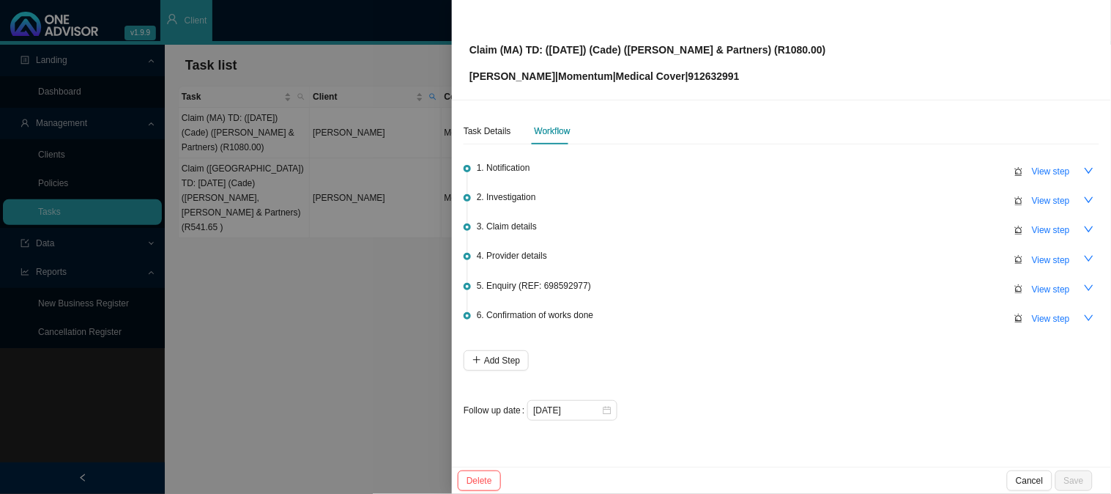
click at [258, 261] on div at bounding box center [555, 247] width 1111 height 494
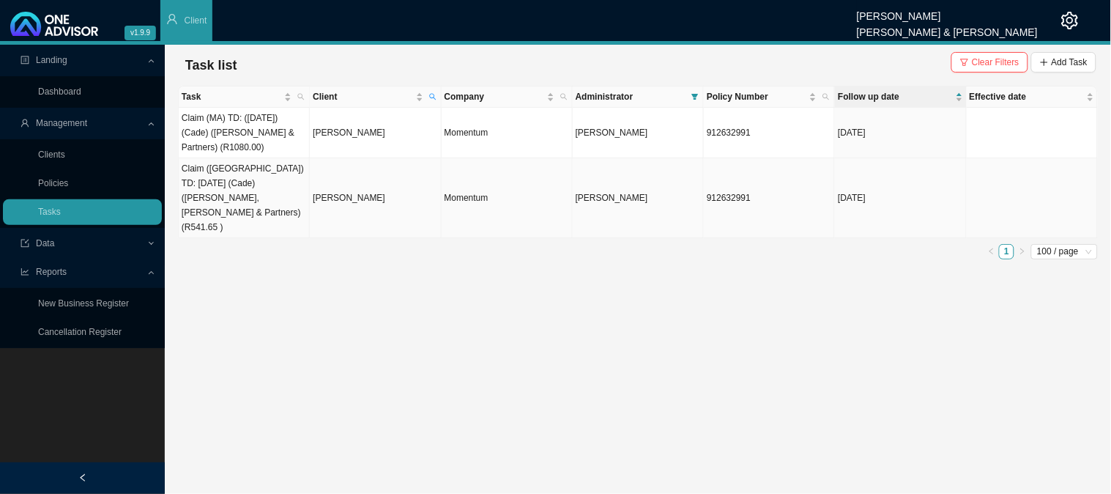
click at [230, 177] on td "Claim ([GEOGRAPHIC_DATA]) TD: [DATE] (Cade) ([PERSON_NAME], [PERSON_NAME] & Par…" at bounding box center [244, 198] width 131 height 80
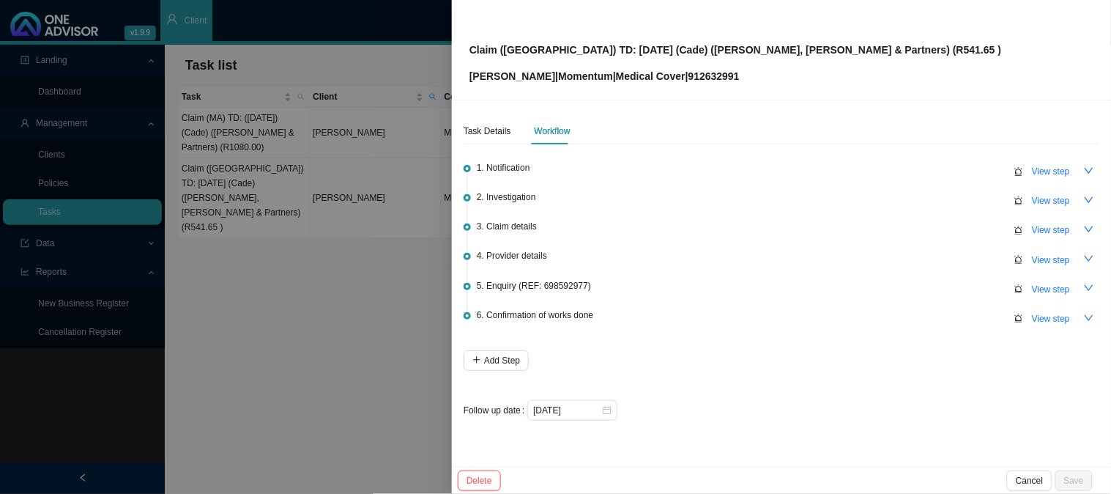
click at [333, 292] on div at bounding box center [555, 247] width 1111 height 494
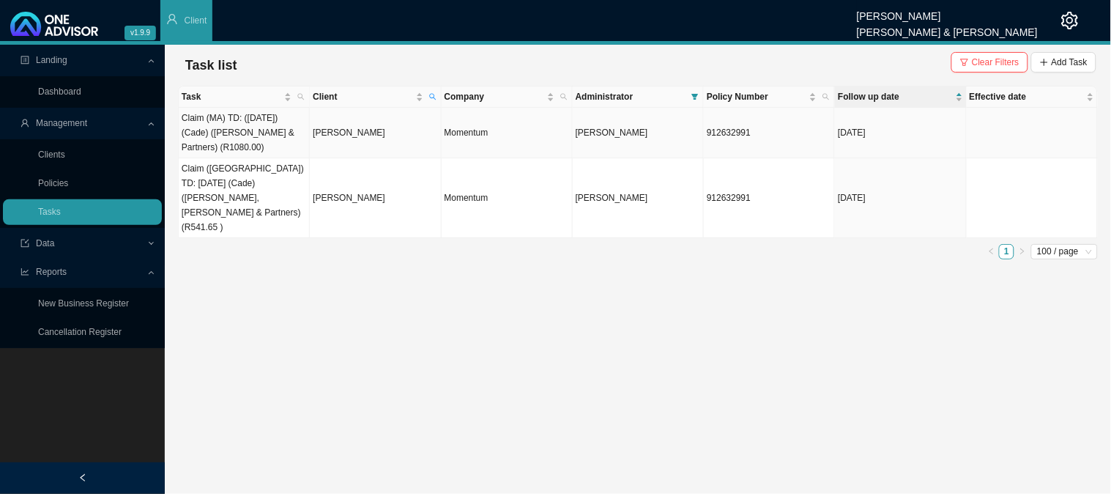
click at [357, 135] on td "[PERSON_NAME]" at bounding box center [375, 133] width 131 height 51
click at [341, 132] on td "[PERSON_NAME]" at bounding box center [375, 133] width 131 height 51
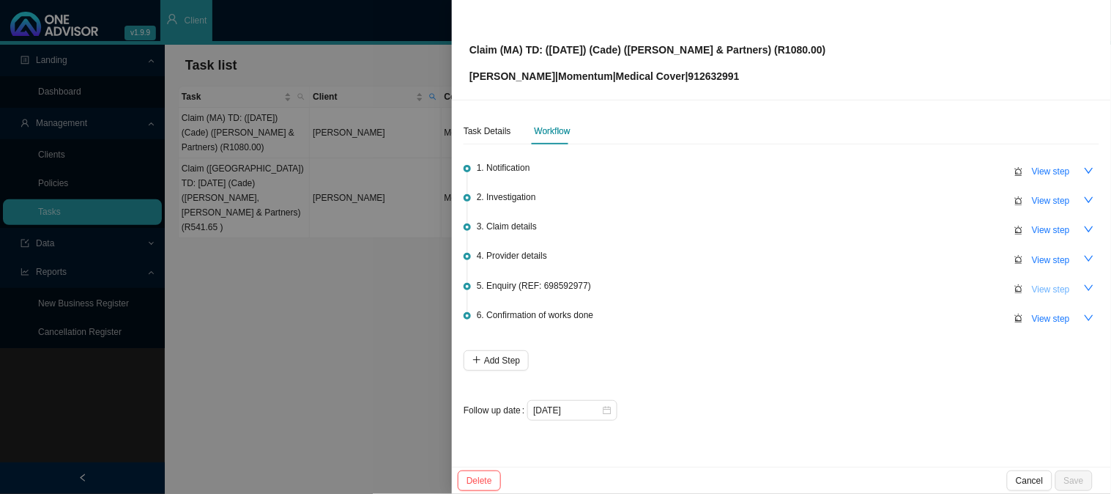
click at [1048, 286] on span "View step" at bounding box center [1051, 289] width 38 height 15
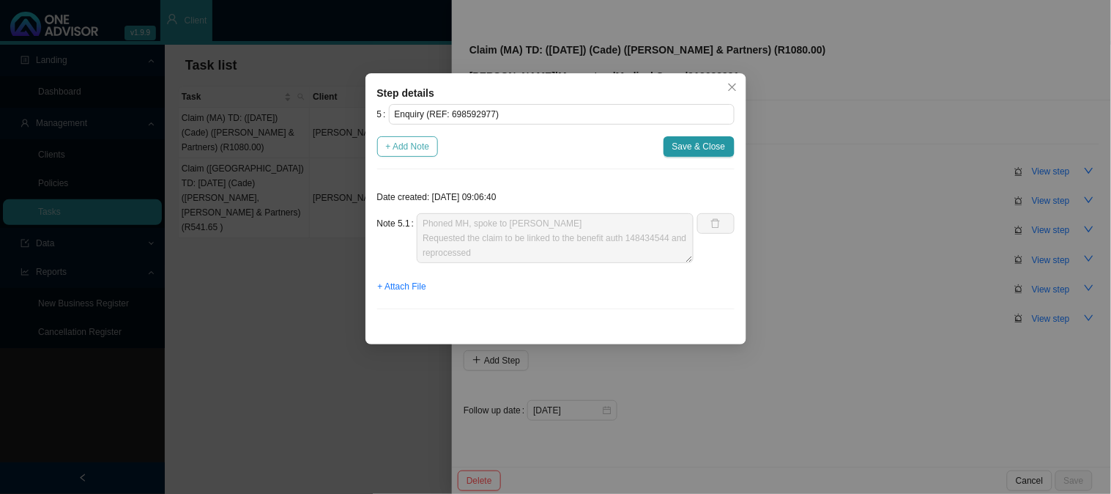
click at [400, 143] on span "+ Add Note" at bounding box center [408, 146] width 44 height 15
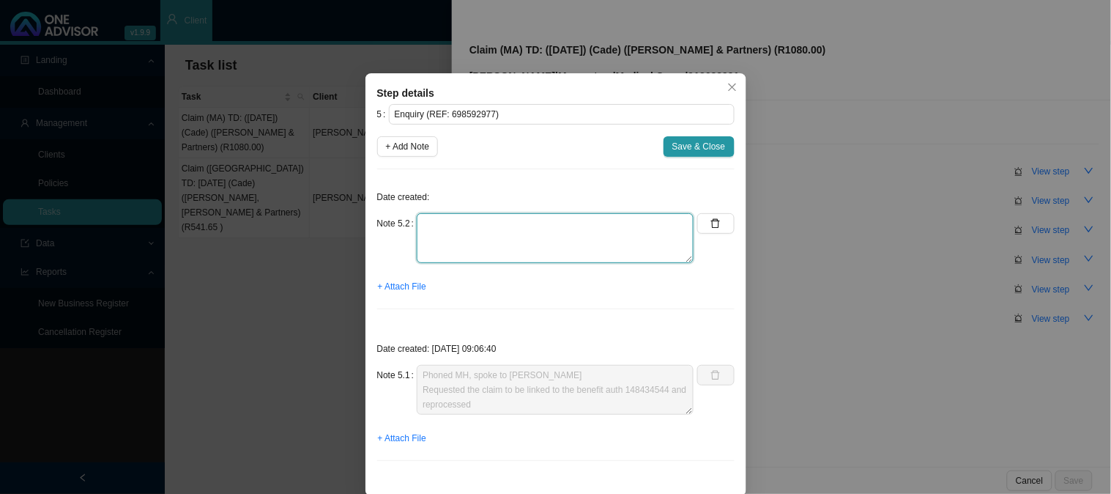
click at [493, 216] on textarea at bounding box center [555, 238] width 277 height 50
type textarea "p"
paste textarea "R747.95 was paid from the authorisation and paid at scheme rate."
click at [448, 251] on textarea "Phoned MH, spoke to Ndileka R747.95 was paid from the authorisation and paid at…" at bounding box center [555, 238] width 277 height 50
click at [678, 231] on textarea "Phoned MH, spoke to Ndileka R747.95 was paid from the authorisation and paid at…" at bounding box center [555, 238] width 277 height 50
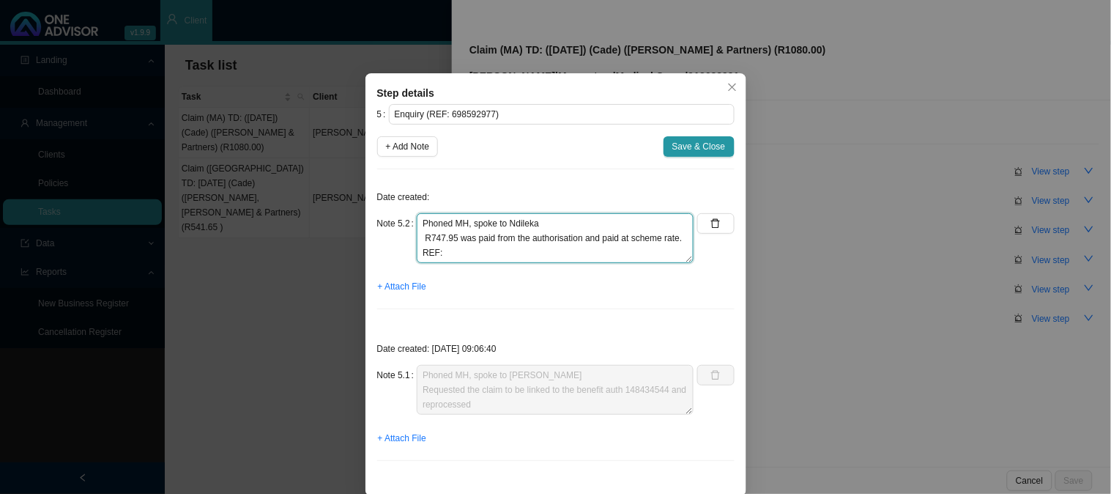
type textarea "Phoned MH, spoke to Ndileka R747.95 was paid from the authorisation and paid at…"
click at [677, 135] on div "5 Enquiry (REF: 698592977) + Add Note Save & Close Date created: Note 5.2 Phone…" at bounding box center [556, 288] width 358 height 369
click at [678, 141] on span "Save & Close" at bounding box center [699, 146] width 53 height 15
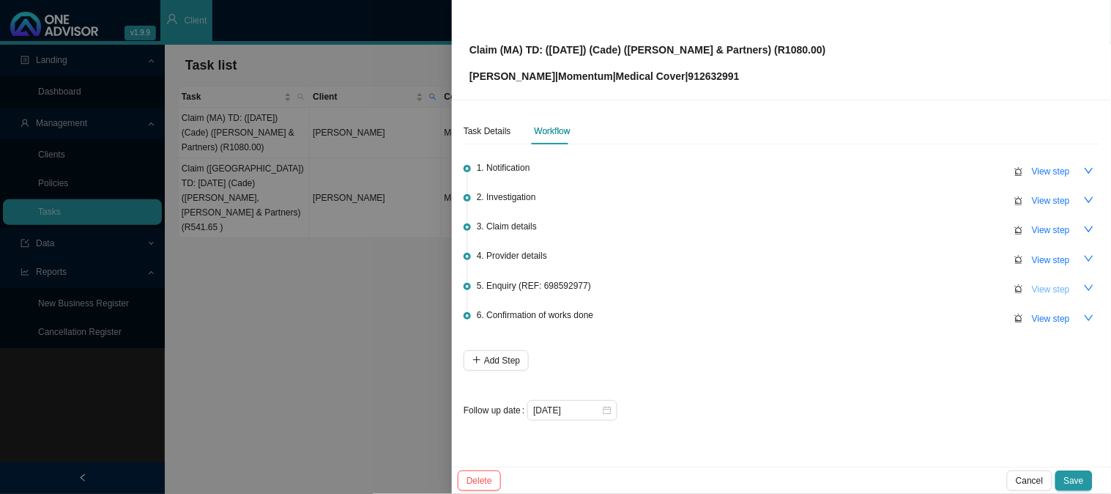
click at [1042, 287] on span "View step" at bounding box center [1051, 289] width 38 height 15
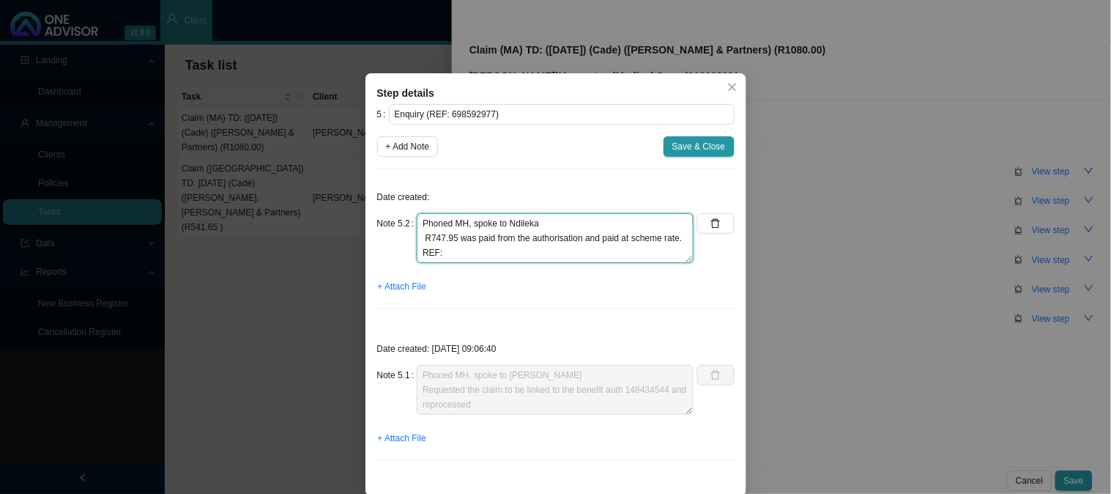
click at [420, 237] on textarea "Phoned MH, spoke to Ndileka R747.95 was paid from the authorisation and paid at…" at bounding box center [555, 238] width 277 height 50
click at [478, 255] on textarea "Phoned MH, spoke to Ndileka R747.95 was paid from the authorisation and paid at…" at bounding box center [555, 238] width 277 height 50
click at [491, 252] on textarea "Phoned MH, spoke to Ndileka R747.95 was paid from the authorisation and paid at…" at bounding box center [555, 238] width 277 height 50
paste textarea "700284742"
type textarea "Phoned MH, spoke to Ndileka R747.95 was paid from the authorisation and paid at…"
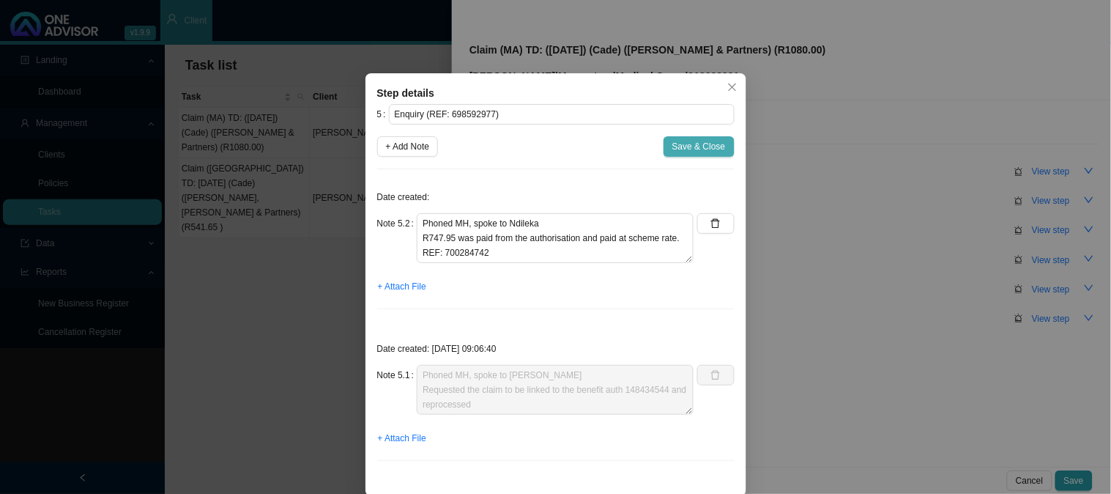
click at [694, 149] on span "Save & Close" at bounding box center [699, 146] width 53 height 15
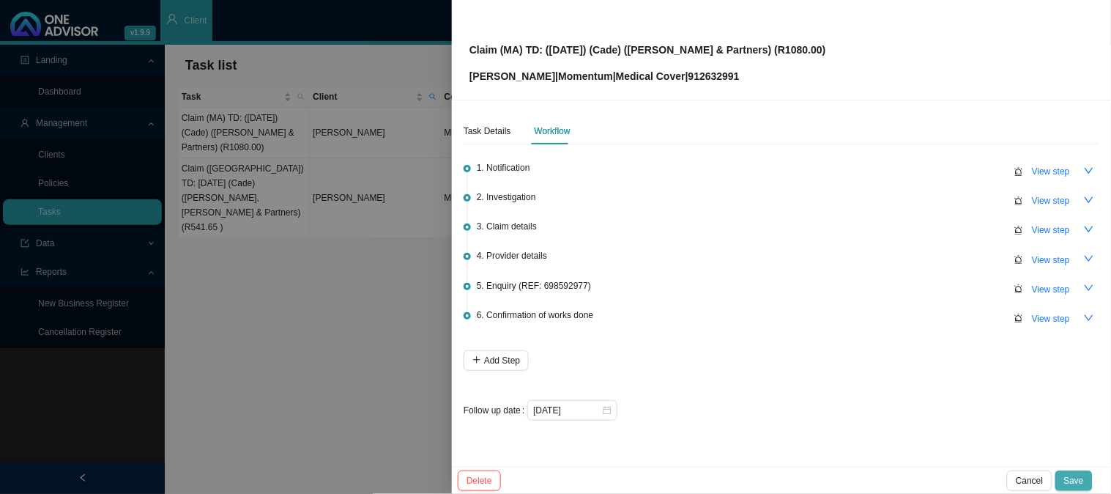
click at [1084, 475] on span "Save" at bounding box center [1075, 480] width 20 height 15
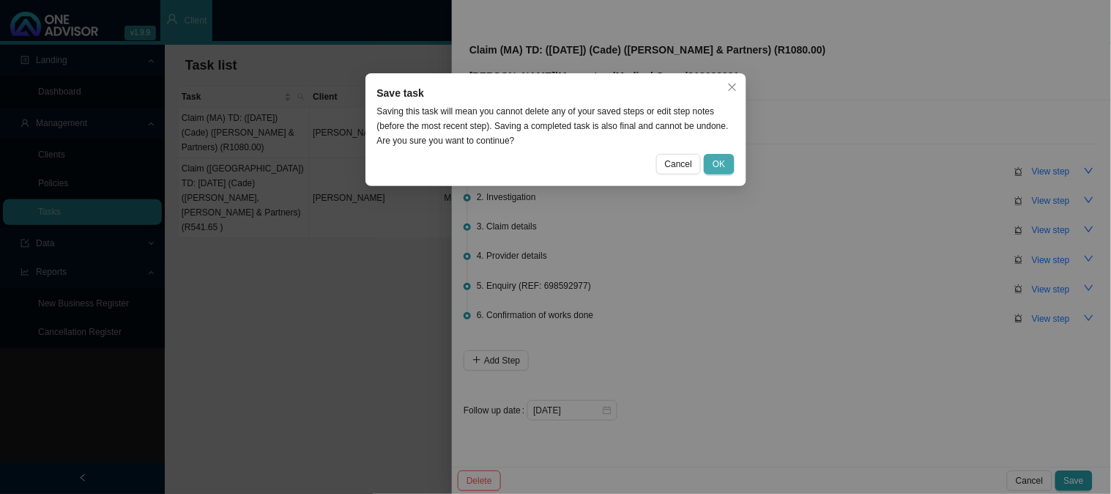
click at [722, 163] on span "OK" at bounding box center [719, 164] width 12 height 15
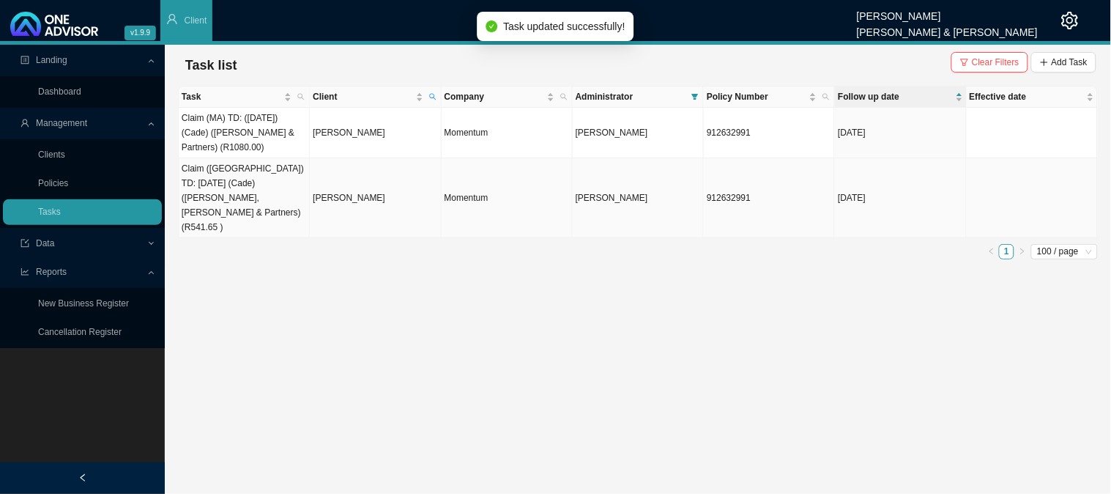
click at [250, 178] on td "Claim ([GEOGRAPHIC_DATA]) TD: [DATE] (Cade) ([PERSON_NAME], [PERSON_NAME] & Par…" at bounding box center [244, 198] width 131 height 80
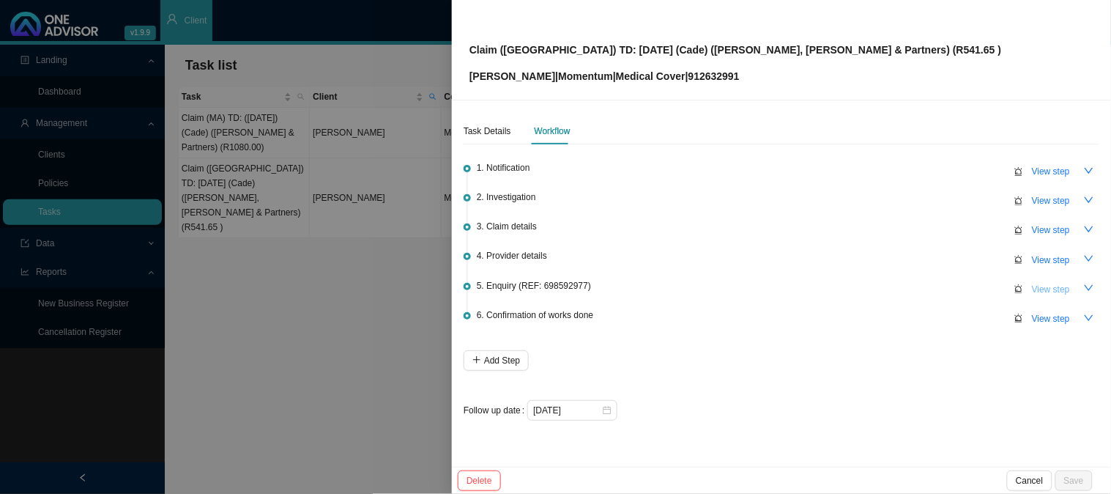
click at [1043, 290] on span "View step" at bounding box center [1051, 289] width 38 height 15
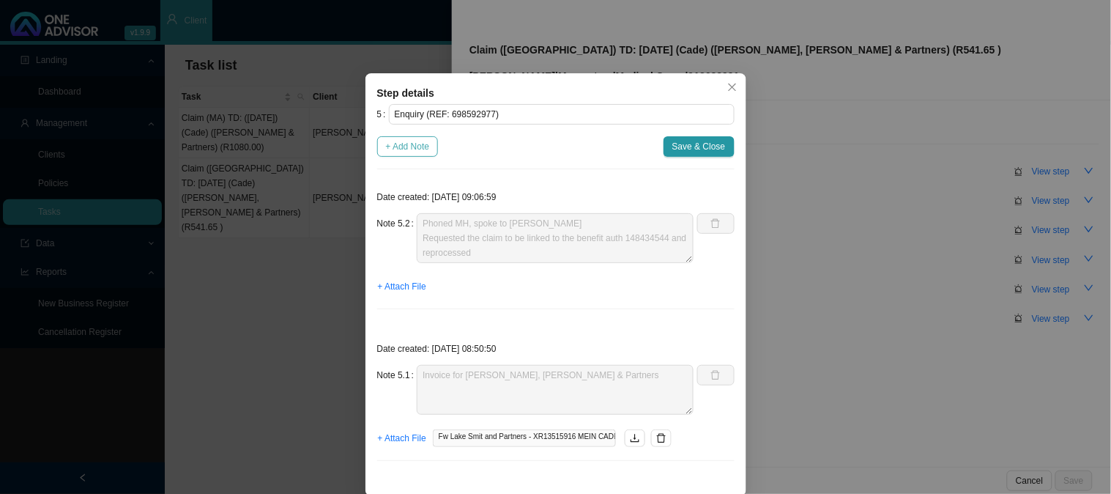
click at [410, 151] on span "+ Add Note" at bounding box center [408, 146] width 44 height 15
type textarea "Phoned MH, spoke to [PERSON_NAME] Requested the claim to be linked to the benef…"
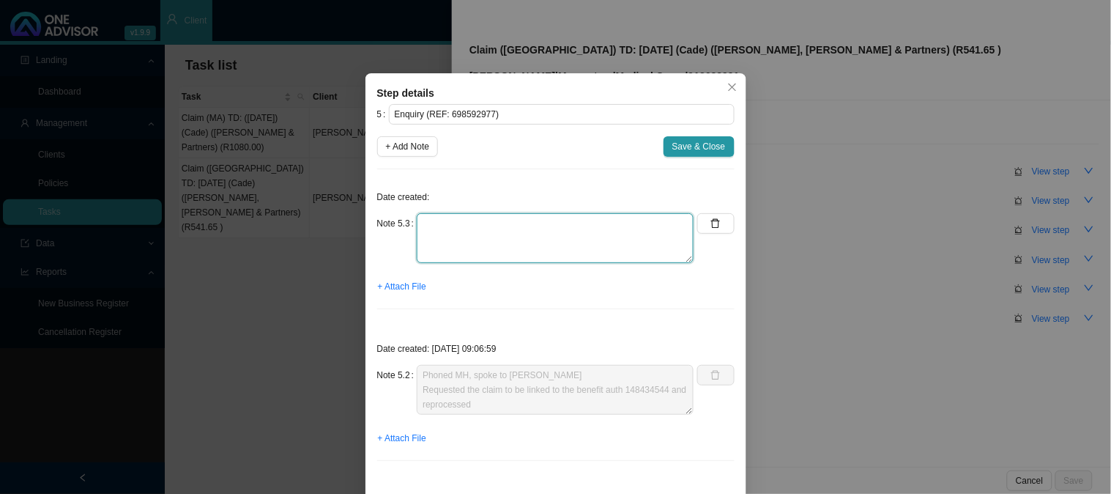
click at [463, 223] on textarea at bounding box center [555, 238] width 277 height 50
paste textarea "R541.65 paid to the provider on the [DATE] from authorisation."
click at [417, 221] on textarea "R541.65 paid to the provider on the [DATE] from authorisation." at bounding box center [555, 238] width 277 height 50
click at [459, 223] on textarea "Phoned Mh, spoke to Ndileka R541.65 paid to the provider on the [DATE] from aut…" at bounding box center [555, 238] width 277 height 50
click at [456, 251] on textarea "Phoned MH, spoke to Ndileka R541.65 paid to the provider on the [DATE] from aut…" at bounding box center [555, 238] width 277 height 50
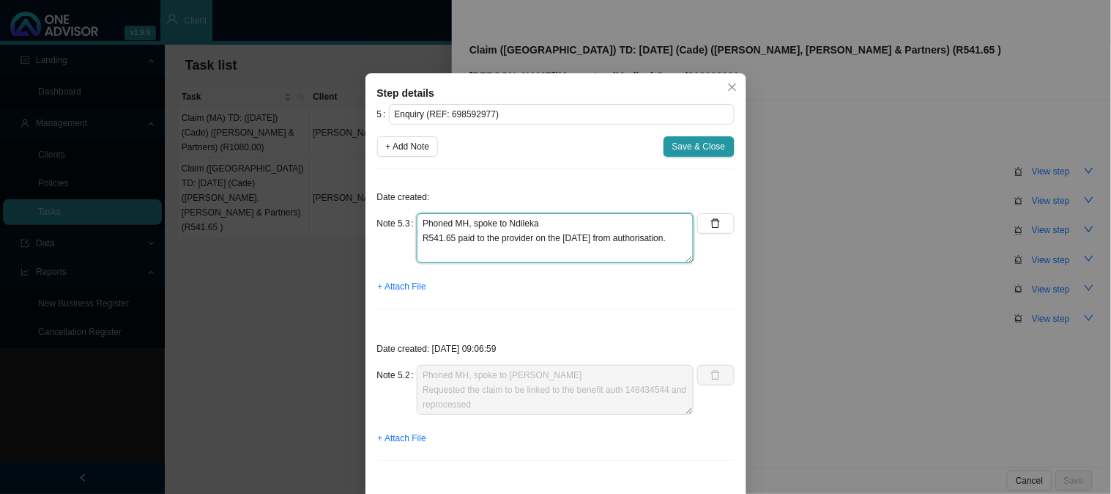
click at [443, 249] on textarea "Phoned MH, spoke to Ndileka R541.65 paid to the provider on the [DATE] from aut…" at bounding box center [555, 238] width 277 height 50
click at [683, 237] on textarea "Phoned MH, spoke to Ndileka R541.65 paid to the provider on the [DATE] from aut…" at bounding box center [555, 238] width 277 height 50
paste textarea "700284742"
type textarea "Phoned MH, spoke to Ndileka R541.65 paid to the provider on the [DATE] from aut…"
click at [689, 144] on span "Save & Close" at bounding box center [699, 146] width 53 height 15
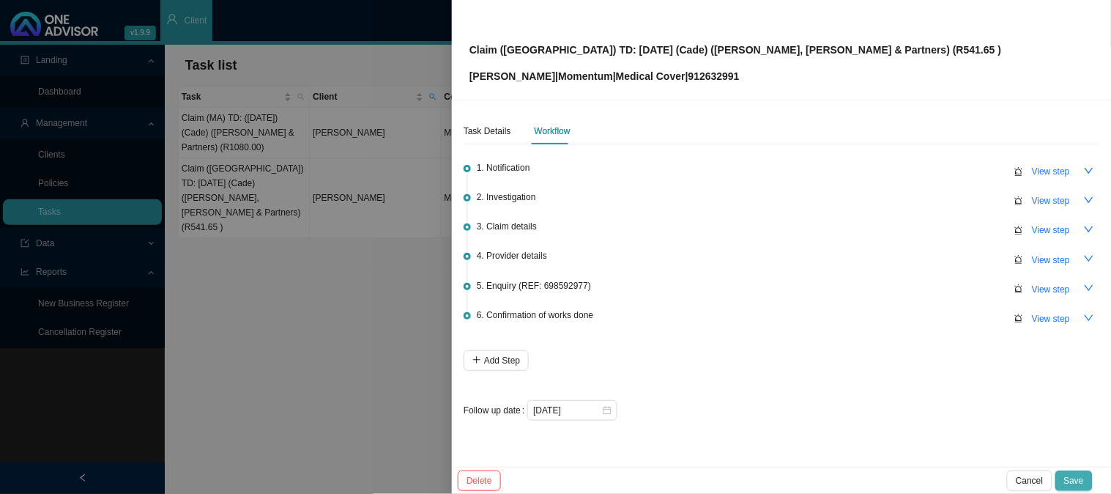
click at [1083, 482] on span "Save" at bounding box center [1075, 480] width 20 height 15
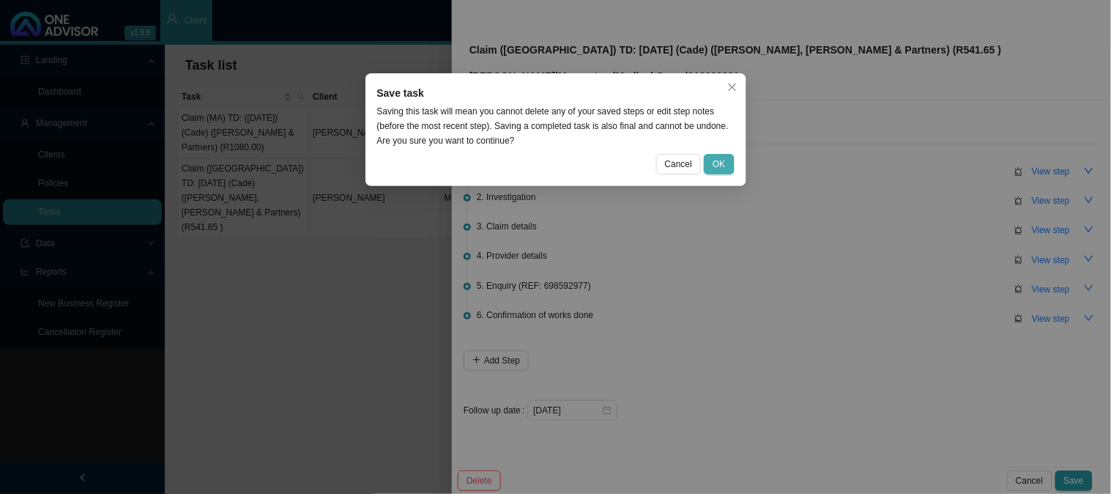
click at [728, 159] on button "OK" at bounding box center [719, 164] width 30 height 21
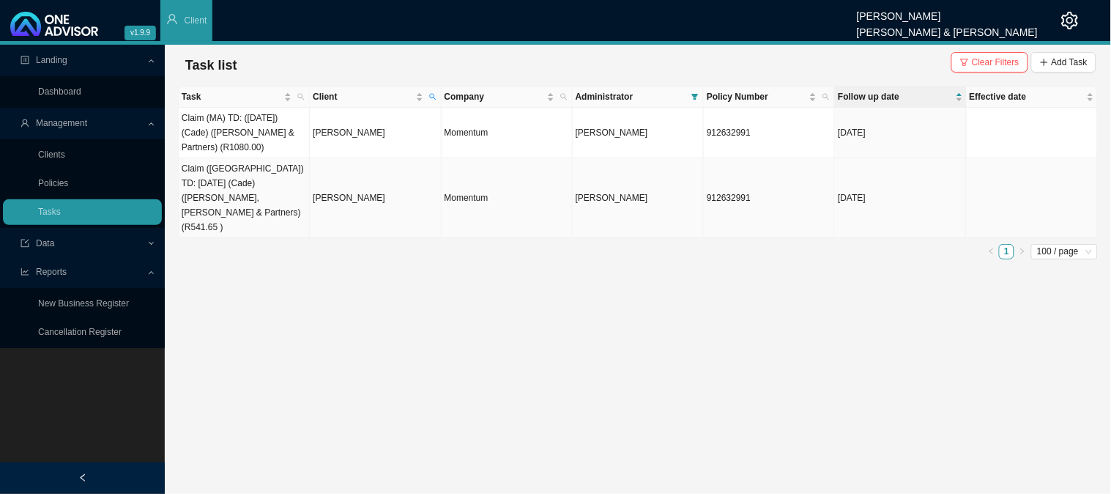
click at [250, 201] on td "Claim ([GEOGRAPHIC_DATA]) TD: [DATE] (Cade) ([PERSON_NAME], [PERSON_NAME] & Par…" at bounding box center [244, 198] width 131 height 80
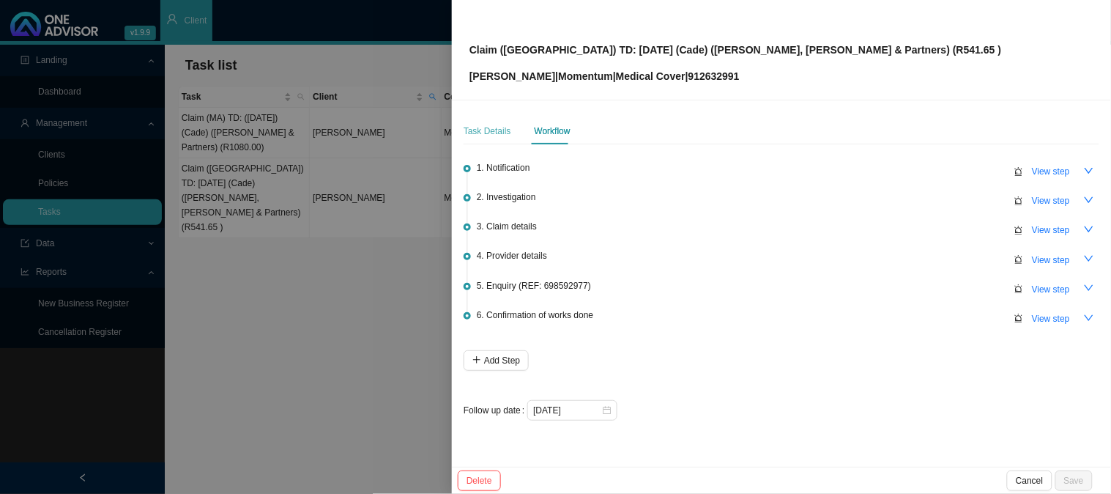
click at [481, 118] on div "Task Details" at bounding box center [488, 131] width 48 height 26
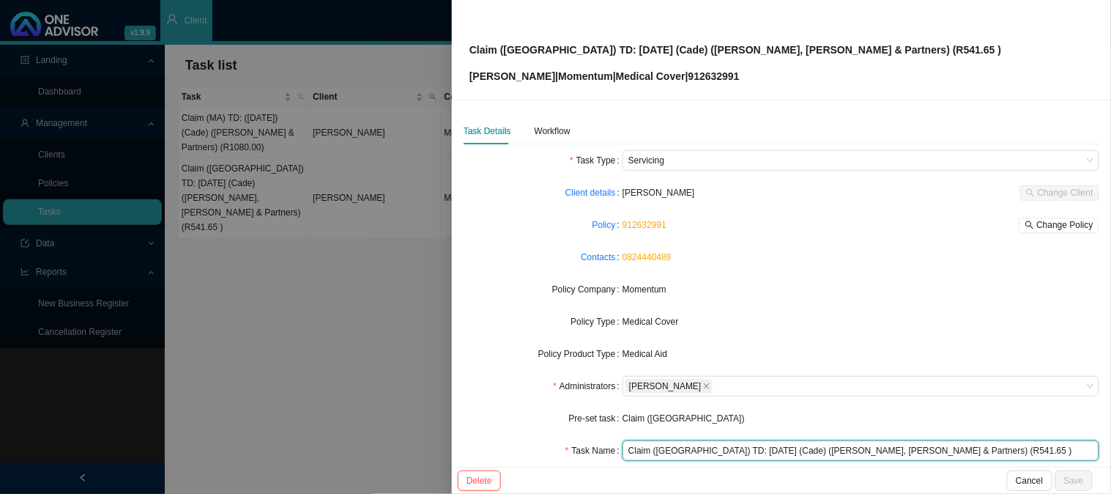
click at [901, 452] on input "Claim ([GEOGRAPHIC_DATA]) TD: [DATE] (Cade) ([PERSON_NAME], [PERSON_NAME] & Par…" at bounding box center [861, 450] width 477 height 21
type input "Claim ([GEOGRAPHIC_DATA]) TD: [DATE] (Cade) ([PERSON_NAME], [PERSON_NAME] & Par…"
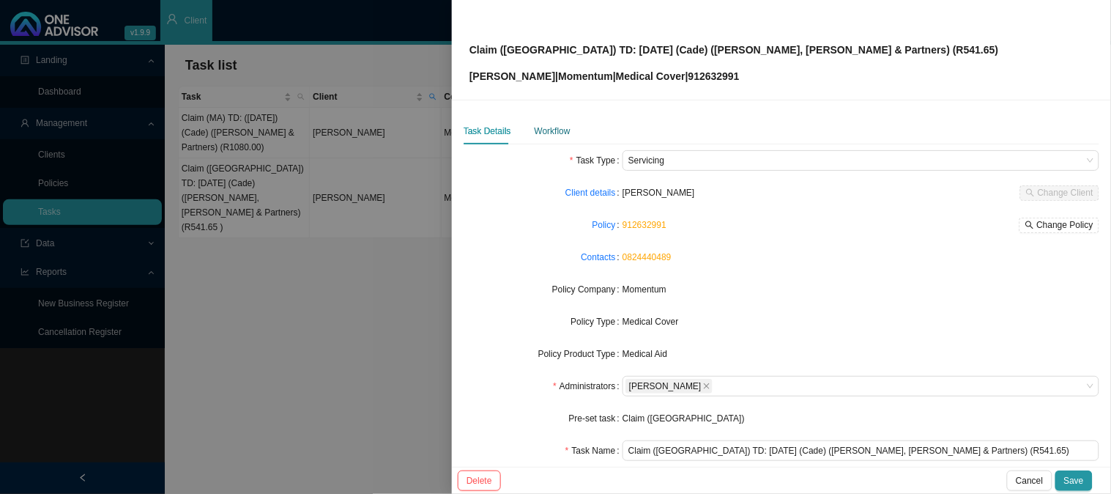
click at [562, 133] on div "Workflow" at bounding box center [553, 131] width 36 height 15
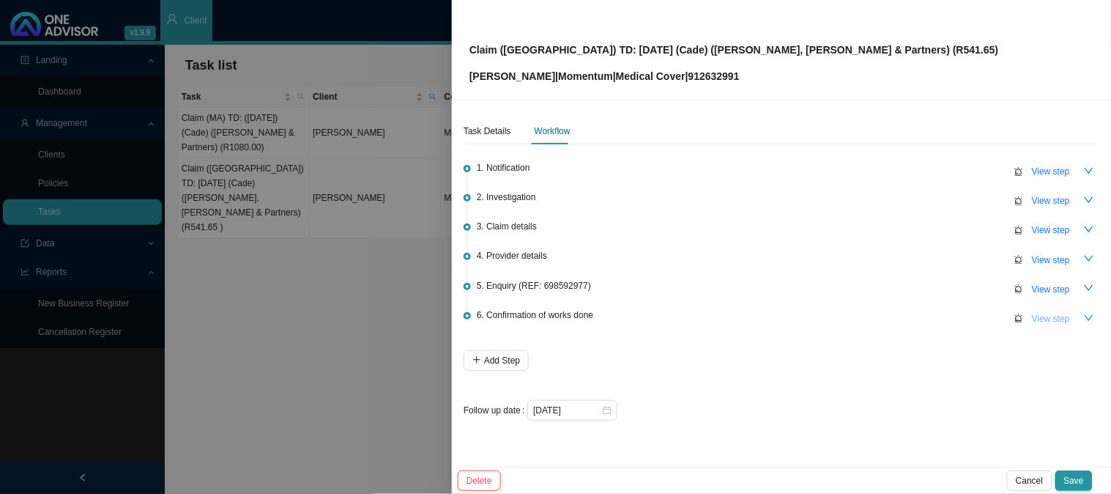
click at [1046, 311] on span "View step" at bounding box center [1051, 318] width 38 height 15
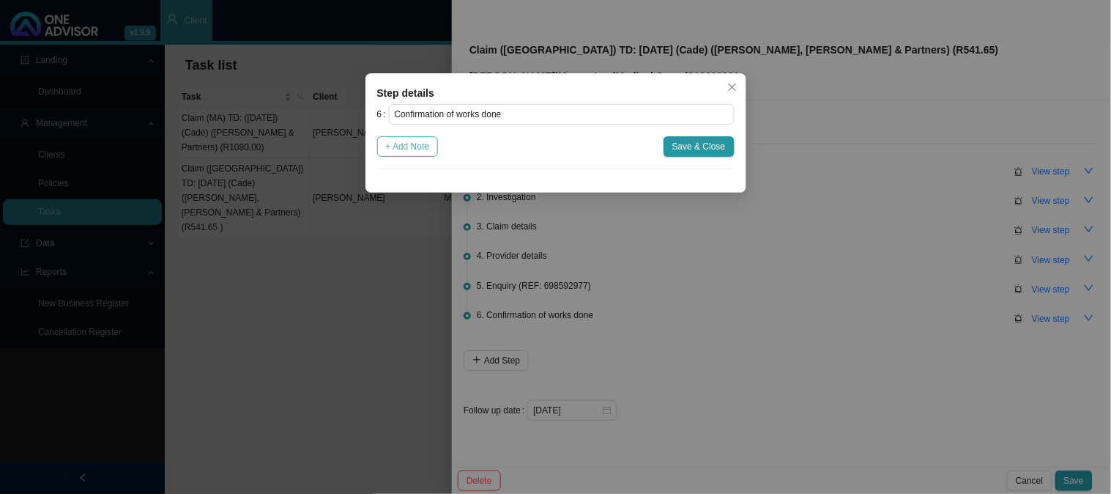
click at [425, 142] on span "+ Add Note" at bounding box center [408, 146] width 44 height 15
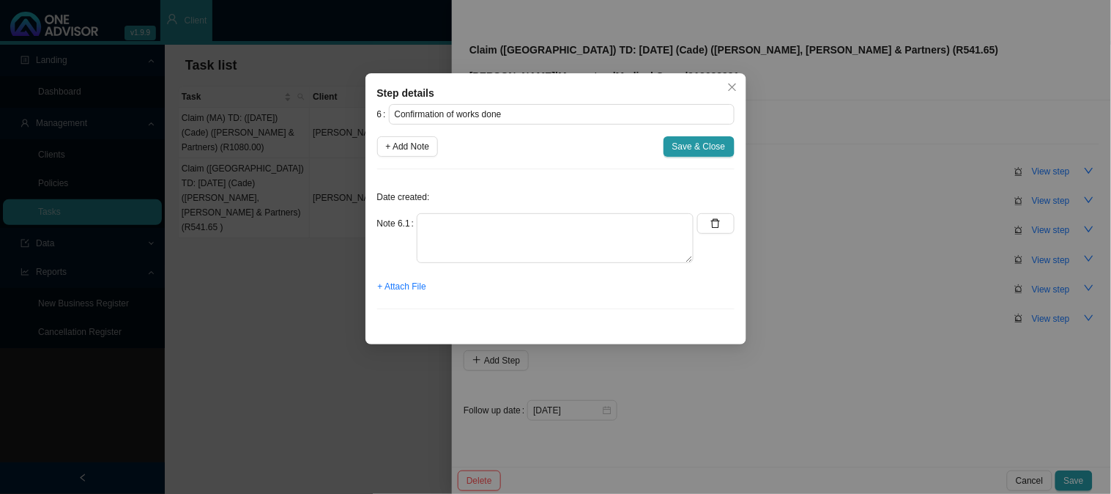
click at [818, 147] on div "Step details 6 Confirmation of works done + Add Note Save & Close Date created:…" at bounding box center [555, 247] width 1111 height 494
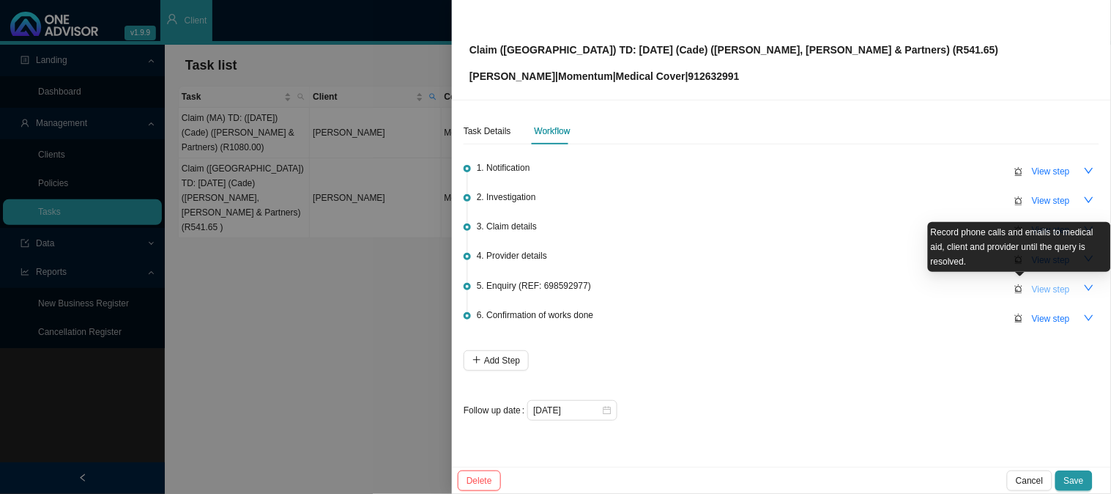
click at [1042, 284] on span "View step" at bounding box center [1051, 289] width 38 height 15
type input "Enquiry (REF: 698592977)"
type textarea "Phoned MH, spoke to Ndileka R541.65 paid to the provider on the [DATE] from aut…"
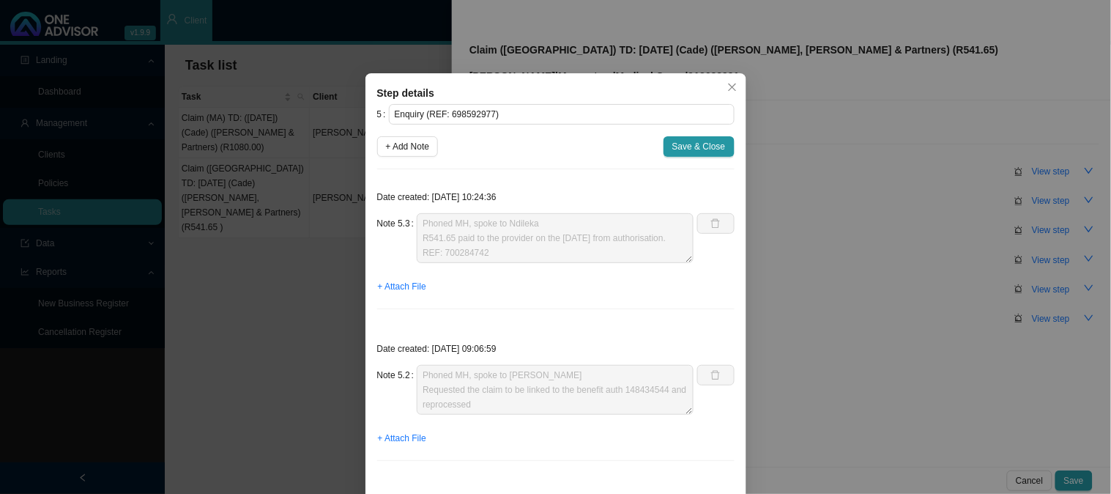
click at [804, 165] on div "Step details 5 Enquiry (REF: 698592977) + Add Note Save & Close Date created: […" at bounding box center [555, 247] width 1111 height 494
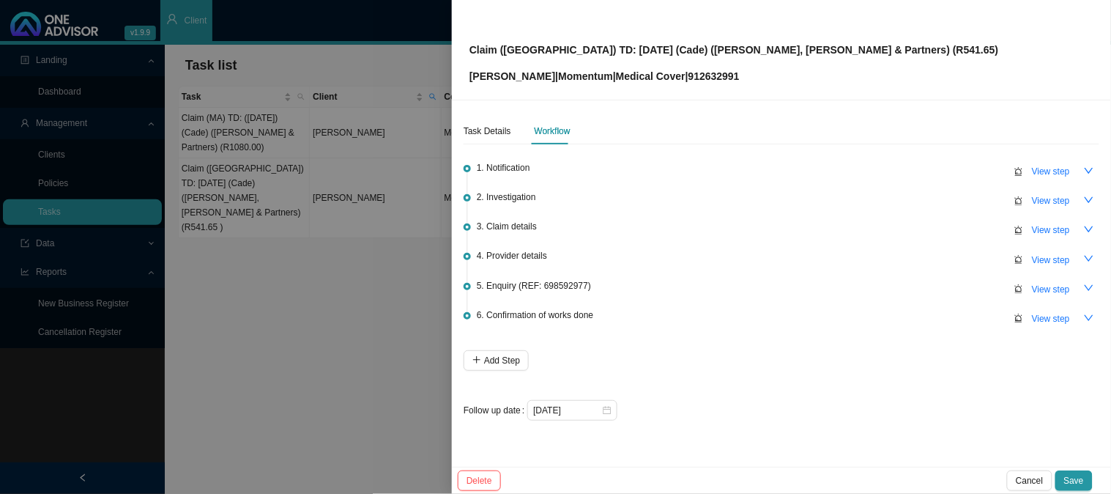
click at [399, 291] on div at bounding box center [555, 247] width 1111 height 494
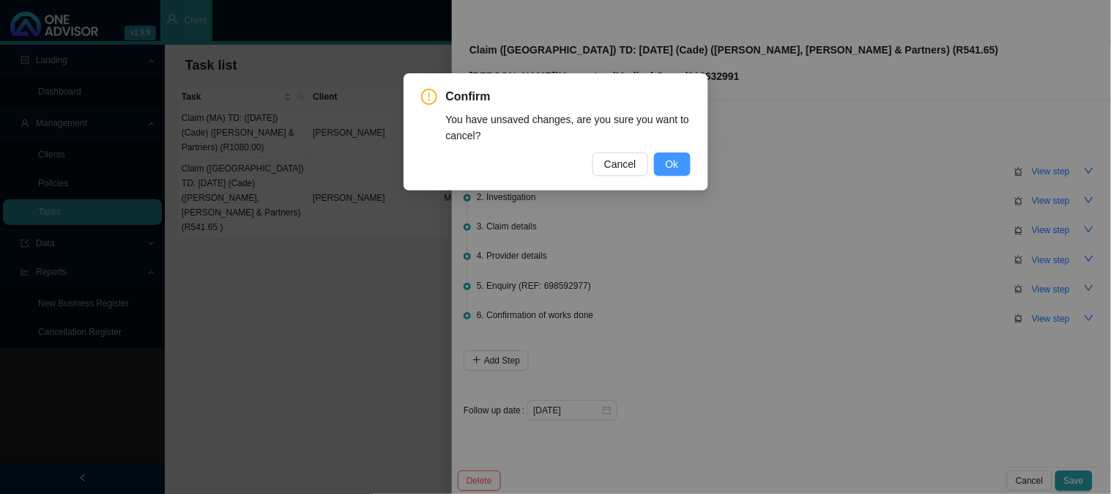
click at [670, 158] on span "Ok" at bounding box center [672, 164] width 13 height 16
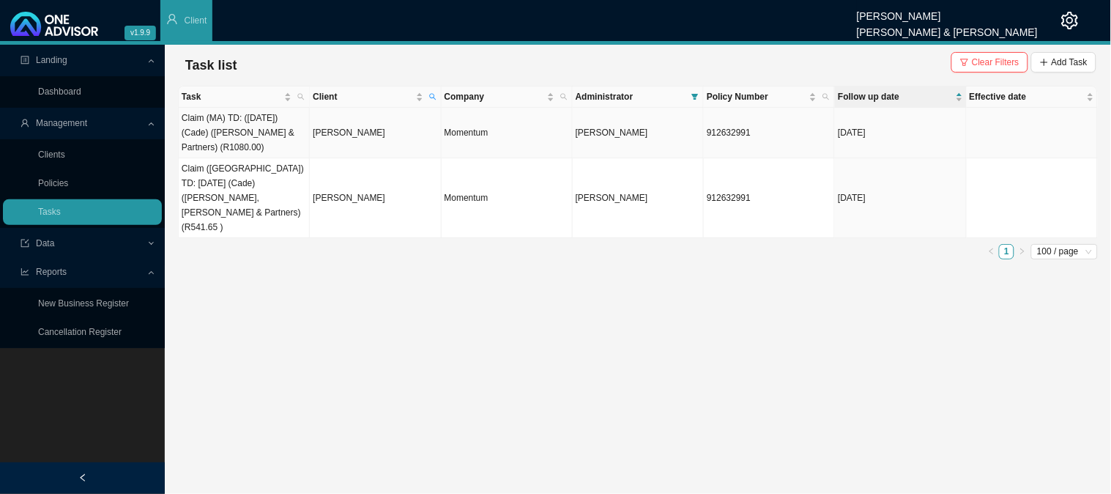
click at [257, 142] on td "Claim (MA) TD: ([DATE]) (Cade) ([PERSON_NAME] & Partners) (R1080.00)" at bounding box center [244, 133] width 131 height 51
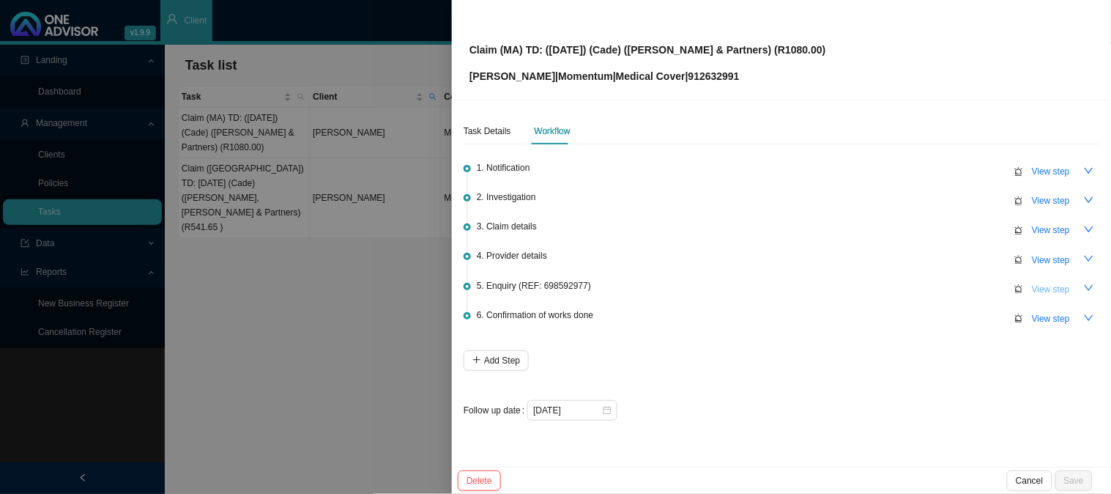
click at [1041, 290] on span "View step" at bounding box center [1051, 289] width 38 height 15
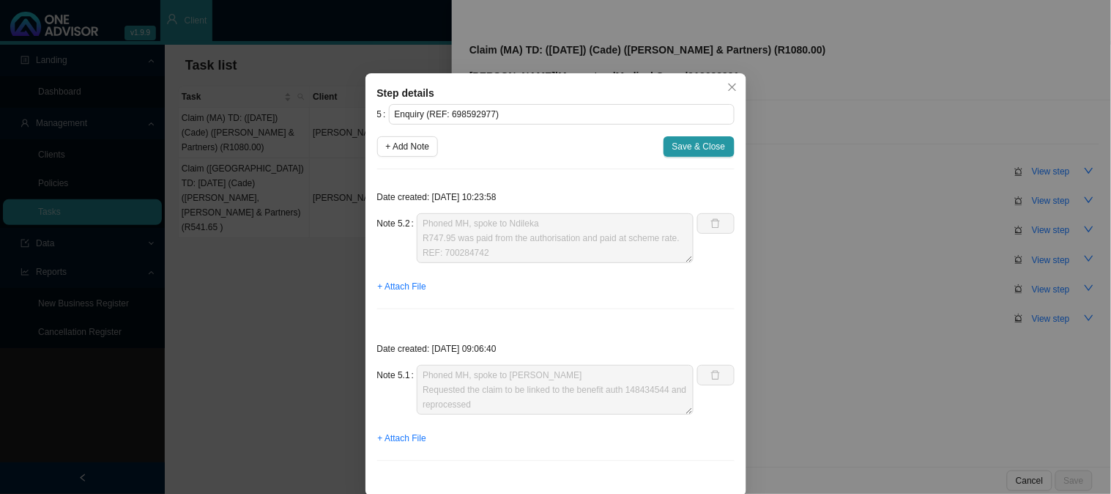
click at [796, 235] on div "Step details 5 Enquiry (REF: 698592977) + Add Note Save & Close Date created: […" at bounding box center [555, 247] width 1111 height 494
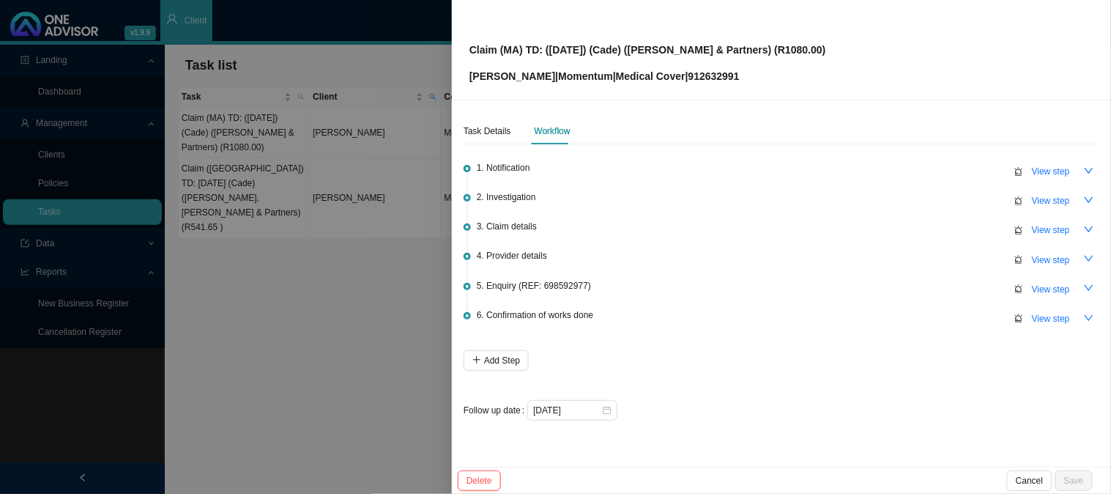
click at [315, 187] on div at bounding box center [555, 247] width 1111 height 494
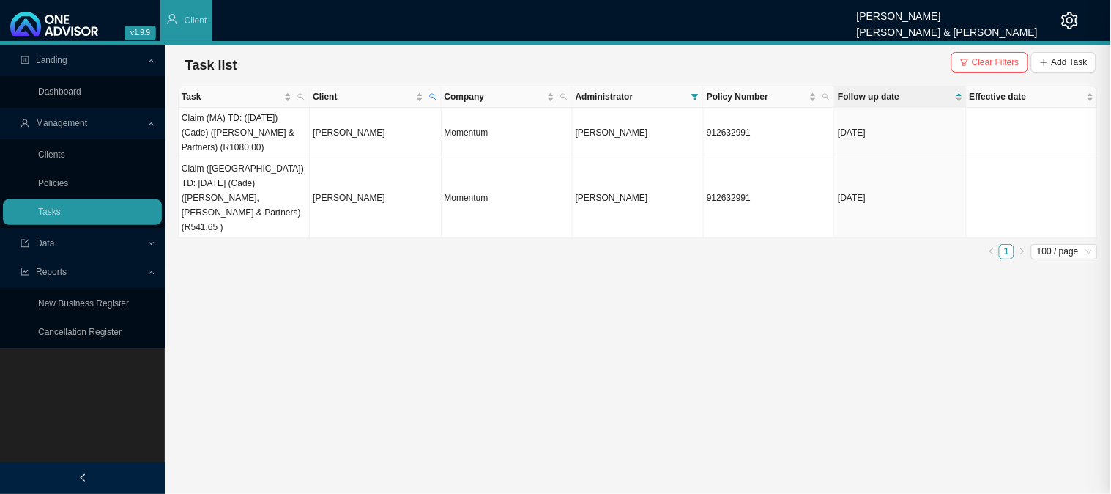
click at [243, 187] on td "Claim ([GEOGRAPHIC_DATA]) TD: [DATE] (Cade) ([PERSON_NAME], [PERSON_NAME] & Par…" at bounding box center [244, 198] width 131 height 80
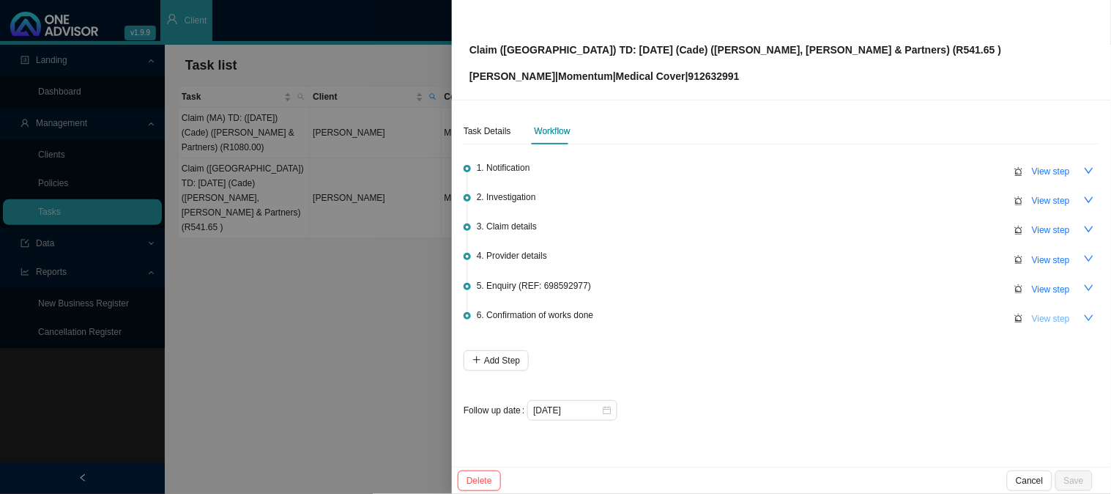
click at [1041, 315] on span "View step" at bounding box center [1051, 318] width 38 height 15
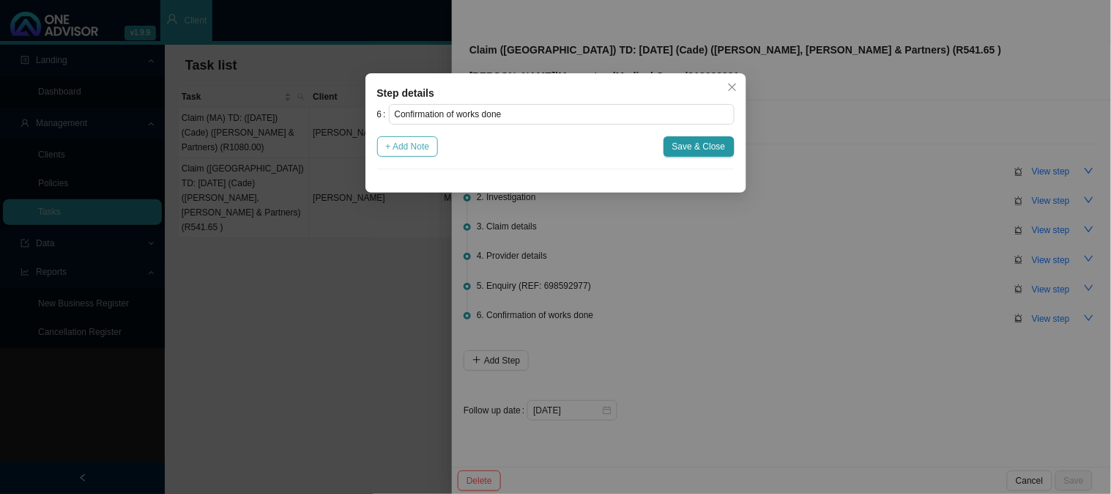
drag, startPoint x: 423, startPoint y: 147, endPoint x: 431, endPoint y: 151, distance: 8.9
click at [427, 147] on span "+ Add Note" at bounding box center [408, 146] width 44 height 15
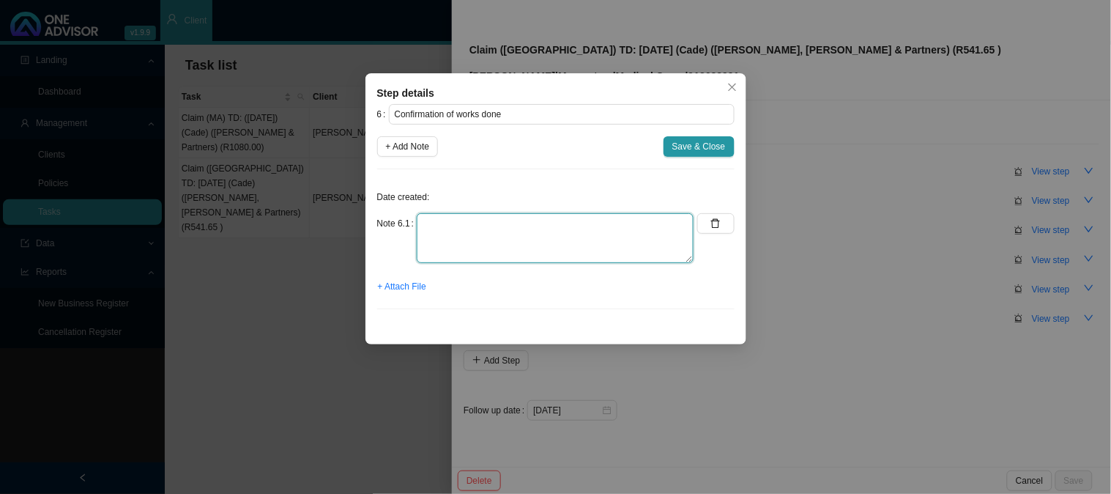
click at [480, 224] on textarea at bounding box center [555, 238] width 277 height 50
type textarea "Sent confirmation of works done"
click at [385, 284] on span "+ Attach File" at bounding box center [402, 286] width 48 height 15
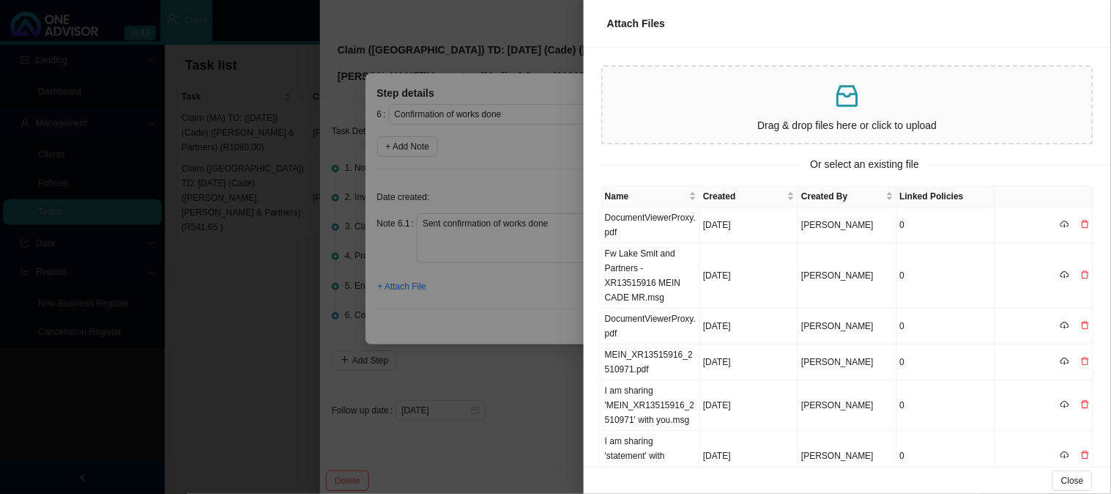
click at [486, 305] on div at bounding box center [555, 247] width 1111 height 494
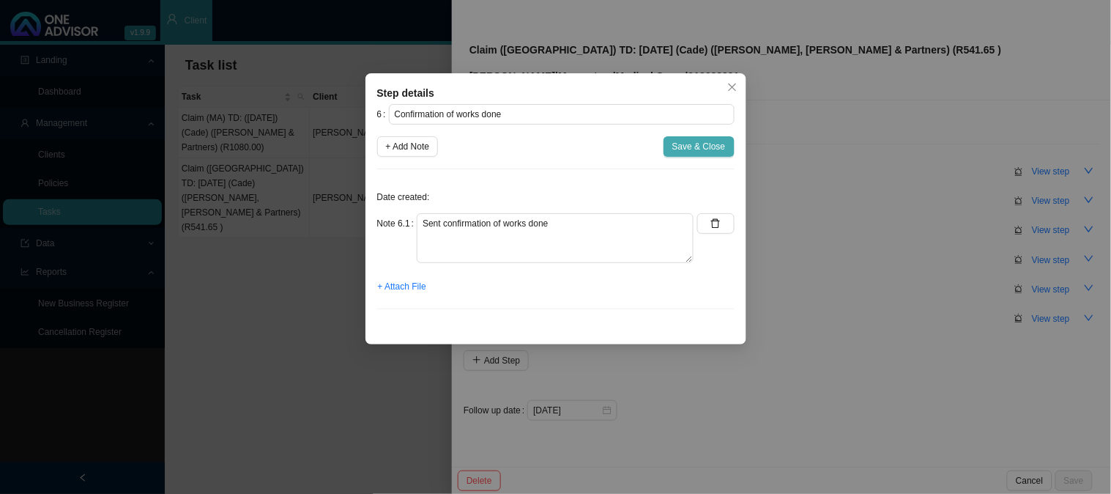
click at [707, 144] on span "Save & Close" at bounding box center [699, 146] width 53 height 15
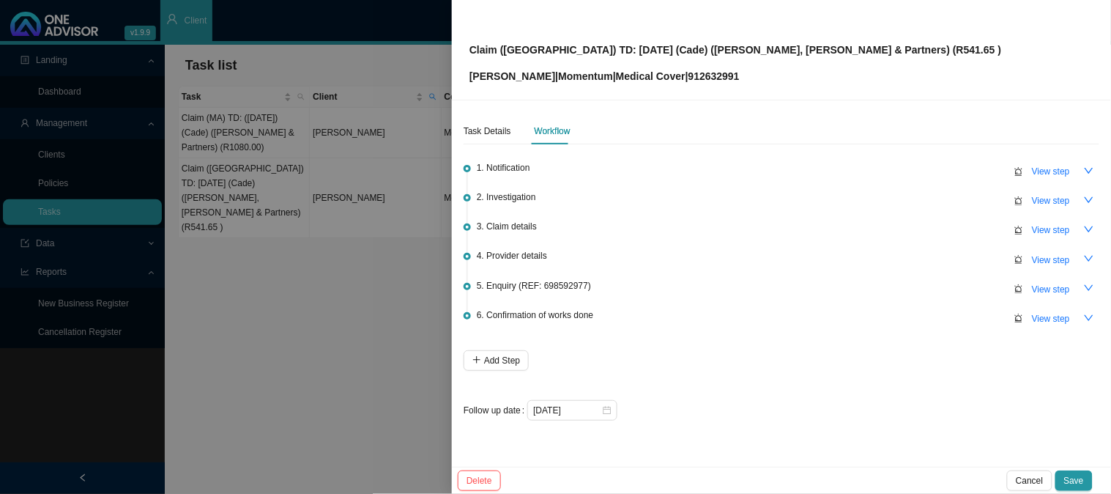
click at [824, 51] on div "Claim ([GEOGRAPHIC_DATA]) TD: [DATE] (Cade) ([PERSON_NAME], [PERSON_NAME] & Par…" at bounding box center [782, 49] width 624 height 69
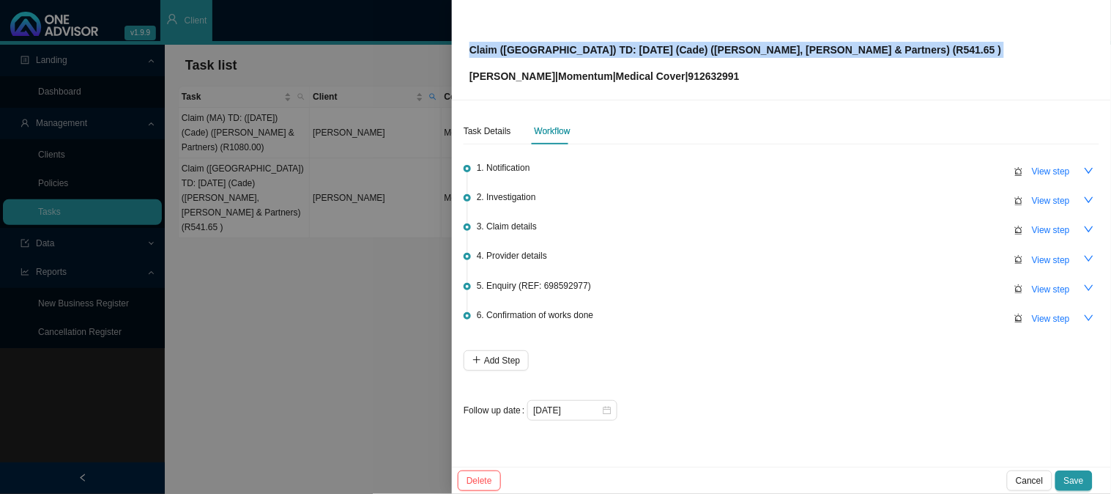
drag, startPoint x: 824, startPoint y: 51, endPoint x: 471, endPoint y: 50, distance: 353.1
click at [471, 52] on div "Claim ([GEOGRAPHIC_DATA]) TD: [DATE] (Cade) ([PERSON_NAME], [PERSON_NAME] & Par…" at bounding box center [782, 49] width 624 height 69
copy p "Claim ([GEOGRAPHIC_DATA]) TD: [DATE] (Cade) ([PERSON_NAME], [PERSON_NAME] & Par…"
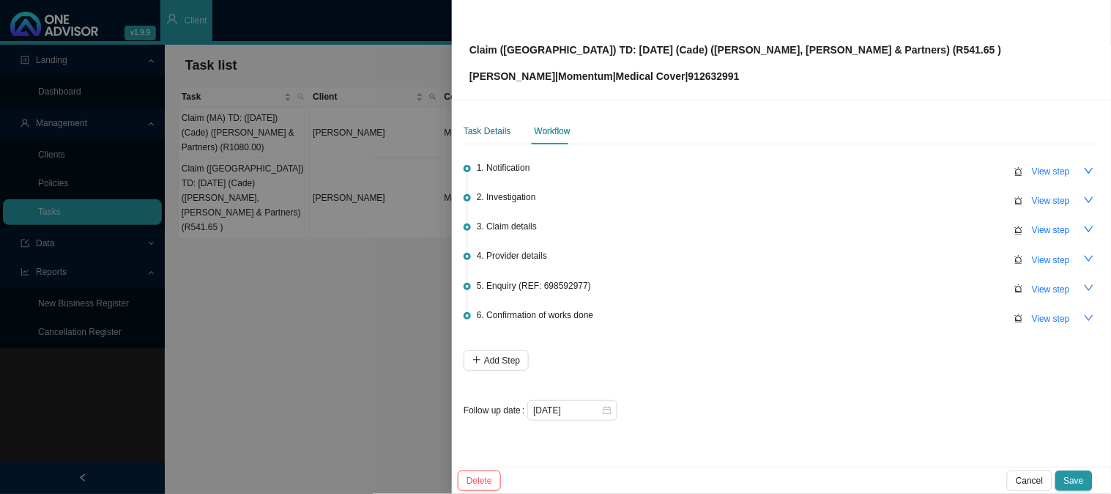
click at [478, 133] on div "Task Details" at bounding box center [488, 131] width 48 height 15
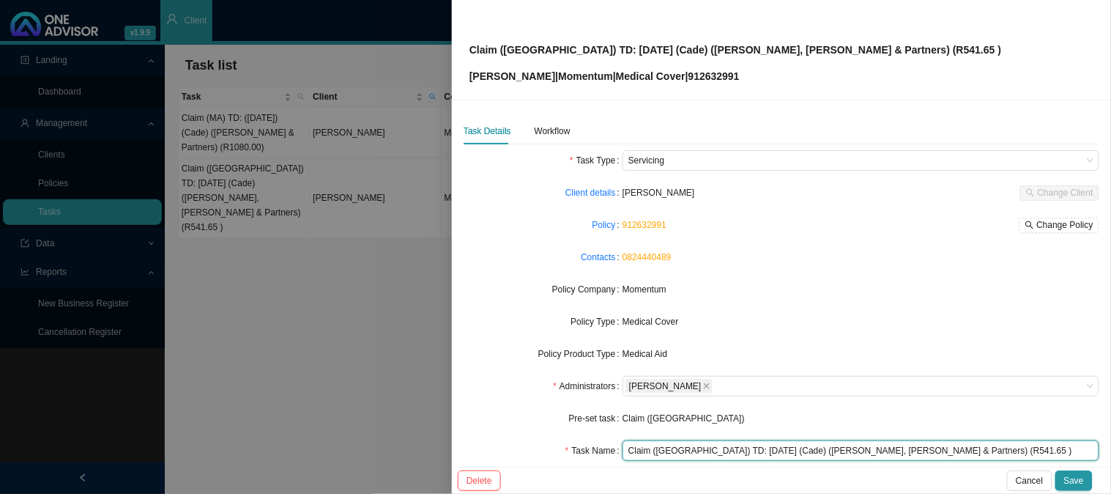
click at [899, 449] on input "Claim ([GEOGRAPHIC_DATA]) TD: [DATE] (Cade) ([PERSON_NAME], [PERSON_NAME] & Par…" at bounding box center [861, 450] width 477 height 21
type input "Claim ([GEOGRAPHIC_DATA]) TD: [DATE] (Cade) ([PERSON_NAME], [PERSON_NAME] & Par…"
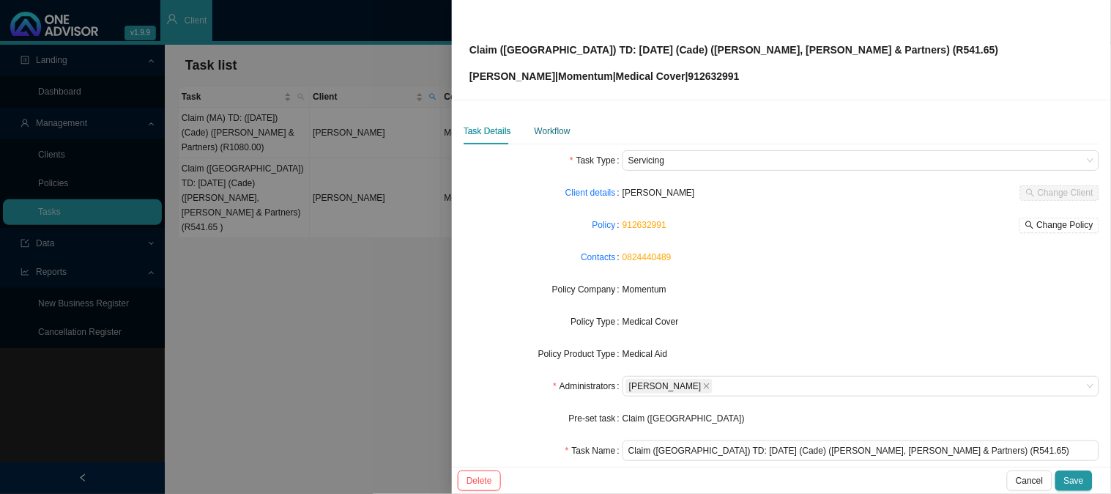
click at [538, 133] on div "Workflow" at bounding box center [553, 131] width 36 height 15
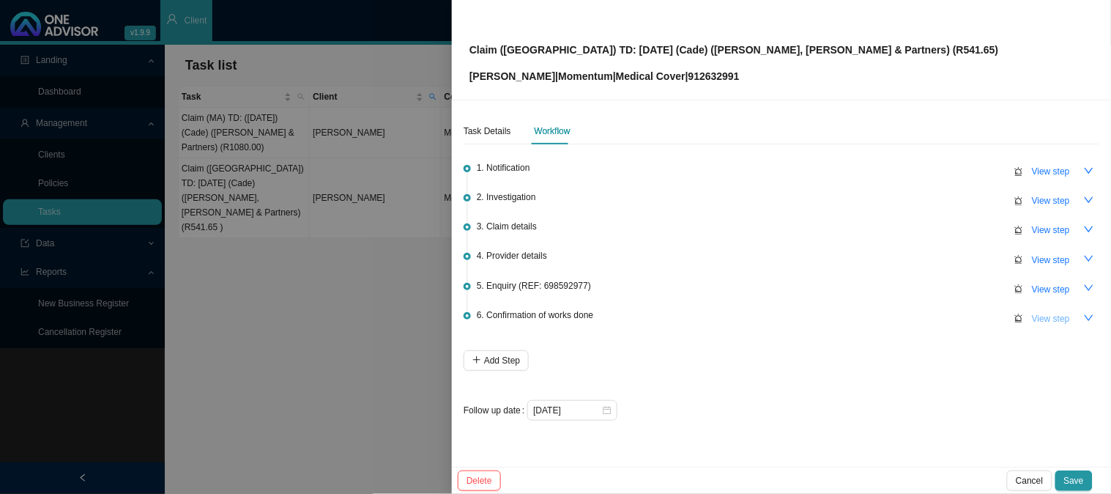
click at [1048, 317] on span "View step" at bounding box center [1051, 318] width 38 height 15
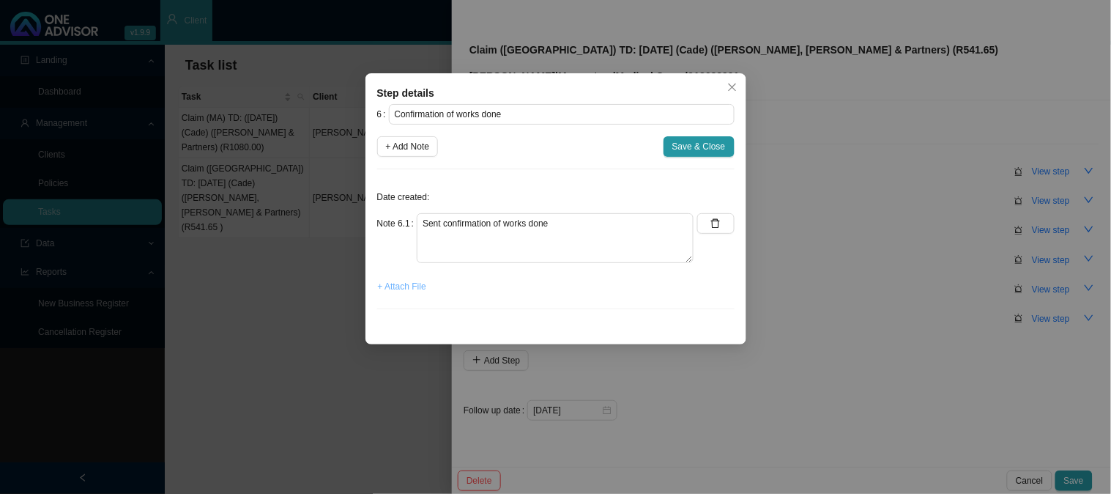
click at [408, 282] on span "+ Attach File" at bounding box center [402, 286] width 48 height 15
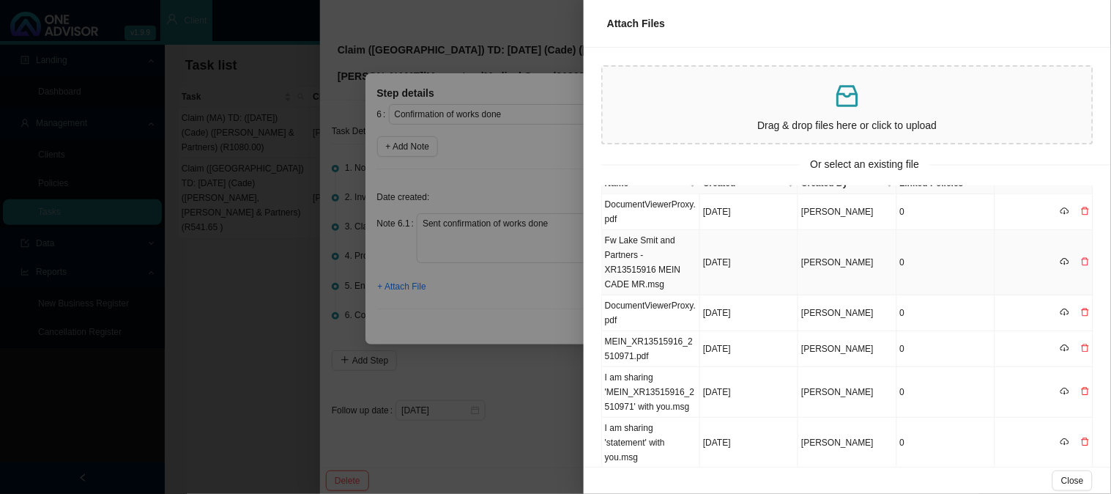
scroll to position [0, 0]
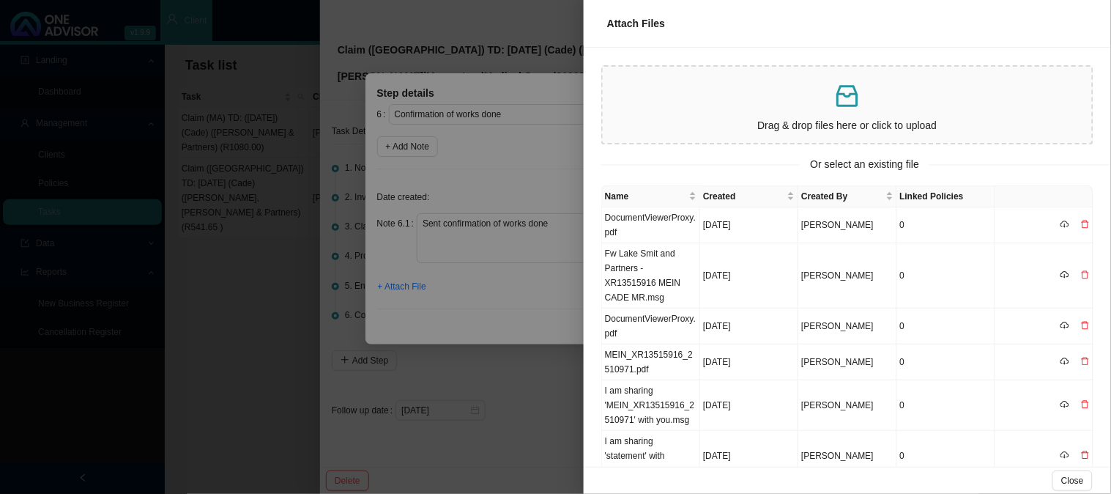
click at [530, 238] on div at bounding box center [555, 247] width 1111 height 494
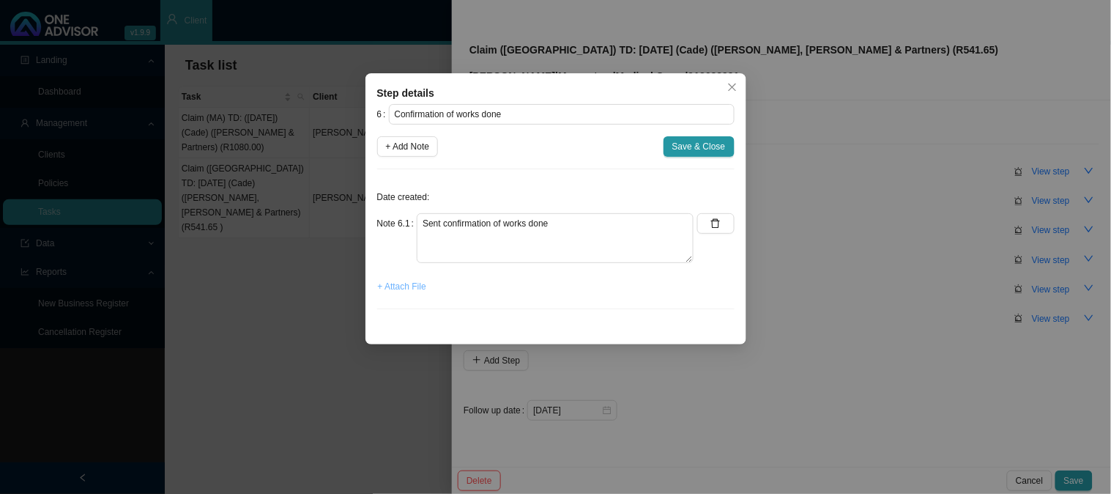
click at [407, 293] on span "+ Attach File" at bounding box center [402, 286] width 48 height 15
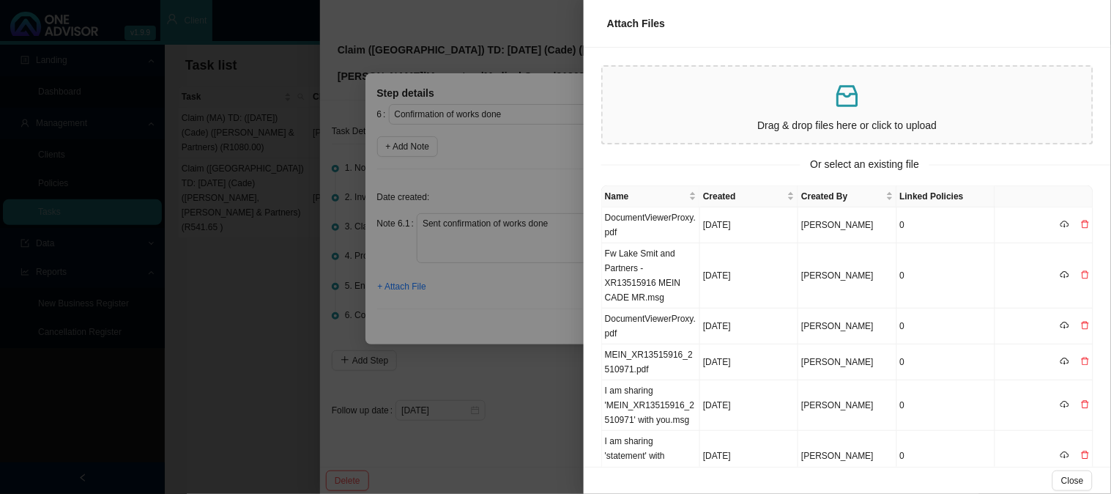
click at [693, 108] on p at bounding box center [848, 96] width 478 height 30
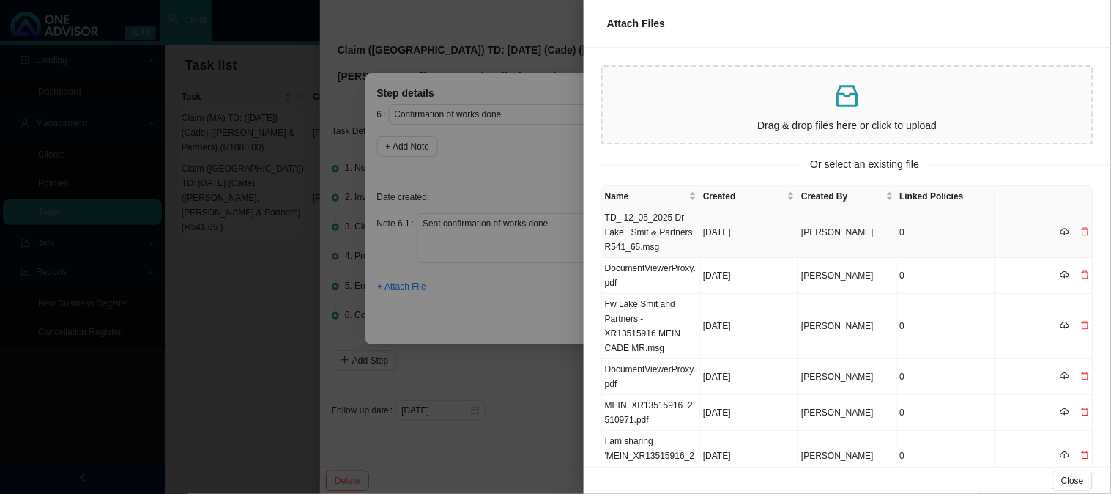
click at [654, 227] on td "TD_ 12_05_2025 Dr Lake_ Smit & Partners R541_65.msg" at bounding box center [651, 232] width 98 height 51
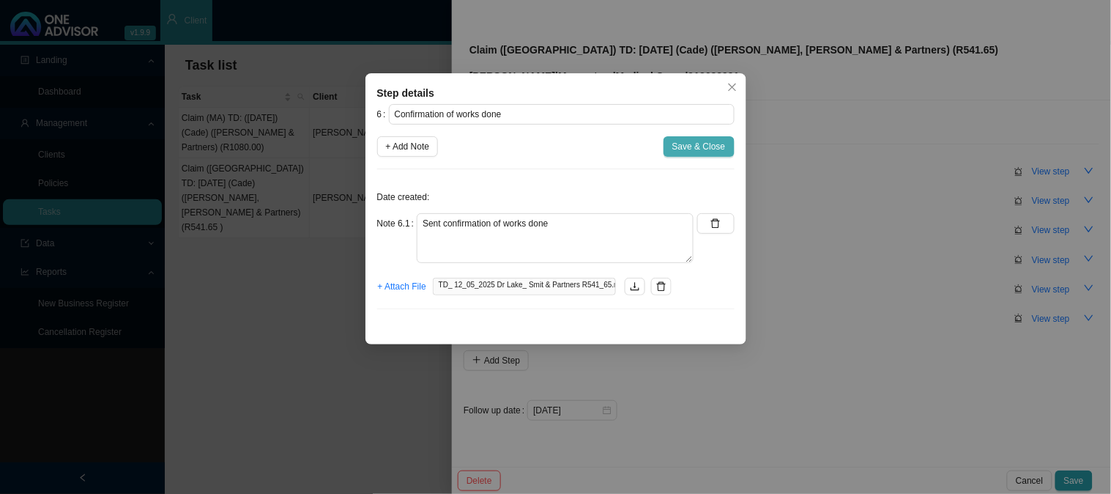
click at [702, 149] on span "Save & Close" at bounding box center [699, 146] width 53 height 15
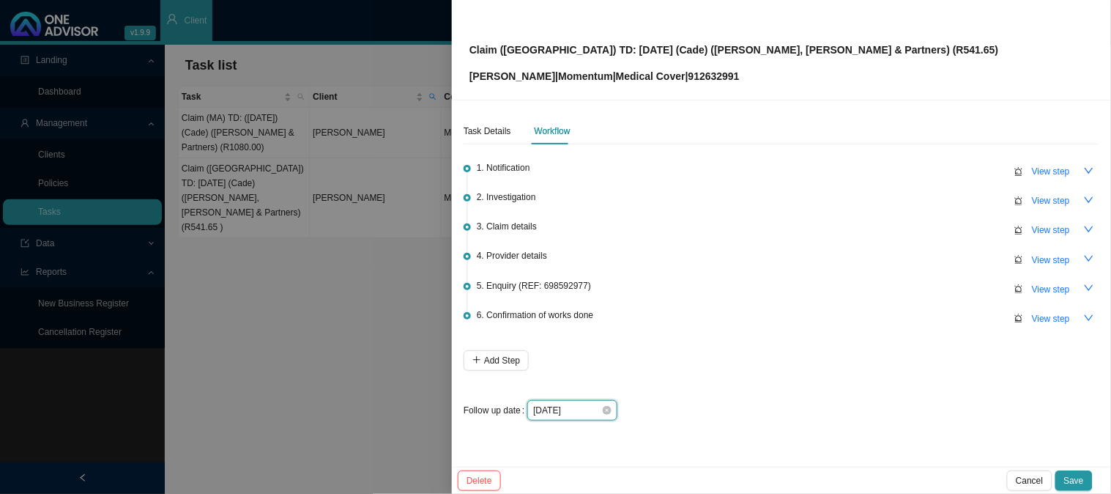
click at [582, 407] on input "[DATE]" at bounding box center [567, 410] width 68 height 15
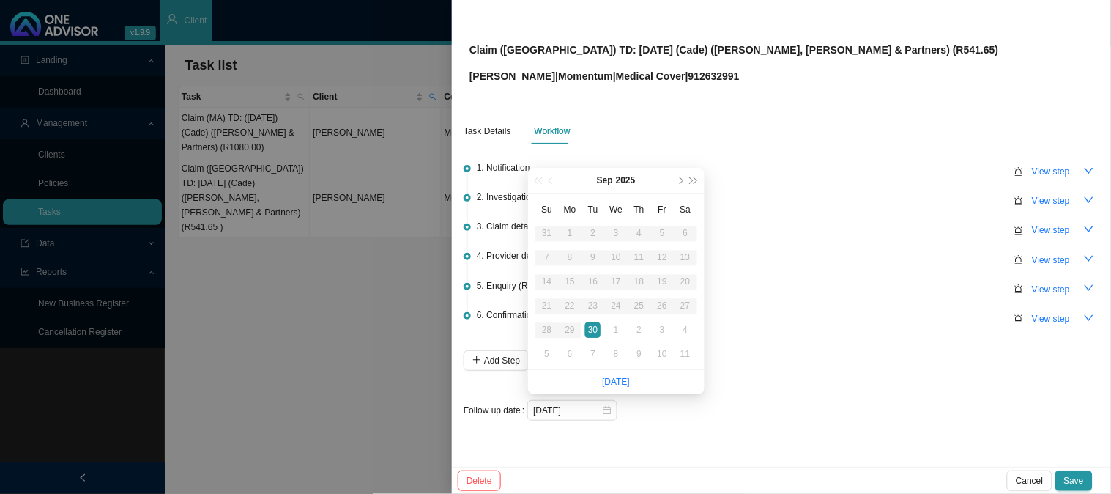
click at [763, 354] on div "1. Notification View step 2. Investigation View step 3. Claim details View step…" at bounding box center [782, 285] width 636 height 270
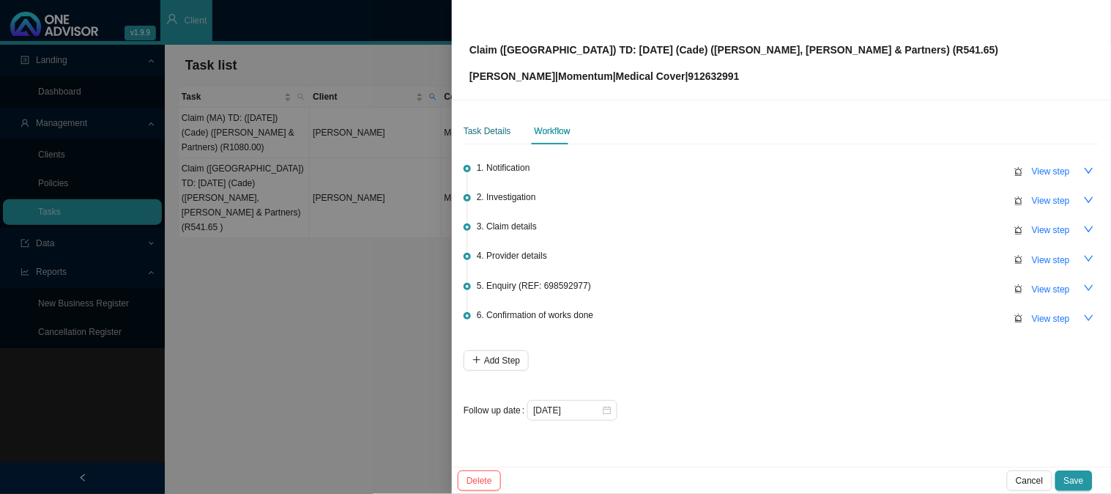
click at [481, 124] on div "Task Details" at bounding box center [488, 131] width 48 height 15
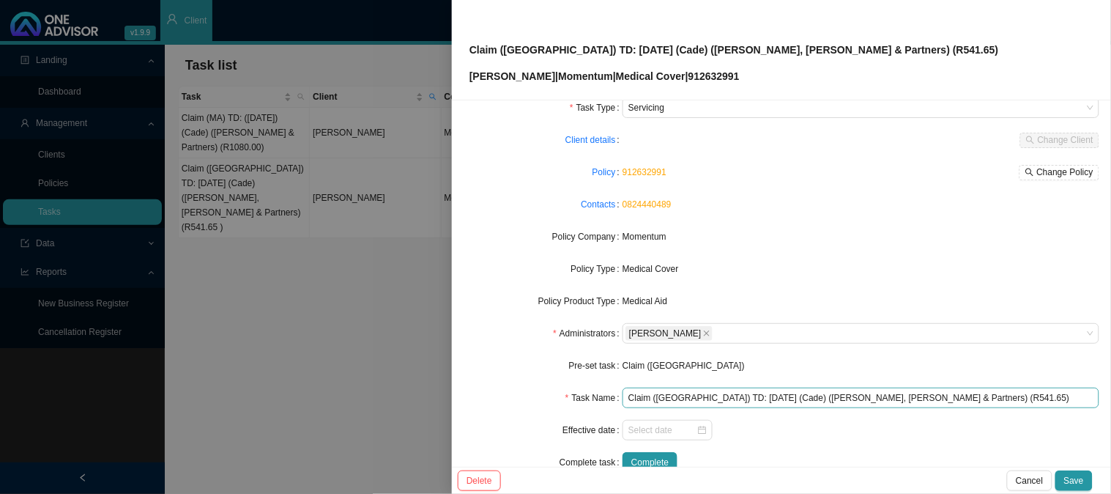
scroll to position [81, 0]
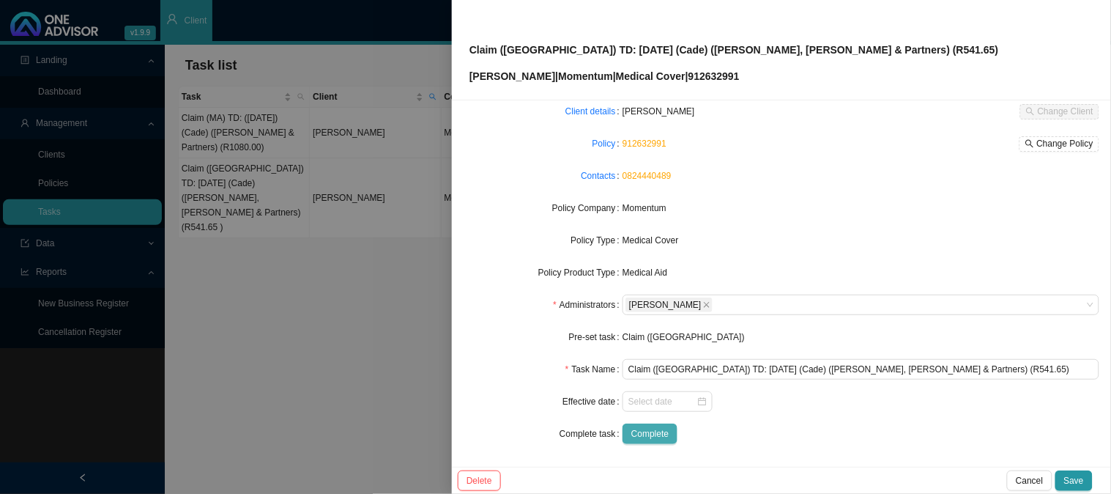
click at [658, 434] on span "Complete" at bounding box center [650, 433] width 37 height 15
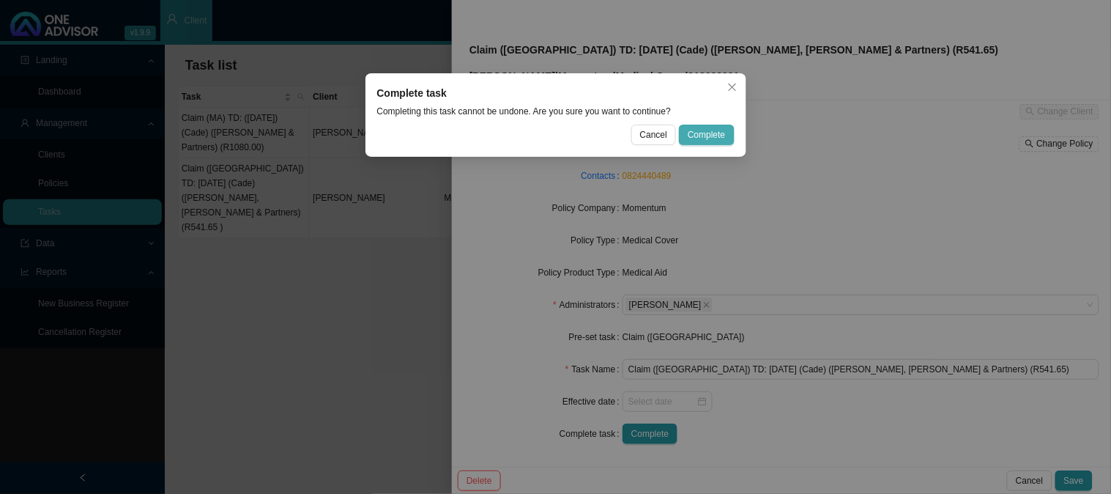
click at [717, 127] on span "Complete" at bounding box center [706, 134] width 37 height 15
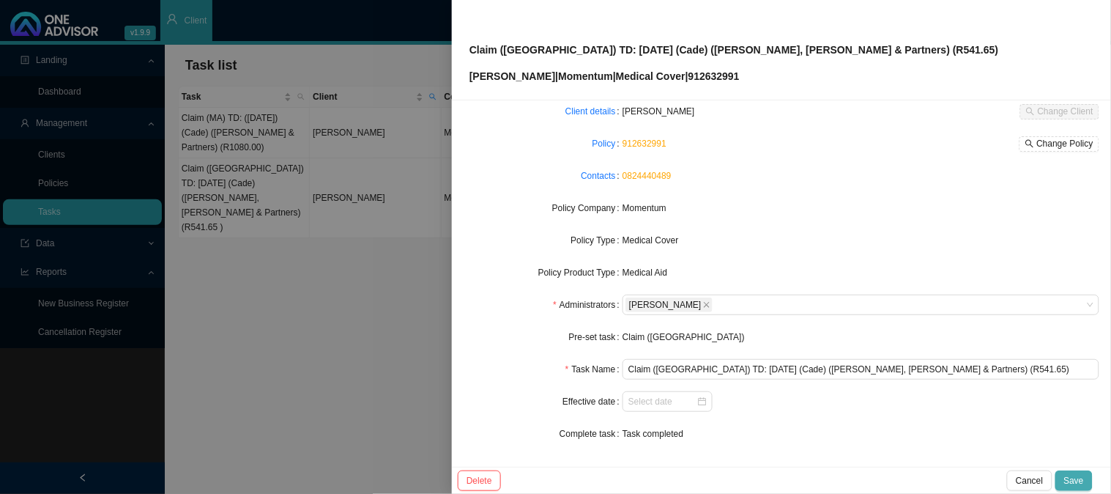
click at [1082, 487] on span "Save" at bounding box center [1075, 480] width 20 height 15
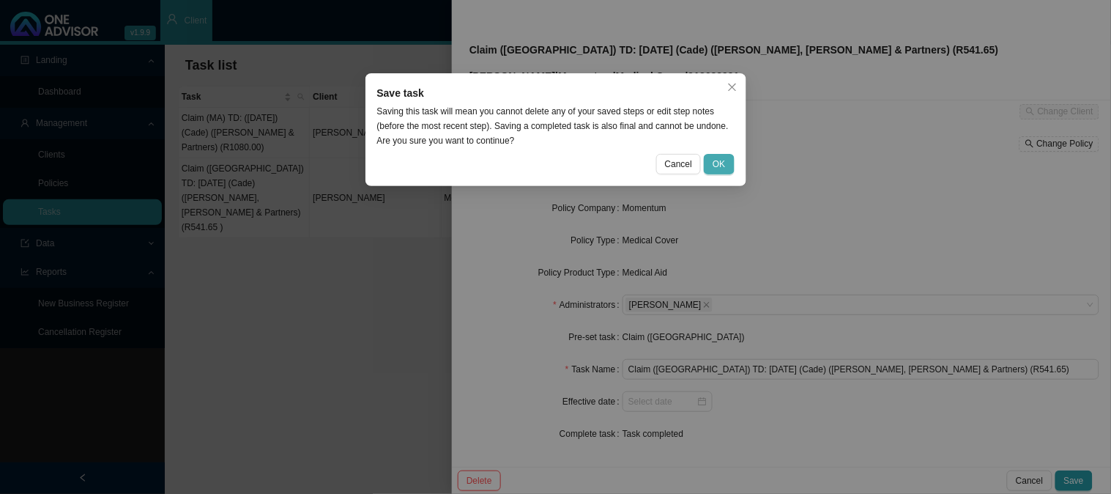
click at [724, 170] on span "OK" at bounding box center [719, 164] width 12 height 15
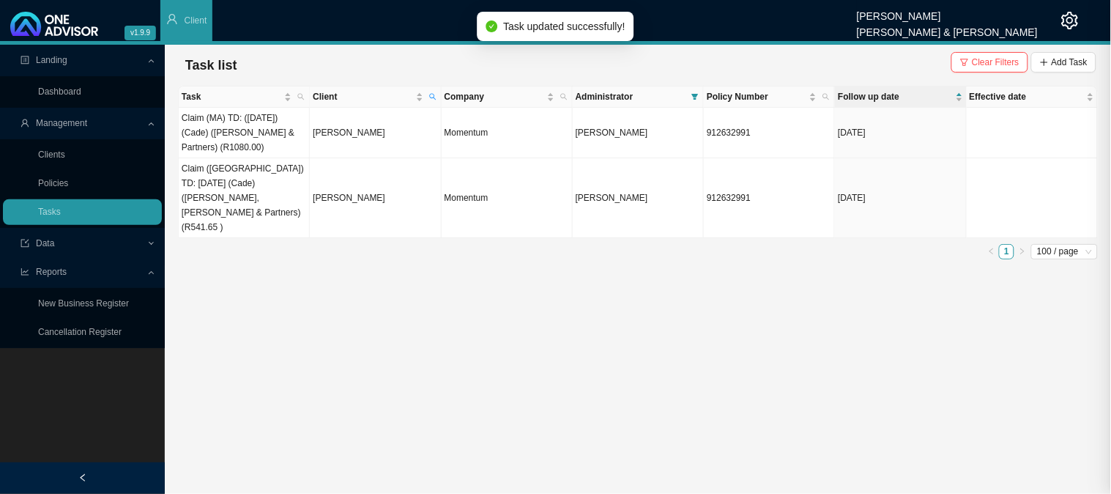
scroll to position [66, 0]
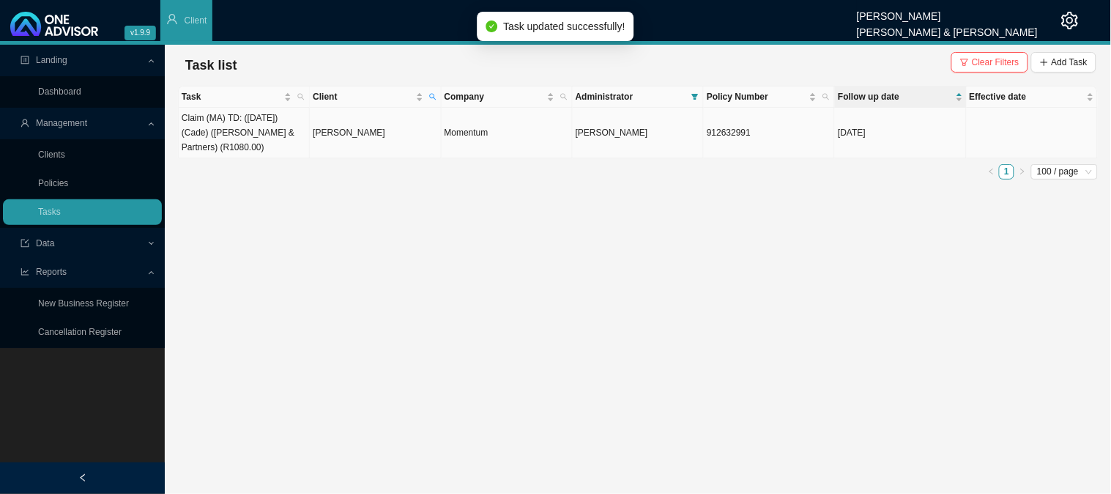
click at [293, 129] on td "Claim (MA) TD: ([DATE]) (Cade) ([PERSON_NAME] & Partners) (R1080.00)" at bounding box center [244, 133] width 131 height 51
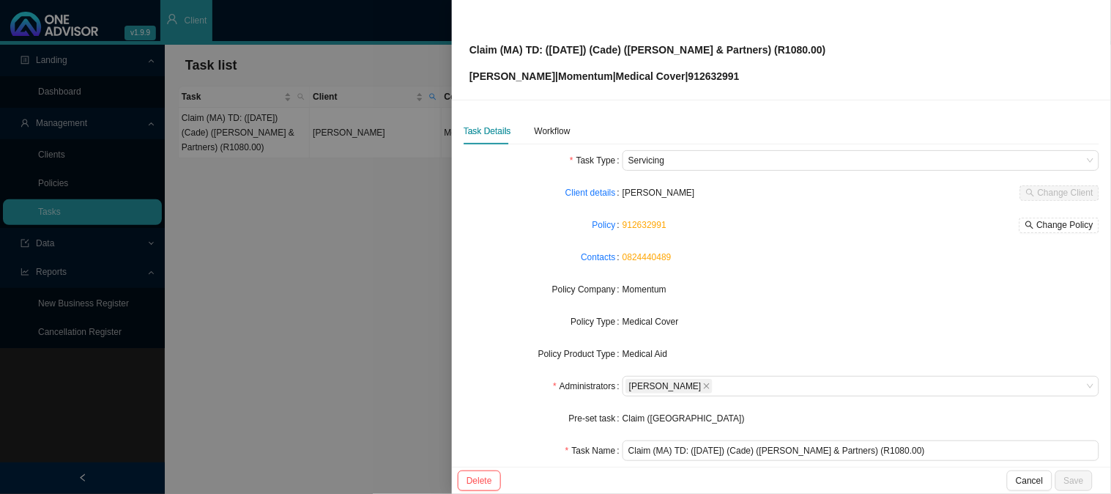
click at [390, 237] on div at bounding box center [555, 247] width 1111 height 494
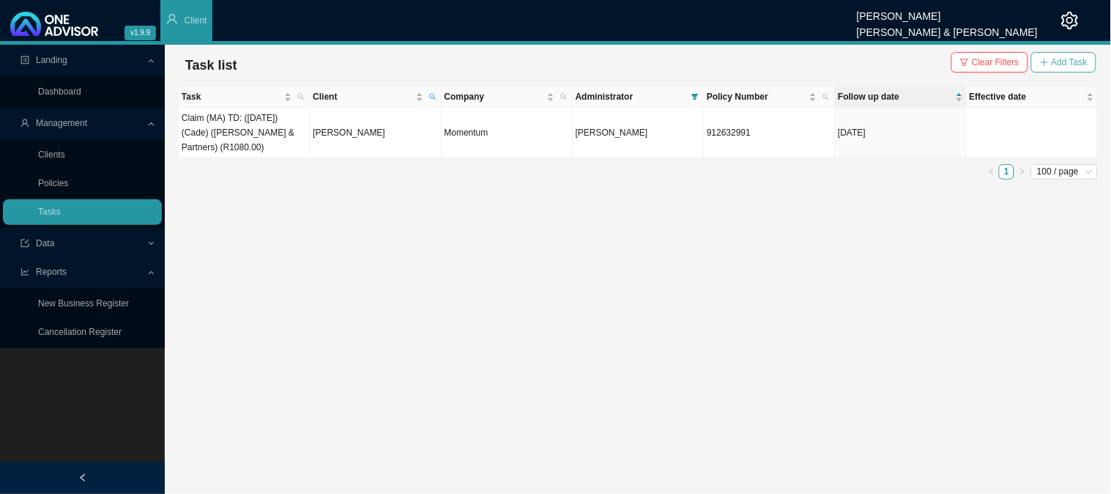
click at [1067, 59] on span "Add Task" at bounding box center [1070, 62] width 36 height 15
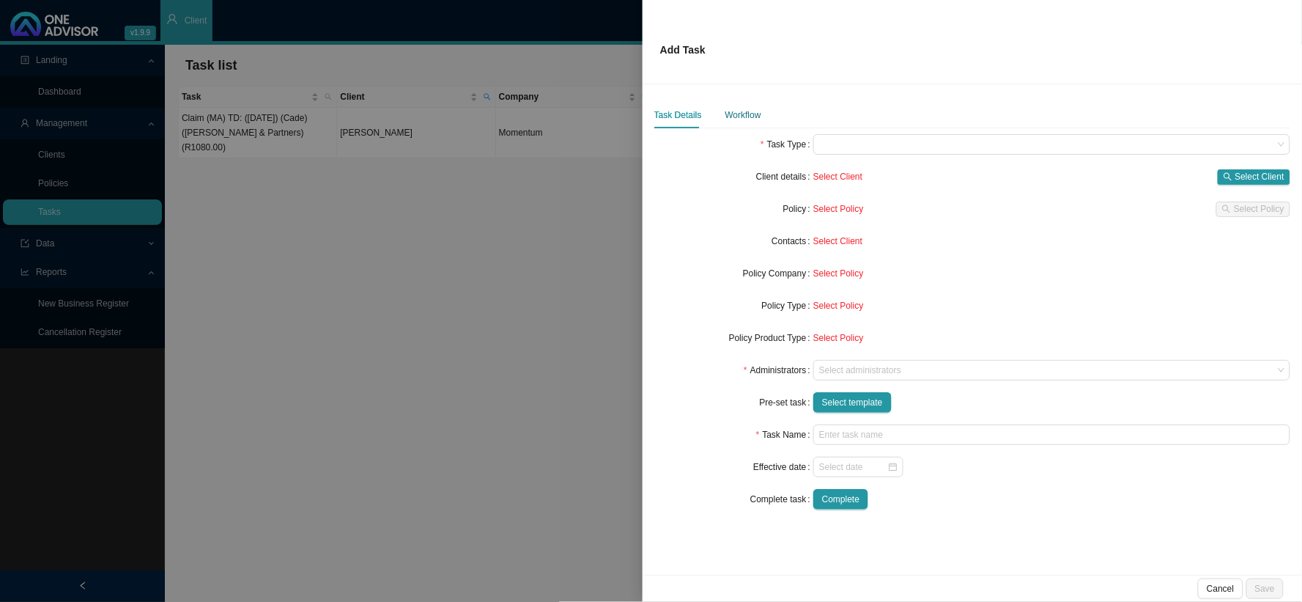
drag, startPoint x: 734, startPoint y: 119, endPoint x: 757, endPoint y: 119, distance: 22.7
click at [734, 119] on div "Workflow" at bounding box center [743, 115] width 36 height 15
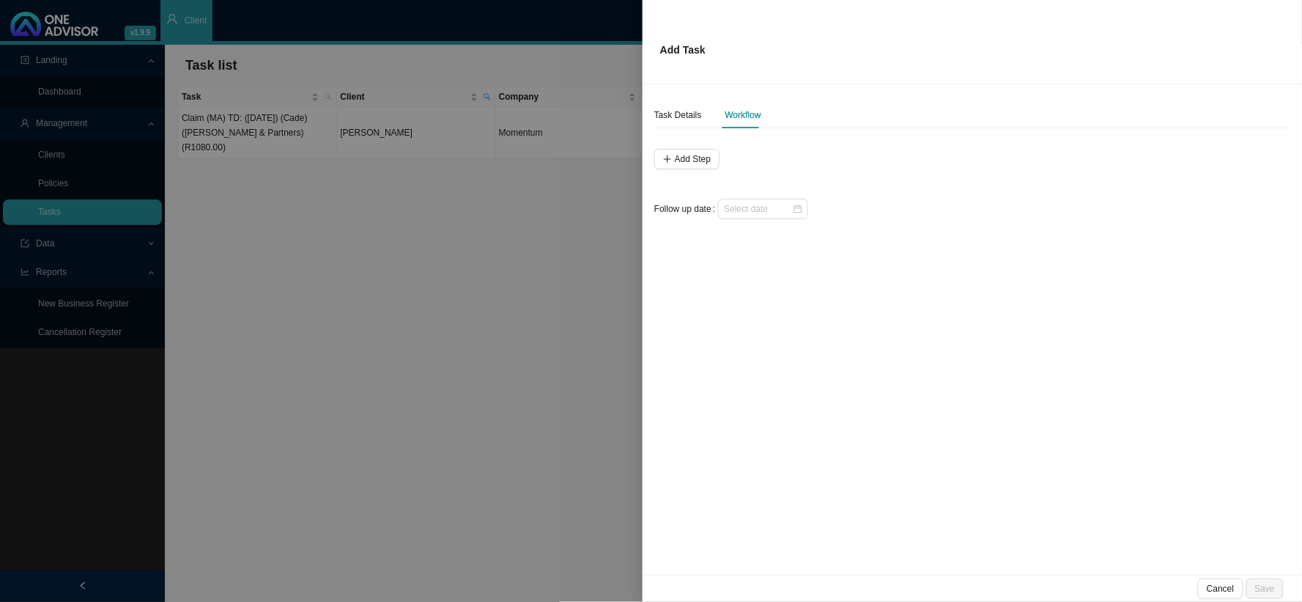
click at [552, 208] on div at bounding box center [651, 301] width 1302 height 602
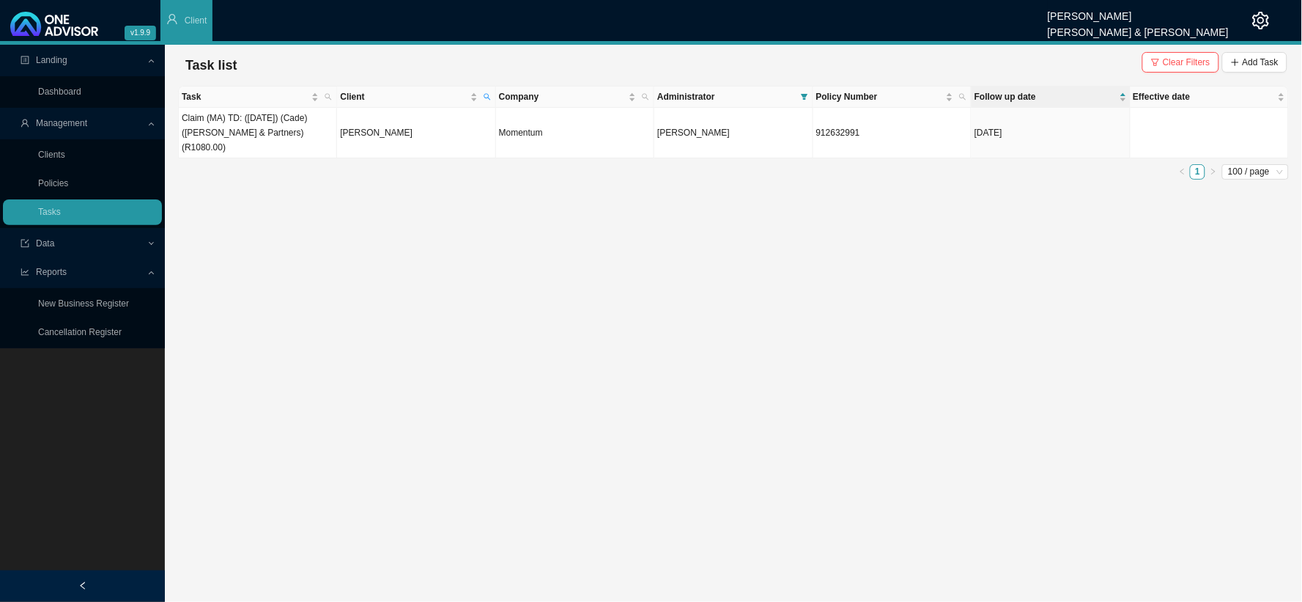
click at [346, 127] on td "[PERSON_NAME]" at bounding box center [416, 133] width 158 height 51
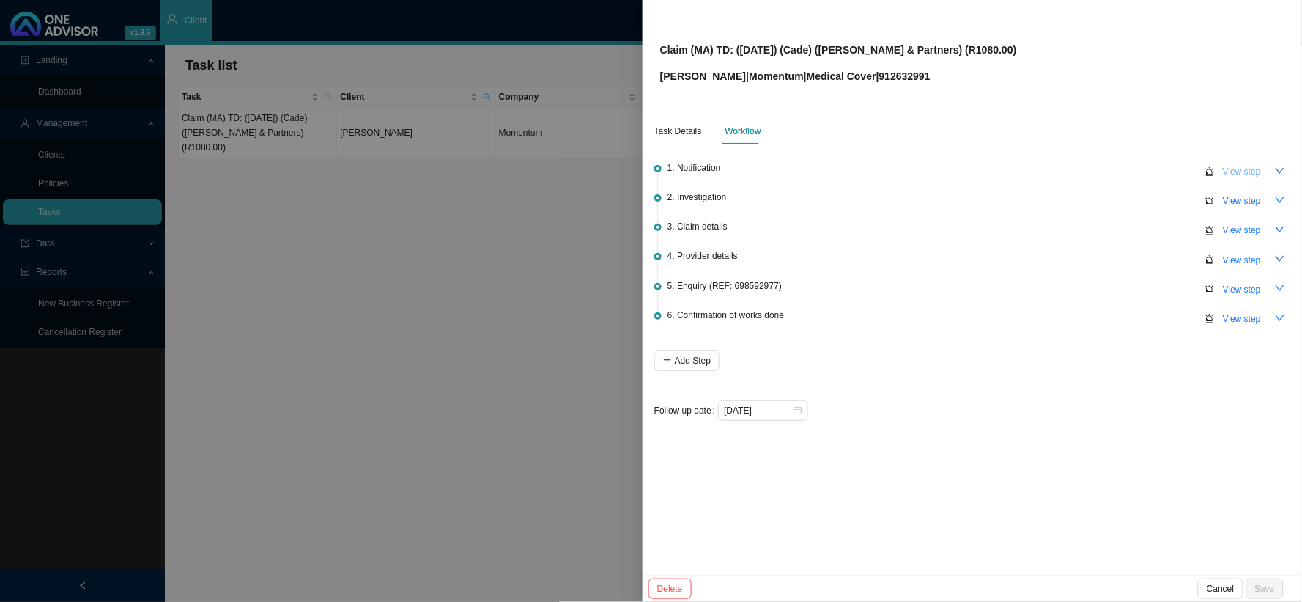
click at [1111, 169] on span "View step" at bounding box center [1242, 171] width 38 height 15
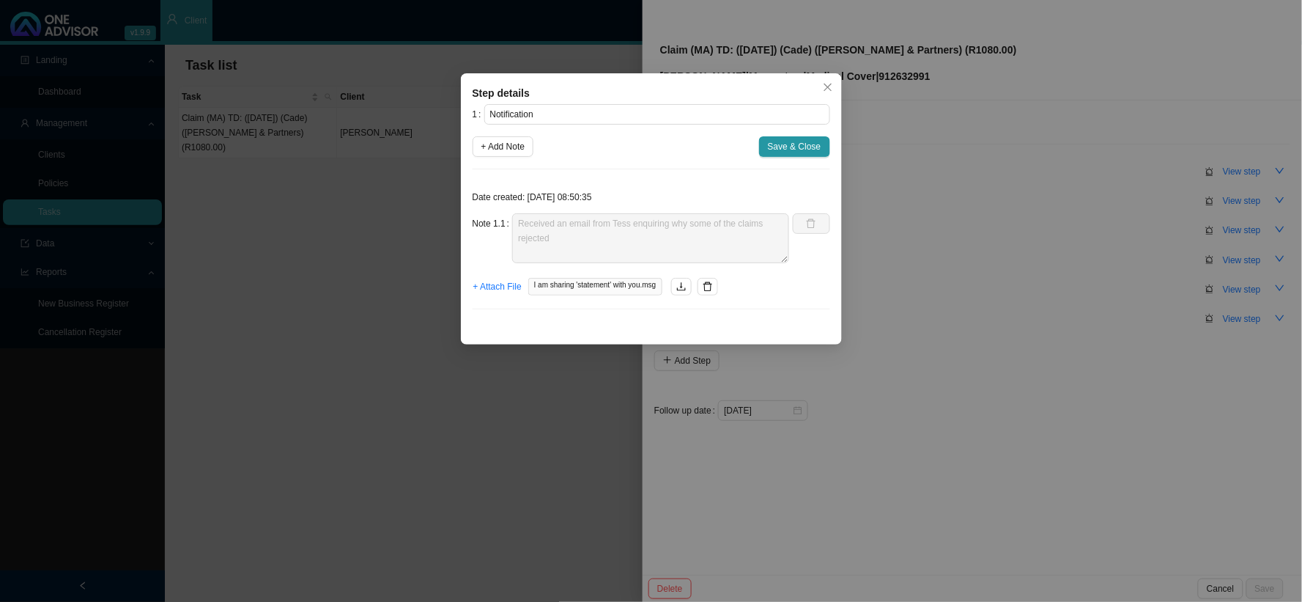
click at [987, 289] on div "Step details 1 Notification + Add Note Save & Close Date created: [DATE] 08:50:…" at bounding box center [651, 301] width 1302 height 602
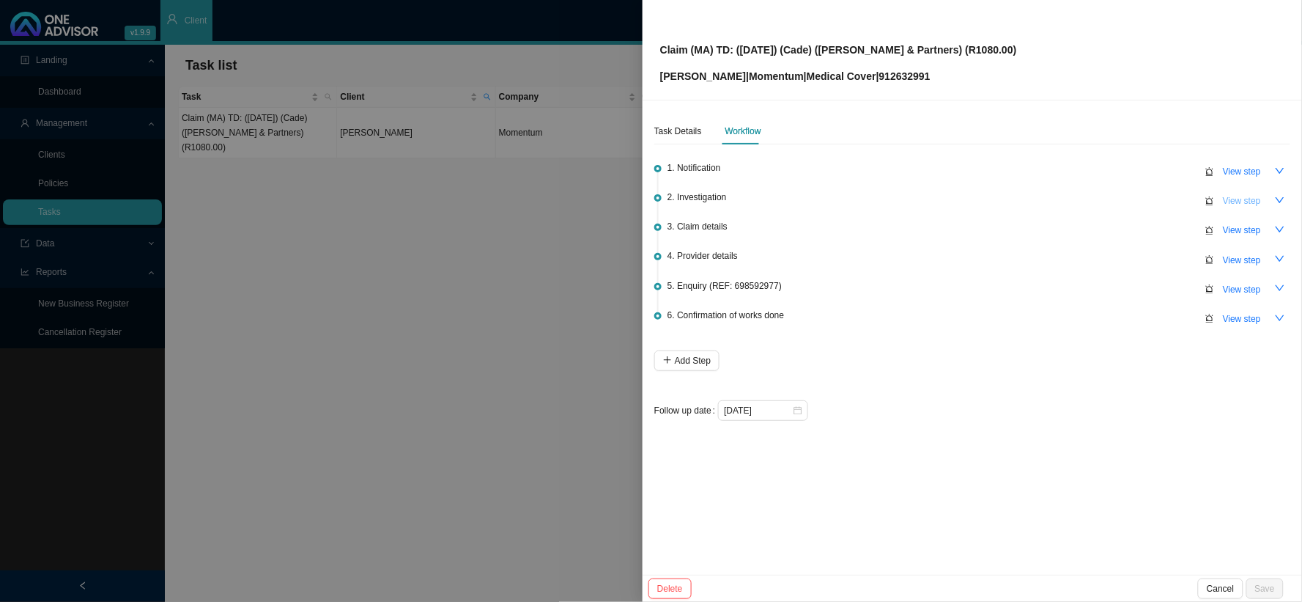
click at [1111, 196] on span "View step" at bounding box center [1242, 200] width 38 height 15
type input "Investigation"
type textarea "CTH reflecting the claim for [PERSON_NAME] & Partners"
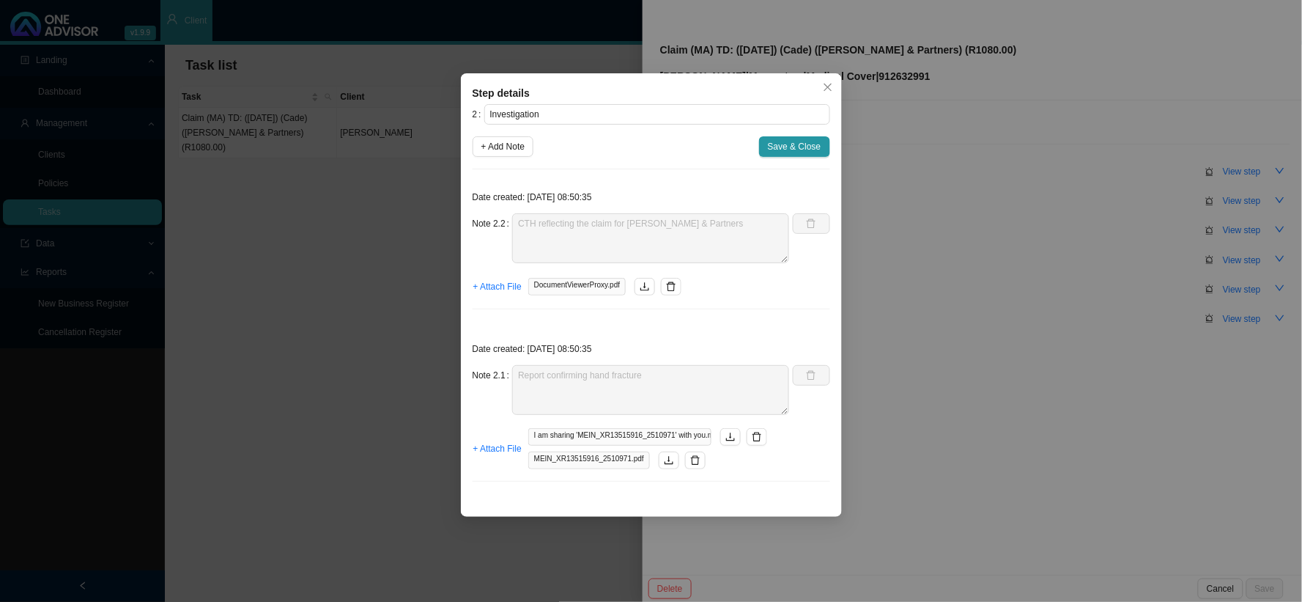
click at [919, 323] on div "Step details 2 Investigation + Add Note Save & Close Date created: [DATE] 08:50…" at bounding box center [651, 301] width 1302 height 602
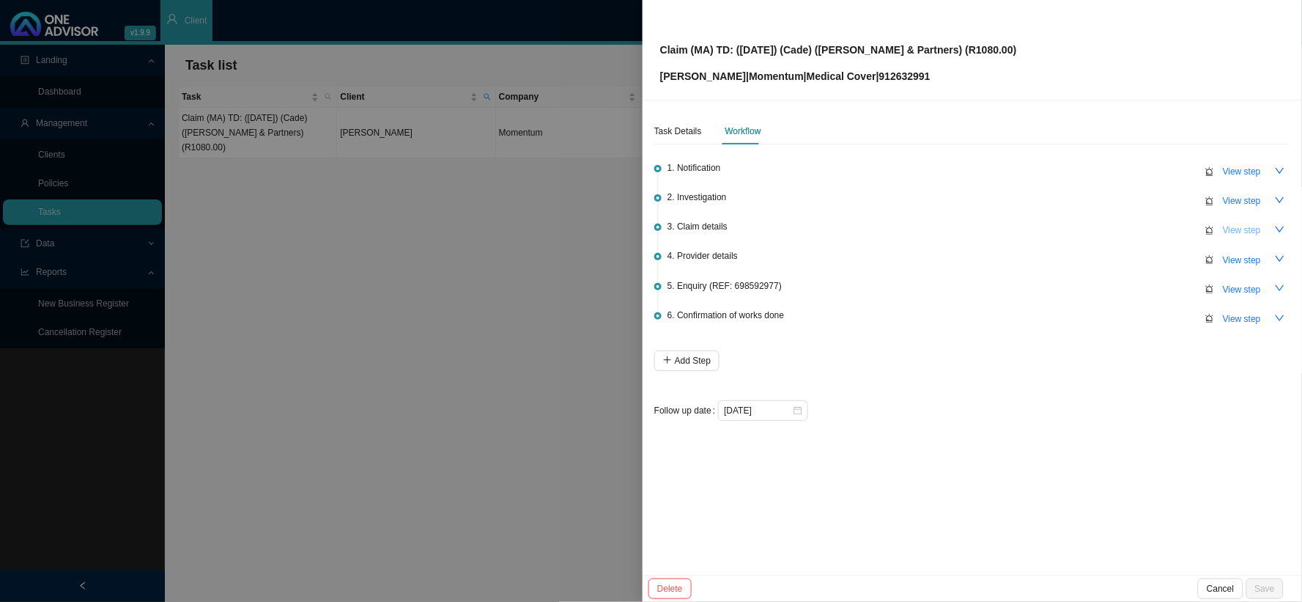
click at [1111, 223] on span "View step" at bounding box center [1242, 230] width 38 height 15
type input "Claim details"
type textarea "Claimed: R1,080.00 Paid: R0.00 Shortfall: R1,080.00"
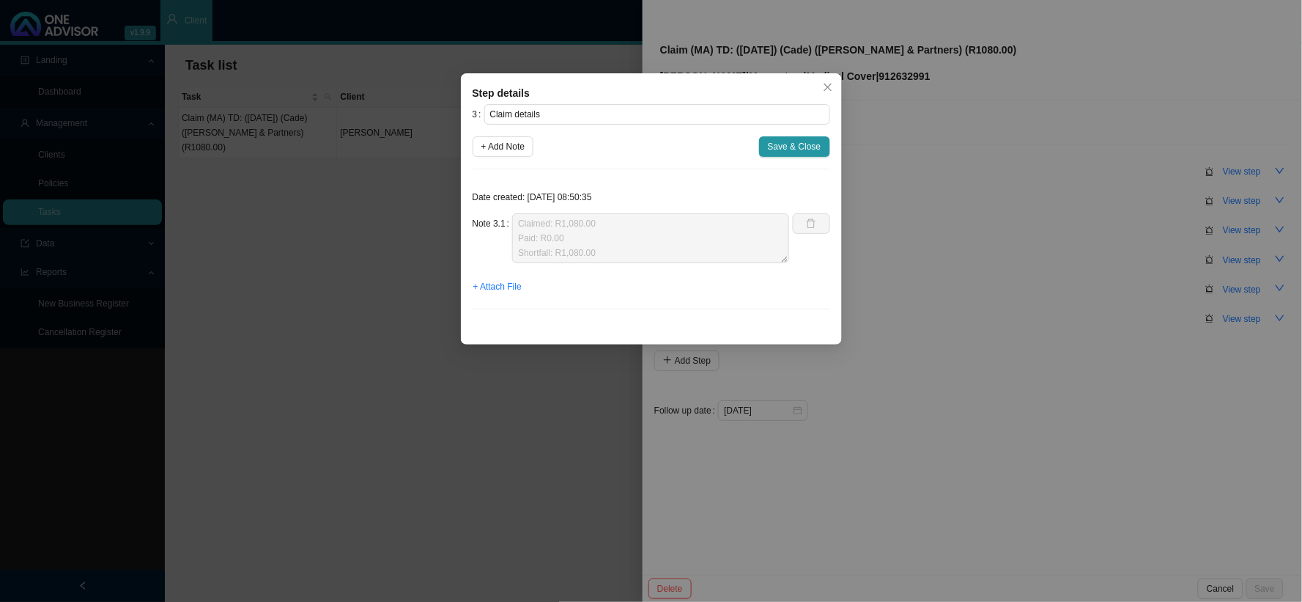
click at [927, 301] on div "Step details 3 Claim details + Add Note Save & Close Date created: [DATE] 08:50…" at bounding box center [651, 301] width 1302 height 602
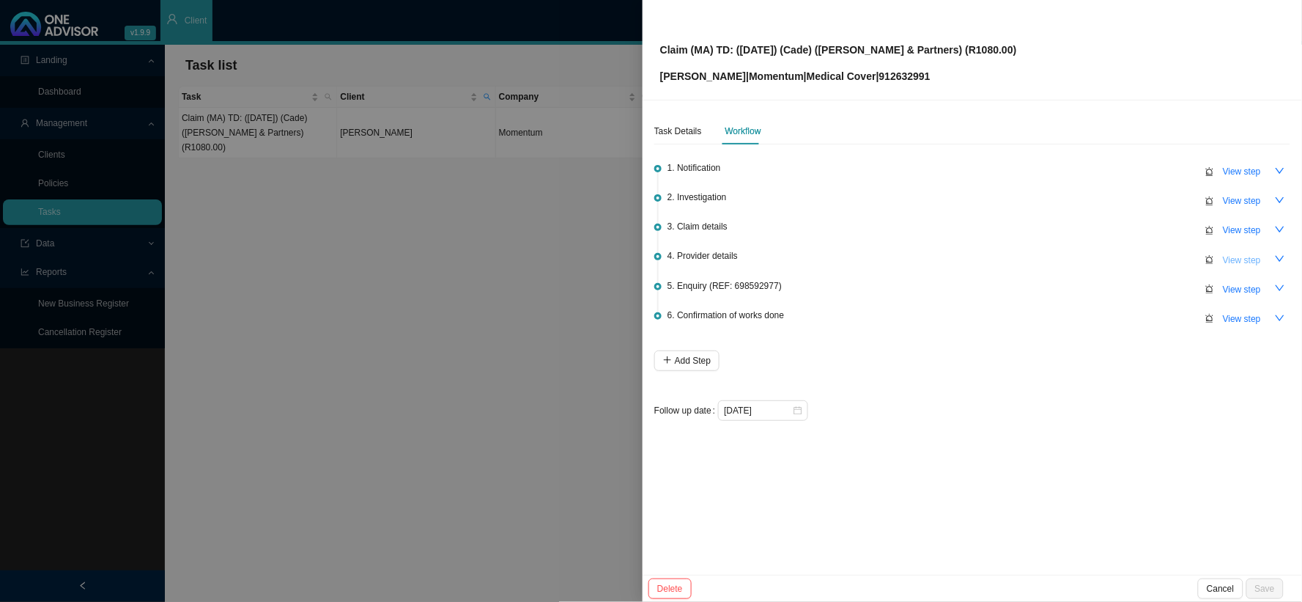
click at [1111, 255] on span "View step" at bounding box center [1242, 260] width 38 height 15
type input "Provider details"
type textarea "Practice number: 423629"
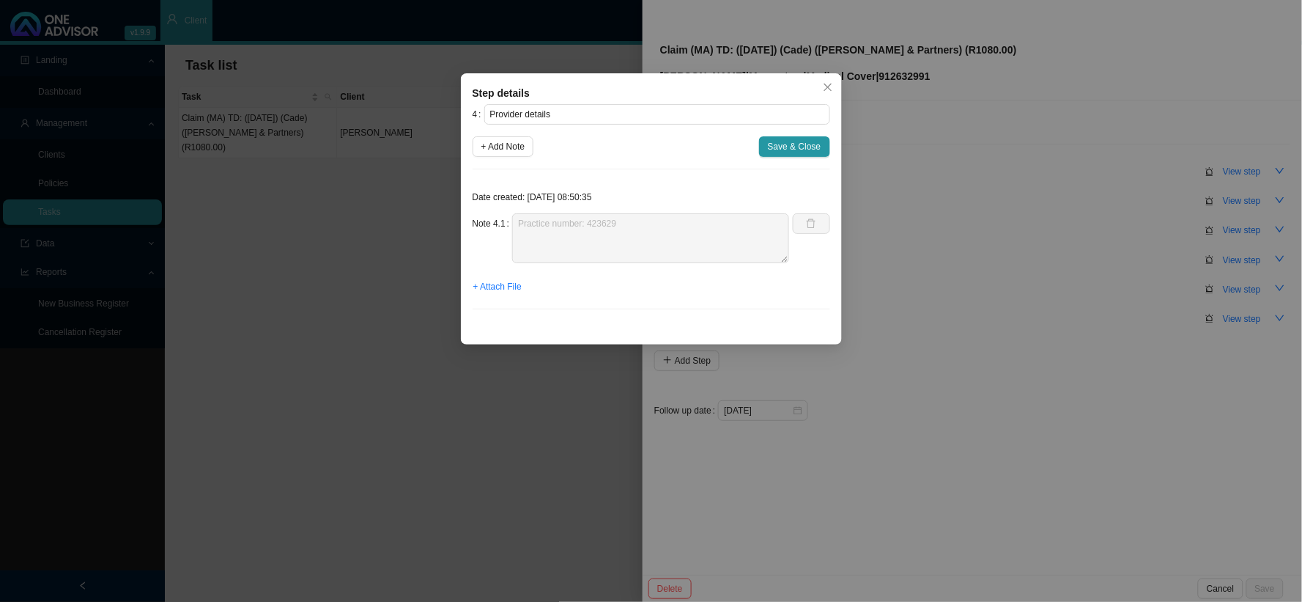
click at [1048, 308] on div "Step details 4 Provider details + Add Note Save & Close Date created: [DATE] 08…" at bounding box center [651, 301] width 1302 height 602
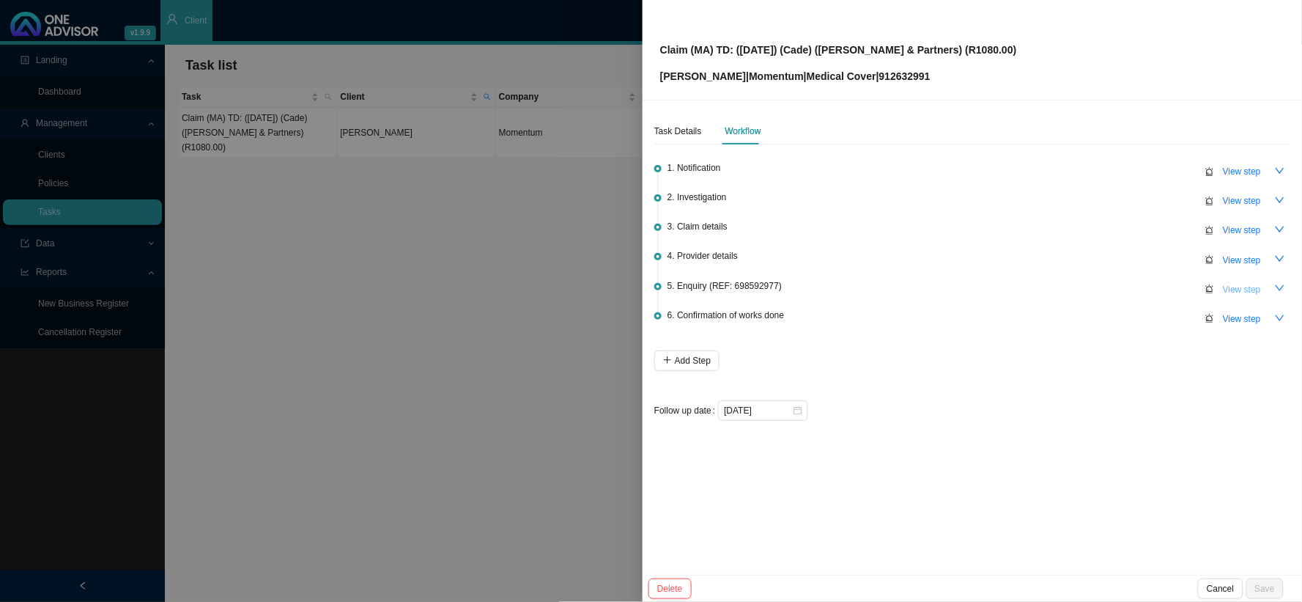
click at [1111, 284] on span "View step" at bounding box center [1242, 289] width 38 height 15
type input "Enquiry (REF: 698592977)"
type textarea "Phoned MH, spoke to Ndileka R747.95 was paid from the authorisation and paid at…"
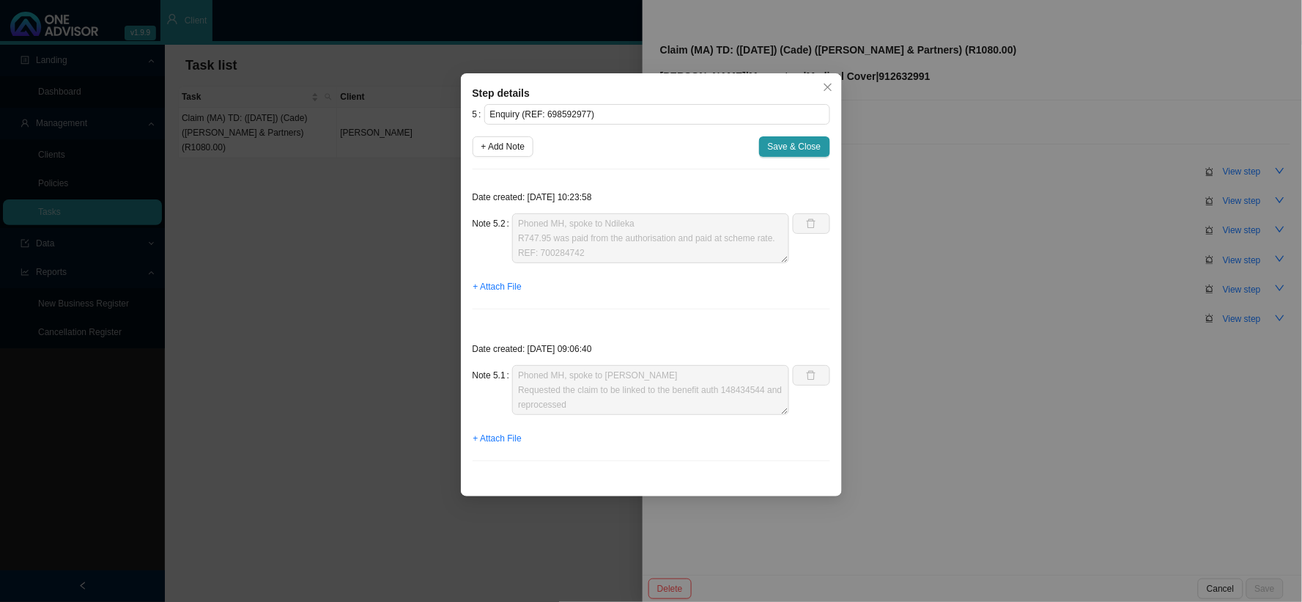
drag, startPoint x: 1001, startPoint y: 381, endPoint x: 1100, endPoint y: 335, distance: 109.1
click at [1002, 381] on div "Step details 5 Enquiry (REF: 698592977) + Add Note Save & Close Date created: […" at bounding box center [651, 301] width 1302 height 602
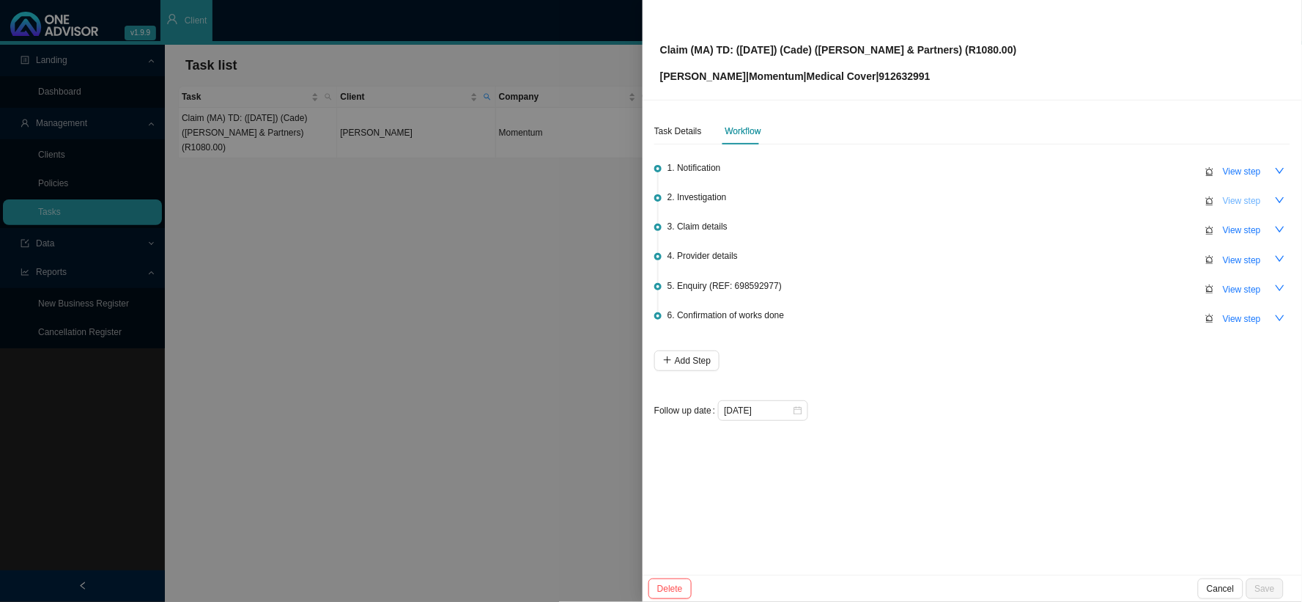
click at [1111, 199] on span "View step" at bounding box center [1242, 200] width 38 height 15
type input "Investigation"
type textarea "CTH reflecting the claim for [PERSON_NAME] & Partners"
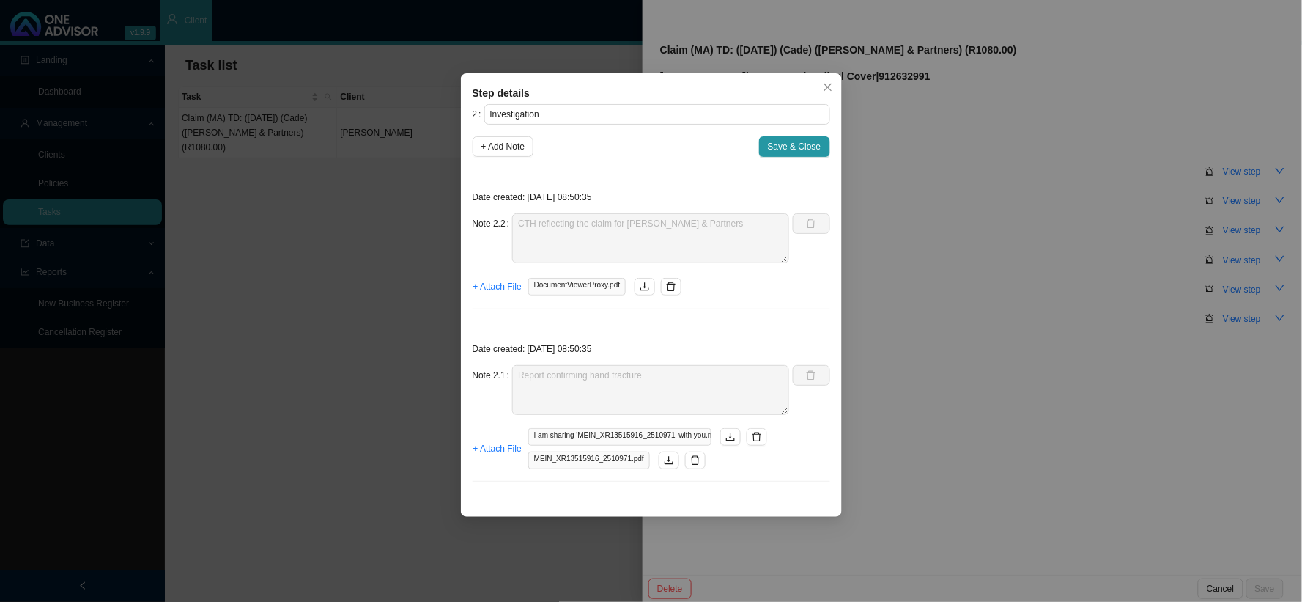
click at [1024, 215] on div "Step details 2 Investigation + Add Note Save & Close Date created: [DATE] 08:50…" at bounding box center [651, 301] width 1302 height 602
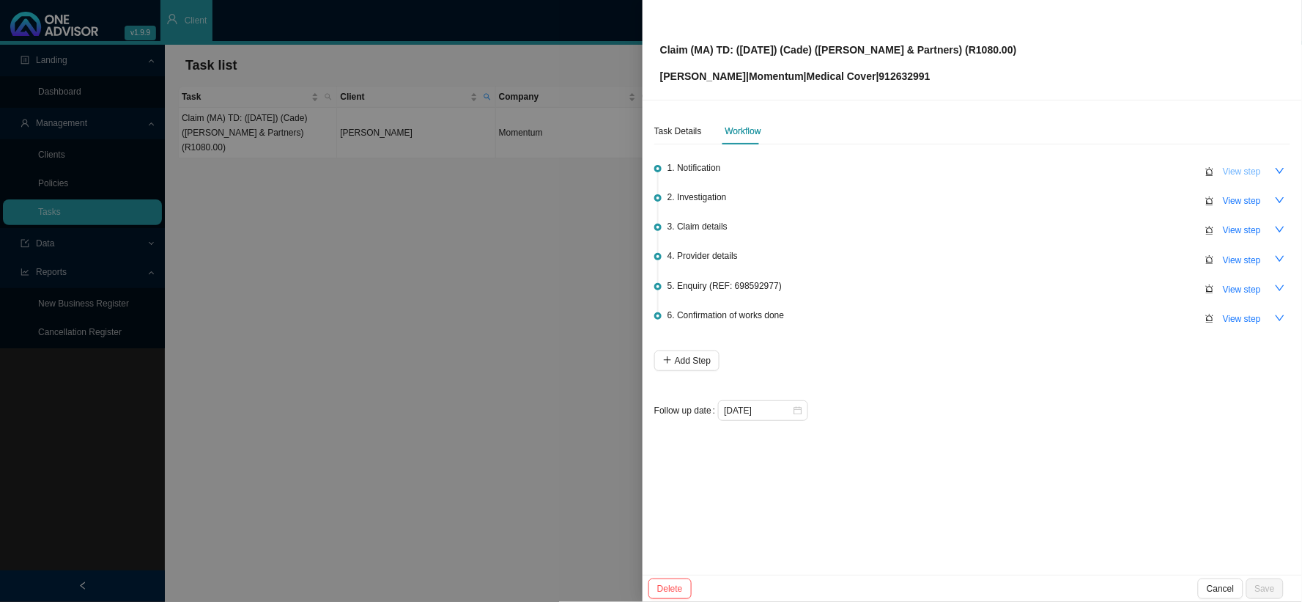
click at [1111, 167] on span "View step" at bounding box center [1242, 171] width 38 height 15
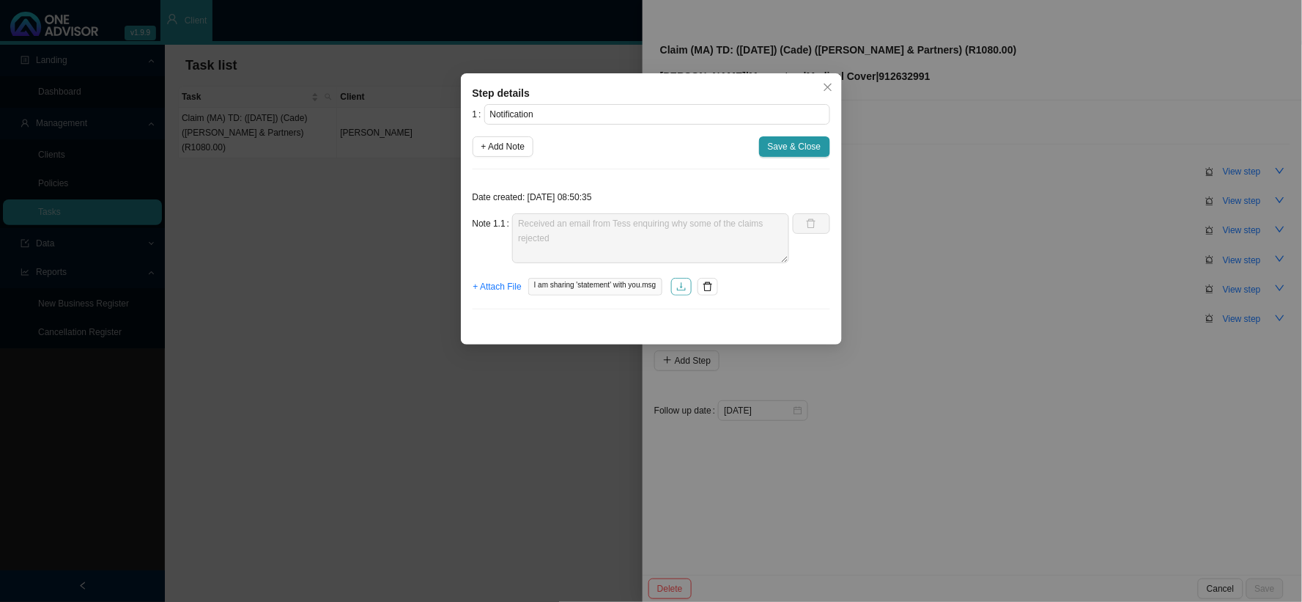
click at [689, 286] on button "button" at bounding box center [681, 287] width 21 height 18
click at [933, 212] on div "Step details 1 Notification + Add Note Save & Close Date created: [DATE] 08:50:…" at bounding box center [651, 301] width 1302 height 602
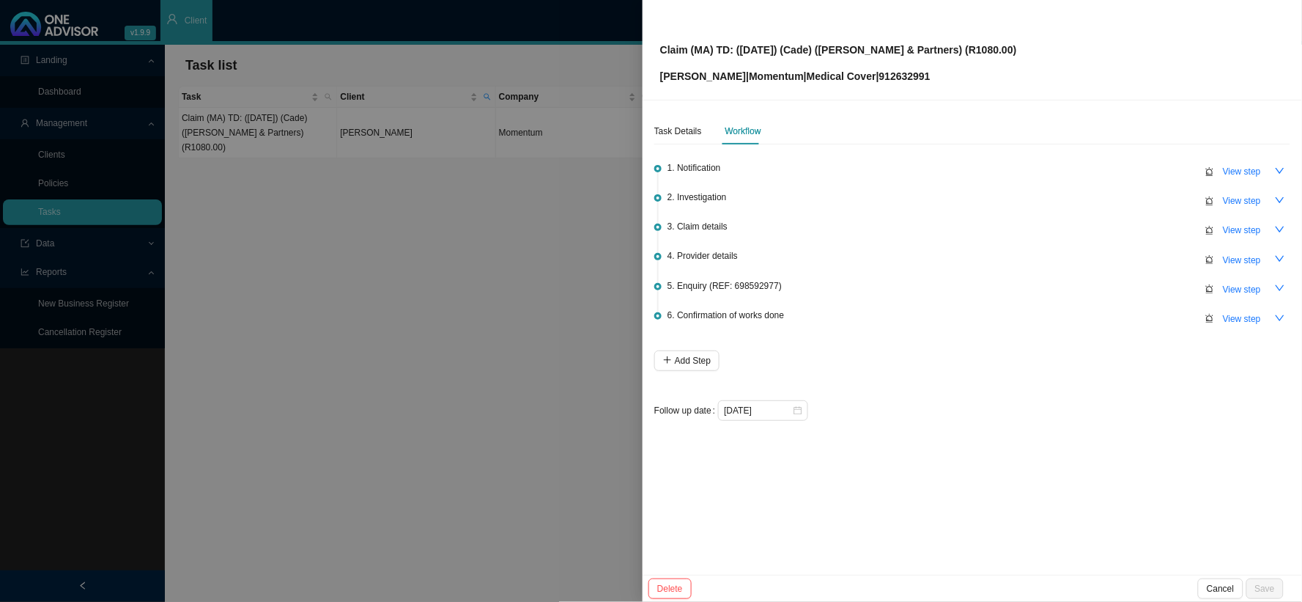
click at [603, 306] on div at bounding box center [651, 301] width 1302 height 602
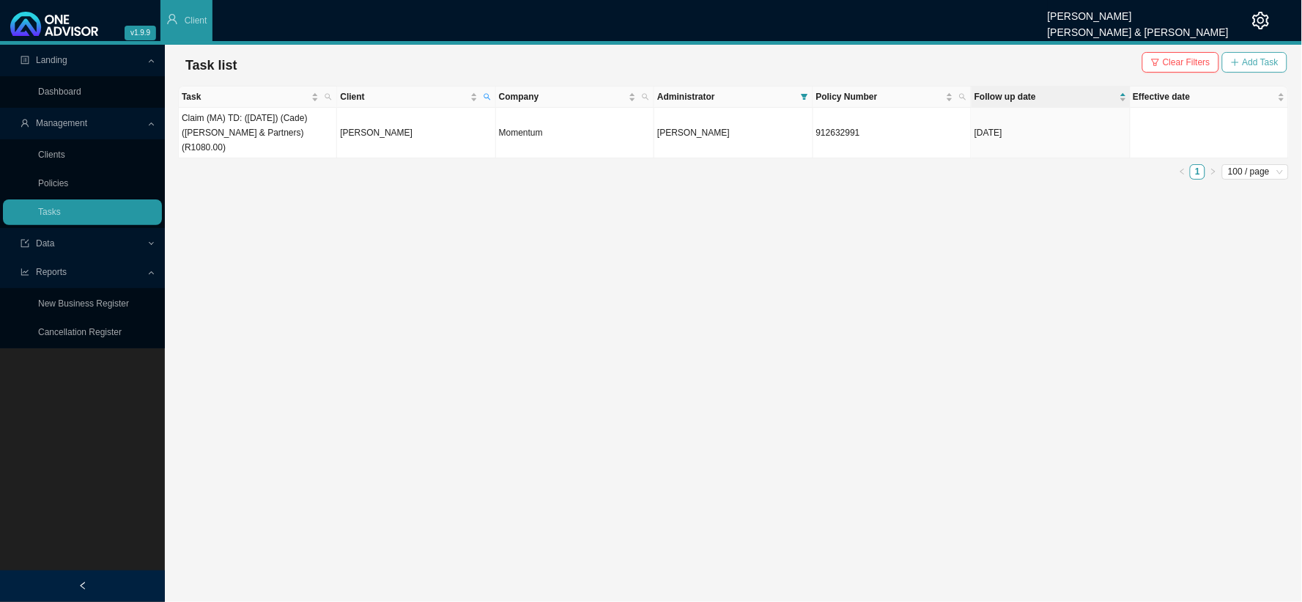
click at [1111, 63] on button "Add Task" at bounding box center [1254, 62] width 65 height 21
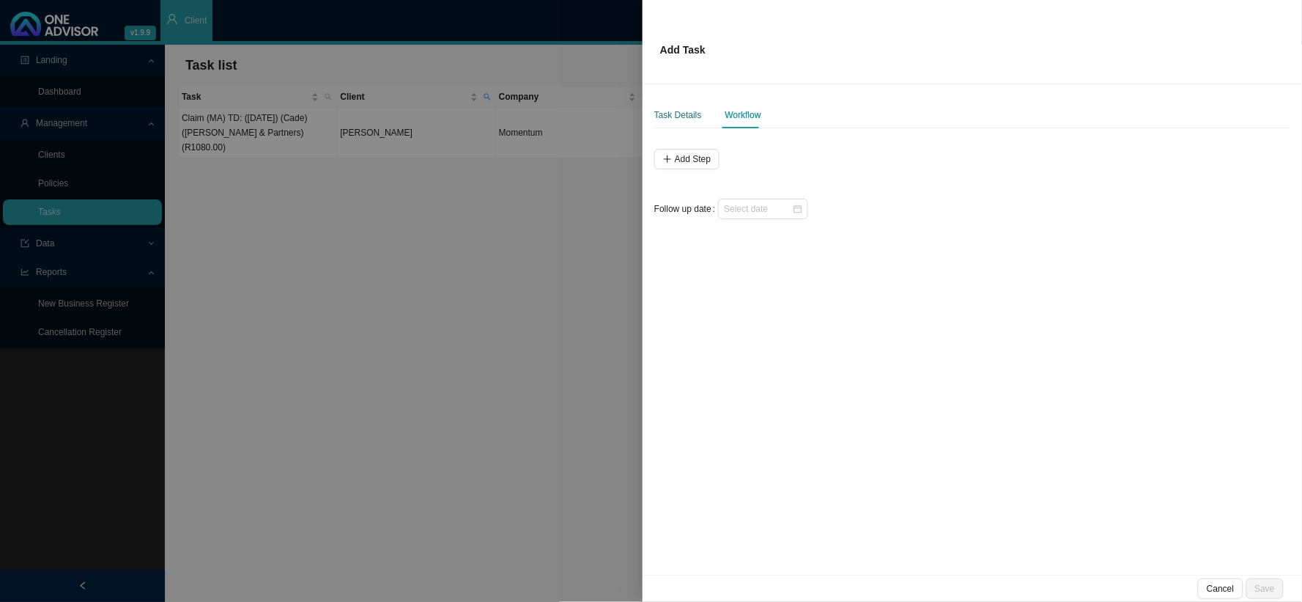
click at [684, 117] on div "Task Details" at bounding box center [678, 115] width 48 height 15
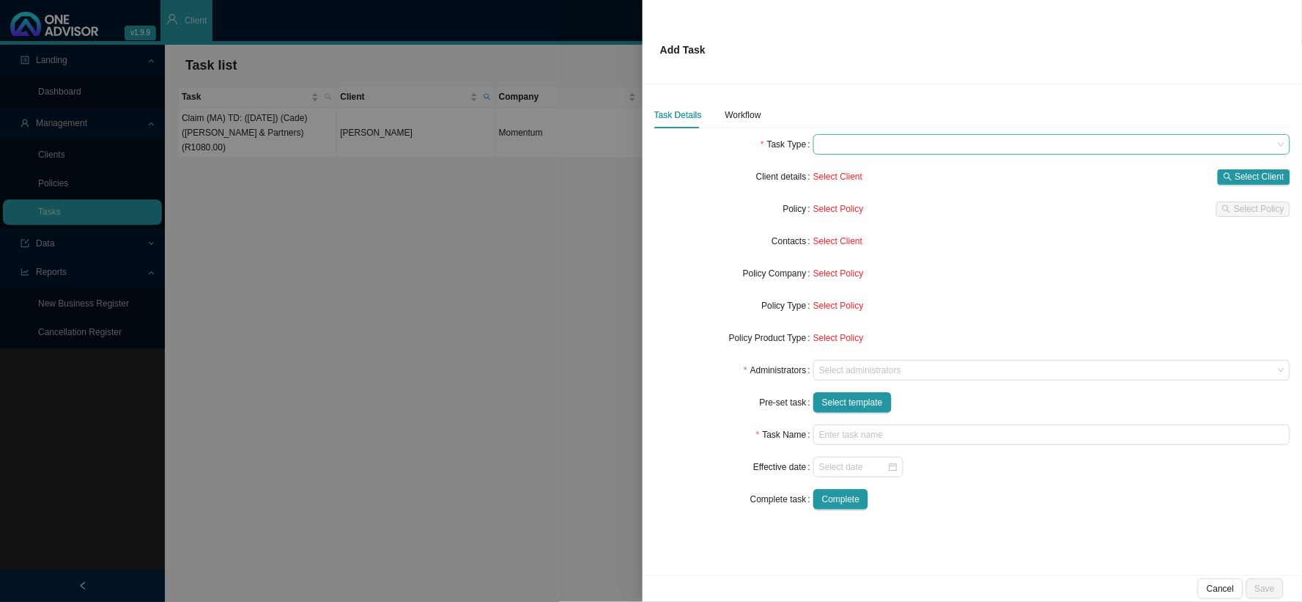
click at [860, 144] on span at bounding box center [1051, 144] width 465 height 19
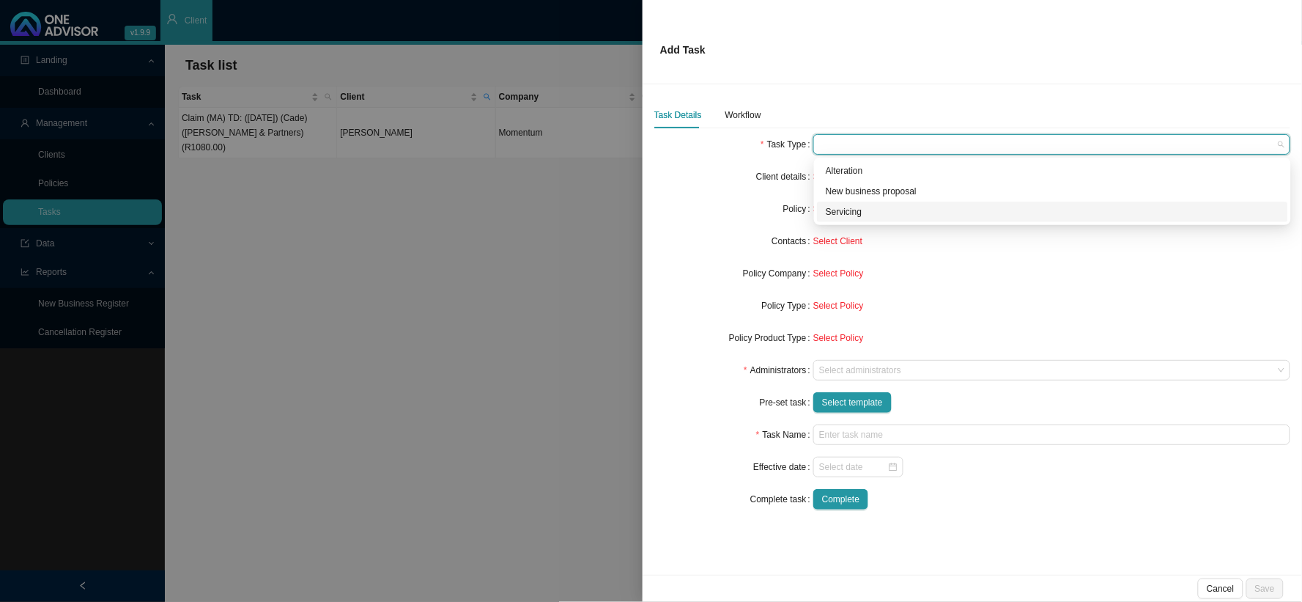
click at [853, 214] on div "Servicing" at bounding box center [1053, 211] width 454 height 15
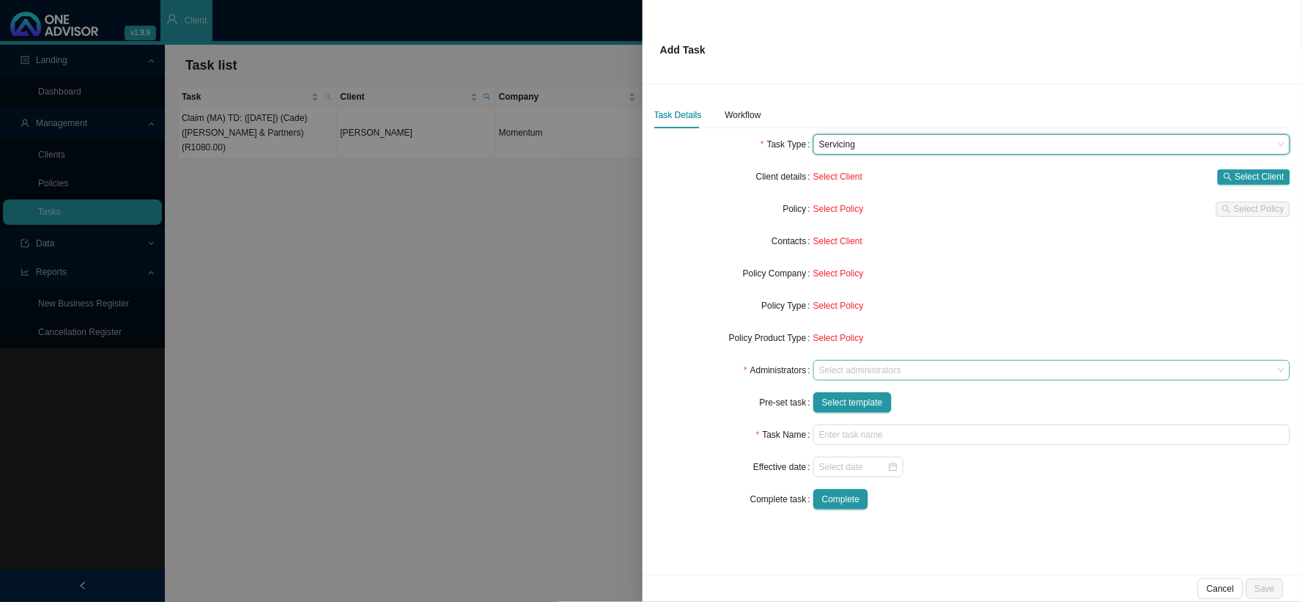
click at [838, 377] on div "Select administrators" at bounding box center [1051, 370] width 477 height 21
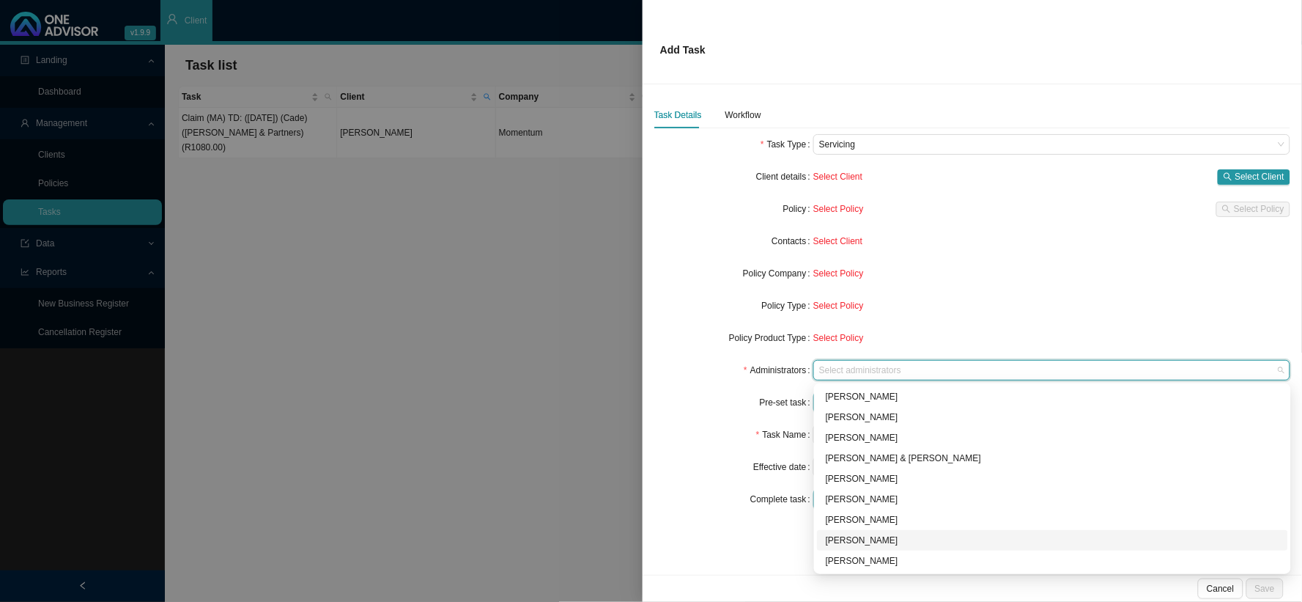
click at [845, 493] on div "[PERSON_NAME]" at bounding box center [1053, 540] width 454 height 15
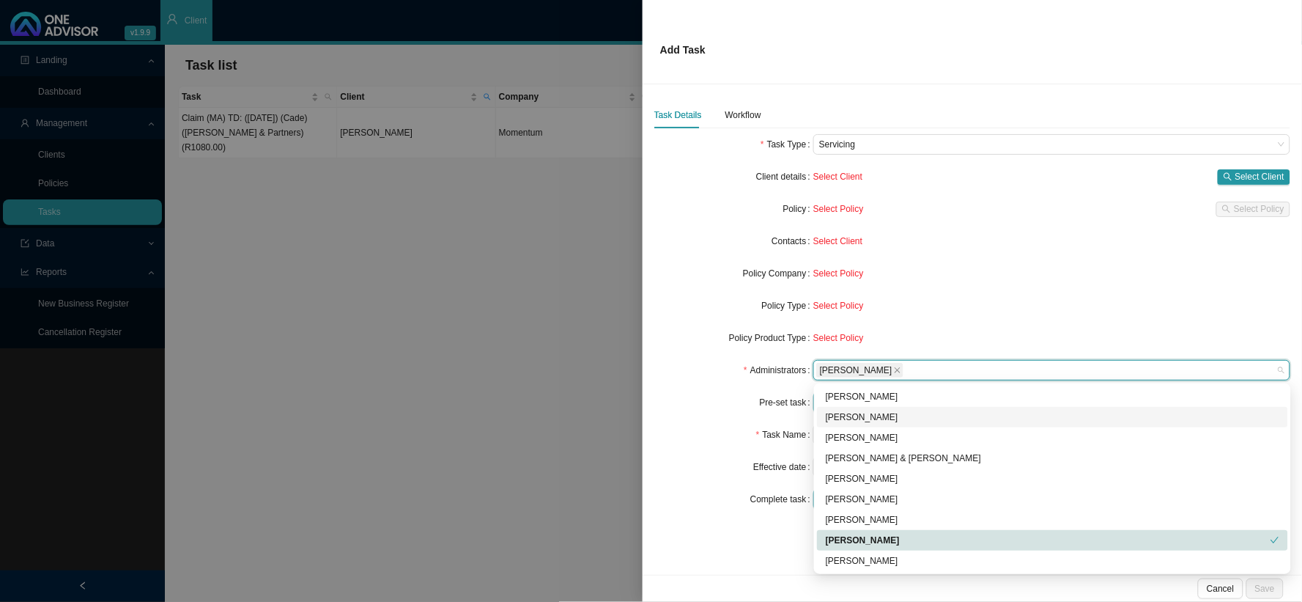
click at [700, 423] on form "Task Type Servicing Client details Select Client Select Client Policy Select Po…" at bounding box center [972, 321] width 636 height 375
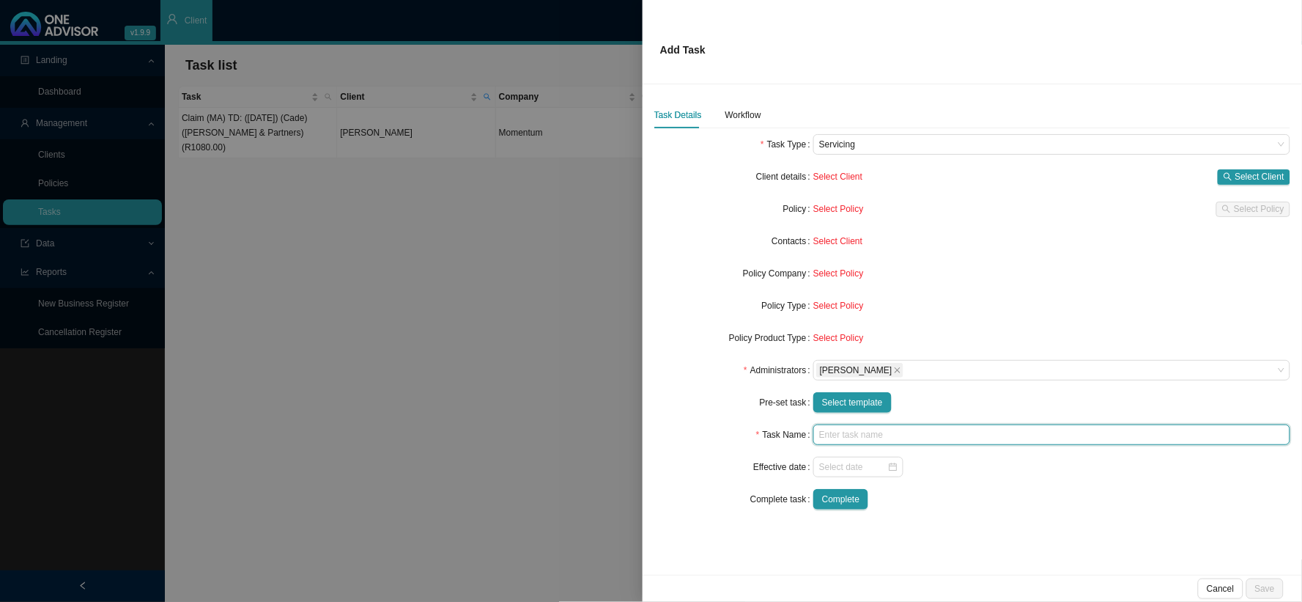
click at [888, 440] on input "text" at bounding box center [1051, 434] width 477 height 21
click at [876, 436] on input "text" at bounding box center [1051, 434] width 477 height 21
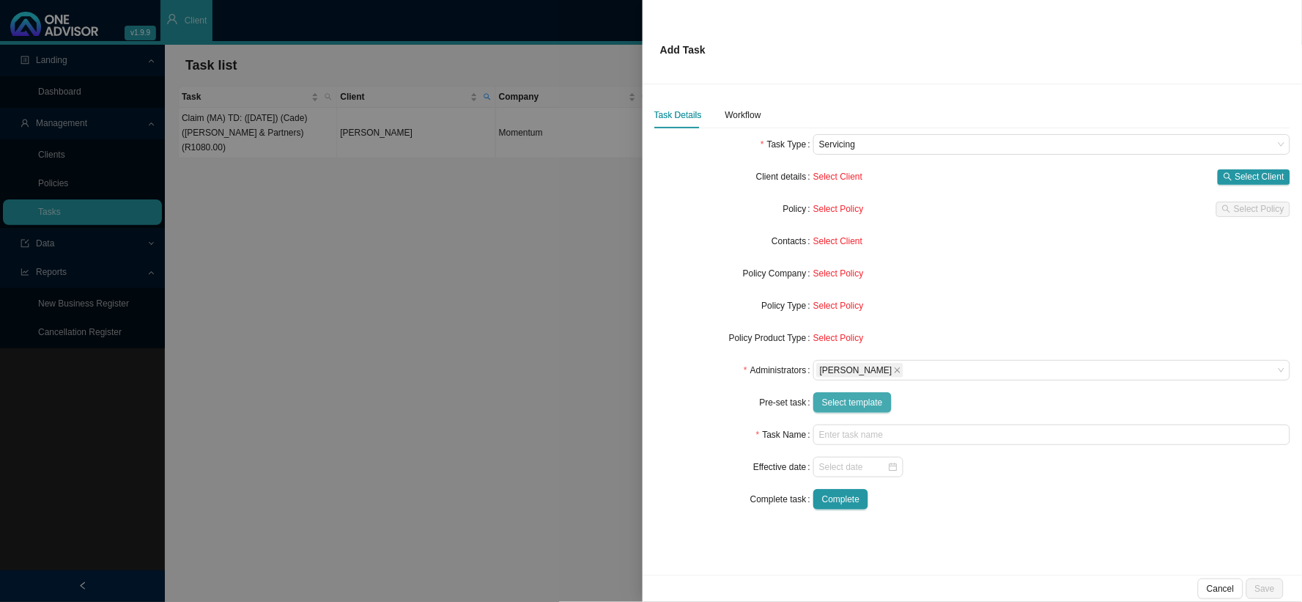
click at [854, 397] on span "Select template" at bounding box center [852, 402] width 61 height 15
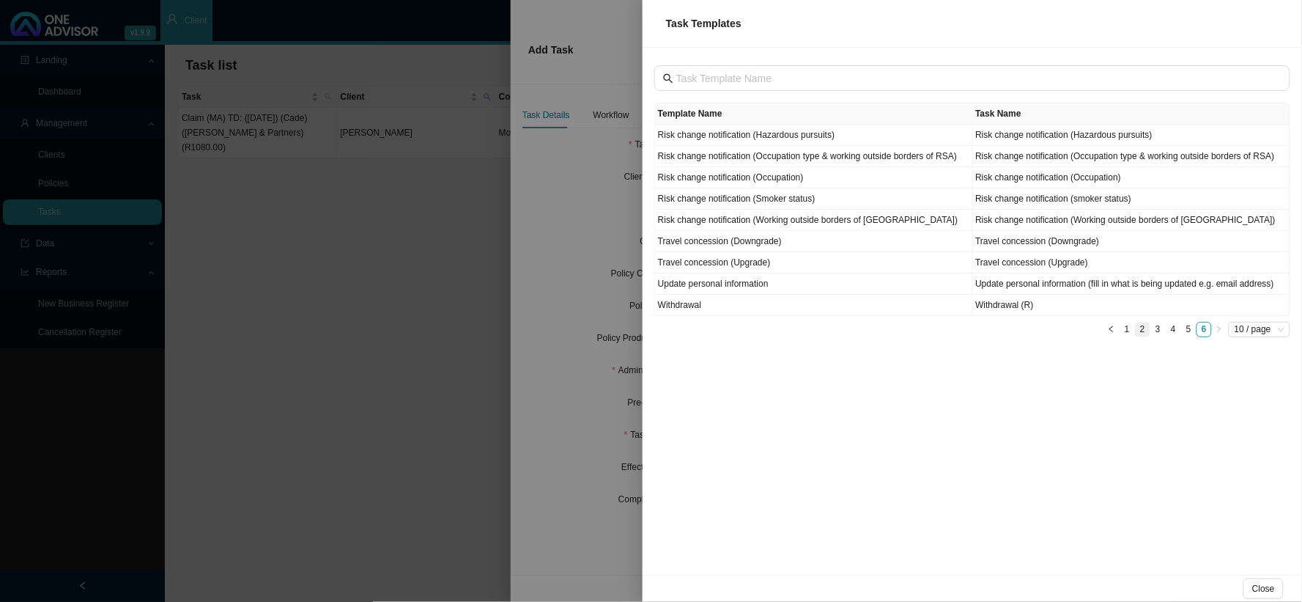
click at [1111, 327] on link "2" at bounding box center [1143, 329] width 14 height 14
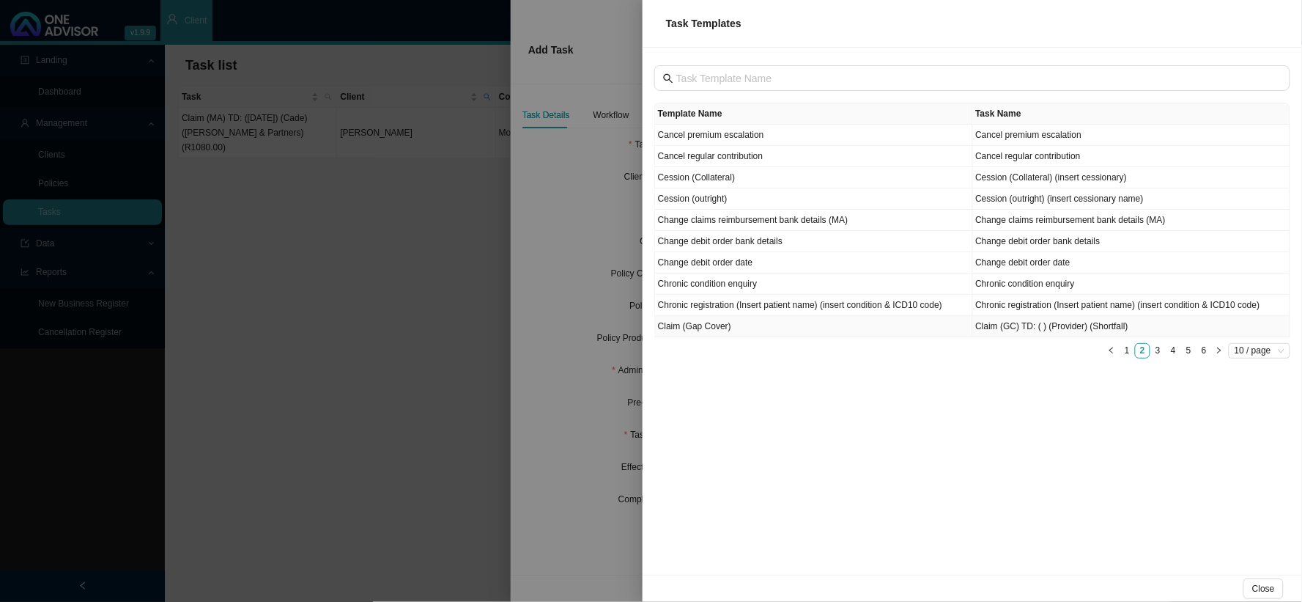
click at [672, 332] on td "Claim (Gap Cover)" at bounding box center [814, 326] width 318 height 21
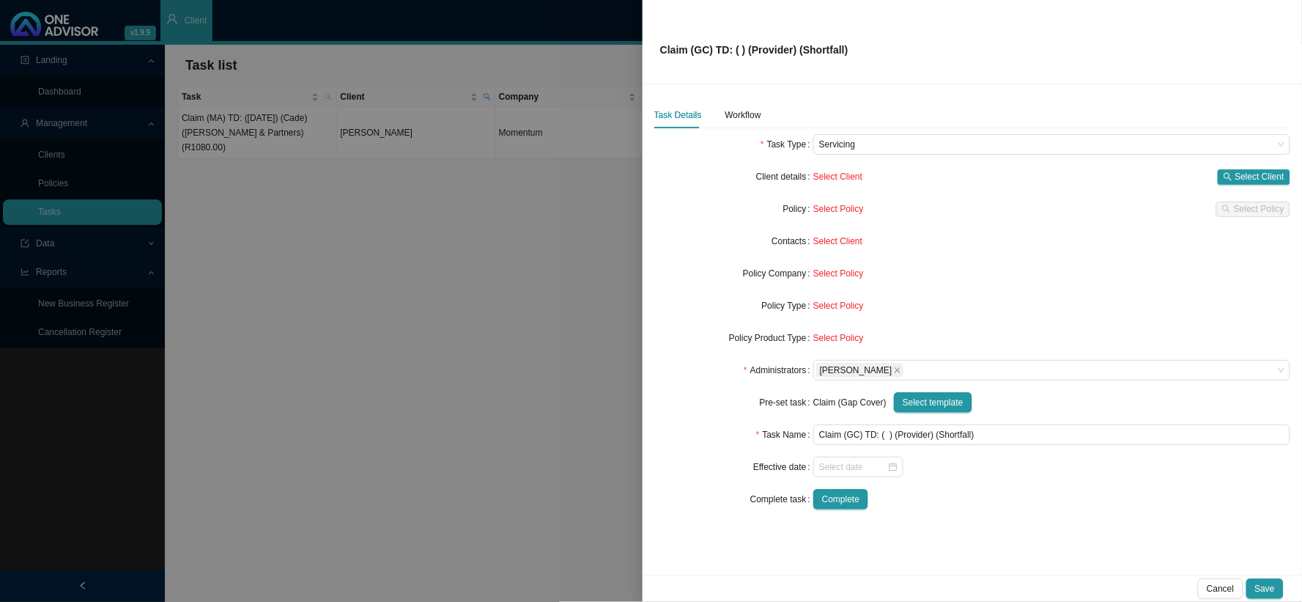
click at [1111, 166] on div "Select Client Select Client" at bounding box center [1051, 176] width 477 height 21
click at [1111, 178] on span "Select Client" at bounding box center [1259, 176] width 49 height 15
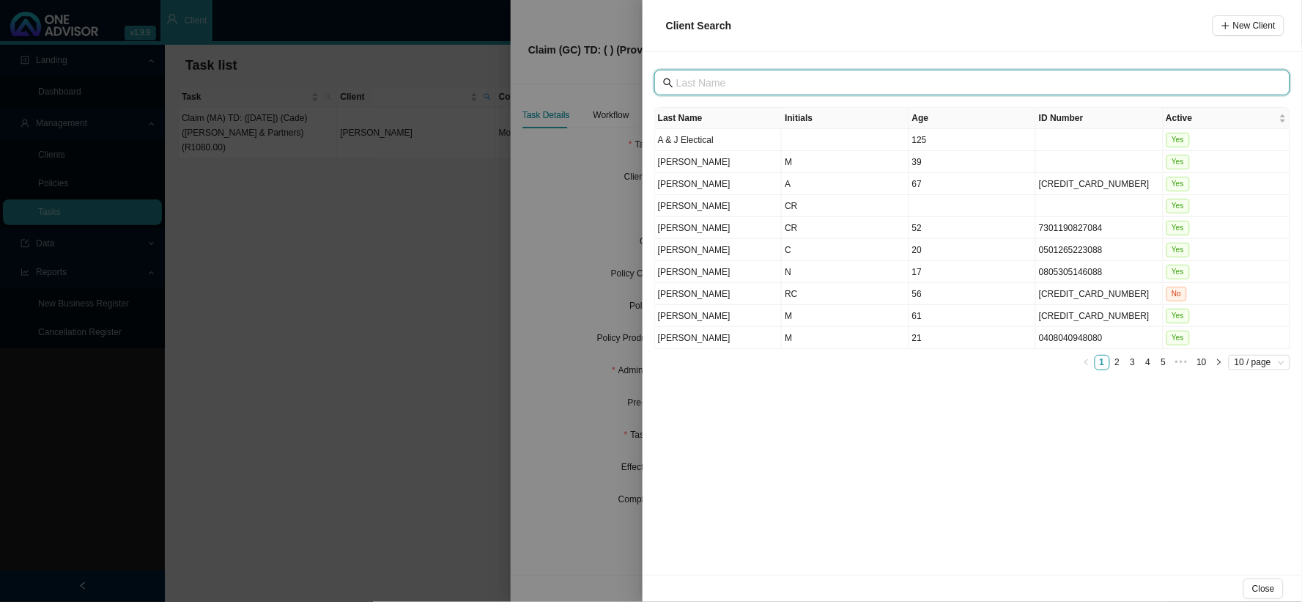
click at [731, 84] on input "text" at bounding box center [973, 83] width 595 height 16
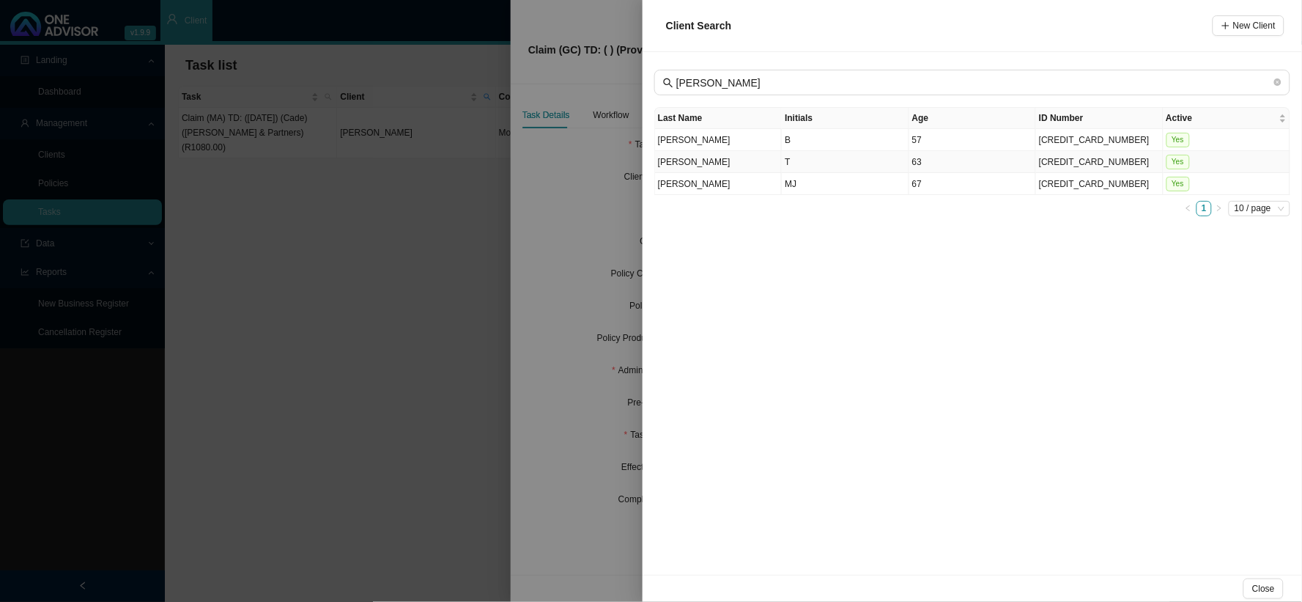
click at [793, 158] on td "T" at bounding box center [845, 162] width 127 height 22
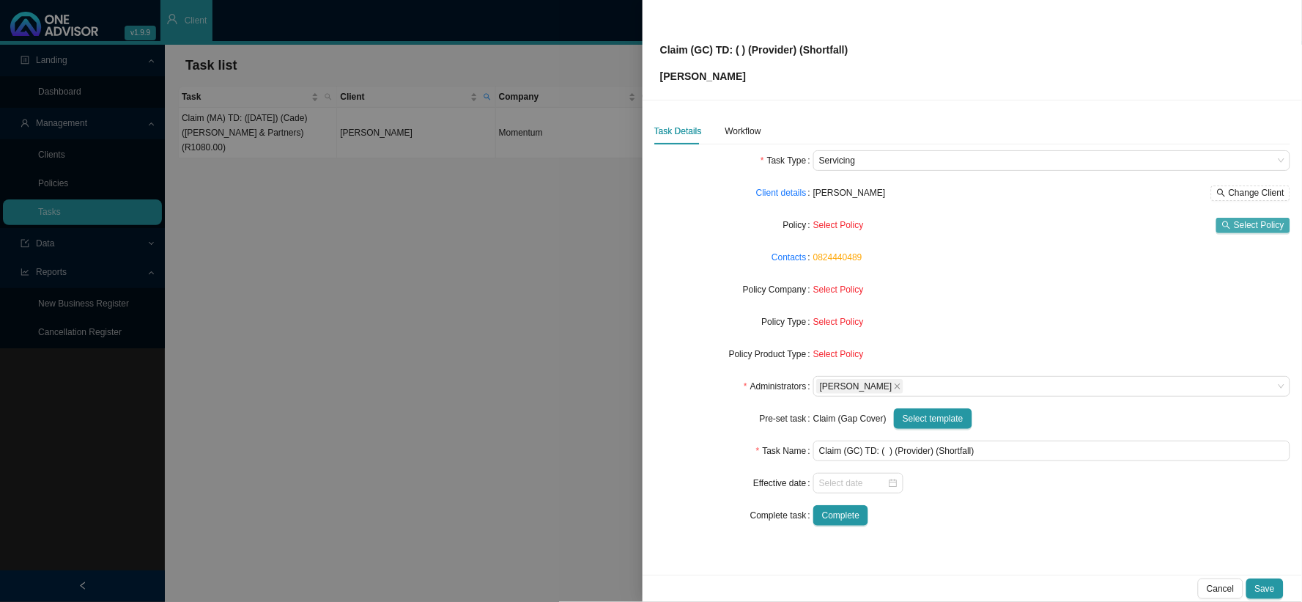
click at [1111, 223] on span "Select Policy" at bounding box center [1259, 225] width 51 height 15
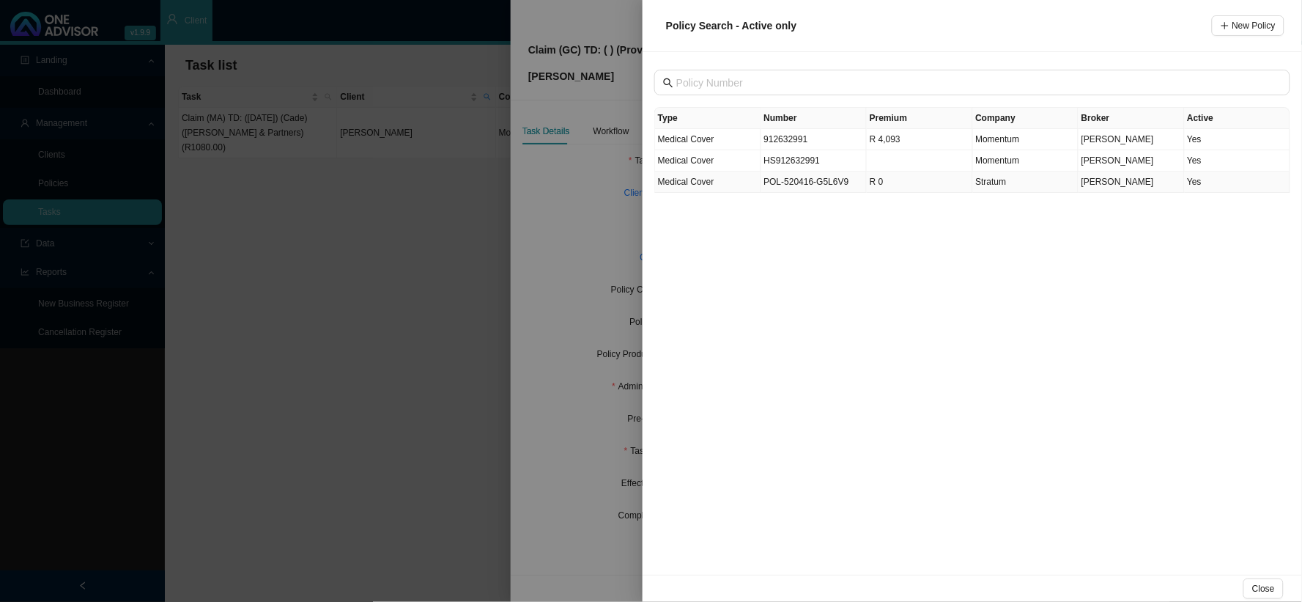
click at [808, 184] on td "POL-520416-G5L6V9" at bounding box center [814, 181] width 106 height 21
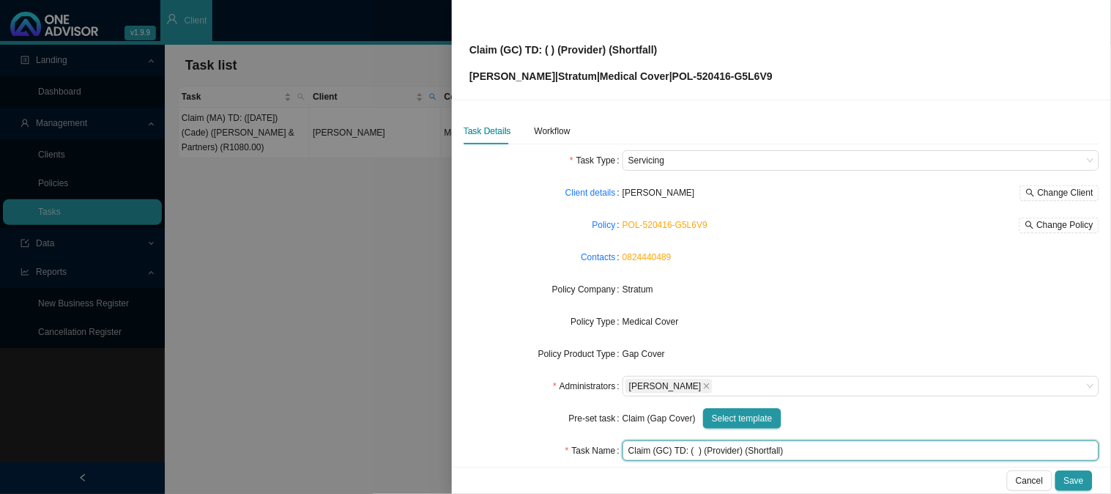
click at [692, 451] on input "Claim (GC) TD: ( ) (Provider) (Shortfall)" at bounding box center [861, 450] width 477 height 21
click at [760, 450] on input "Claim (GC) TD: ([DATE]) (Provider) (Shortfall)" at bounding box center [861, 450] width 477 height 21
click at [843, 454] on input "Claim (GC) TD: ([DATE]) ([PERSON_NAME] & Partners) (Shortfall)" at bounding box center [861, 450] width 477 height 21
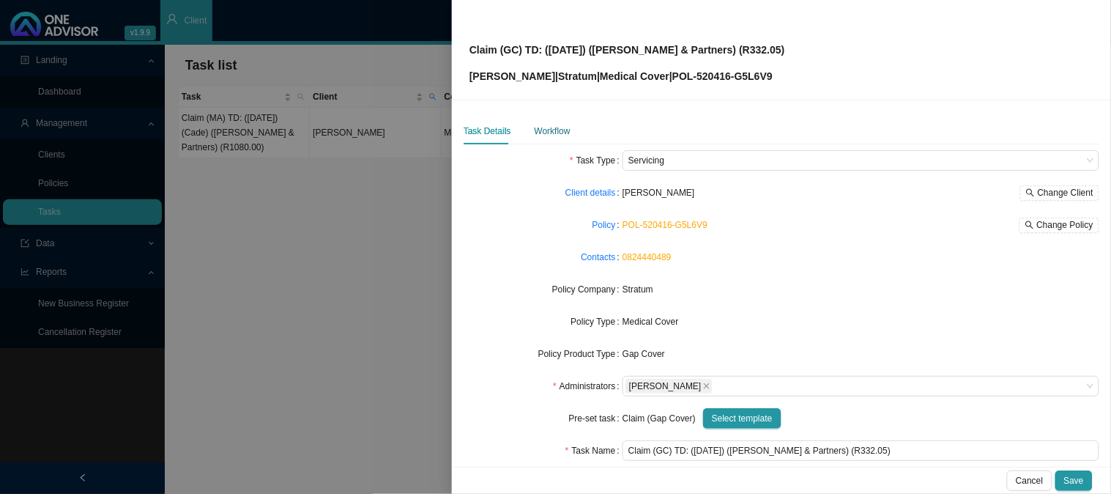
click at [551, 130] on div "Workflow" at bounding box center [553, 131] width 36 height 15
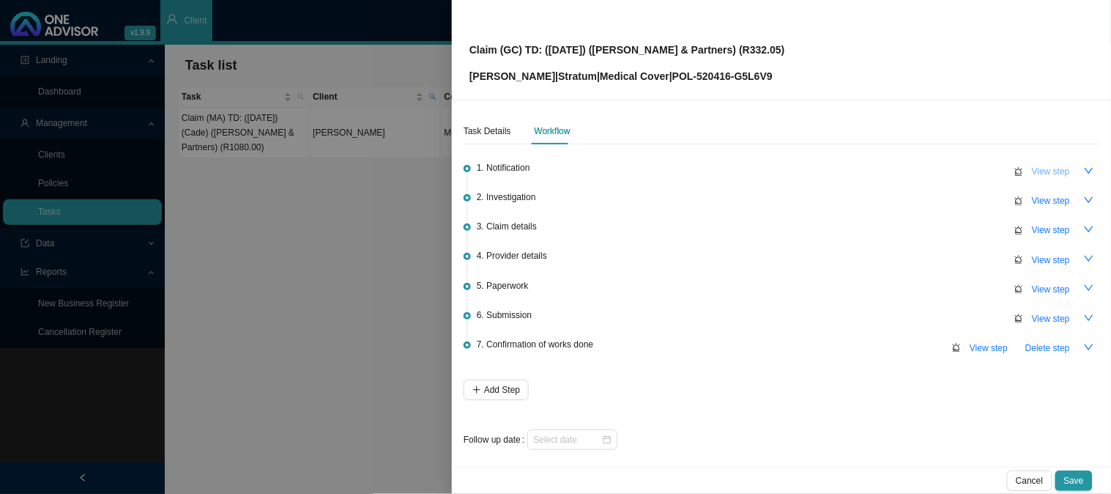
click at [1032, 171] on span "View step" at bounding box center [1051, 171] width 38 height 15
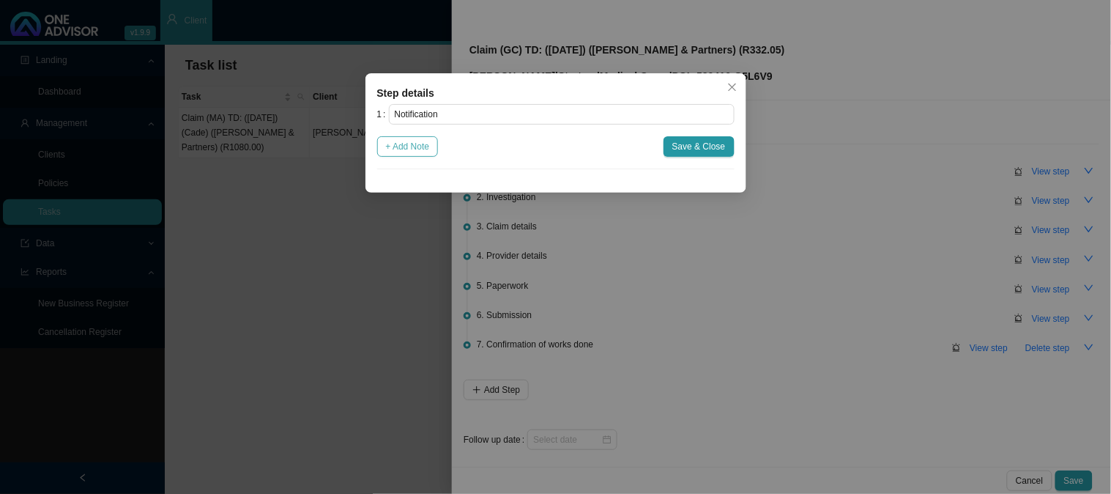
click at [404, 151] on span "+ Add Note" at bounding box center [408, 146] width 44 height 15
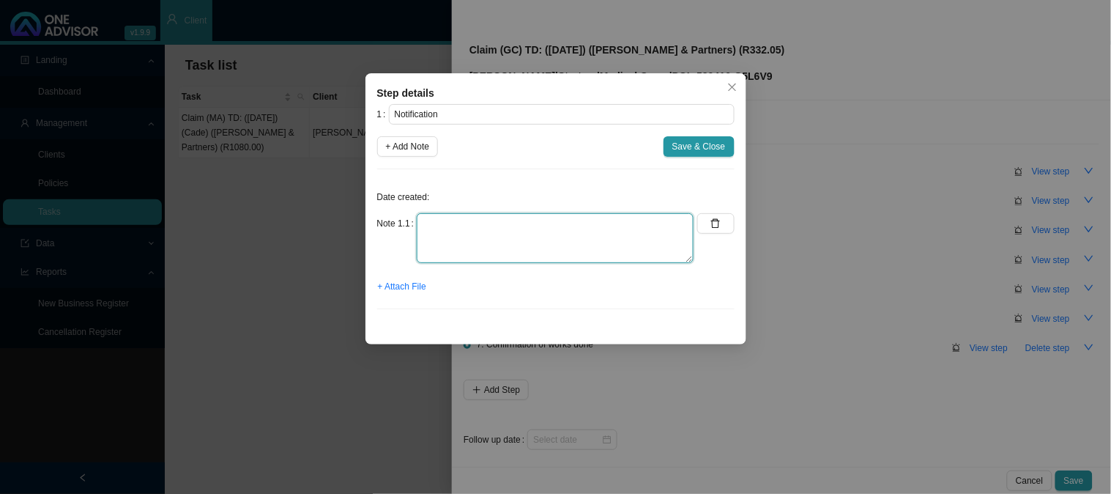
click at [570, 229] on textarea at bounding box center [555, 238] width 277 height 50
click at [718, 150] on span "Save & Close" at bounding box center [699, 146] width 53 height 15
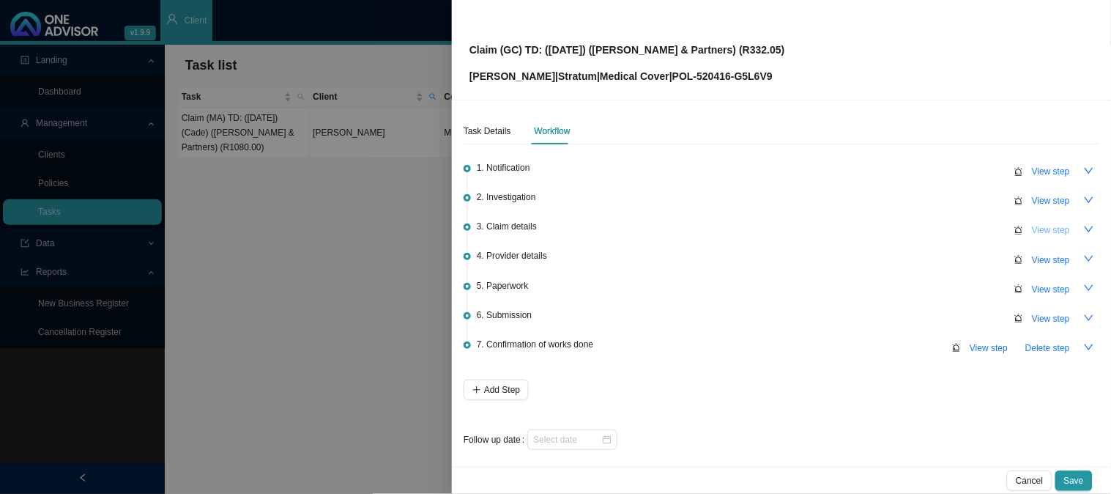
click at [1033, 224] on span "View step" at bounding box center [1051, 230] width 38 height 15
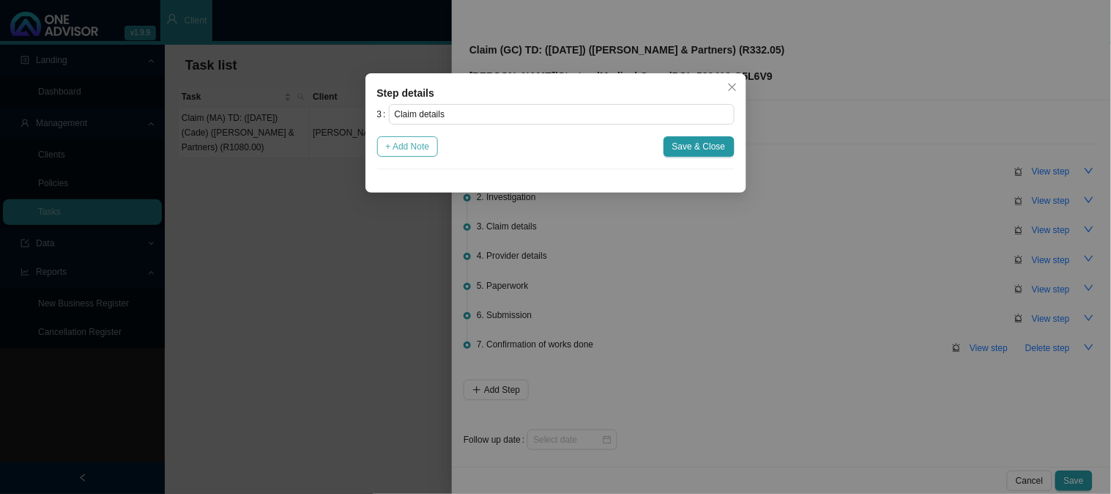
click at [414, 139] on span "+ Add Note" at bounding box center [408, 146] width 44 height 15
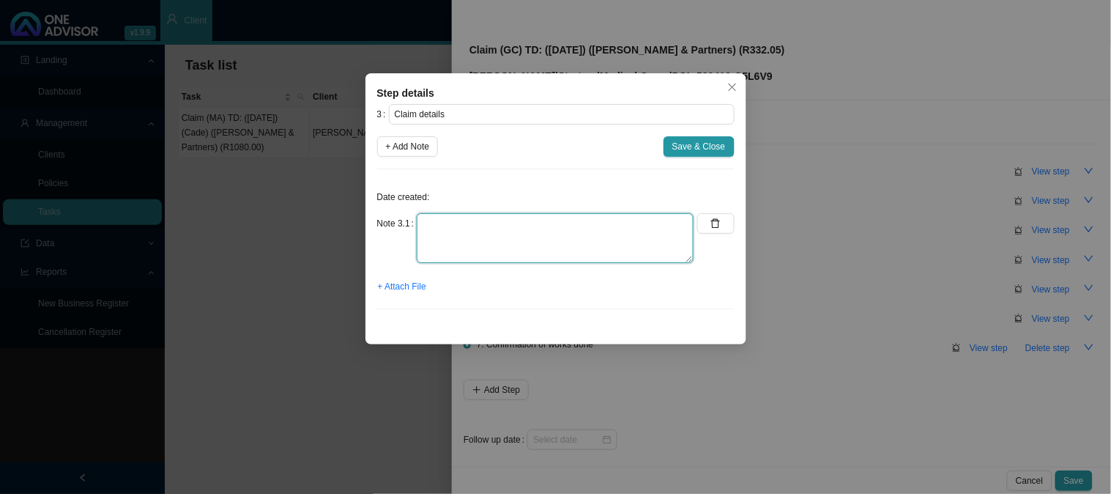
click at [475, 221] on textarea at bounding box center [555, 238] width 277 height 50
click at [500, 232] on textarea "Claimed: R Paid: R Shortfall: R" at bounding box center [555, 238] width 277 height 50
click at [500, 221] on textarea "Claimed: R Paid: R Shortfall: R" at bounding box center [555, 238] width 277 height 50
click at [477, 238] on textarea "Claimed: R1080.00 Paid: R Shortfall: R" at bounding box center [555, 238] width 277 height 50
click at [501, 251] on textarea "Claimed: R1080.00 Paid: R747.95 Shortfall: R" at bounding box center [555, 238] width 277 height 50
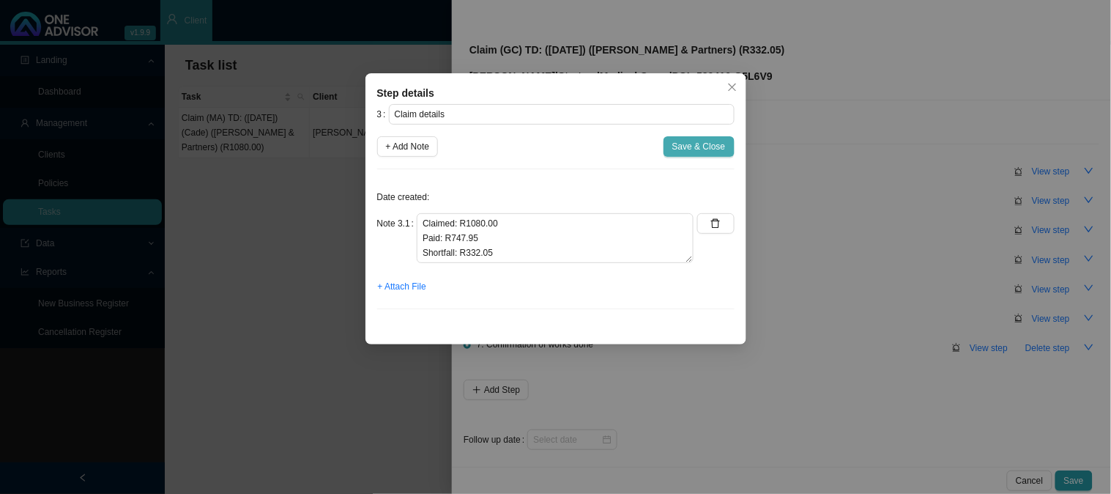
click at [689, 148] on span "Save & Close" at bounding box center [699, 146] width 53 height 15
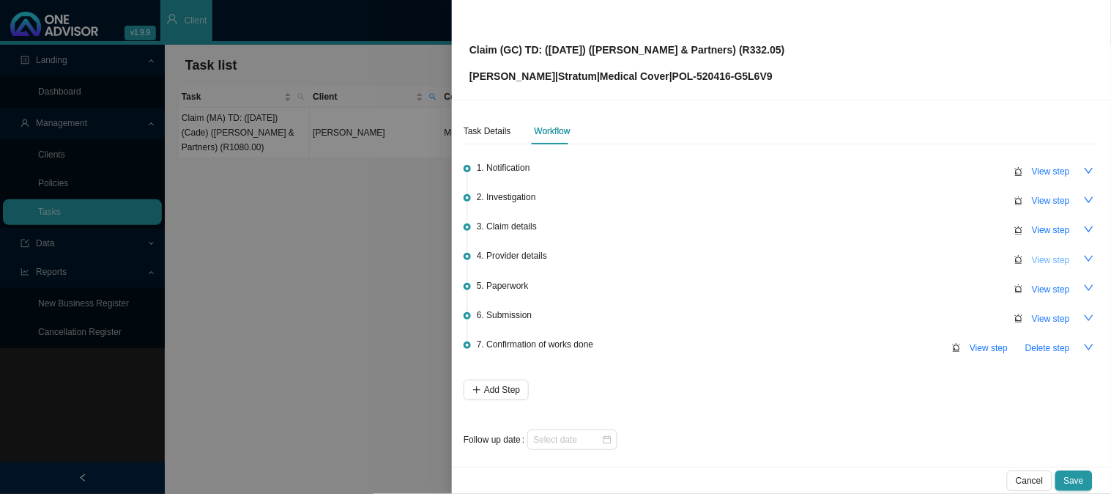
click at [1044, 258] on span "View step" at bounding box center [1051, 260] width 38 height 15
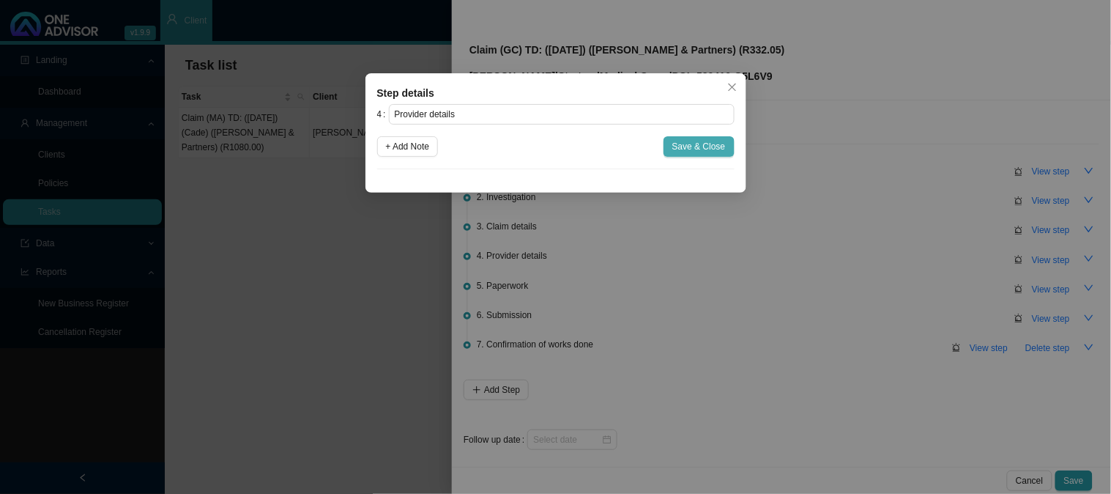
click at [719, 150] on span "Save & Close" at bounding box center [699, 146] width 53 height 15
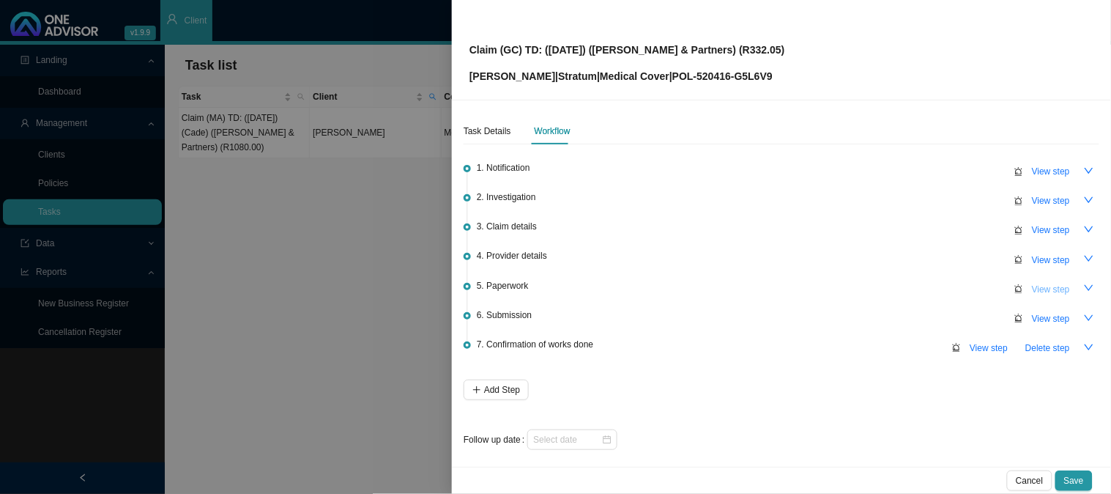
click at [1043, 282] on span "View step" at bounding box center [1051, 289] width 38 height 15
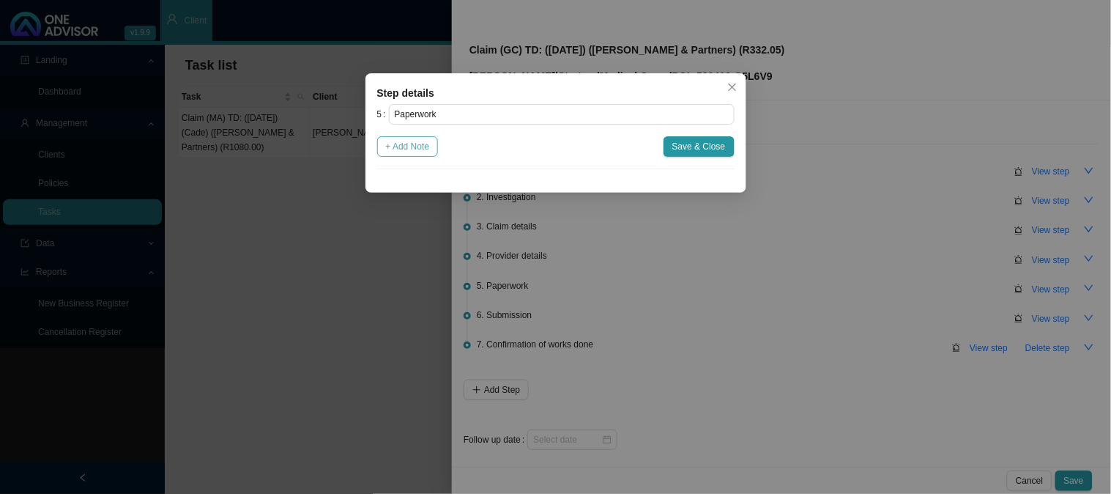
click at [414, 144] on span "+ Add Note" at bounding box center [408, 146] width 44 height 15
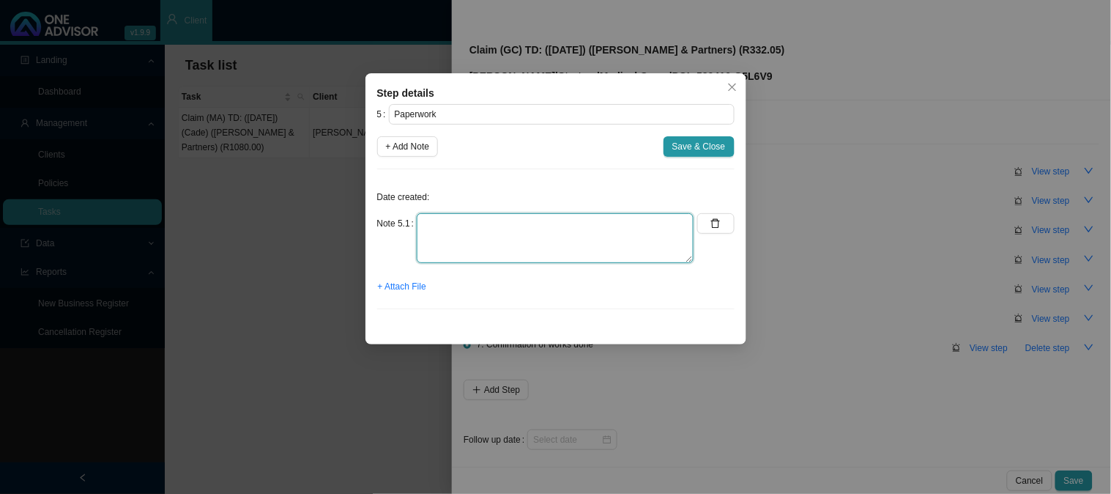
click at [462, 229] on textarea at bounding box center [555, 238] width 277 height 50
click at [401, 284] on span "+ Attach File" at bounding box center [402, 286] width 48 height 15
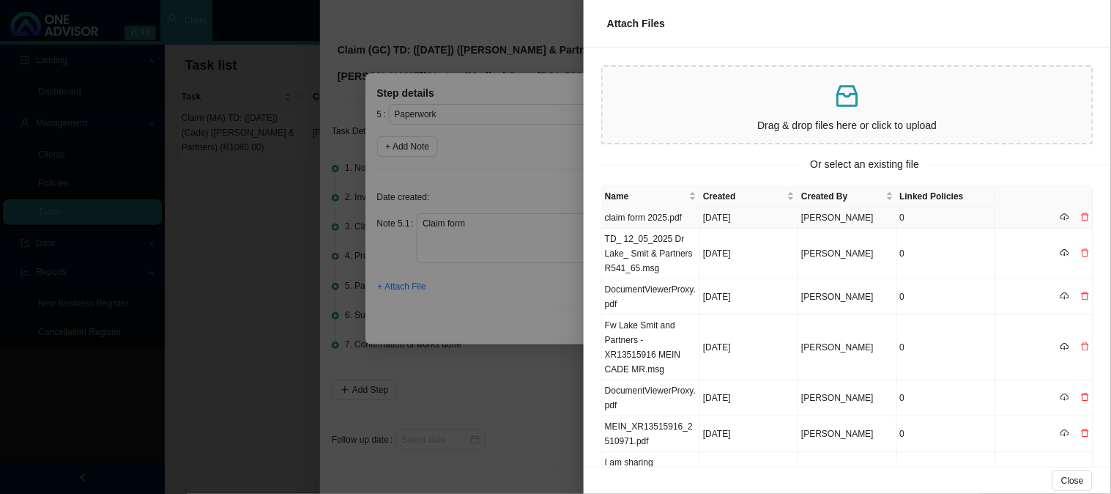
click at [665, 211] on td "claim form 2025.pdf" at bounding box center [651, 217] width 98 height 21
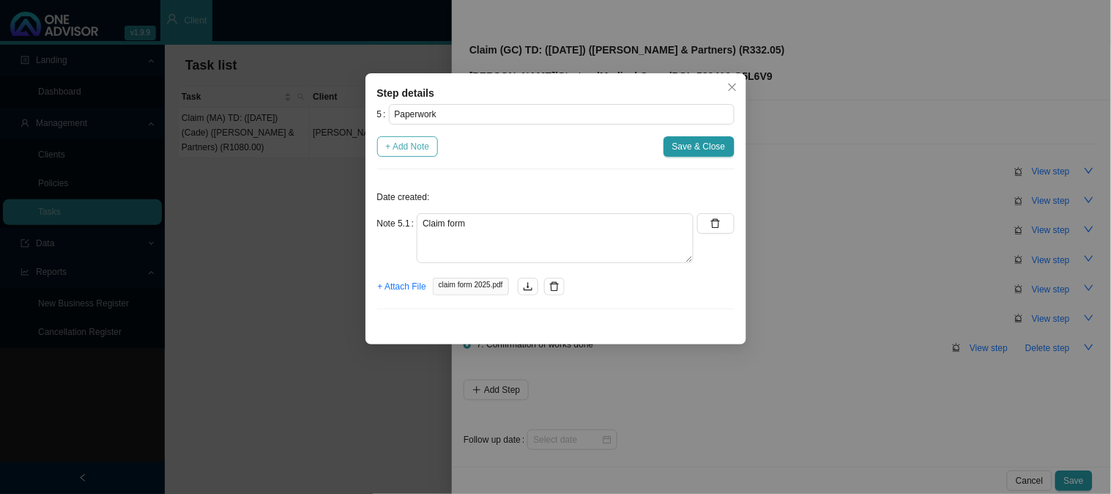
click at [418, 147] on span "+ Add Note" at bounding box center [408, 146] width 44 height 15
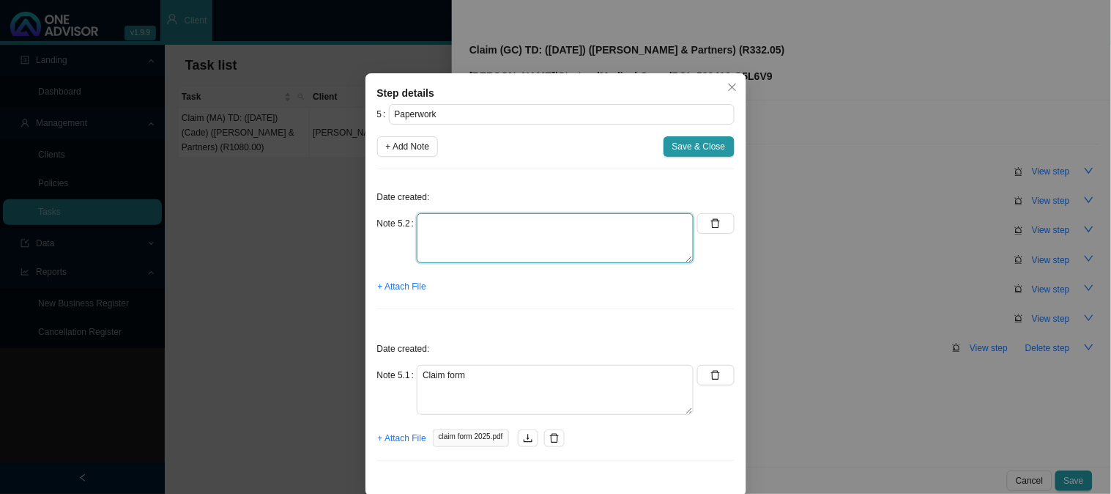
click at [497, 223] on textarea at bounding box center [555, 238] width 277 height 50
click at [399, 289] on span "+ Attach File" at bounding box center [402, 286] width 48 height 15
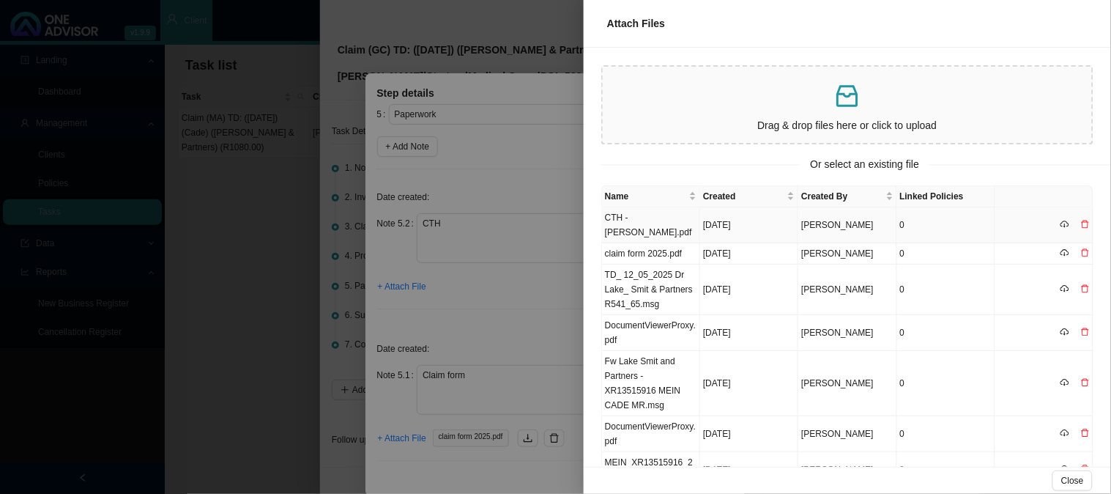
click at [654, 212] on td "CTH - [PERSON_NAME].pdf" at bounding box center [651, 225] width 98 height 36
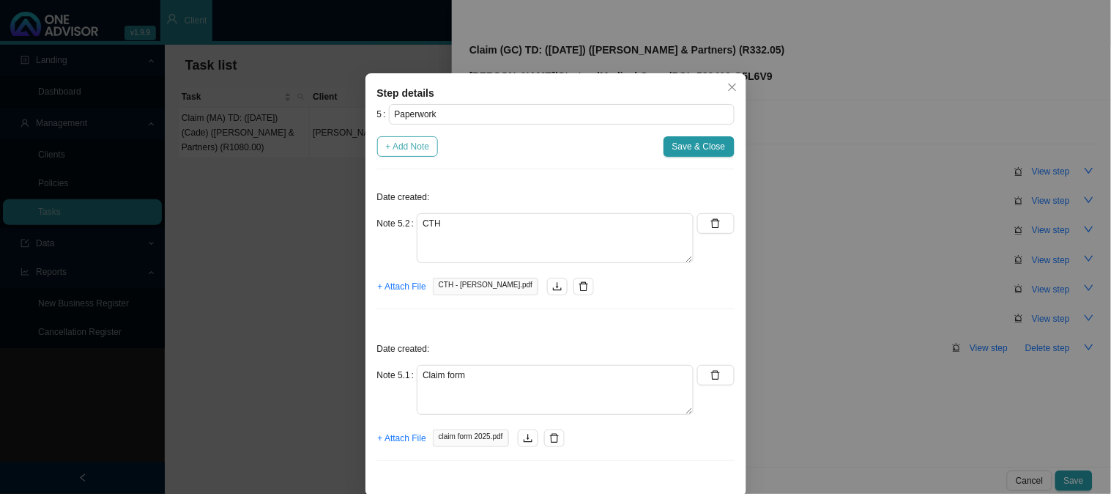
click at [396, 149] on span "+ Add Note" at bounding box center [408, 146] width 44 height 15
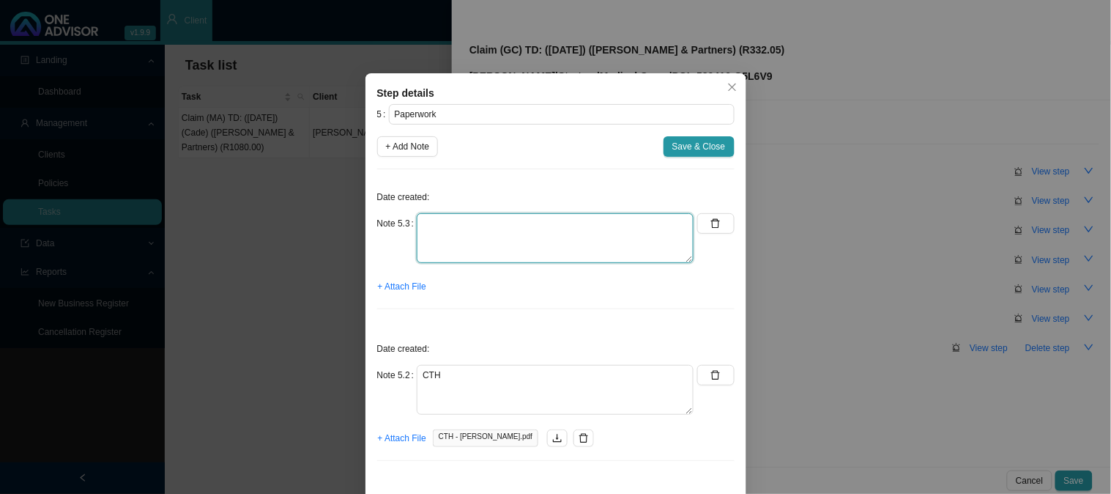
click at [435, 224] on textarea at bounding box center [555, 238] width 277 height 50
click at [392, 292] on span "+ Attach File" at bounding box center [402, 286] width 48 height 15
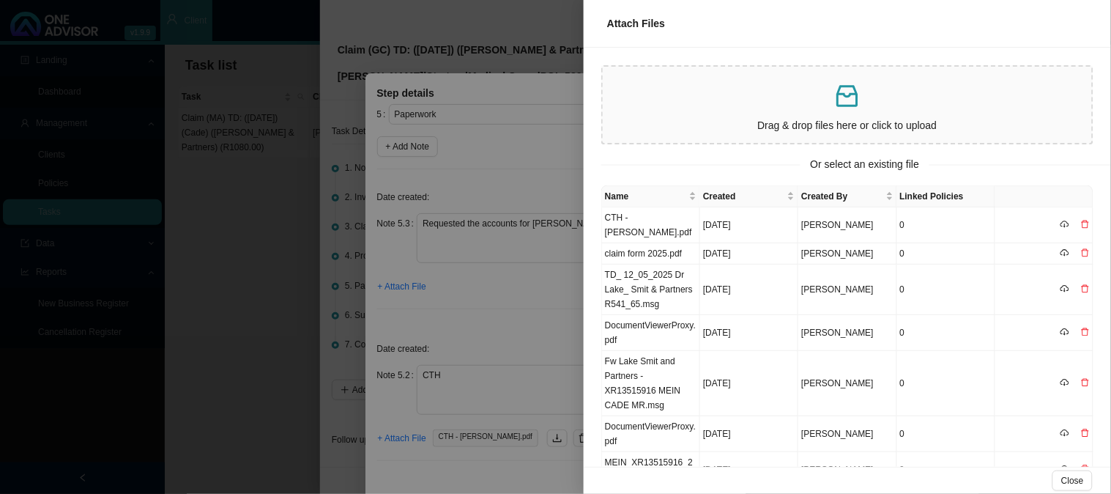
click at [503, 196] on div at bounding box center [555, 247] width 1111 height 494
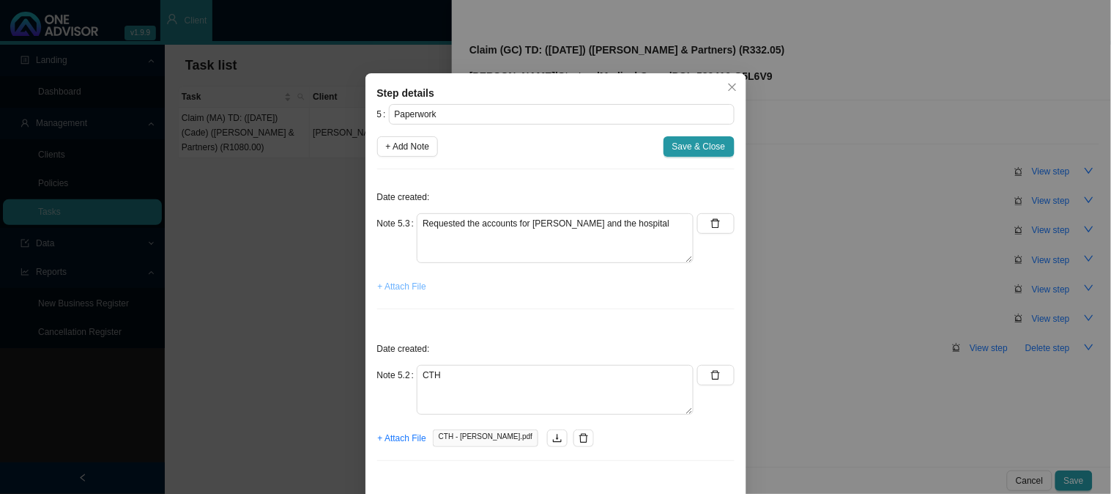
click at [405, 284] on span "+ Attach File" at bounding box center [402, 286] width 48 height 15
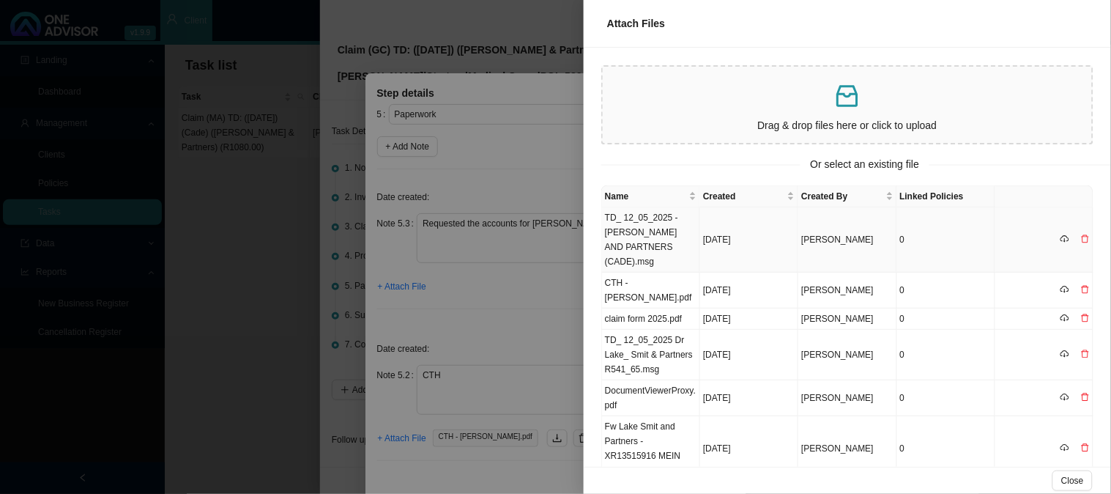
click at [736, 227] on td "[DATE]" at bounding box center [749, 239] width 98 height 65
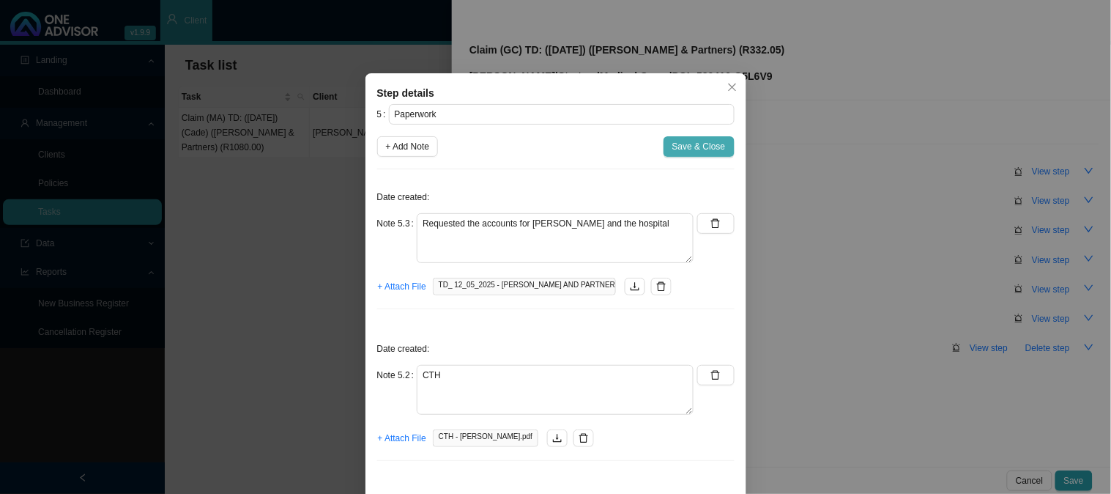
click at [687, 144] on span "Save & Close" at bounding box center [699, 146] width 53 height 15
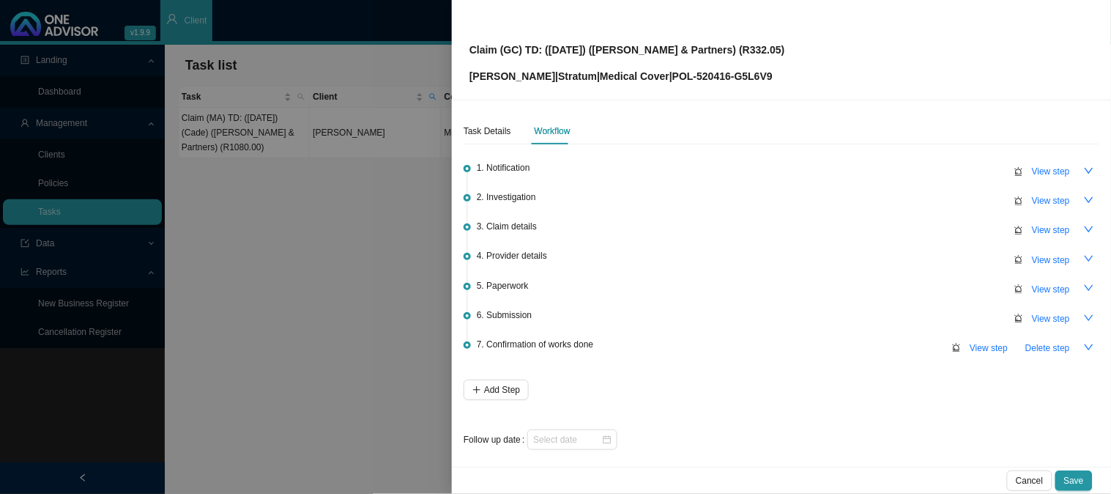
scroll to position [4, 0]
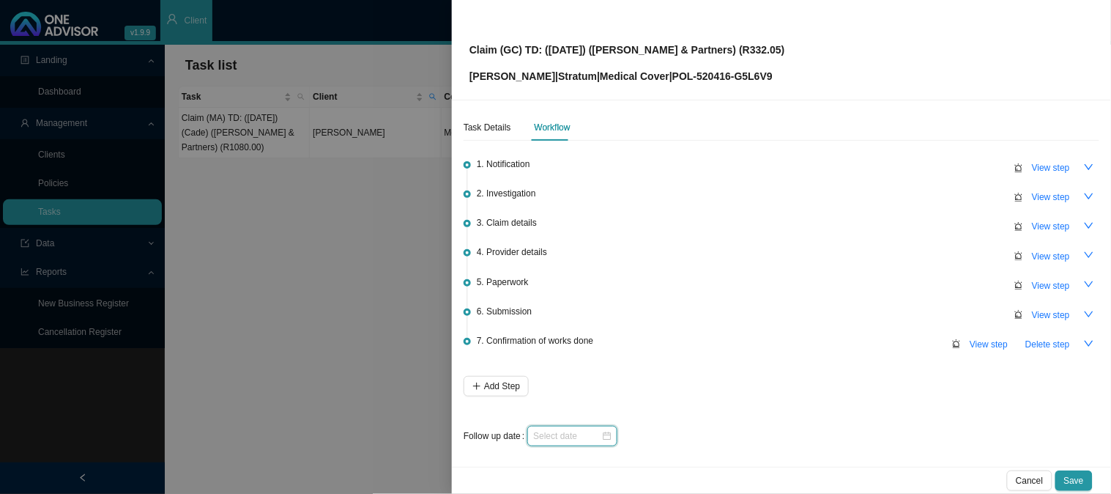
click at [583, 429] on input at bounding box center [567, 436] width 68 height 15
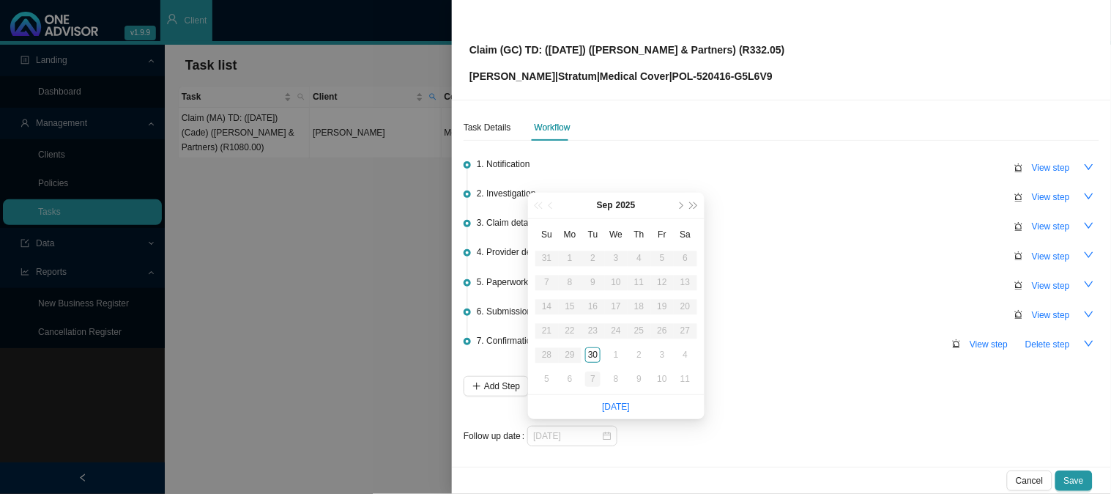
click at [596, 379] on div "7" at bounding box center [592, 378] width 15 height 15
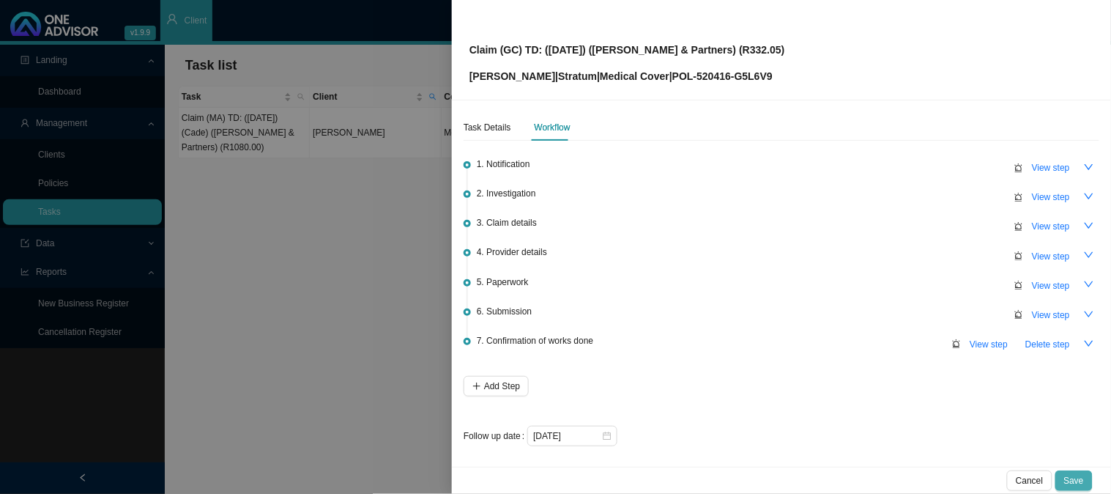
click at [1074, 481] on span "Save" at bounding box center [1075, 480] width 20 height 15
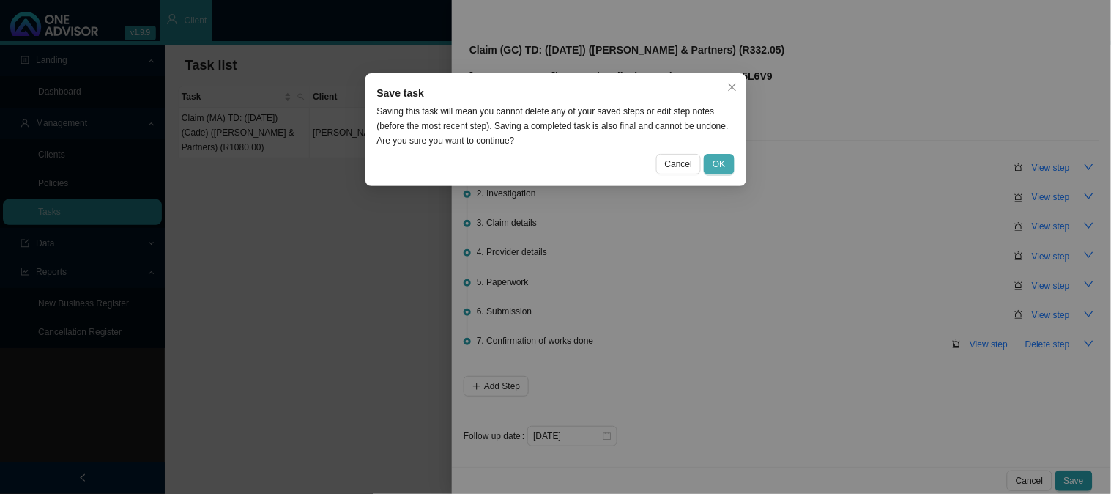
click at [719, 160] on span "OK" at bounding box center [719, 164] width 12 height 15
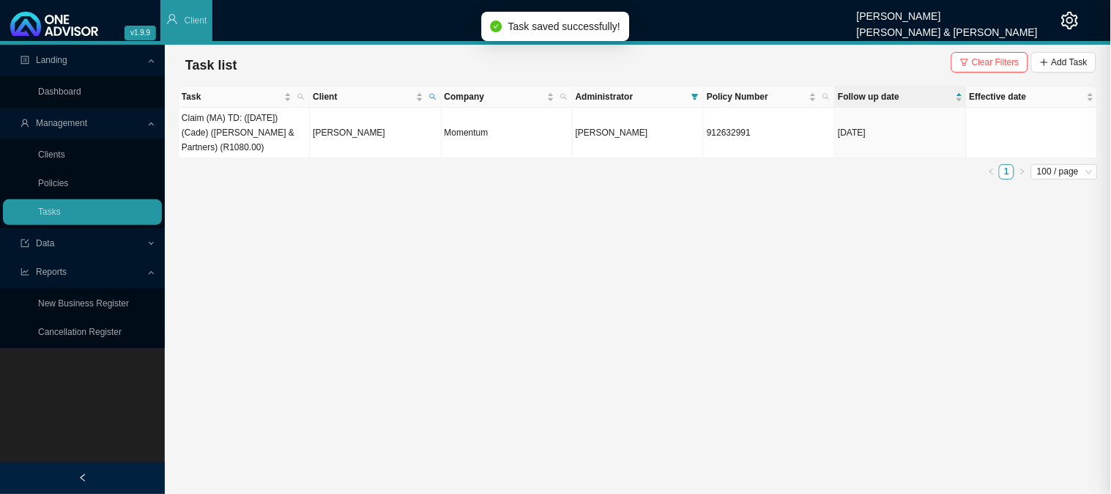
scroll to position [0, 0]
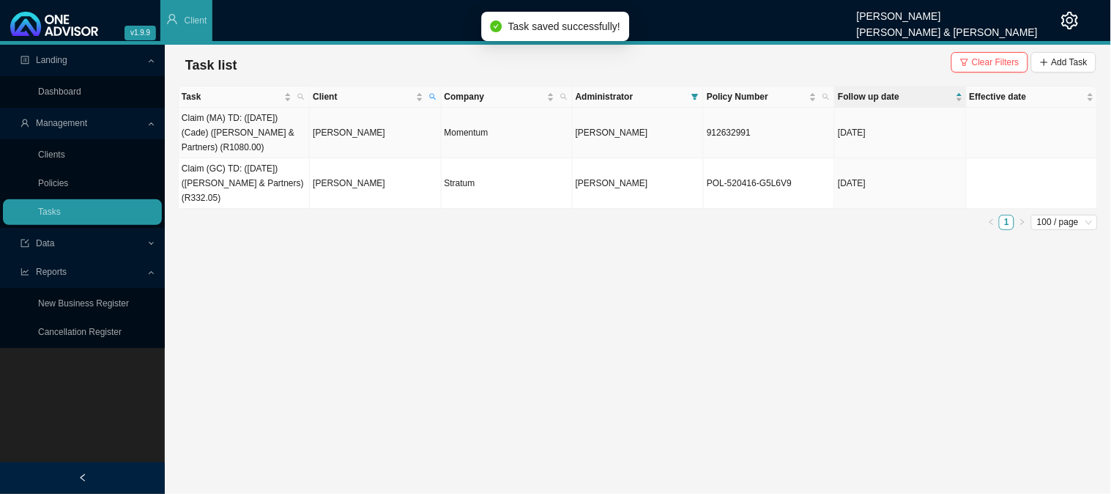
click at [347, 127] on td "[PERSON_NAME]" at bounding box center [375, 133] width 131 height 51
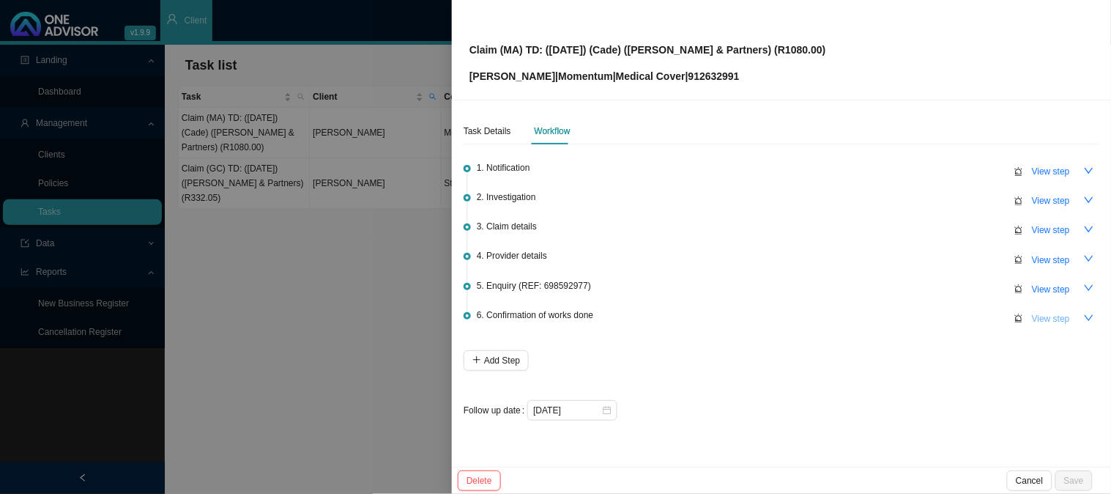
click at [1049, 311] on span "View step" at bounding box center [1051, 318] width 38 height 15
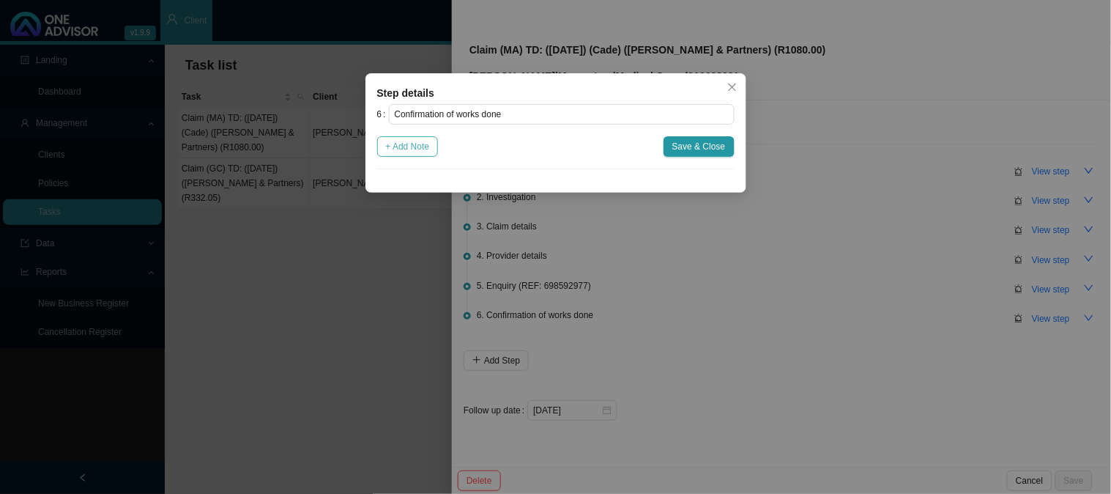
click at [415, 152] on span "+ Add Note" at bounding box center [408, 146] width 44 height 15
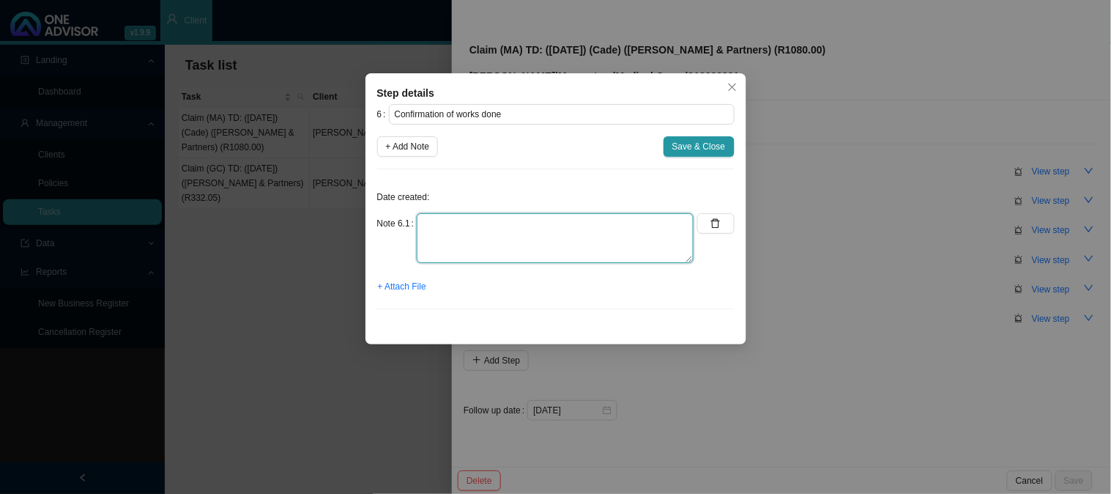
click at [529, 235] on textarea at bounding box center [555, 238] width 277 height 50
click at [392, 289] on span "+ Attach File" at bounding box center [402, 286] width 48 height 15
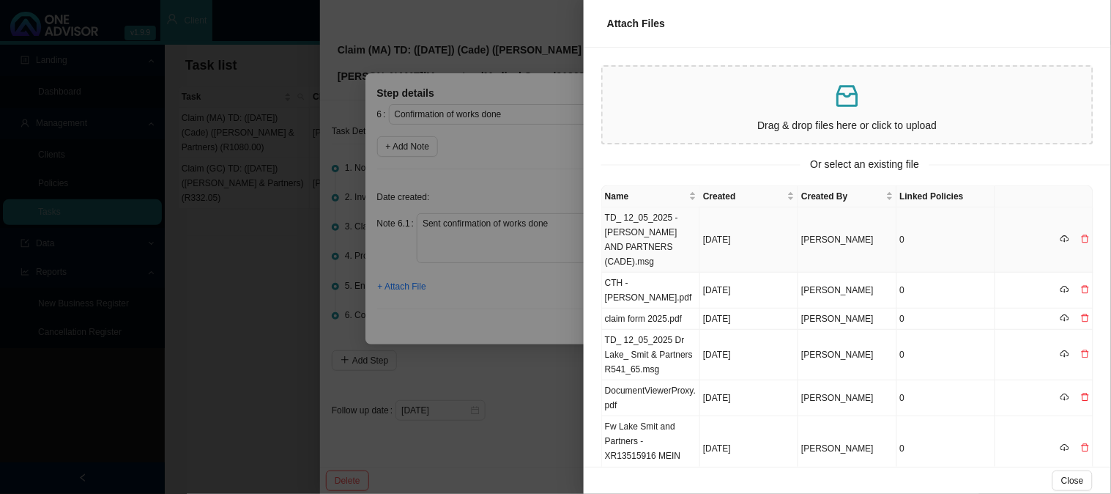
click at [659, 226] on td "TD_ 12_05_2025 - [PERSON_NAME] AND PARTNERS (CADE).msg" at bounding box center [651, 239] width 98 height 65
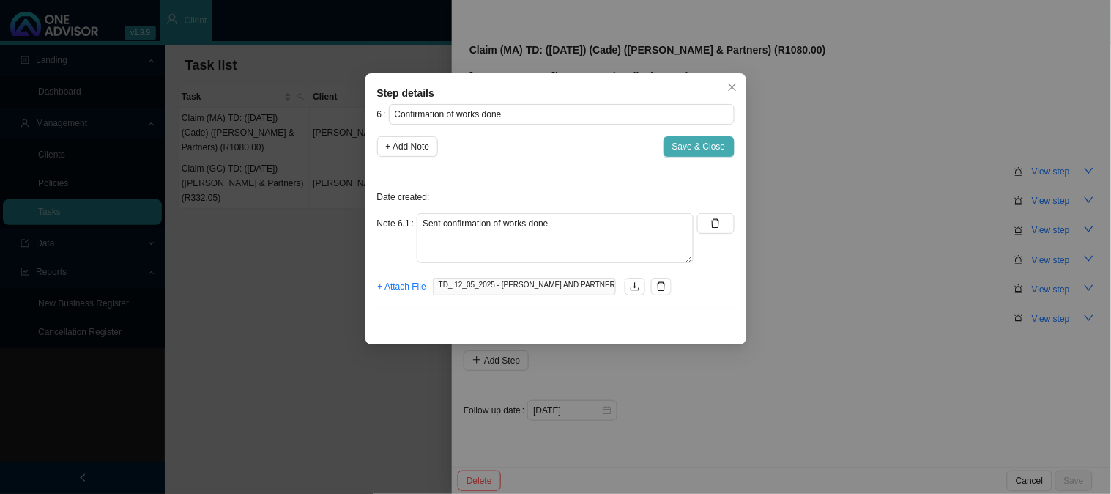
click at [696, 150] on span "Save & Close" at bounding box center [699, 146] width 53 height 15
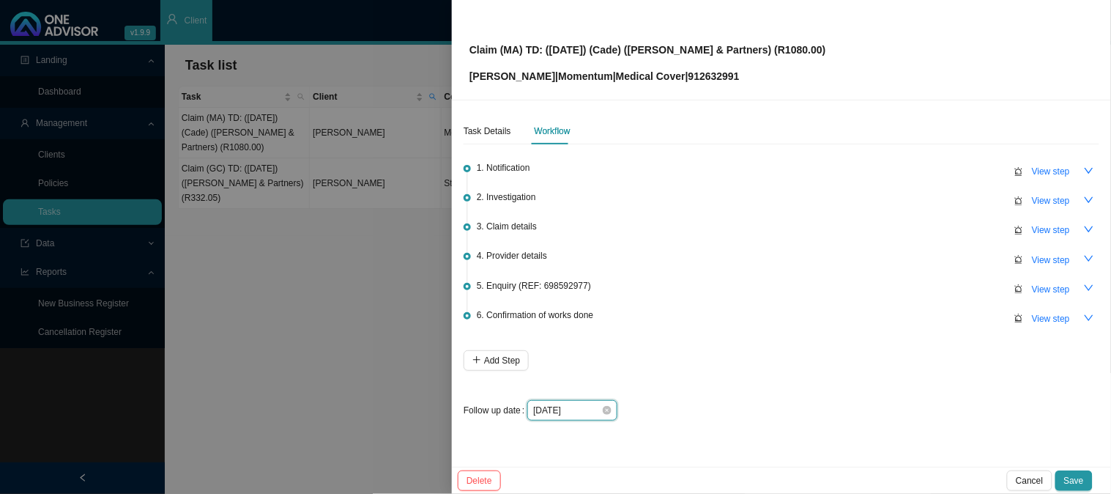
click at [580, 413] on input "[DATE]" at bounding box center [567, 410] width 68 height 15
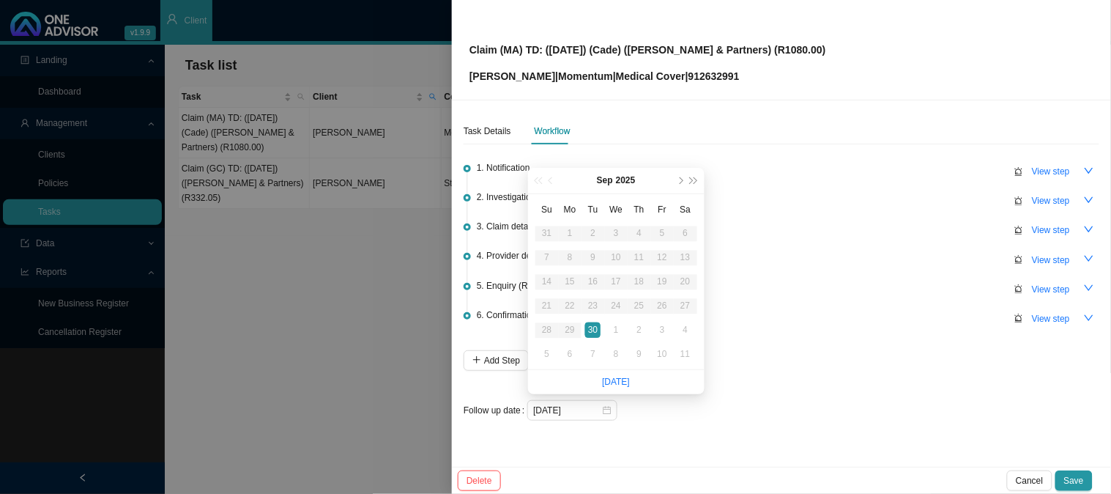
click at [756, 389] on div "1. Notification View step 2. Investigation View step 3. Claim details View step…" at bounding box center [782, 285] width 636 height 270
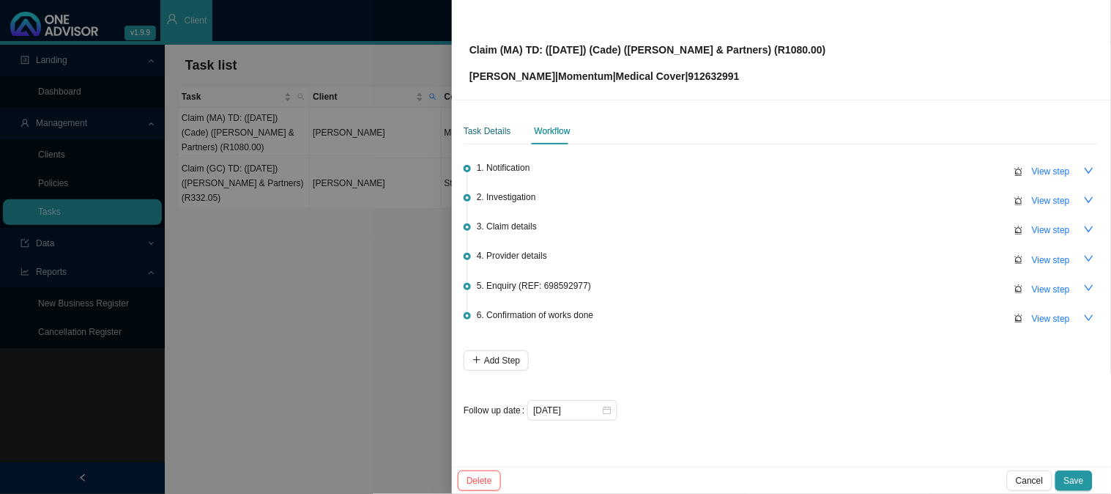
click at [486, 129] on div "Task Details" at bounding box center [488, 131] width 48 height 15
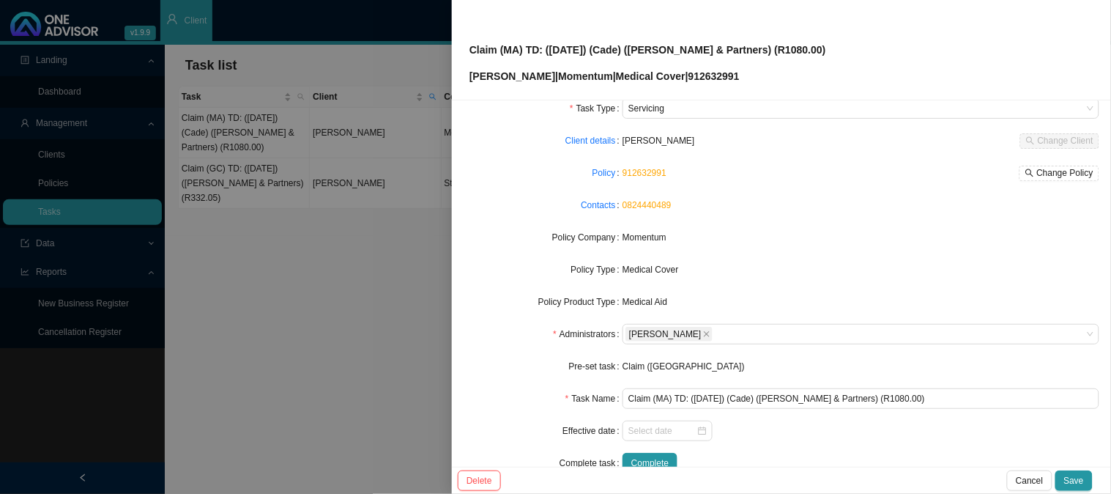
scroll to position [81, 0]
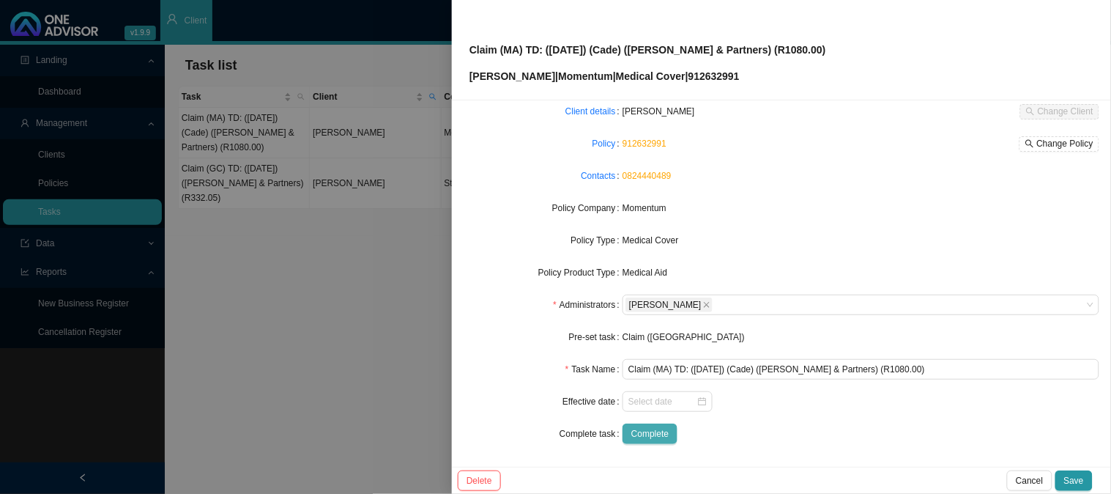
click at [648, 434] on span "Complete" at bounding box center [650, 433] width 37 height 15
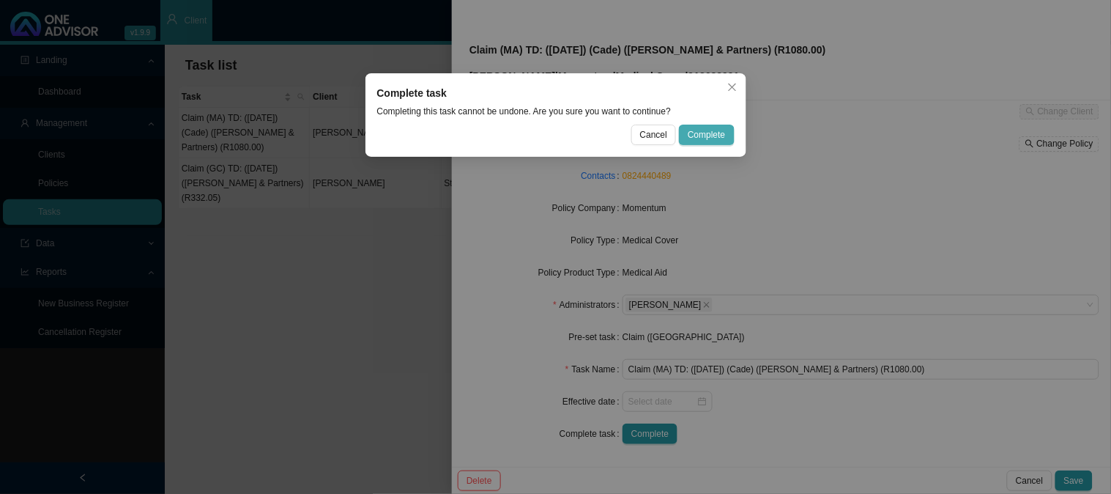
click at [711, 136] on span "Complete" at bounding box center [706, 134] width 37 height 15
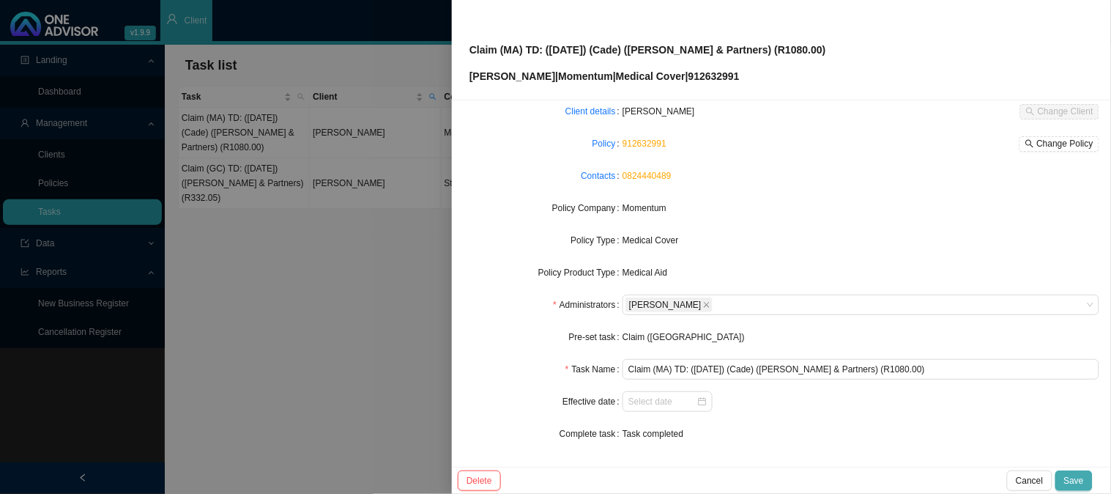
click at [1067, 481] on span "Save" at bounding box center [1075, 480] width 20 height 15
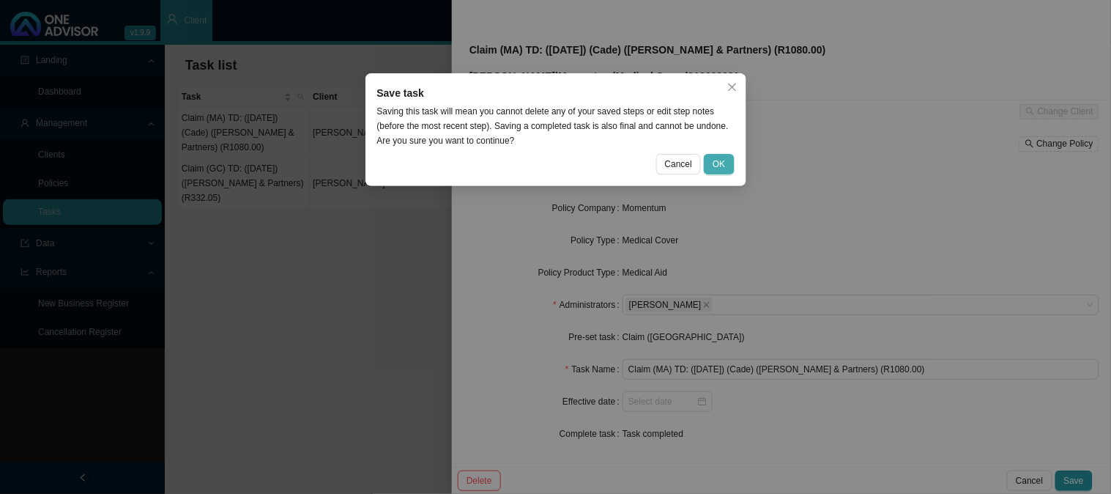
click at [720, 158] on span "OK" at bounding box center [719, 164] width 12 height 15
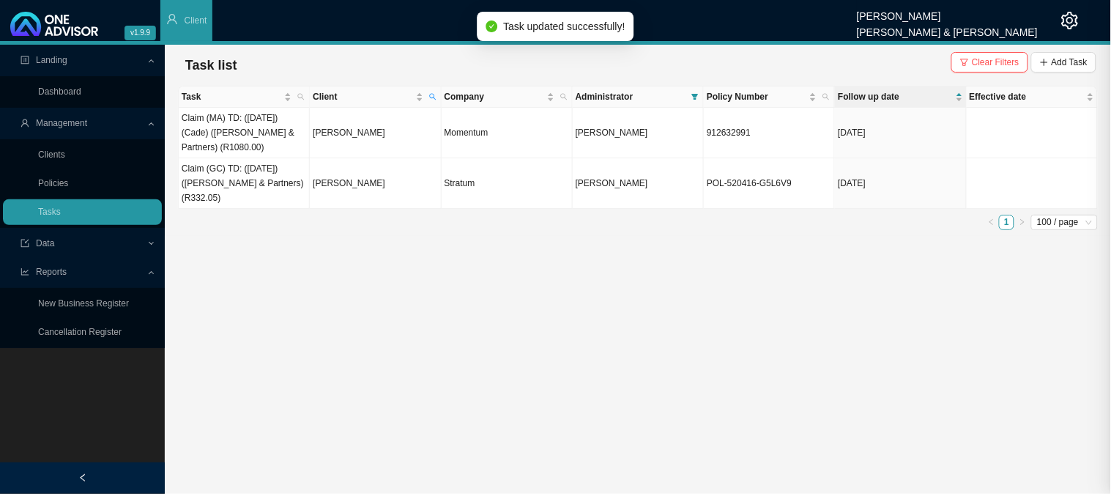
scroll to position [66, 0]
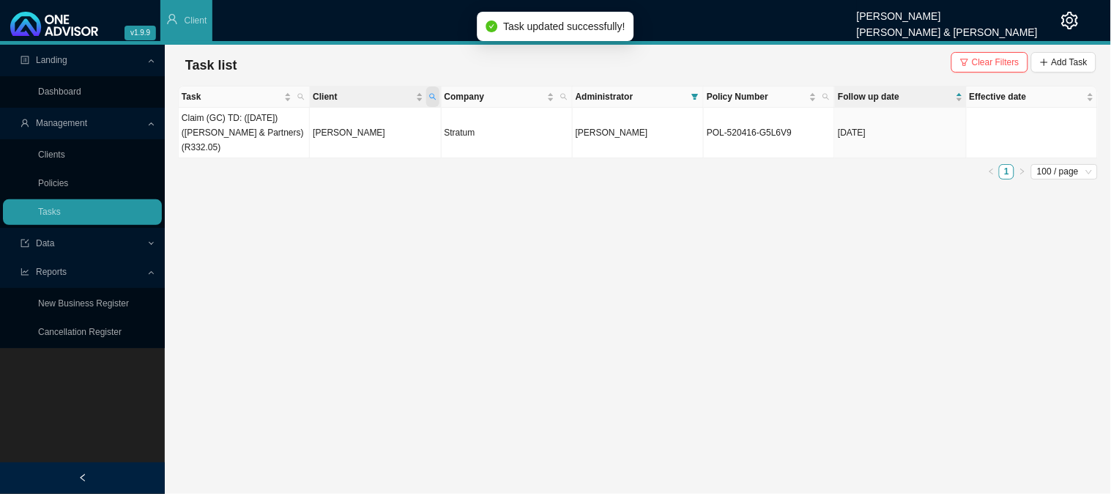
click at [433, 93] on icon "search" at bounding box center [432, 96] width 7 height 7
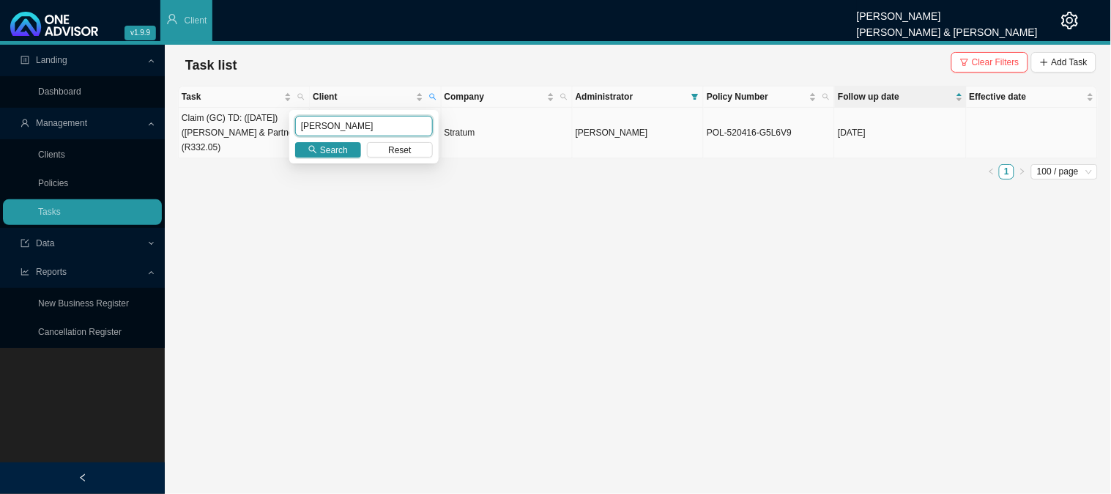
drag, startPoint x: 341, startPoint y: 119, endPoint x: 275, endPoint y: 130, distance: 66.7
click at [275, 130] on body "v1.9.9 [PERSON_NAME] [PERSON_NAME] & [PERSON_NAME] Client Landing Dashboard Man…" at bounding box center [555, 247] width 1111 height 494
click at [333, 156] on span "Search" at bounding box center [334, 150] width 28 height 15
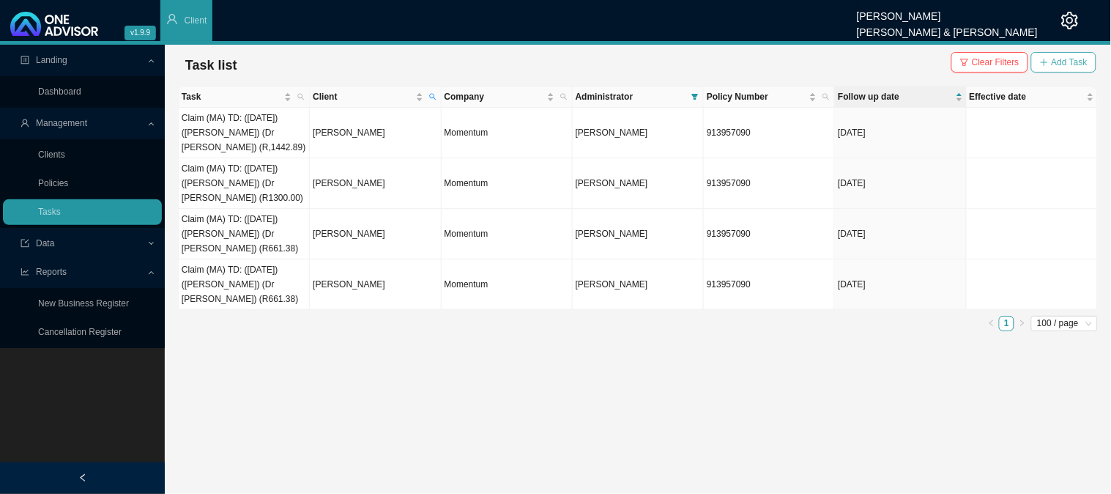
click at [1055, 64] on span "Add Task" at bounding box center [1070, 62] width 36 height 15
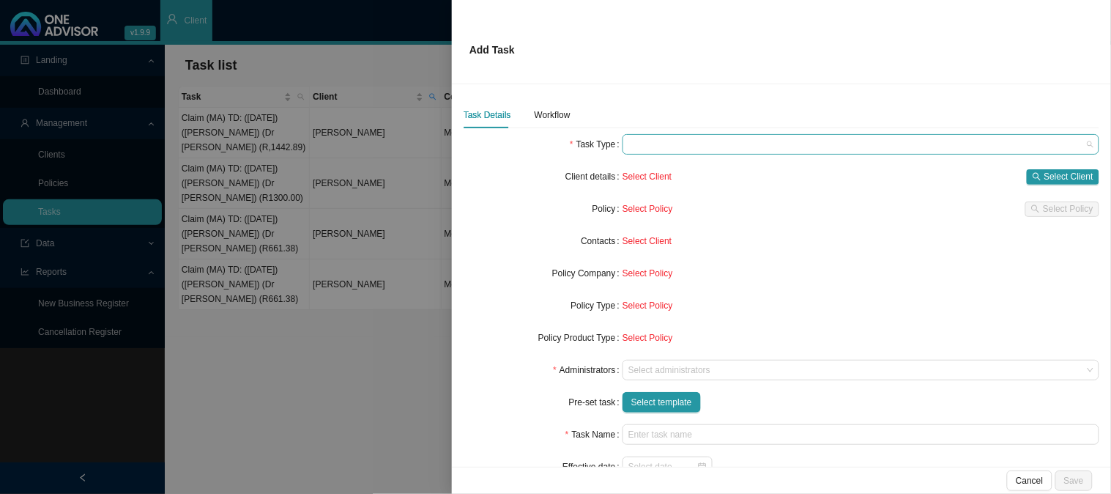
click at [634, 147] on span at bounding box center [861, 144] width 465 height 19
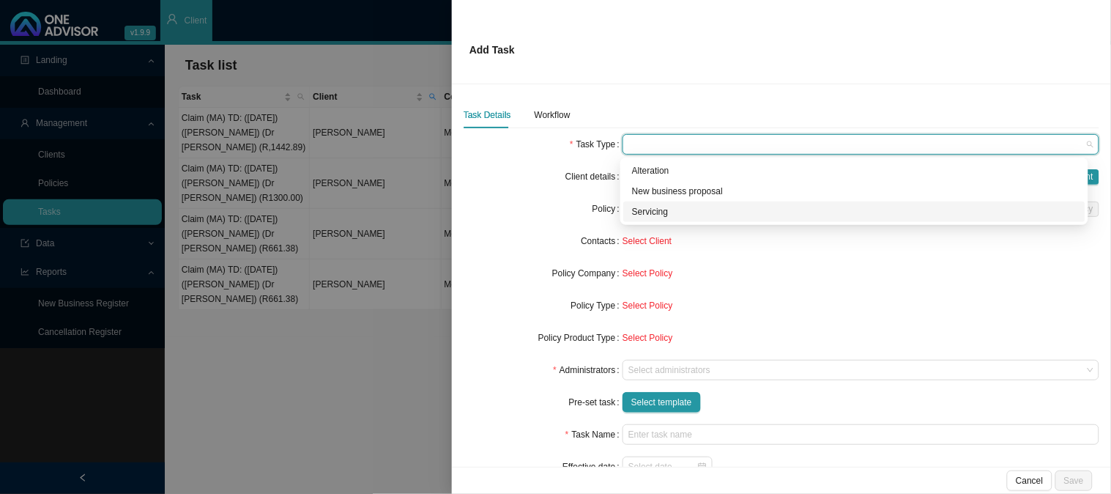
click at [646, 217] on div "Servicing" at bounding box center [854, 211] width 445 height 15
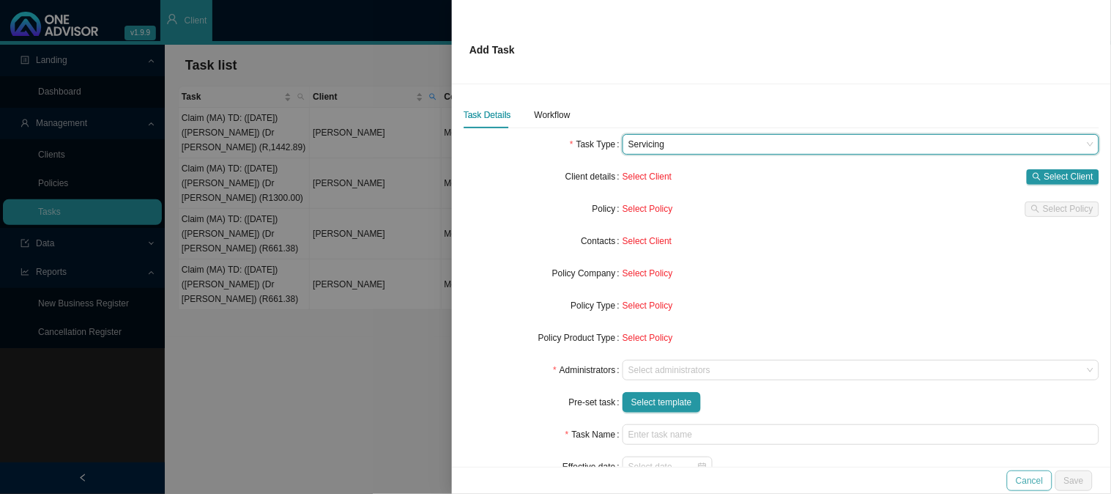
click at [1042, 478] on span "Cancel" at bounding box center [1029, 480] width 27 height 15
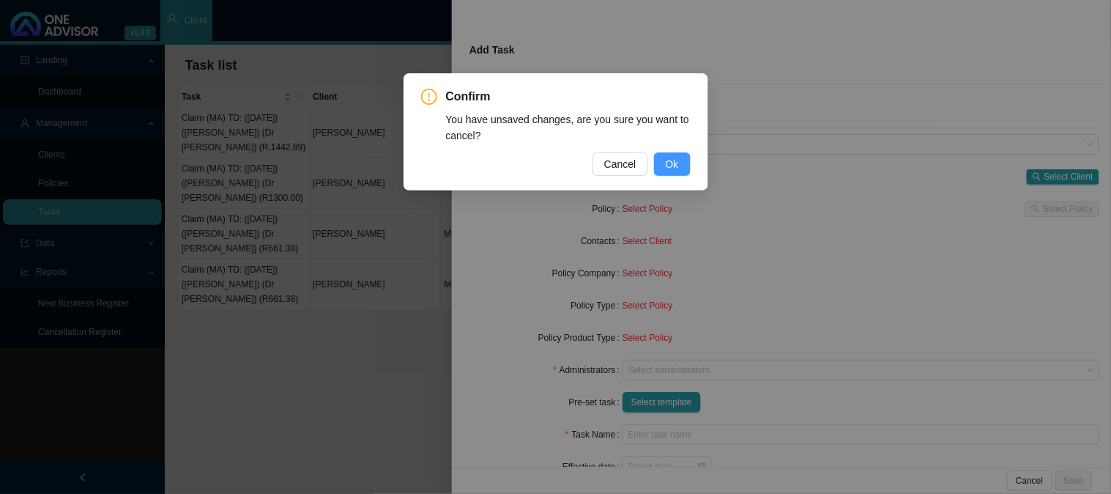
click at [674, 169] on span "Ok" at bounding box center [672, 164] width 13 height 16
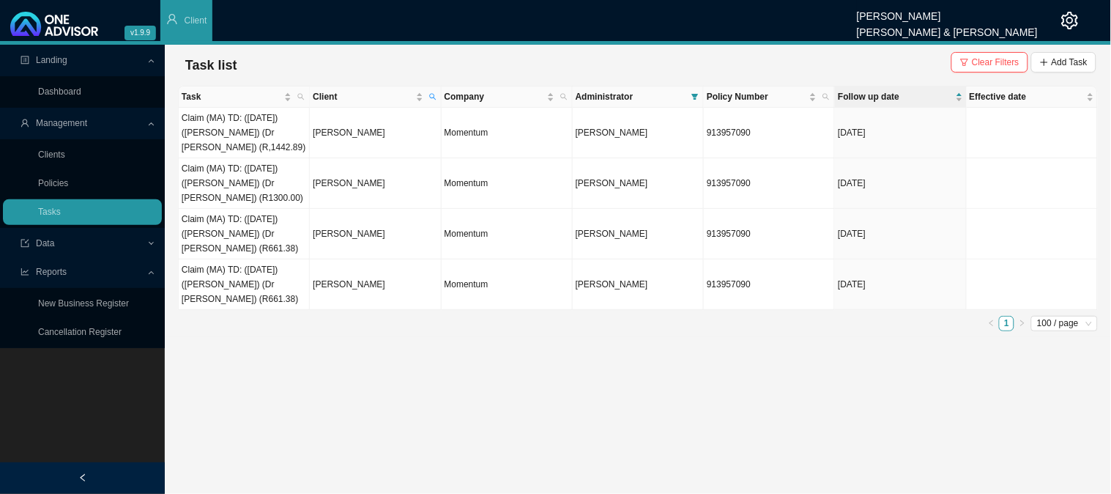
click at [392, 370] on main "Landing Dashboard Management Clients Policies Tasks Data Reports New Business R…" at bounding box center [555, 269] width 1111 height 449
click at [343, 132] on td "[PERSON_NAME]" at bounding box center [375, 133] width 131 height 51
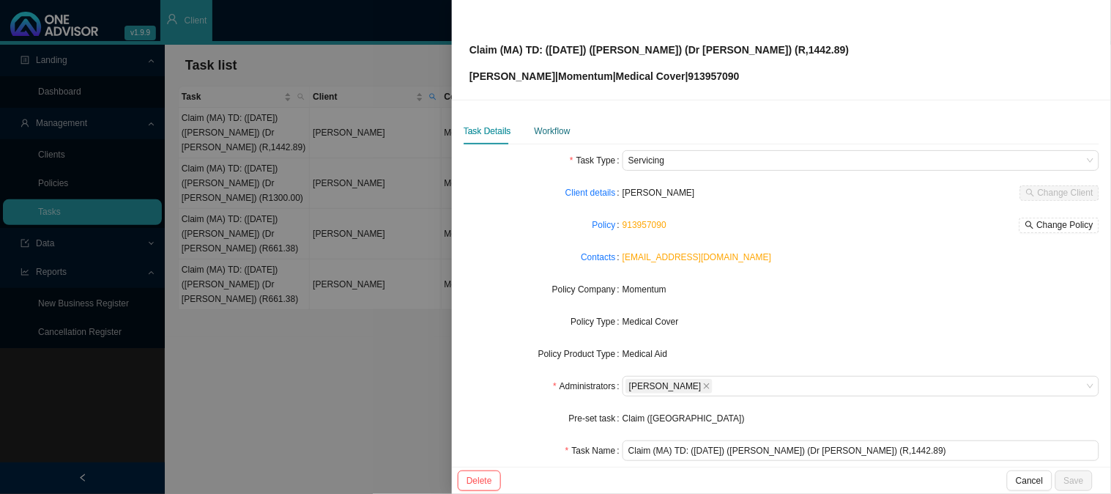
click at [544, 126] on div "Workflow" at bounding box center [553, 131] width 36 height 15
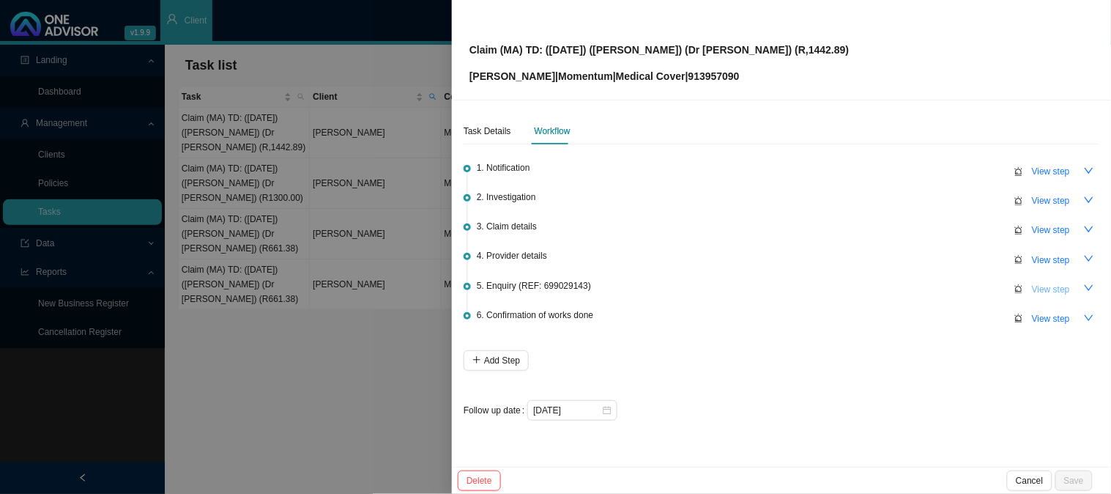
click at [1045, 287] on span "View step" at bounding box center [1051, 289] width 38 height 15
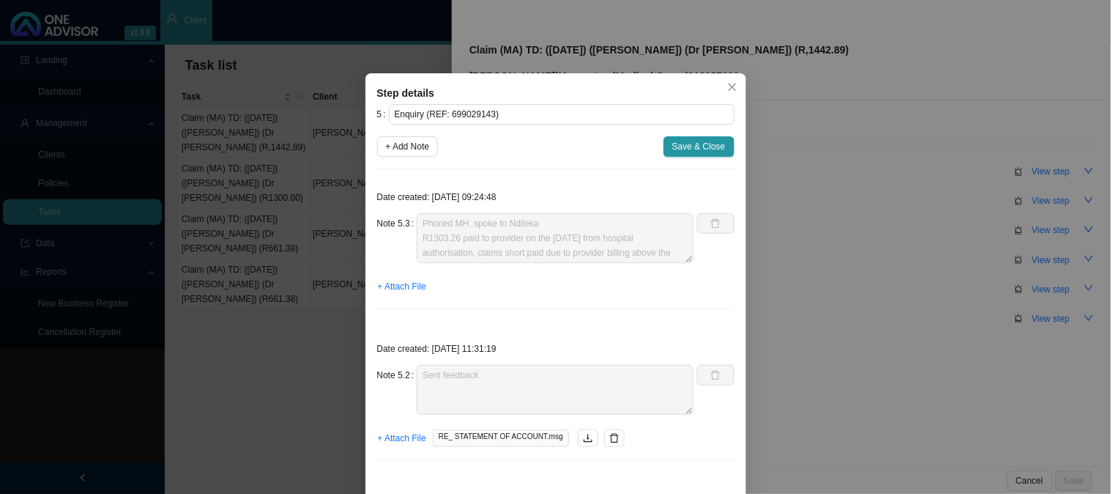
click at [995, 173] on div "Step details 5 Enquiry (REF: 699029143) + Add Note Save & Close Date created: […" at bounding box center [555, 247] width 1111 height 494
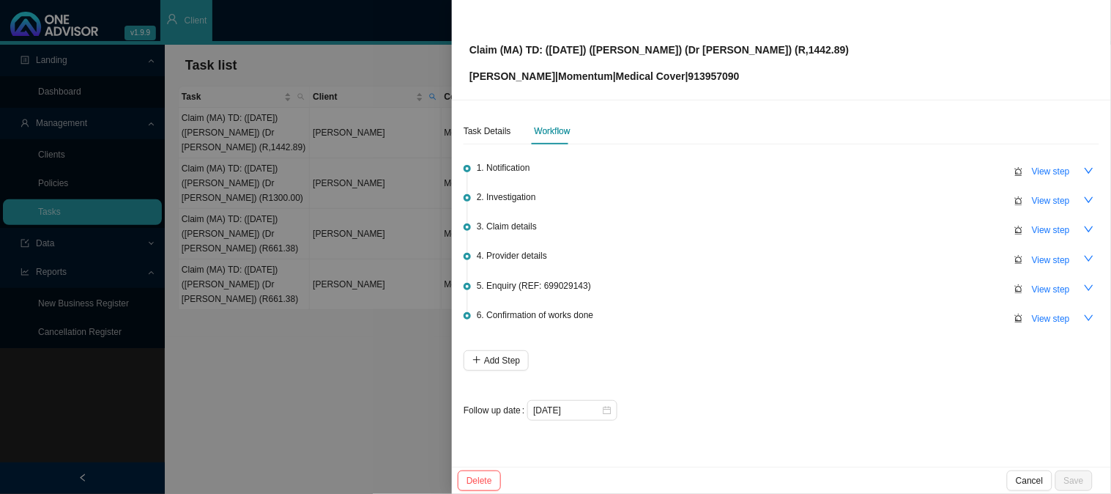
click at [264, 180] on div at bounding box center [555, 247] width 1111 height 494
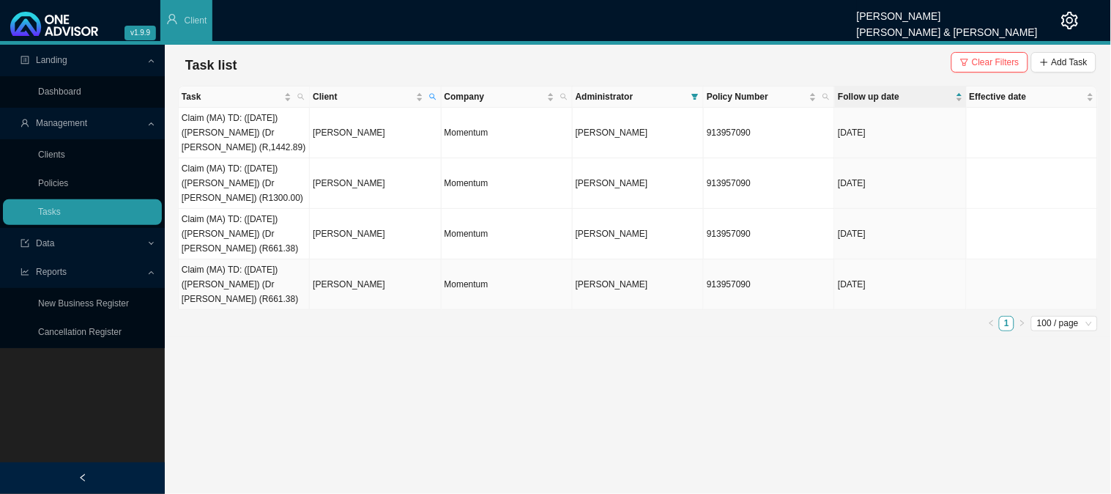
click at [237, 295] on td "Claim (MA) TD: ([DATE]) ([PERSON_NAME]) (Dr [PERSON_NAME]) (R661.38)" at bounding box center [244, 284] width 131 height 51
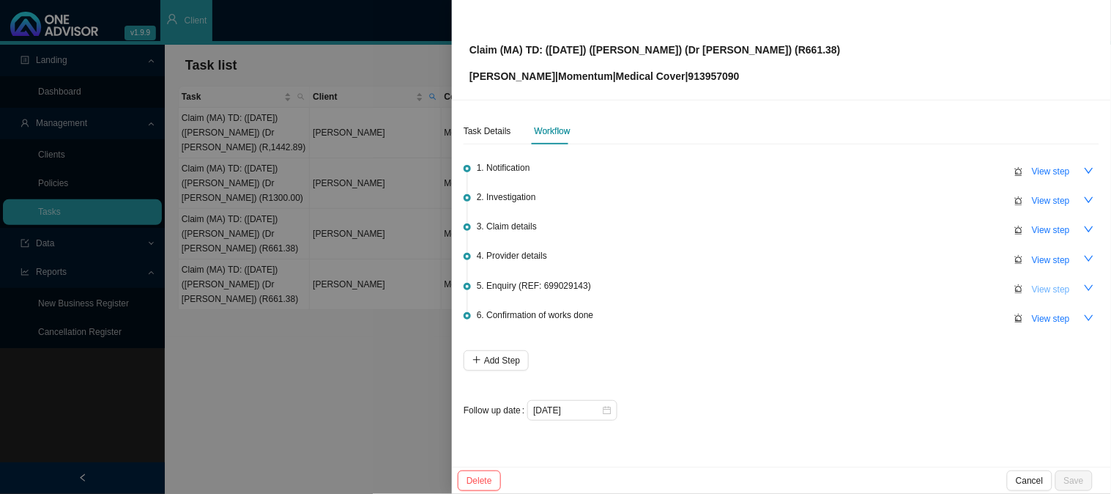
click at [1048, 288] on span "View step" at bounding box center [1051, 289] width 38 height 15
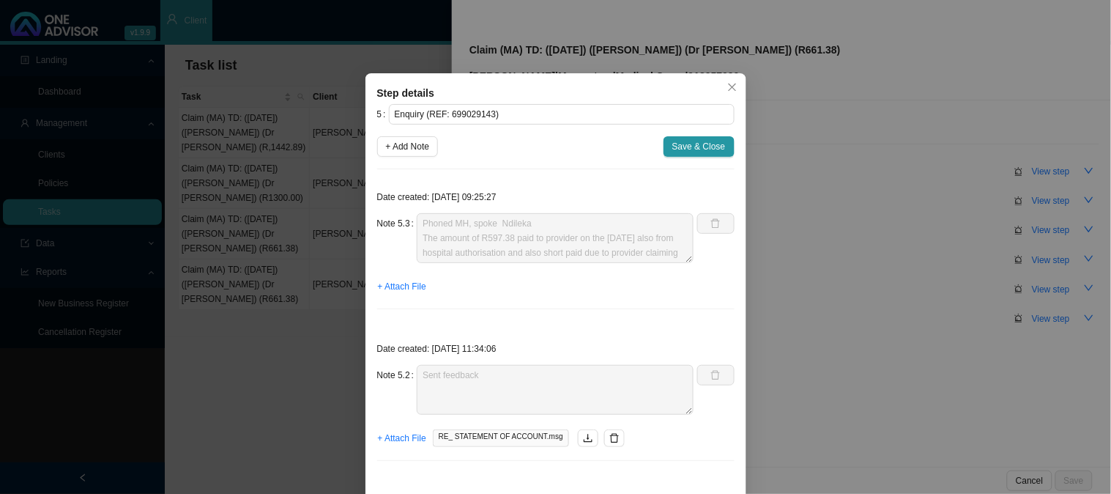
click at [255, 270] on div "Step details 5 Enquiry (REF: 699029143) + Add Note Save & Close Date created: […" at bounding box center [555, 247] width 1111 height 494
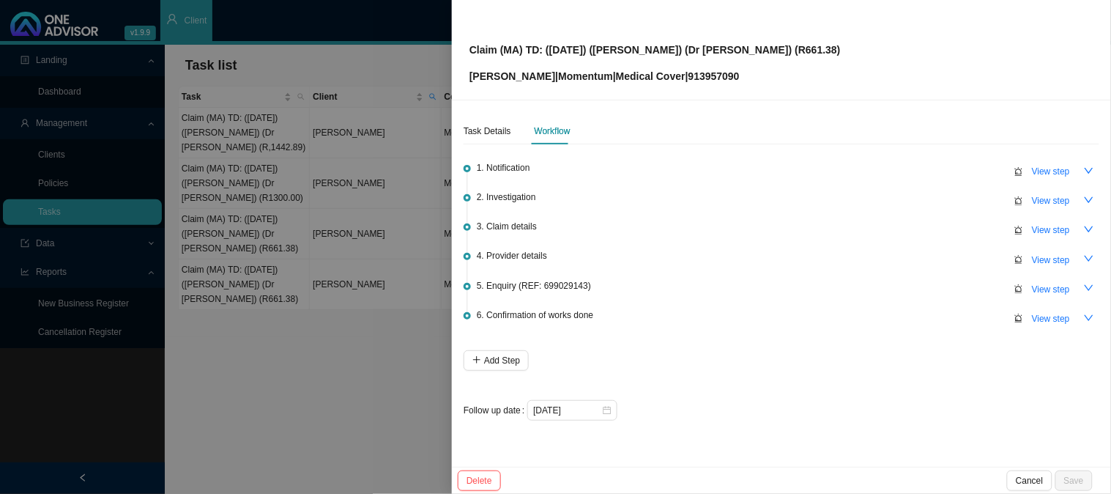
click at [270, 290] on div at bounding box center [555, 247] width 1111 height 494
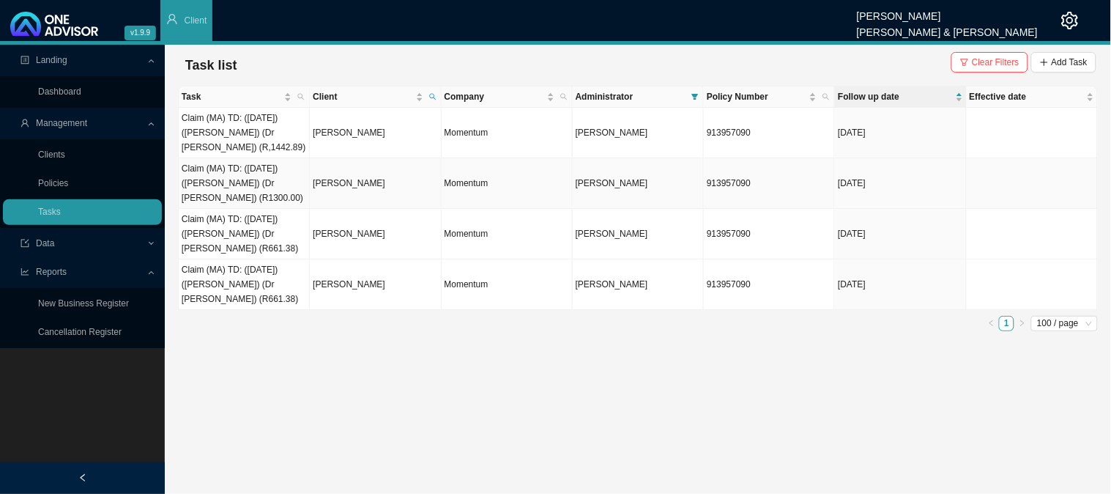
click at [243, 183] on td "Claim (MA) TD: ([DATE]) ([PERSON_NAME]) (Dr [PERSON_NAME]) (R1300.00)" at bounding box center [244, 183] width 131 height 51
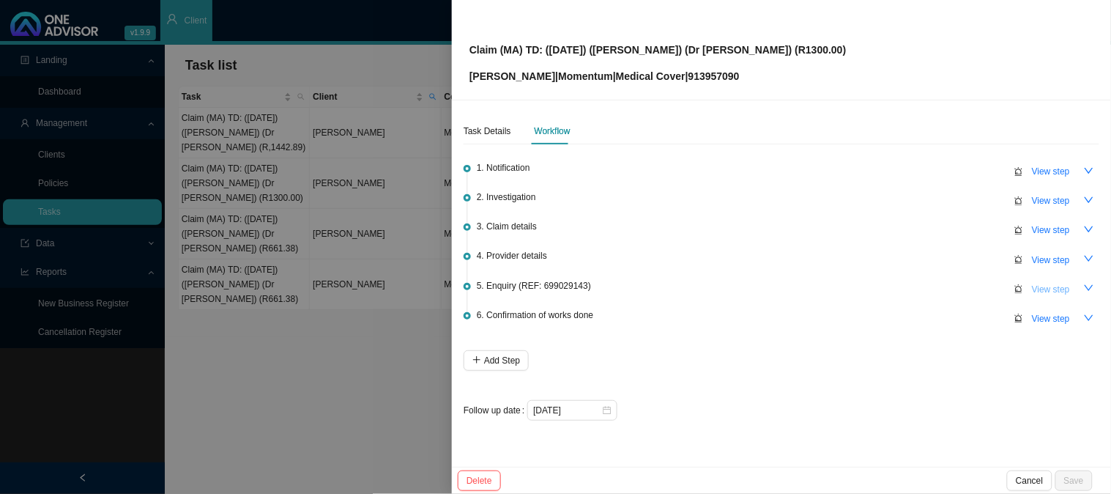
click at [1046, 282] on span "View step" at bounding box center [1051, 289] width 38 height 15
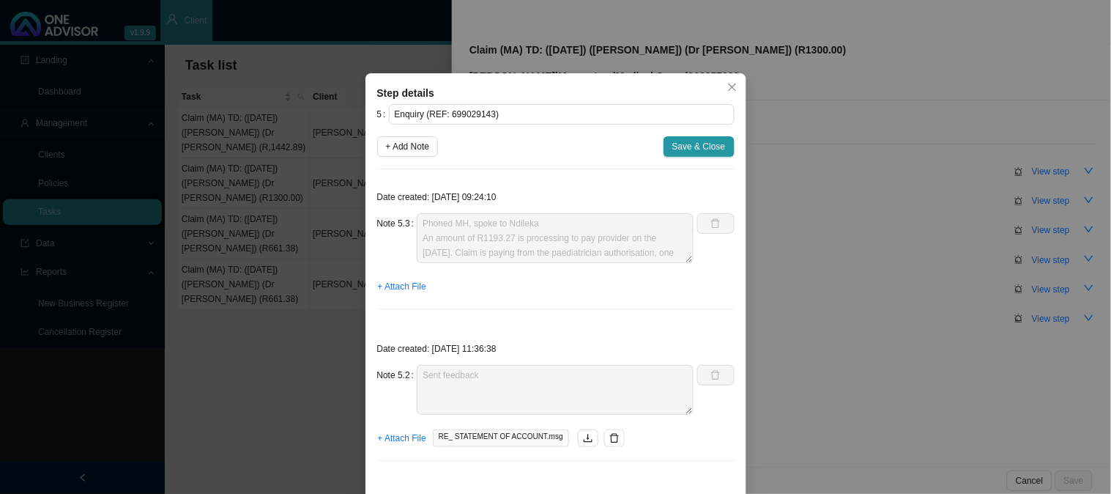
click at [850, 249] on div "Step details 5 Enquiry (REF: 699029143) + Add Note Save & Close Date created: […" at bounding box center [555, 247] width 1111 height 494
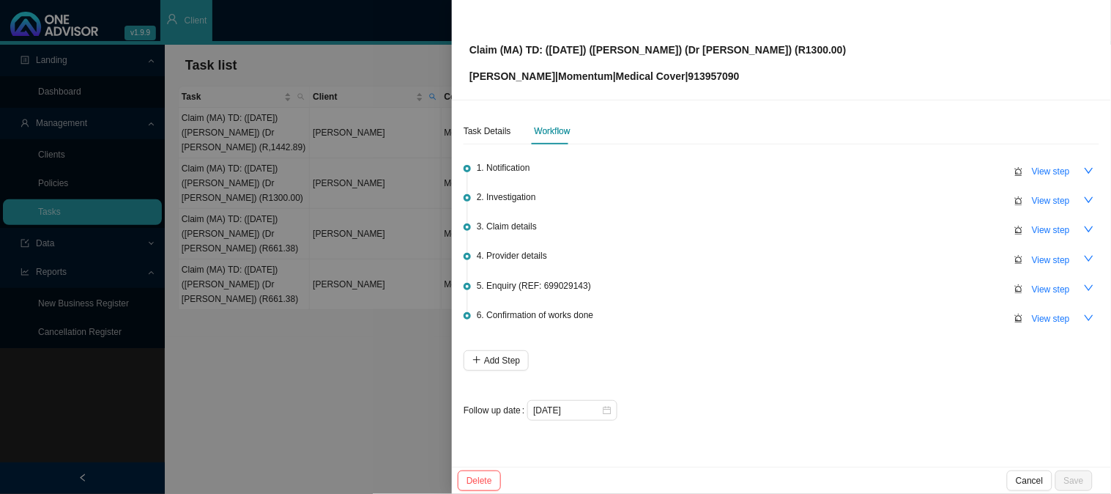
click at [410, 347] on div at bounding box center [555, 247] width 1111 height 494
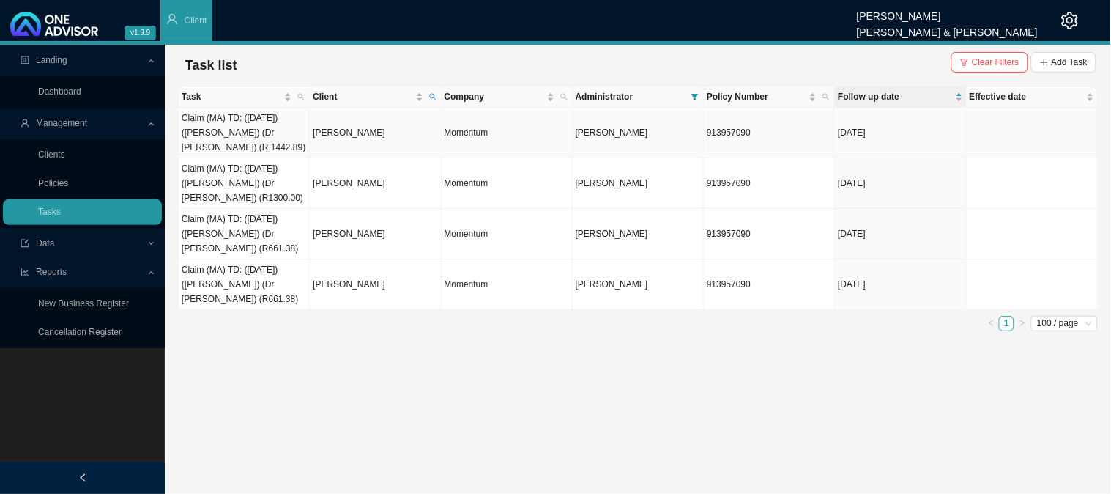
click at [243, 129] on td "Claim (MA) TD: ([DATE]) ([PERSON_NAME]) (Dr [PERSON_NAME]) (R,1442.89)" at bounding box center [244, 133] width 131 height 51
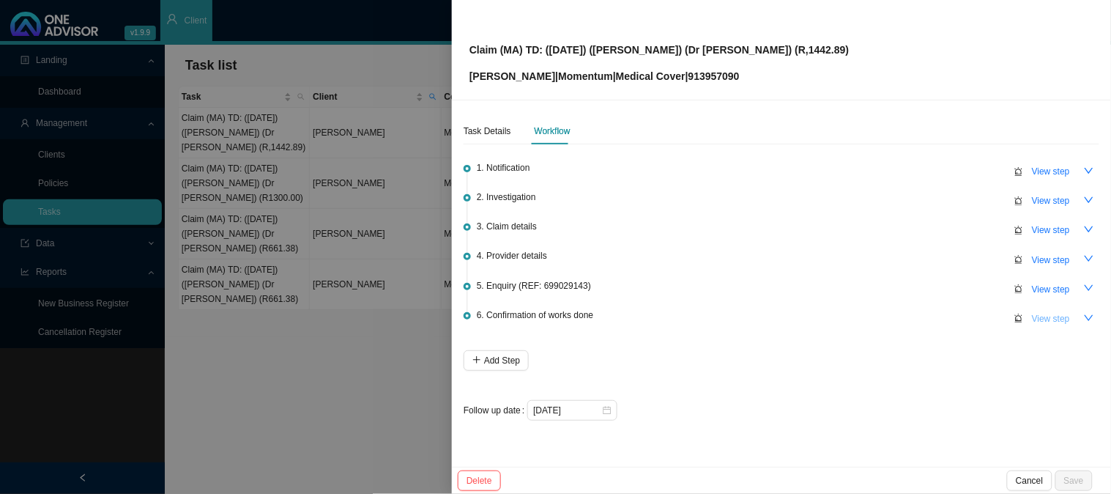
click at [1043, 313] on span "View step" at bounding box center [1051, 318] width 38 height 15
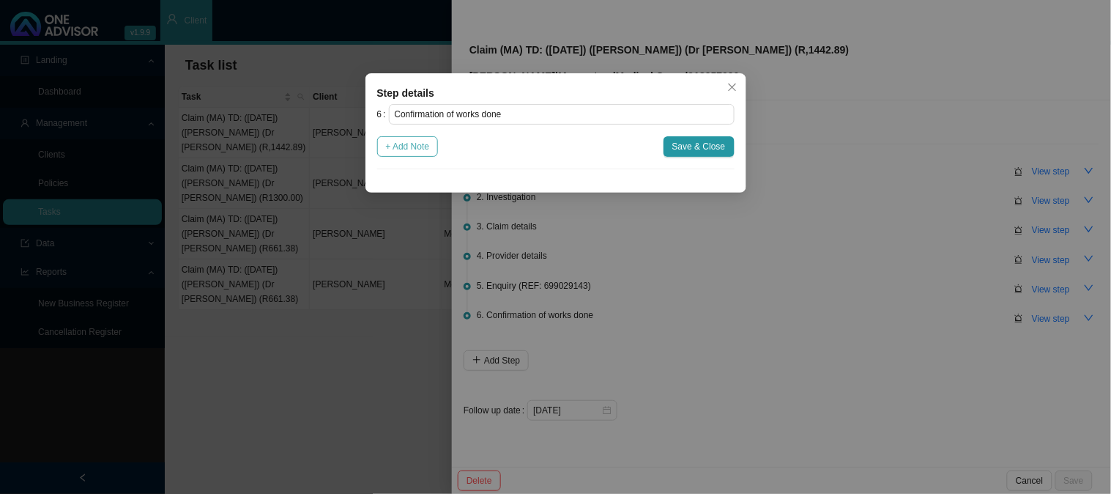
click at [410, 143] on span "+ Add Note" at bounding box center [408, 146] width 44 height 15
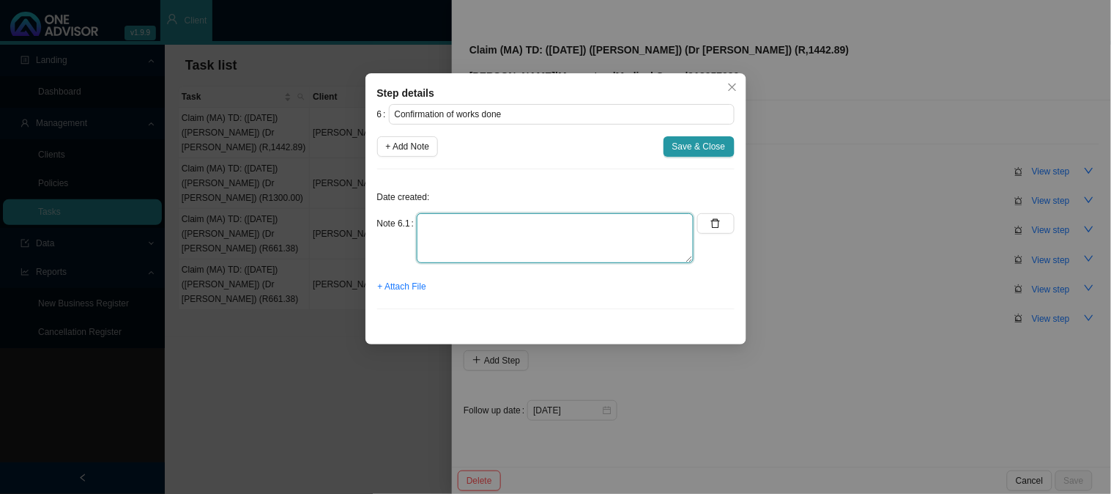
click at [463, 218] on textarea at bounding box center [555, 238] width 277 height 50
click at [407, 289] on span "+ Attach File" at bounding box center [402, 286] width 48 height 15
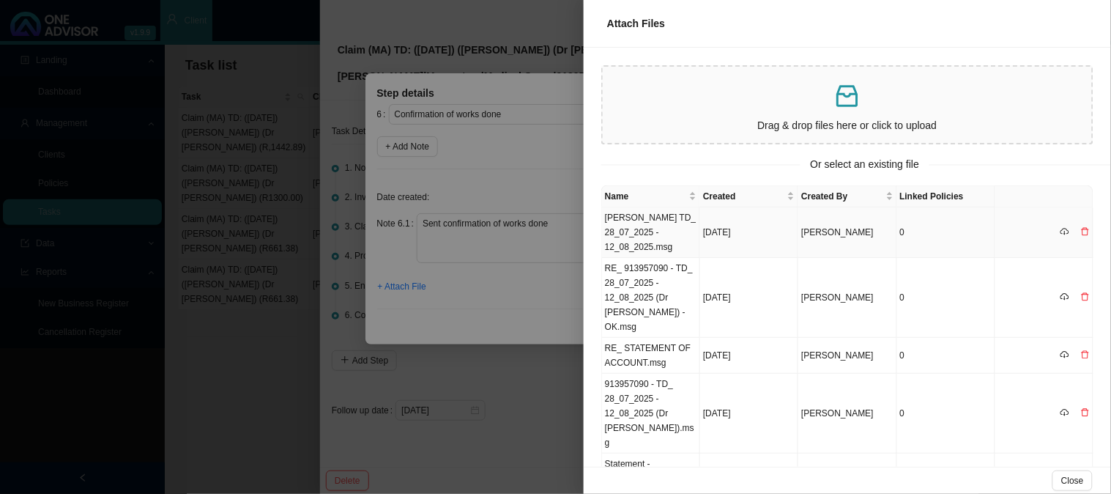
click at [662, 221] on td "[PERSON_NAME] TD_ 28_07_2025 - 12_08_2025.msg" at bounding box center [651, 232] width 98 height 51
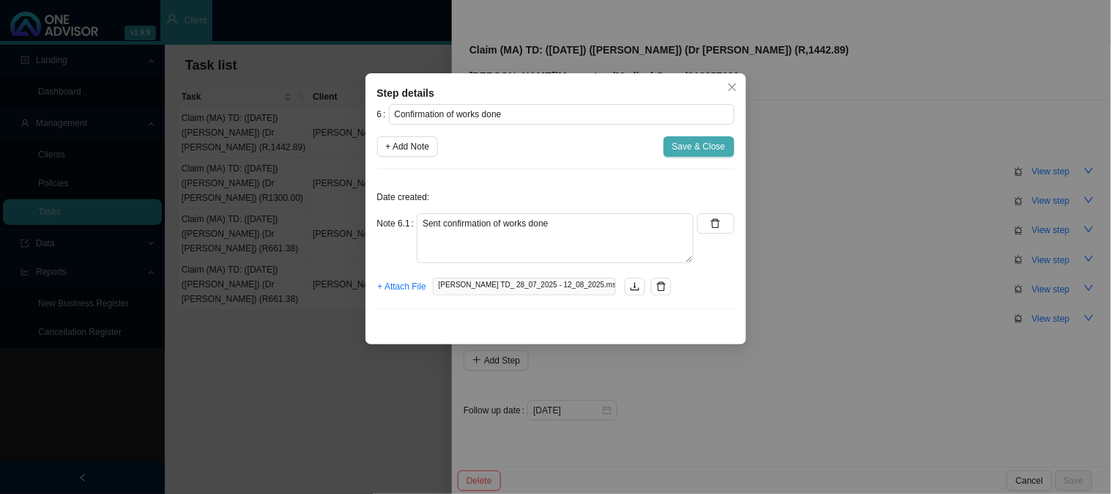
click at [709, 148] on span "Save & Close" at bounding box center [699, 146] width 53 height 15
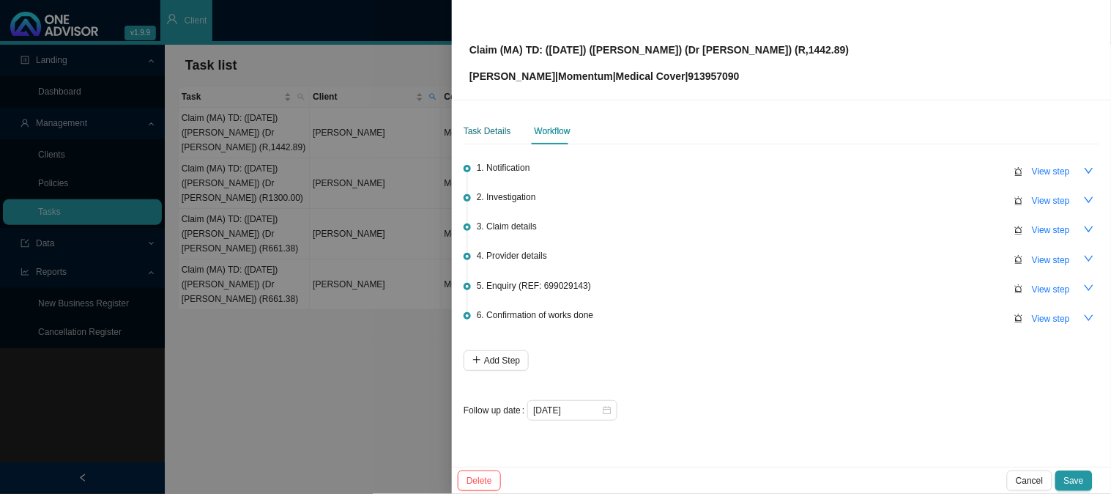
click at [493, 127] on div "Task Details" at bounding box center [488, 131] width 48 height 15
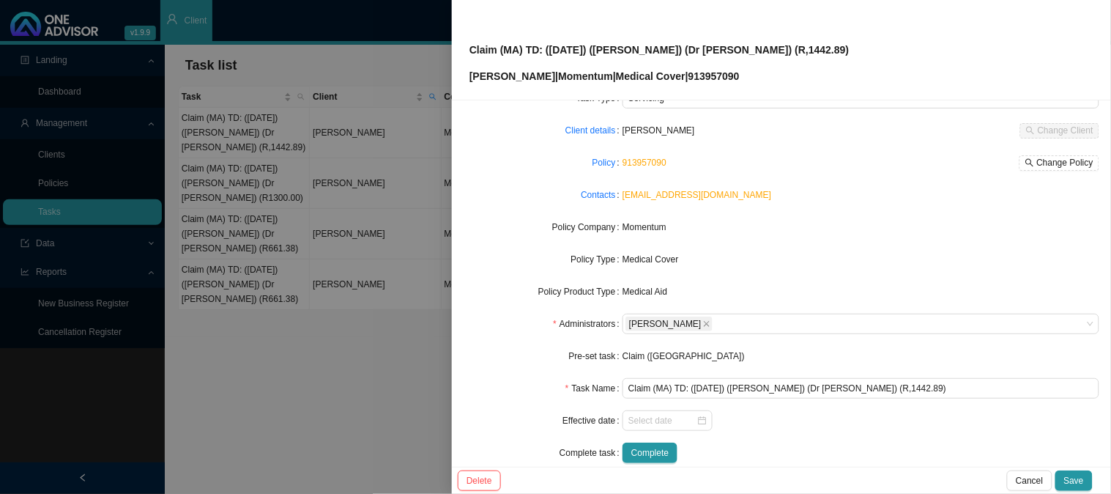
scroll to position [81, 0]
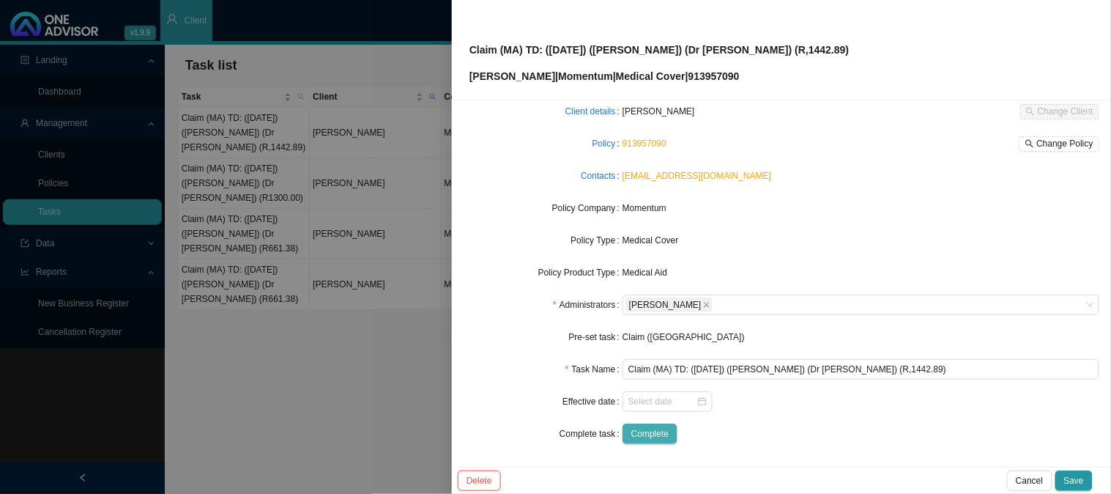
click at [654, 432] on span "Complete" at bounding box center [650, 433] width 37 height 15
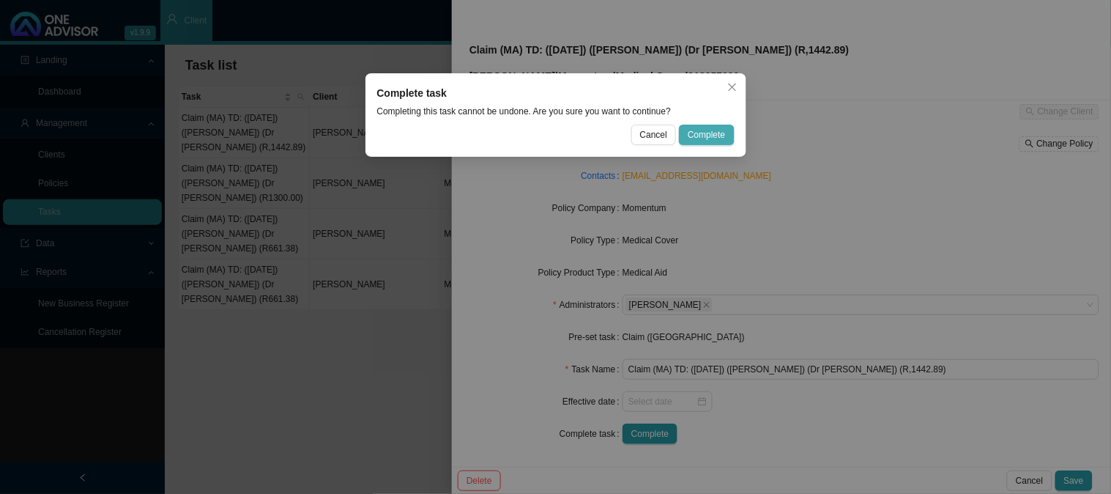
click at [694, 135] on span "Complete" at bounding box center [706, 134] width 37 height 15
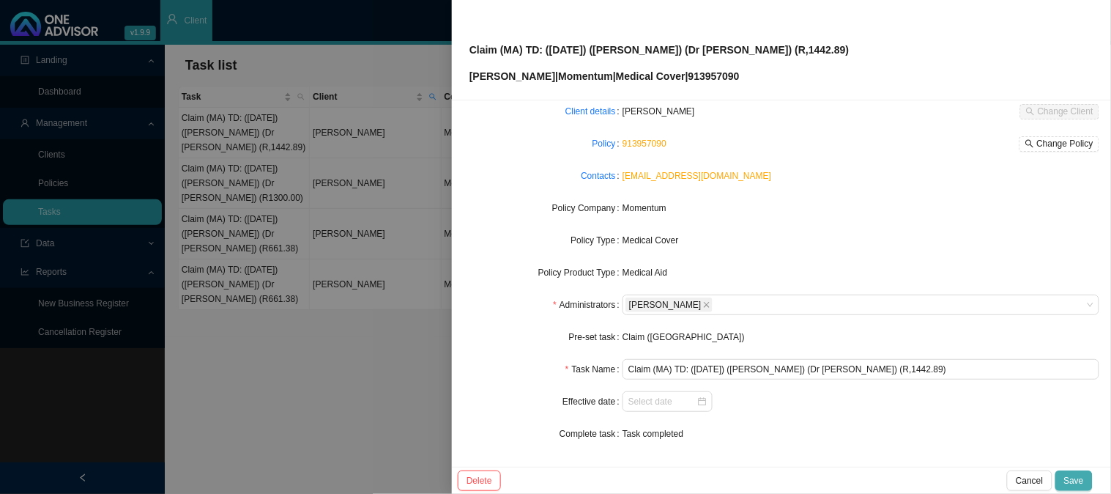
click at [1073, 479] on span "Save" at bounding box center [1075, 480] width 20 height 15
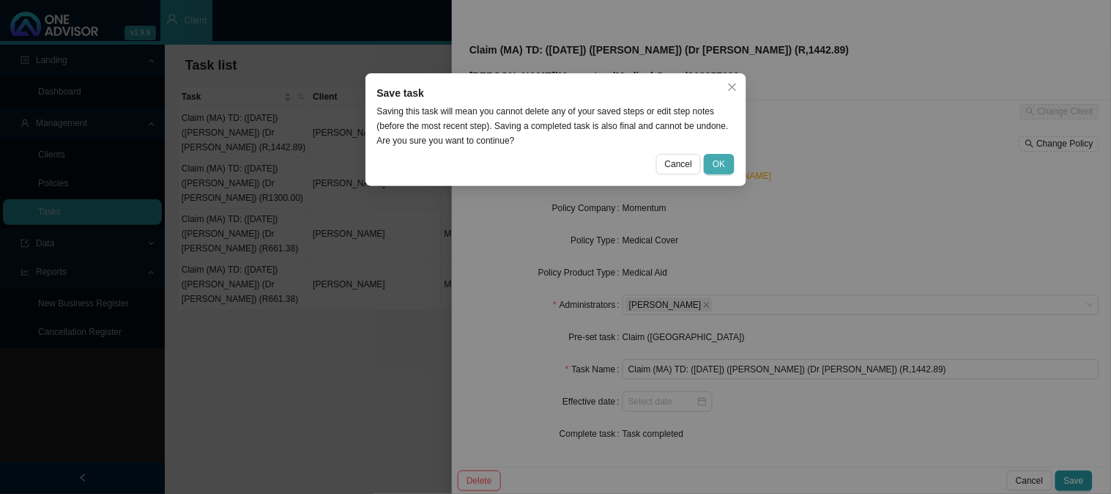
click at [708, 157] on button "OK" at bounding box center [719, 164] width 30 height 21
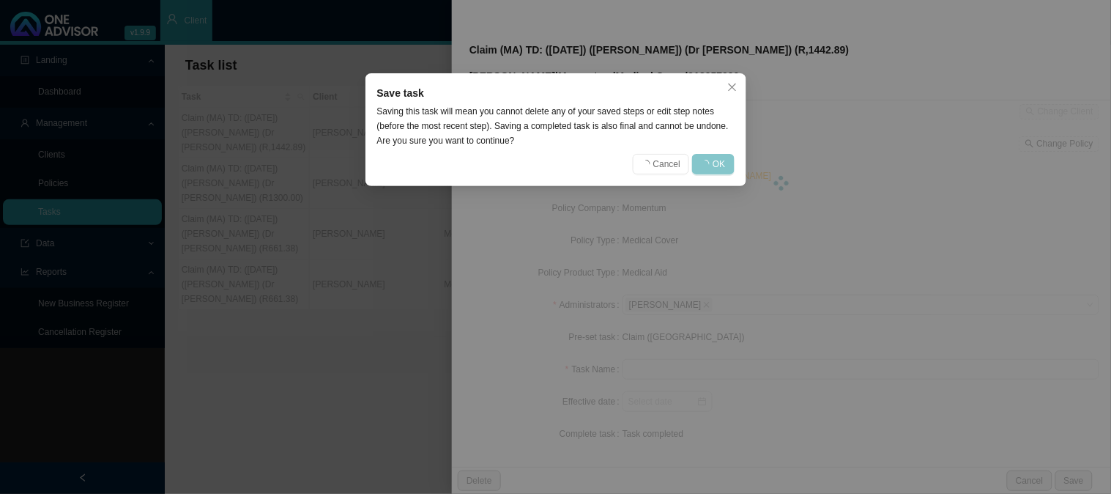
scroll to position [66, 0]
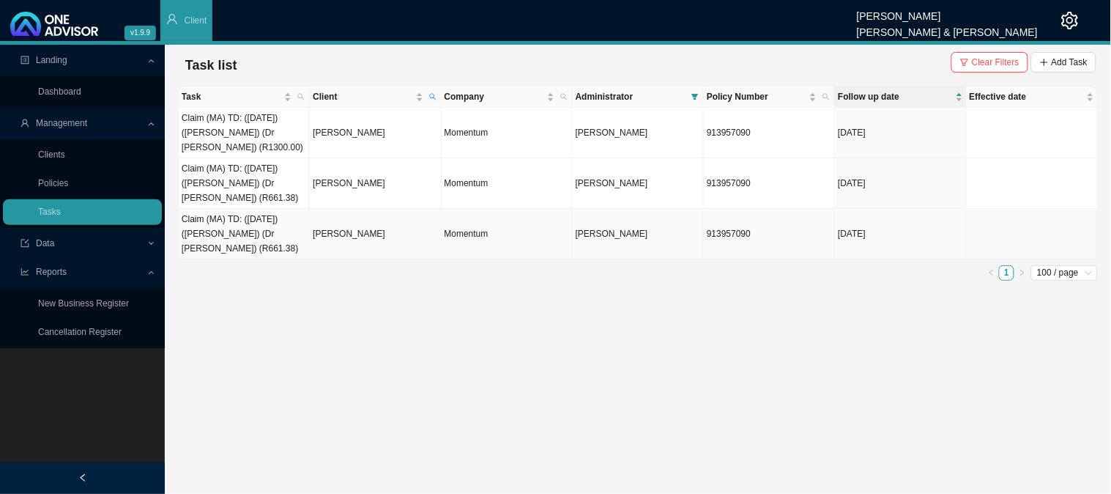
click at [264, 237] on td "Claim (MA) TD: ([DATE]) ([PERSON_NAME]) (Dr [PERSON_NAME]) (R661.38)" at bounding box center [244, 234] width 131 height 51
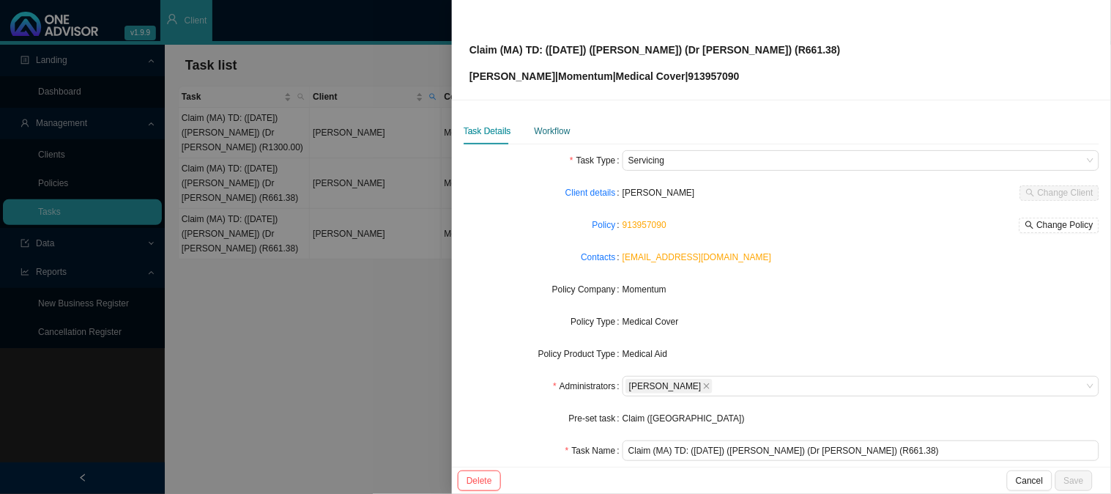
click at [555, 133] on div "Workflow" at bounding box center [553, 131] width 36 height 15
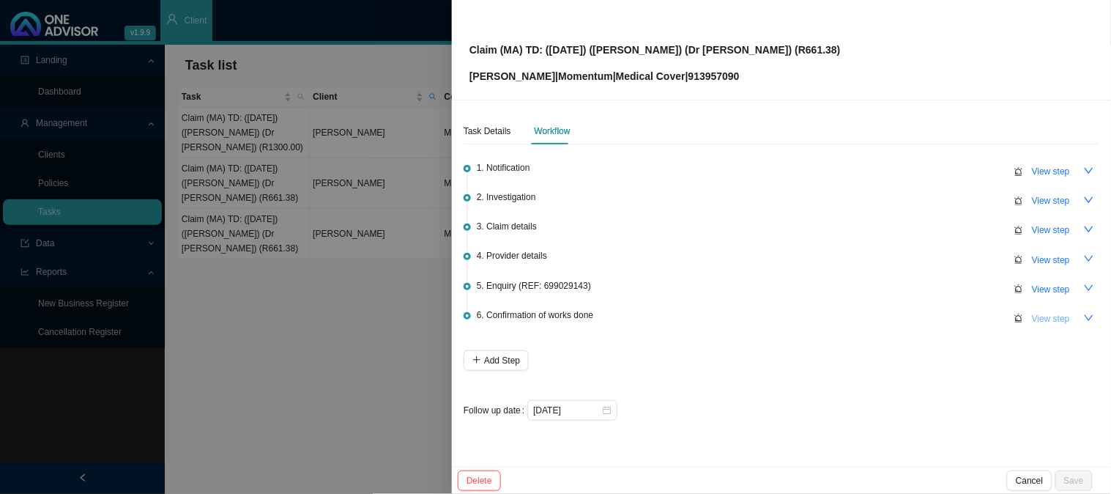
click at [1051, 315] on span "View step" at bounding box center [1051, 318] width 38 height 15
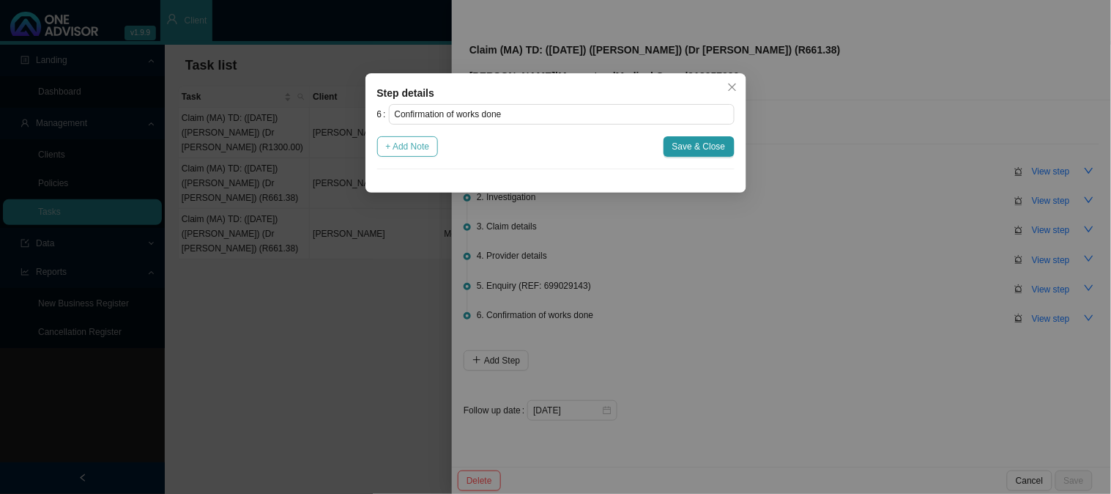
click at [418, 149] on span "+ Add Note" at bounding box center [408, 146] width 44 height 15
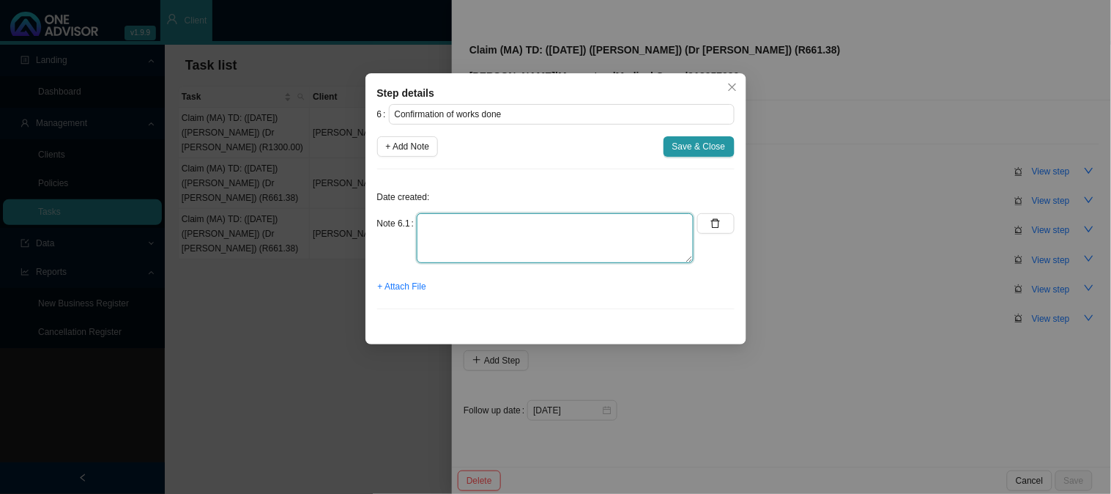
click at [491, 218] on textarea at bounding box center [555, 238] width 277 height 50
paste textarea "Claimed: R 661.38 Paid: R597.38 Shortfall: R64.00"
drag, startPoint x: 494, startPoint y: 243, endPoint x: 387, endPoint y: 149, distance: 142.3
click at [387, 149] on div "6 Confirmation of works done + Add Note Save & Close Date created: Note 6.1 Cla…" at bounding box center [556, 212] width 358 height 217
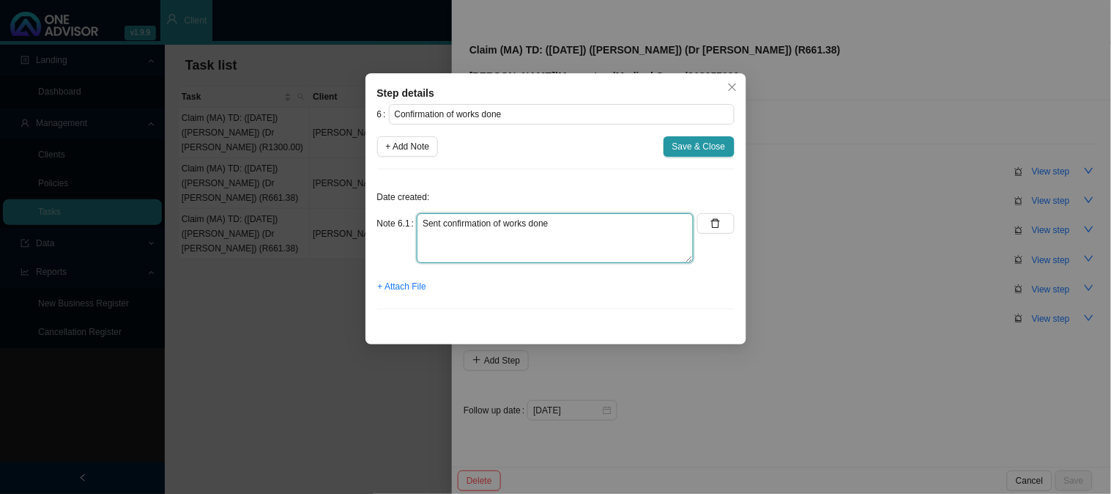
drag, startPoint x: 565, startPoint y: 227, endPoint x: 408, endPoint y: 225, distance: 156.8
click at [408, 225] on div "Note 6.1 Sent confirmation of works done" at bounding box center [535, 238] width 317 height 50
click at [418, 289] on span "+ Attach File" at bounding box center [402, 286] width 48 height 15
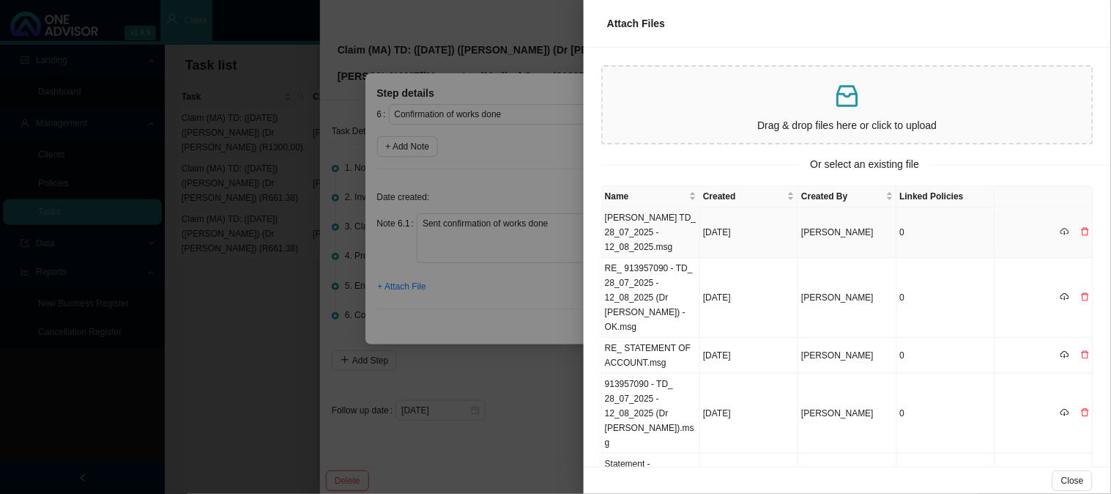
click at [668, 227] on td "[PERSON_NAME] TD_ 28_07_2025 - 12_08_2025.msg" at bounding box center [651, 232] width 98 height 51
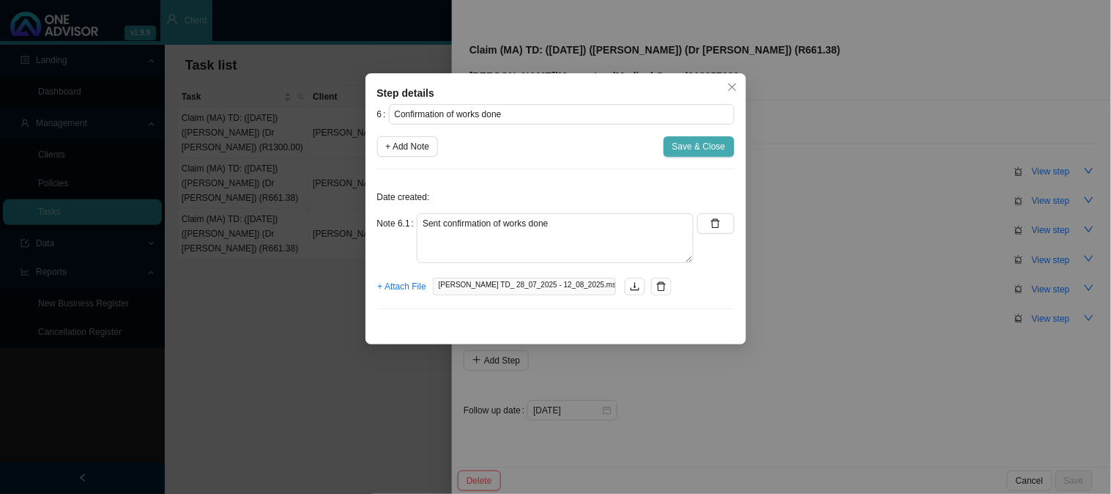
click at [708, 149] on span "Save & Close" at bounding box center [699, 146] width 53 height 15
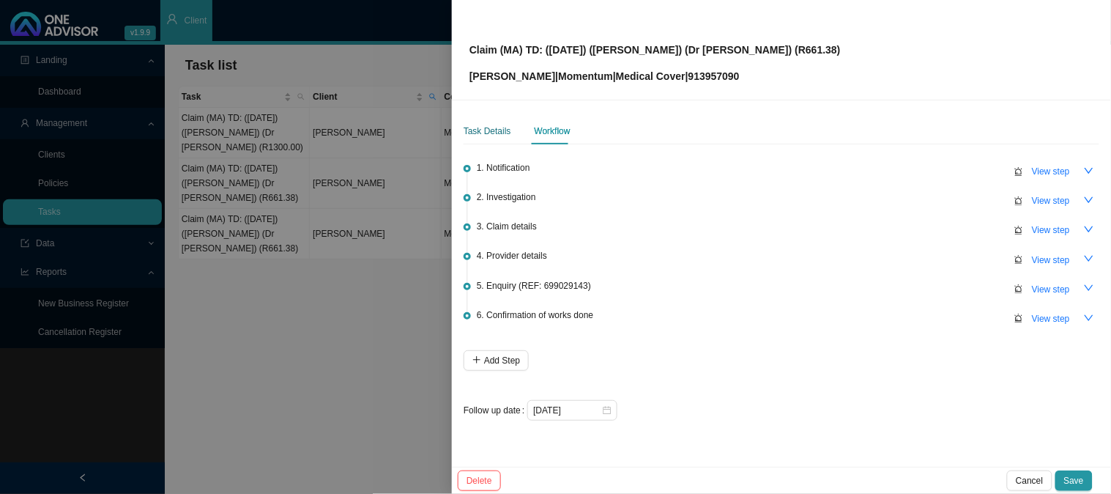
click at [473, 135] on div "Task Details" at bounding box center [488, 131] width 48 height 15
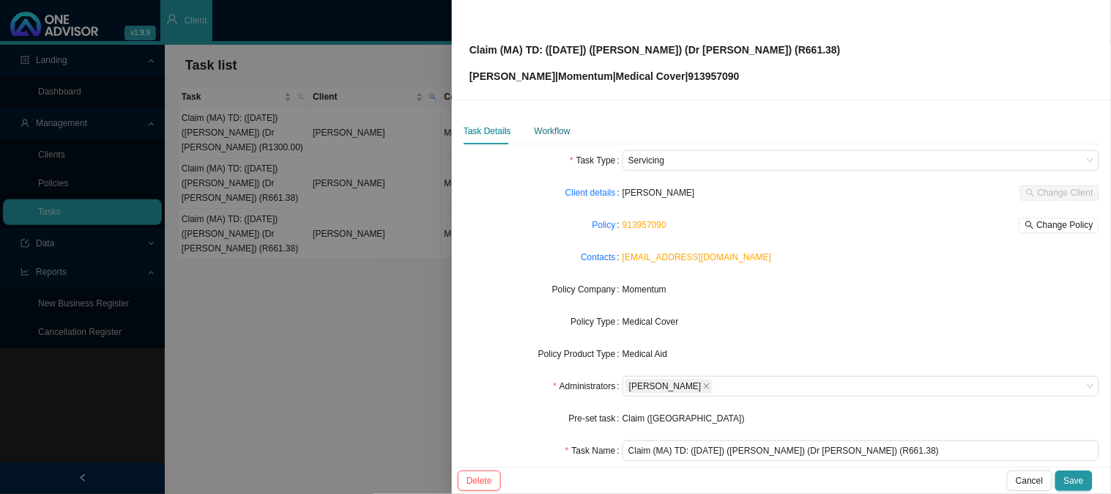
click at [544, 127] on div "Workflow" at bounding box center [553, 131] width 36 height 15
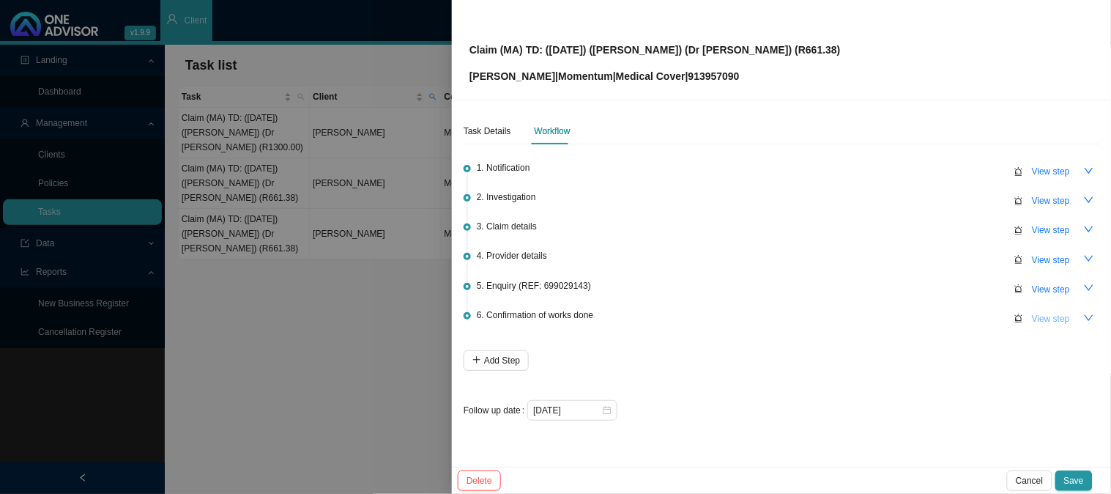
click at [1048, 314] on span "View step" at bounding box center [1051, 318] width 38 height 15
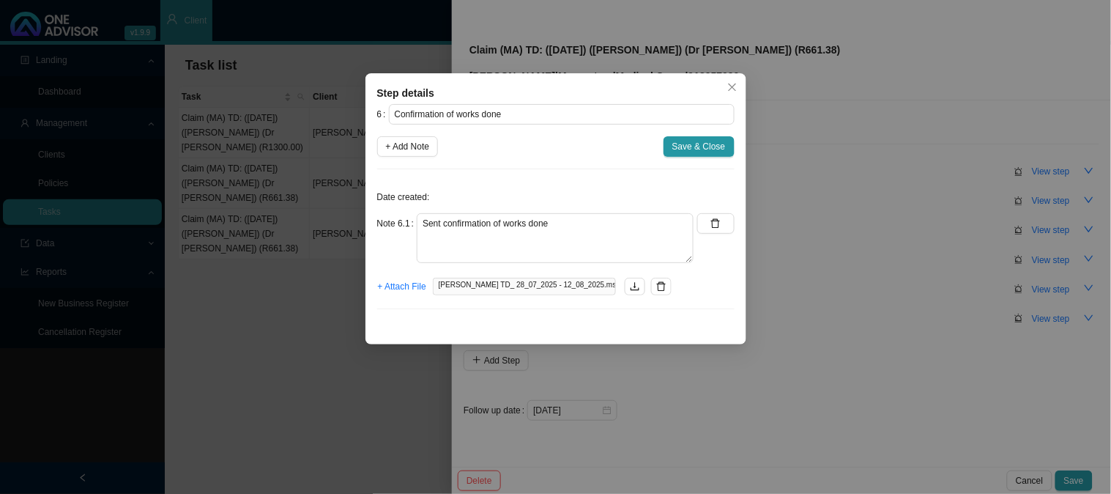
click at [845, 312] on div "Step details 6 Confirmation of works done + Add Note Save & Close Date created:…" at bounding box center [555, 247] width 1111 height 494
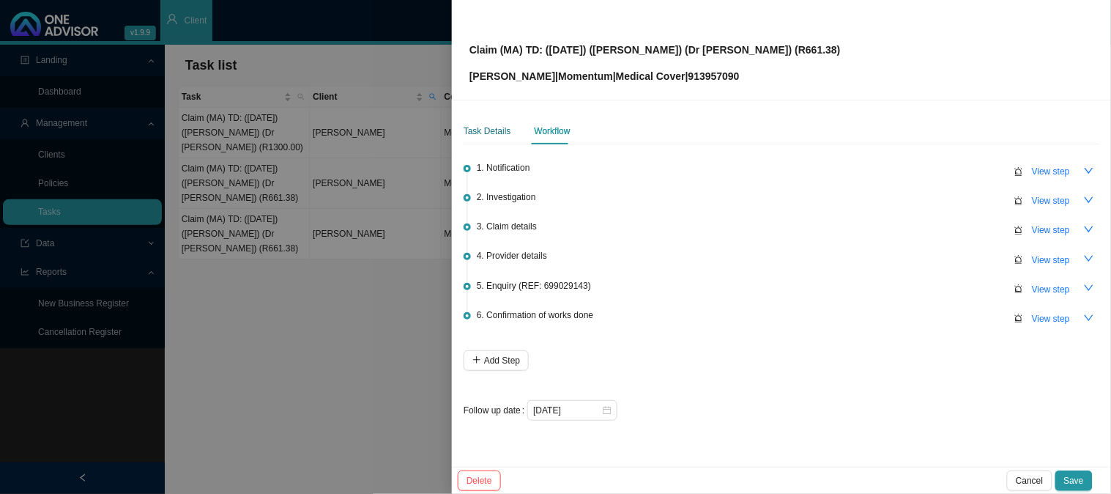
click at [489, 128] on div "Task Details" at bounding box center [488, 131] width 48 height 15
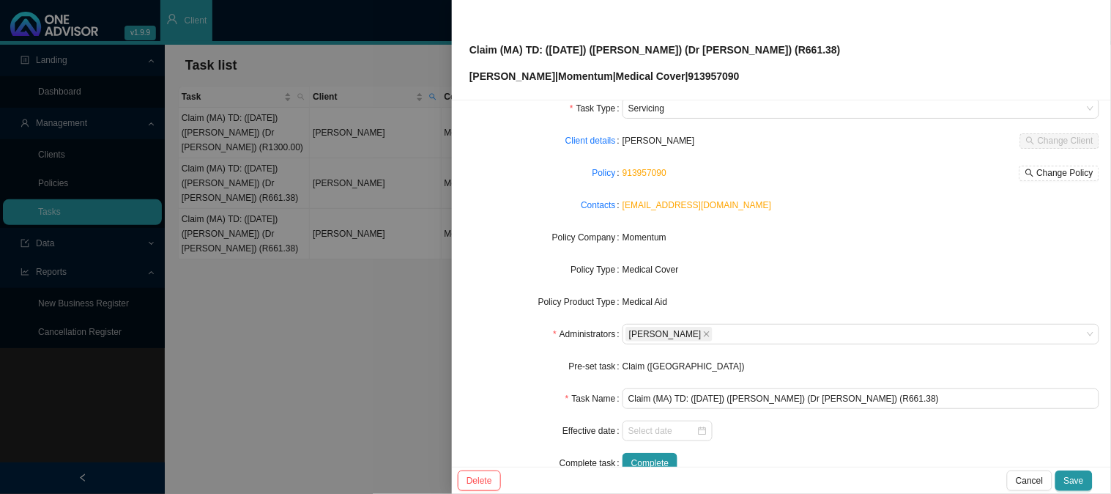
scroll to position [81, 0]
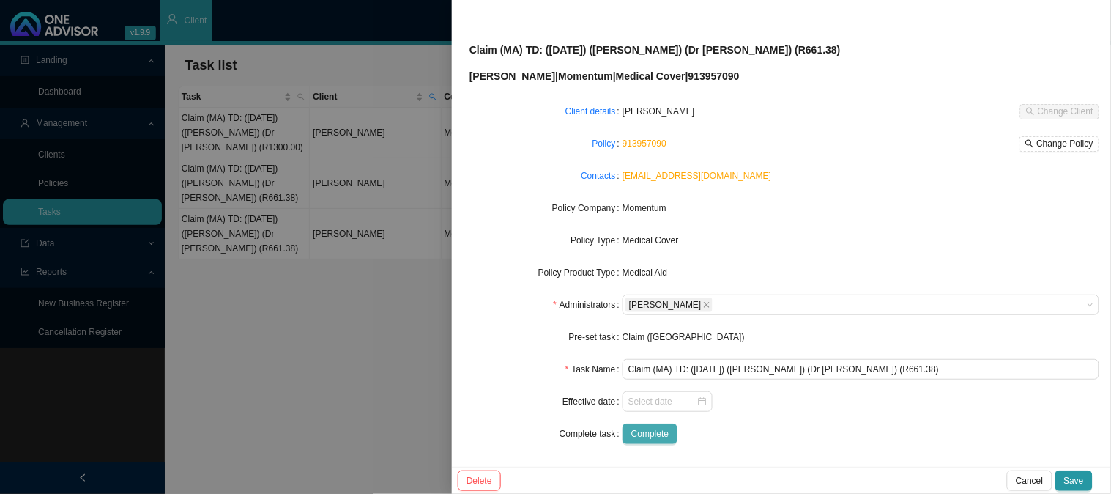
click at [663, 429] on span "Complete" at bounding box center [650, 433] width 37 height 15
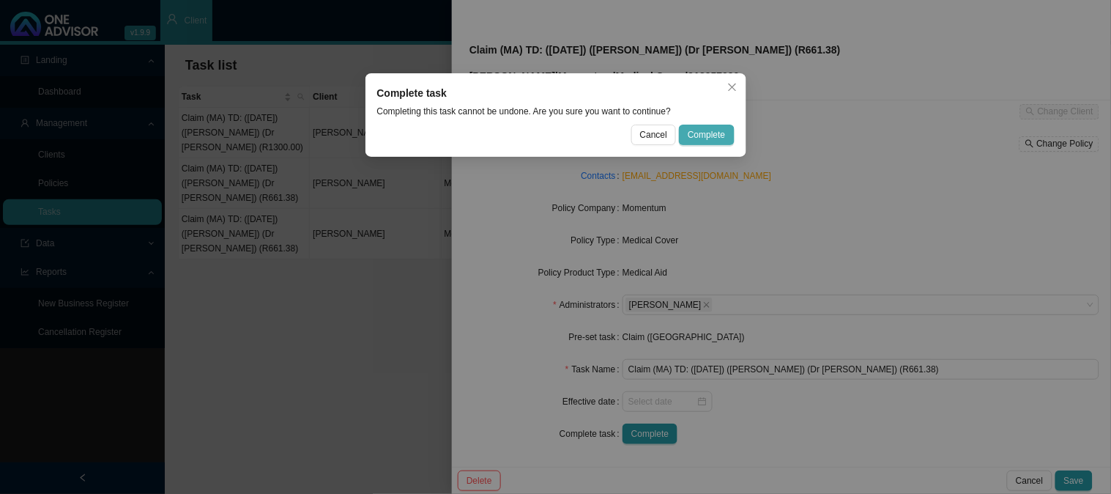
click at [714, 135] on span "Complete" at bounding box center [706, 134] width 37 height 15
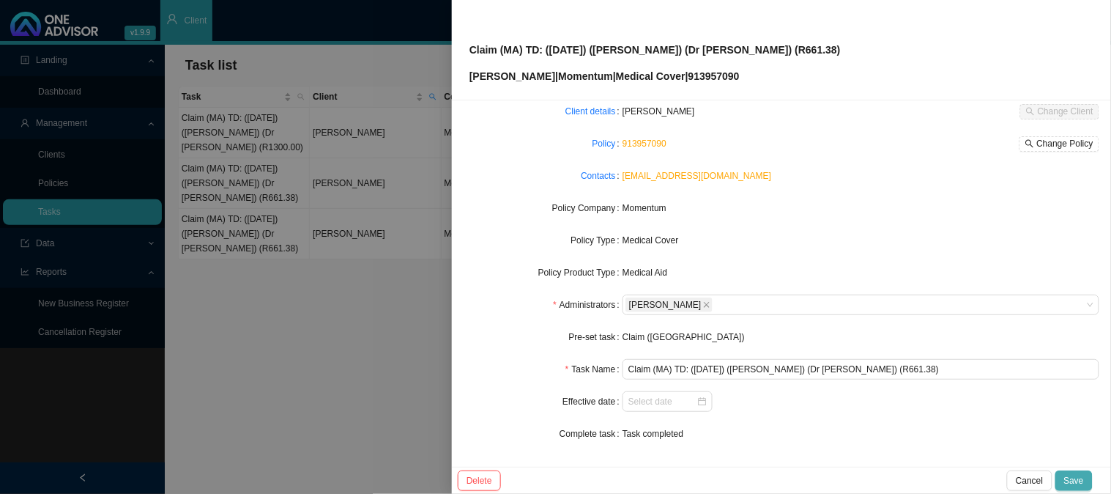
click at [1076, 486] on span "Save" at bounding box center [1075, 480] width 20 height 15
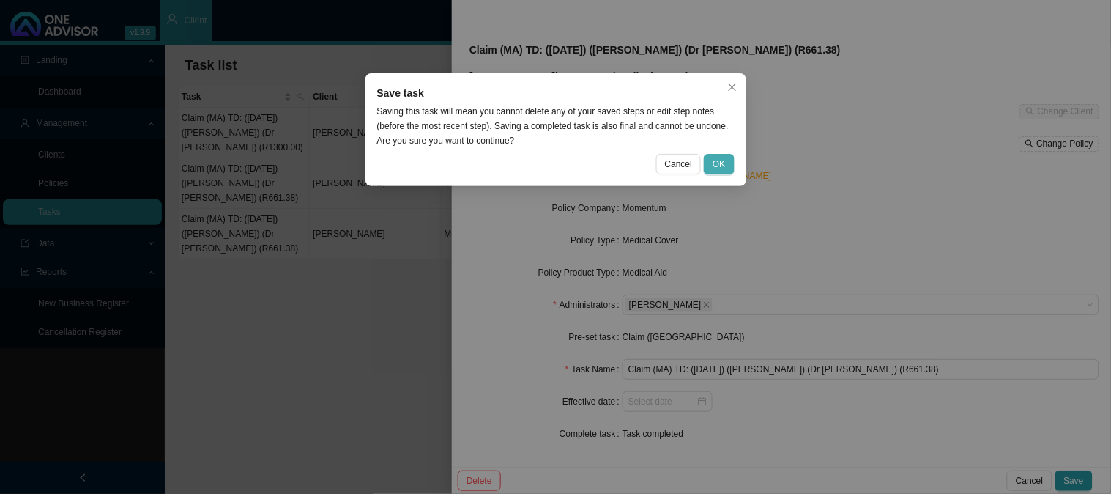
click at [715, 160] on span "OK" at bounding box center [719, 164] width 12 height 15
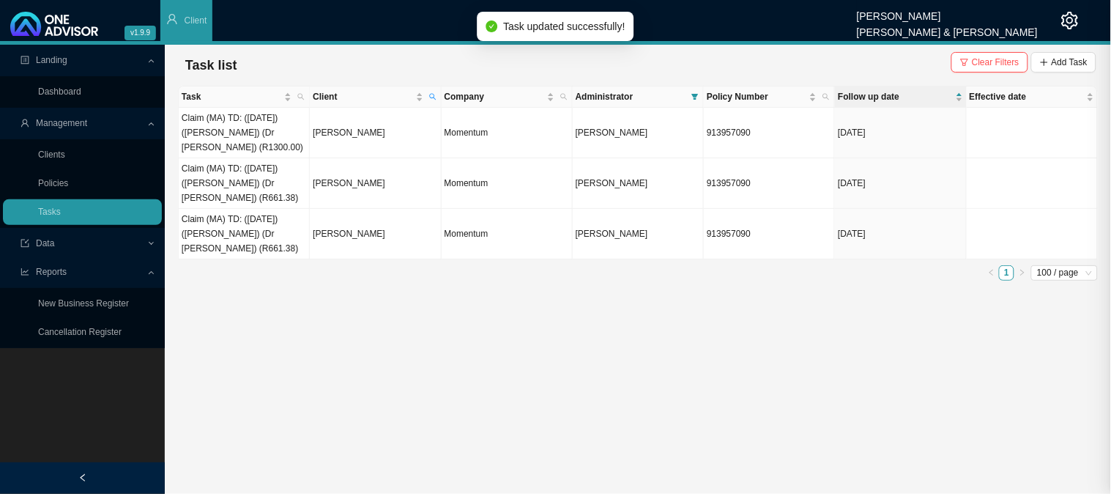
scroll to position [66, 0]
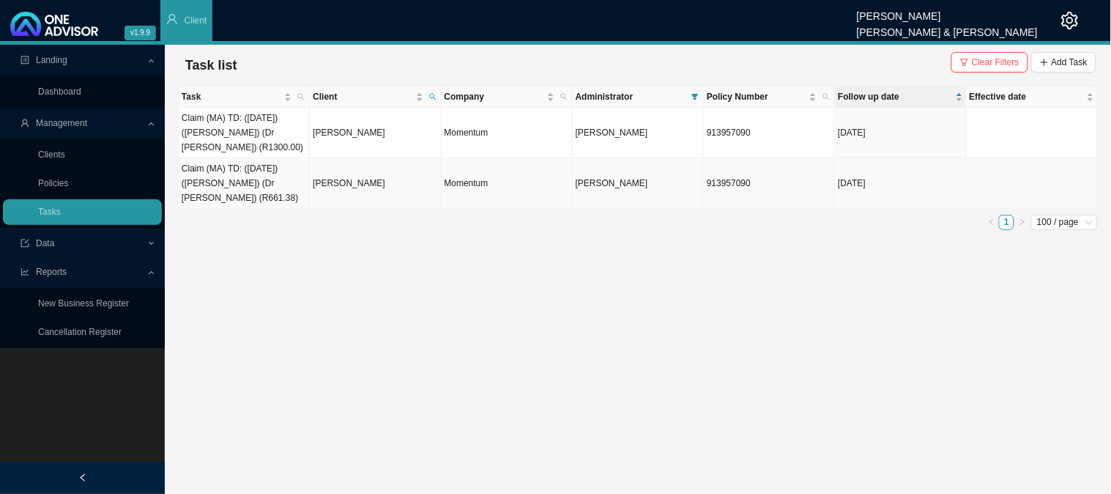
click at [279, 189] on td "Claim (MA) TD: ([DATE]) ([PERSON_NAME]) (Dr [PERSON_NAME]) (R661.38)" at bounding box center [244, 183] width 131 height 51
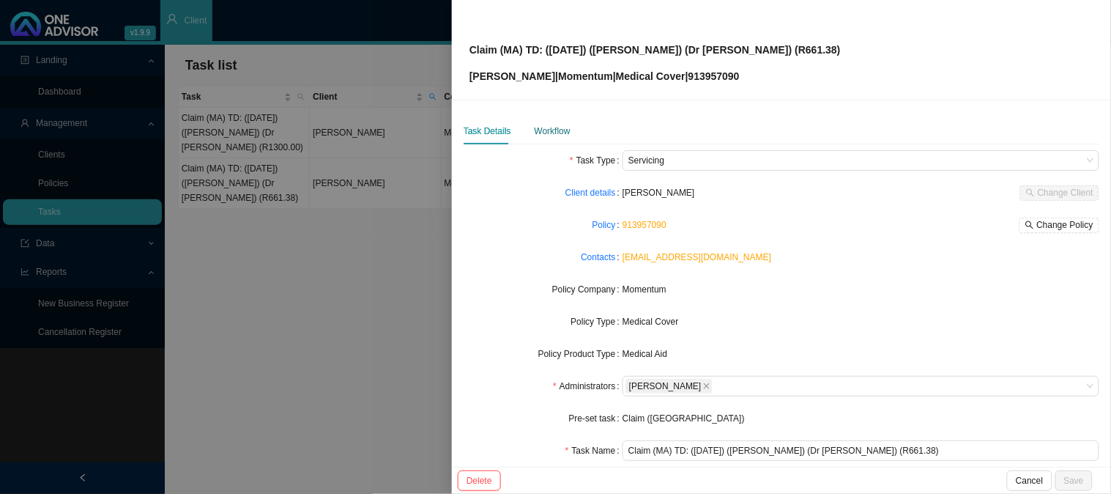
click at [544, 129] on div "Workflow" at bounding box center [553, 131] width 36 height 15
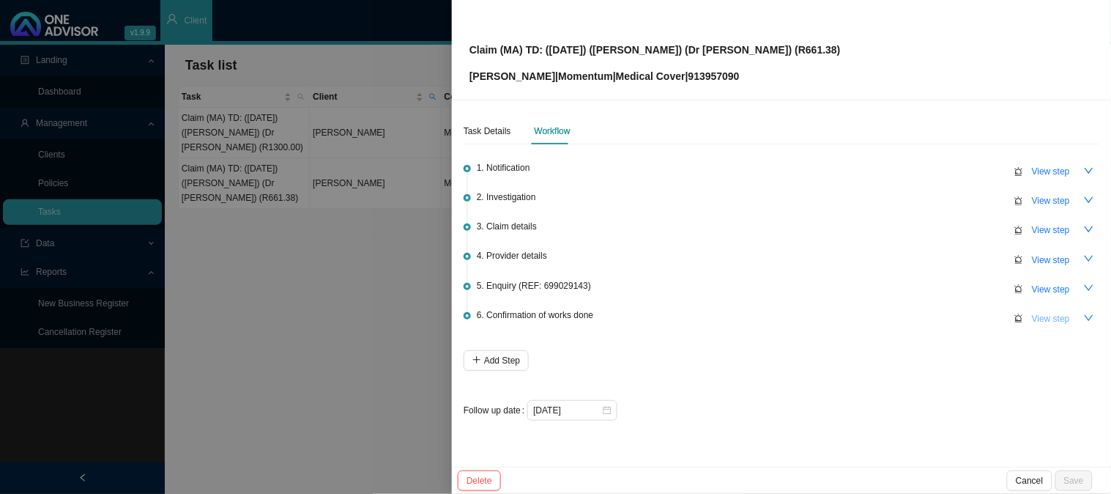
click at [1055, 317] on span "View step" at bounding box center [1051, 318] width 38 height 15
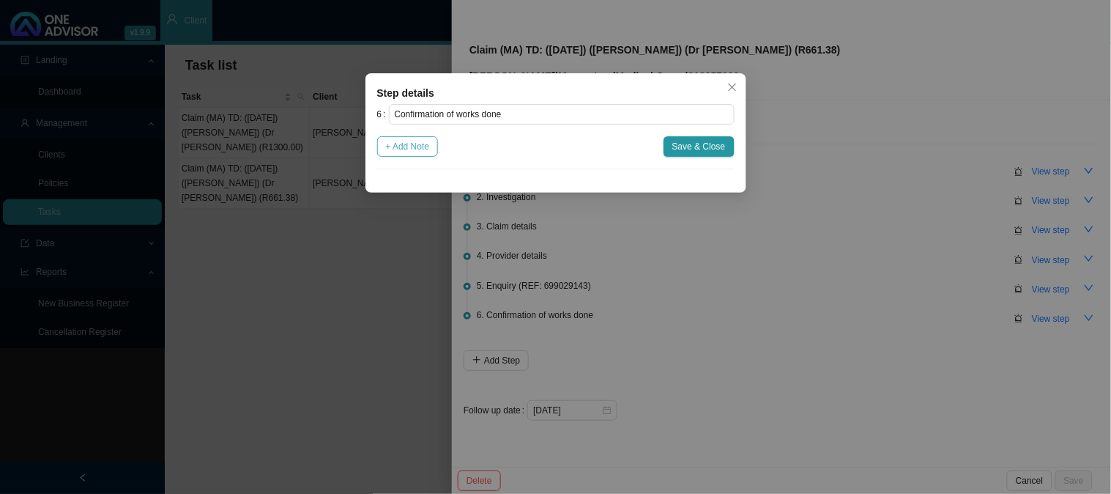
click at [419, 152] on span "+ Add Note" at bounding box center [408, 146] width 44 height 15
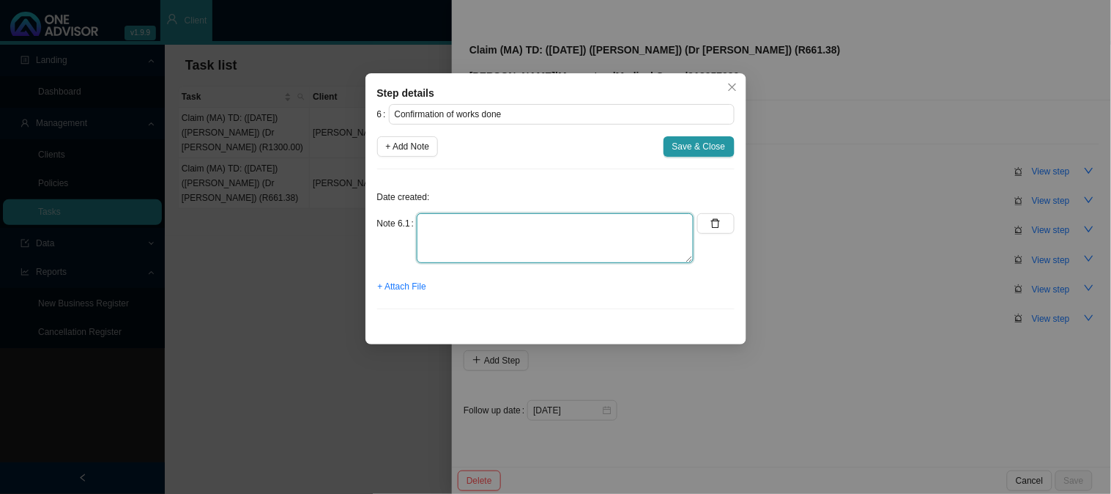
click at [528, 216] on textarea at bounding box center [555, 238] width 277 height 50
paste textarea "Sent confirmation of works done"
click at [396, 286] on span "+ Attach File" at bounding box center [402, 286] width 48 height 15
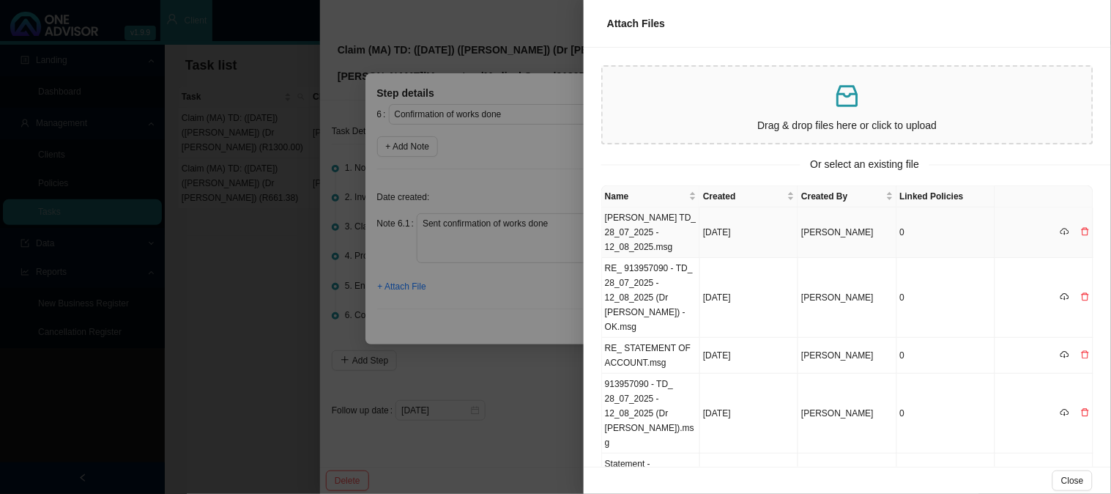
click at [662, 220] on td "[PERSON_NAME] TD_ 28_07_2025 - 12_08_2025.msg" at bounding box center [651, 232] width 98 height 51
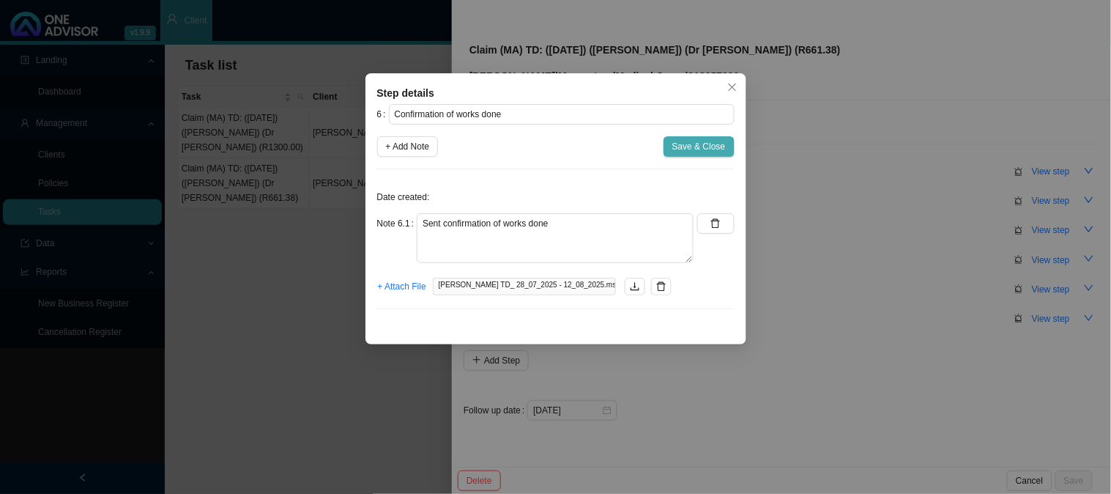
click at [680, 144] on span "Save & Close" at bounding box center [699, 146] width 53 height 15
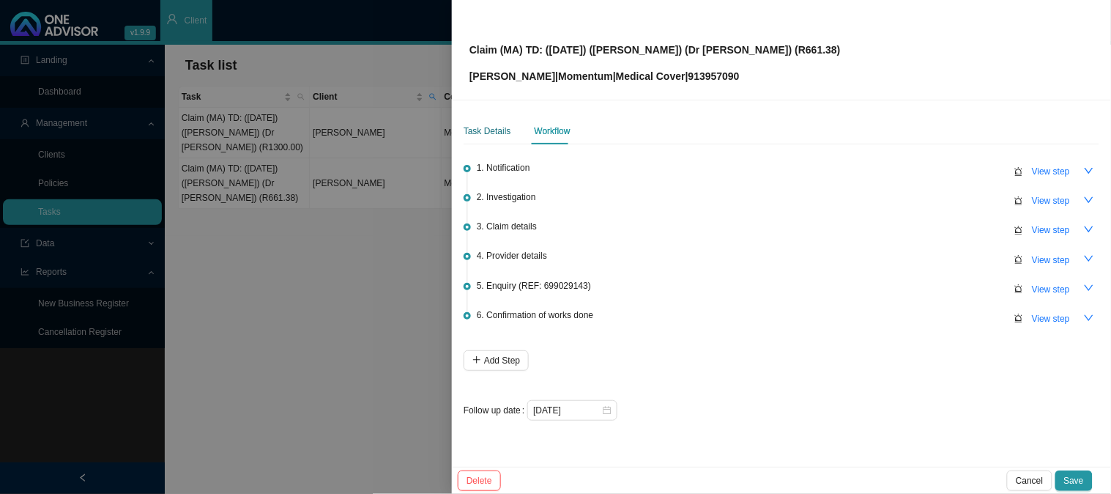
click at [473, 127] on div "Task Details" at bounding box center [488, 131] width 48 height 15
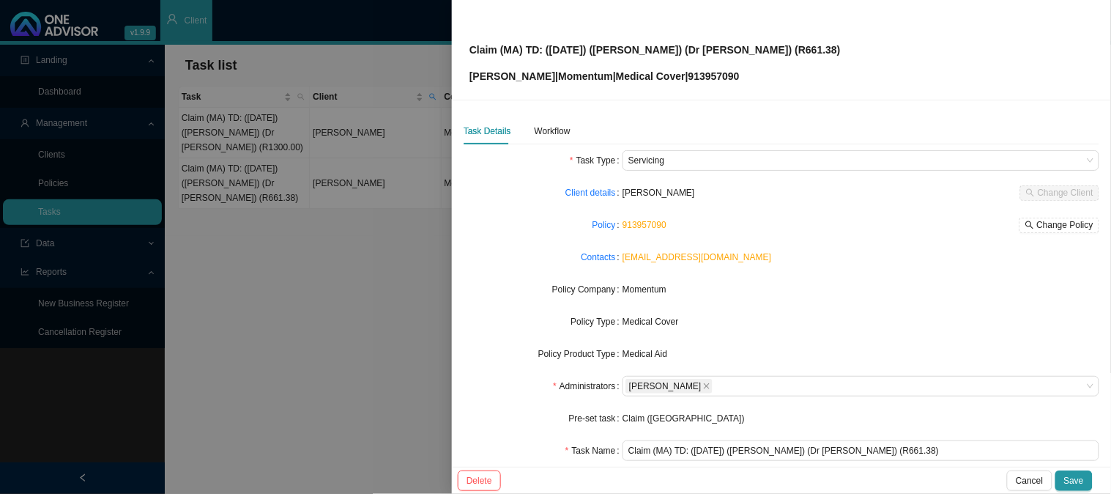
scroll to position [81, 0]
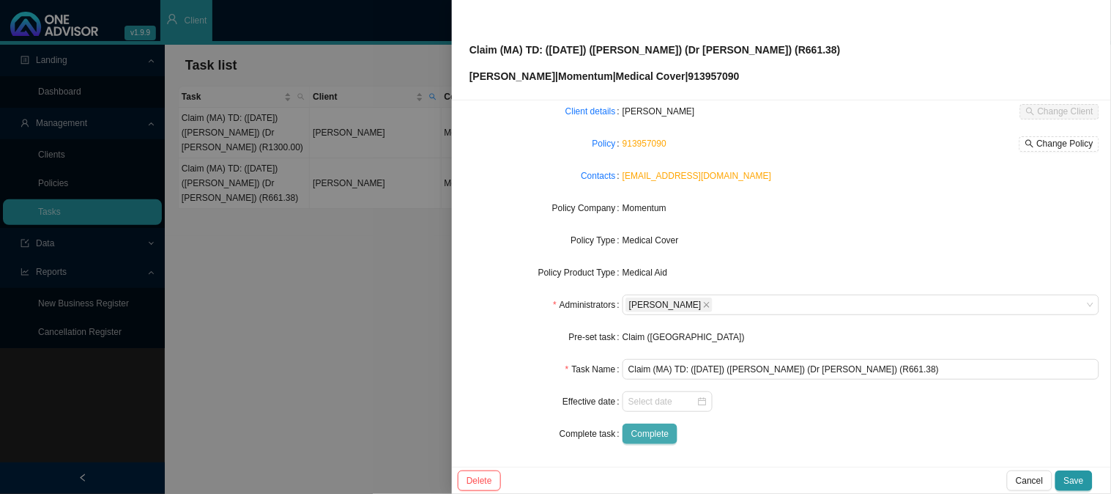
click at [660, 434] on span "Complete" at bounding box center [650, 433] width 37 height 15
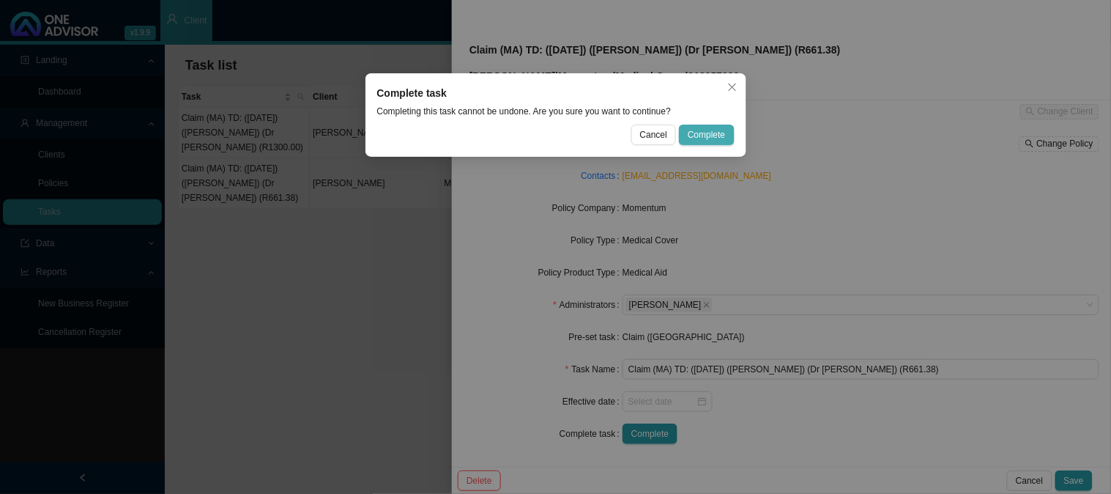
click at [721, 134] on span "Complete" at bounding box center [706, 134] width 37 height 15
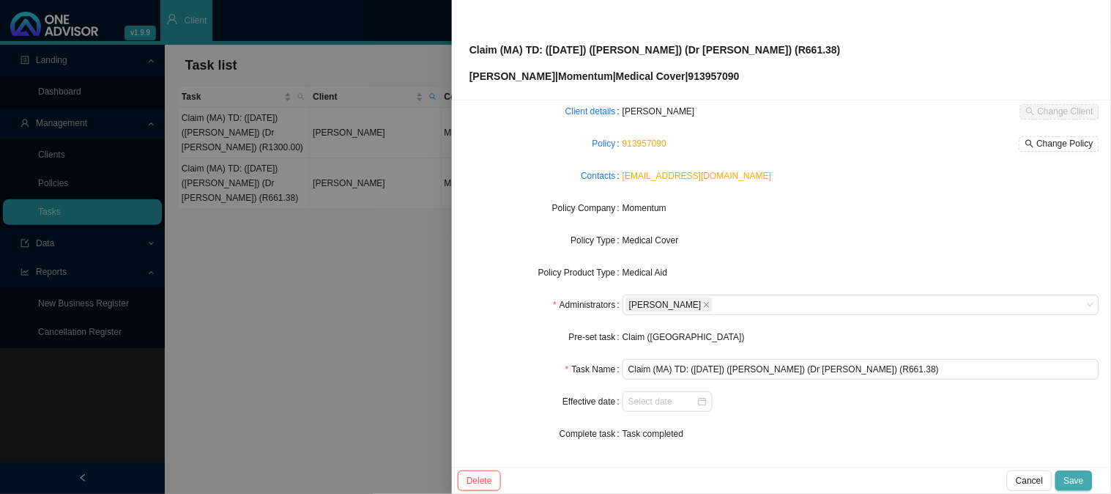
click at [1077, 477] on span "Save" at bounding box center [1075, 480] width 20 height 15
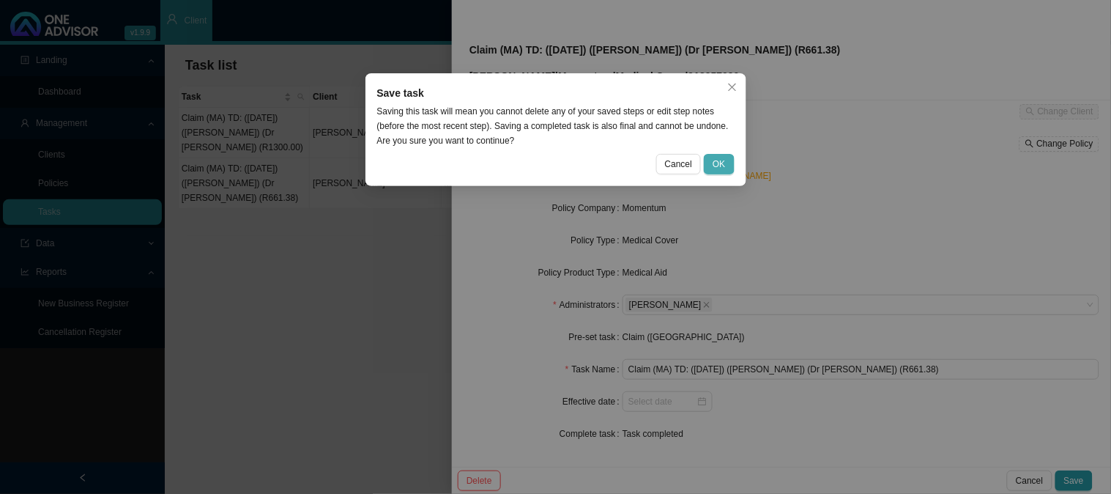
click at [722, 163] on span "OK" at bounding box center [719, 164] width 12 height 15
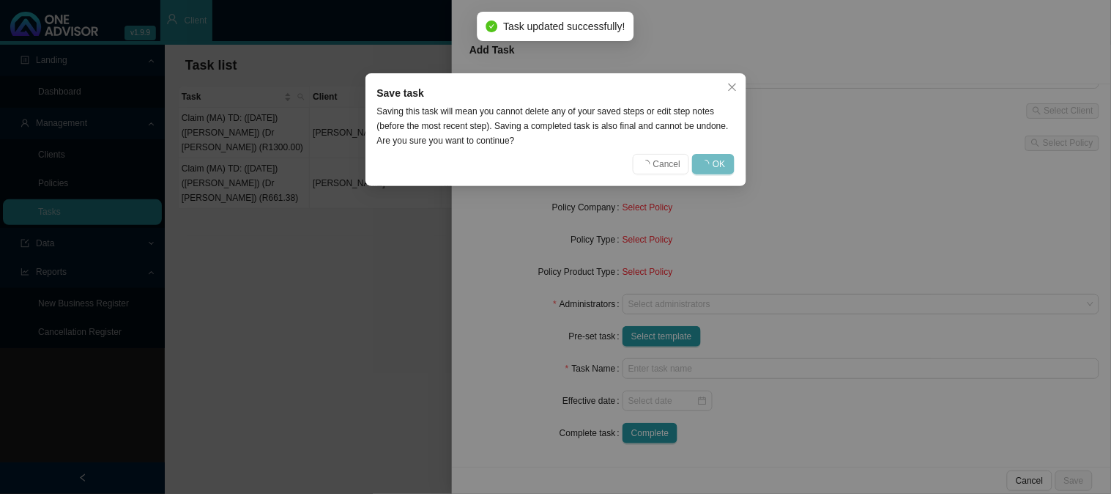
scroll to position [66, 0]
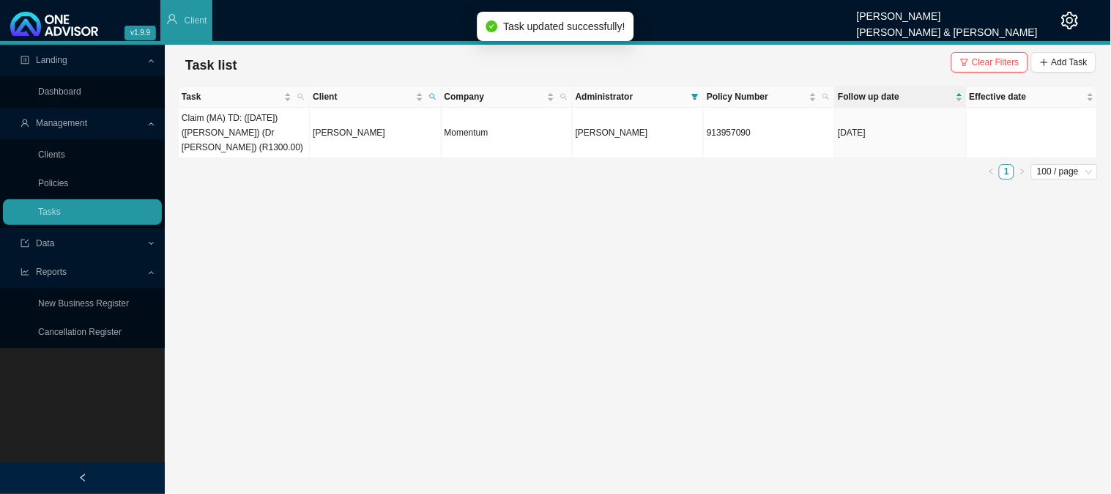
click at [367, 273] on main "Landing Dashboard Management Clients Policies Tasks Data Reports New Business R…" at bounding box center [555, 269] width 1111 height 449
click at [428, 92] on span "Client" at bounding box center [432, 96] width 13 height 21
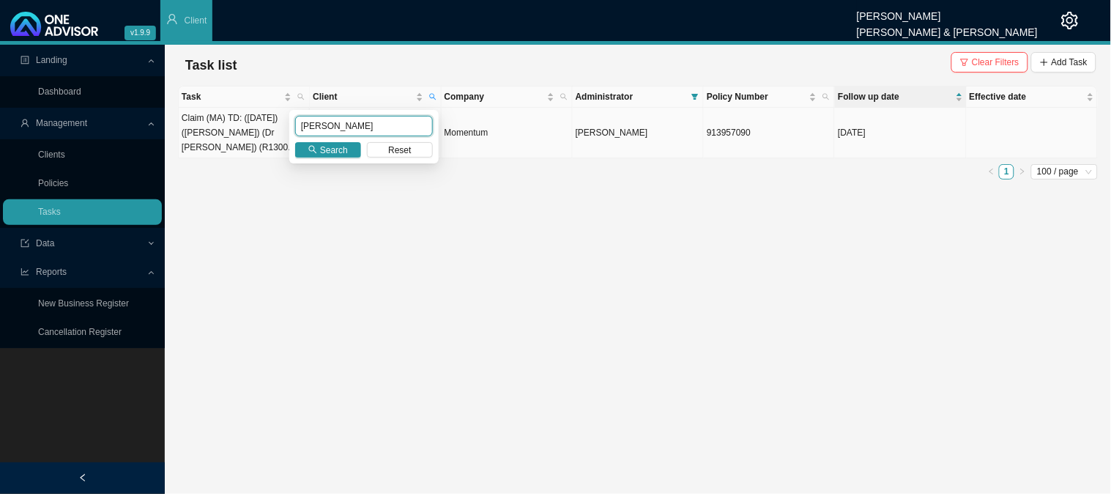
drag, startPoint x: 341, startPoint y: 125, endPoint x: 247, endPoint y: 125, distance: 94.5
click at [247, 125] on body "v1.9.9 [PERSON_NAME] [PERSON_NAME] & [PERSON_NAME] Client Landing Dashboard Man…" at bounding box center [555, 247] width 1111 height 494
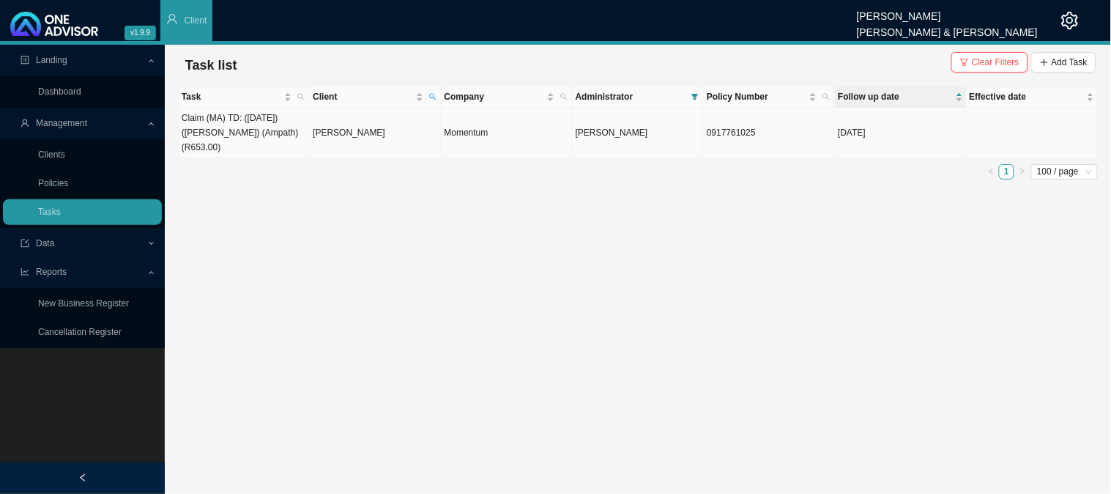
click at [350, 136] on td "[PERSON_NAME]" at bounding box center [375, 133] width 131 height 51
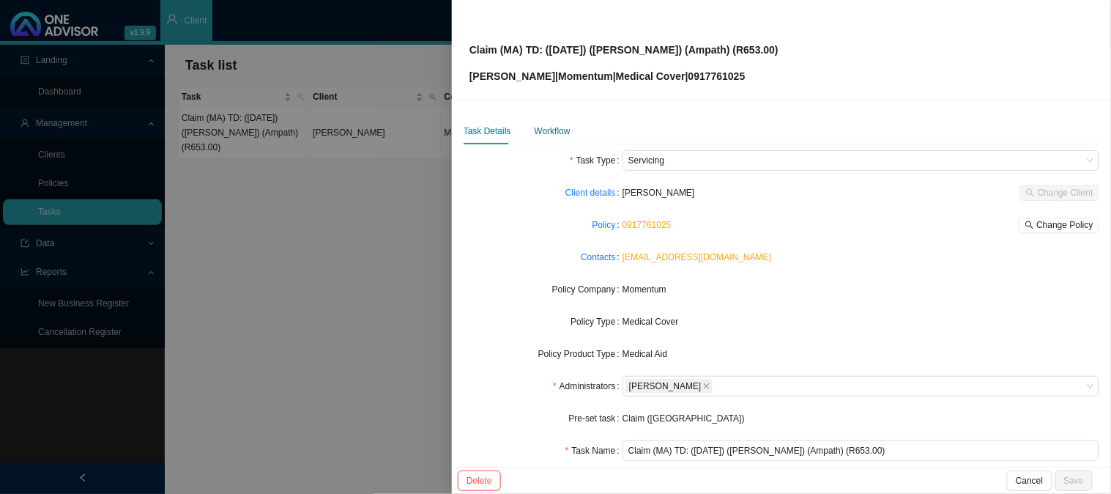
click at [554, 130] on div "Workflow" at bounding box center [553, 131] width 36 height 15
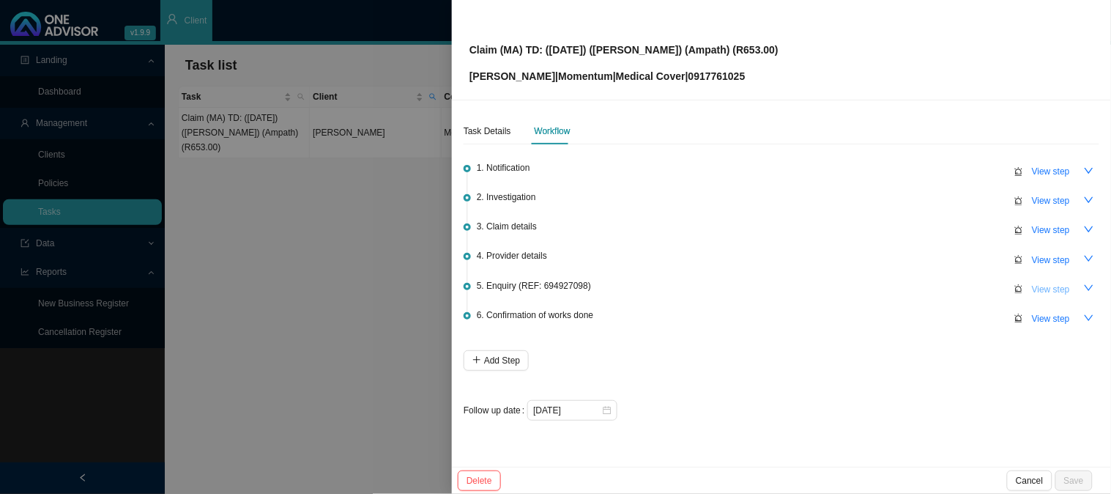
click at [1053, 282] on span "View step" at bounding box center [1051, 289] width 38 height 15
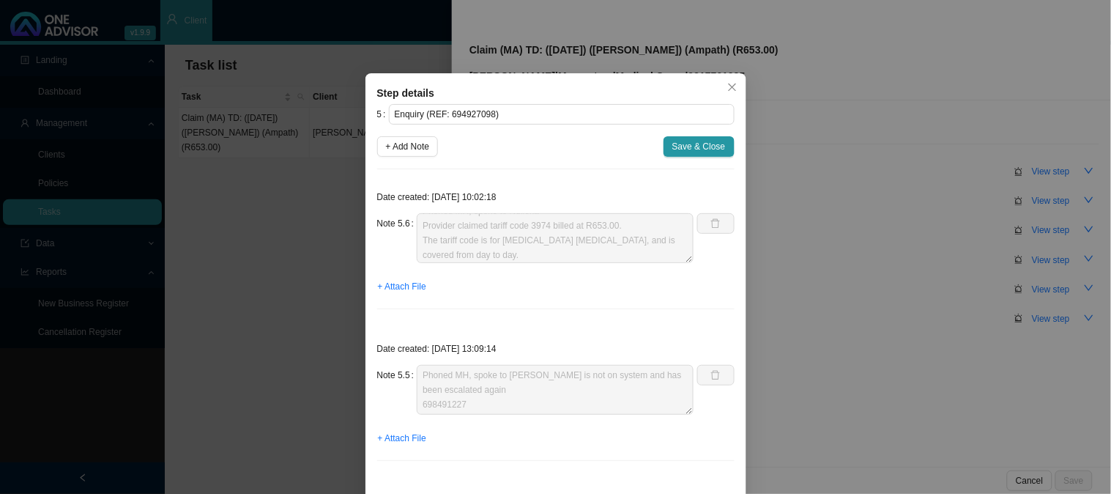
scroll to position [0, 0]
click at [610, 191] on p "Date created: [DATE] 10:02:18" at bounding box center [556, 197] width 358 height 15
click at [684, 142] on span "Save & Close" at bounding box center [699, 146] width 53 height 15
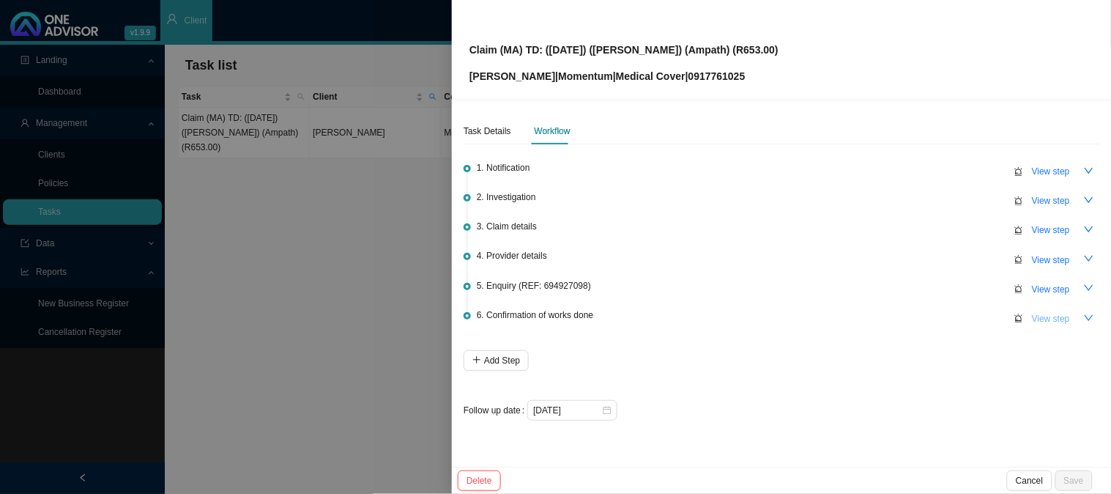
click at [1051, 311] on span "View step" at bounding box center [1051, 318] width 38 height 15
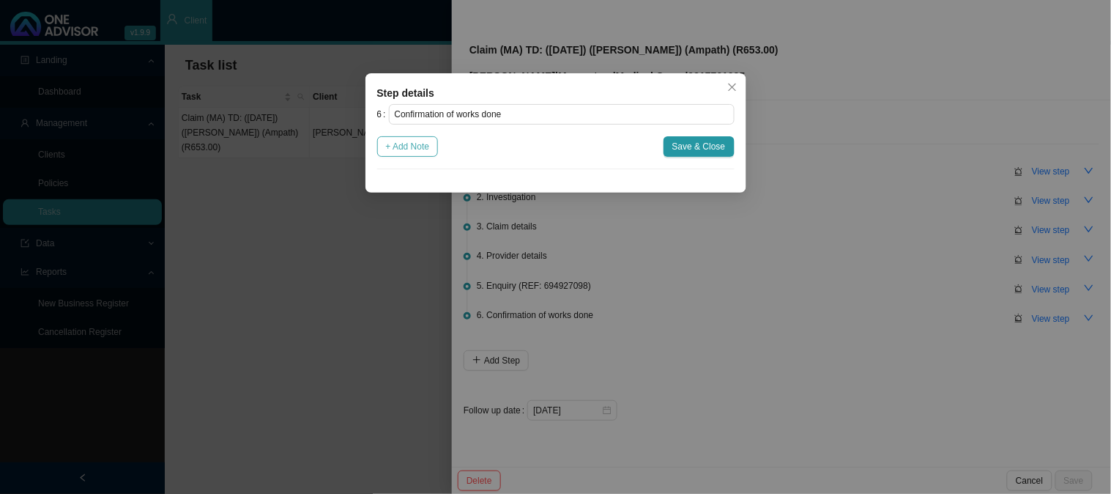
click at [429, 147] on span "+ Add Note" at bounding box center [408, 146] width 44 height 15
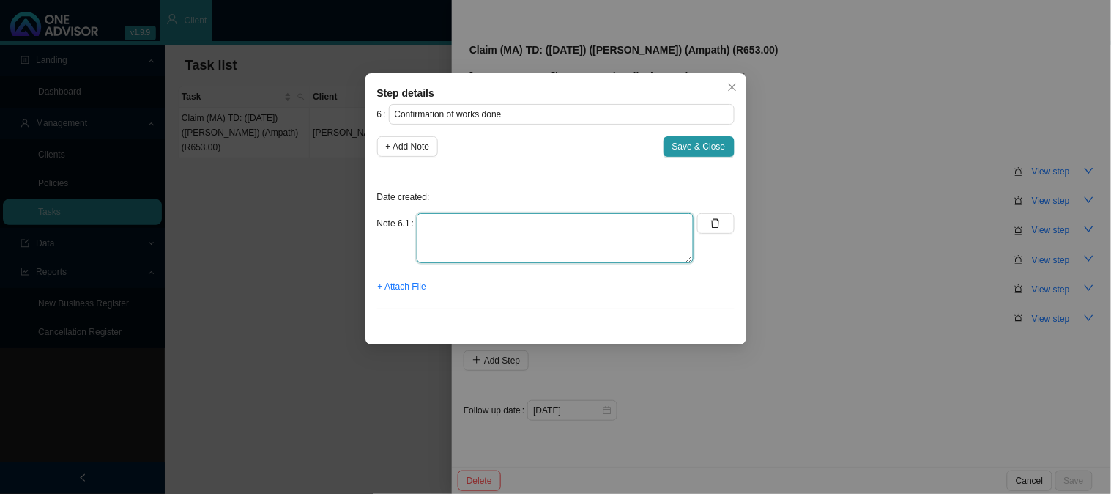
click at [487, 226] on textarea at bounding box center [555, 238] width 277 height 50
click at [421, 286] on span "+ Attach File" at bounding box center [402, 286] width 48 height 15
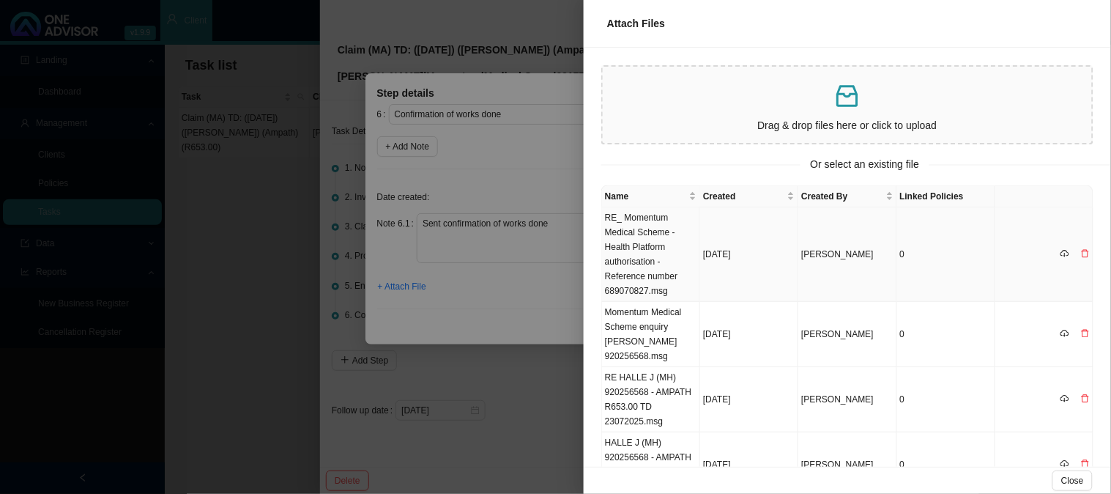
click at [642, 232] on td "RE_ Momentum Medical Scheme - Health Platform authorisation - Reference number …" at bounding box center [651, 254] width 98 height 95
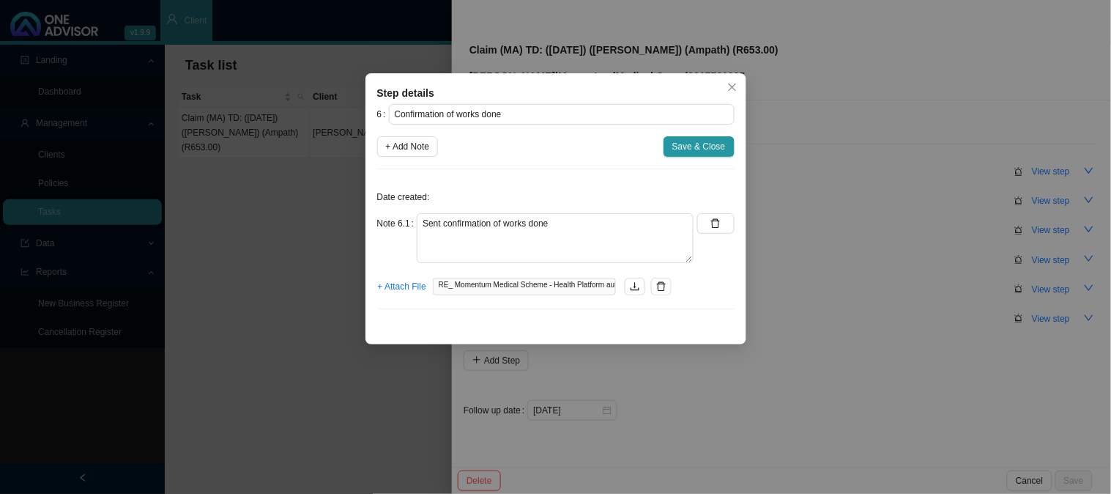
click at [709, 149] on span "Save & Close" at bounding box center [699, 146] width 53 height 15
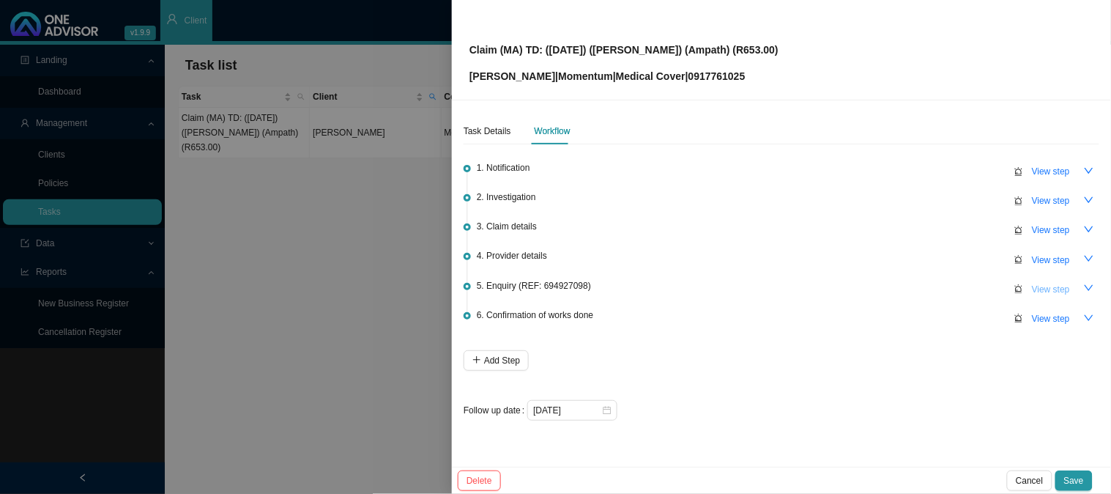
click at [1051, 288] on span "View step" at bounding box center [1051, 289] width 38 height 15
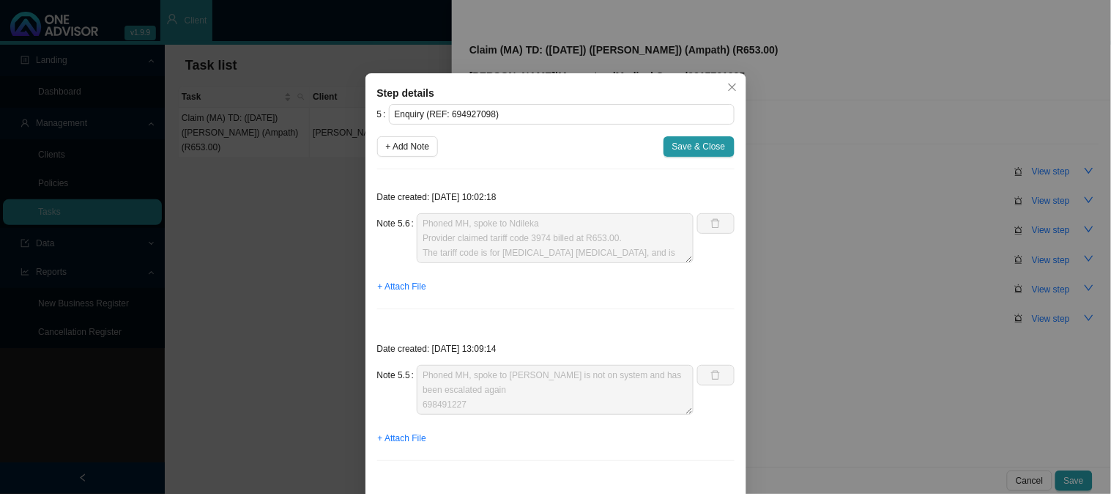
click at [910, 144] on div "Step details 5 Enquiry (REF: 694927098) + Add Note Save & Close Date created: […" at bounding box center [555, 247] width 1111 height 494
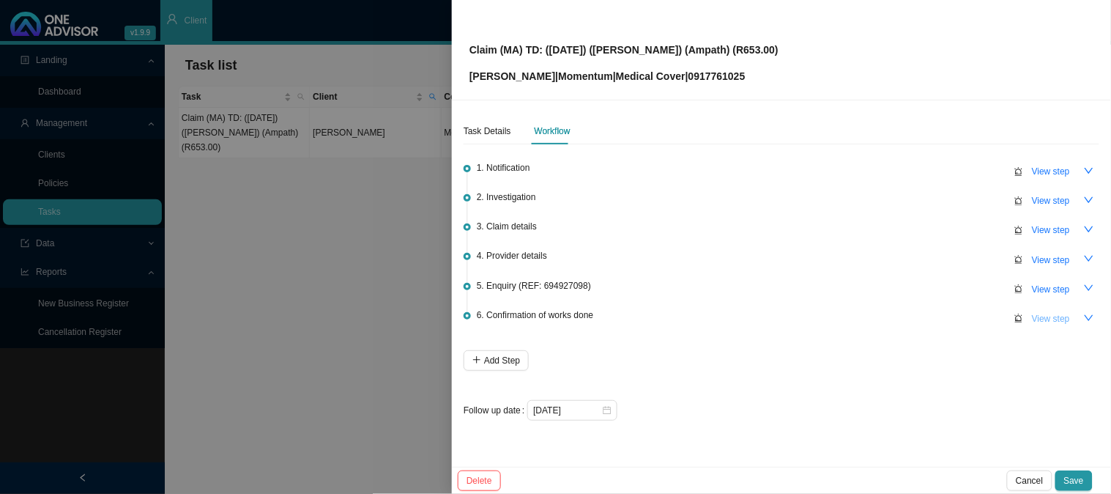
click at [1048, 317] on span "View step" at bounding box center [1051, 318] width 38 height 15
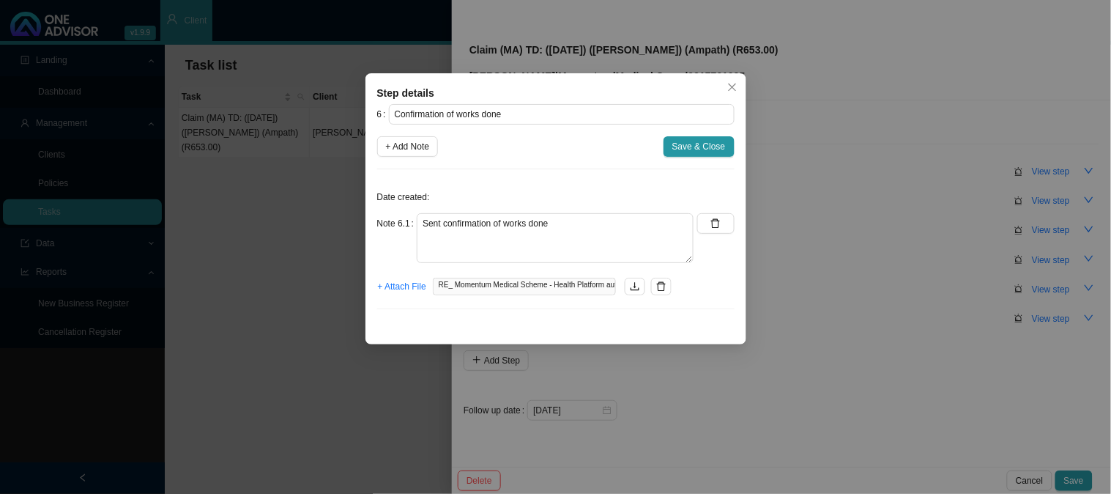
click at [854, 203] on div "Step details 6 Confirmation of works done + Add Note Save & Close Date created:…" at bounding box center [555, 247] width 1111 height 494
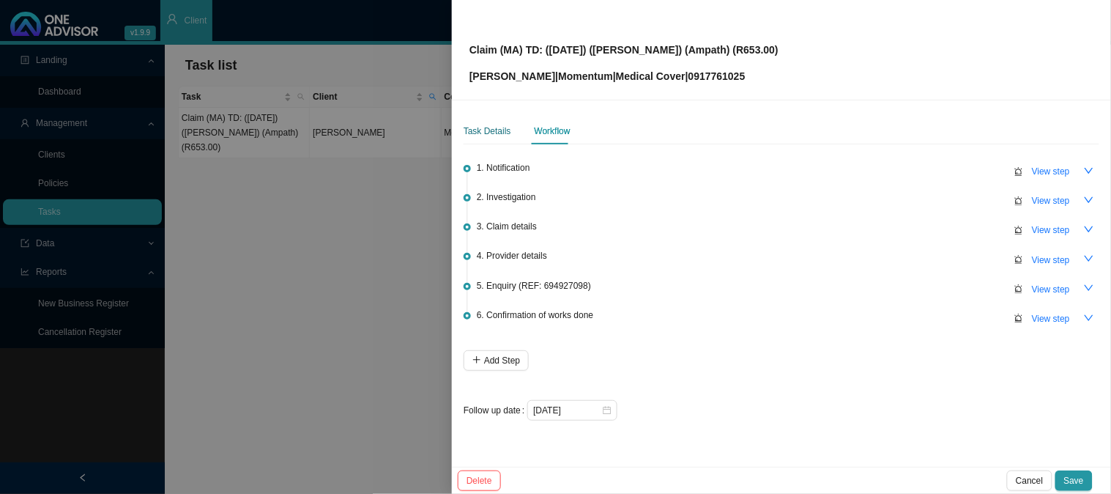
click at [507, 127] on div "Task Details" at bounding box center [488, 131] width 48 height 15
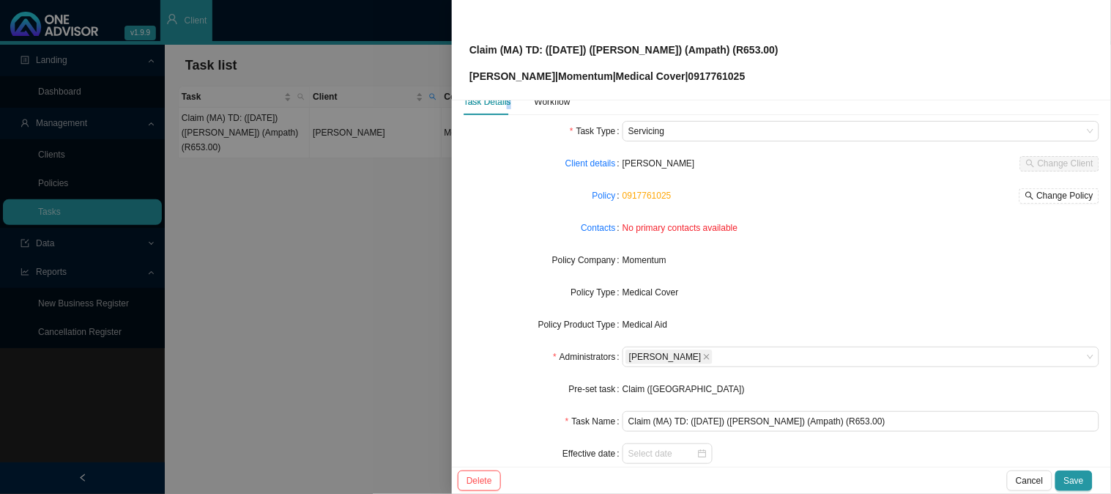
scroll to position [81, 0]
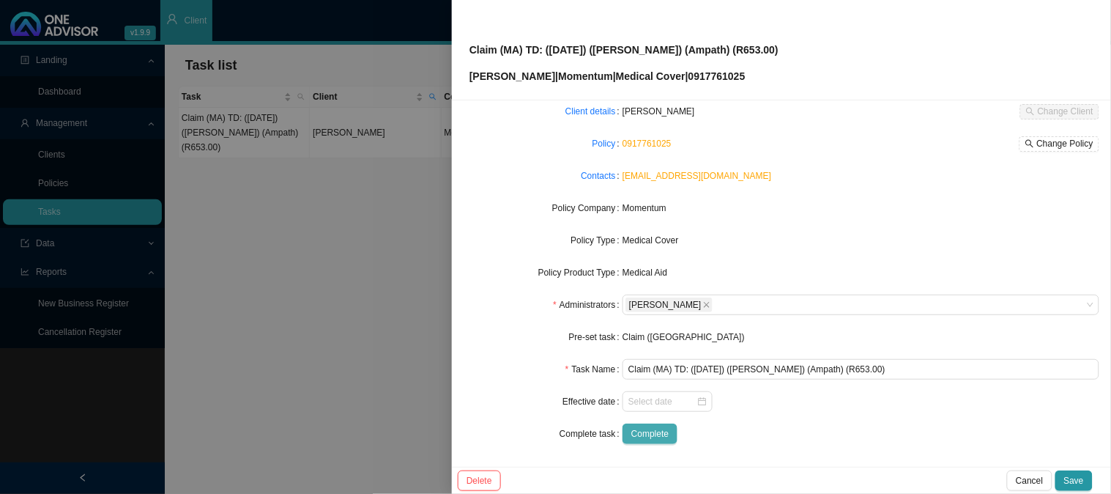
click at [647, 434] on span "Complete" at bounding box center [650, 433] width 37 height 15
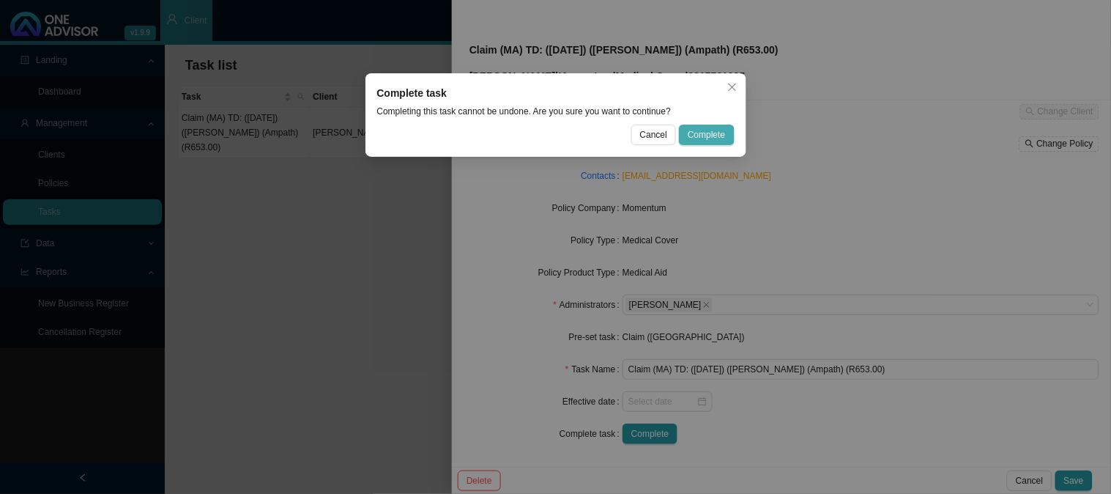
click at [704, 132] on span "Complete" at bounding box center [706, 134] width 37 height 15
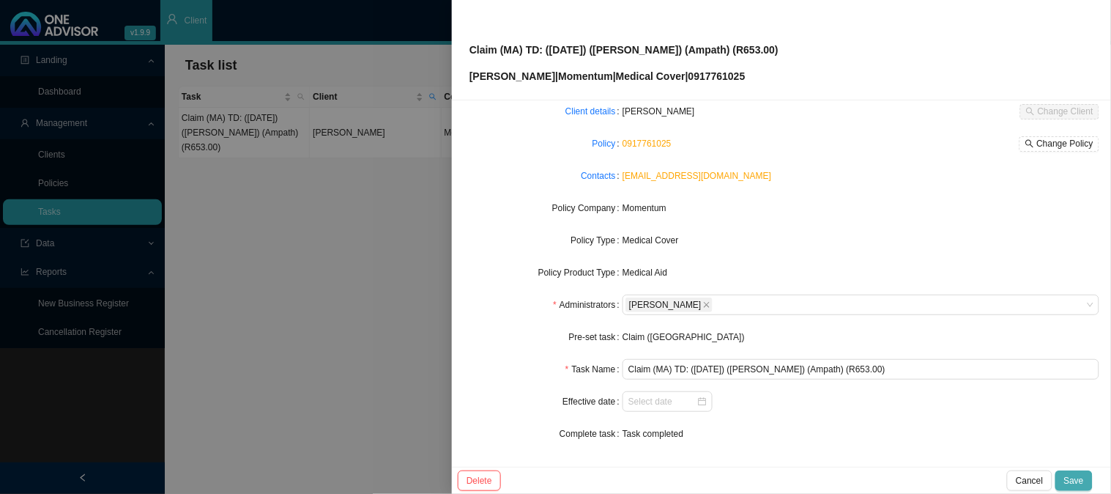
click at [1078, 481] on span "Save" at bounding box center [1075, 480] width 20 height 15
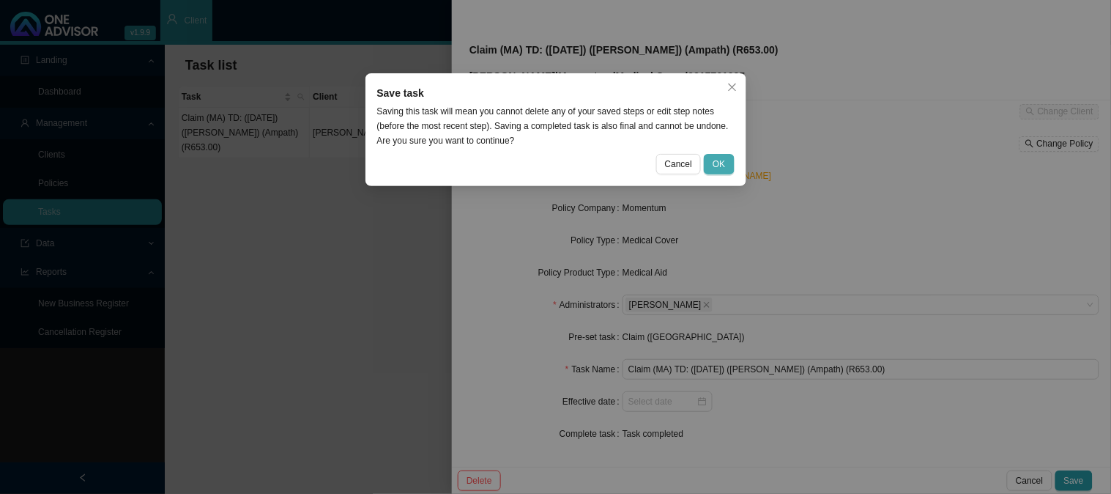
click at [725, 161] on span "OK" at bounding box center [719, 164] width 12 height 15
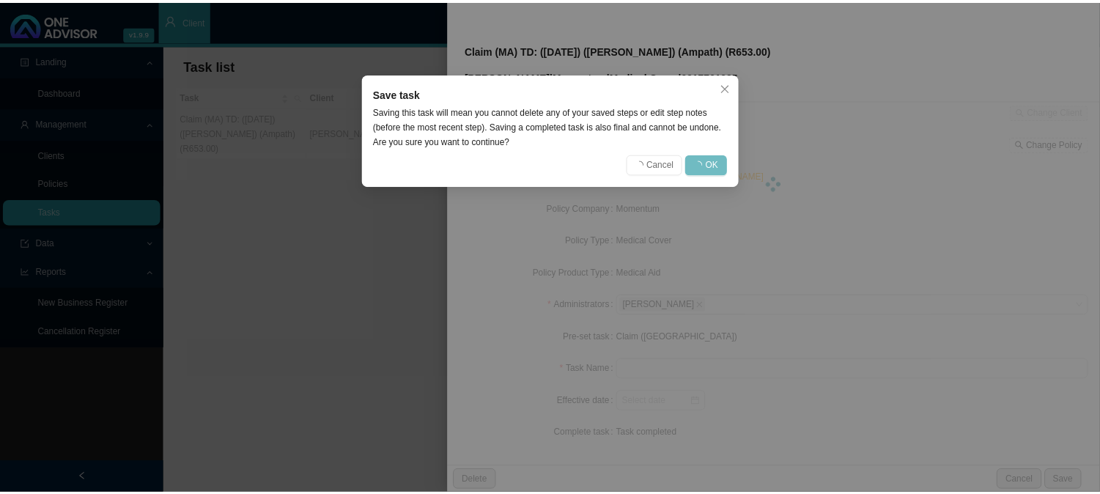
scroll to position [66, 0]
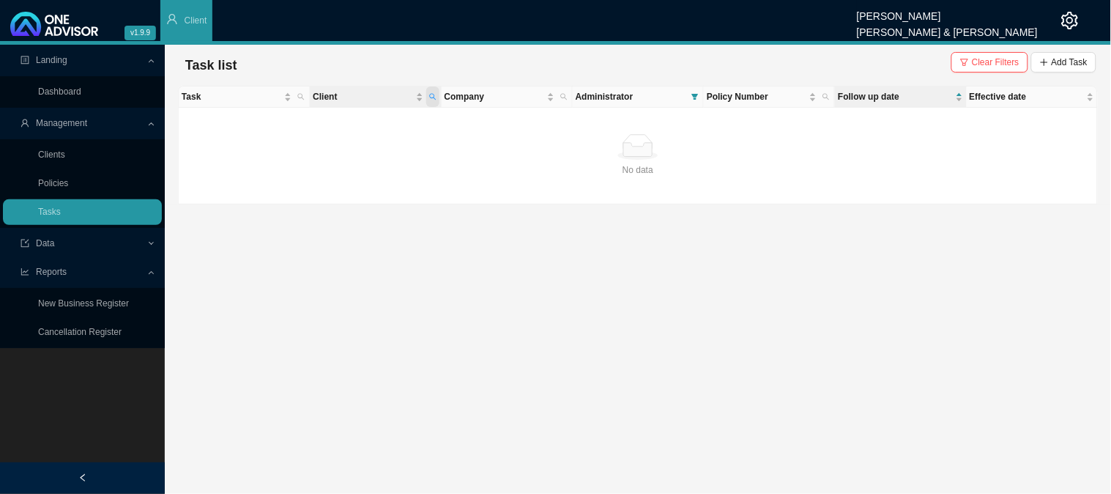
click at [435, 93] on icon "search" at bounding box center [432, 96] width 7 height 7
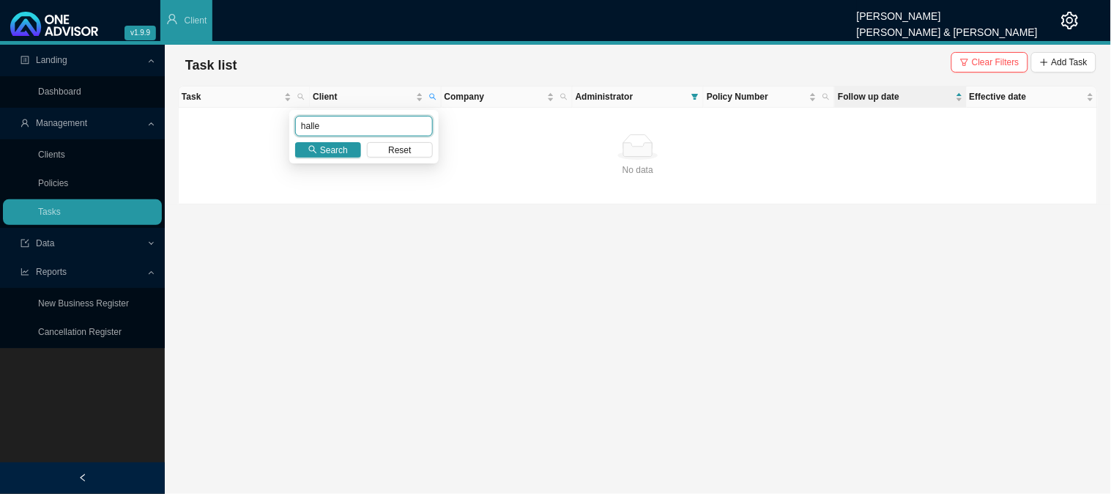
drag, startPoint x: 364, startPoint y: 123, endPoint x: 273, endPoint y: 126, distance: 91.6
click at [273, 126] on body "v1.9.9 [PERSON_NAME] [PERSON_NAME] & [PERSON_NAME] Client Landing Dashboard Man…" at bounding box center [555, 247] width 1111 height 494
click at [347, 149] on span "Search" at bounding box center [334, 150] width 28 height 15
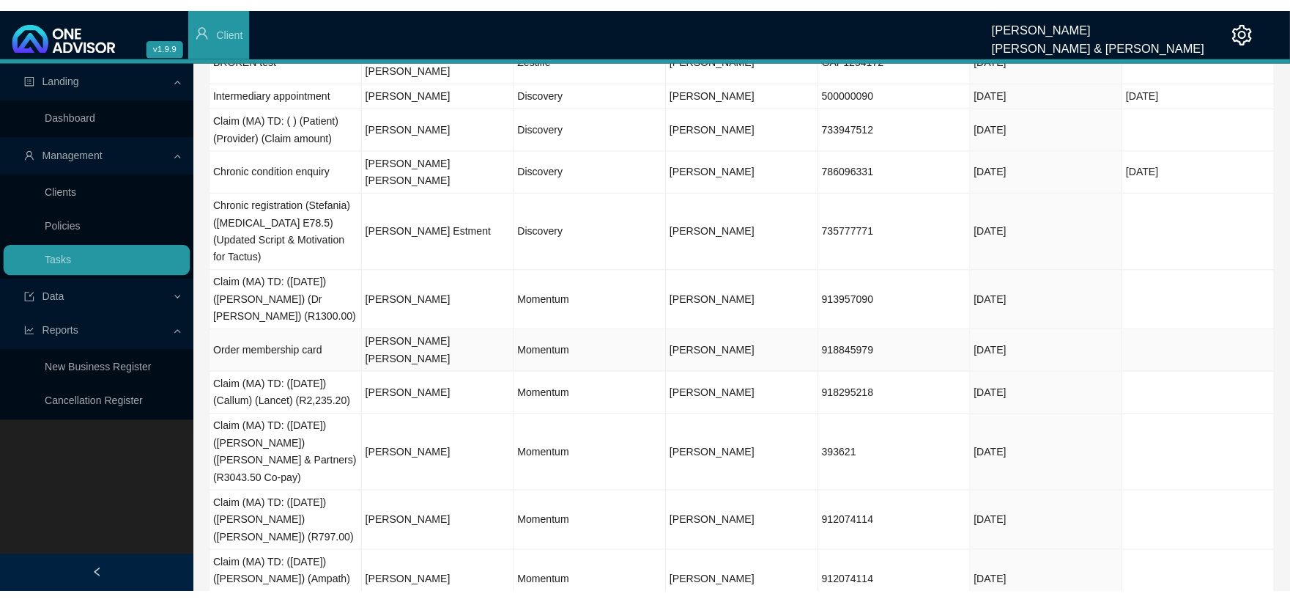
scroll to position [0, 0]
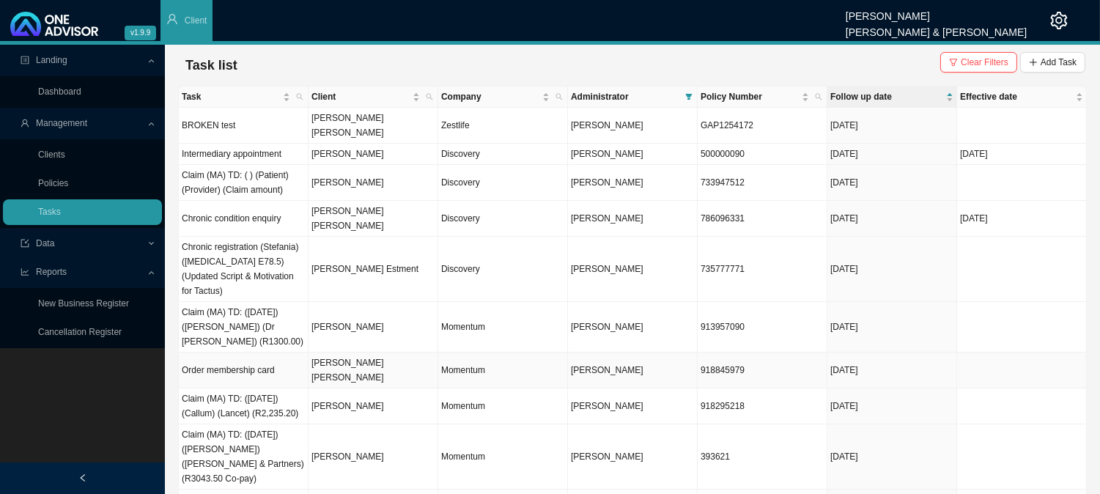
click at [365, 352] on td "[PERSON_NAME] [PERSON_NAME]" at bounding box center [373, 370] width 130 height 36
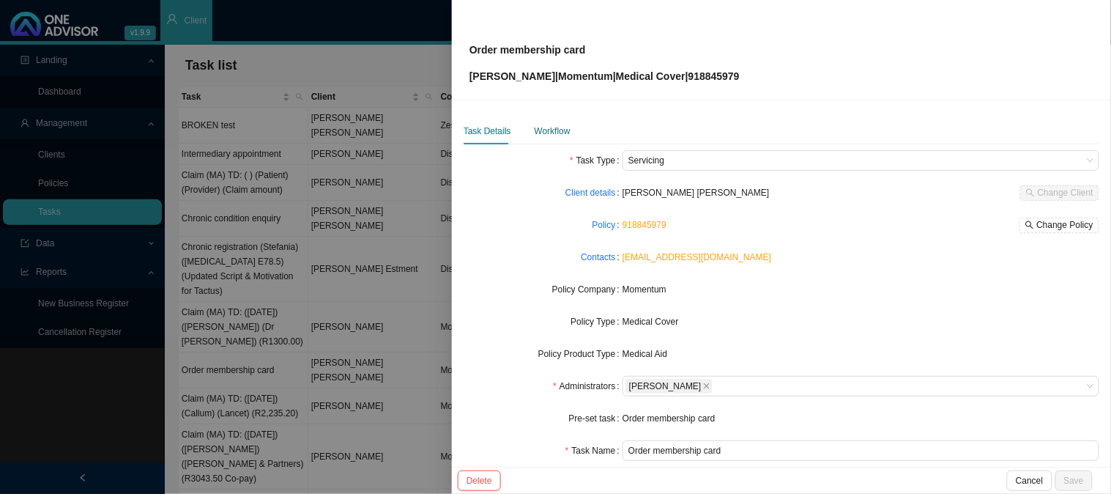
click at [553, 136] on div "Workflow" at bounding box center [553, 131] width 36 height 15
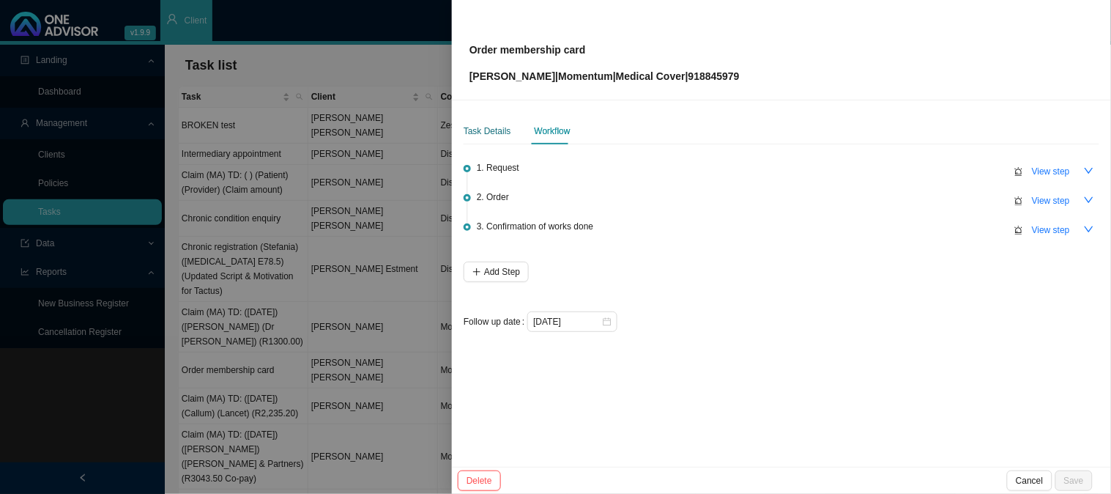
click at [495, 129] on div "Task Details" at bounding box center [488, 131] width 48 height 15
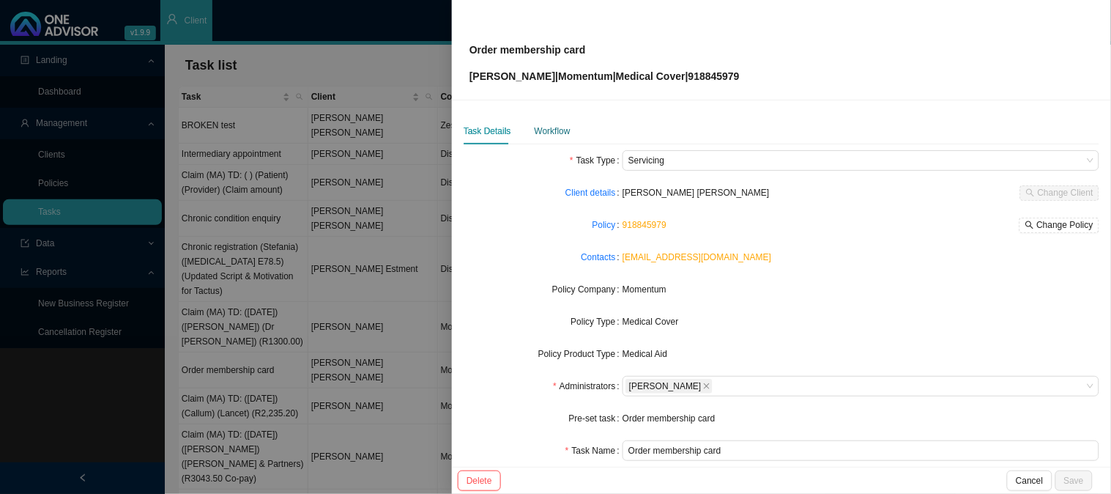
click at [555, 133] on div "Workflow" at bounding box center [553, 131] width 36 height 15
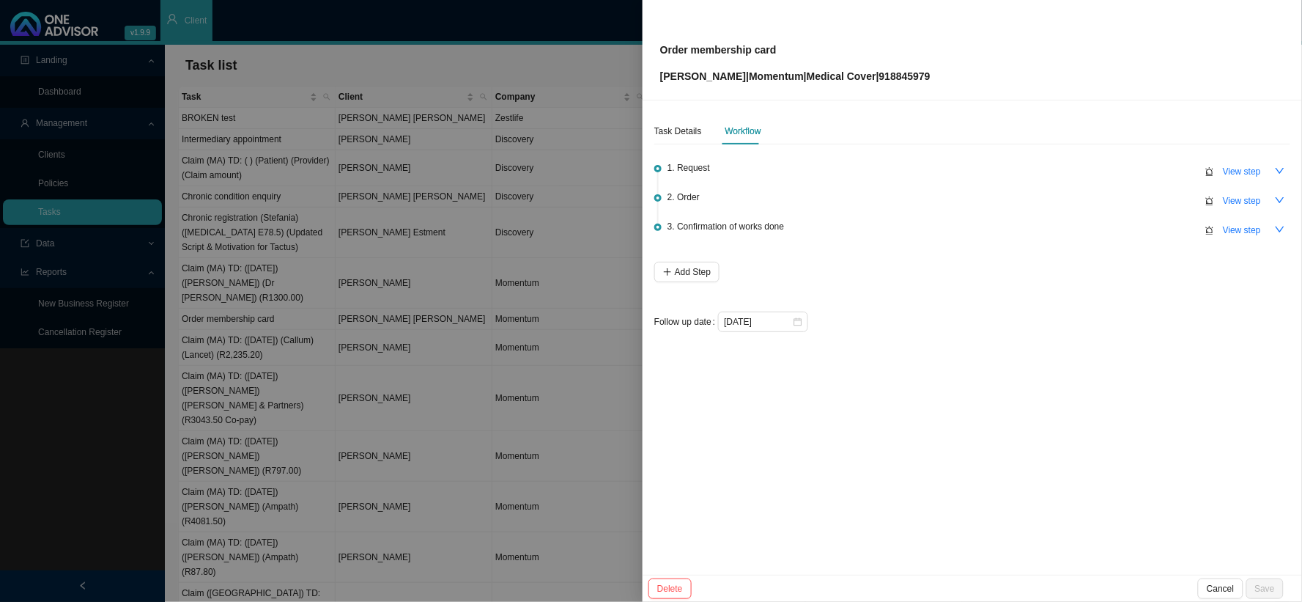
click at [555, 74] on div at bounding box center [651, 301] width 1302 height 602
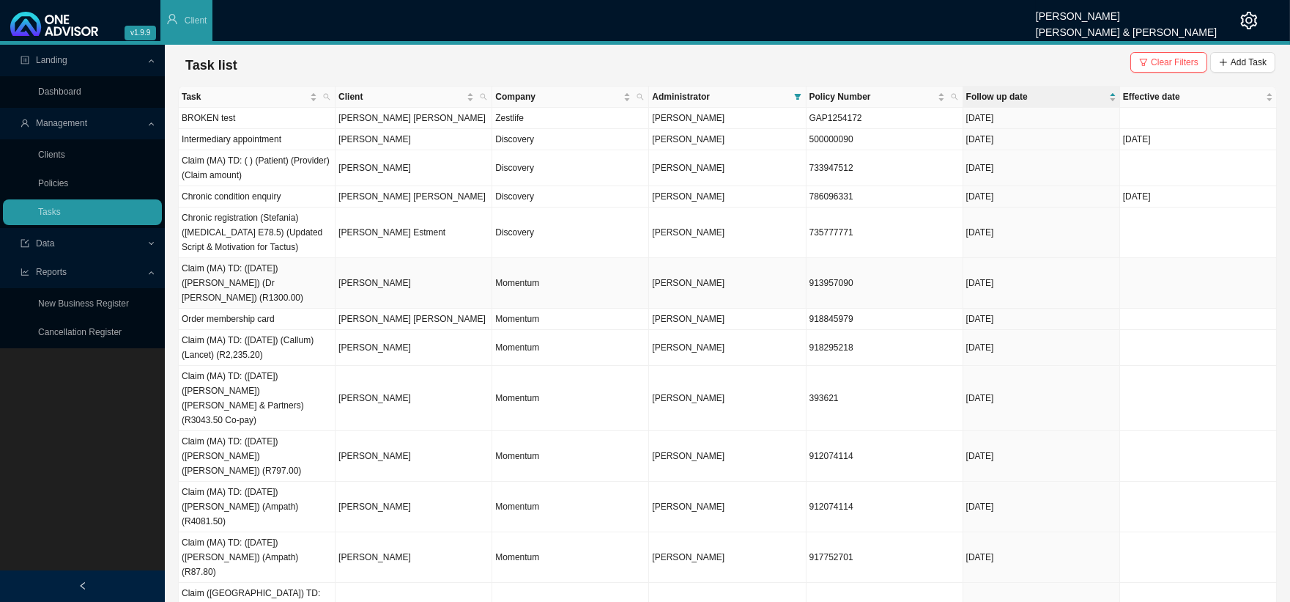
click at [388, 276] on td "[PERSON_NAME]" at bounding box center [414, 283] width 157 height 51
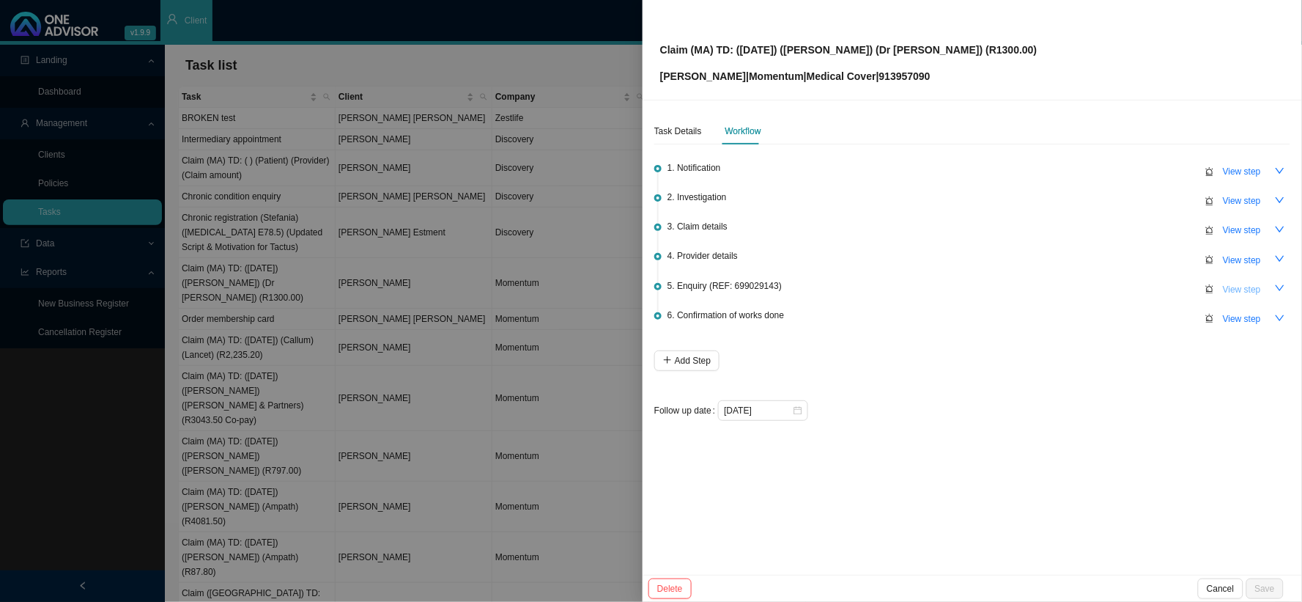
click at [1111, 284] on span "View step" at bounding box center [1242, 289] width 38 height 15
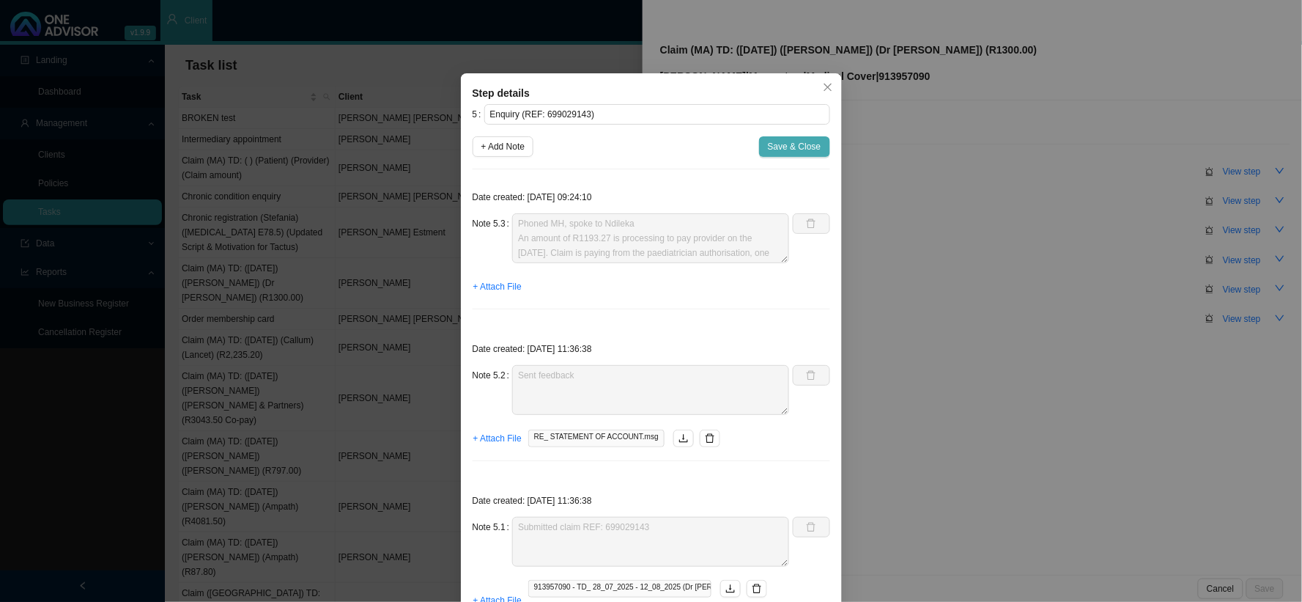
click at [785, 150] on span "Save & Close" at bounding box center [794, 146] width 53 height 15
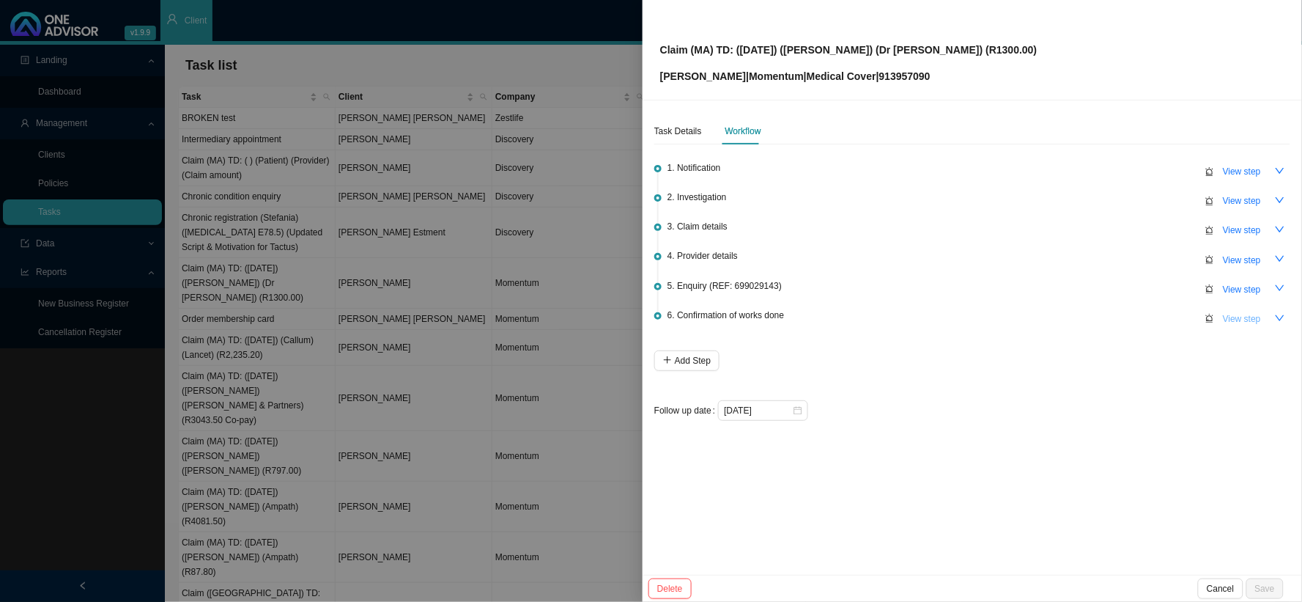
click at [1111, 319] on span "View step" at bounding box center [1242, 318] width 38 height 15
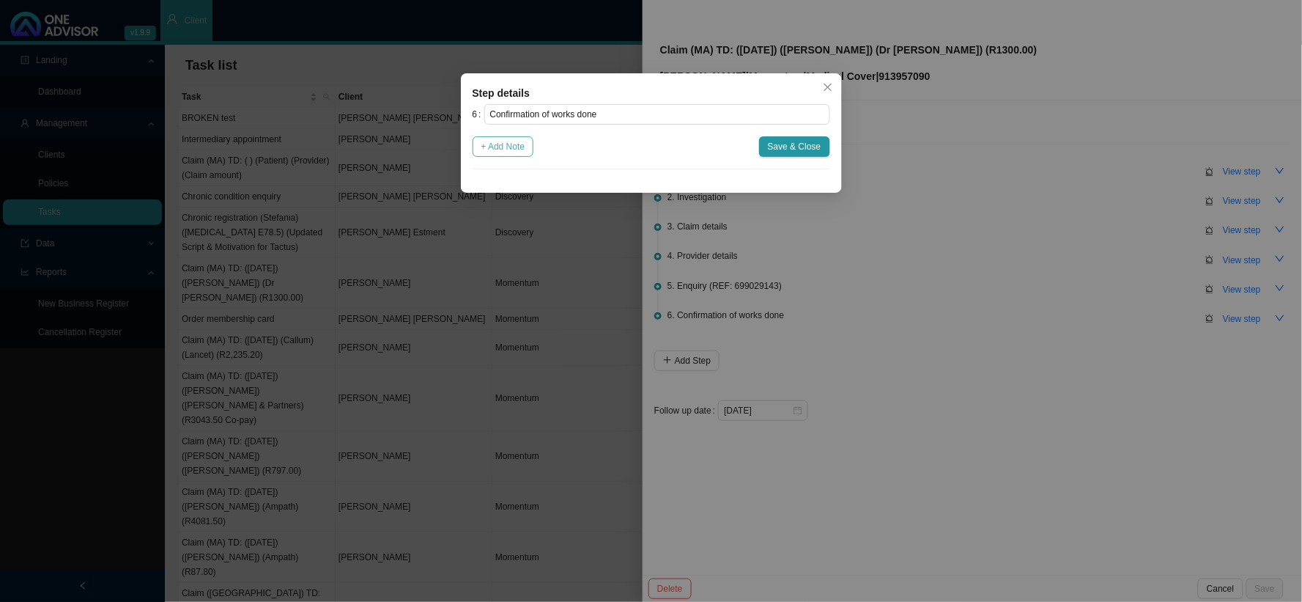
click at [511, 154] on span "+ Add Note" at bounding box center [503, 146] width 44 height 15
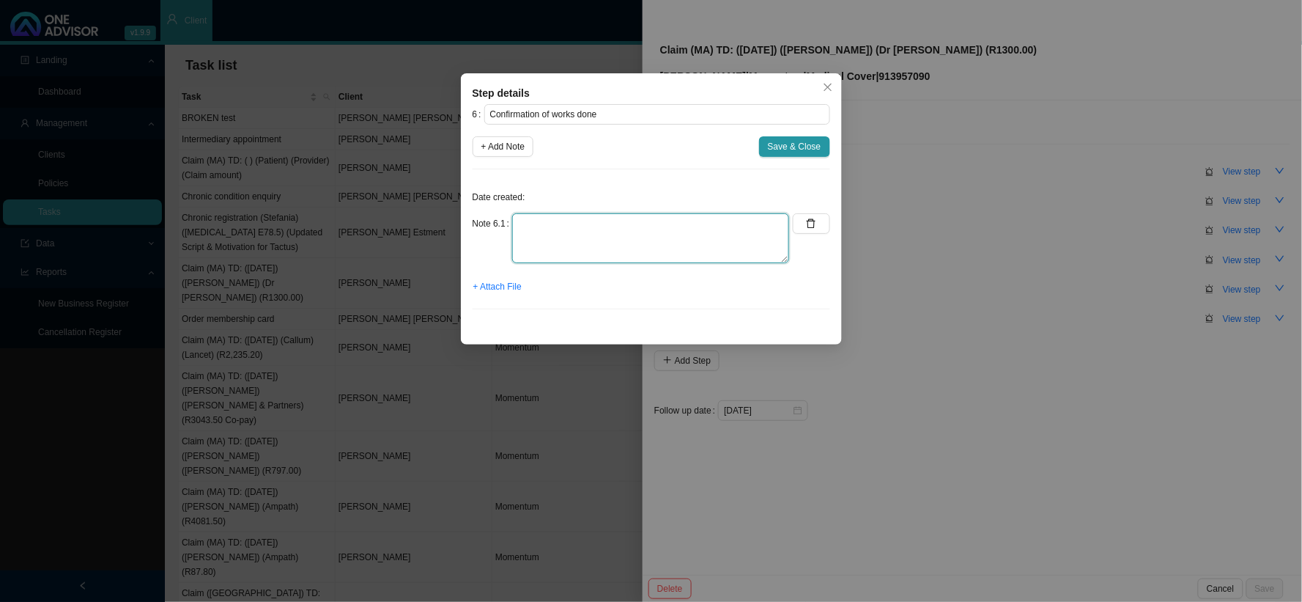
click at [530, 223] on textarea at bounding box center [650, 238] width 277 height 50
click at [774, 144] on span "Save & Close" at bounding box center [794, 146] width 53 height 15
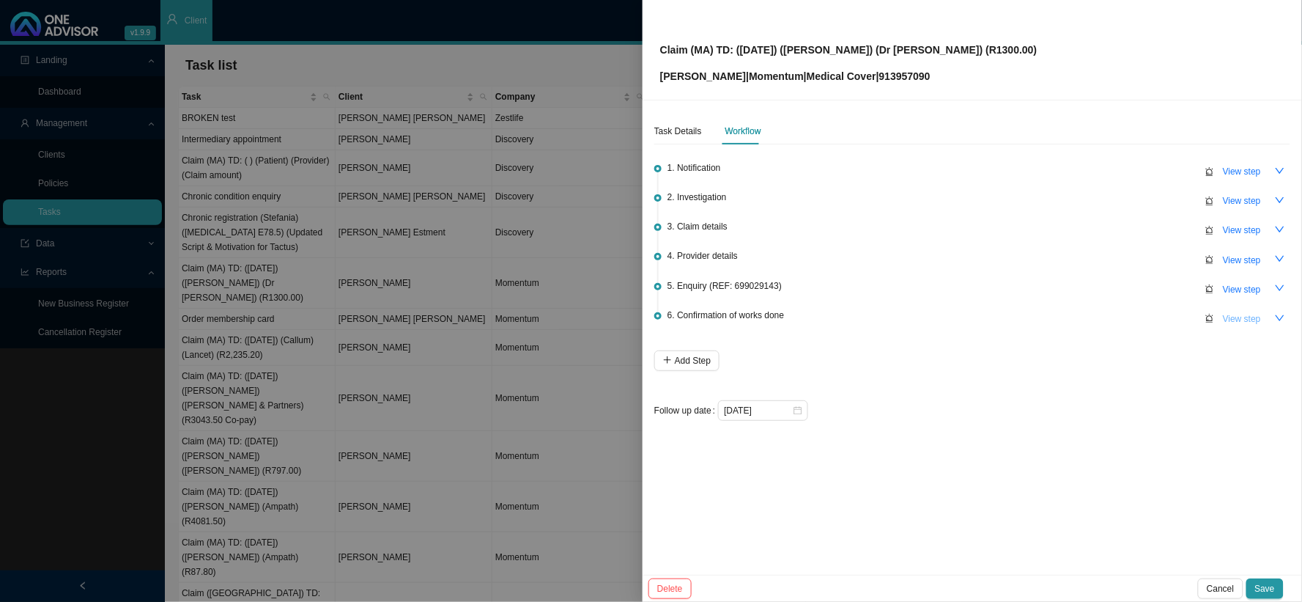
click at [1111, 319] on span "View step" at bounding box center [1242, 318] width 38 height 15
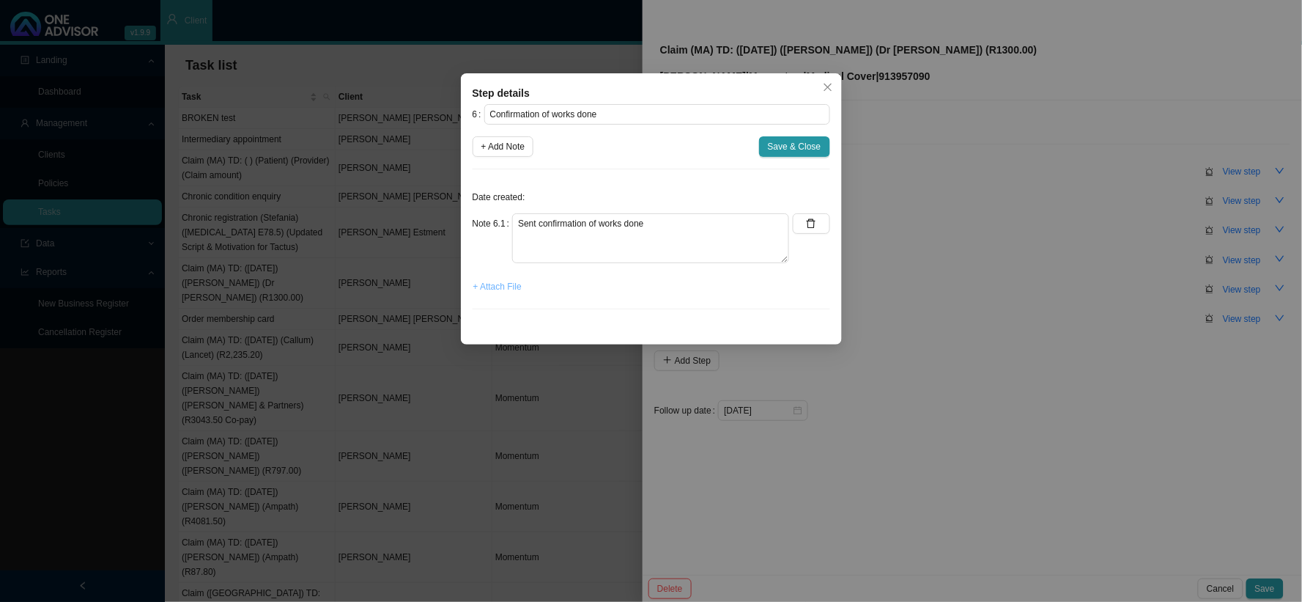
click at [496, 289] on span "+ Attach File" at bounding box center [497, 286] width 48 height 15
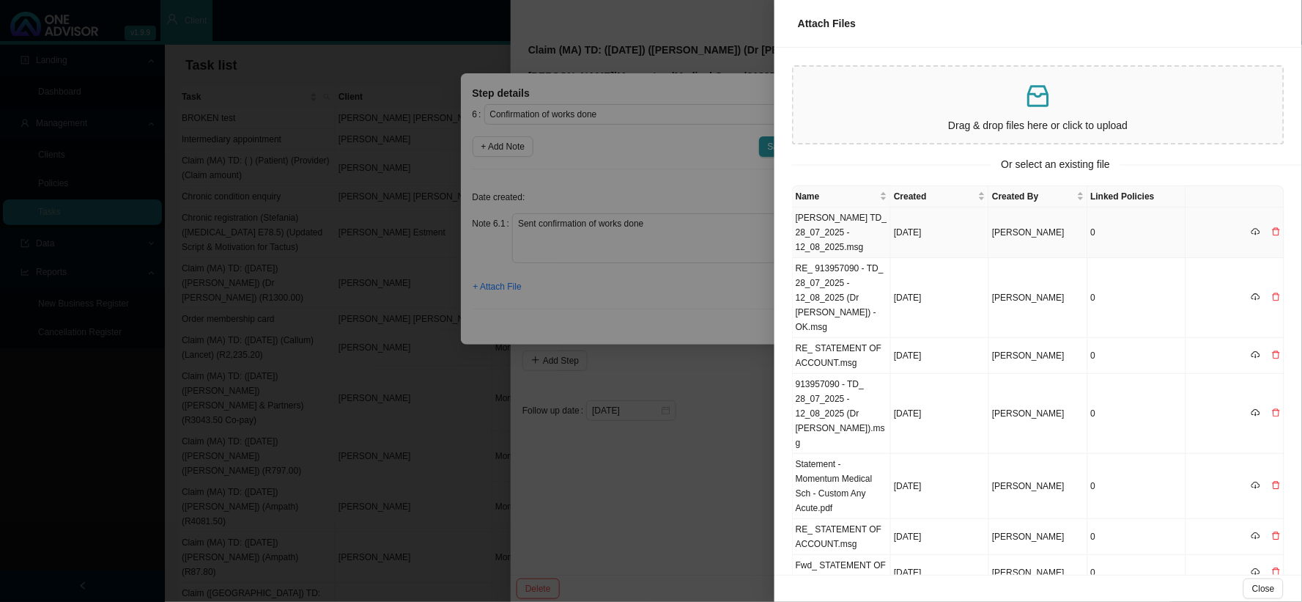
click at [838, 232] on td "[PERSON_NAME] TD_ 28_07_2025 - 12_08_2025.msg" at bounding box center [842, 232] width 98 height 51
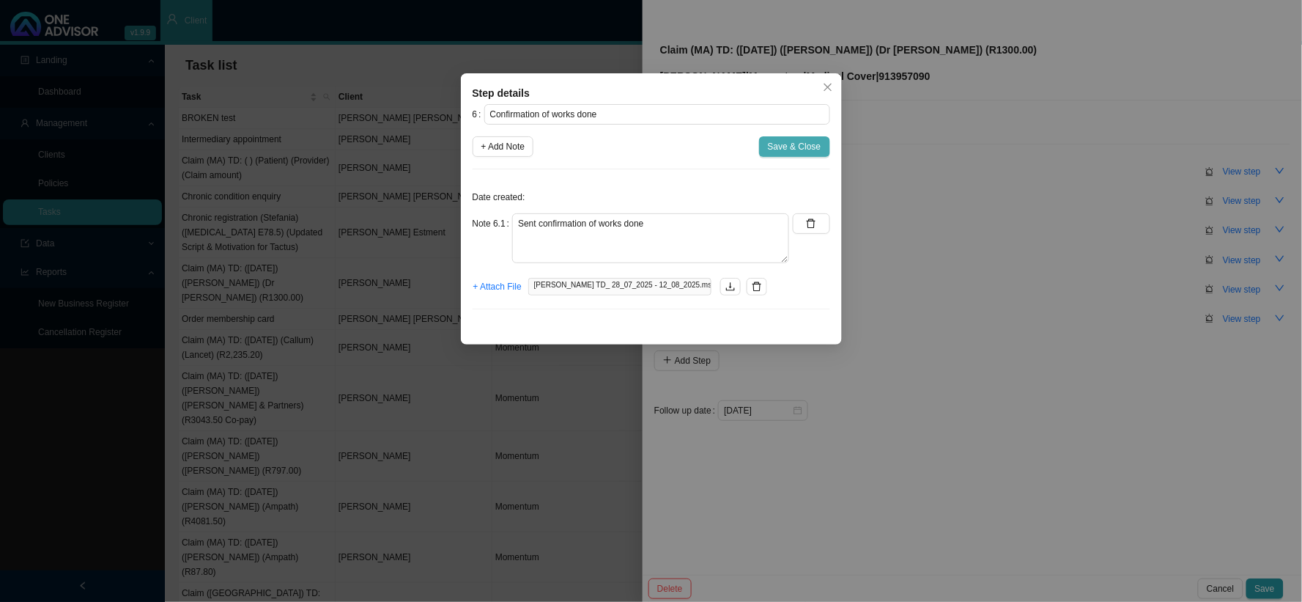
click at [794, 147] on span "Save & Close" at bounding box center [794, 146] width 53 height 15
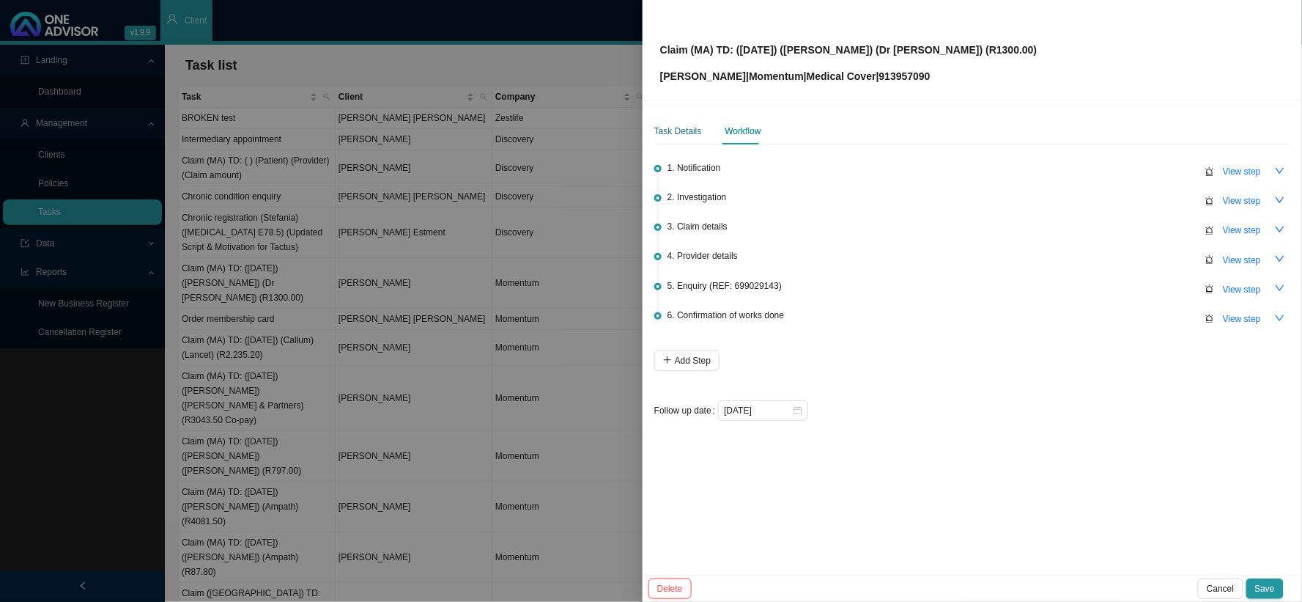
click at [672, 134] on div "Task Details" at bounding box center [678, 131] width 48 height 15
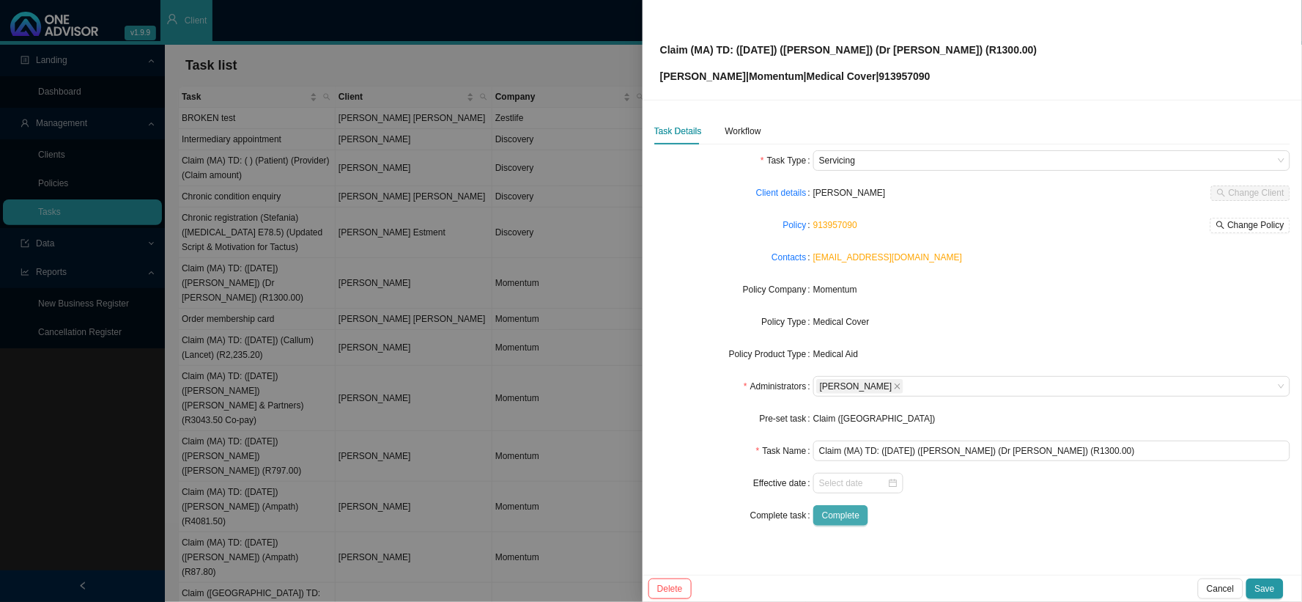
click at [851, 493] on span "Complete" at bounding box center [840, 515] width 37 height 15
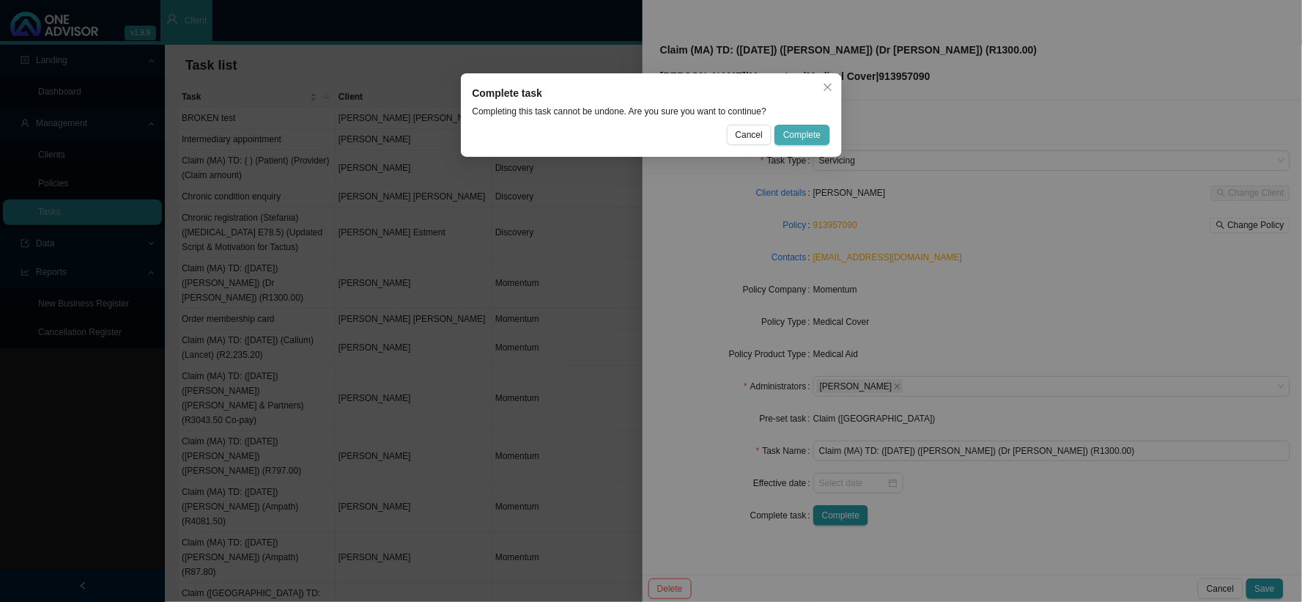
click at [794, 127] on span "Complete" at bounding box center [801, 134] width 37 height 15
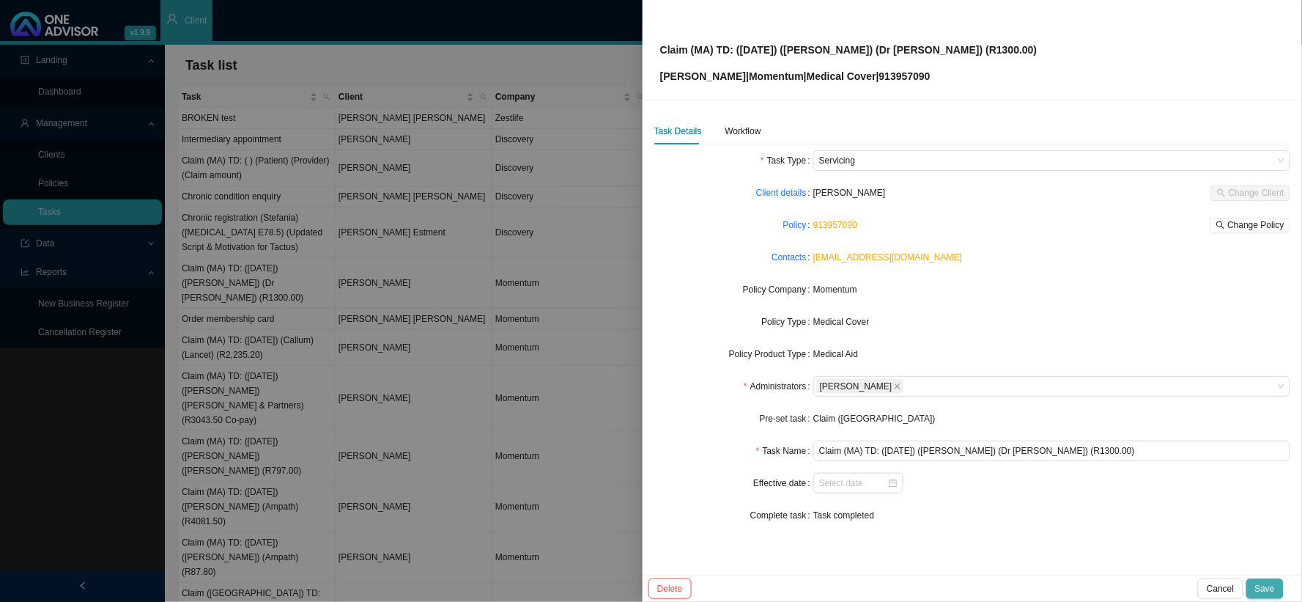
click at [1111, 493] on span "Save" at bounding box center [1265, 588] width 20 height 15
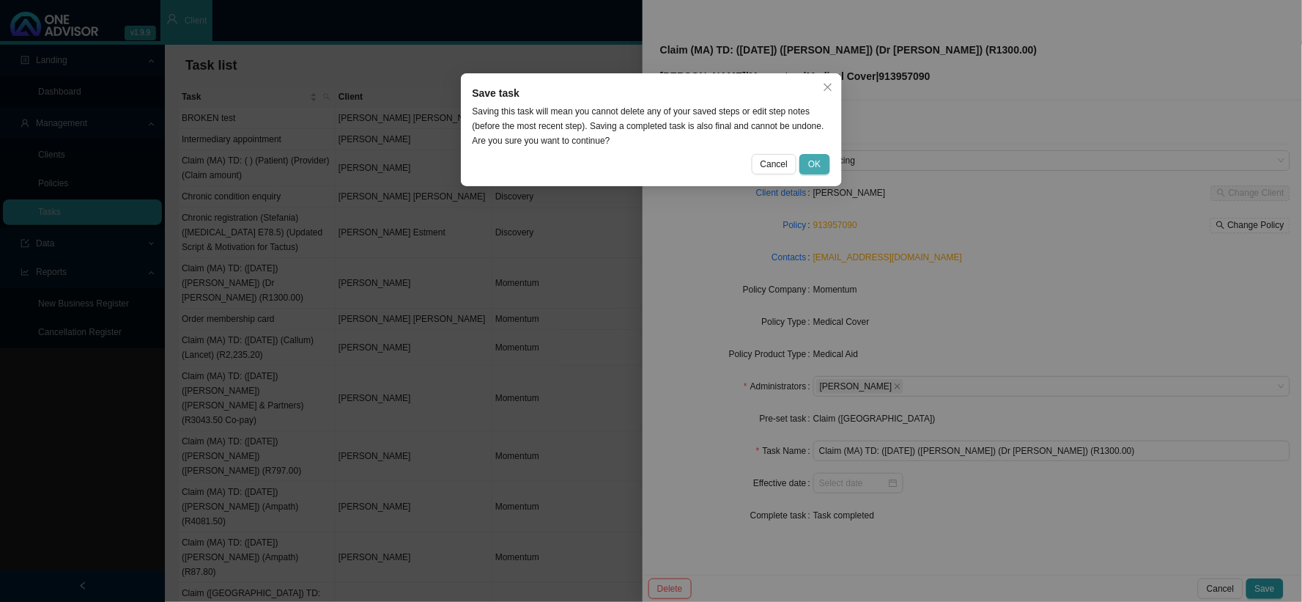
click at [814, 163] on span "OK" at bounding box center [814, 164] width 12 height 15
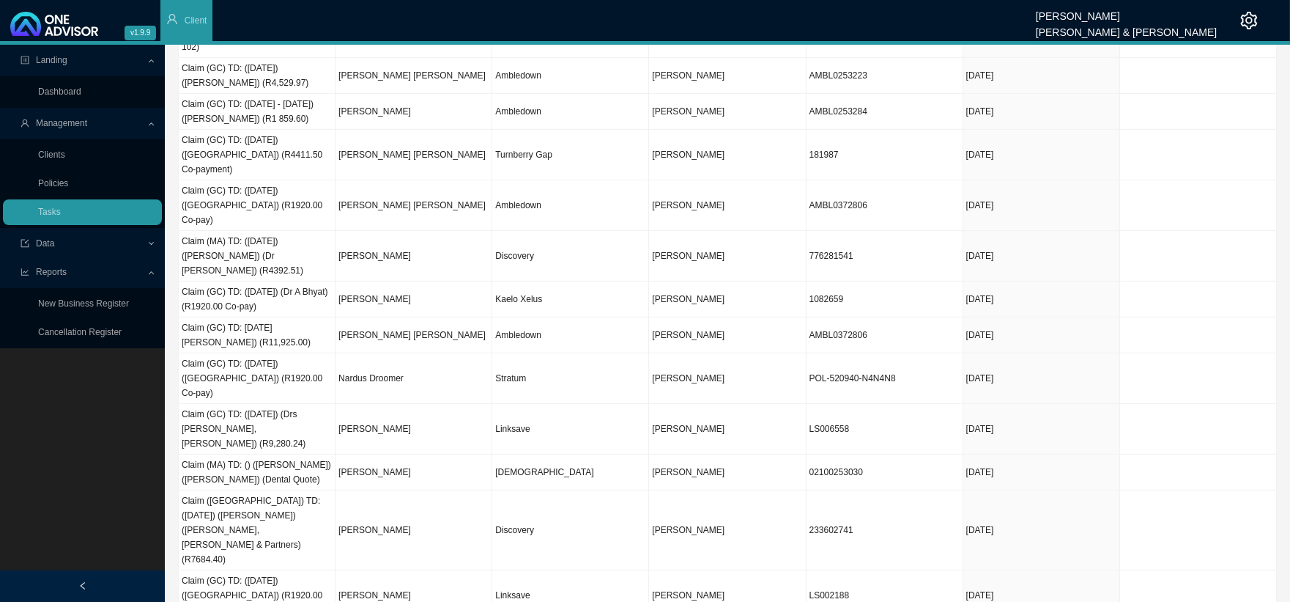
scroll to position [1814, 0]
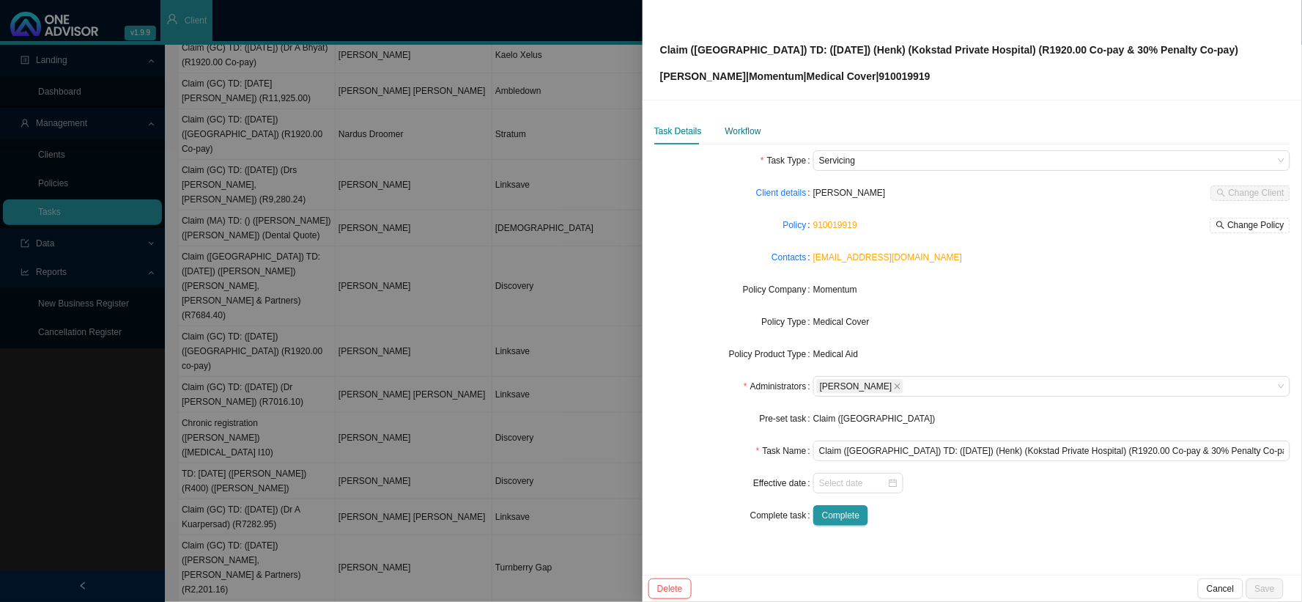
click at [742, 130] on div "Workflow" at bounding box center [743, 131] width 36 height 15
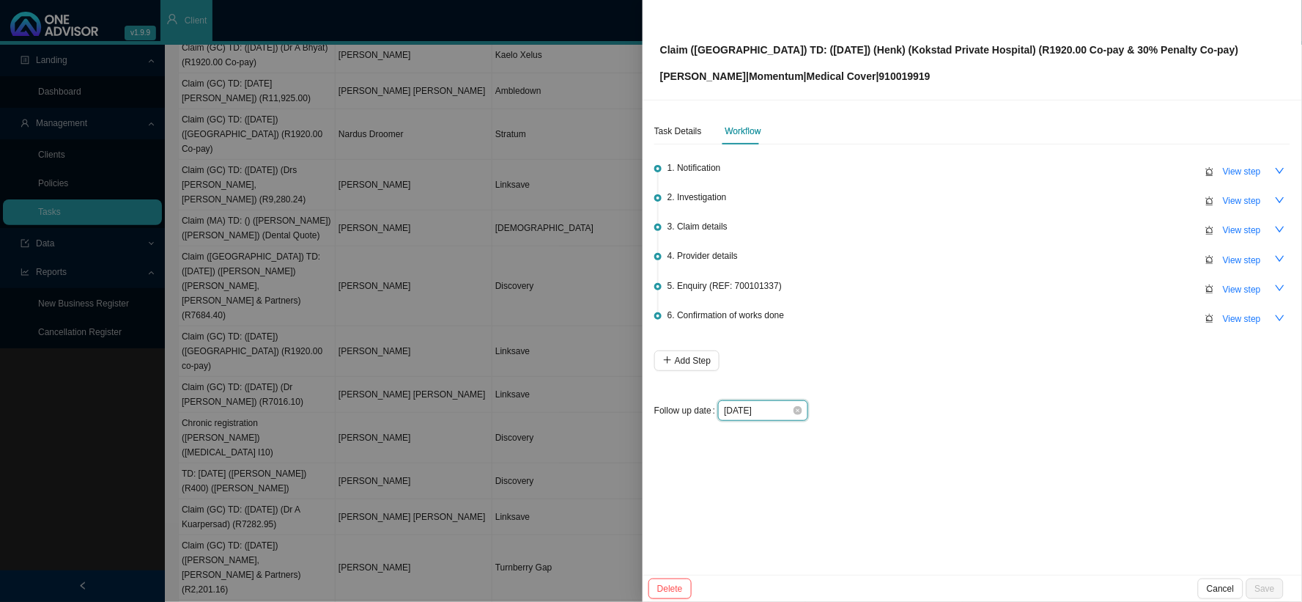
click at [782, 407] on input "[DATE]" at bounding box center [758, 410] width 68 height 15
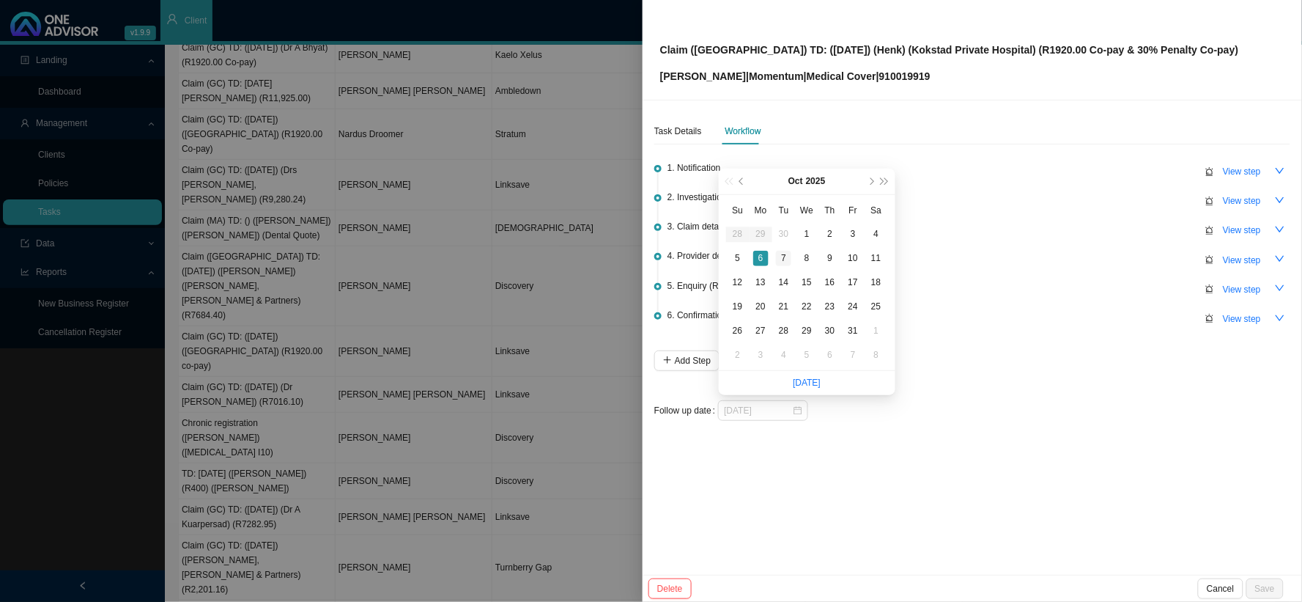
click at [782, 254] on div "7" at bounding box center [783, 258] width 15 height 15
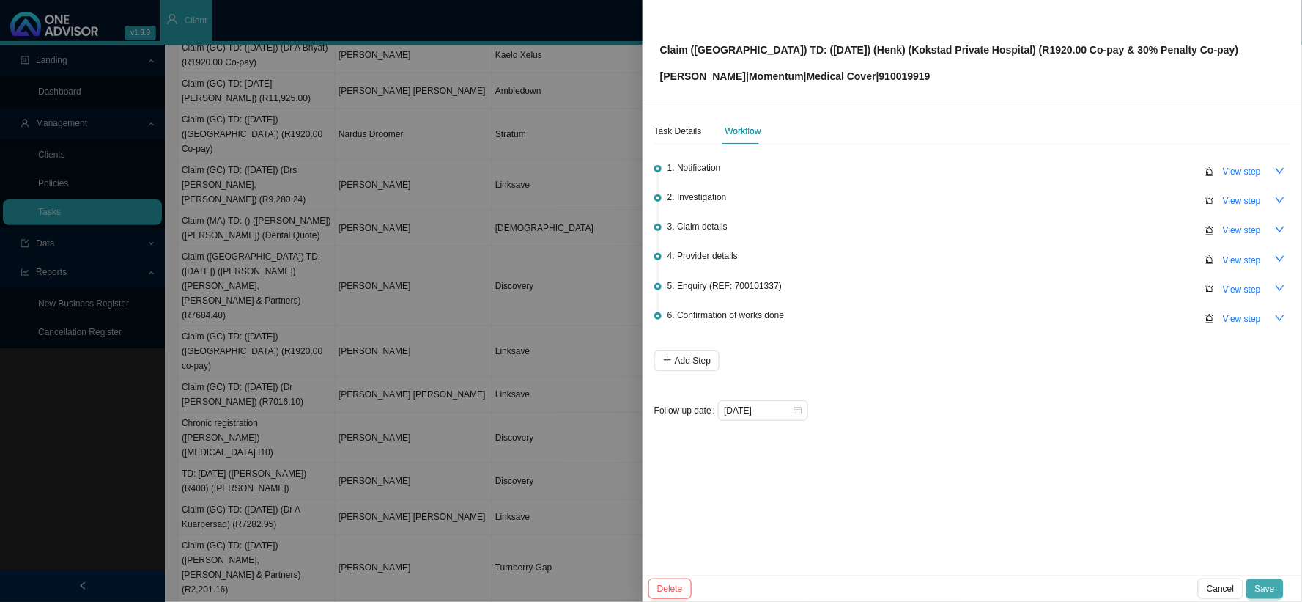
click at [1111, 493] on span "Save" at bounding box center [1265, 588] width 20 height 15
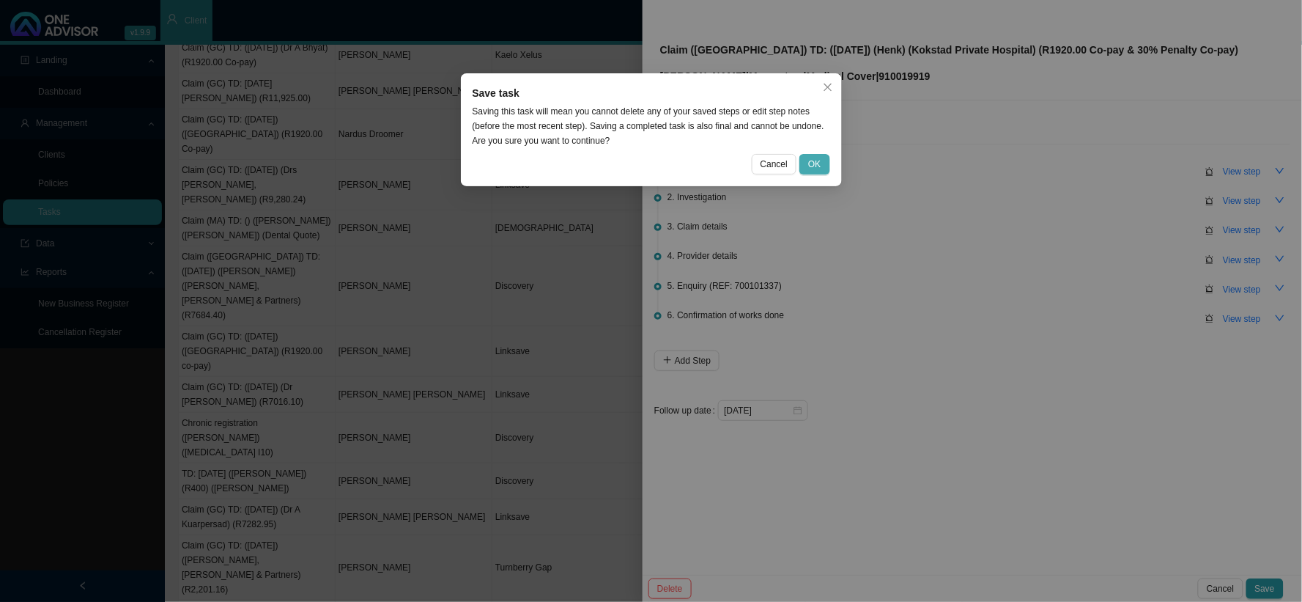
click at [809, 157] on span "OK" at bounding box center [814, 164] width 12 height 15
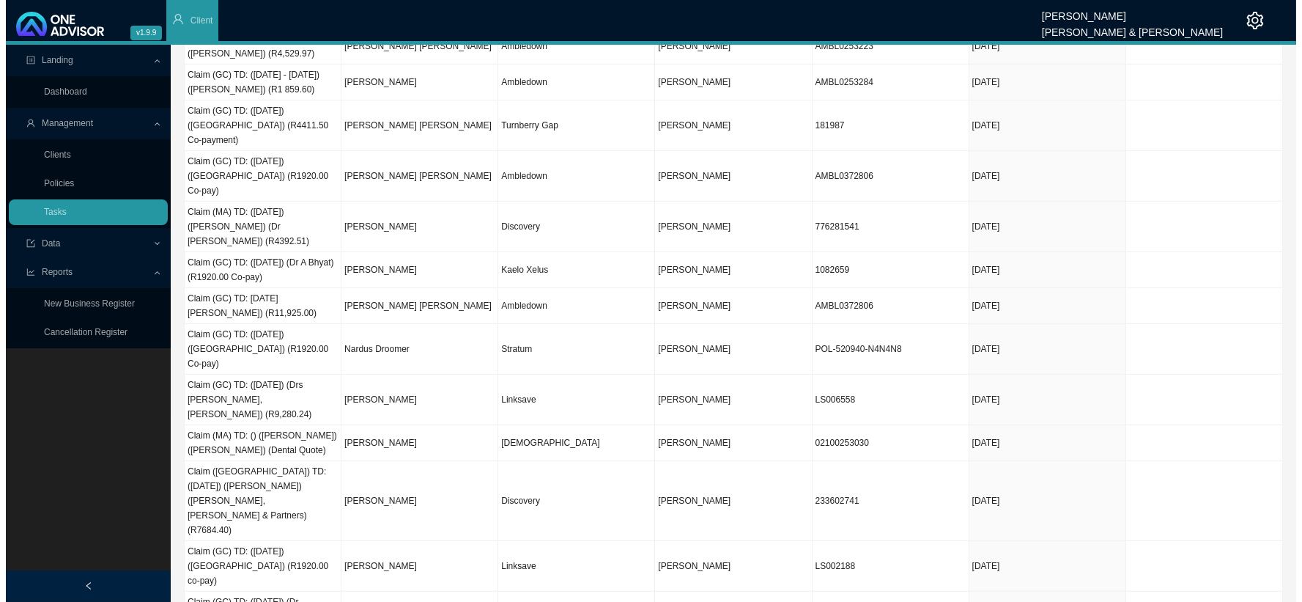
scroll to position [1570, 0]
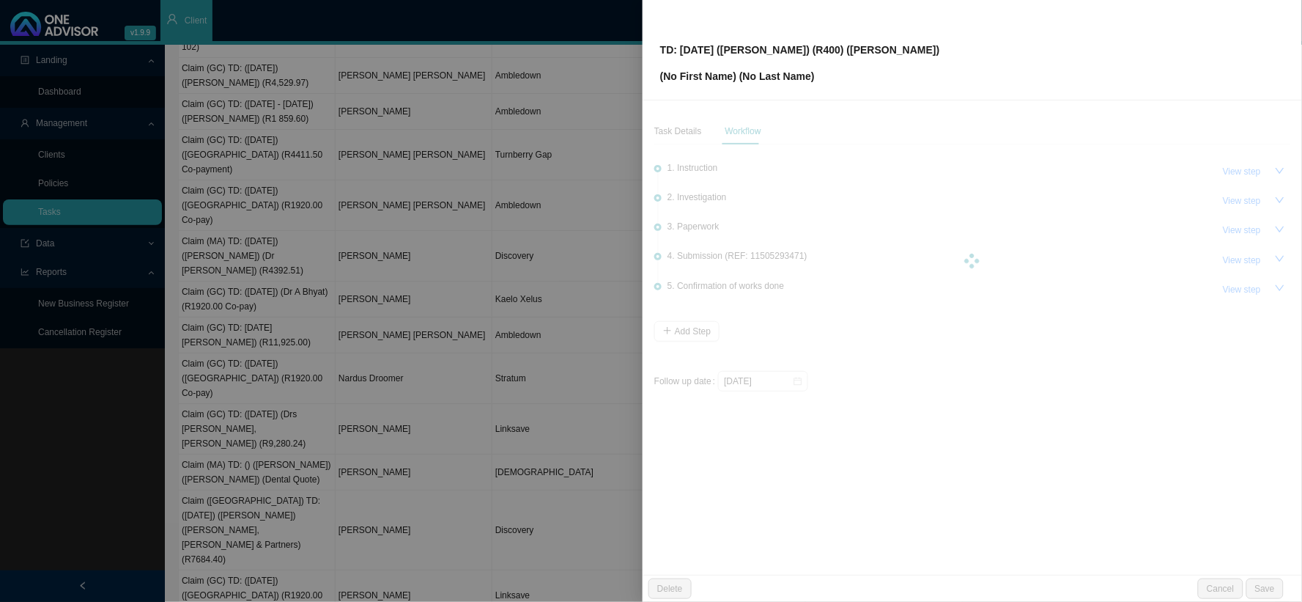
click at [484, 278] on div at bounding box center [651, 301] width 1302 height 602
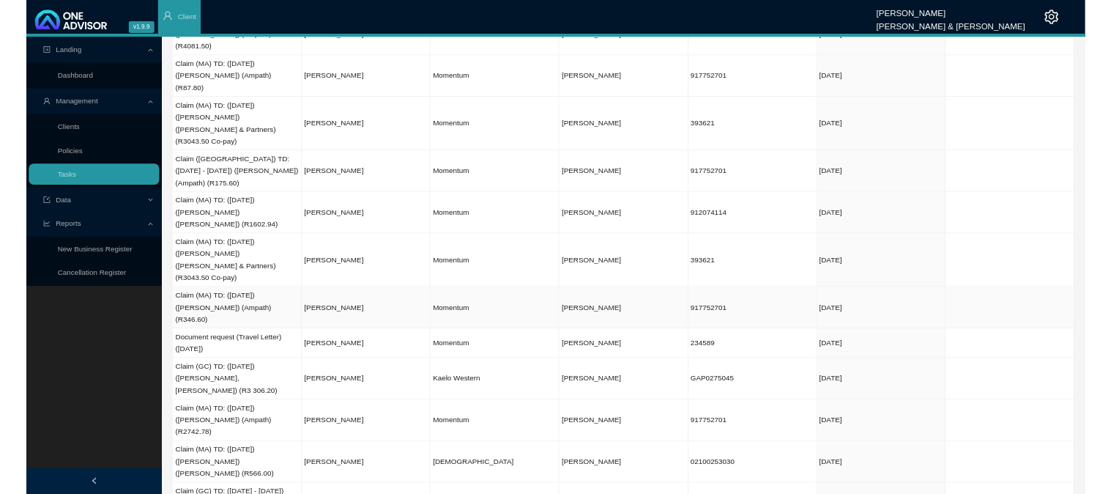
scroll to position [0, 0]
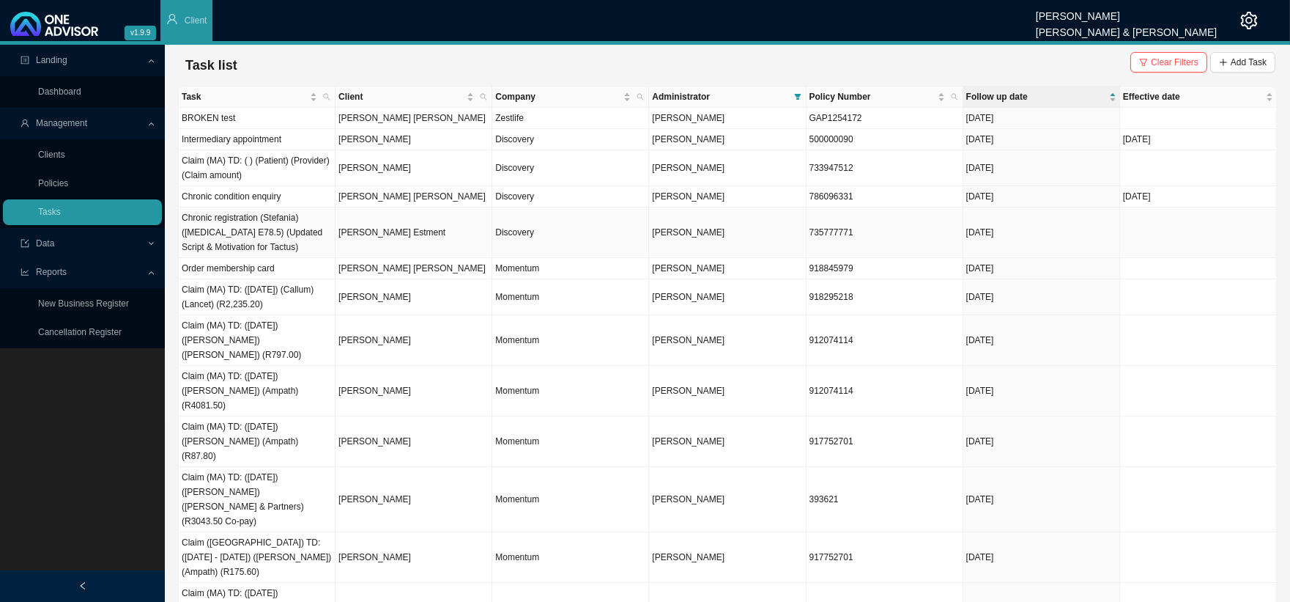
click at [385, 229] on td "[PERSON_NAME] Estment" at bounding box center [414, 232] width 157 height 51
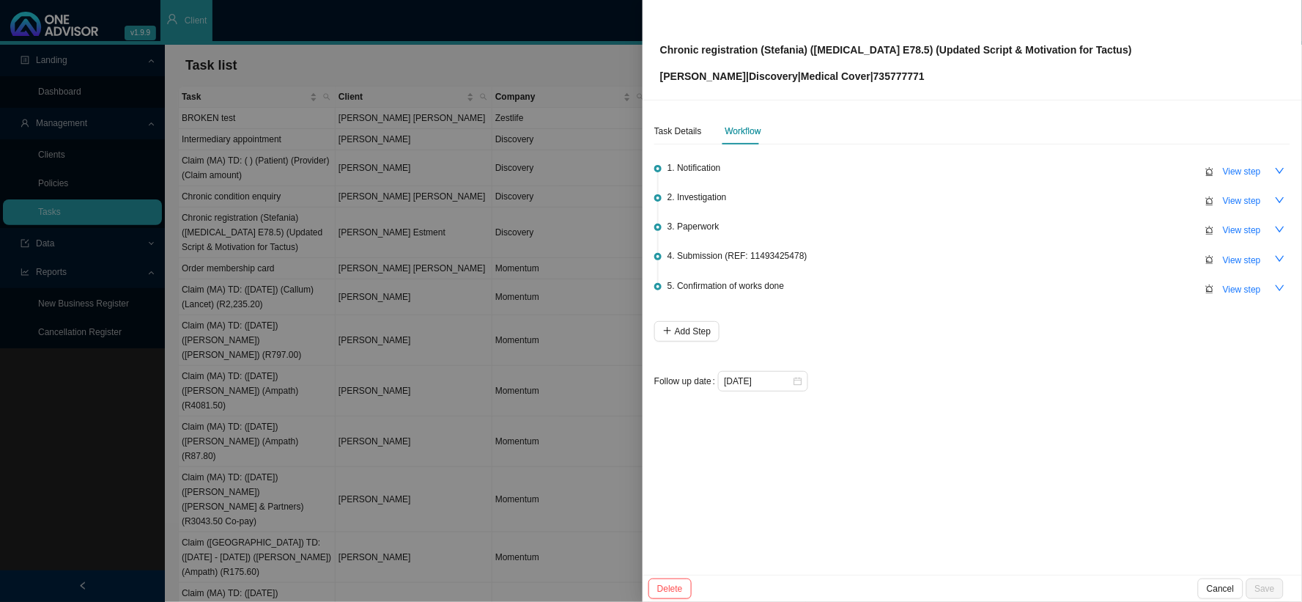
click at [547, 243] on div at bounding box center [651, 301] width 1302 height 602
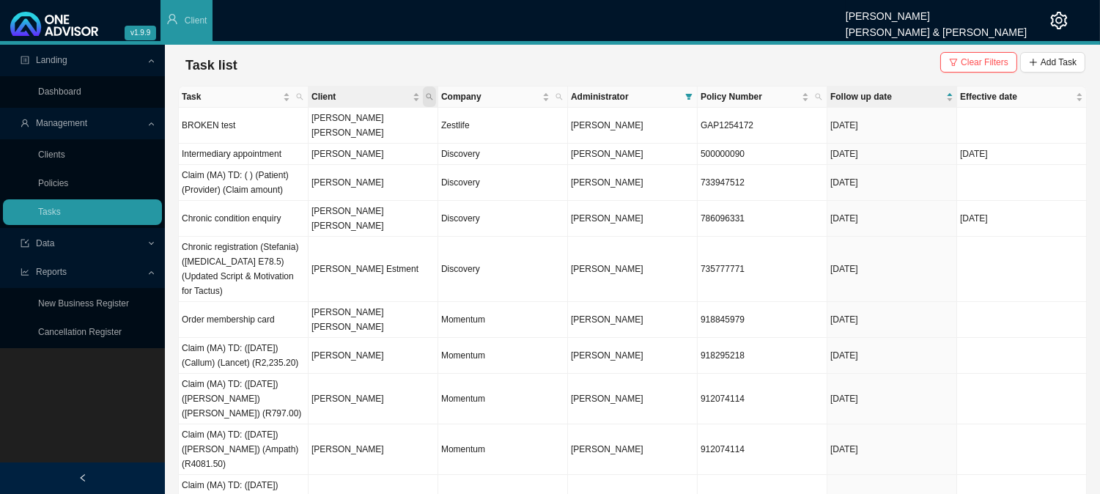
click at [426, 97] on icon "search" at bounding box center [429, 96] width 7 height 7
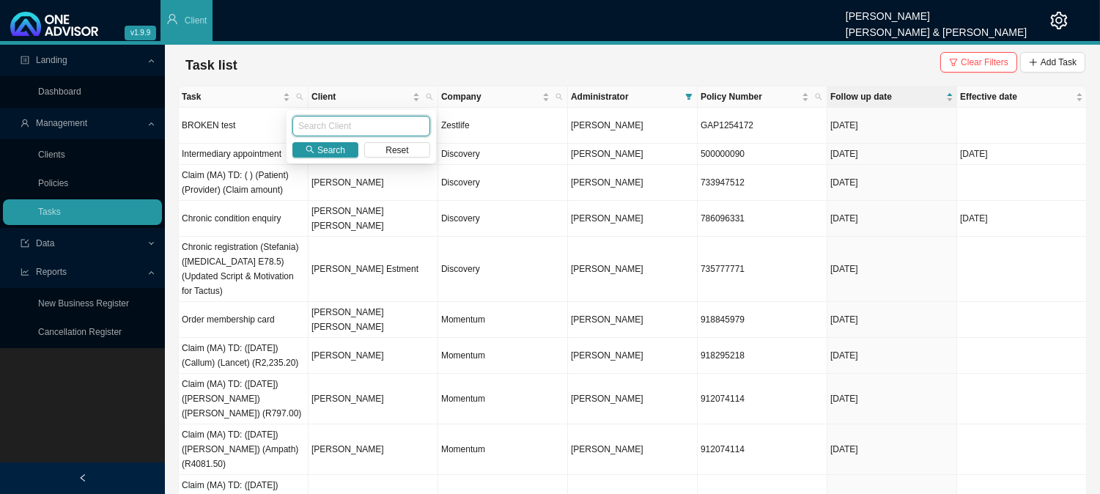
click at [319, 121] on input "text" at bounding box center [361, 126] width 138 height 21
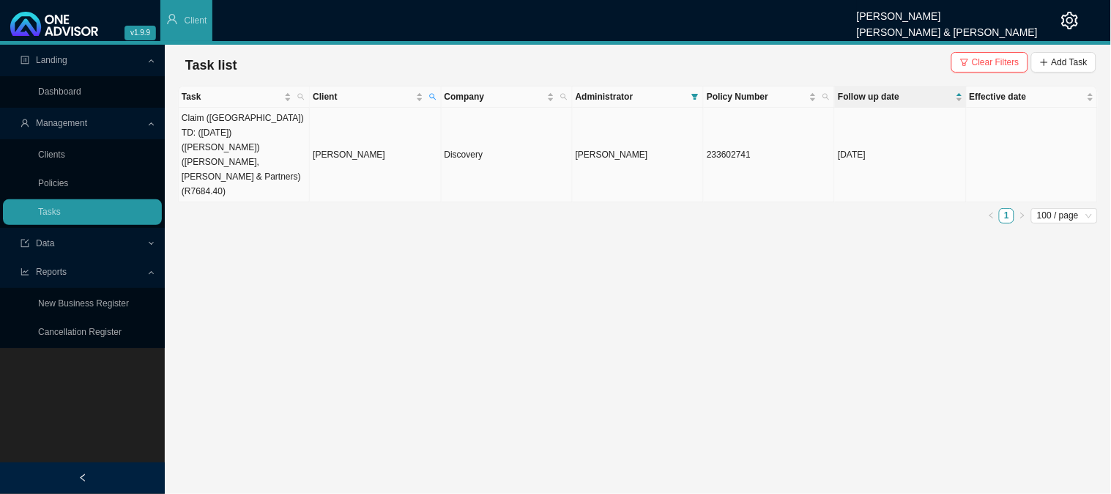
click at [335, 134] on td "[PERSON_NAME]" at bounding box center [375, 155] width 131 height 95
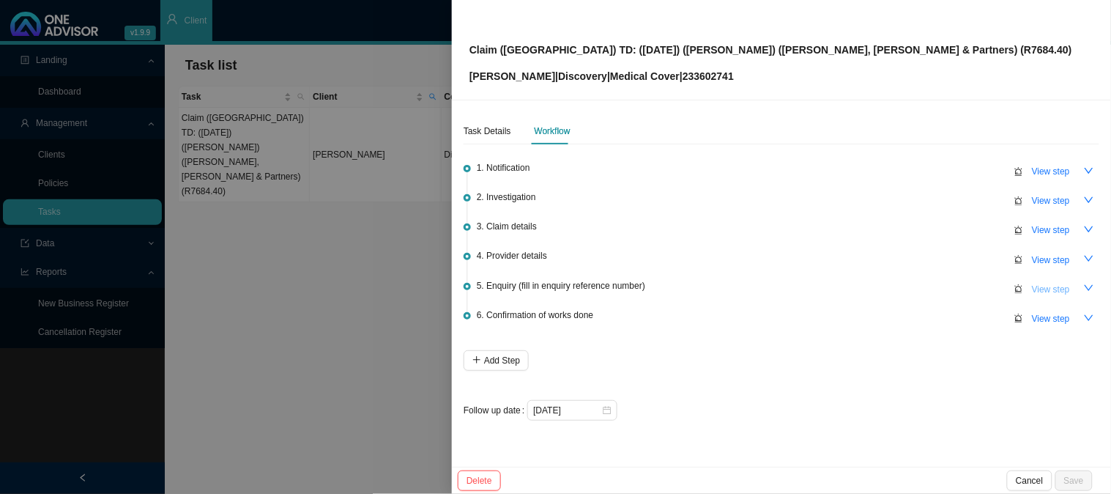
click at [1051, 284] on span "View step" at bounding box center [1051, 289] width 38 height 15
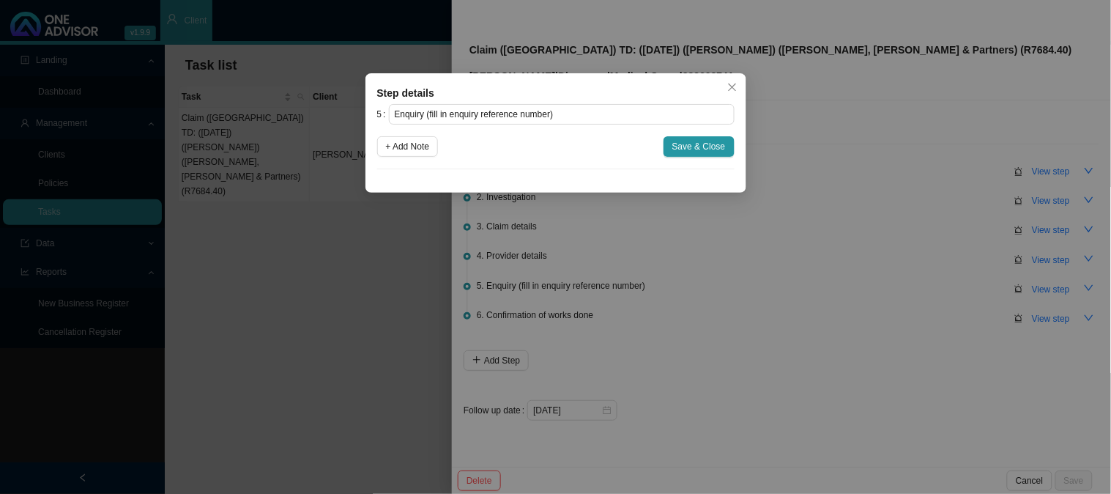
click at [911, 287] on div "Step details 5 Enquiry (fill in enquiry reference number) + Add Note Save & Clo…" at bounding box center [555, 247] width 1111 height 494
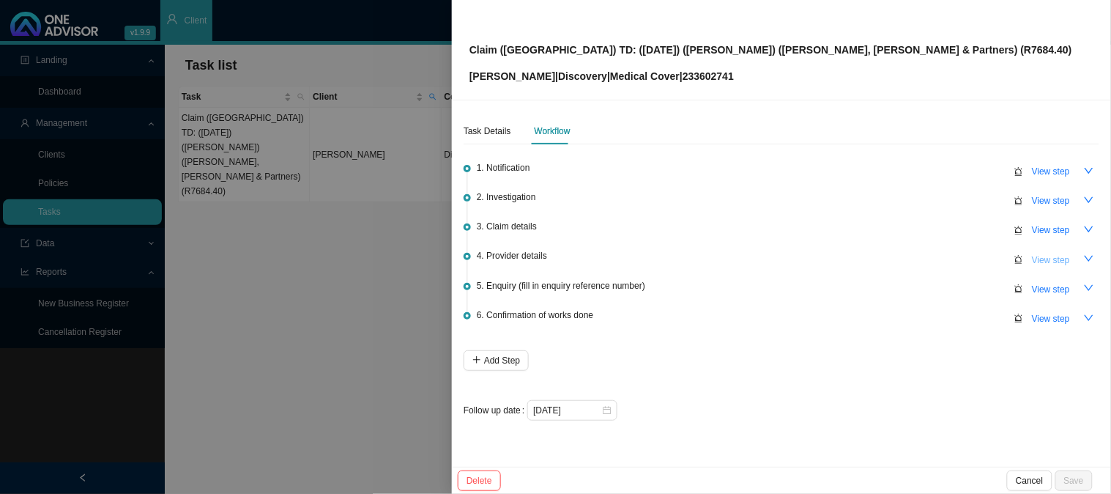
click at [1033, 253] on span "View step" at bounding box center [1051, 260] width 38 height 15
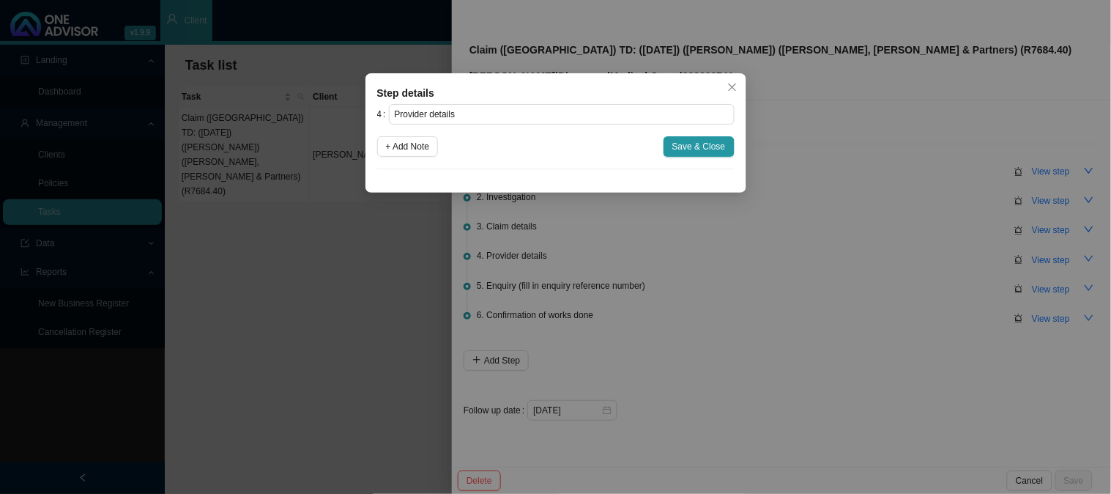
click at [881, 252] on div "Step details 4 Provider details + Add Note Save & Close Cancel OK" at bounding box center [555, 247] width 1111 height 494
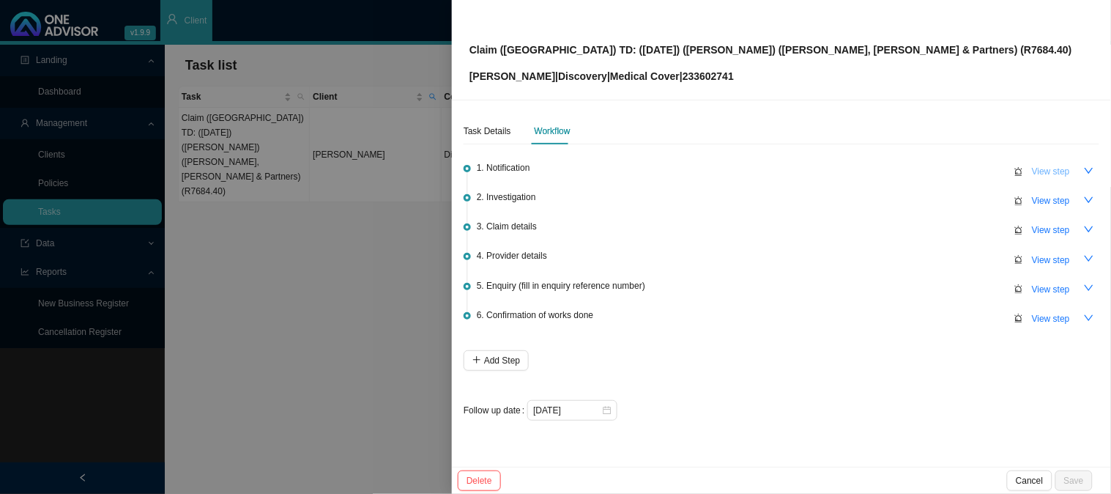
click at [1048, 176] on span "View step" at bounding box center [1051, 171] width 38 height 15
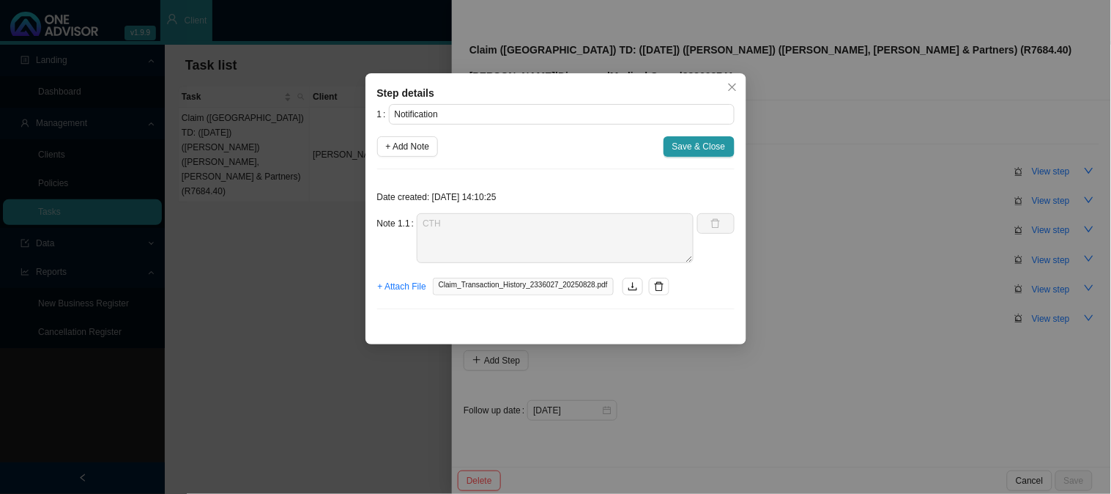
click at [907, 273] on div "Step details 1 Notification + Add Note Save & Close Date created: [DATE] 14:10:…" at bounding box center [555, 247] width 1111 height 494
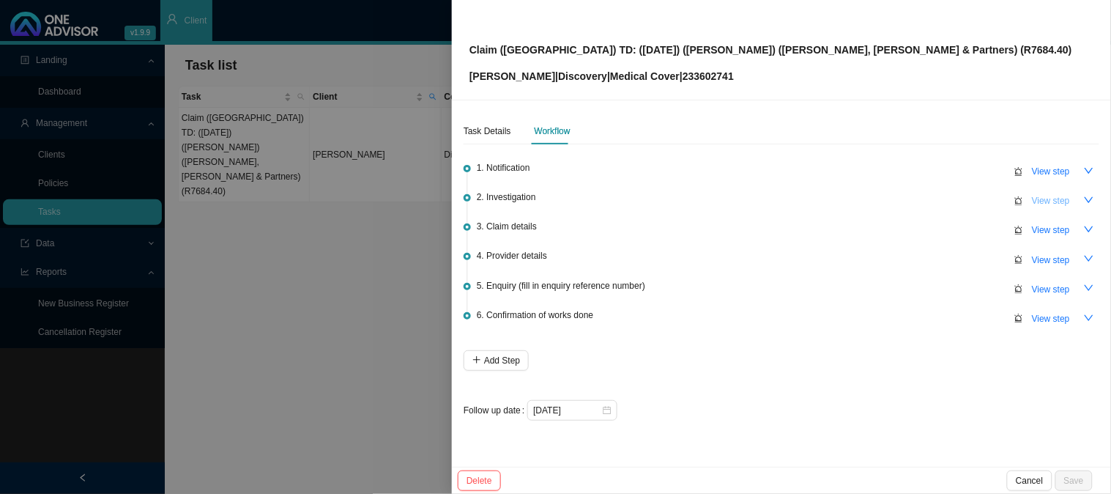
click at [1054, 199] on span "View step" at bounding box center [1051, 200] width 38 height 15
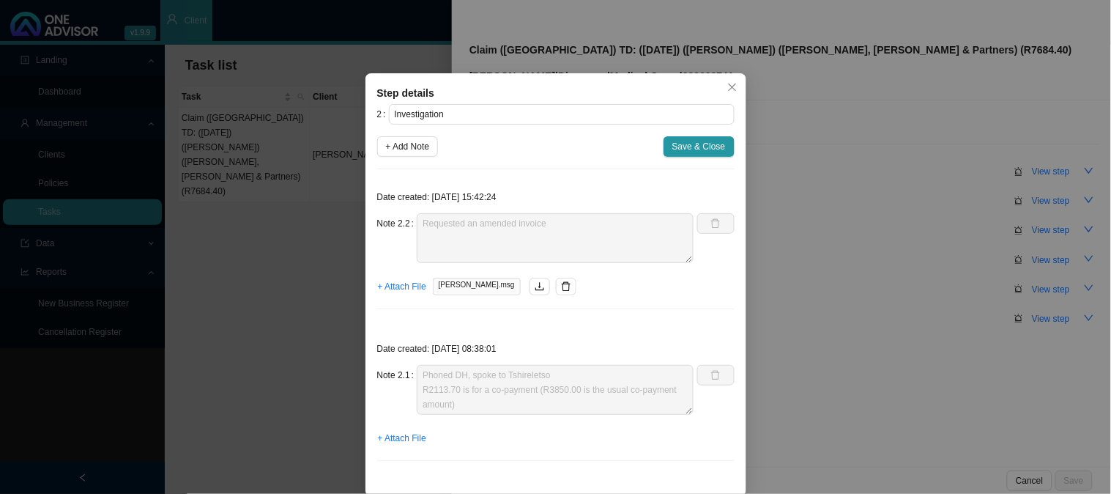
scroll to position [13, 0]
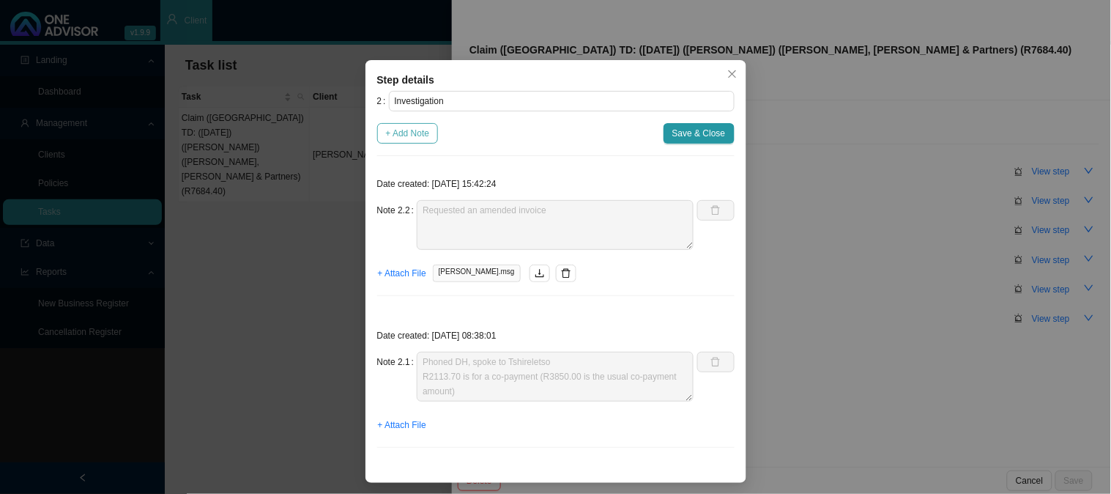
click at [404, 127] on span "+ Add Note" at bounding box center [408, 133] width 44 height 15
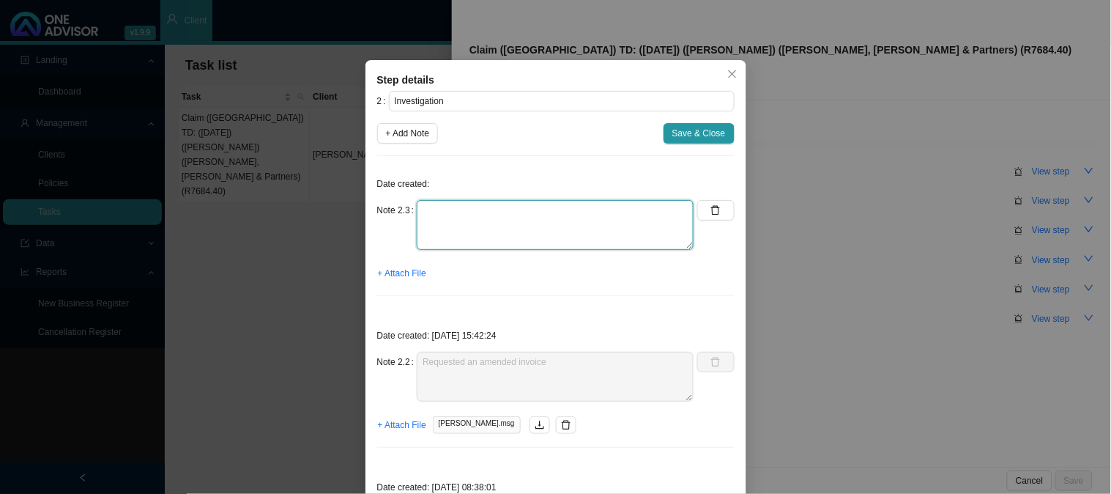
click at [465, 213] on textarea at bounding box center [555, 225] width 277 height 50
click at [478, 213] on textarea "Received" at bounding box center [555, 225] width 277 height 50
drag, startPoint x: 478, startPoint y: 213, endPoint x: 401, endPoint y: 216, distance: 76.3
click at [401, 216] on div "Note 2.3 Received" at bounding box center [535, 225] width 317 height 50
click at [393, 273] on span "+ Attach File" at bounding box center [402, 273] width 48 height 15
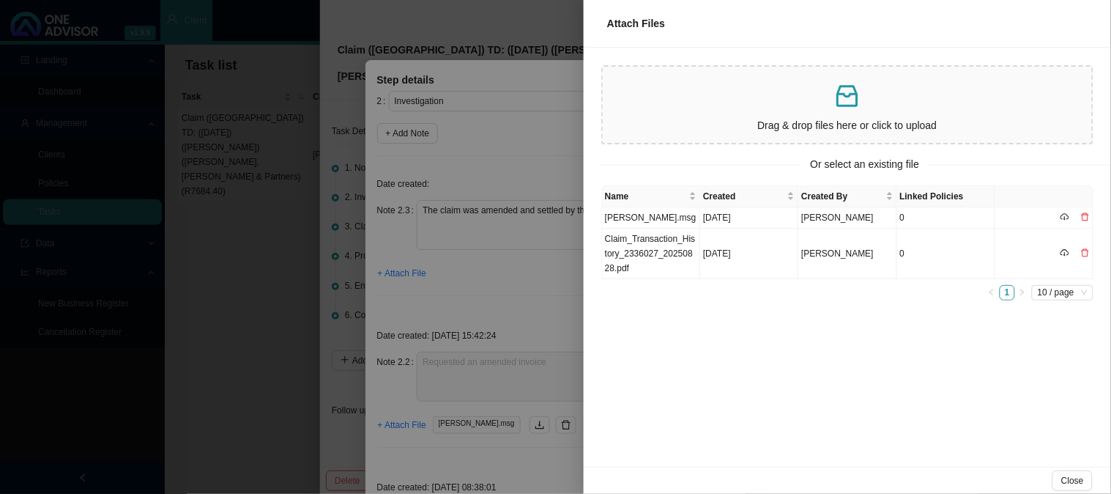
click at [515, 167] on div at bounding box center [555, 247] width 1111 height 494
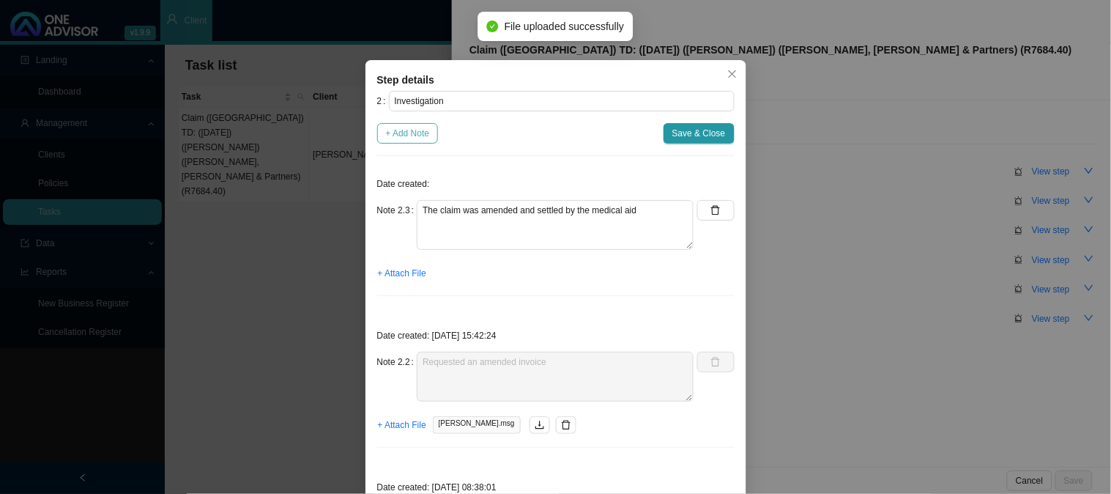
click at [404, 136] on span "+ Add Note" at bounding box center [408, 133] width 44 height 15
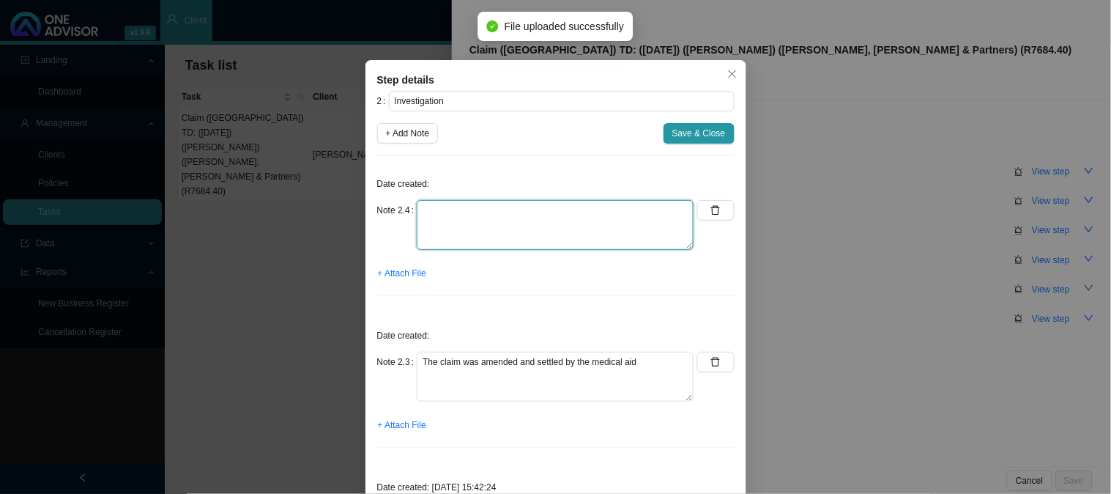
click at [451, 211] on textarea at bounding box center [555, 225] width 277 height 50
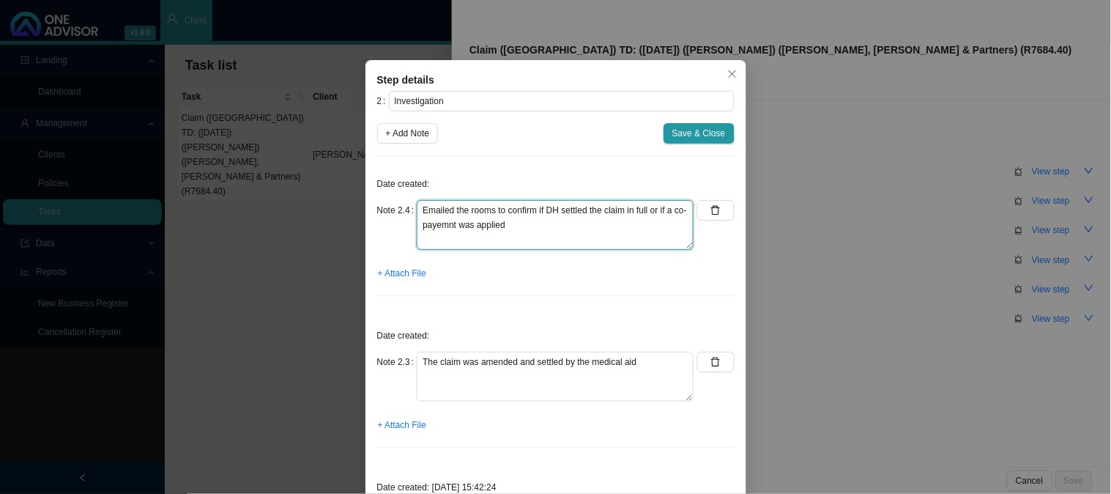
click at [448, 225] on textarea "Emailed the rooms to confirm if DH settled the claim in full or if a co-payemnt…" at bounding box center [555, 225] width 277 height 50
click at [415, 272] on span "+ Attach File" at bounding box center [402, 273] width 48 height 15
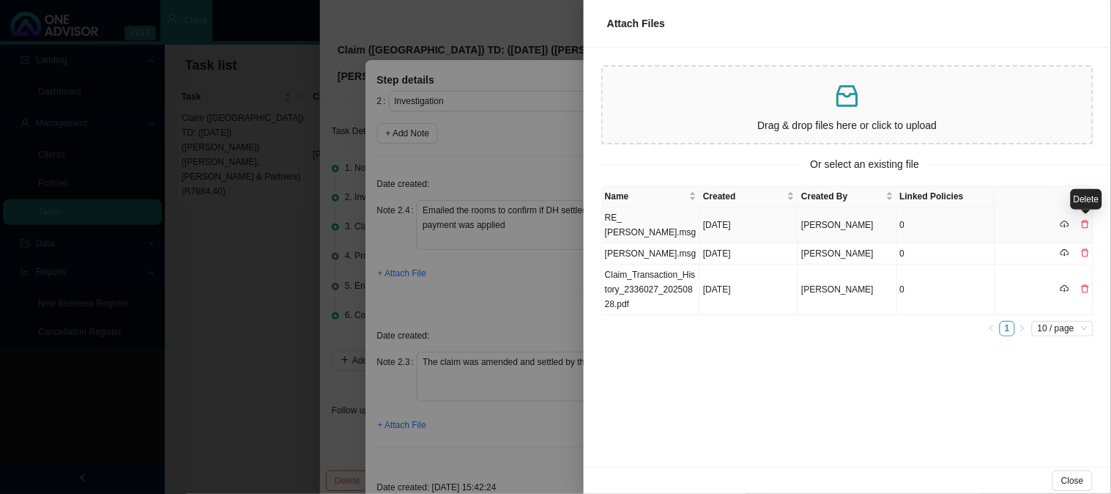
click at [1088, 223] on icon "delete" at bounding box center [1085, 224] width 9 height 9
click at [1092, 187] on span "Yes" at bounding box center [1091, 193] width 15 height 15
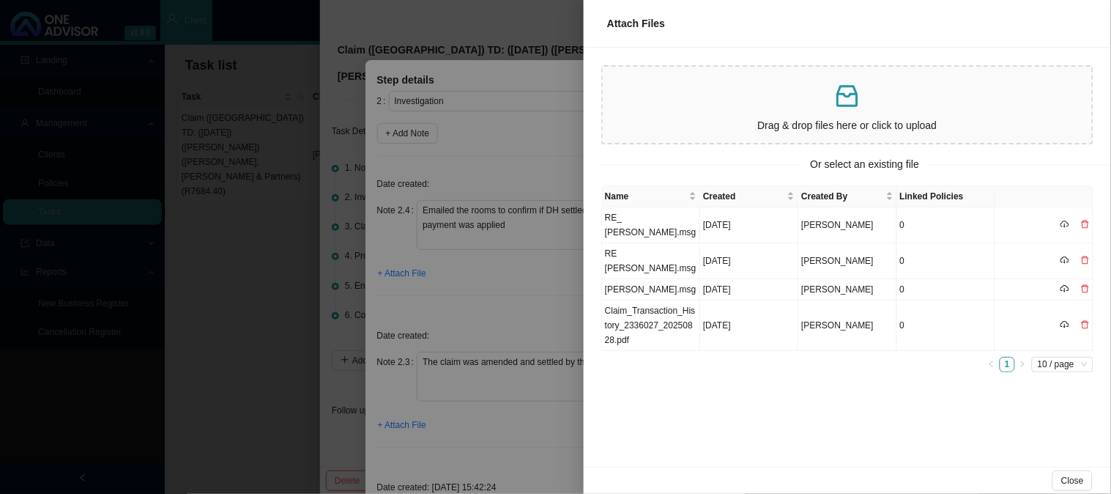
click at [479, 429] on div at bounding box center [555, 247] width 1111 height 494
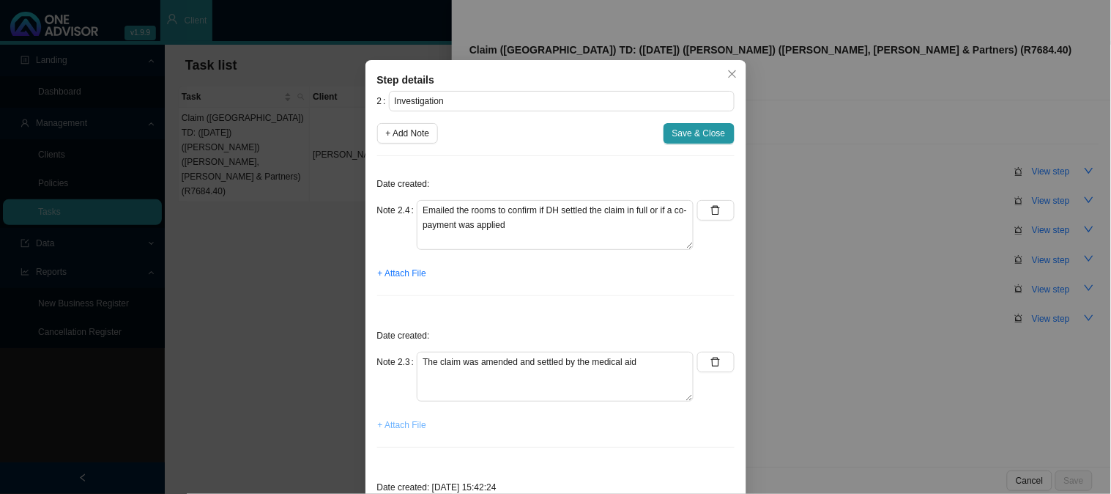
click at [403, 419] on span "+ Attach File" at bounding box center [402, 425] width 48 height 15
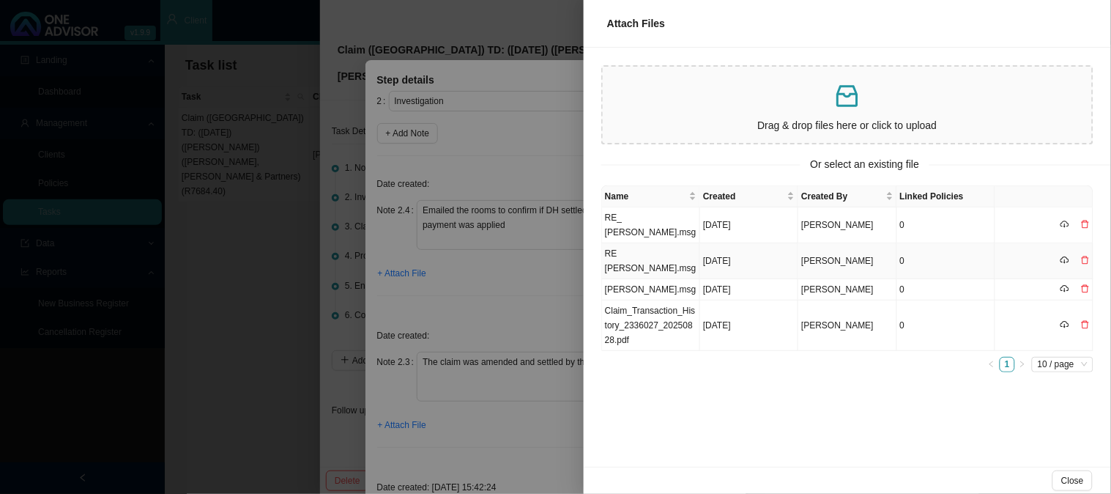
click at [682, 259] on td "RE [PERSON_NAME].msg" at bounding box center [651, 261] width 98 height 36
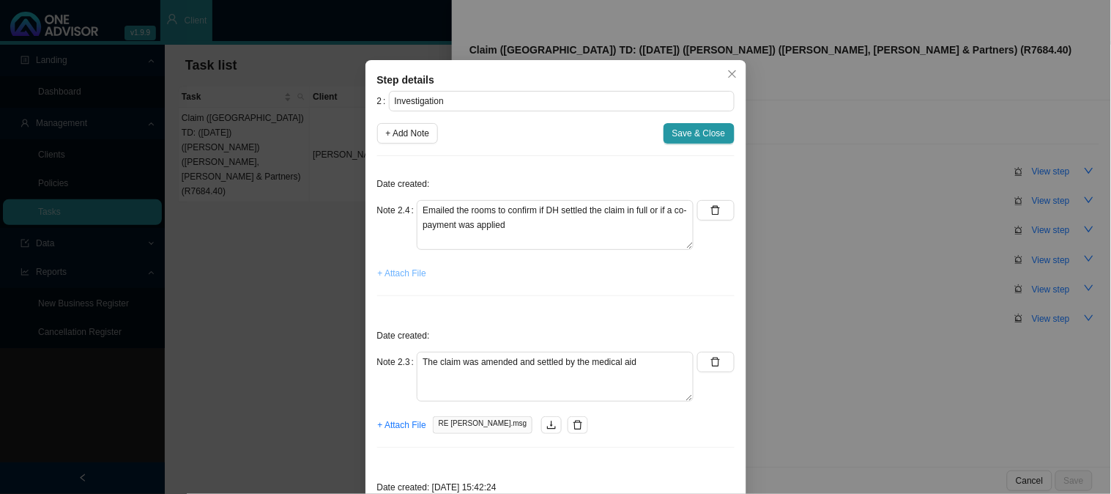
click at [389, 273] on span "+ Attach File" at bounding box center [402, 273] width 48 height 15
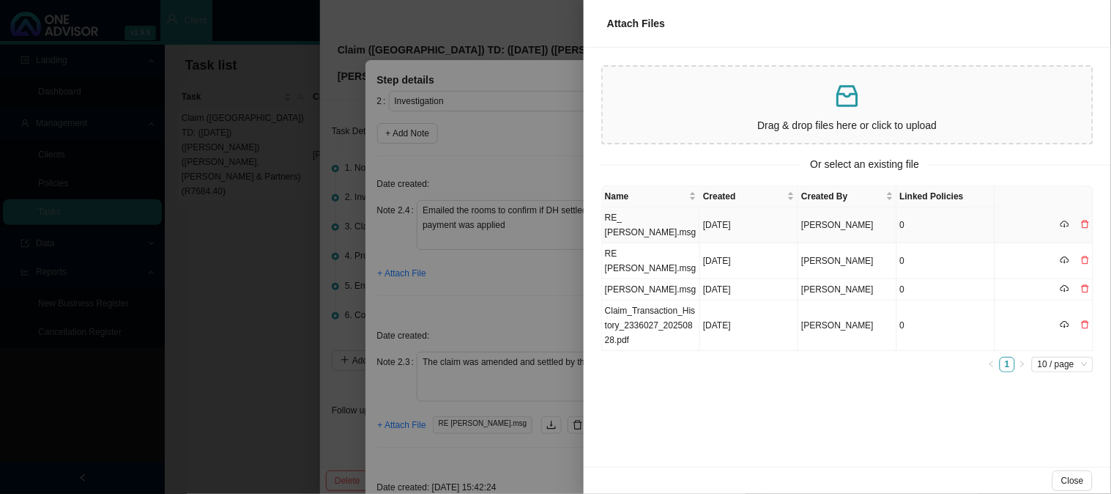
click at [656, 214] on td "RE_ [PERSON_NAME].msg" at bounding box center [651, 225] width 98 height 36
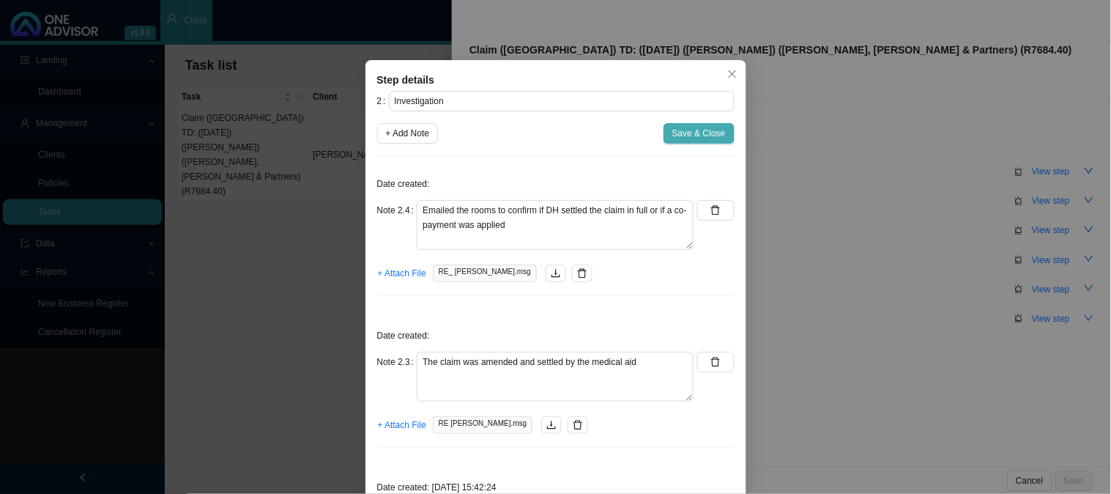
click at [690, 136] on span "Save & Close" at bounding box center [699, 133] width 53 height 15
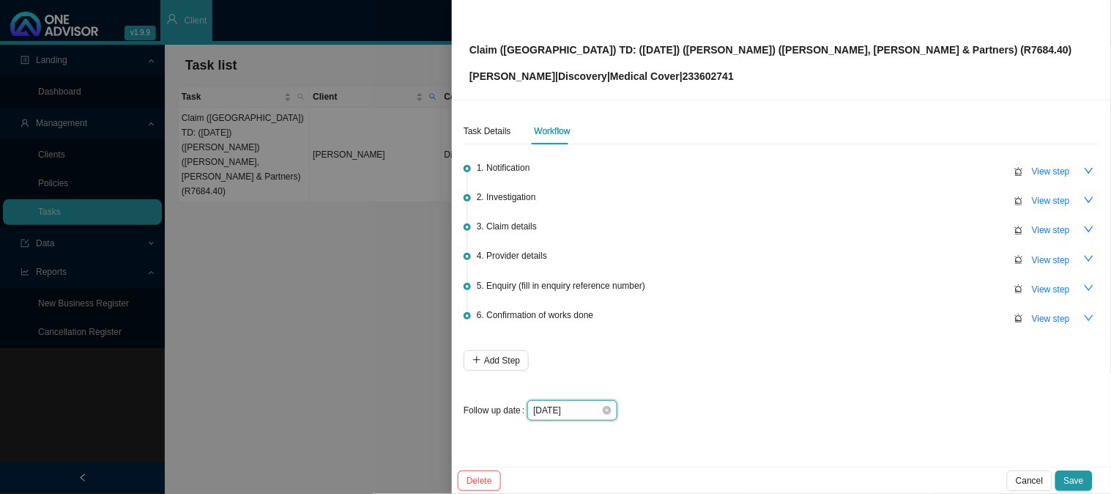
click at [587, 407] on input "[DATE]" at bounding box center [567, 410] width 68 height 15
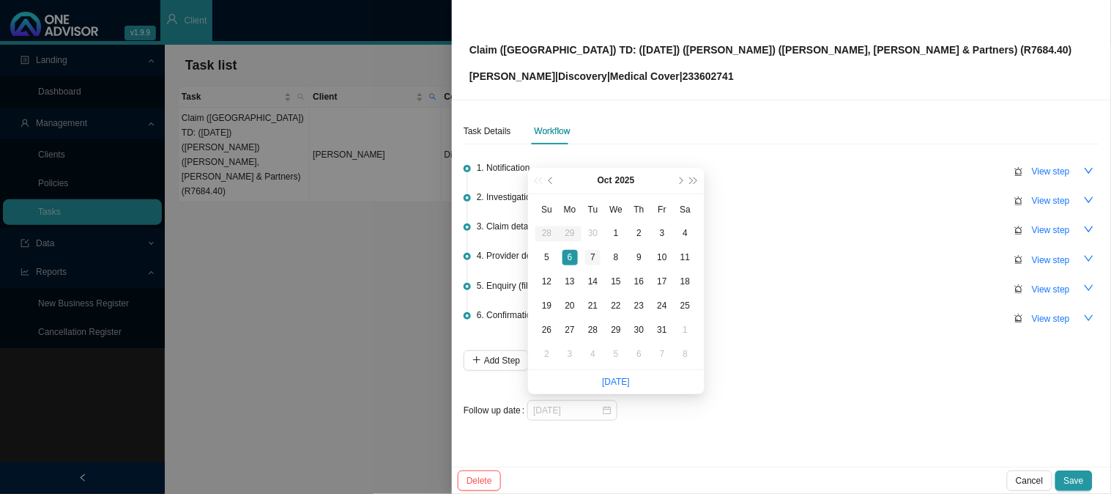
click at [594, 255] on div "7" at bounding box center [592, 257] width 15 height 15
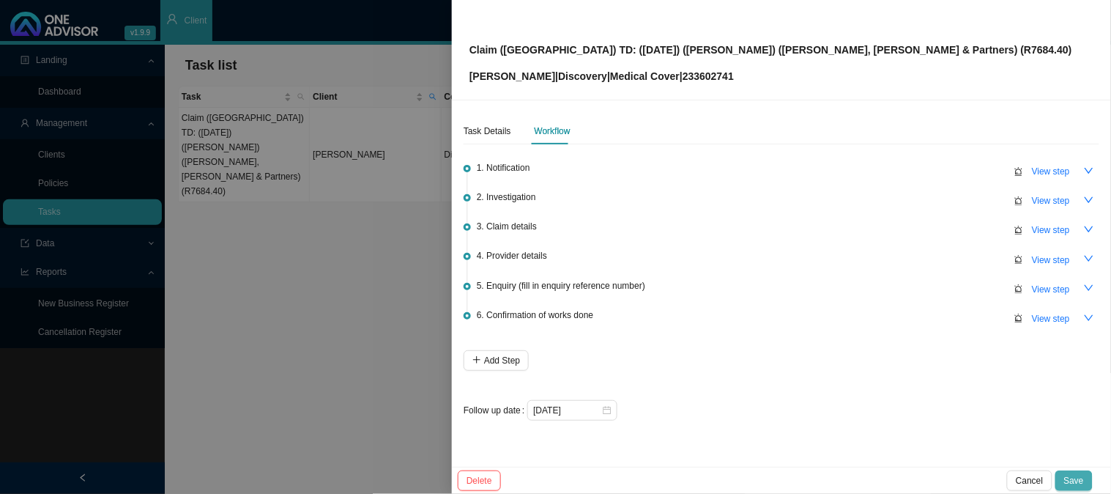
click at [1070, 479] on span "Save" at bounding box center [1075, 480] width 20 height 15
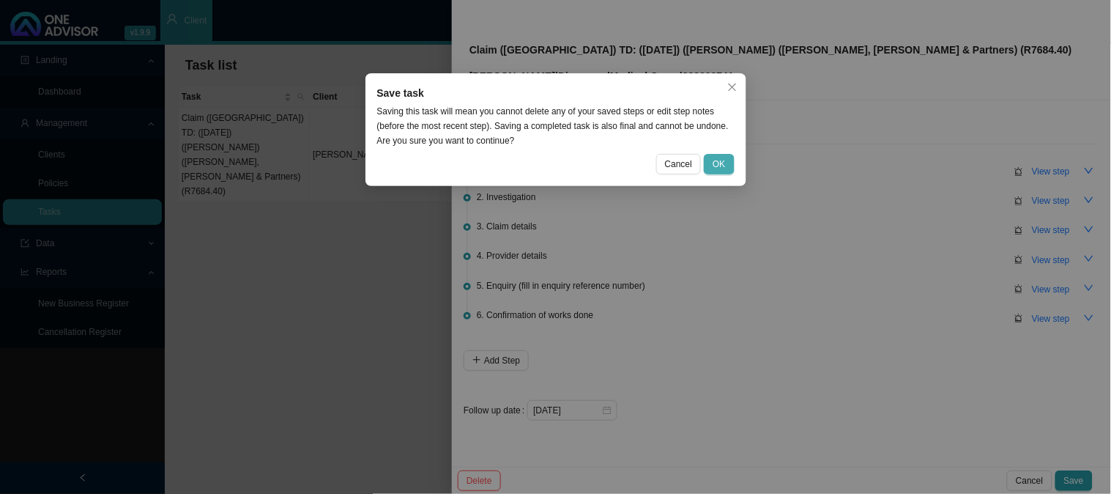
click at [729, 163] on button "OK" at bounding box center [719, 164] width 30 height 21
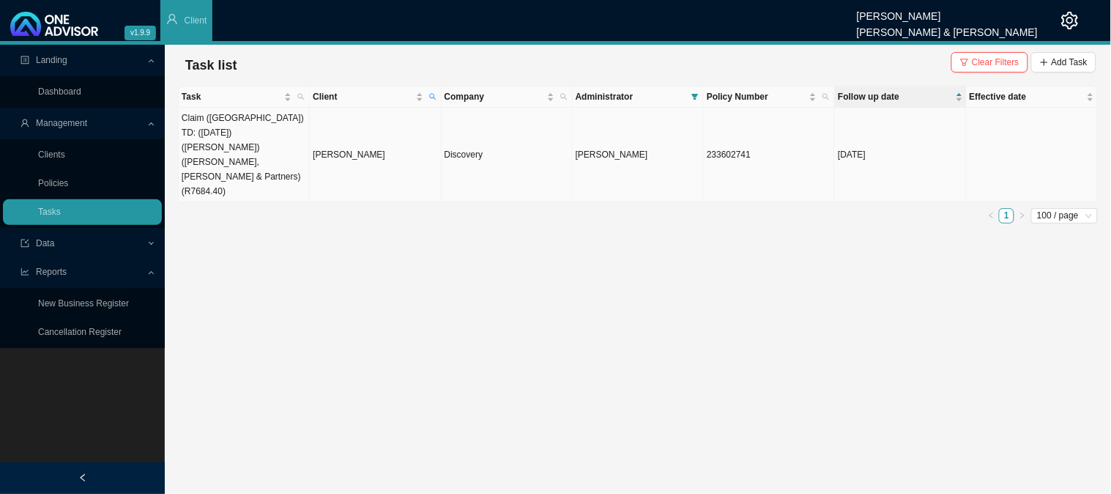
click at [398, 144] on td "[PERSON_NAME]" at bounding box center [375, 155] width 131 height 95
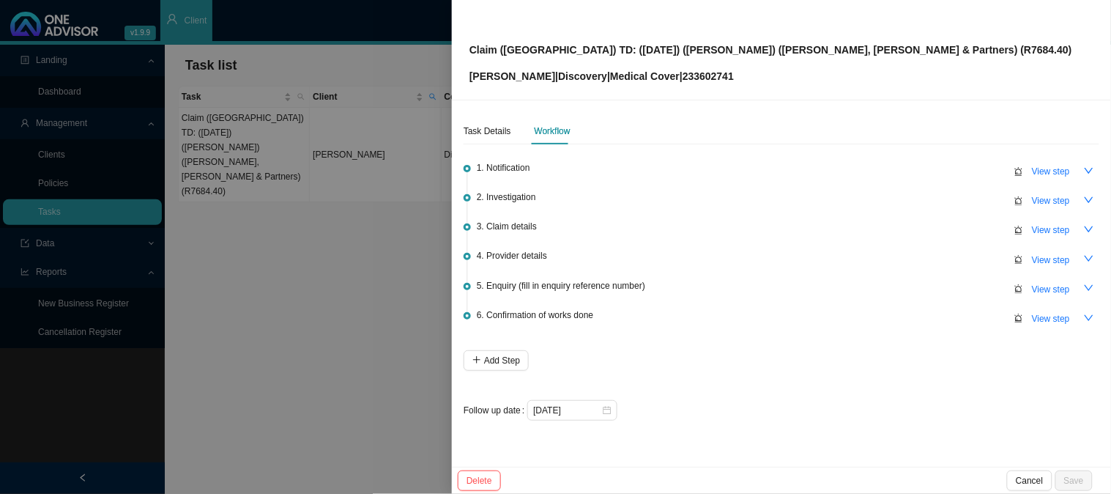
click at [360, 164] on div at bounding box center [555, 247] width 1111 height 494
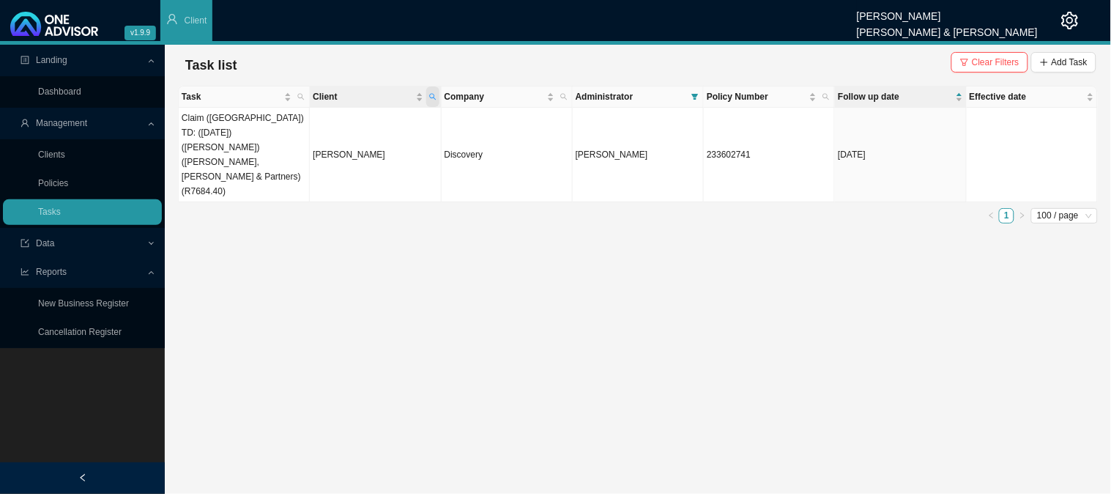
click at [437, 90] on span "Client" at bounding box center [432, 96] width 13 height 21
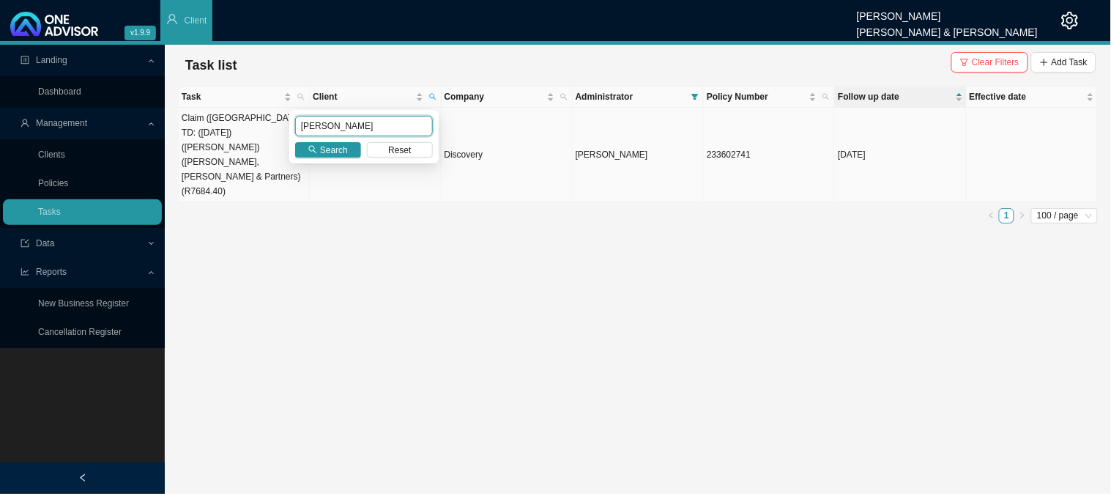
drag, startPoint x: 343, startPoint y: 128, endPoint x: 264, endPoint y: 130, distance: 78.4
click at [264, 130] on body "v1.9.9 [PERSON_NAME] [PERSON_NAME] & [PERSON_NAME] Client Landing Dashboard Man…" at bounding box center [555, 247] width 1111 height 494
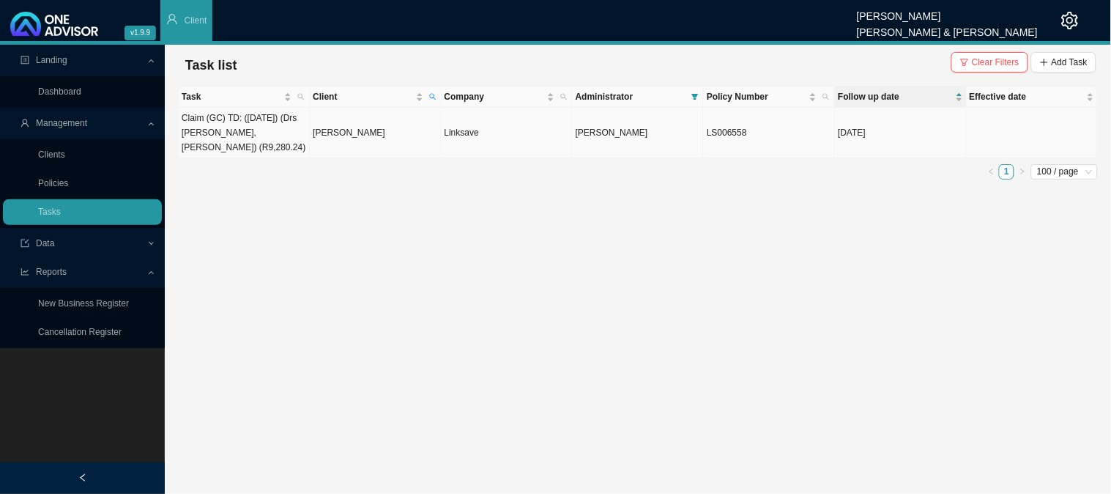
click at [383, 132] on td "[PERSON_NAME]" at bounding box center [375, 133] width 131 height 51
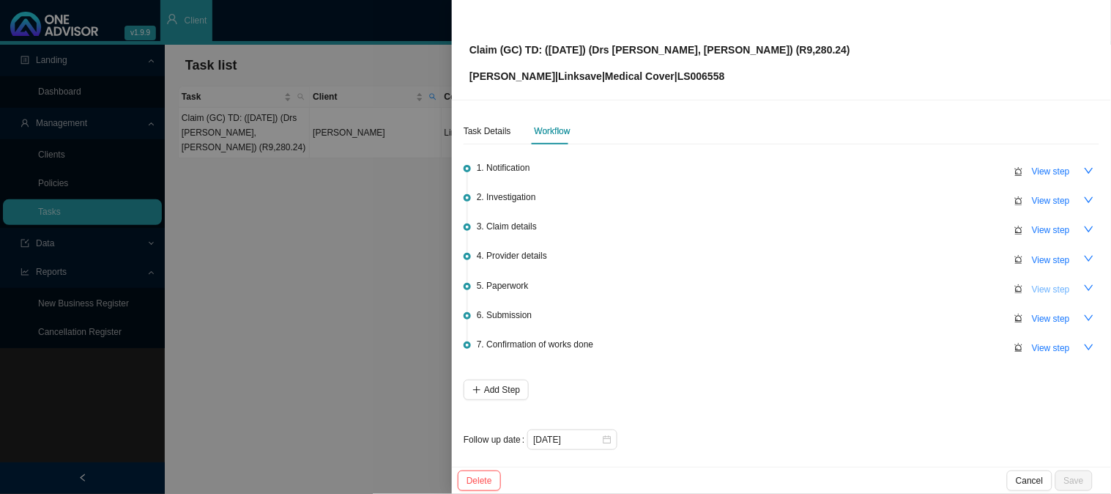
click at [1032, 288] on span "View step" at bounding box center [1051, 289] width 38 height 15
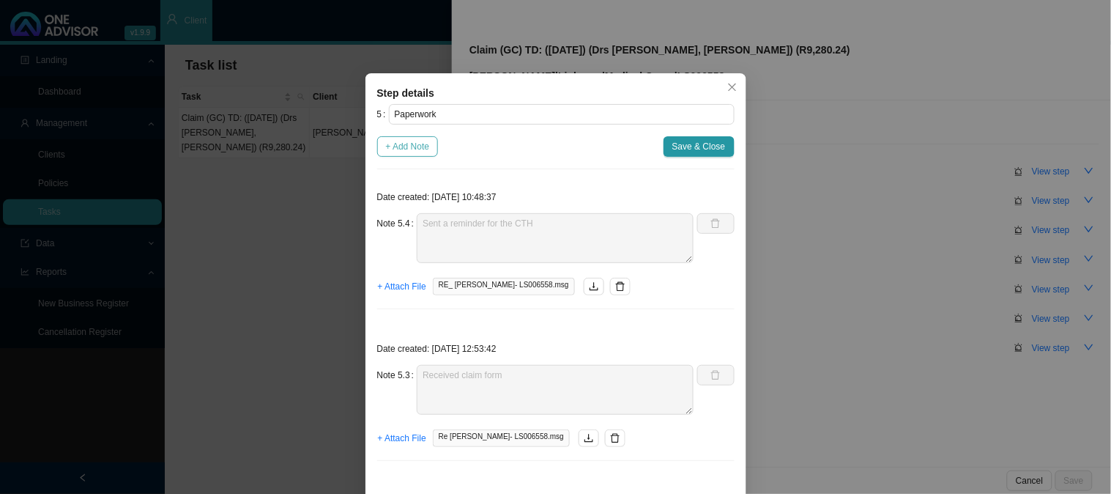
click at [406, 145] on span "+ Add Note" at bounding box center [408, 146] width 44 height 15
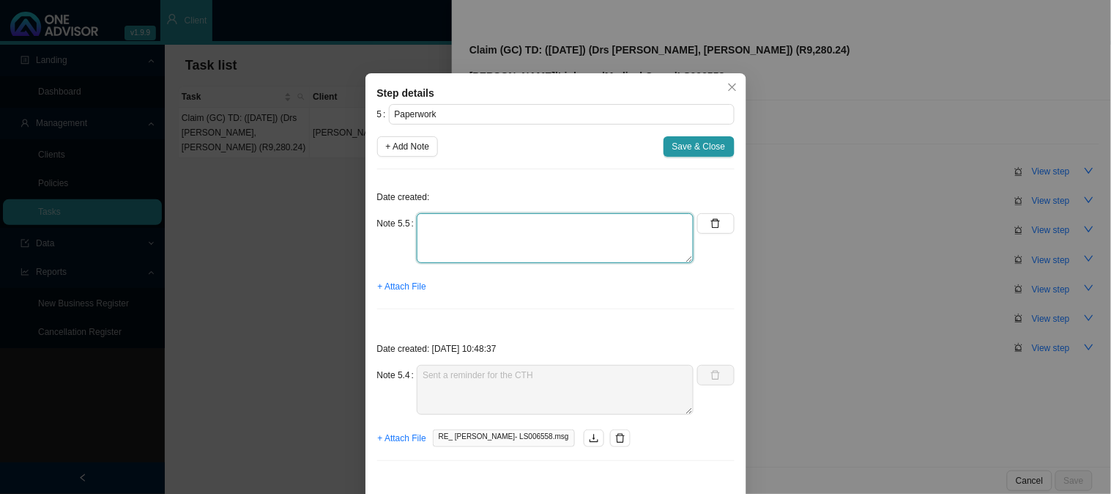
click at [448, 233] on textarea at bounding box center [555, 238] width 277 height 50
click at [396, 288] on span "+ Attach File" at bounding box center [402, 286] width 48 height 15
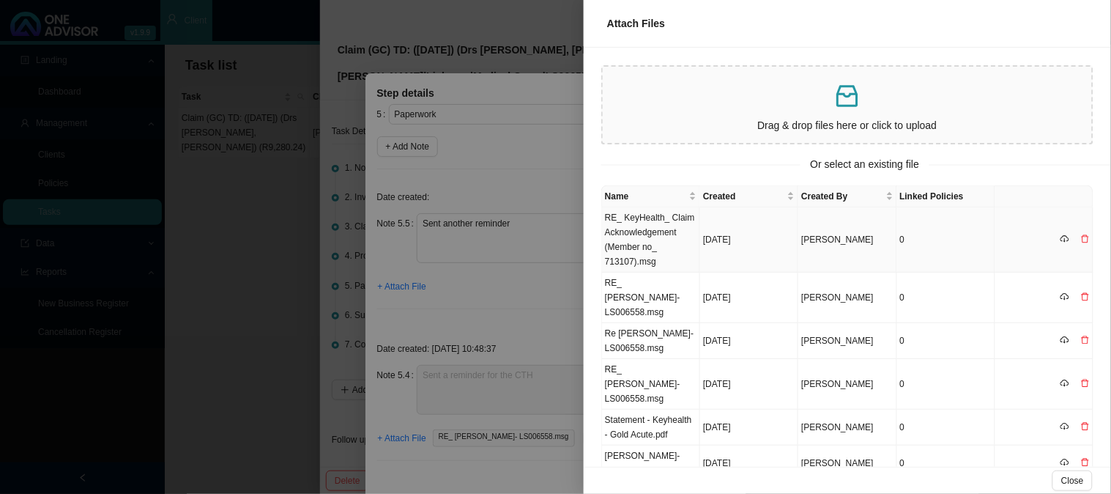
click at [647, 245] on td "RE_ KeyHealth_ Claim Acknowledgement (Member no_ 713107).msg" at bounding box center [651, 239] width 98 height 65
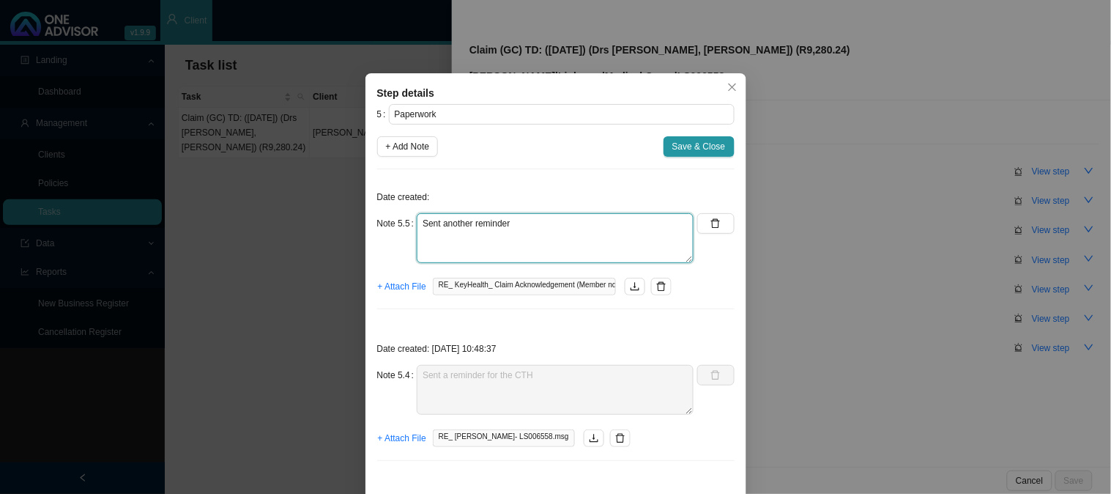
click at [543, 230] on textarea "Sent another reminder" at bounding box center [555, 238] width 277 height 50
click at [705, 141] on span "Save & Close" at bounding box center [699, 146] width 53 height 15
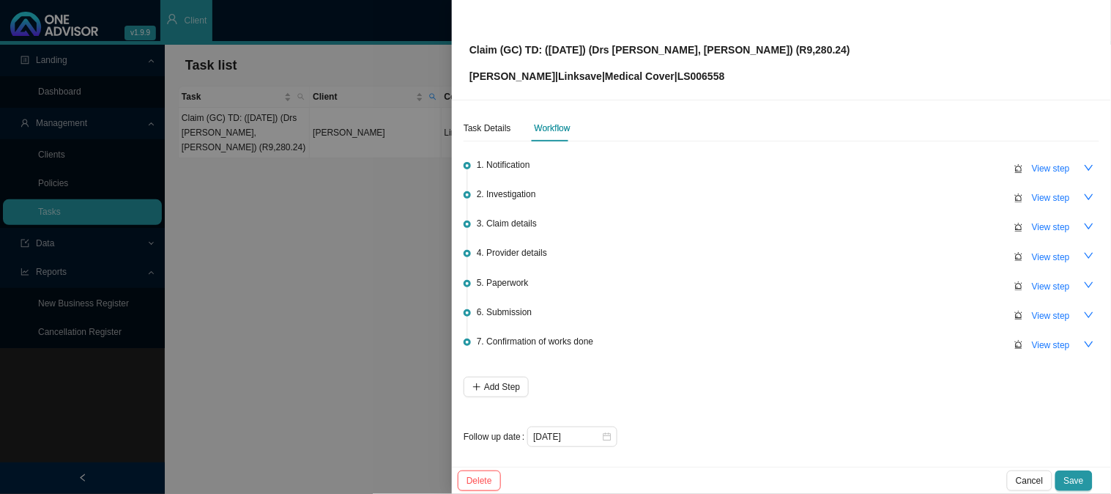
scroll to position [4, 0]
click at [587, 434] on input "[DATE]" at bounding box center [567, 436] width 68 height 15
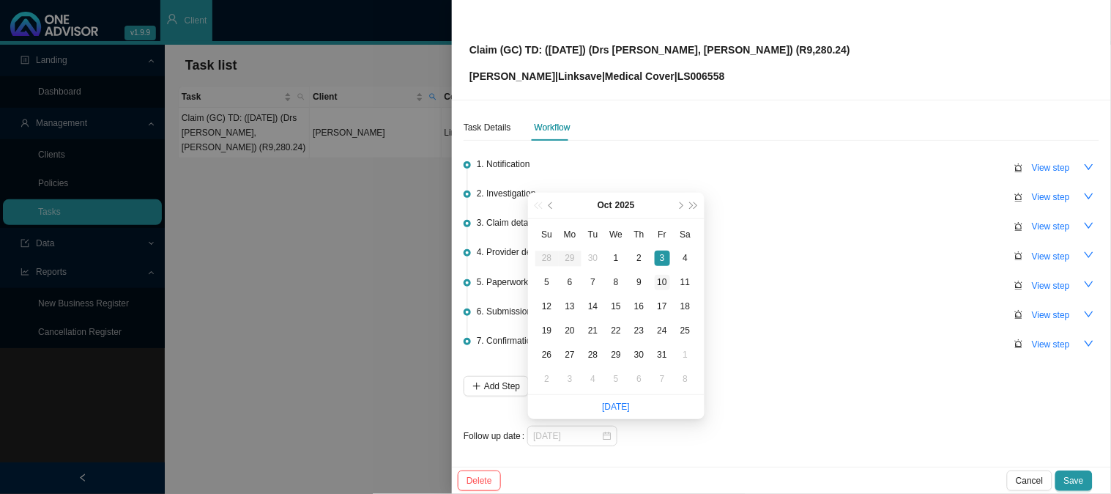
click at [667, 280] on div "10" at bounding box center [662, 282] width 15 height 15
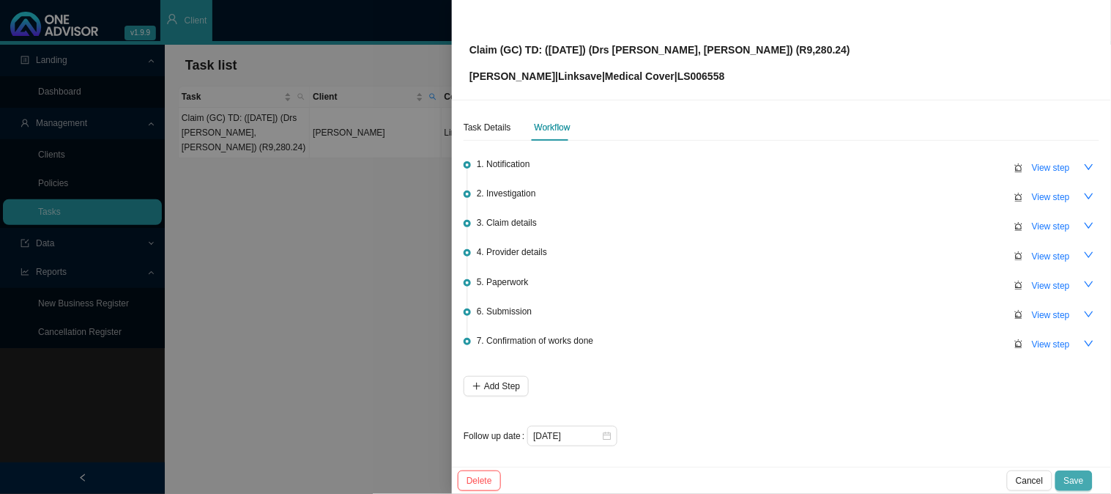
click at [1084, 479] on span "Save" at bounding box center [1075, 480] width 20 height 15
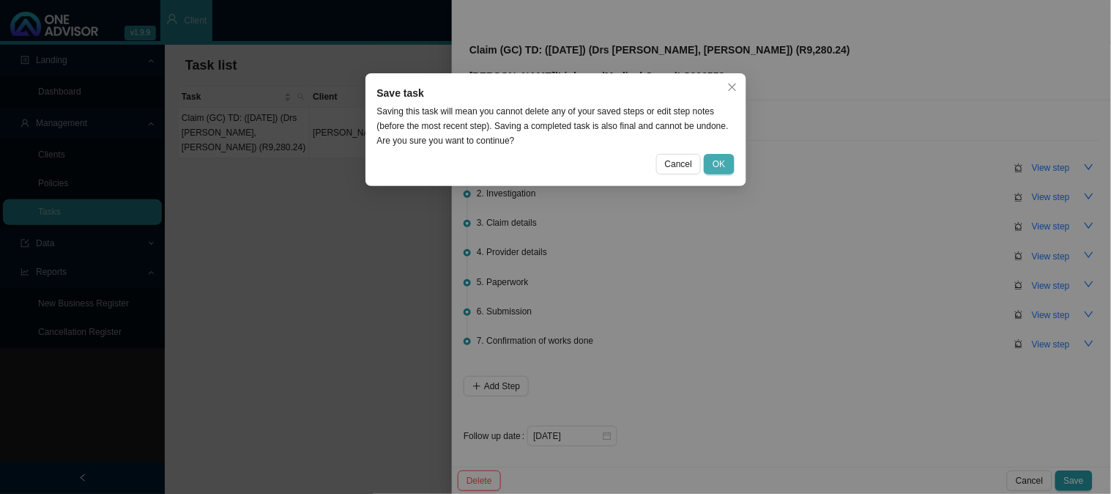
click at [717, 163] on span "OK" at bounding box center [719, 164] width 12 height 15
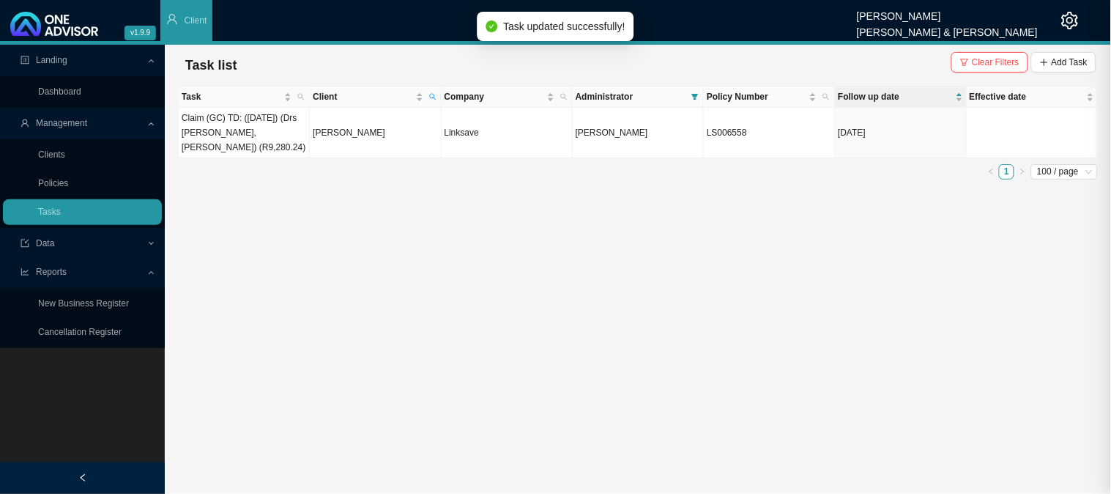
scroll to position [0, 0]
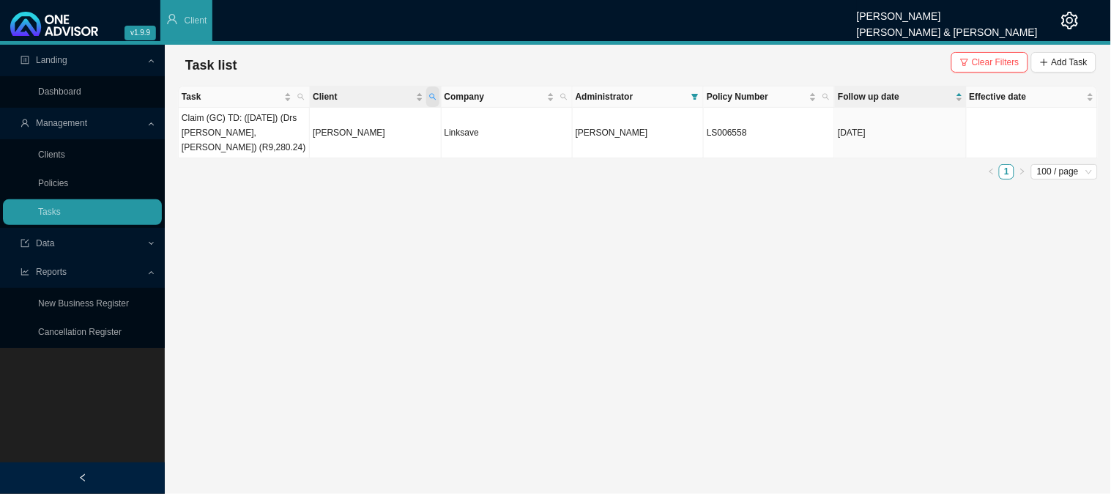
click at [435, 93] on icon "search" at bounding box center [432, 96] width 7 height 7
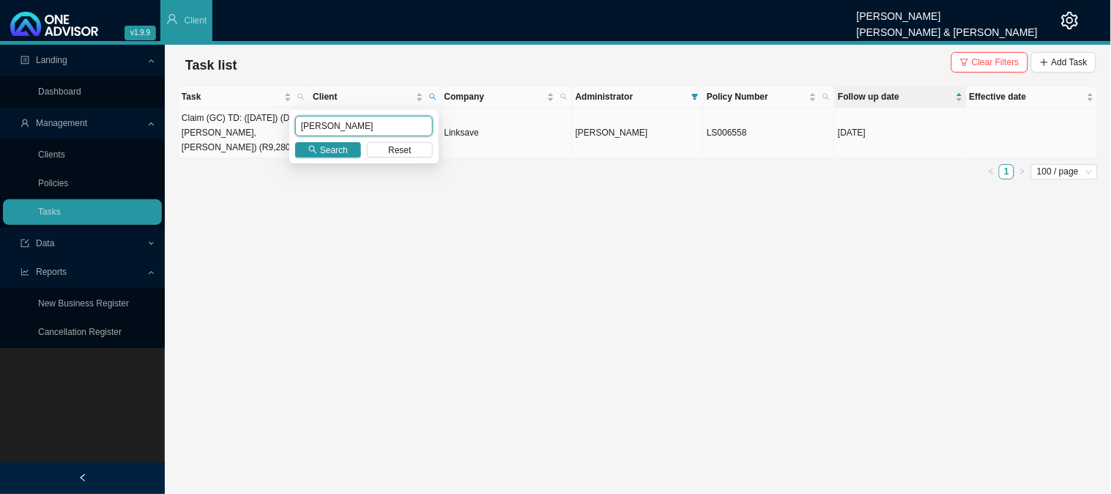
drag, startPoint x: 359, startPoint y: 125, endPoint x: 253, endPoint y: 125, distance: 106.2
click at [253, 125] on body "v1.9.9 [PERSON_NAME] [PERSON_NAME] & [PERSON_NAME] Client Landing Dashboard Man…" at bounding box center [555, 247] width 1111 height 494
click at [341, 144] on span "Search" at bounding box center [334, 150] width 28 height 15
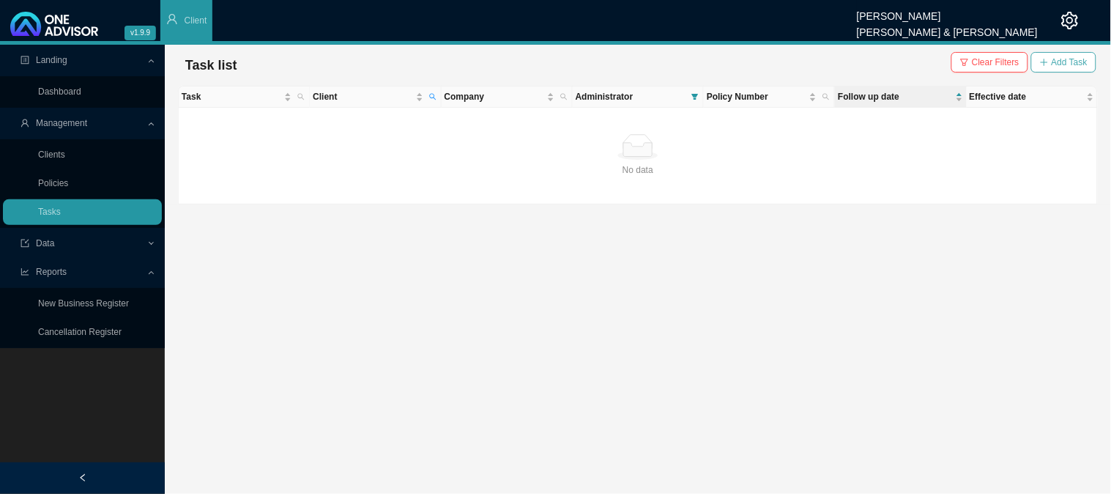
click at [1064, 61] on span "Add Task" at bounding box center [1070, 62] width 36 height 15
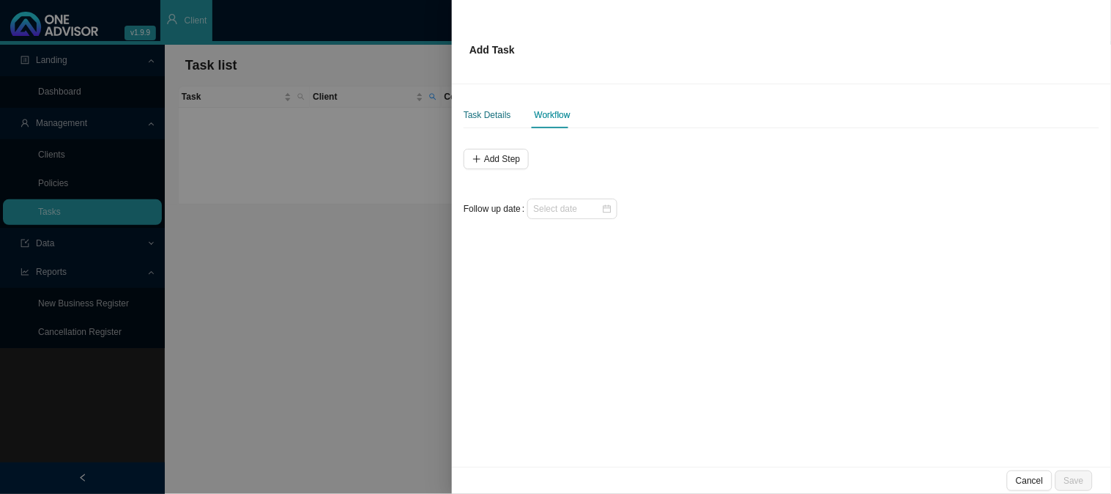
click at [502, 108] on div "Task Details" at bounding box center [488, 115] width 48 height 15
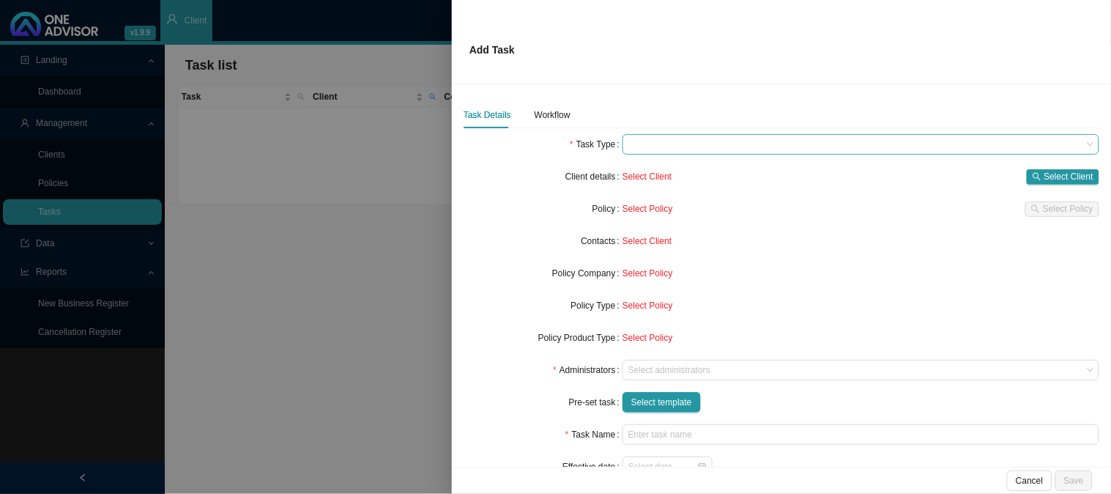
click at [651, 147] on span at bounding box center [861, 144] width 465 height 19
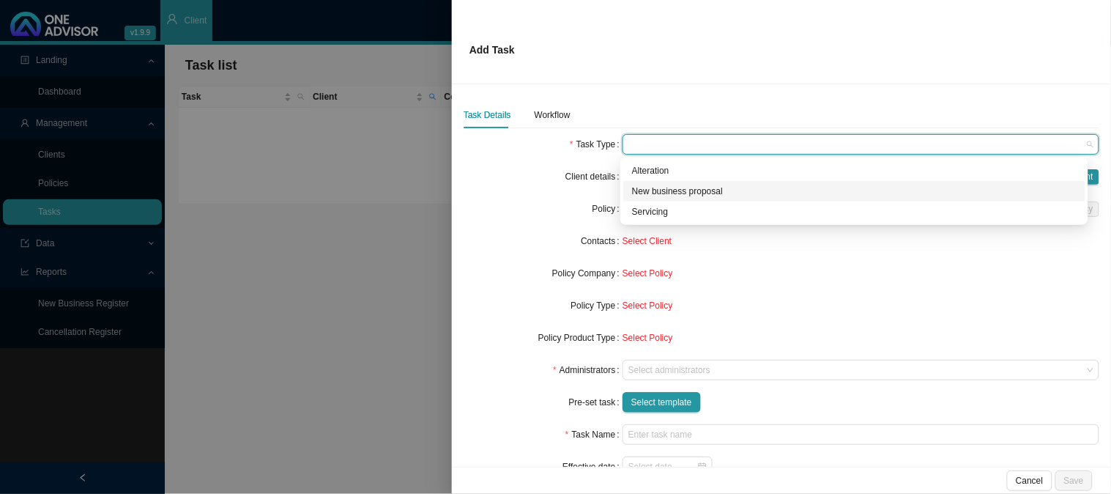
click at [650, 190] on div "New business proposal" at bounding box center [854, 191] width 445 height 15
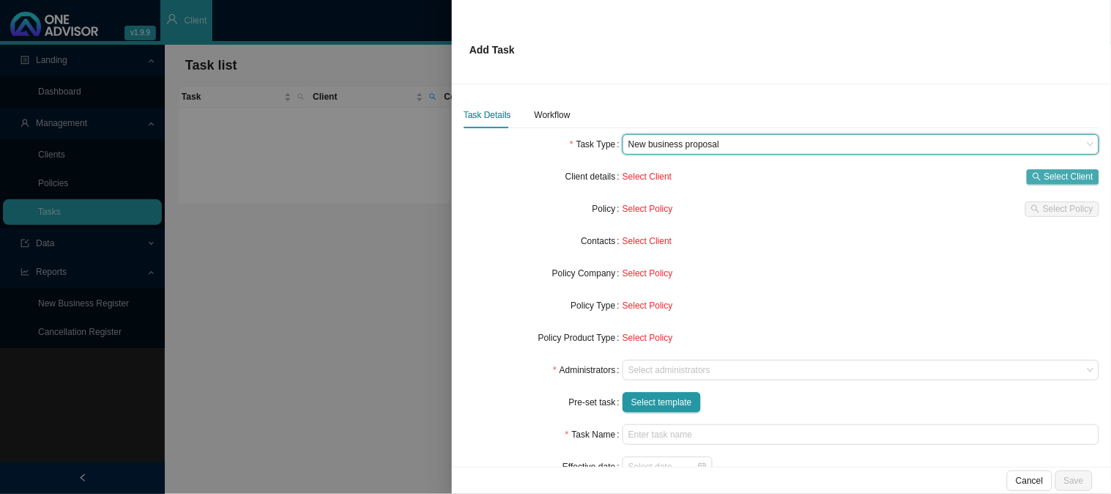
click at [1045, 173] on span "Select Client" at bounding box center [1069, 176] width 49 height 15
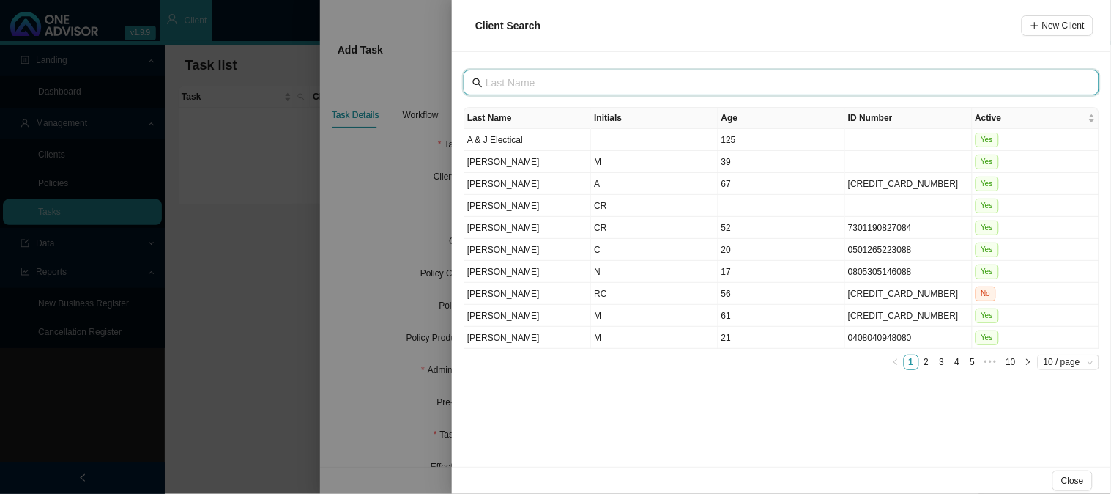
click at [555, 79] on input "text" at bounding box center [783, 83] width 595 height 16
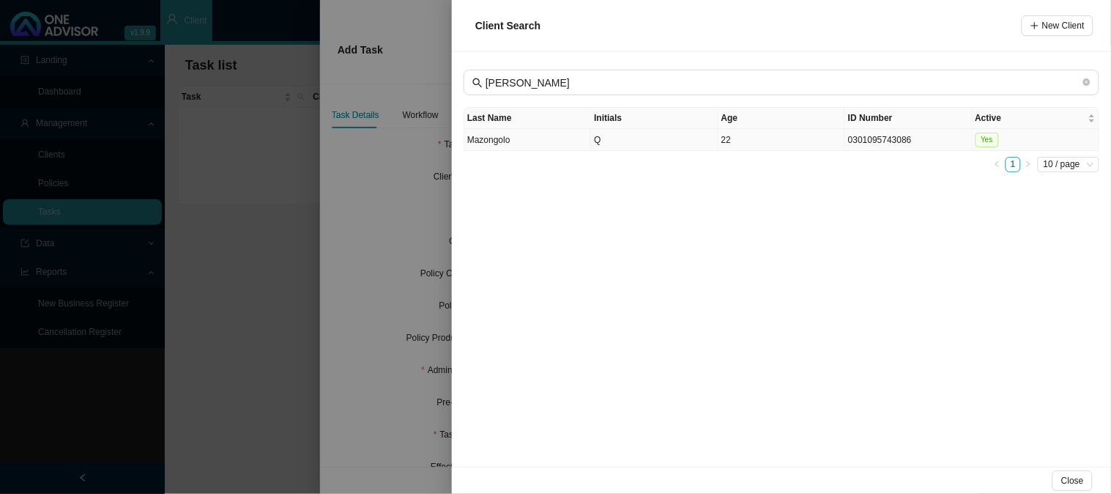
click at [537, 136] on td "Mazongolo" at bounding box center [528, 140] width 127 height 22
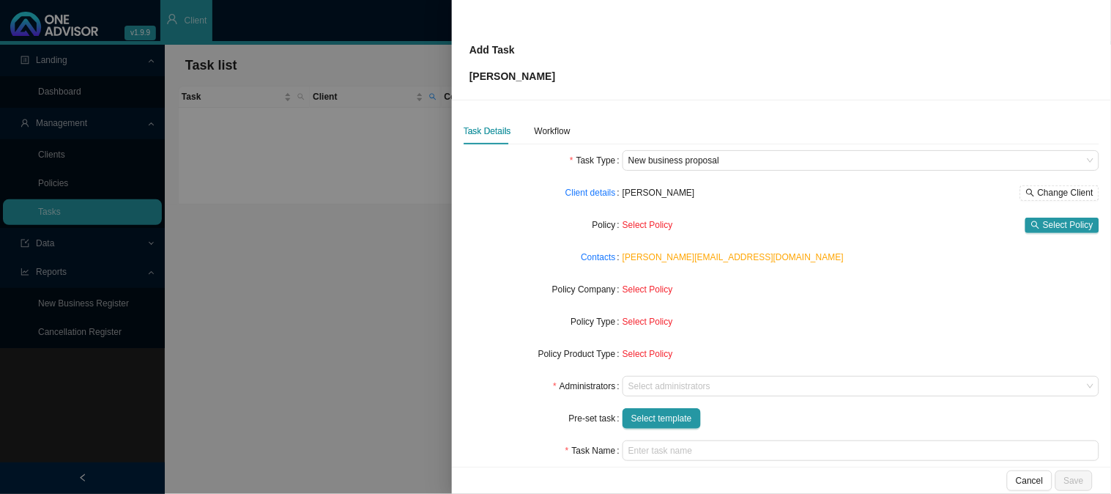
scroll to position [81, 0]
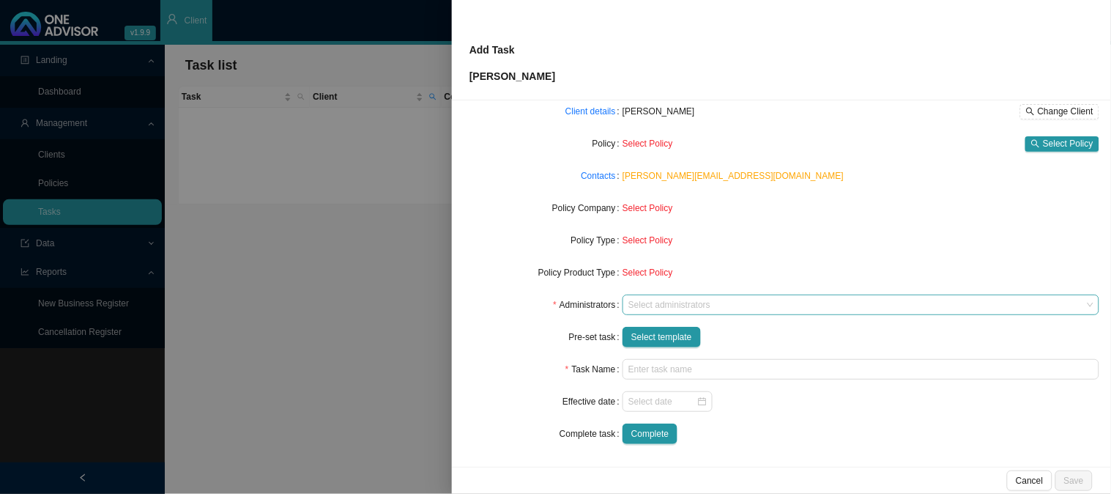
click at [663, 306] on div at bounding box center [854, 305] width 457 height 11
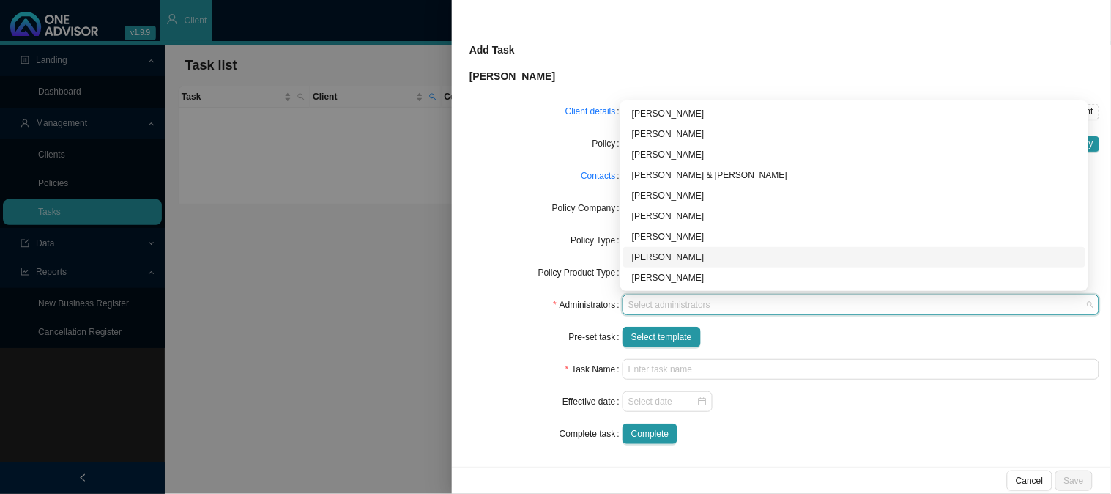
click at [651, 259] on div "[PERSON_NAME]" at bounding box center [854, 257] width 445 height 15
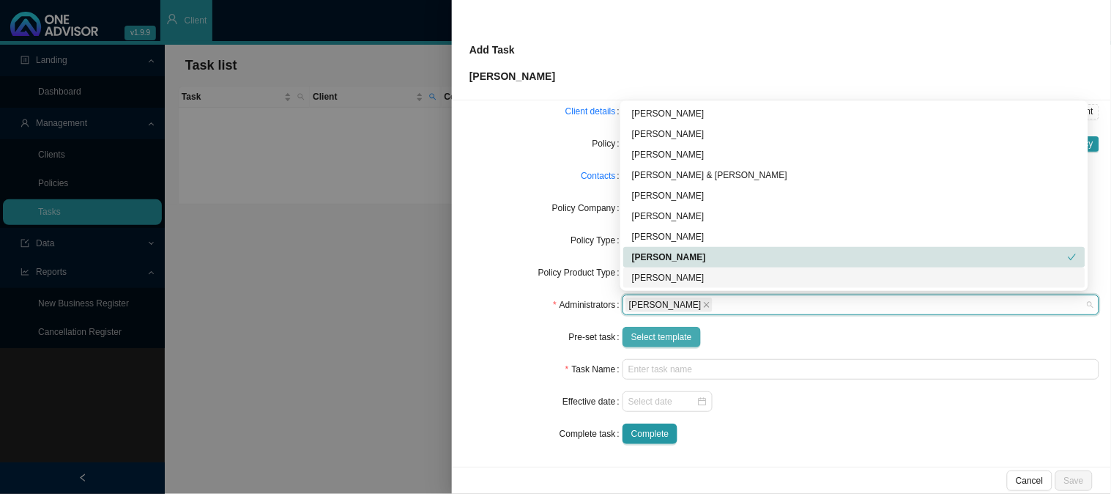
click at [645, 341] on span "Select template" at bounding box center [662, 337] width 61 height 15
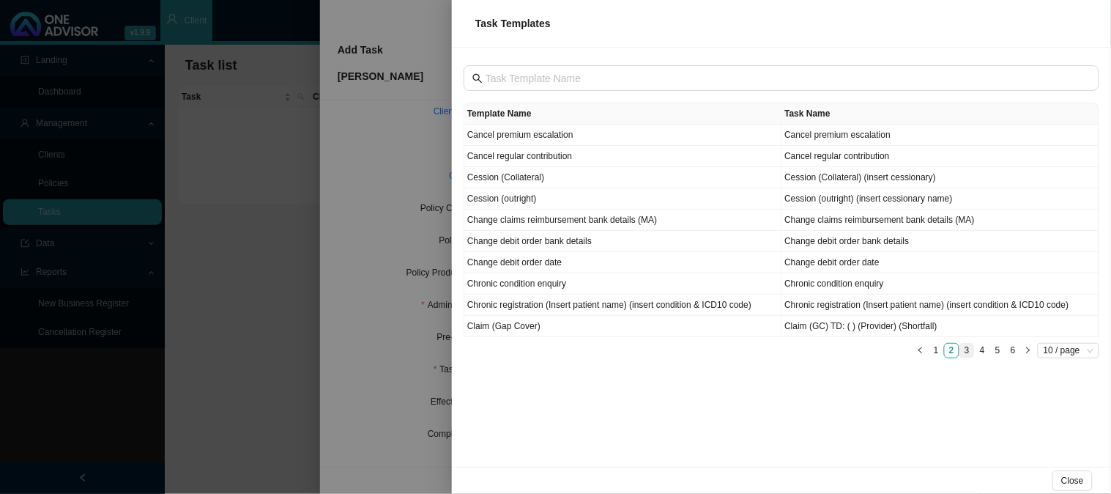
click at [971, 349] on link "3" at bounding box center [968, 351] width 14 height 14
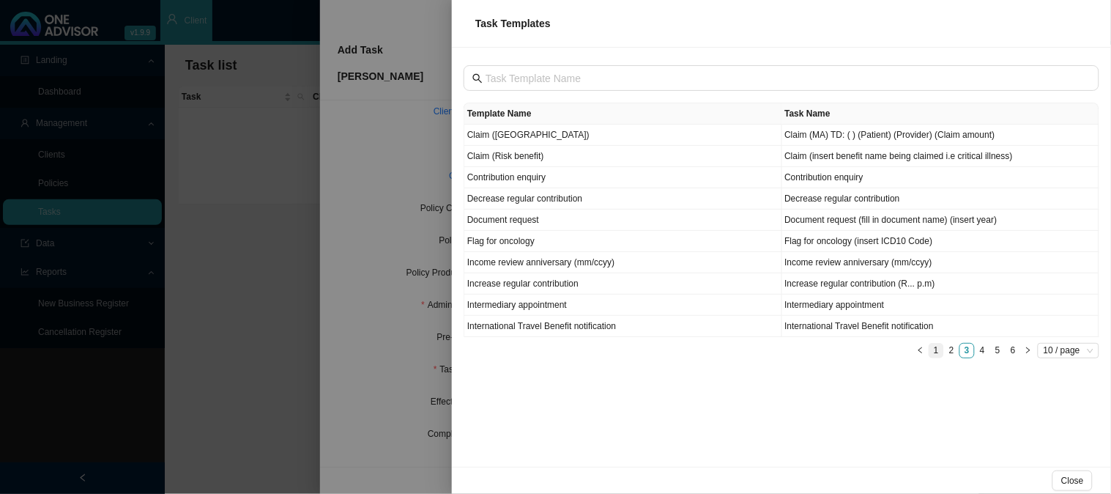
click at [935, 348] on link "1" at bounding box center [937, 351] width 14 height 14
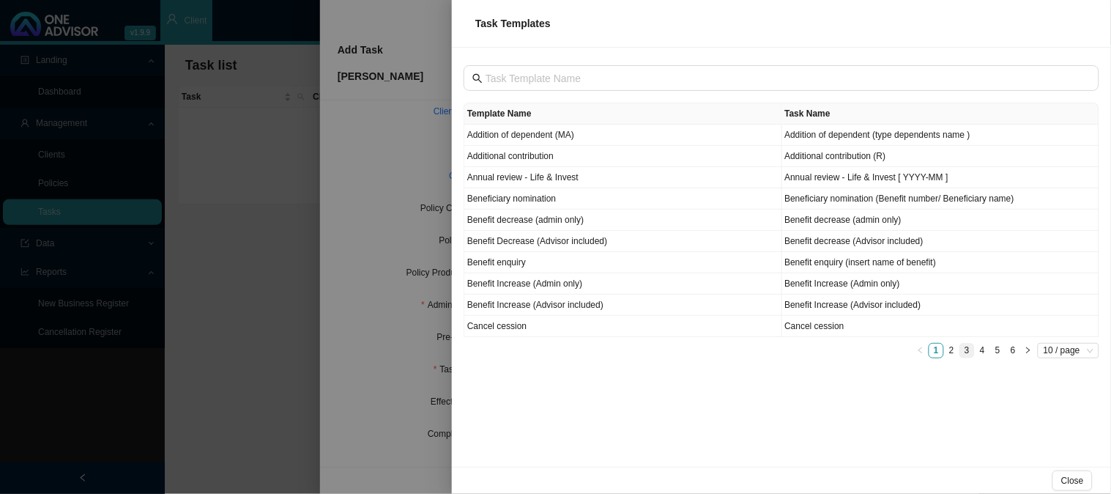
click at [963, 349] on link "3" at bounding box center [968, 351] width 14 height 14
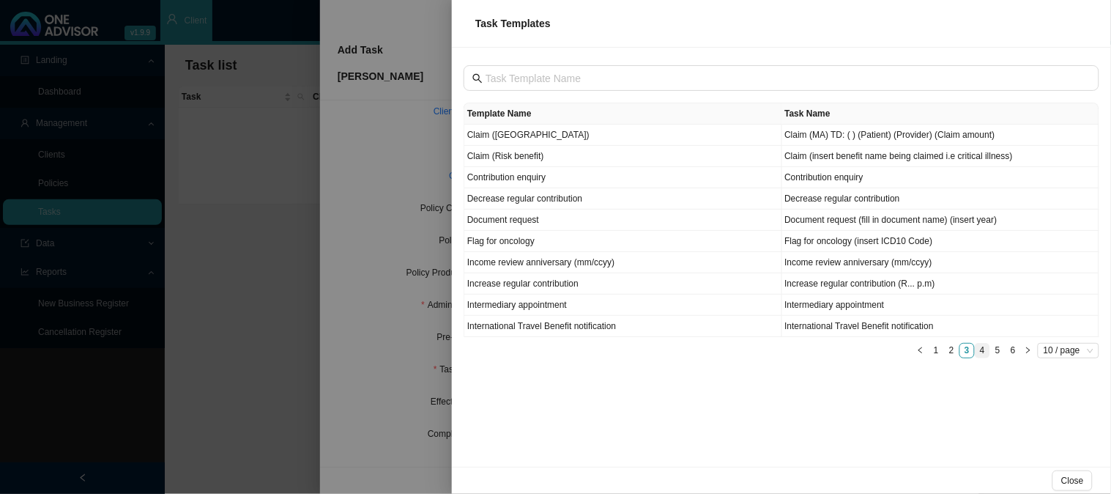
click at [980, 349] on link "4" at bounding box center [983, 351] width 14 height 14
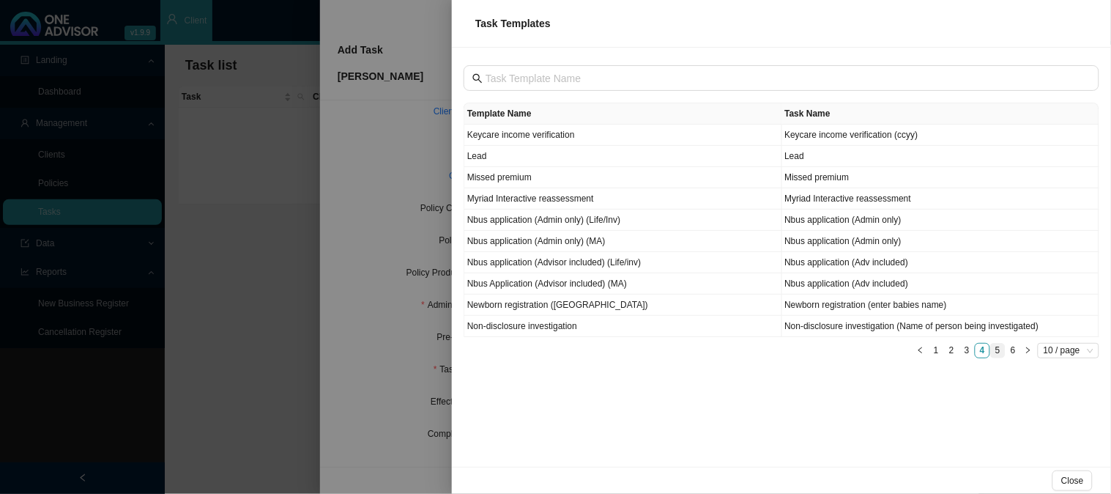
click at [994, 350] on link "5" at bounding box center [998, 351] width 14 height 14
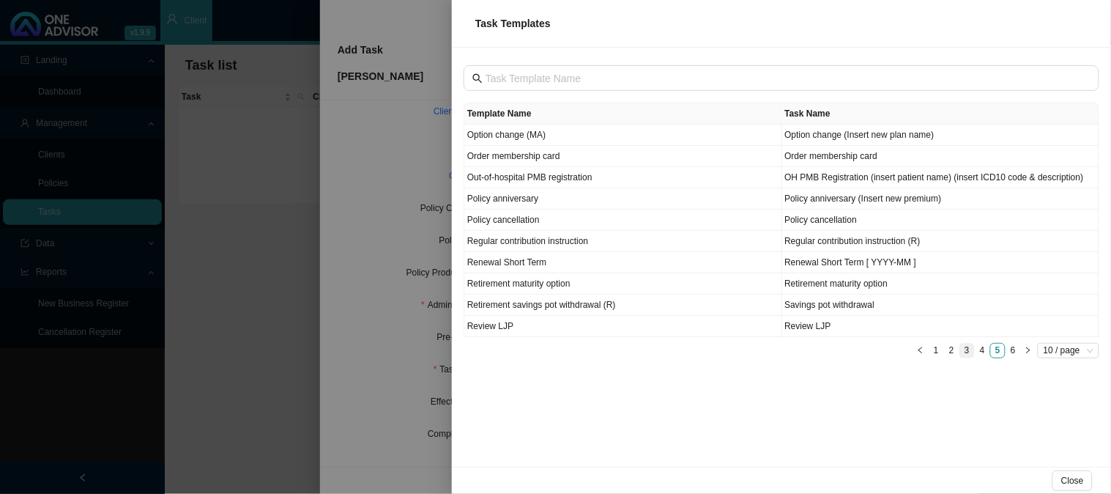
click at [969, 352] on link "3" at bounding box center [968, 351] width 14 height 14
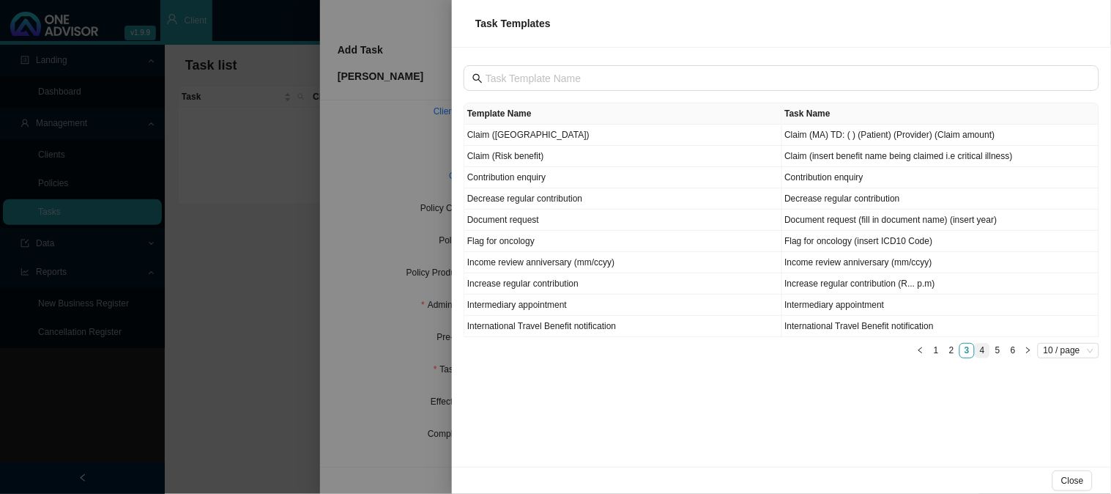
click at [988, 349] on link "4" at bounding box center [983, 351] width 14 height 14
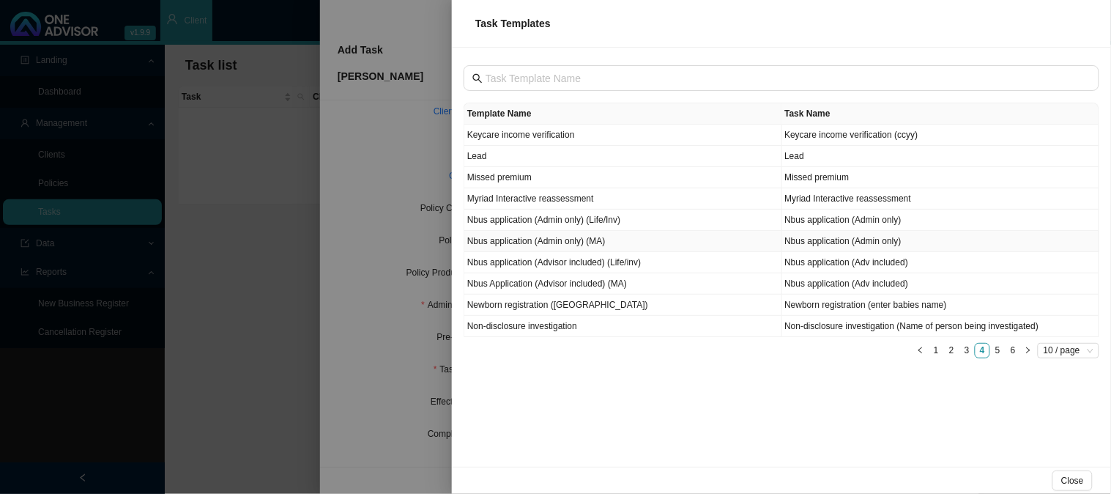
click at [618, 240] on td "Nbus application (Admin only) (MA)" at bounding box center [624, 241] width 318 height 21
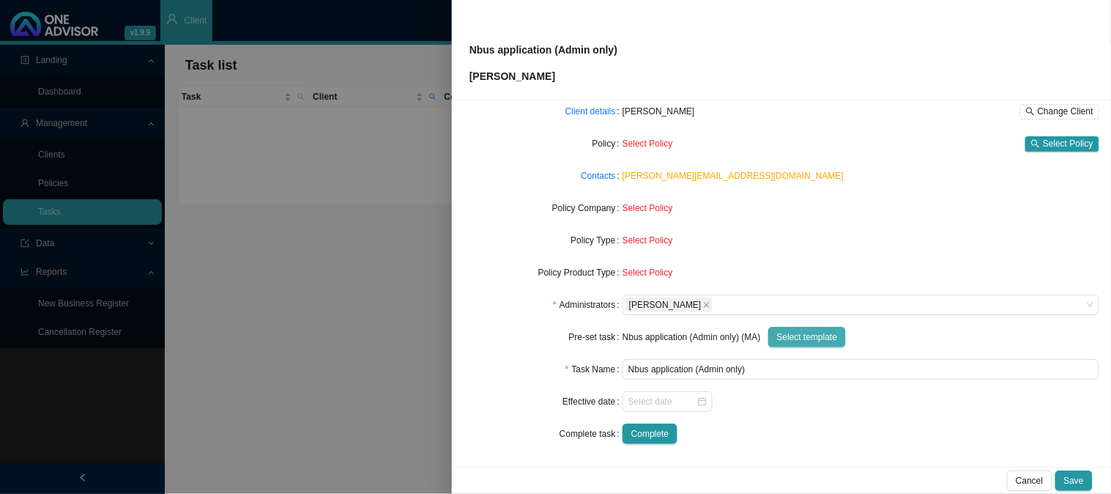
click at [799, 341] on span "Select template" at bounding box center [807, 337] width 61 height 15
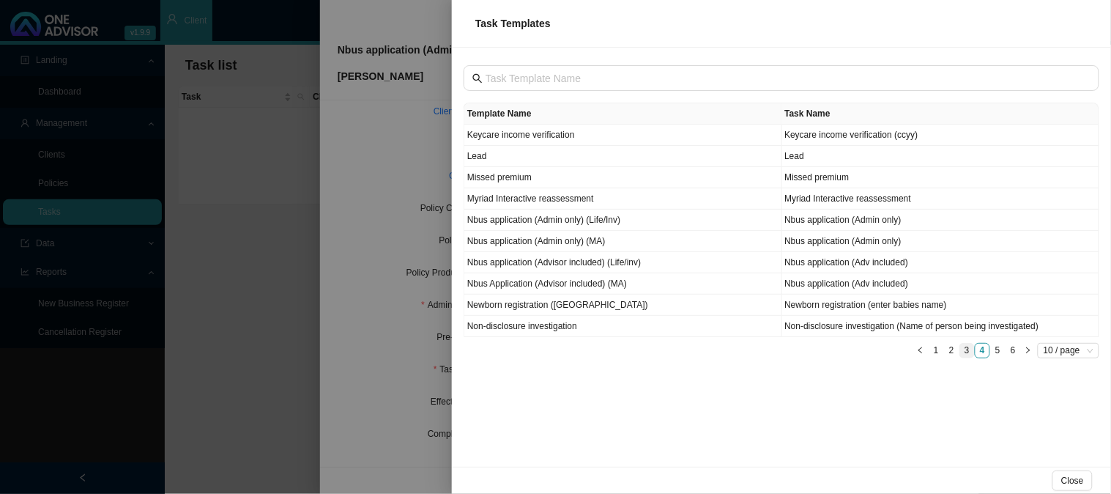
click at [964, 350] on link "3" at bounding box center [968, 351] width 14 height 14
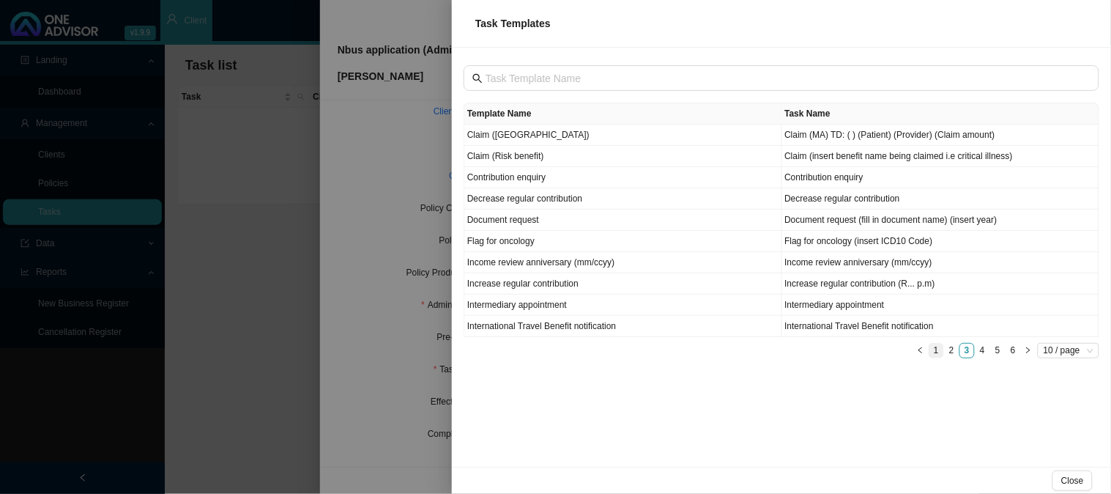
click at [936, 352] on link "1" at bounding box center [937, 351] width 14 height 14
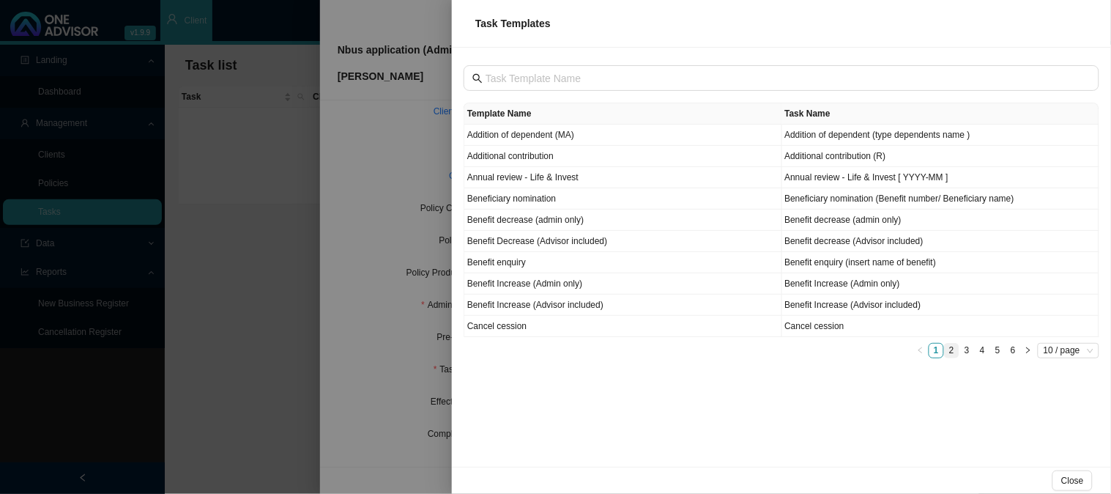
click at [954, 352] on link "2" at bounding box center [952, 351] width 14 height 14
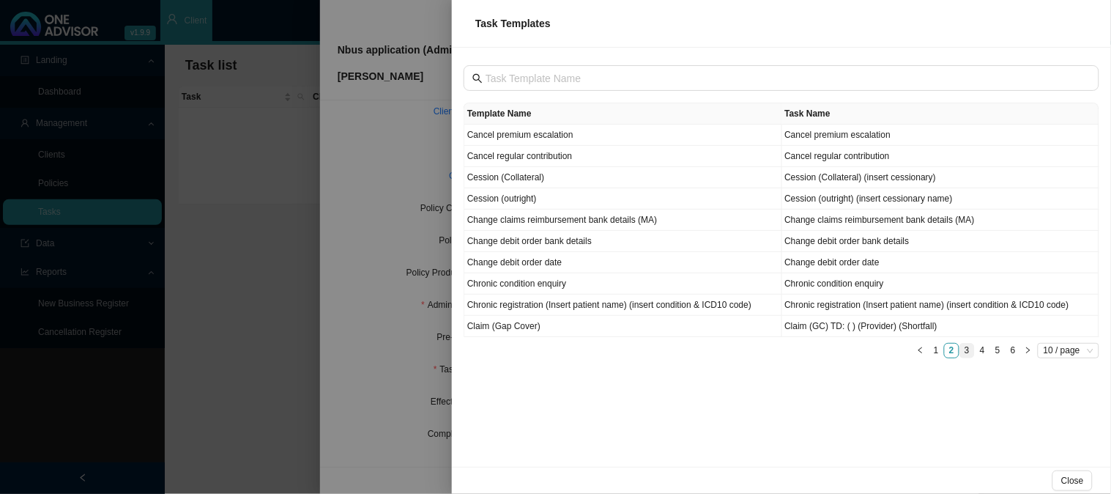
click at [964, 349] on link "3" at bounding box center [968, 351] width 14 height 14
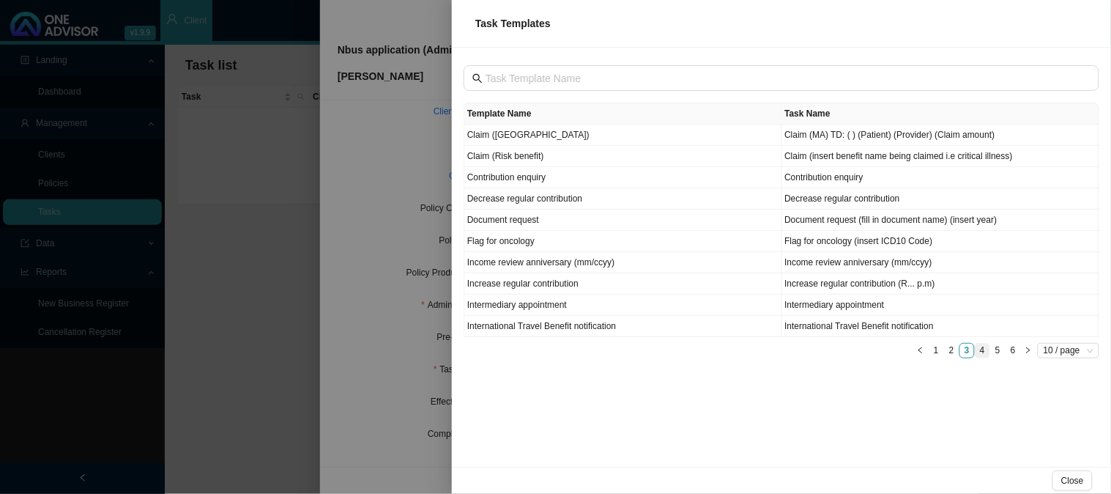
click at [984, 352] on link "4" at bounding box center [983, 351] width 14 height 14
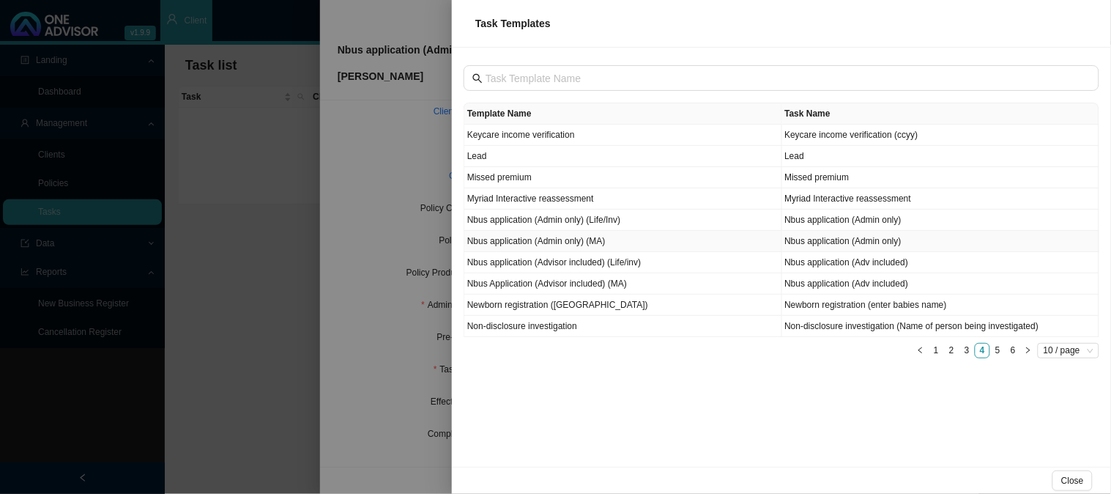
click at [626, 239] on td "Nbus application (Admin only) (MA)" at bounding box center [624, 241] width 318 height 21
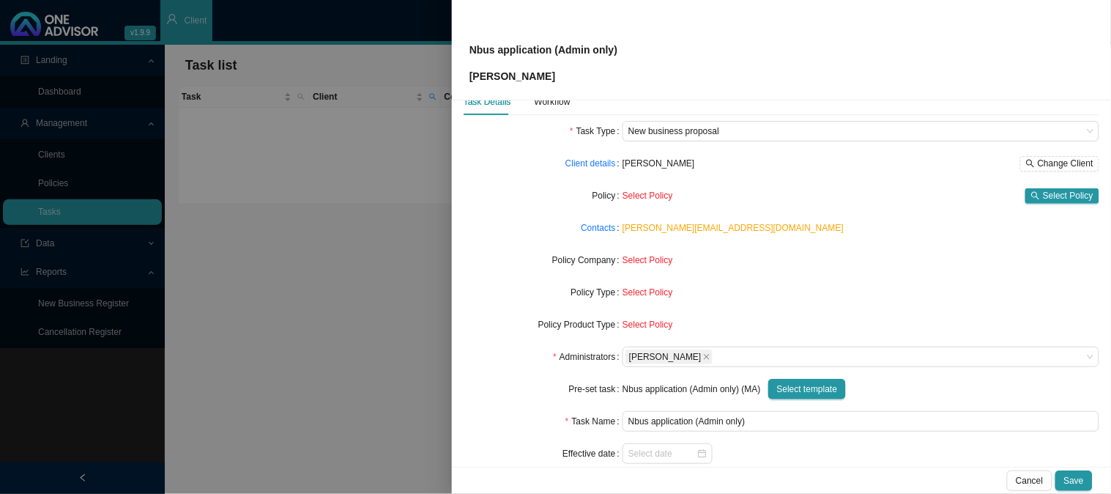
scroll to position [0, 0]
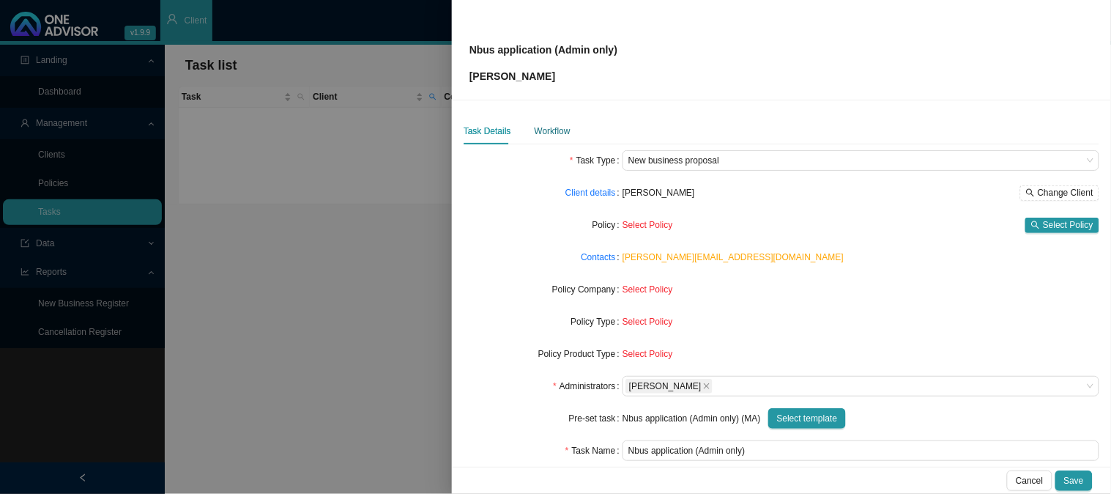
click at [560, 132] on div "Workflow" at bounding box center [553, 131] width 36 height 15
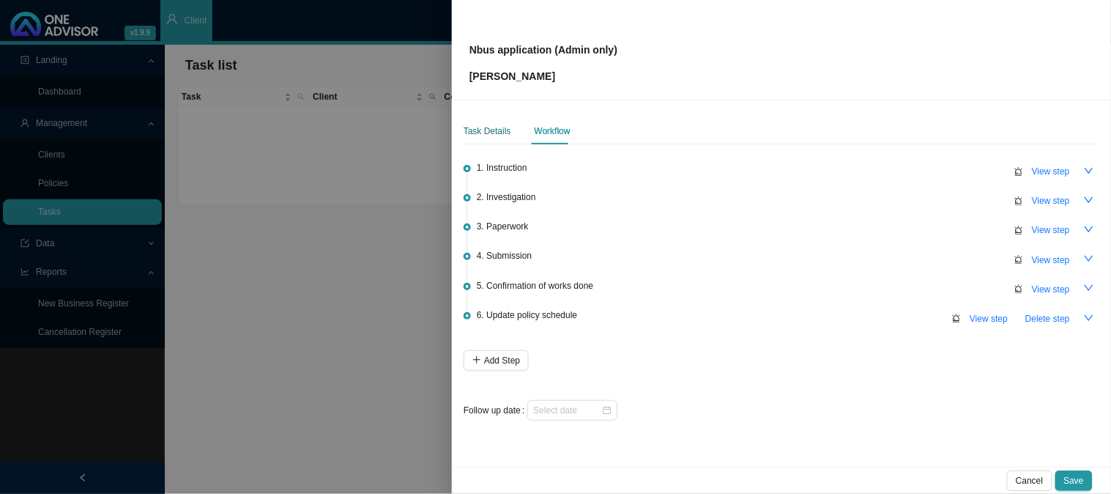
click at [501, 133] on div "Task Details" at bounding box center [488, 131] width 48 height 15
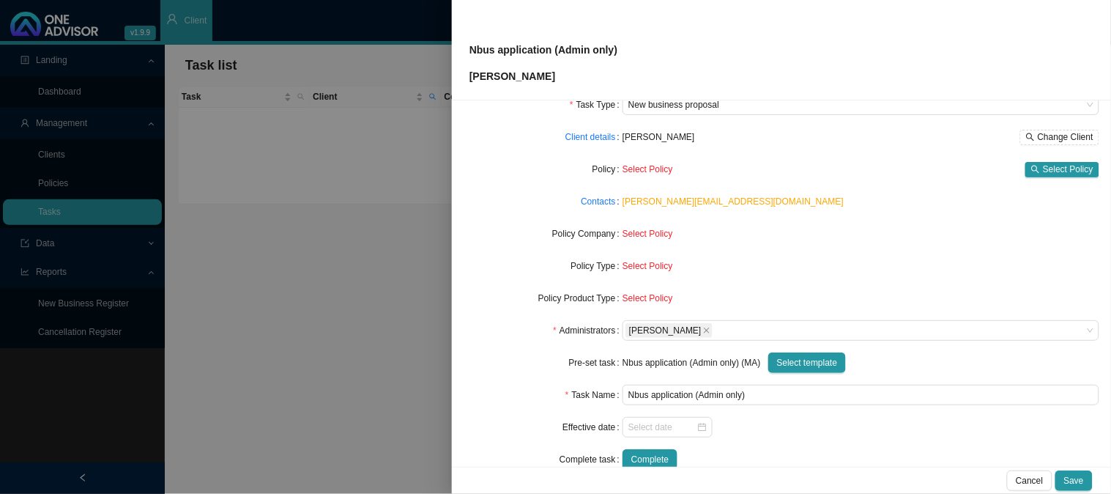
scroll to position [81, 0]
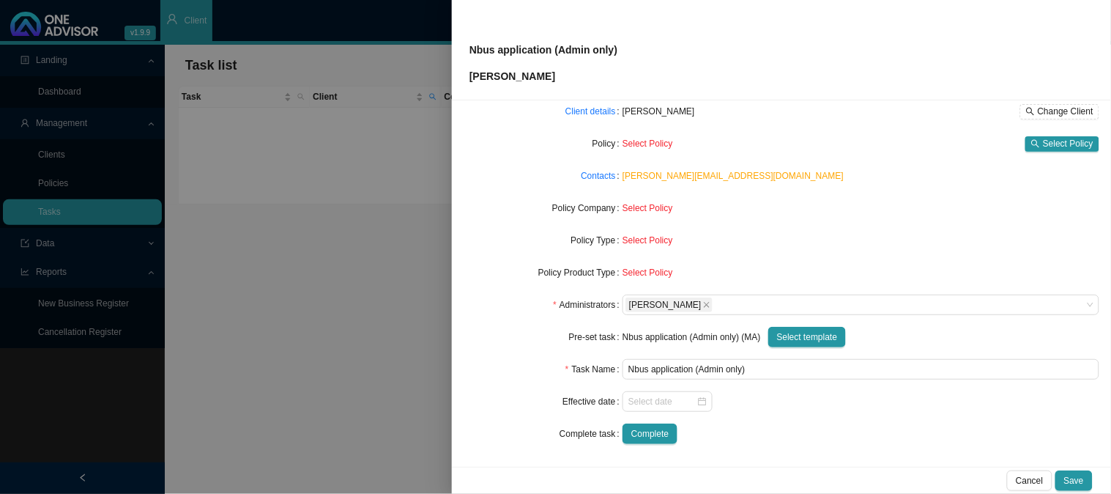
click at [755, 336] on div "Nbus application (Admin only) (MA) Select template" at bounding box center [861, 337] width 477 height 21
click at [826, 338] on span "Select template" at bounding box center [807, 337] width 61 height 15
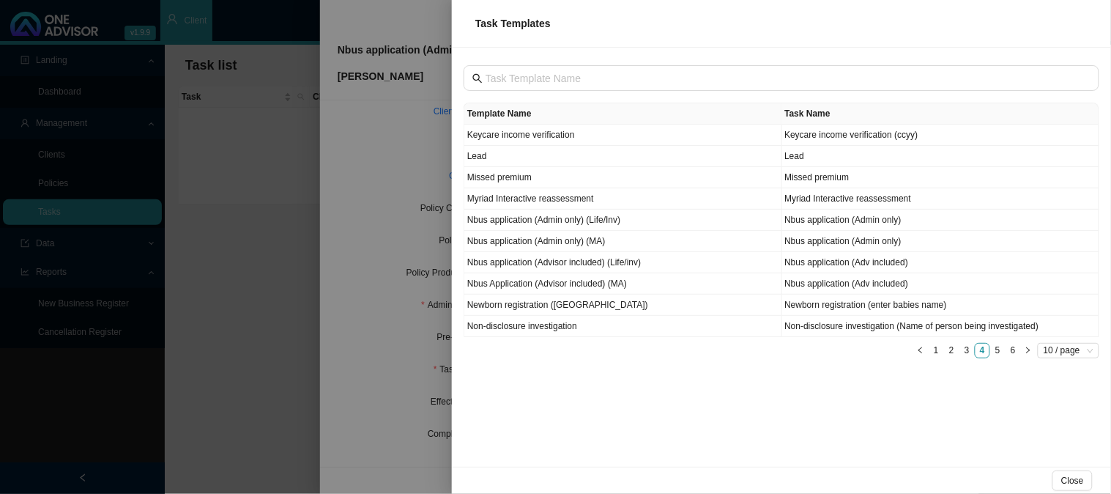
click at [331, 215] on div at bounding box center [555, 247] width 1111 height 494
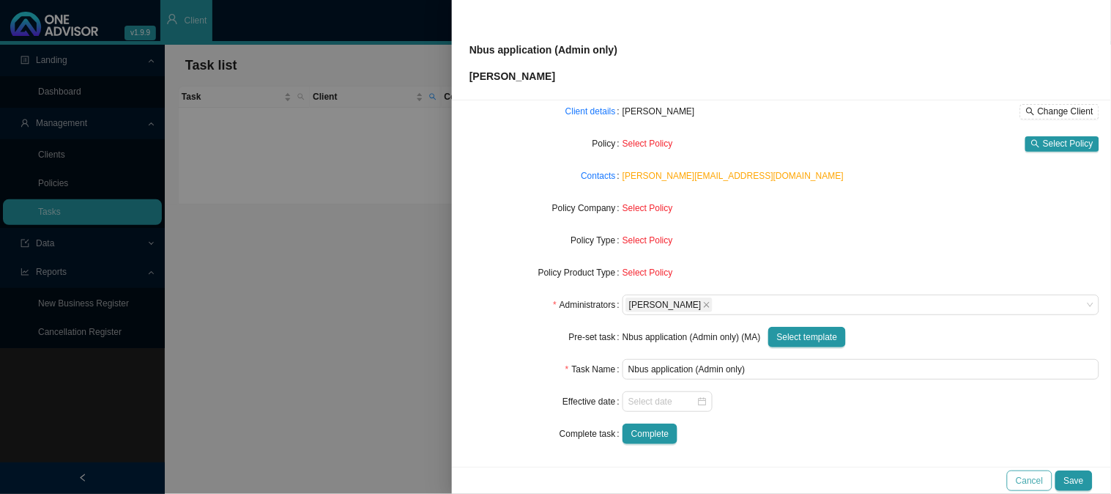
click at [1029, 481] on span "Cancel" at bounding box center [1029, 480] width 27 height 15
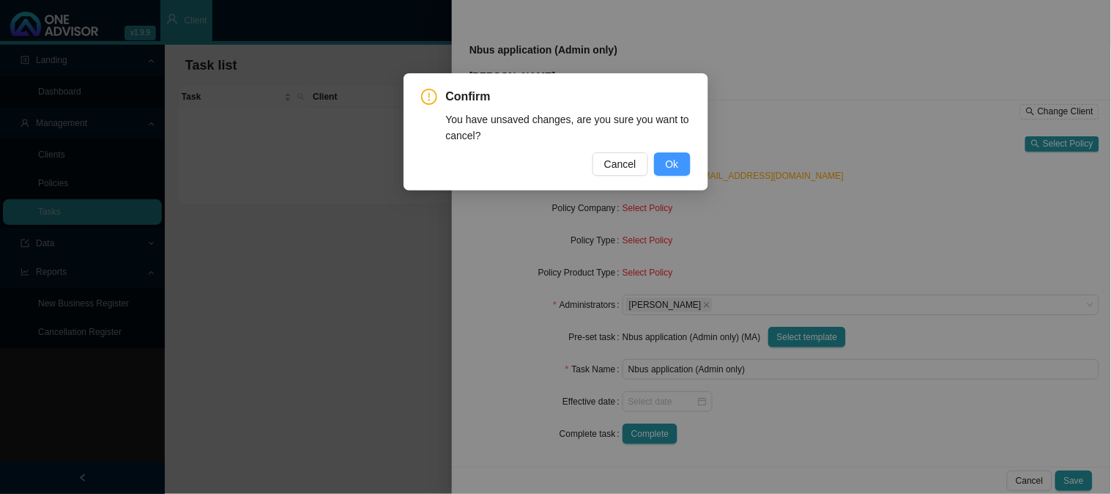
click at [673, 158] on span "Ok" at bounding box center [672, 164] width 13 height 16
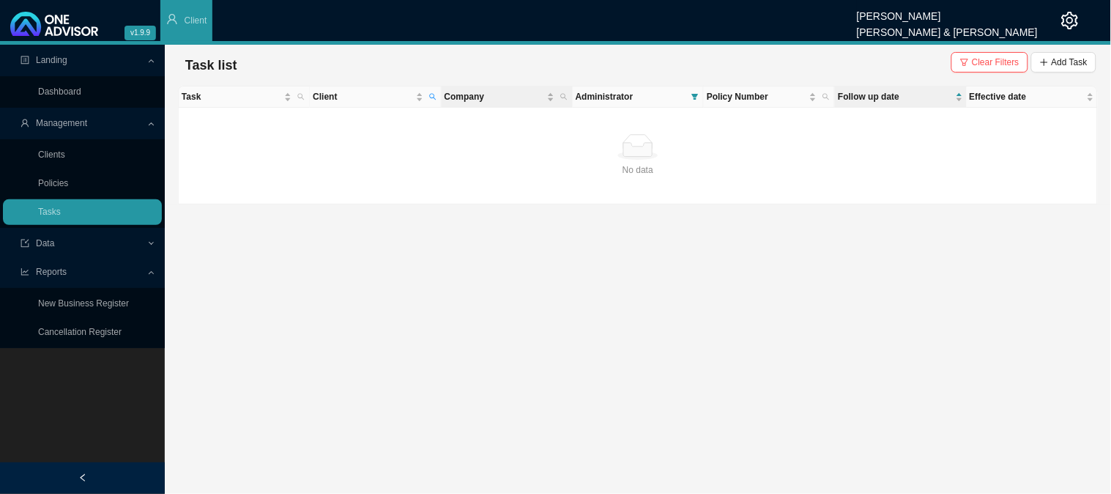
click at [442, 93] on th "Company" at bounding box center [507, 96] width 131 height 21
click at [435, 94] on icon "search" at bounding box center [432, 96] width 7 height 7
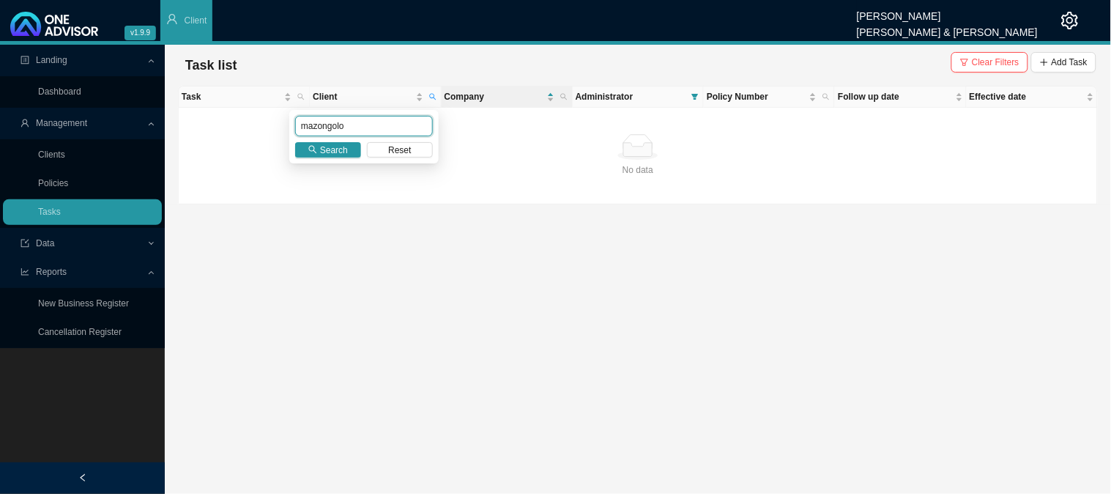
drag, startPoint x: 350, startPoint y: 121, endPoint x: 286, endPoint y: 122, distance: 64.5
click at [286, 122] on body "v1.9.9 [PERSON_NAME] [PERSON_NAME] & [PERSON_NAME] Client Landing Dashboard Man…" at bounding box center [555, 247] width 1111 height 494
click at [315, 147] on icon "search" at bounding box center [313, 150] width 8 height 8
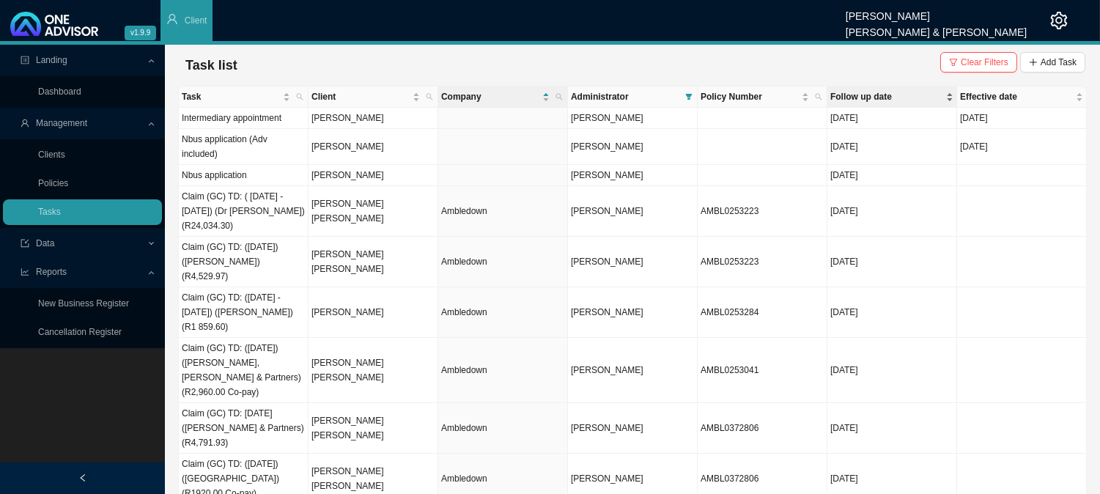
click at [883, 97] on span "Follow up date" at bounding box center [886, 96] width 113 height 15
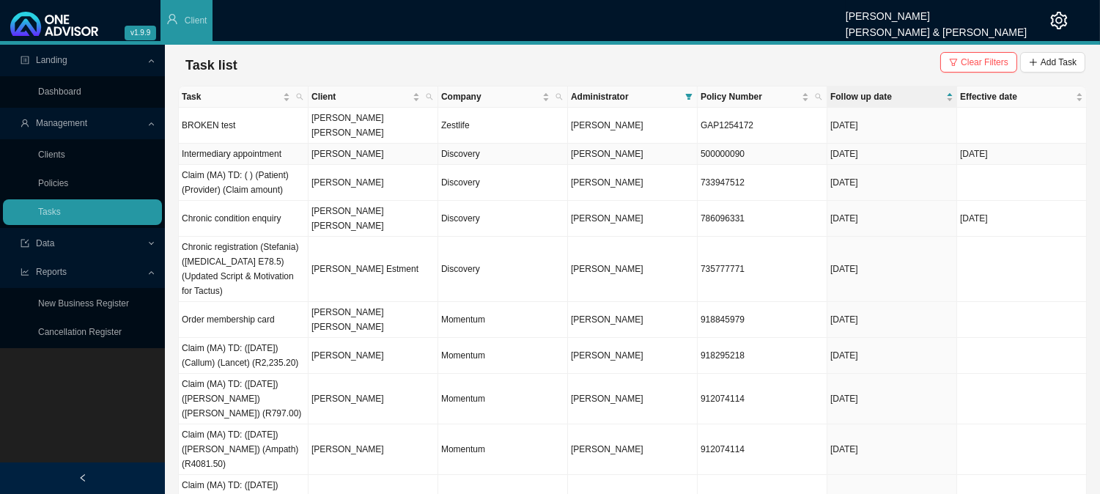
click at [411, 144] on td "[PERSON_NAME]" at bounding box center [373, 154] width 130 height 21
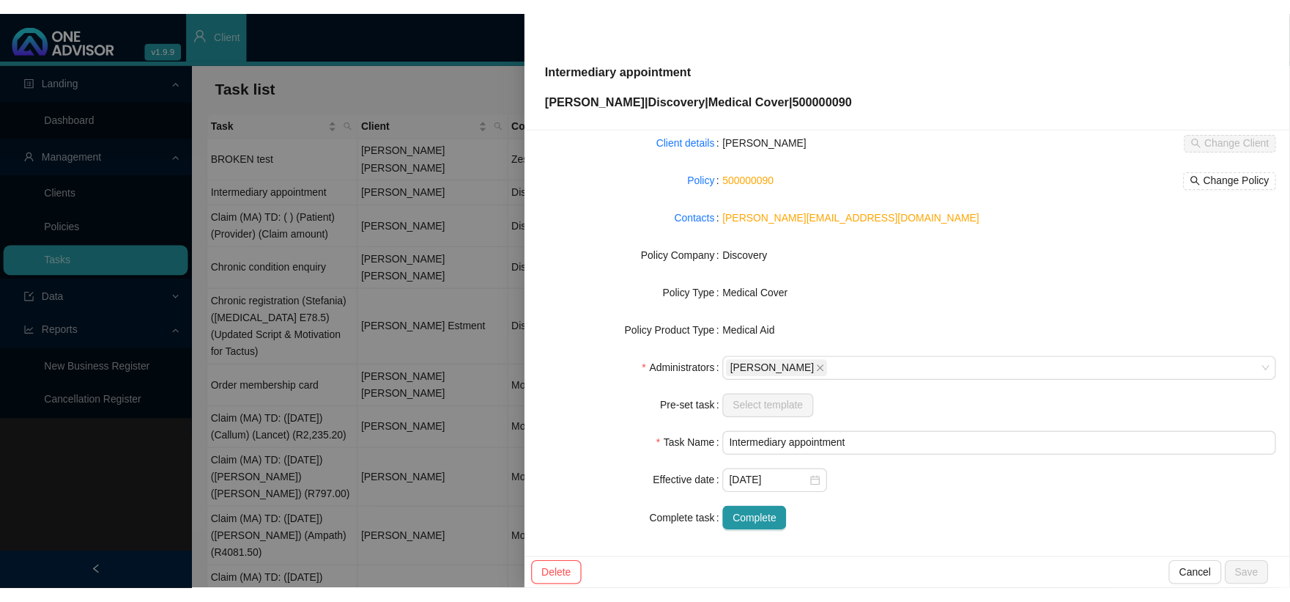
scroll to position [0, 0]
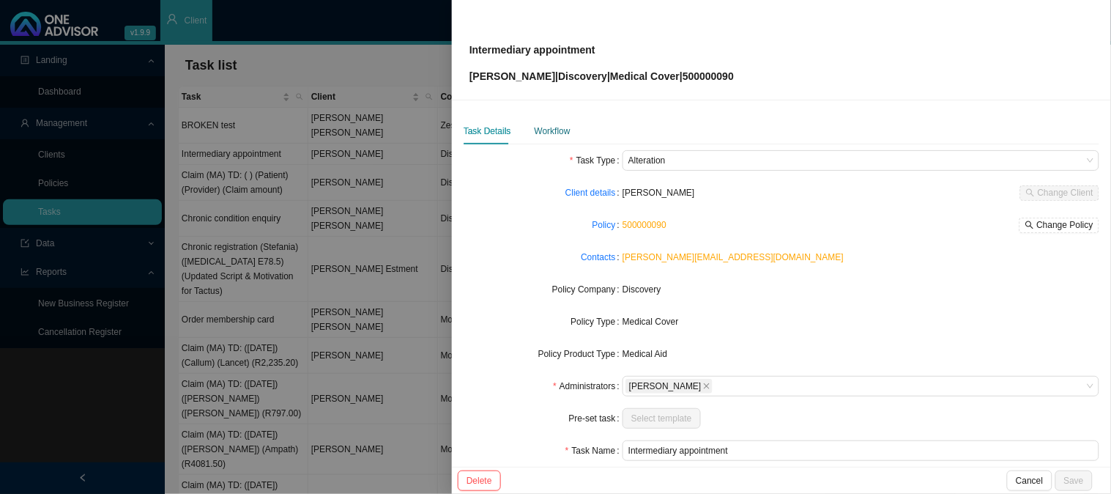
click at [558, 135] on div "Workflow" at bounding box center [553, 131] width 36 height 15
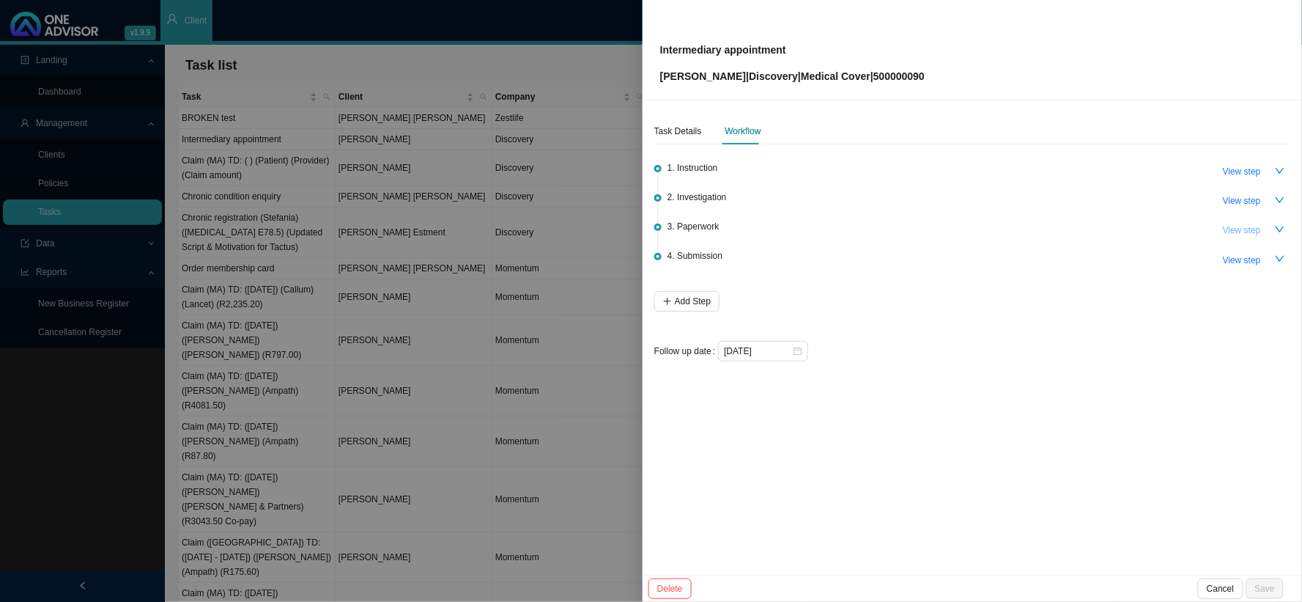
click at [1111, 223] on span "View step" at bounding box center [1242, 230] width 38 height 15
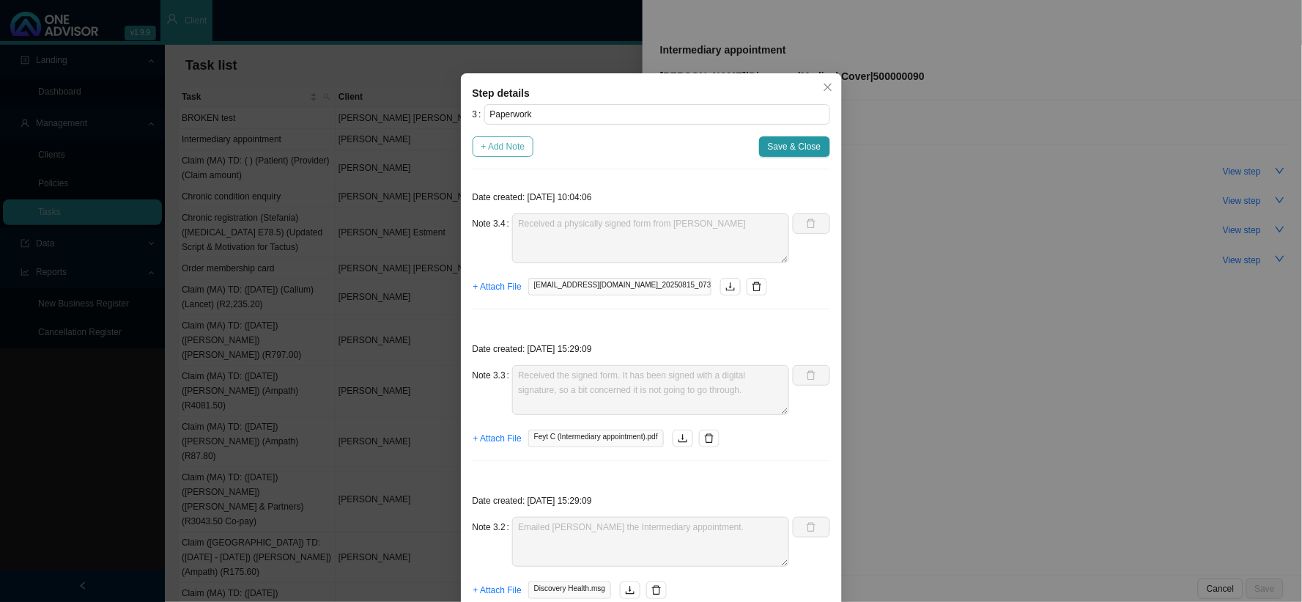
click at [481, 145] on span "+ Add Note" at bounding box center [503, 146] width 44 height 15
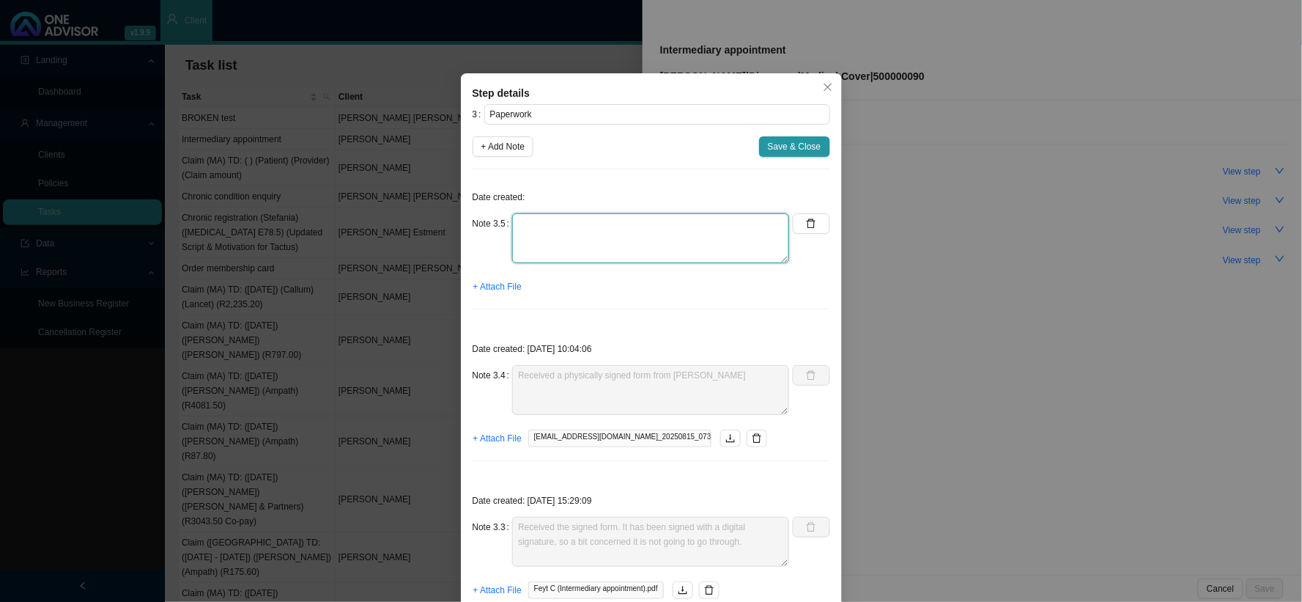
click at [532, 232] on textarea at bounding box center [650, 238] width 277 height 50
click at [751, 229] on textarea "[PERSON_NAME] is currently working on change of banking details" at bounding box center [650, 238] width 277 height 50
click at [690, 253] on textarea "[PERSON_NAME] is currently working on change of banking details to another empl…" at bounding box center [650, 238] width 277 height 50
click at [737, 251] on textarea "[PERSON_NAME] is currently working on change of banking details to another empl…" at bounding box center [650, 238] width 277 height 50
click at [684, 252] on textarea "[PERSON_NAME] is currently working on change of banking details to another empl…" at bounding box center [650, 238] width 277 height 50
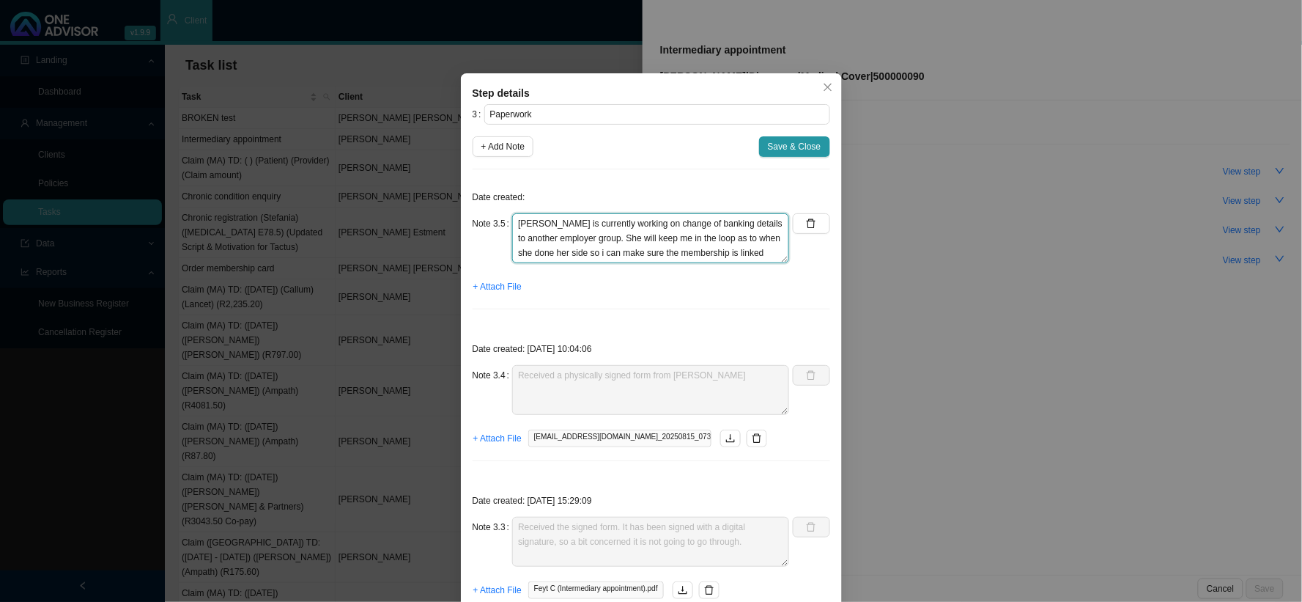
click at [751, 253] on textarea "[PERSON_NAME] is currently working on change of banking details to another empl…" at bounding box center [650, 238] width 277 height 50
click at [819, 141] on button "Save & Close" at bounding box center [794, 146] width 71 height 21
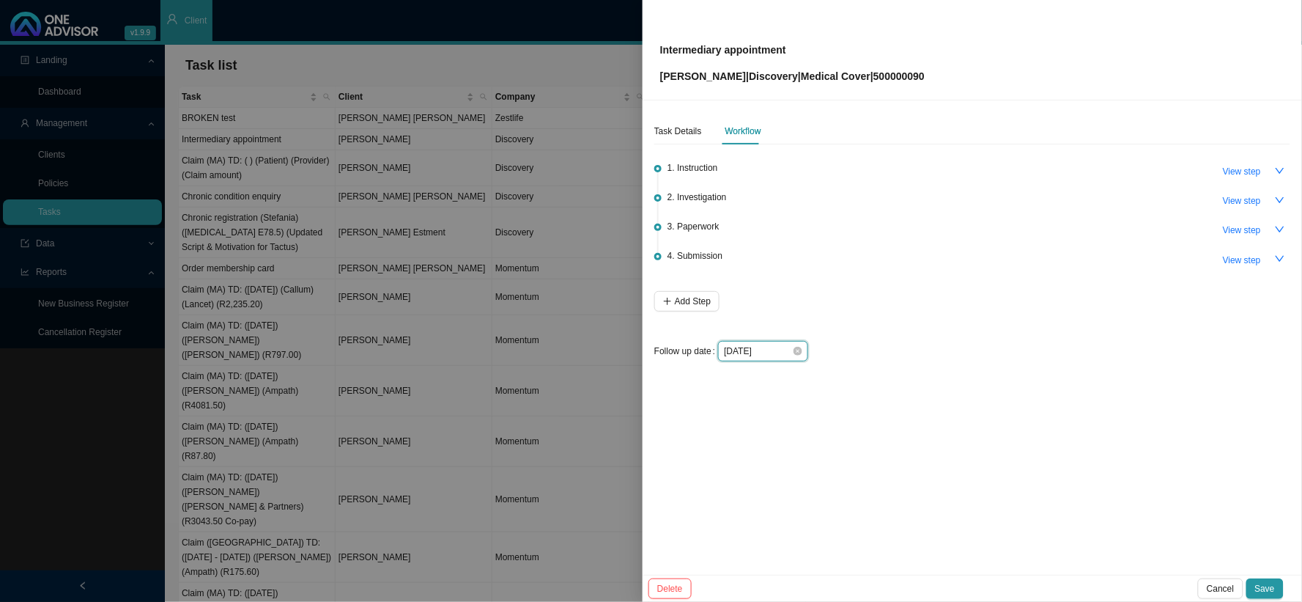
click at [785, 349] on input "[DATE]" at bounding box center [758, 351] width 68 height 15
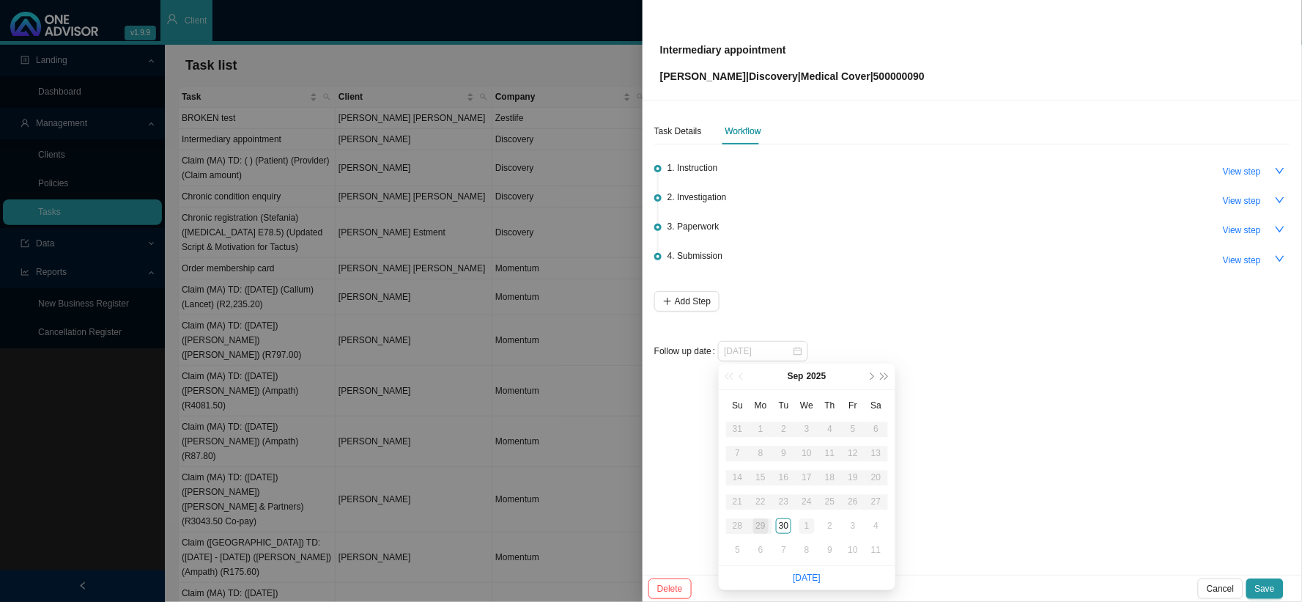
click at [810, 493] on div "1" at bounding box center [806, 525] width 15 height 15
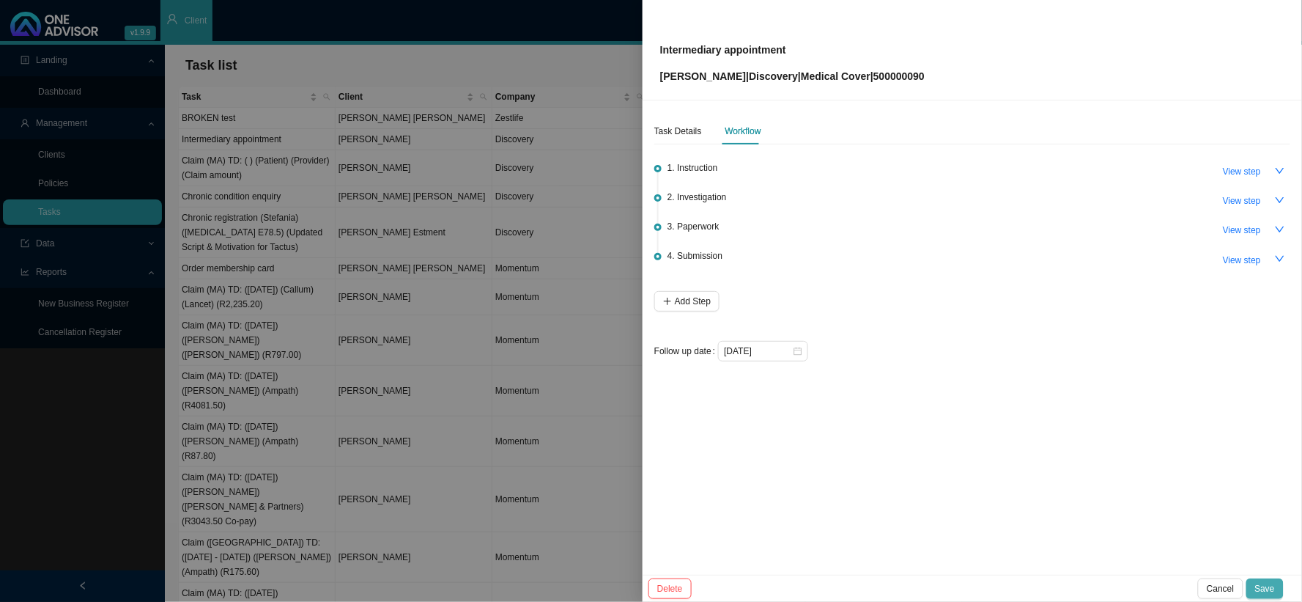
click at [1111, 493] on span "Save" at bounding box center [1265, 588] width 20 height 15
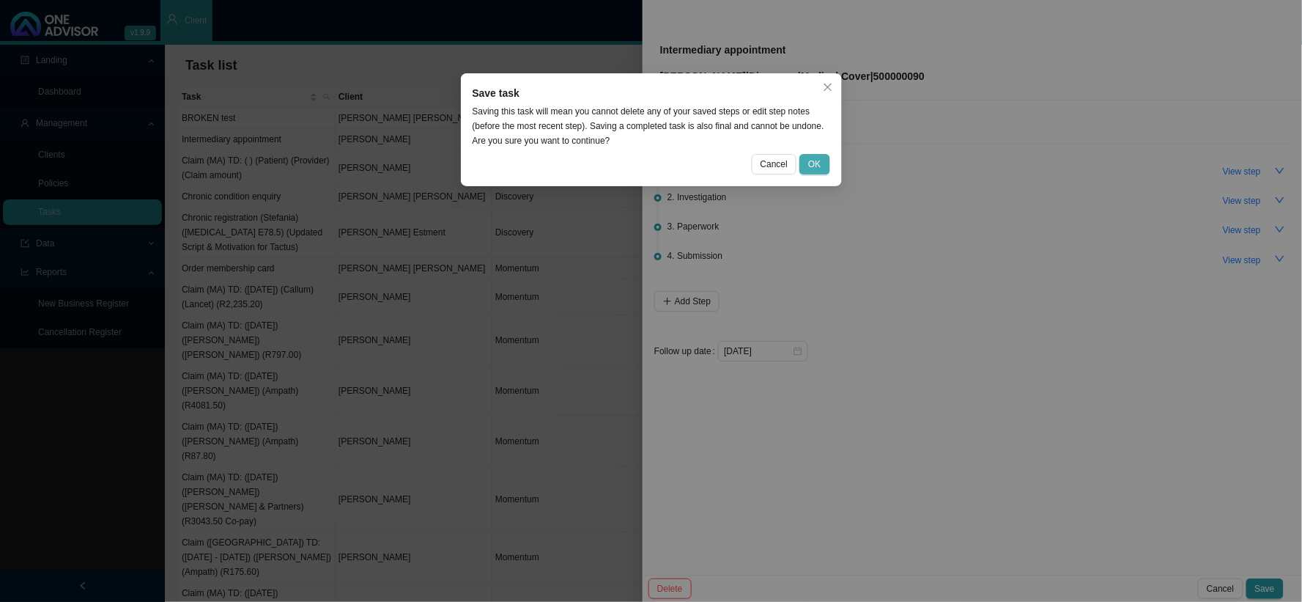
click at [817, 159] on span "OK" at bounding box center [814, 164] width 12 height 15
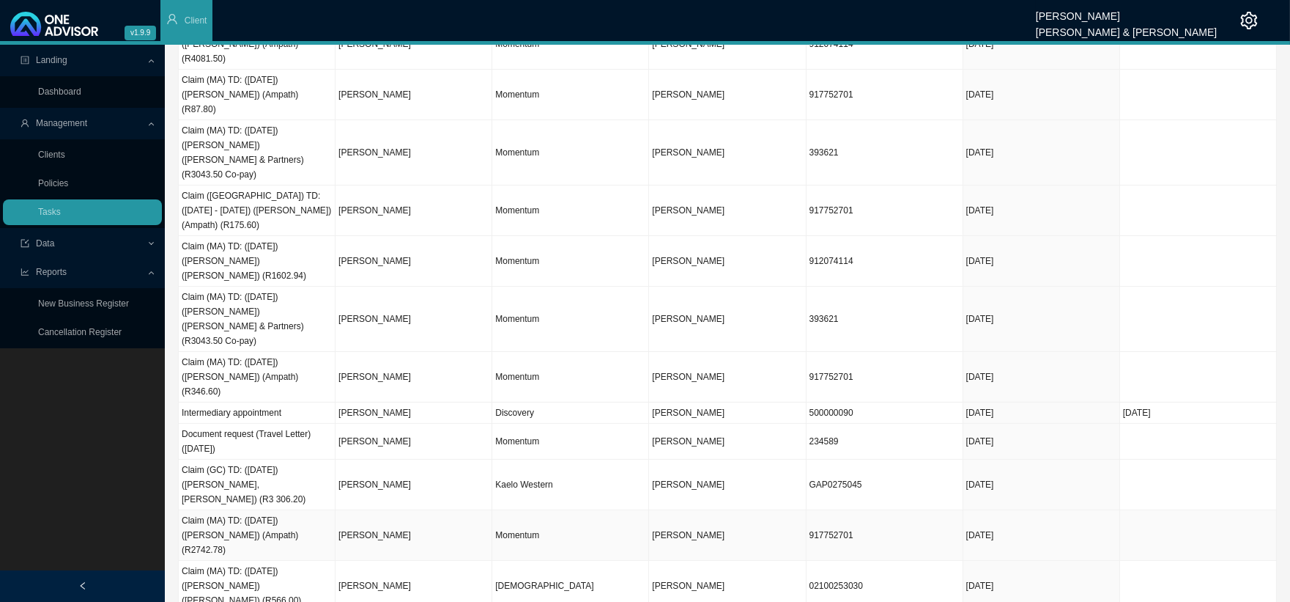
scroll to position [244, 0]
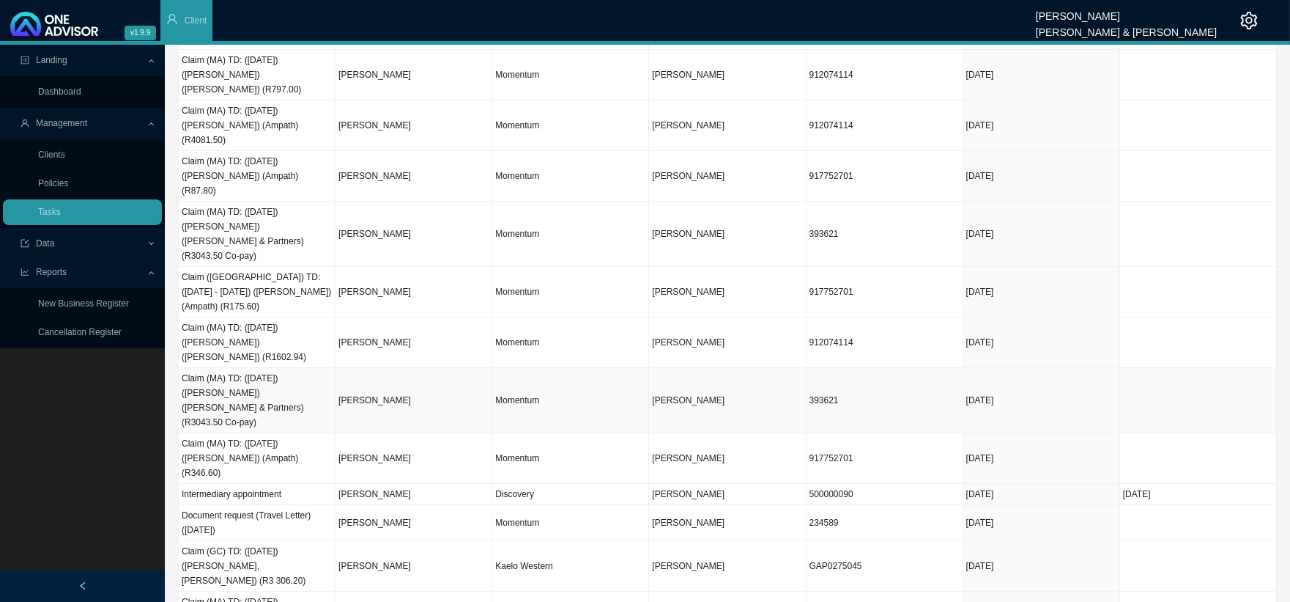
click at [360, 368] on td "[PERSON_NAME]" at bounding box center [414, 400] width 157 height 65
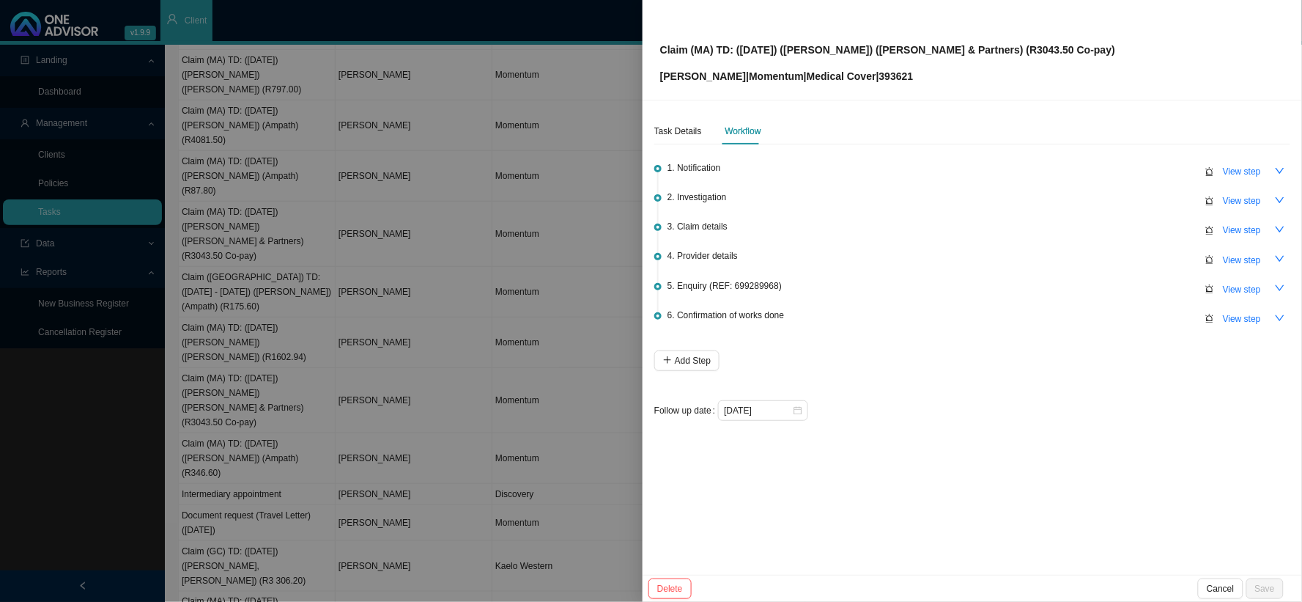
click at [586, 322] on div at bounding box center [651, 301] width 1302 height 602
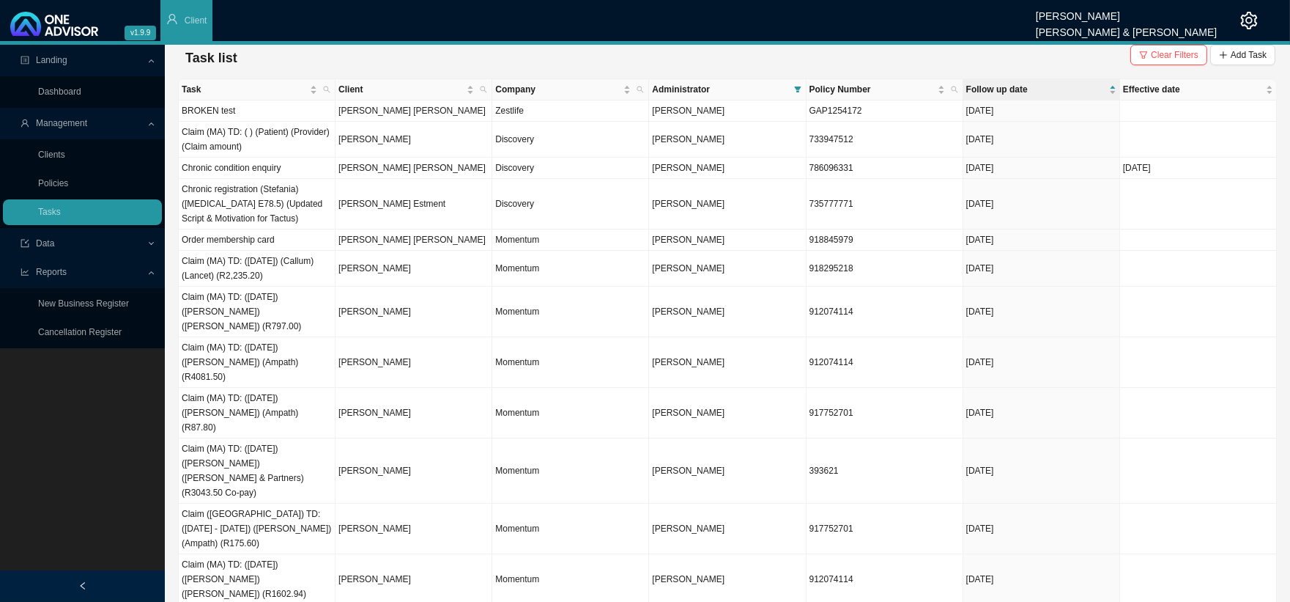
scroll to position [0, 0]
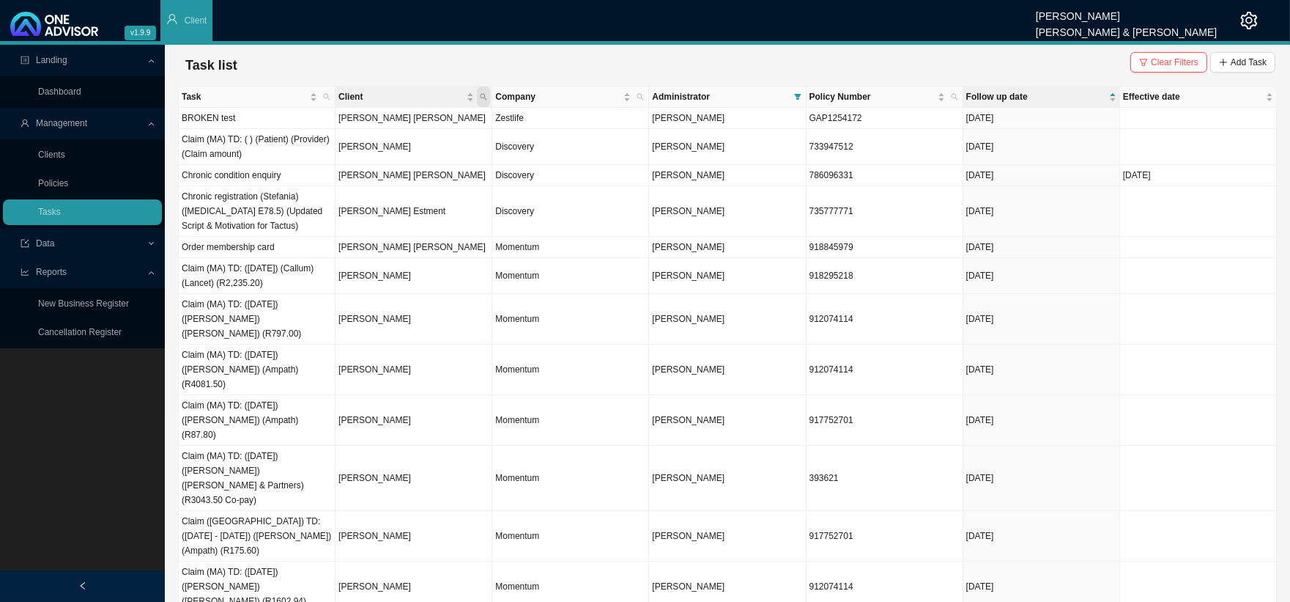
click at [480, 95] on icon "search" at bounding box center [483, 96] width 7 height 7
click at [374, 125] on input "text" at bounding box center [416, 126] width 138 height 21
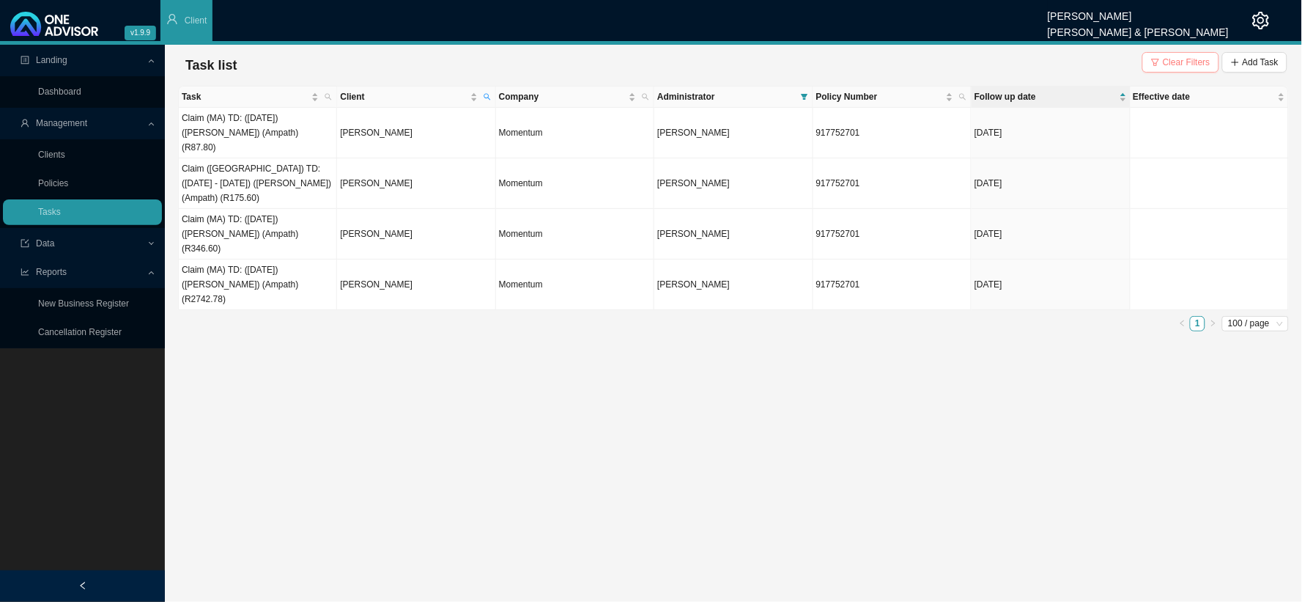
click at [1111, 63] on span "Clear Filters" at bounding box center [1187, 62] width 48 height 15
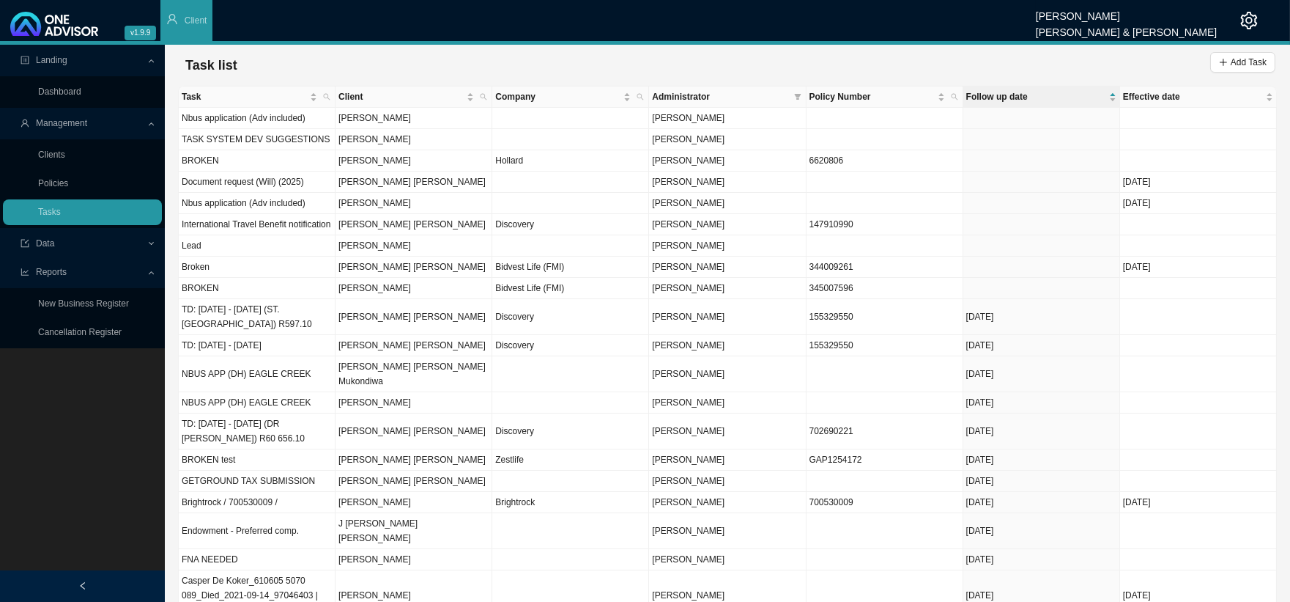
click at [778, 93] on span "Administrator" at bounding box center [720, 96] width 136 height 15
click at [722, 94] on span "Administrator" at bounding box center [720, 96] width 136 height 15
click at [702, 99] on span "Administrator" at bounding box center [720, 96] width 136 height 15
click at [800, 100] on icon "filter" at bounding box center [797, 96] width 7 height 7
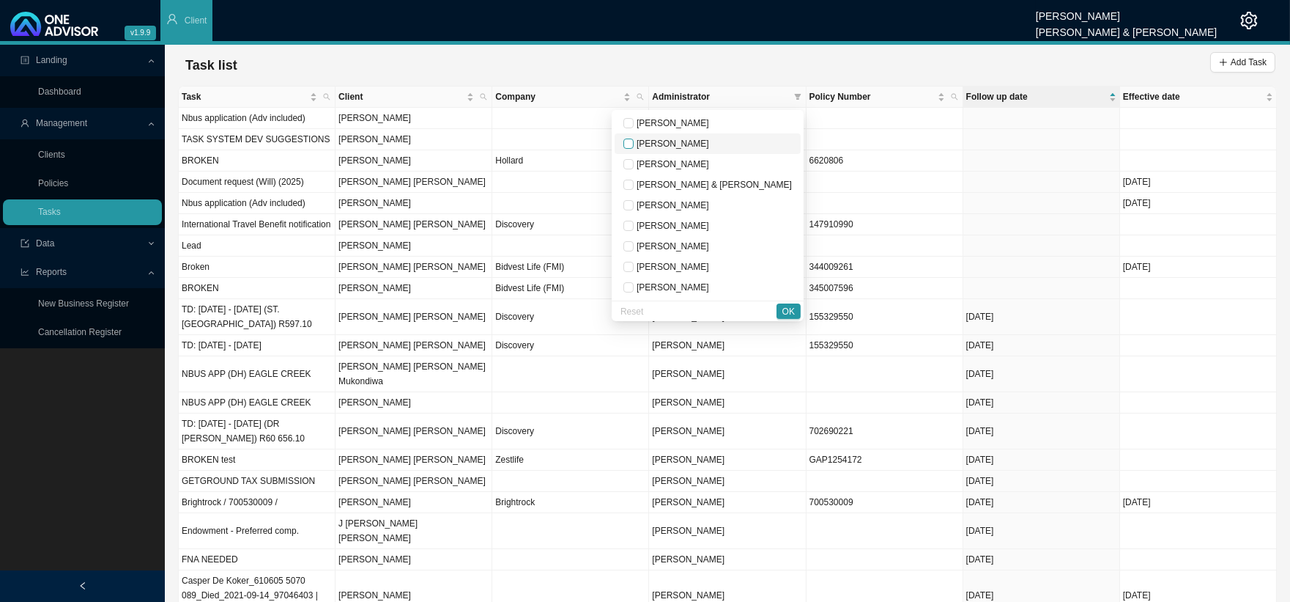
click at [634, 141] on input "checkbox" at bounding box center [628, 143] width 10 height 10
click at [790, 311] on span "OK" at bounding box center [788, 311] width 12 height 15
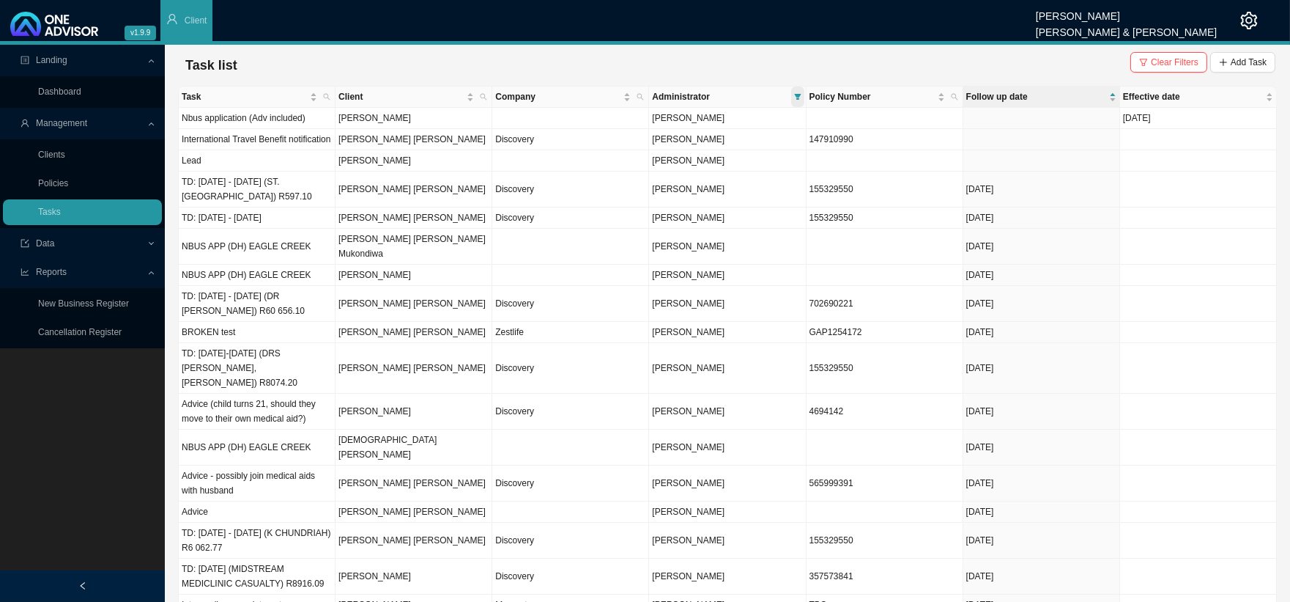
click at [792, 92] on span at bounding box center [797, 96] width 13 height 21
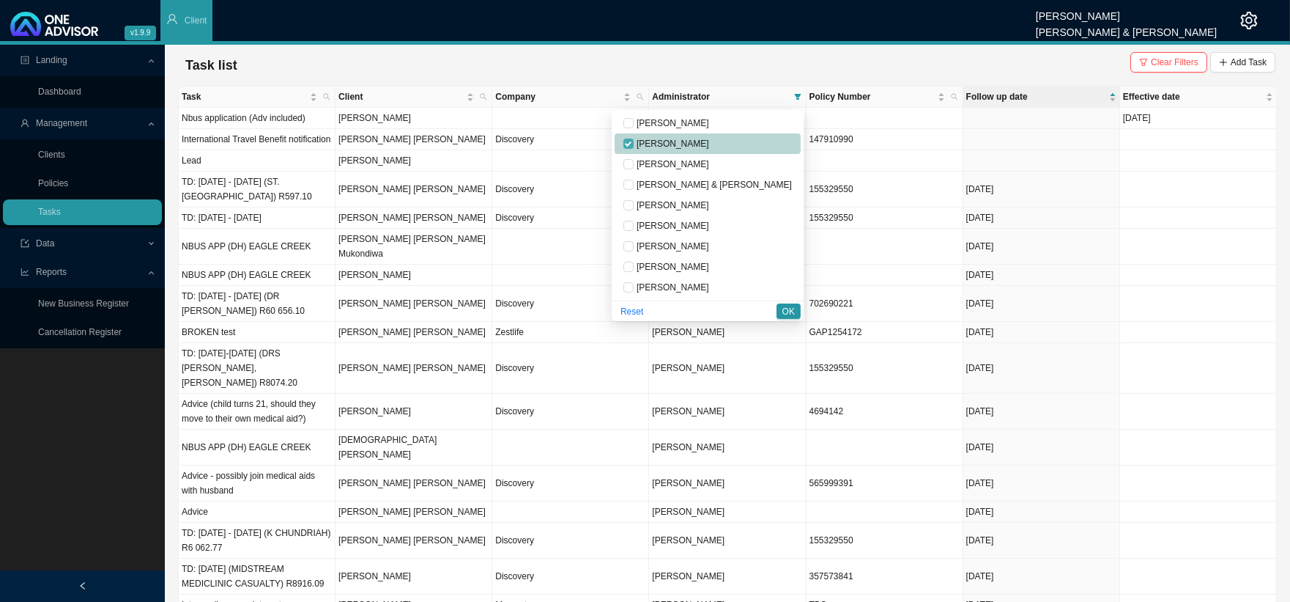
click at [634, 143] on input "checkbox" at bounding box center [628, 143] width 10 height 10
click at [634, 265] on input "checkbox" at bounding box center [628, 267] width 10 height 10
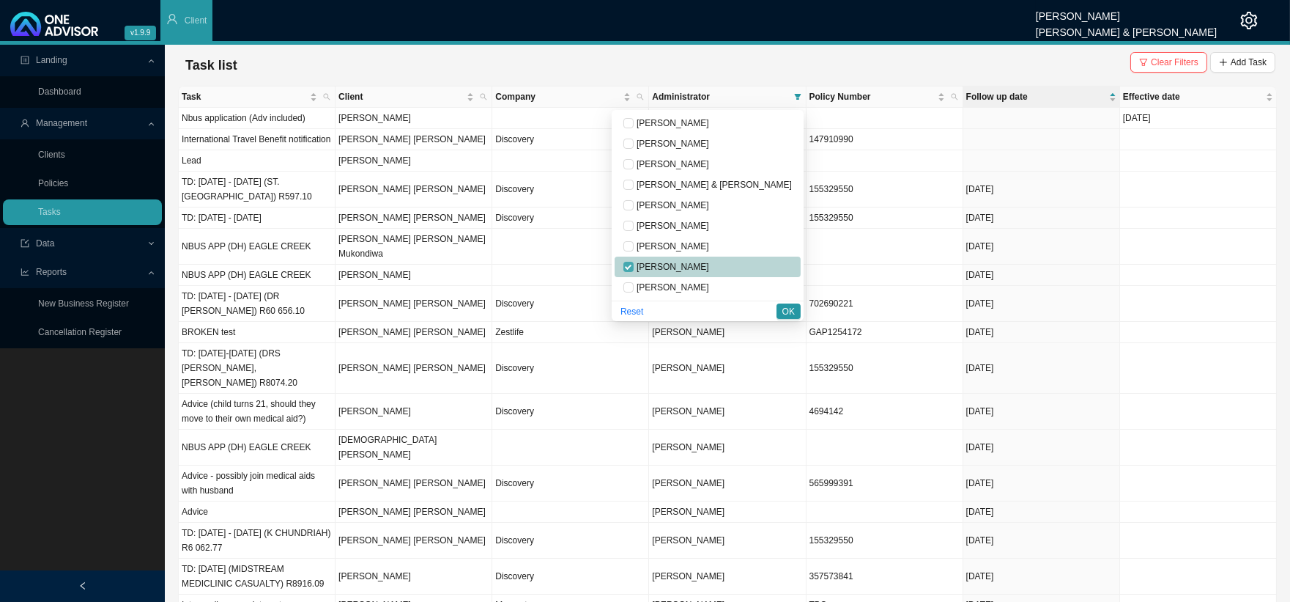
click at [634, 266] on input "checkbox" at bounding box center [628, 267] width 10 height 10
click at [634, 229] on input "checkbox" at bounding box center [628, 226] width 10 height 10
click at [801, 311] on div "Reset OK" at bounding box center [708, 310] width 192 height 21
click at [789, 311] on span "OK" at bounding box center [788, 311] width 12 height 15
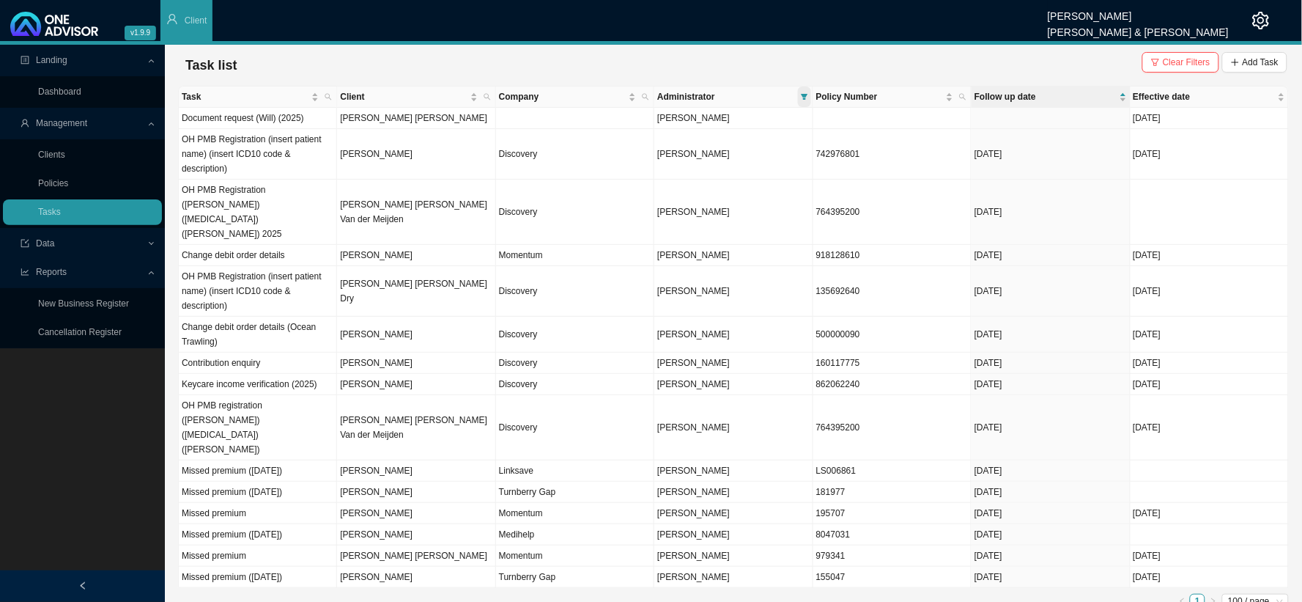
click at [804, 92] on span at bounding box center [804, 96] width 13 height 21
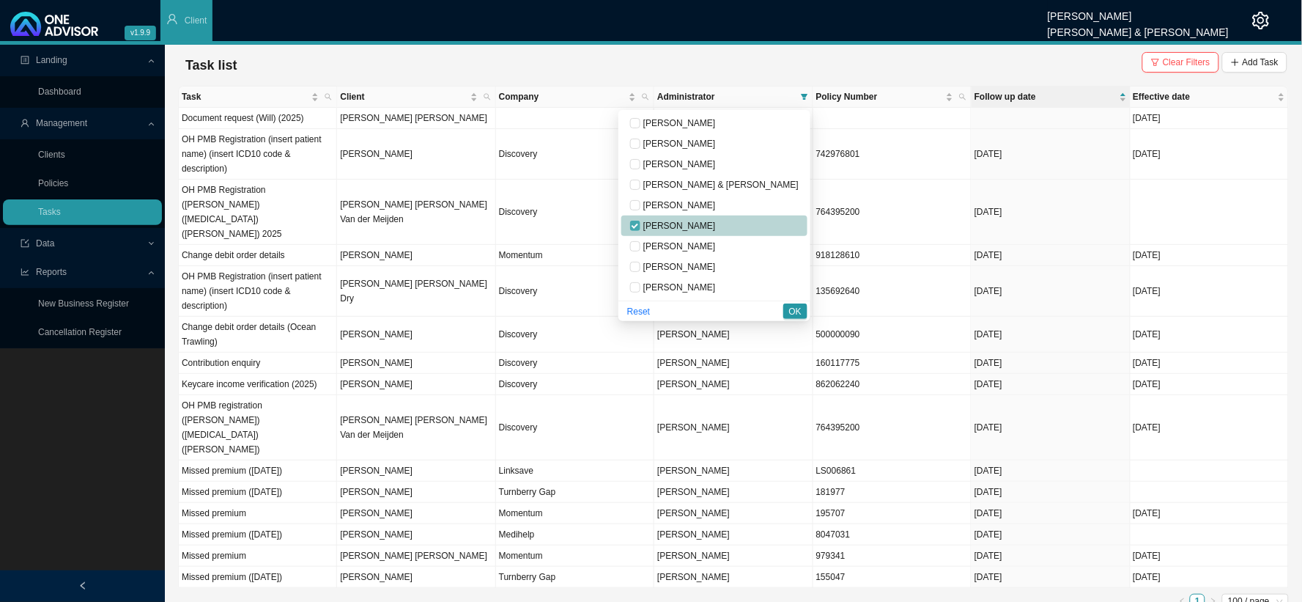
click at [640, 229] on input "checkbox" at bounding box center [635, 226] width 10 height 10
click at [640, 265] on input "checkbox" at bounding box center [635, 267] width 10 height 10
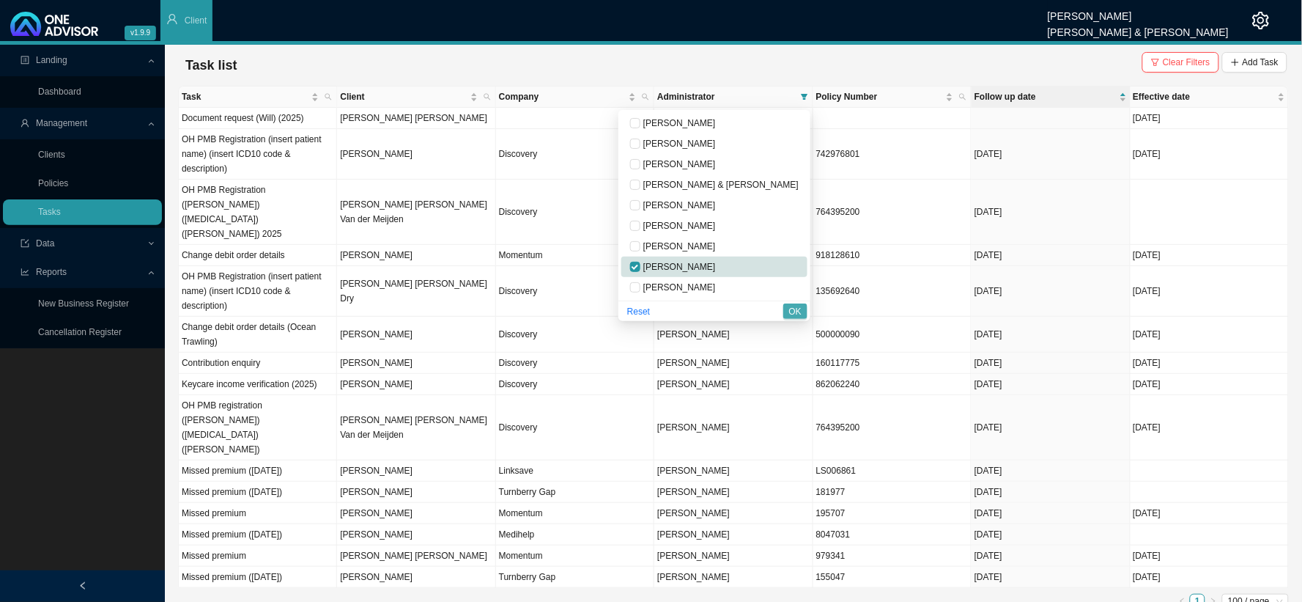
click at [796, 310] on span "OK" at bounding box center [795, 311] width 12 height 15
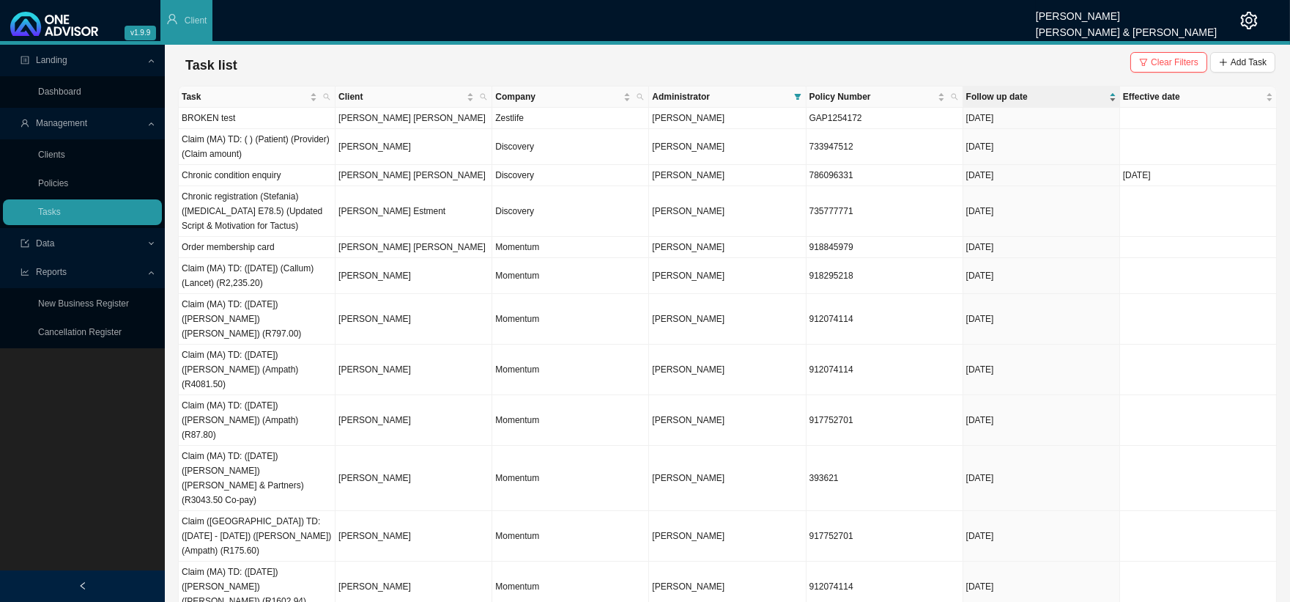
click at [1004, 95] on span "Follow up date" at bounding box center [1036, 96] width 140 height 15
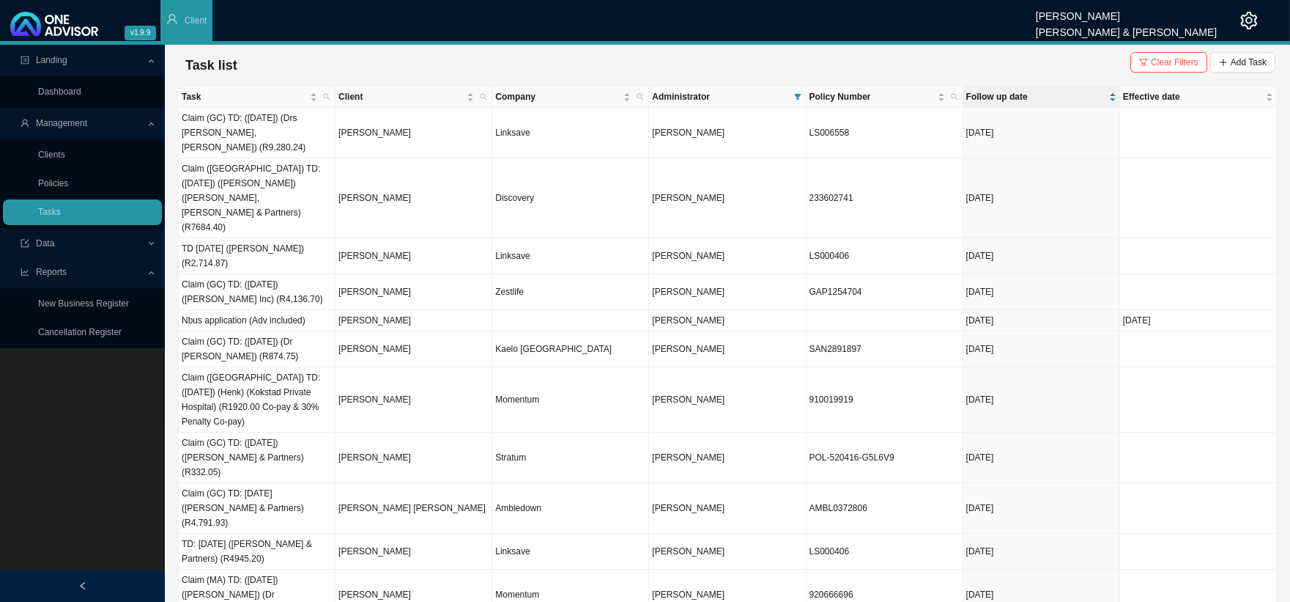
click at [993, 100] on span "Follow up date" at bounding box center [1036, 96] width 140 height 15
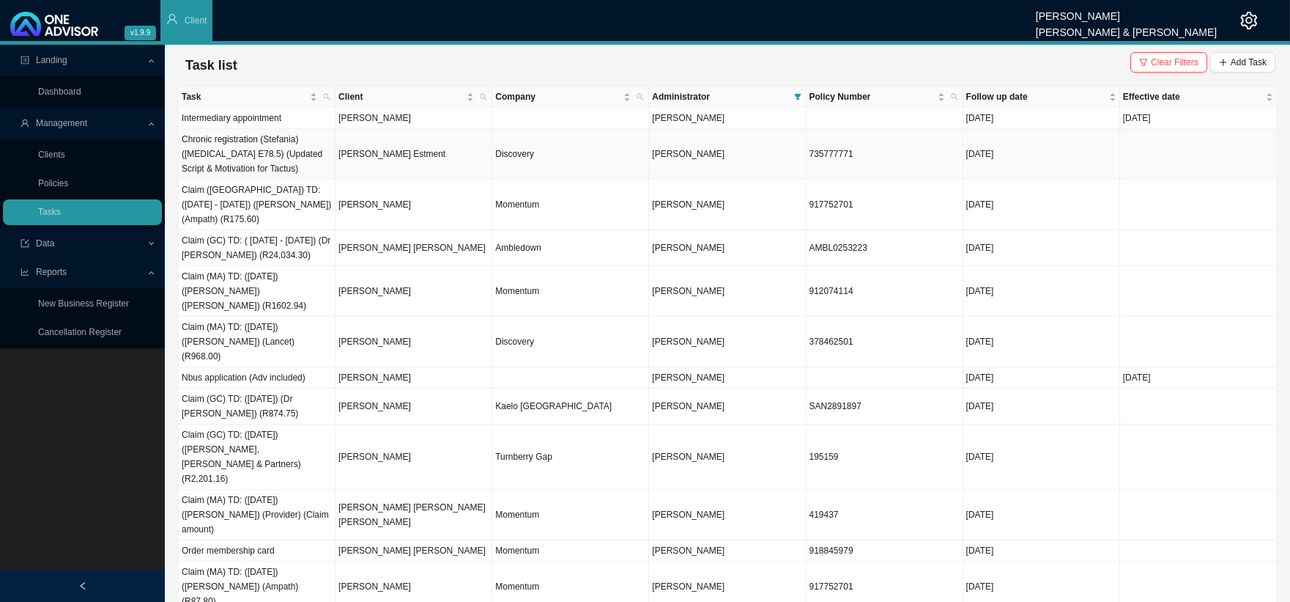
click at [385, 152] on td "[PERSON_NAME] Estment" at bounding box center [414, 154] width 157 height 51
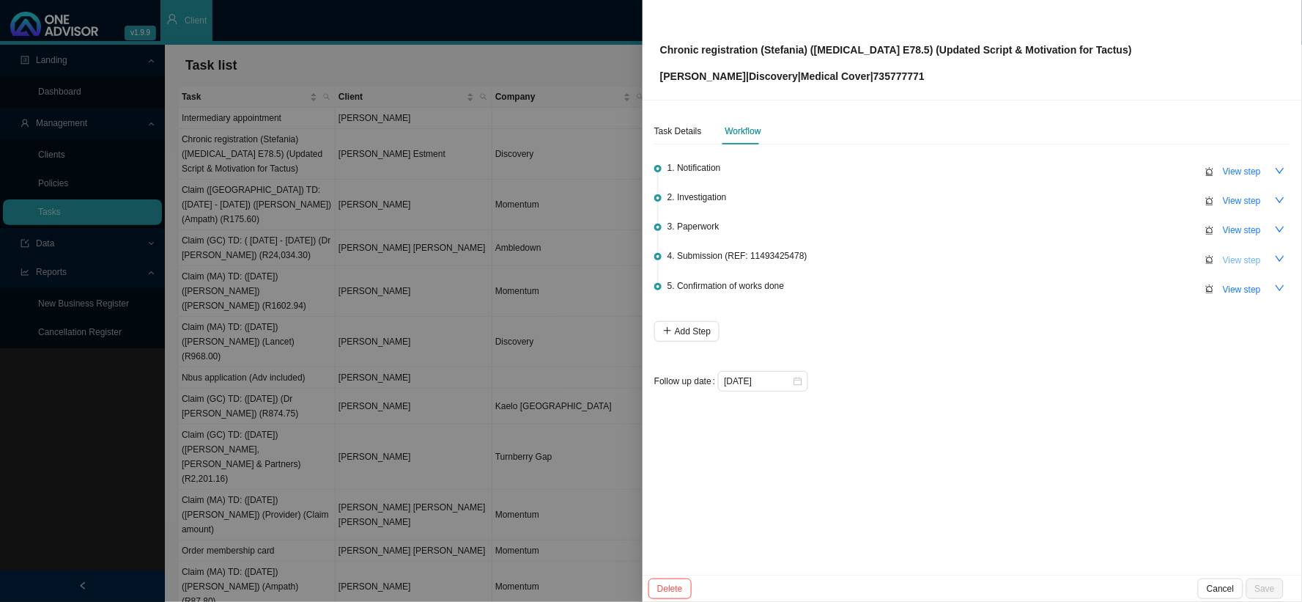
click at [1111, 260] on span "View step" at bounding box center [1242, 260] width 38 height 15
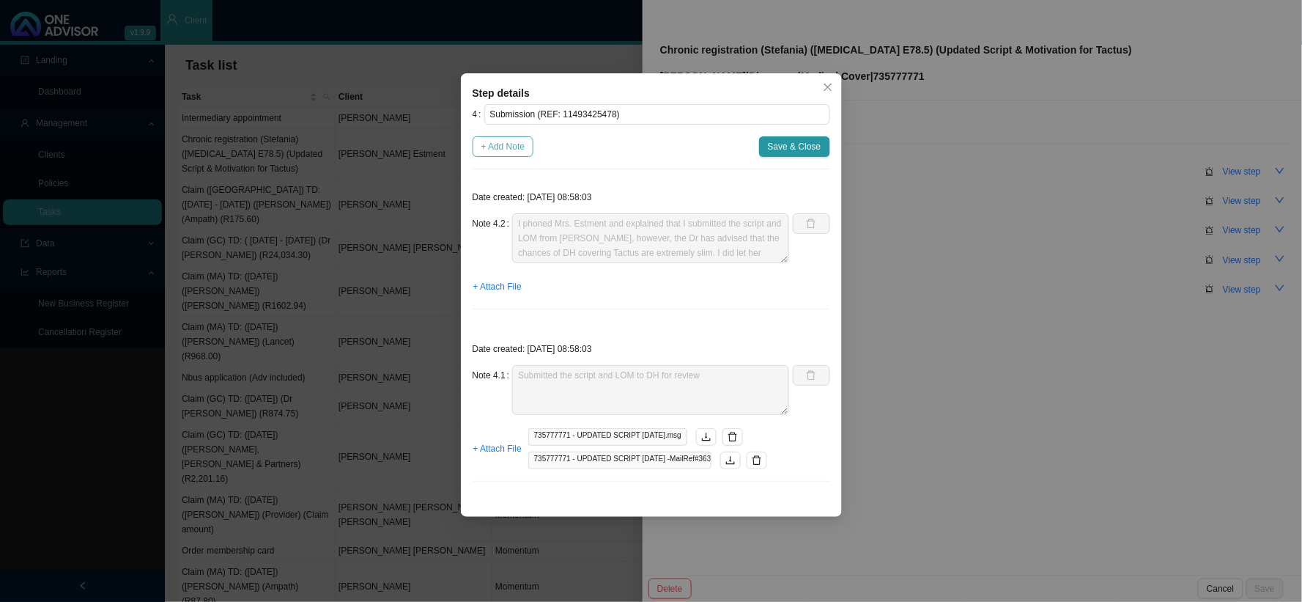
click at [504, 150] on span "+ Add Note" at bounding box center [503, 146] width 44 height 15
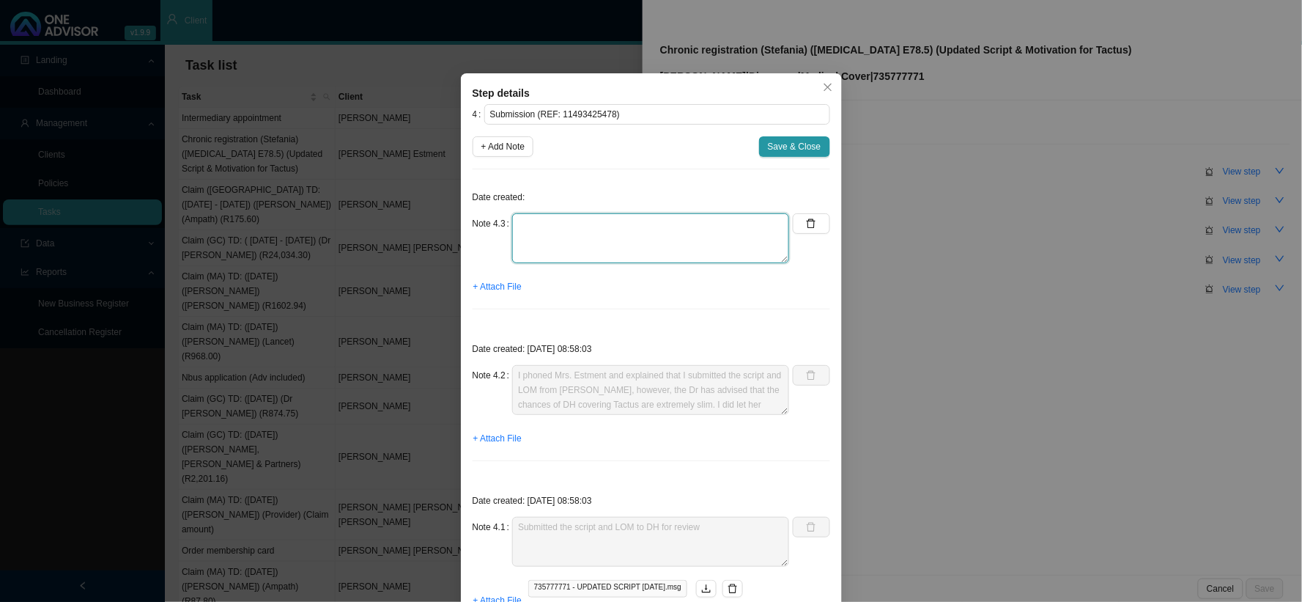
click at [554, 232] on textarea at bounding box center [650, 238] width 277 height 50
click at [554, 232] on textarea "Phoned dh, spoke to" at bounding box center [650, 238] width 277 height 50
click at [555, 226] on textarea "Phoned dh, spoke to" at bounding box center [650, 238] width 277 height 50
click at [565, 251] on textarea "Phoned DH, spoke to" at bounding box center [650, 238] width 277 height 50
click at [605, 239] on textarea "Phoned DH, spoke to REF:" at bounding box center [650, 238] width 277 height 50
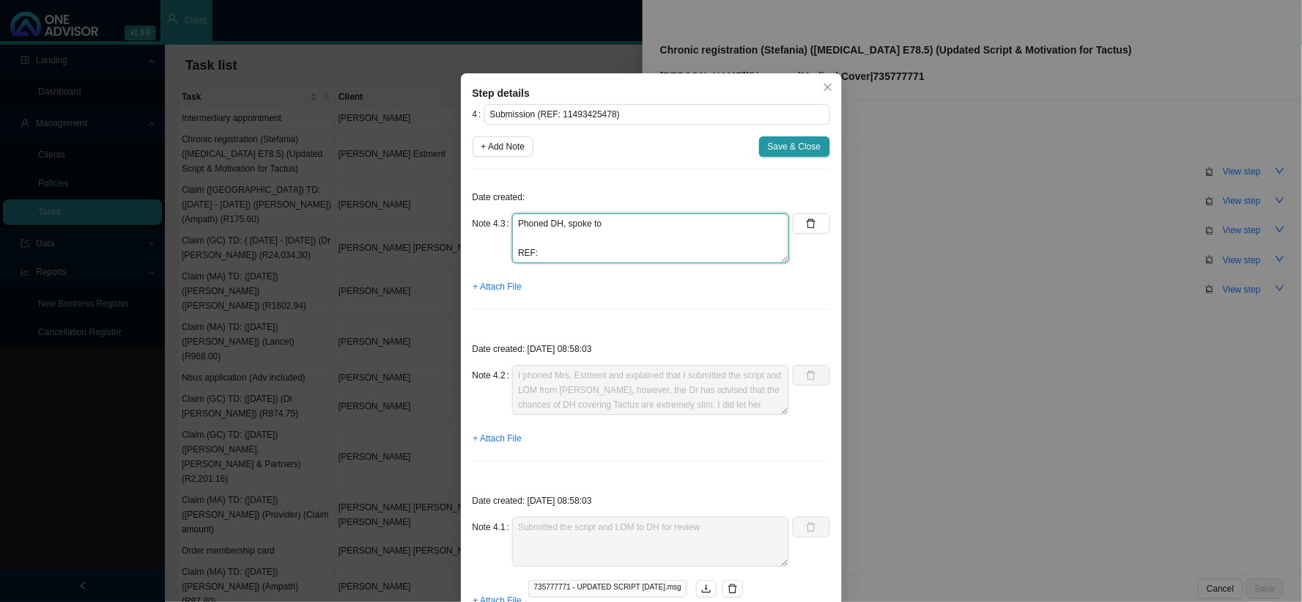
click at [636, 223] on textarea "Phoned DH, spoke to REF:" at bounding box center [650, 238] width 277 height 50
drag, startPoint x: 642, startPoint y: 223, endPoint x: 598, endPoint y: 223, distance: 44.0
click at [598, 223] on textarea "Phoned DH, spoke to oNDELLA REF:" at bounding box center [650, 238] width 277 height 50
click at [566, 232] on textarea "Phoned DH, spoke to [PERSON_NAME] REF:" at bounding box center [650, 238] width 277 height 50
click at [530, 243] on textarea "Phoned DH, spoke to [PERSON_NAME] REF:" at bounding box center [650, 238] width 277 height 50
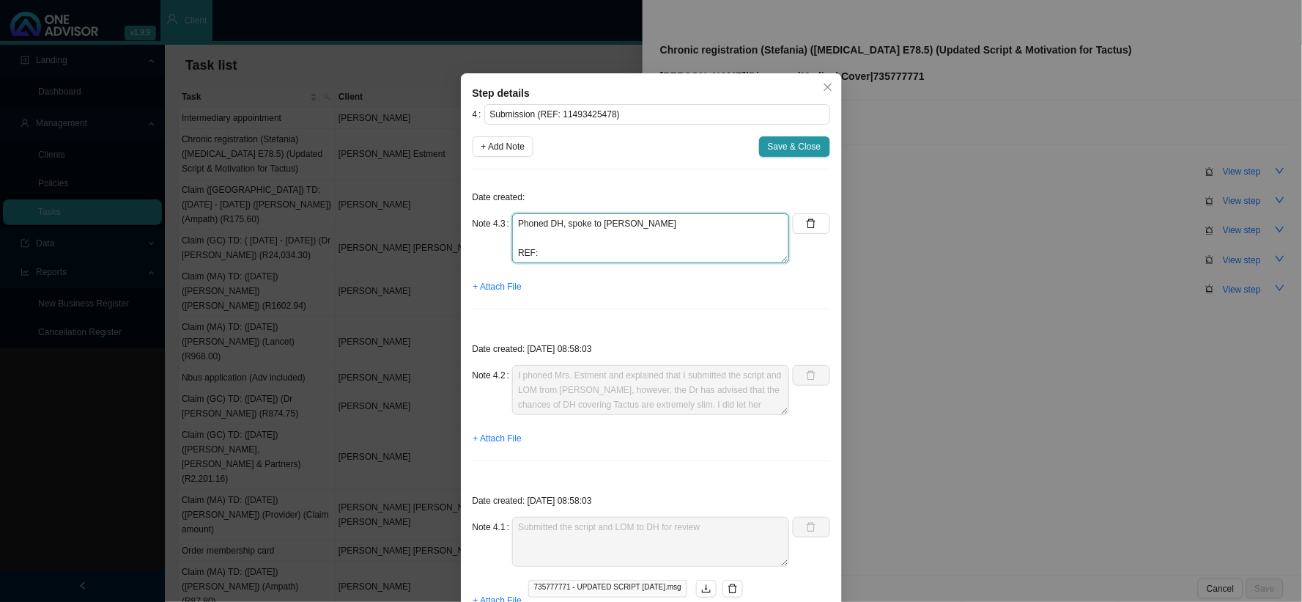
click at [531, 243] on textarea "Phoned DH, spoke to [PERSON_NAME] REF:" at bounding box center [650, 238] width 277 height 50
click at [530, 236] on textarea "Phoned DH, spoke to [PERSON_NAME] REF:" at bounding box center [650, 238] width 277 height 50
click at [635, 239] on textarea "Phoned DH, spoke to [PERSON_NAME] has been declined as [PERSON_NAME] does not m…" at bounding box center [650, 238] width 277 height 50
click at [580, 253] on textarea "Phoned DH, spoke to [PERSON_NAME] has been declined as Mrs. Estment does not me…" at bounding box center [650, 238] width 277 height 50
click at [775, 233] on textarea "Phoned DH, spoke to [PERSON_NAME] has been declined as Mrs. Estment does not me…" at bounding box center [650, 238] width 277 height 50
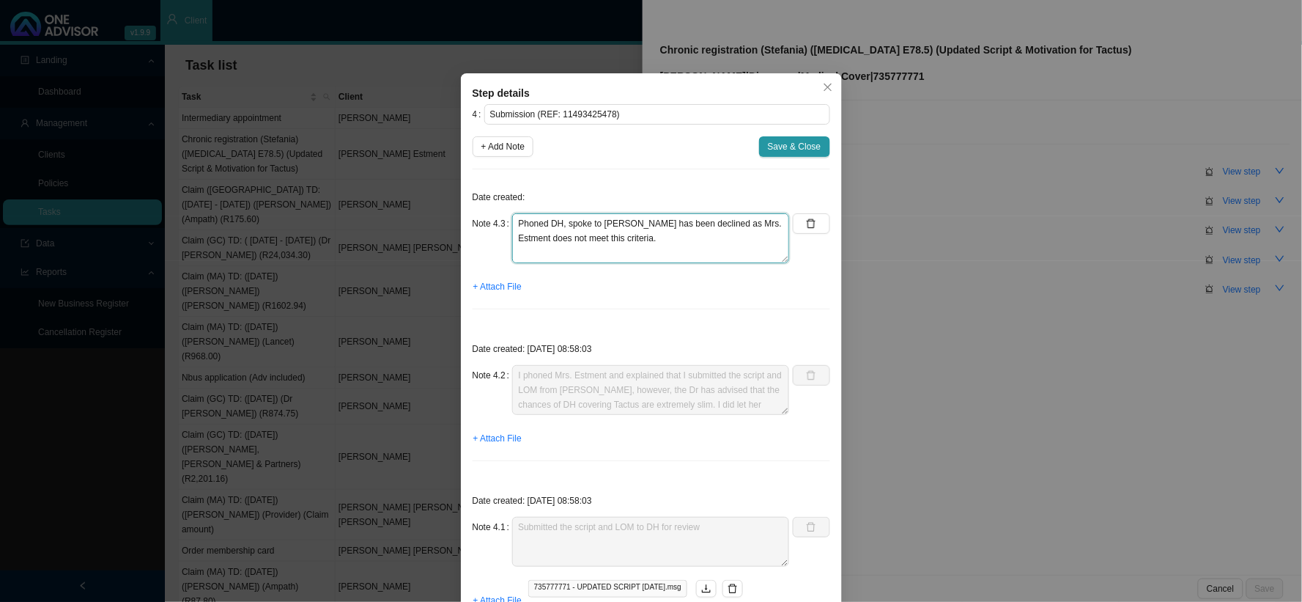
scroll to position [11, 0]
click at [562, 255] on textarea "Phoned DH, spoke to [PERSON_NAME] has been declined as Mrs. Estment does not me…" at bounding box center [650, 238] width 277 height 50
click at [553, 237] on textarea "Phoned DH, spoke to [PERSON_NAME] has been declined as Mrs. Estment does not me…" at bounding box center [650, 238] width 277 height 50
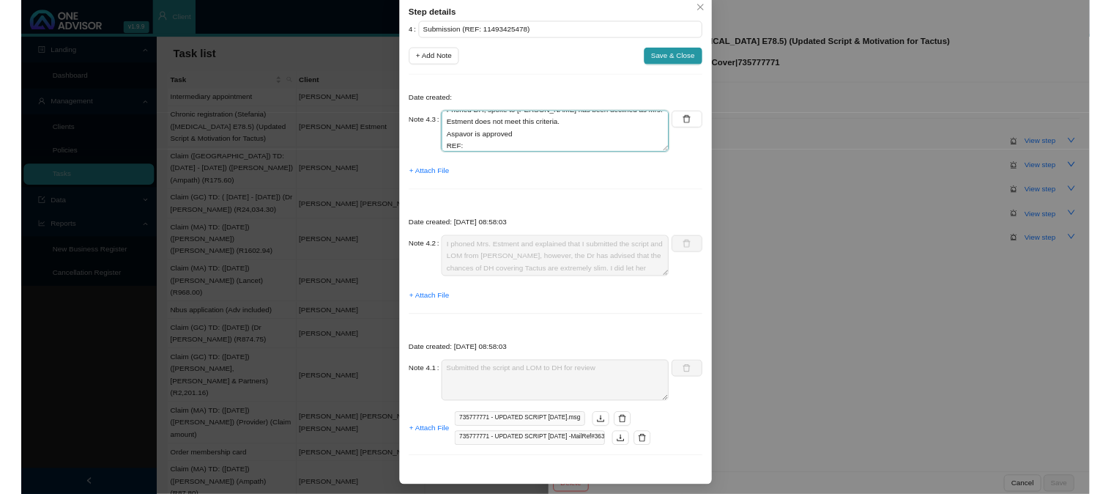
scroll to position [29, 0]
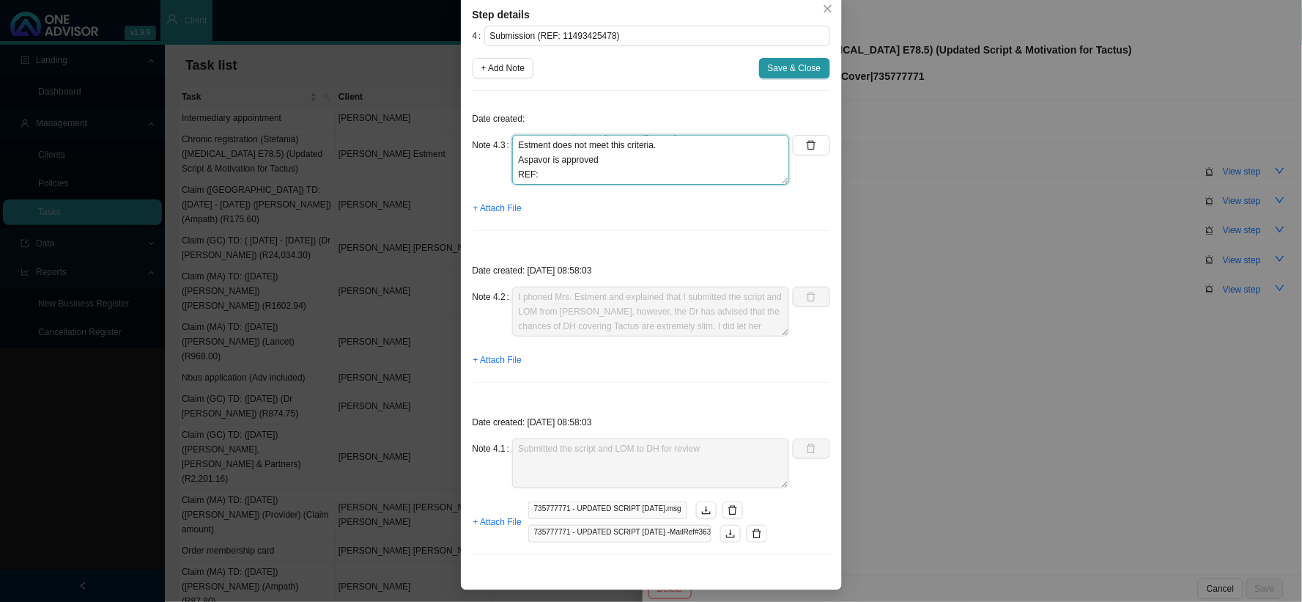
click at [597, 171] on textarea "Phoned DH, spoke to [PERSON_NAME] has been declined as Mrs. Estment does not me…" at bounding box center [650, 160] width 277 height 50
click at [769, 69] on span "Save & Close" at bounding box center [794, 68] width 53 height 15
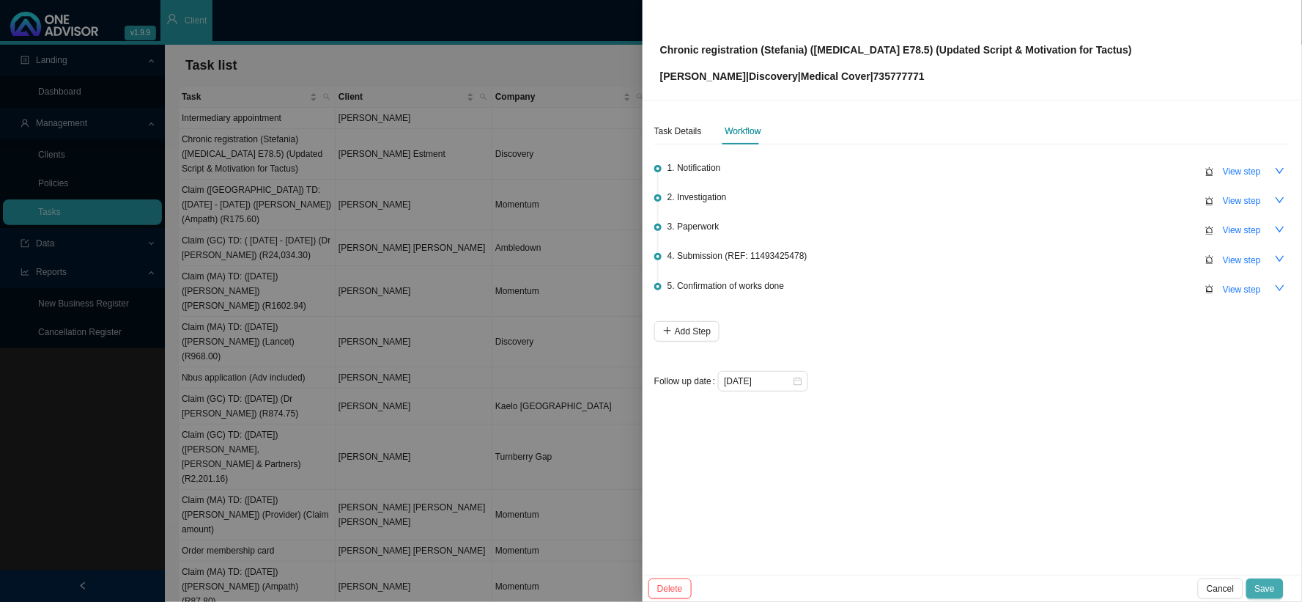
click at [1111, 493] on span "Save" at bounding box center [1265, 588] width 20 height 15
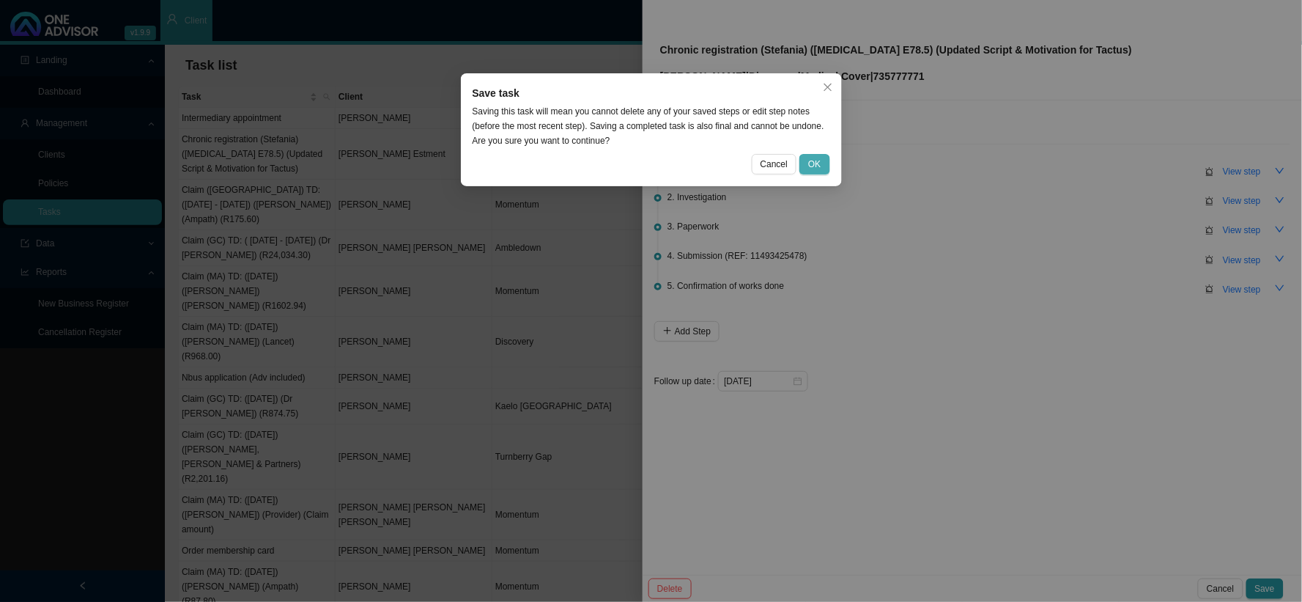
click at [810, 157] on span "OK" at bounding box center [814, 164] width 12 height 15
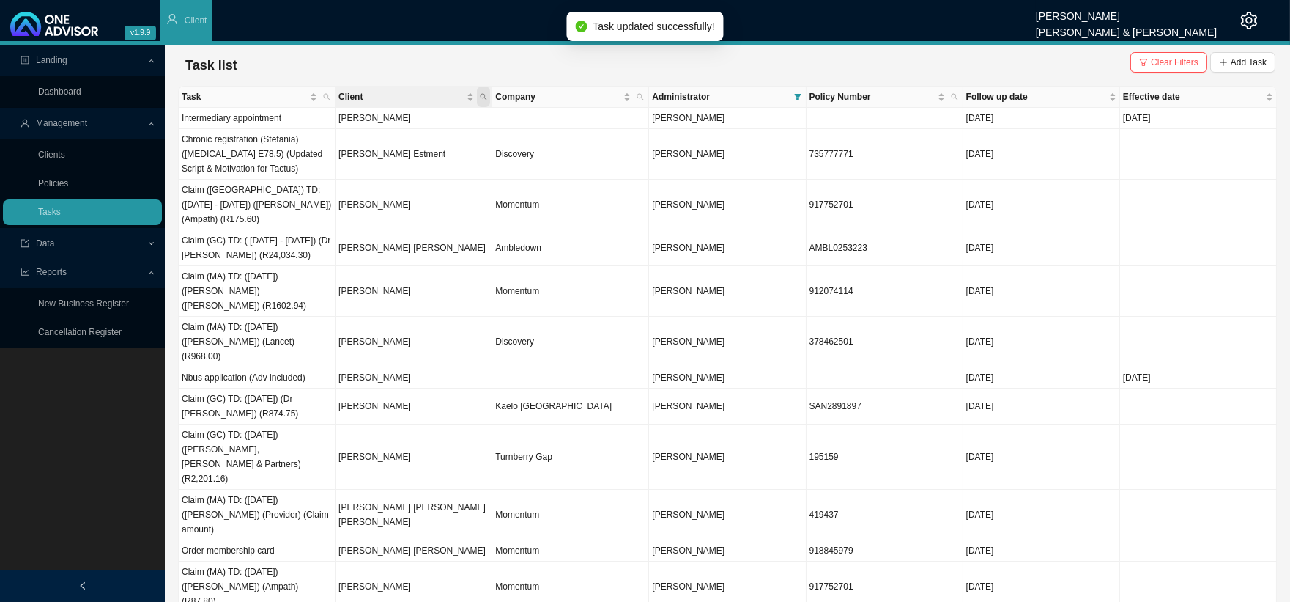
click at [479, 90] on span "Client" at bounding box center [483, 96] width 13 height 21
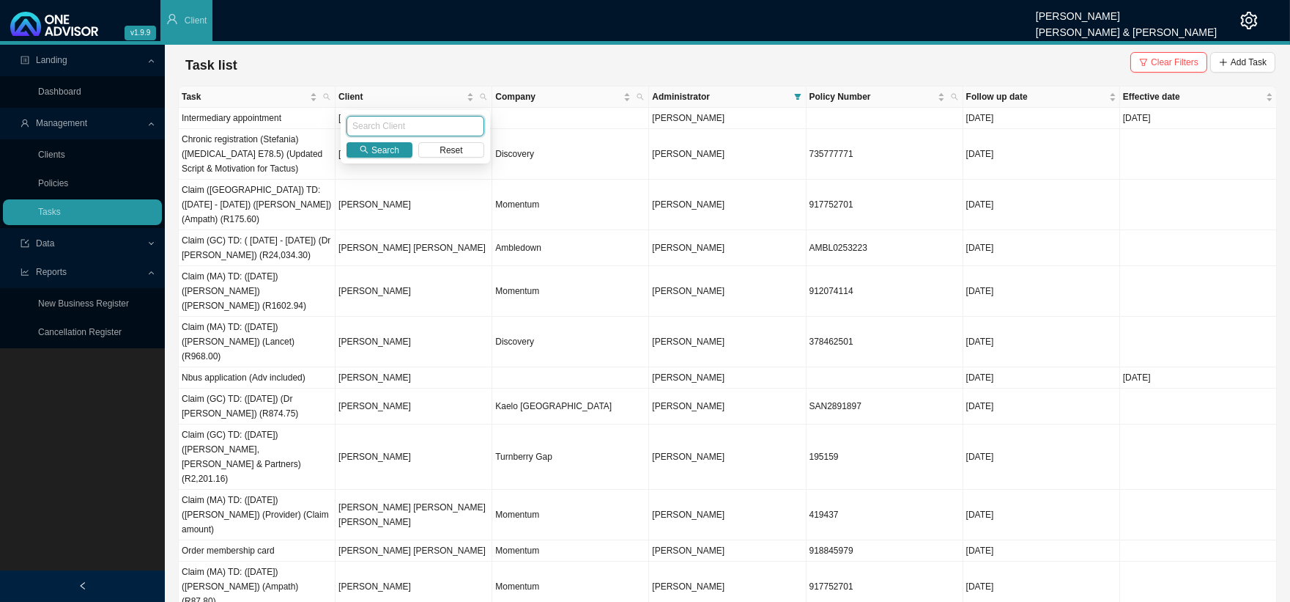
click at [388, 125] on input "text" at bounding box center [416, 126] width 138 height 21
